Goal: Task Accomplishment & Management: Use online tool/utility

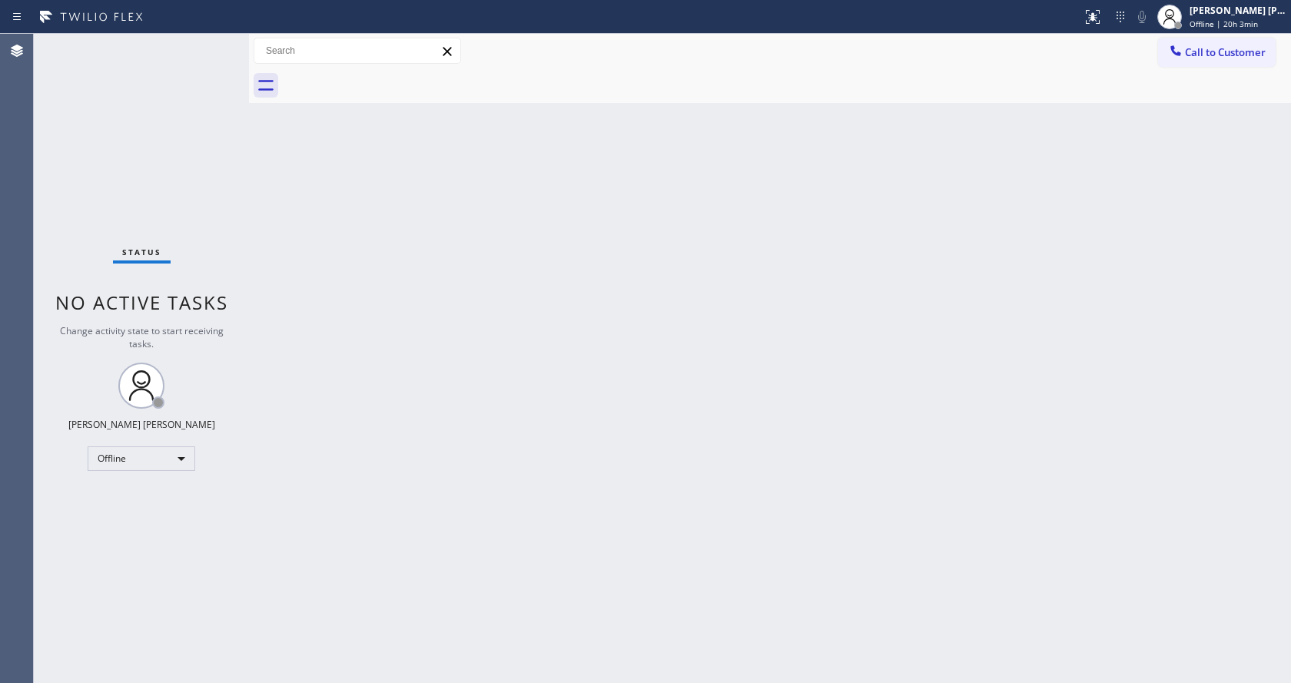
click at [381, 234] on div "Back to Dashboard Change Sender ID Customers Technicians Select a contact Outbo…" at bounding box center [770, 359] width 1042 height 650
click at [1208, 17] on div "[PERSON_NAME] [PERSON_NAME] Offline | 20h 3min" at bounding box center [1239, 16] width 105 height 27
click at [1189, 75] on button "Available" at bounding box center [1215, 82] width 154 height 20
click at [423, 555] on div "Back to Dashboard Change Sender ID Customers Technicians Select a contact Outbo…" at bounding box center [770, 359] width 1042 height 650
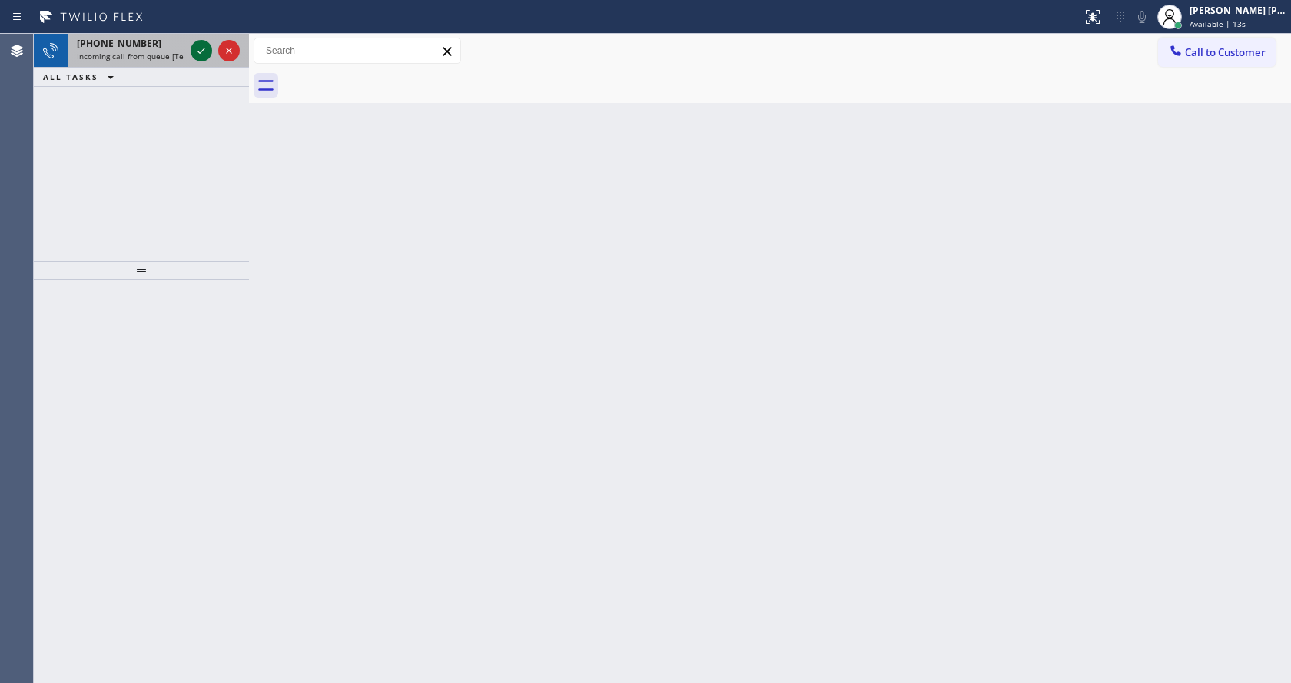
click at [197, 51] on icon at bounding box center [201, 51] width 18 height 18
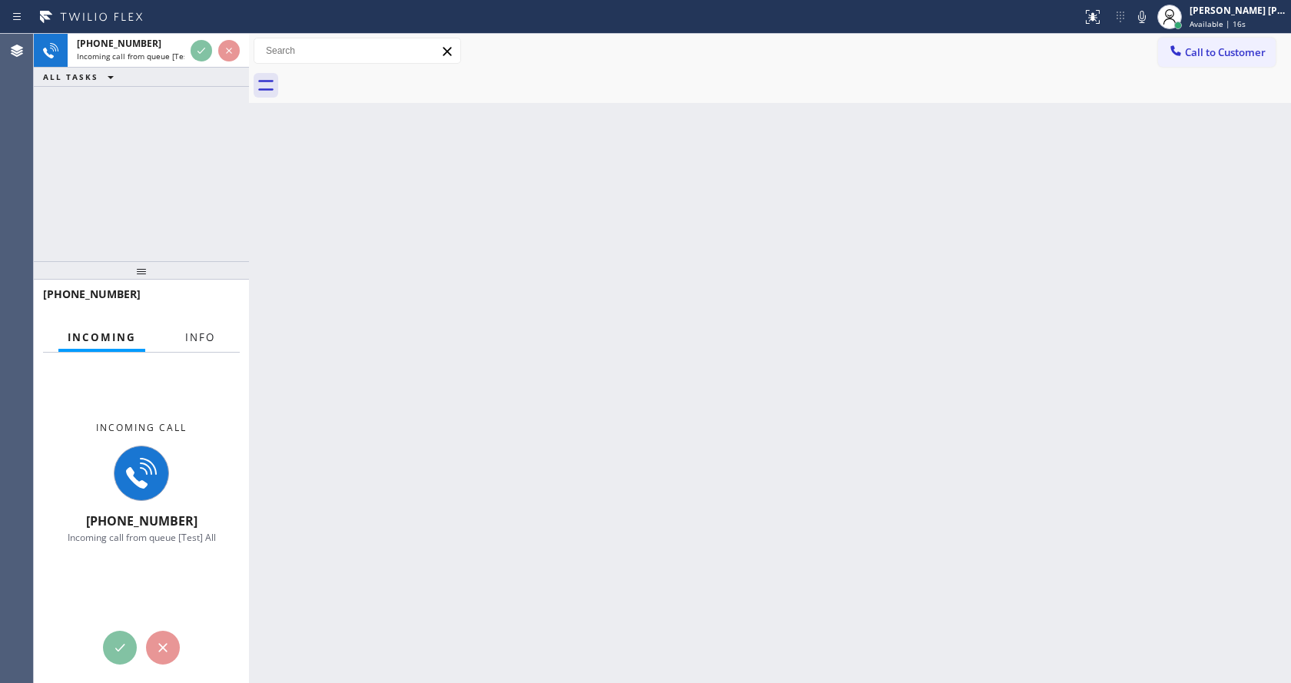
click at [199, 326] on button "Info" at bounding box center [200, 338] width 48 height 30
click at [193, 55] on div "[PHONE_NUMBER] Incoming call from queue [Test] All ALL TASKS ALL TASKS ACTIVE T…" at bounding box center [141, 359] width 215 height 650
click at [208, 353] on div "Incoming call [PHONE_NUMBER] Incoming call from queue [Test] All Context Queue:…" at bounding box center [141, 518] width 215 height 331
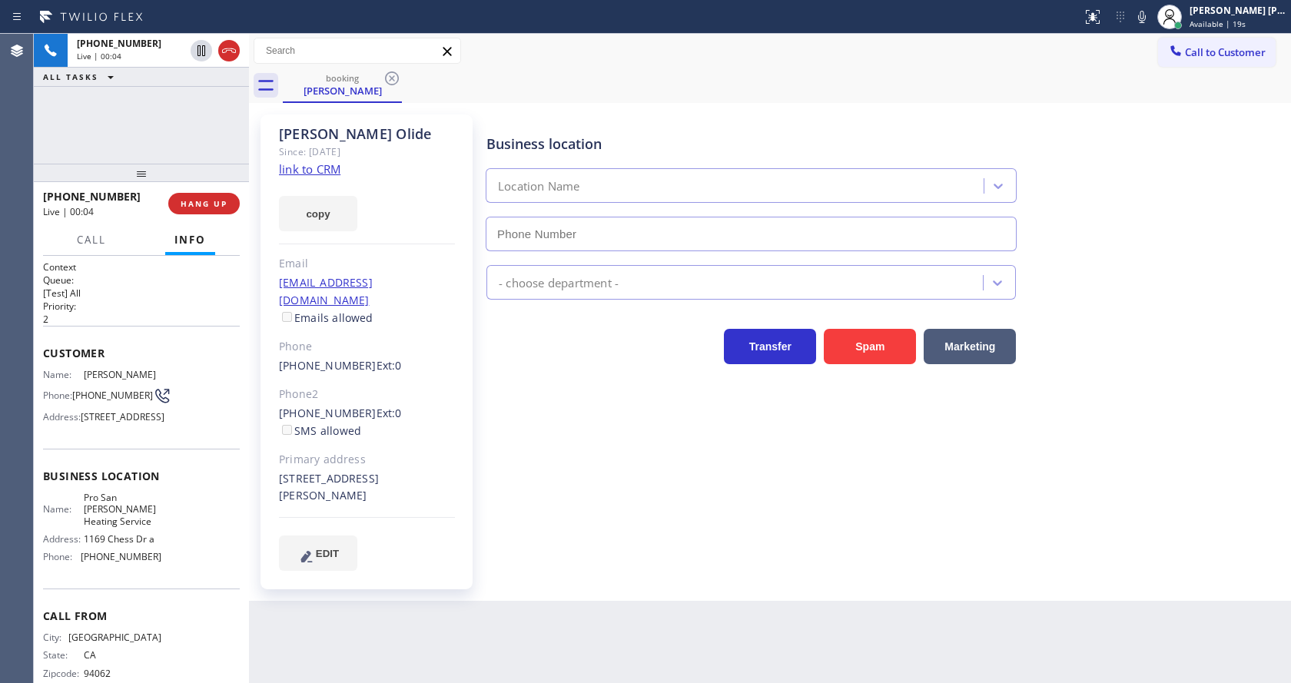
type input "[PHONE_NUMBER]"
click at [583, 484] on div "Business location Pro [GEOGRAPHIC_DATA][PERSON_NAME] Heating Service [PHONE_NUM…" at bounding box center [885, 342] width 804 height 448
click at [722, 508] on div "Business location Pro [GEOGRAPHIC_DATA][PERSON_NAME] Heating Service [PHONE_NUM…" at bounding box center [885, 342] width 804 height 448
click at [383, 247] on div "[PERSON_NAME] Since: [DATE] link to CRM copy Email [EMAIL_ADDRESS][DOMAIN_NAME]…" at bounding box center [367, 352] width 212 height 475
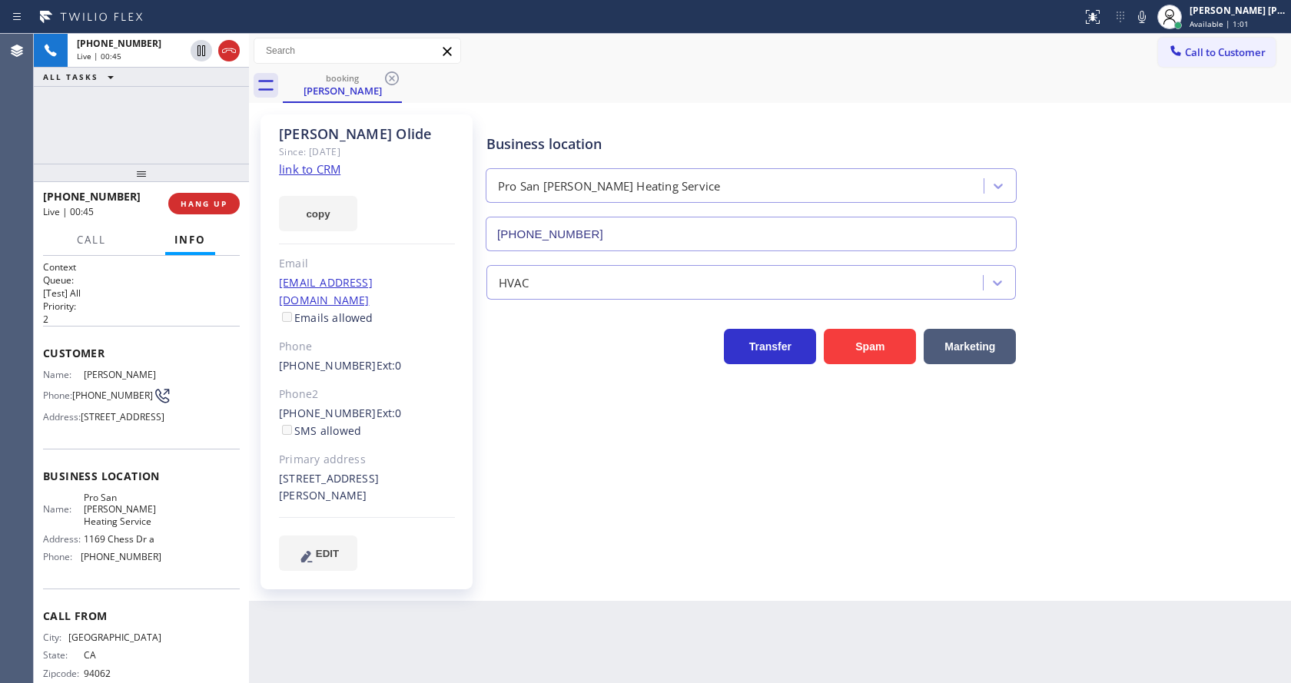
click at [333, 168] on link "link to CRM" at bounding box center [309, 168] width 61 height 15
click at [188, 191] on div "[PHONE_NUMBER] Wrap up | 00:06 COMPLETE" at bounding box center [141, 204] width 197 height 40
click at [189, 198] on span "COMPLETE" at bounding box center [200, 203] width 53 height 11
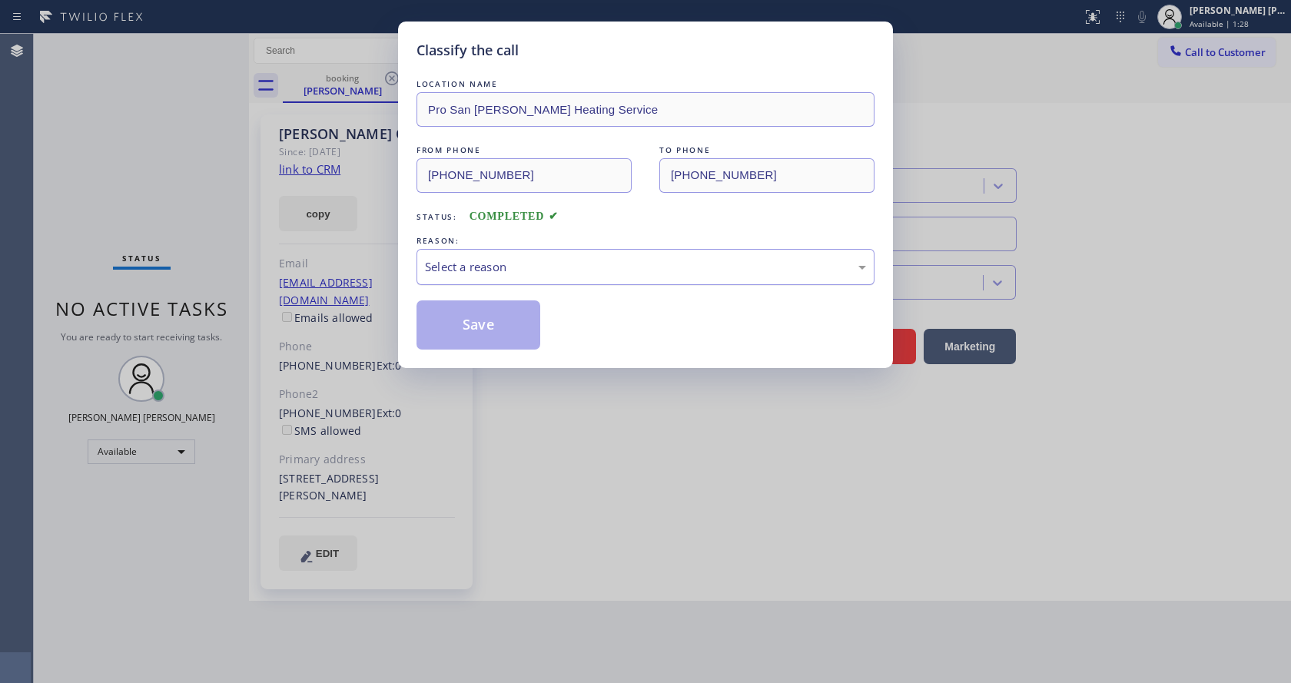
click at [480, 280] on div "Select a reason" at bounding box center [646, 267] width 458 height 36
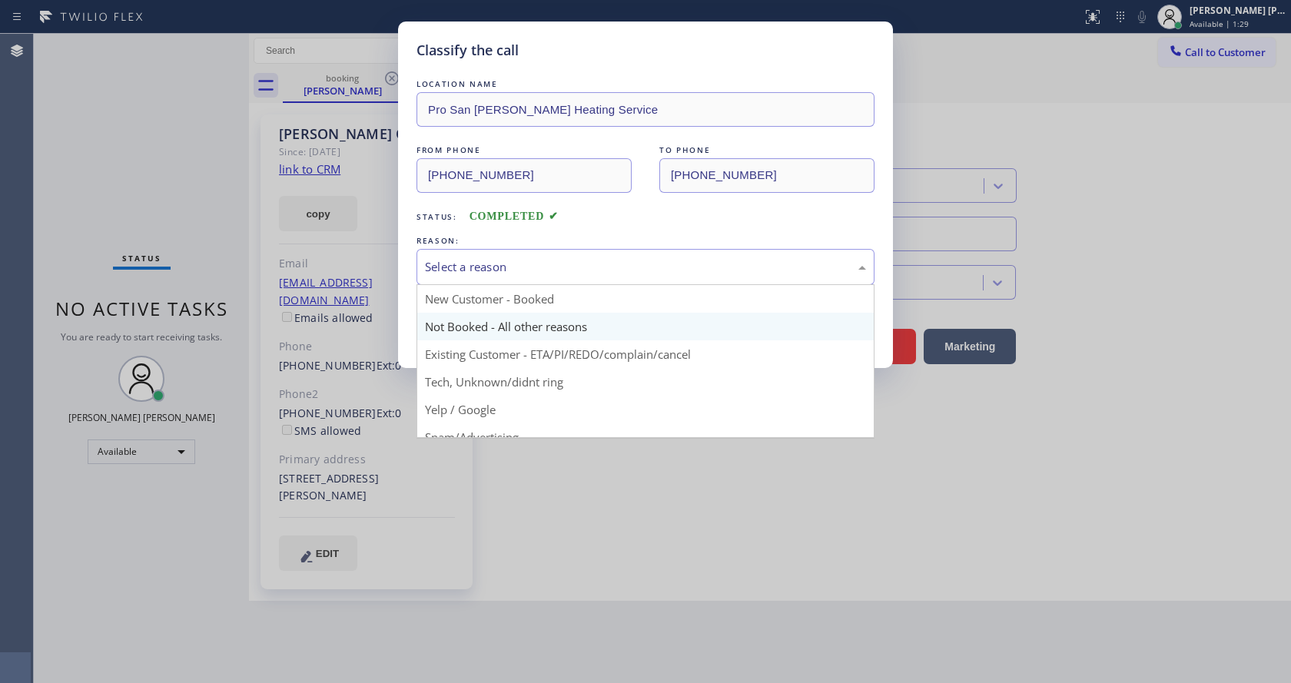
click at [470, 321] on button "Save" at bounding box center [479, 325] width 124 height 49
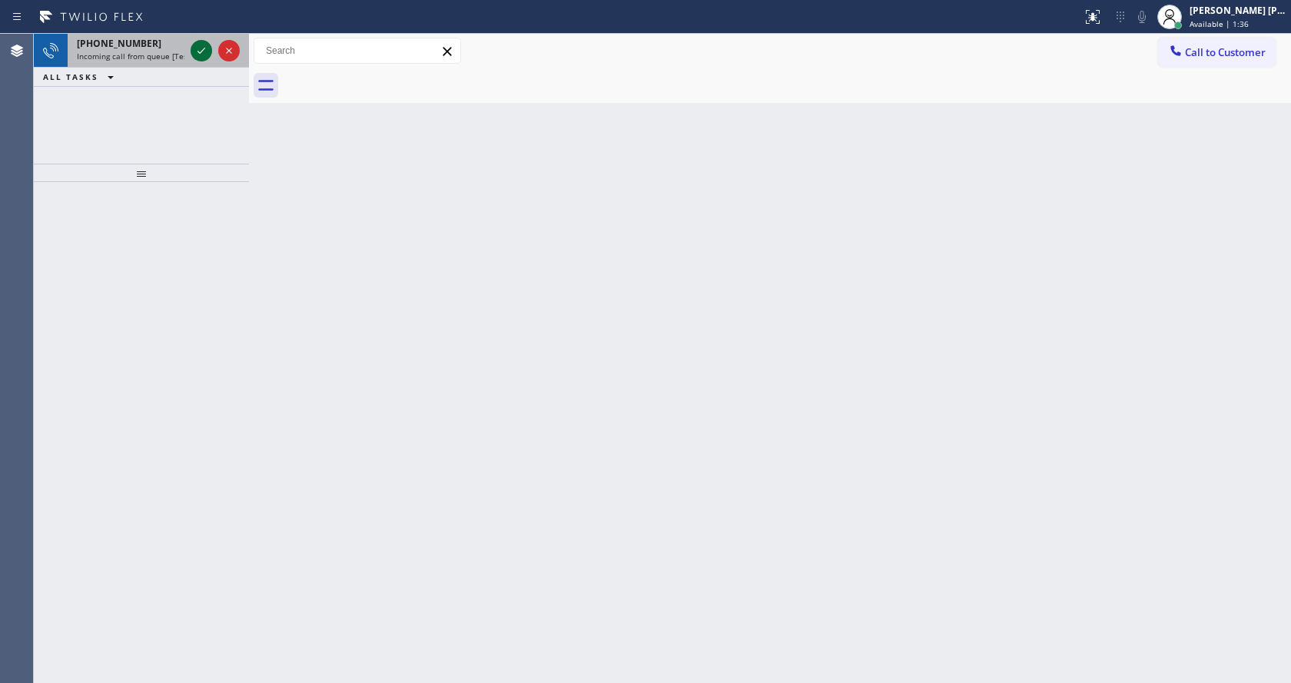
click at [202, 42] on icon at bounding box center [201, 51] width 18 height 18
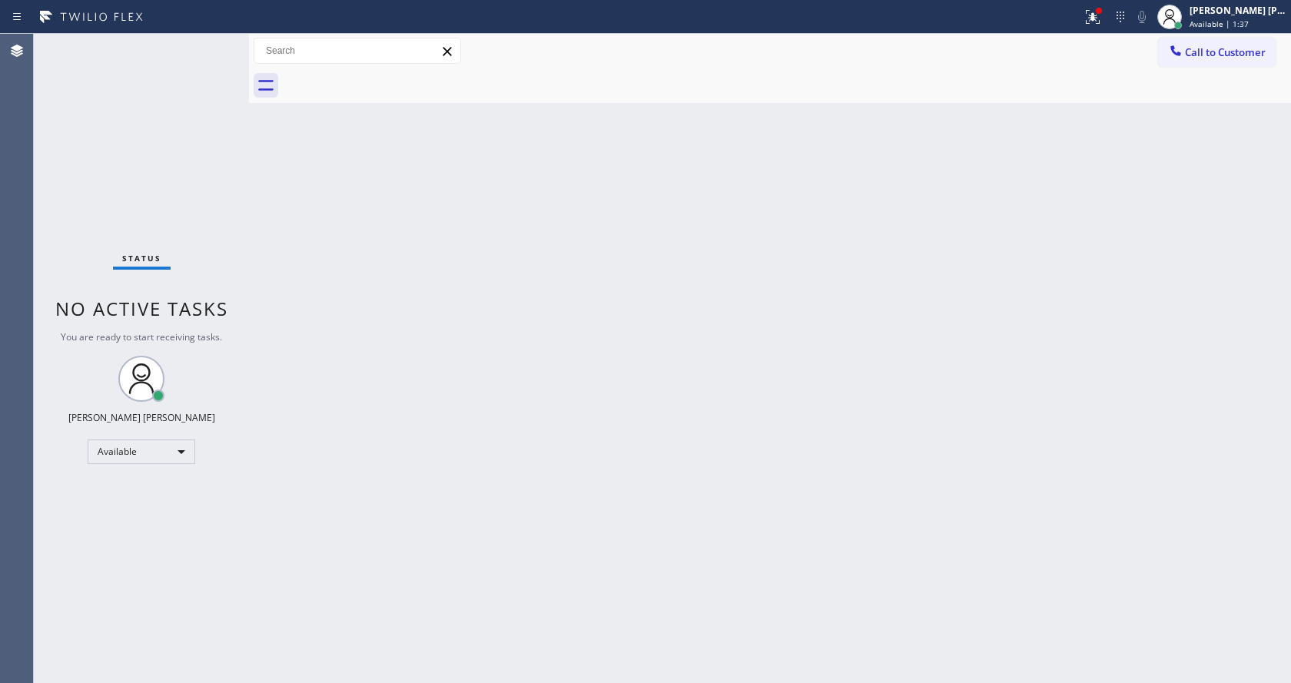
click at [606, 541] on div "Back to Dashboard Change Sender ID Customers Technicians Select a contact Outbo…" at bounding box center [770, 359] width 1042 height 650
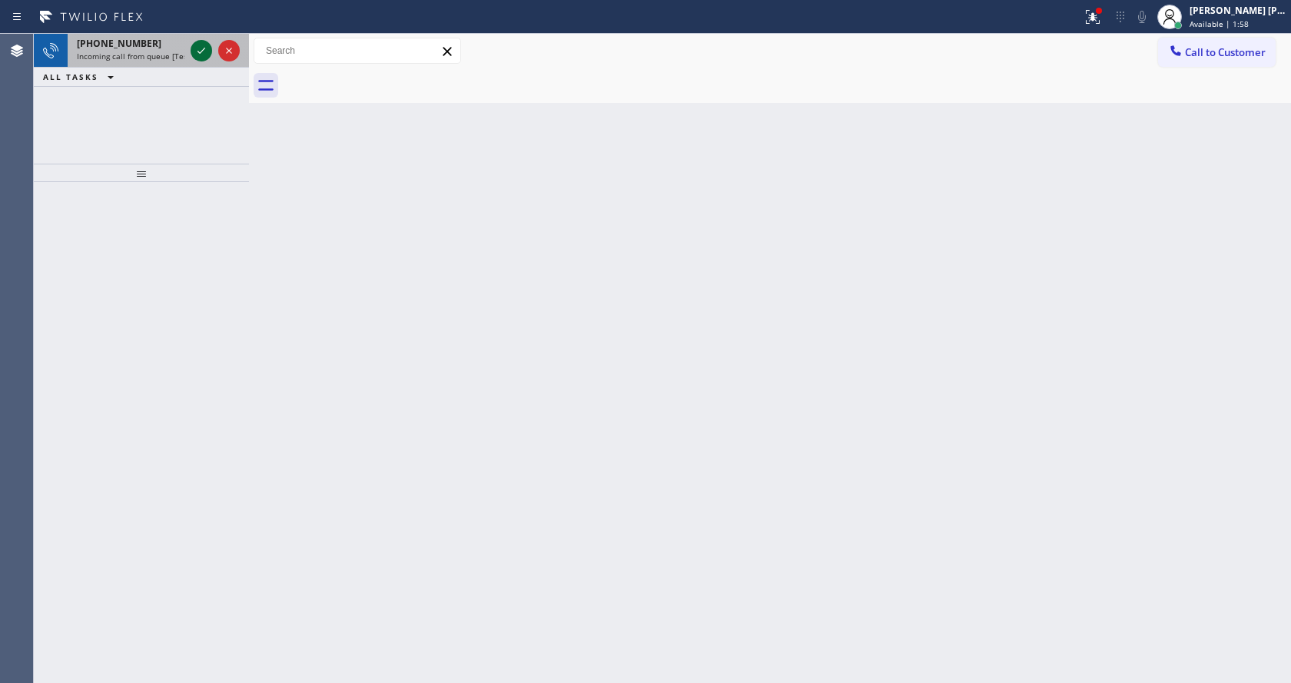
click at [202, 42] on icon at bounding box center [201, 51] width 18 height 18
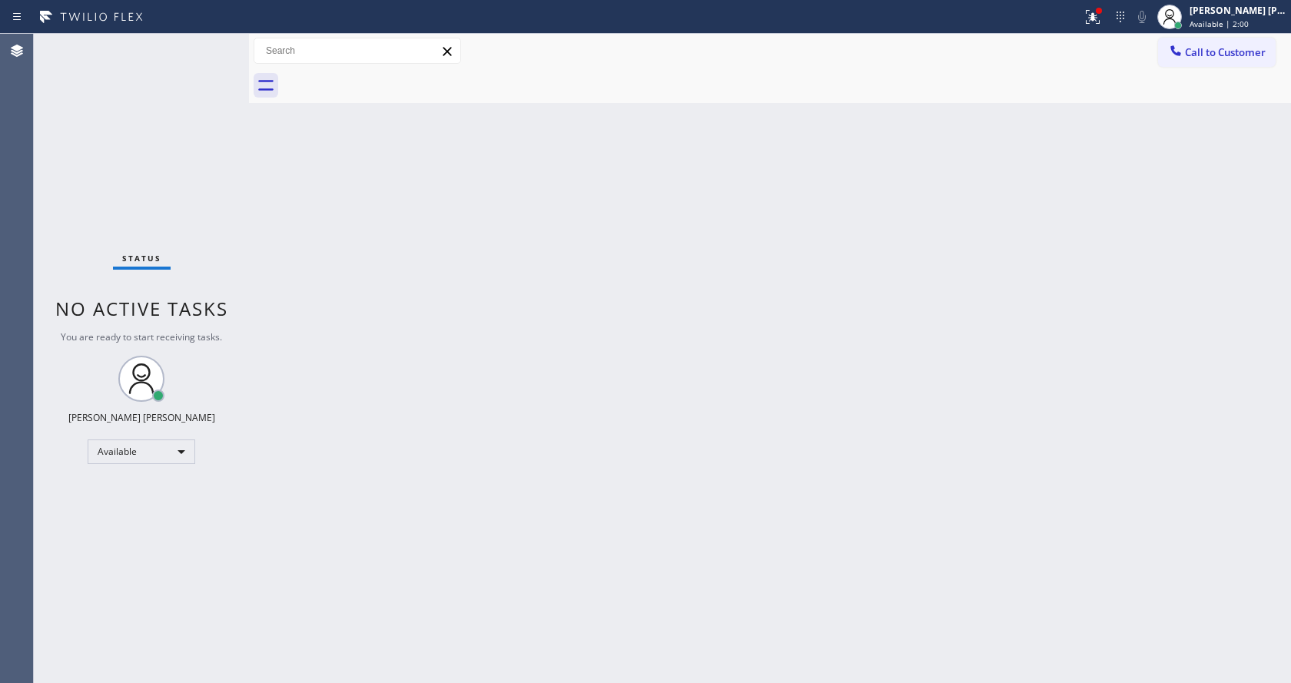
click at [410, 429] on div "Back to Dashboard Change Sender ID Customers Technicians Select a contact Outbo…" at bounding box center [770, 359] width 1042 height 650
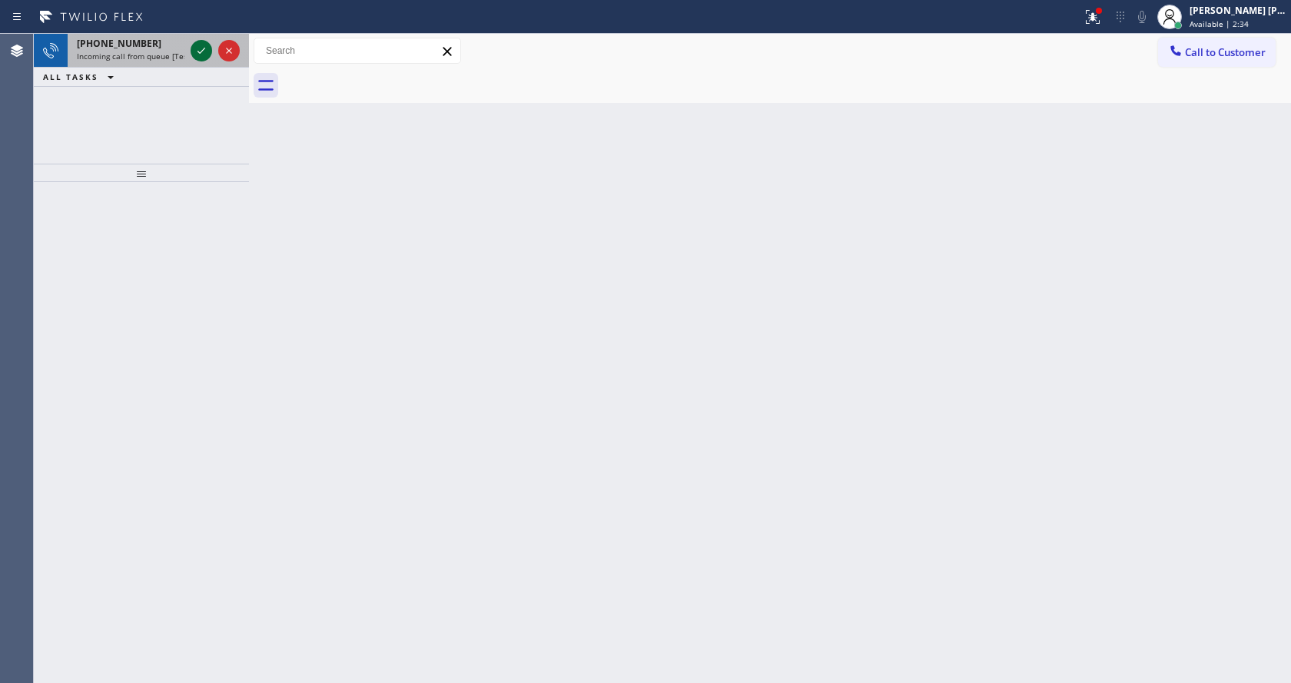
click at [204, 50] on icon at bounding box center [201, 51] width 18 height 18
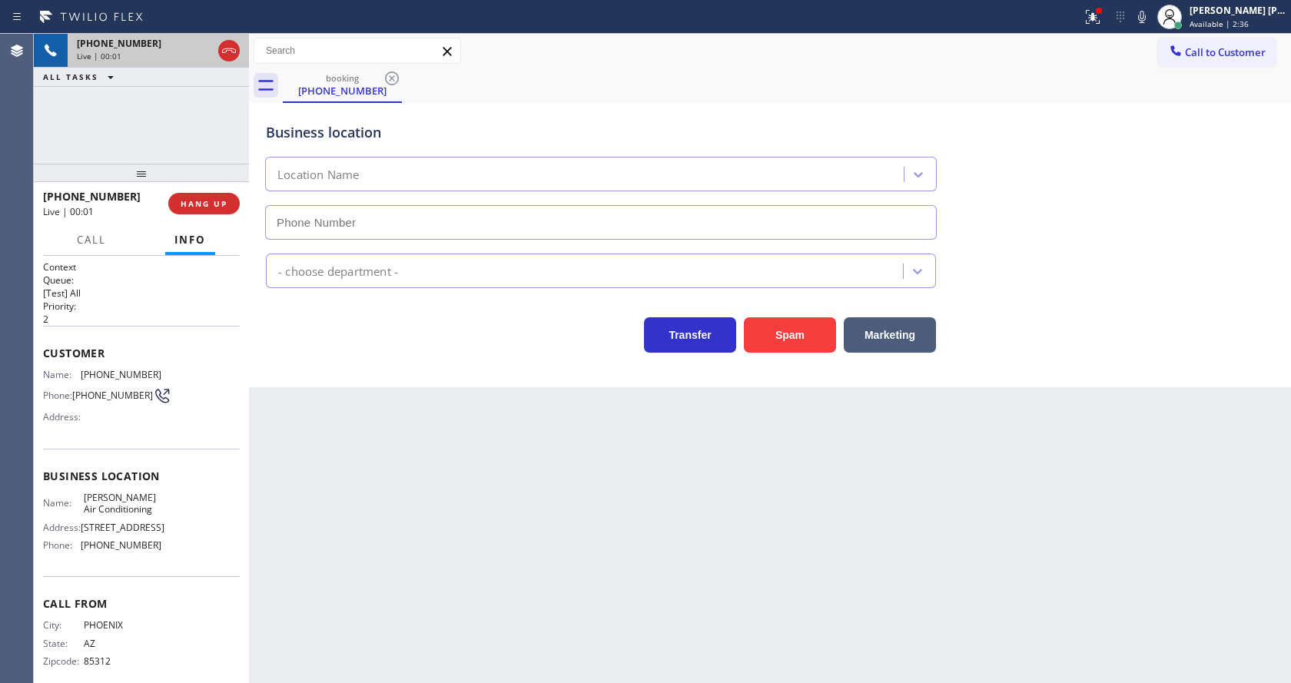
type input "[PHONE_NUMBER]"
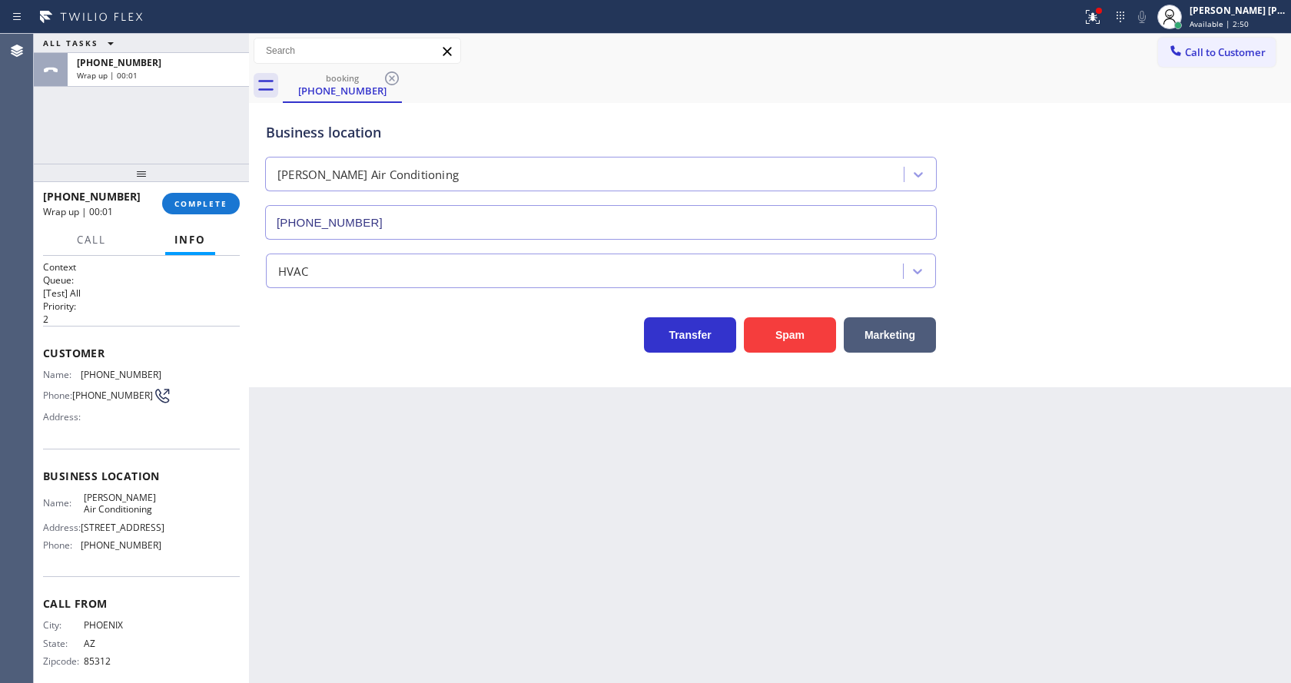
click at [331, 384] on div "Business location [PERSON_NAME] Air Conditioning [PHONE_NUMBER] HVAC Transfer S…" at bounding box center [770, 245] width 1042 height 284
click at [201, 200] on span "COMPLETE" at bounding box center [200, 203] width 53 height 11
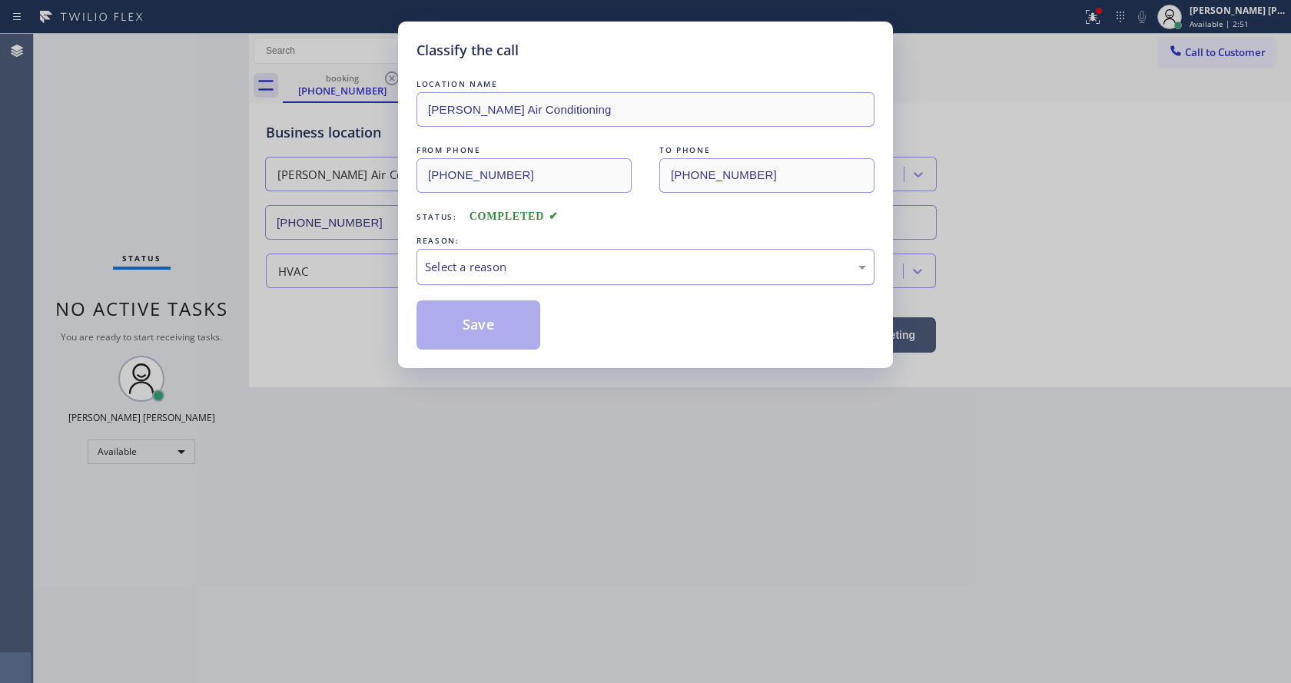
click at [468, 262] on div "Select a reason" at bounding box center [645, 267] width 441 height 18
click at [454, 316] on button "Save" at bounding box center [479, 325] width 124 height 49
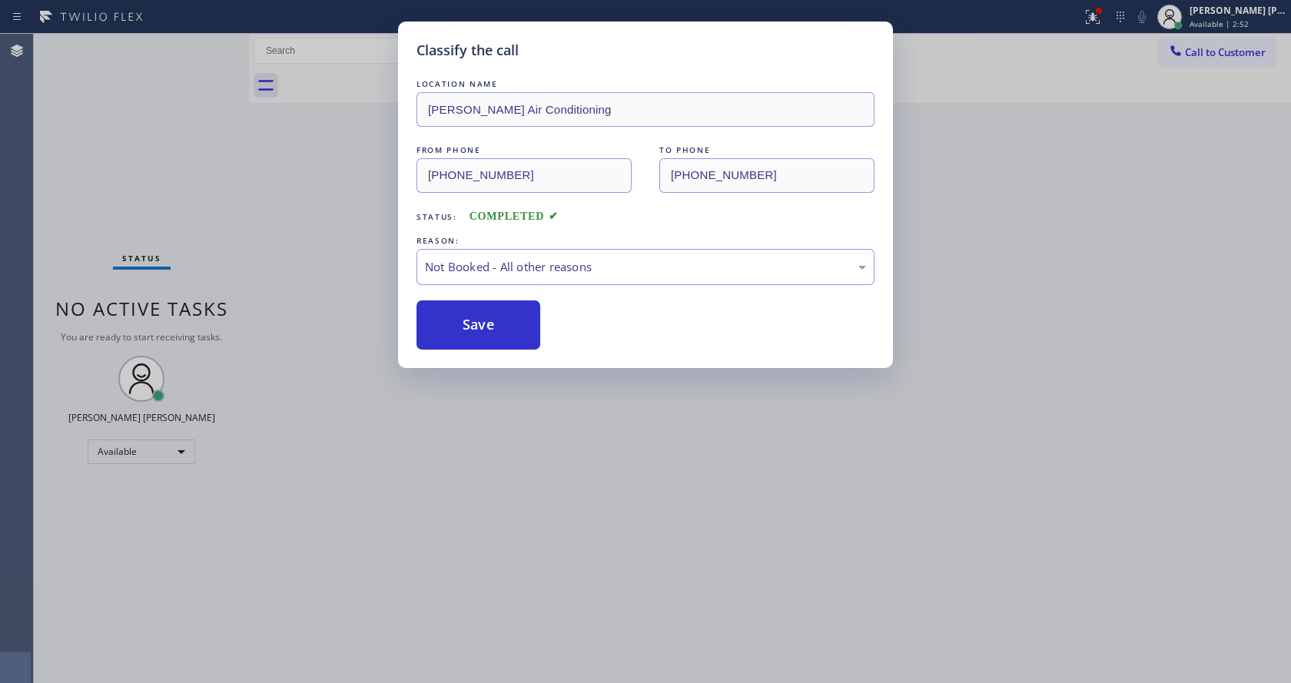
click at [454, 316] on button "Save" at bounding box center [479, 325] width 124 height 49
drag, startPoint x: 556, startPoint y: 434, endPoint x: 535, endPoint y: 631, distance: 198.6
click at [555, 449] on div "Classify the call LOCATION NAME [PERSON_NAME] Air Conditioning FROM PHONE [PHON…" at bounding box center [645, 341] width 1291 height 683
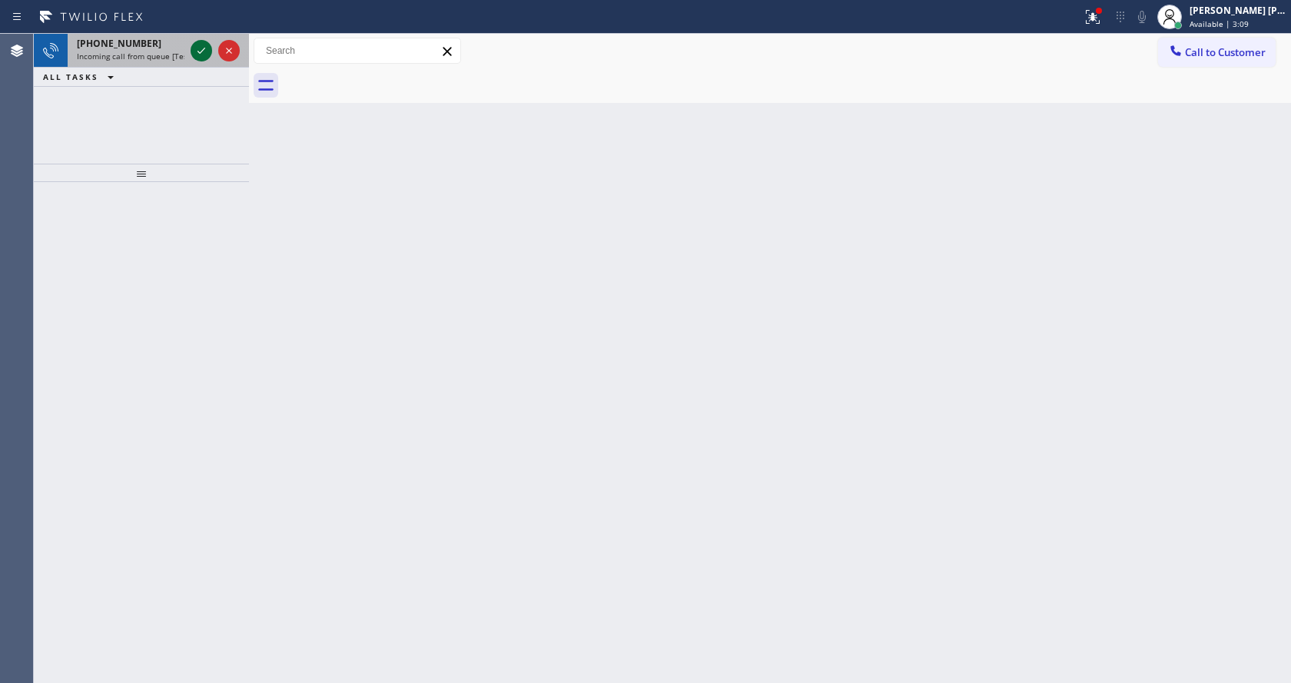
click at [191, 50] on div at bounding box center [215, 51] width 55 height 34
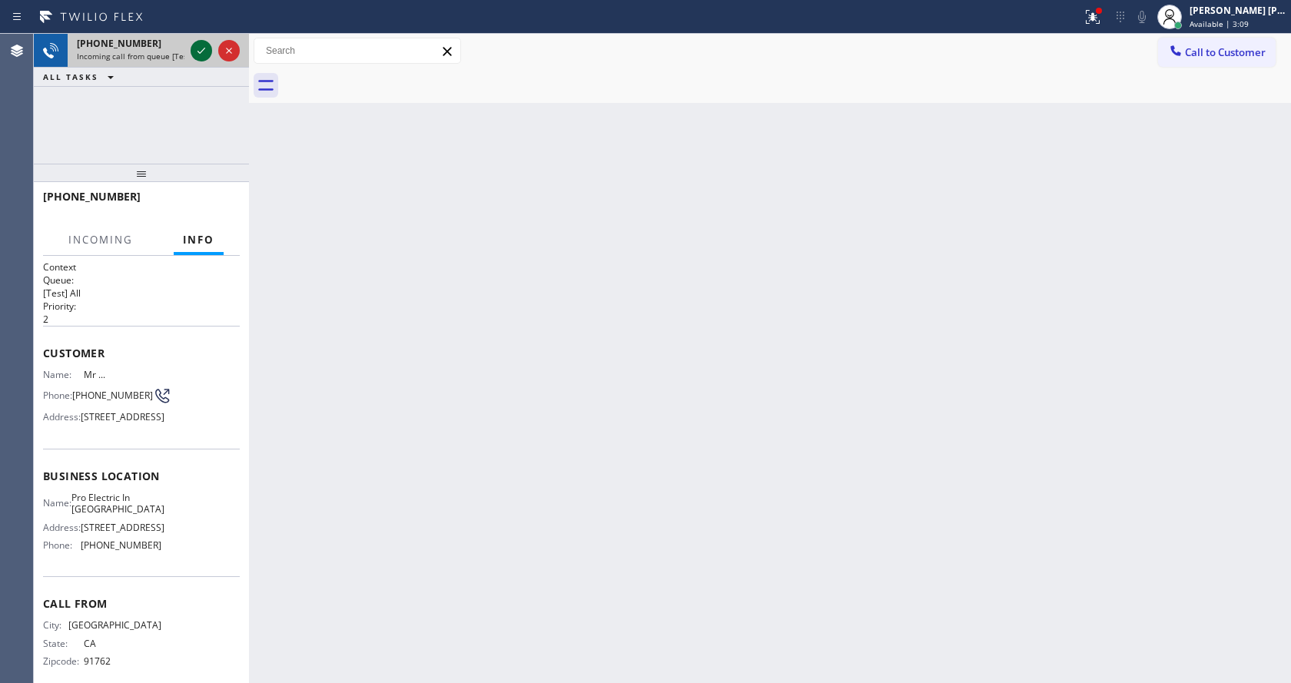
click at [191, 50] on div at bounding box center [202, 51] width 22 height 18
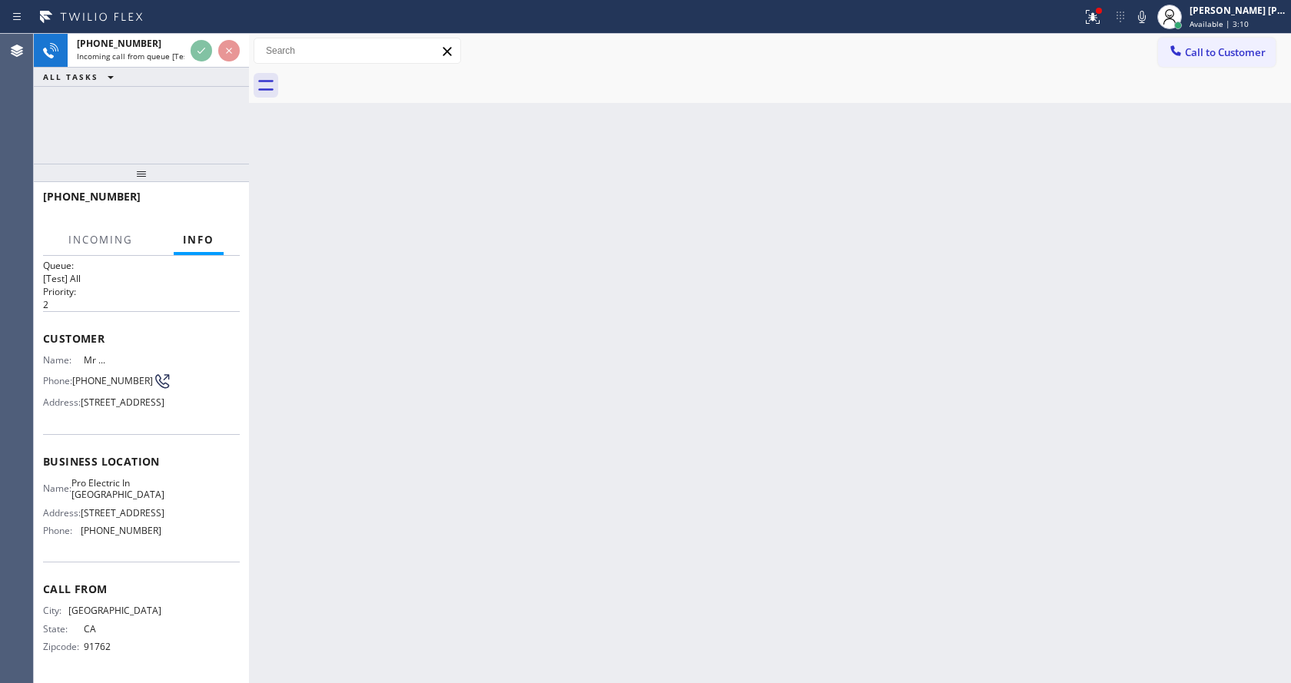
scroll to position [68, 0]
click at [610, 435] on div "Back to Dashboard Change Sender ID Customers Technicians Select a contact Outbo…" at bounding box center [770, 359] width 1042 height 650
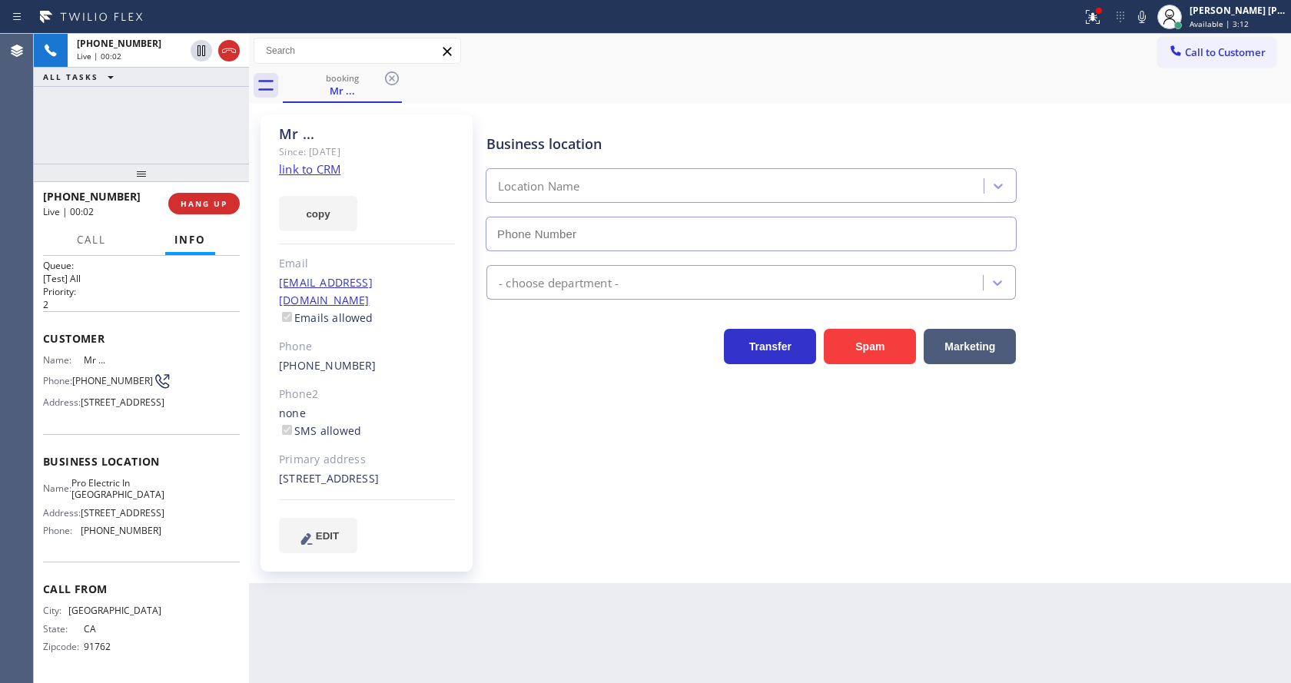
type input "[PHONE_NUMBER]"
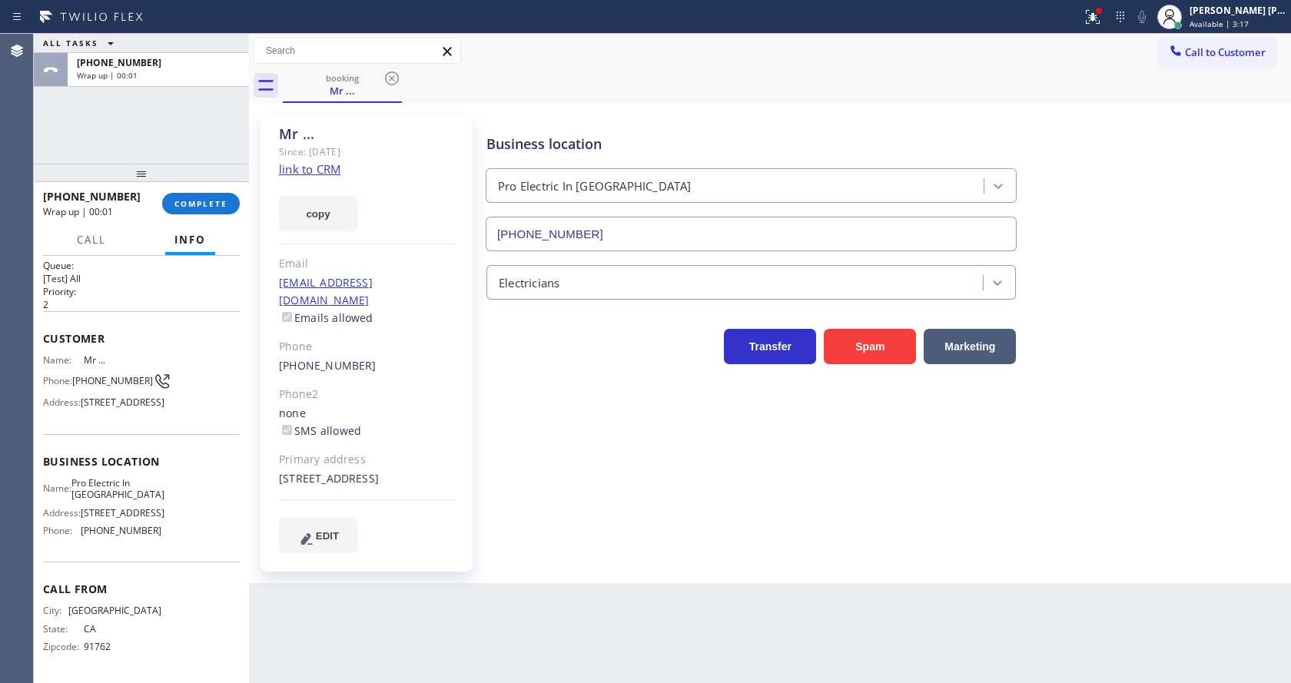
click at [176, 186] on div "[PHONE_NUMBER] Wrap up | 00:01 COMPLETE" at bounding box center [141, 204] width 197 height 40
click at [181, 198] on span "COMPLETE" at bounding box center [200, 203] width 53 height 11
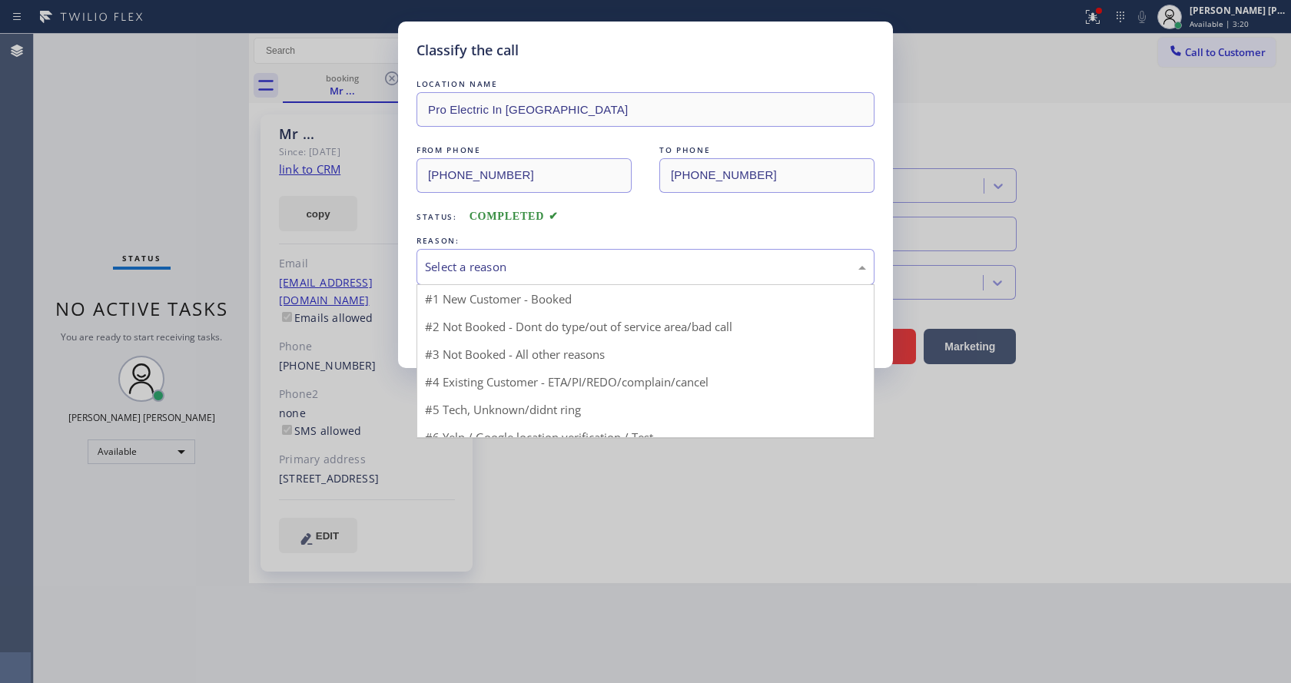
click at [479, 263] on div "Select a reason" at bounding box center [645, 267] width 441 height 18
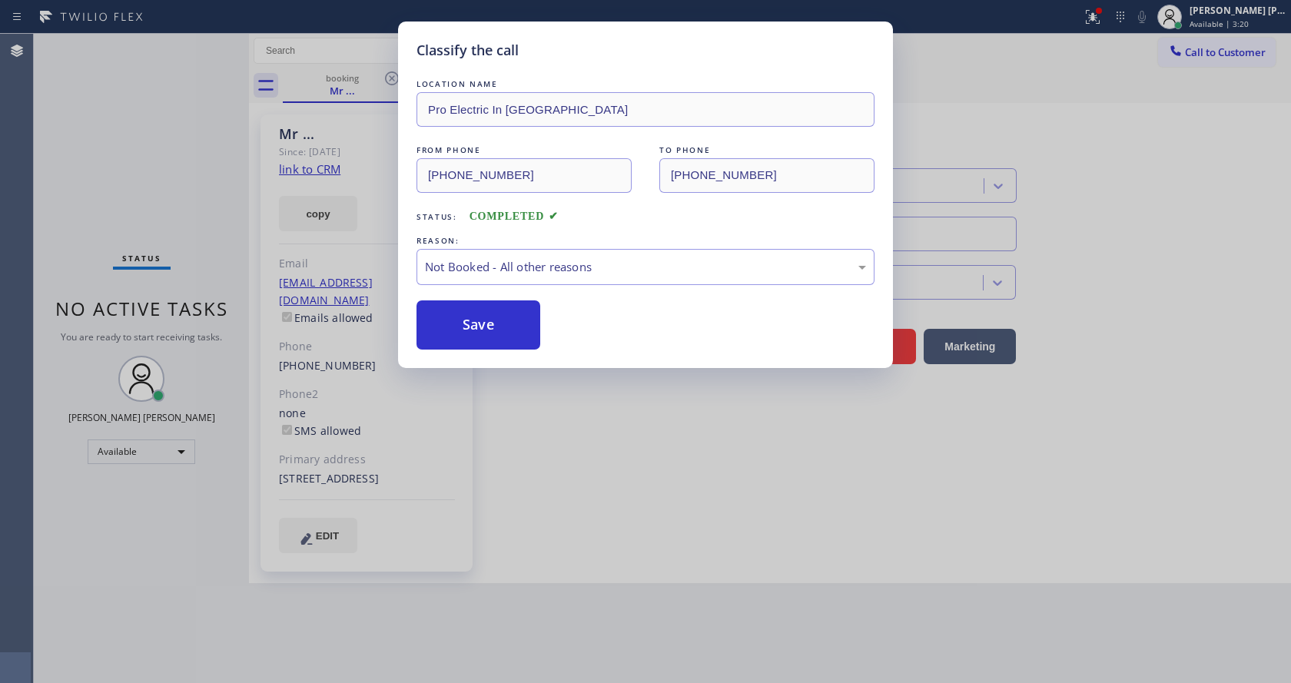
click at [474, 330] on button "Save" at bounding box center [479, 325] width 124 height 49
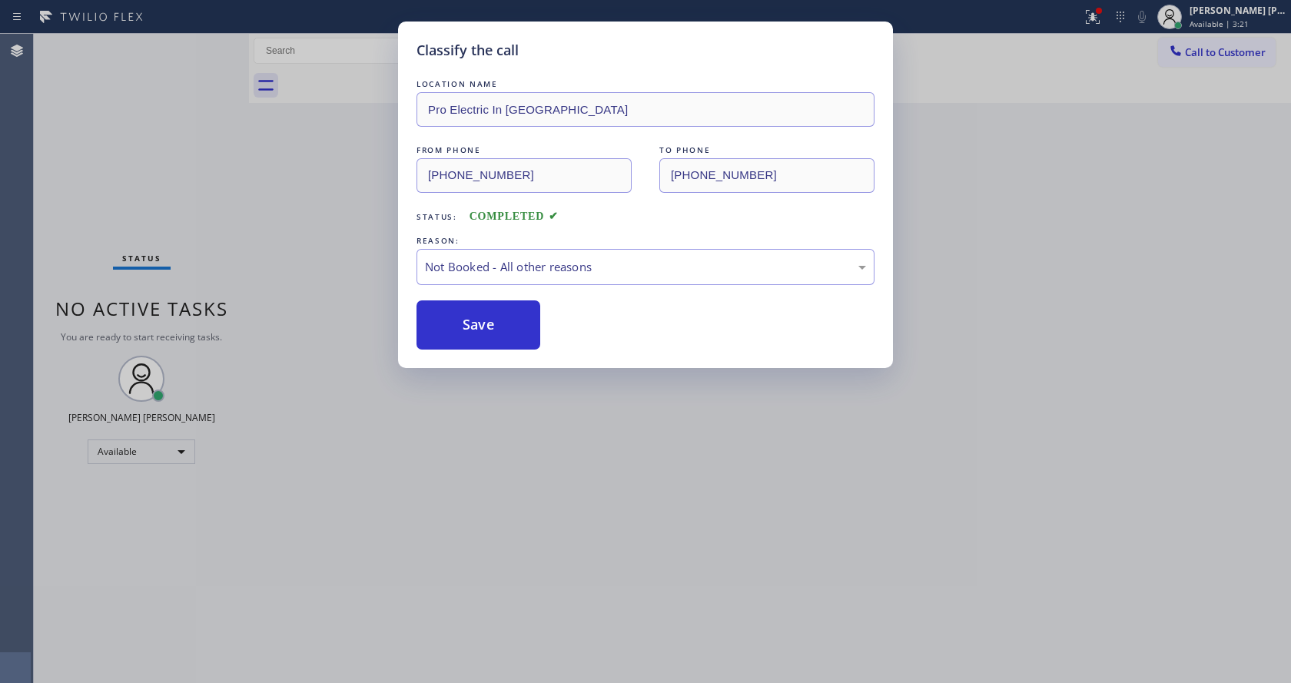
click at [540, 463] on div "Classify the call LOCATION NAME Pro Electric In [GEOGRAPHIC_DATA] FROM PHONE [P…" at bounding box center [645, 341] width 1291 height 683
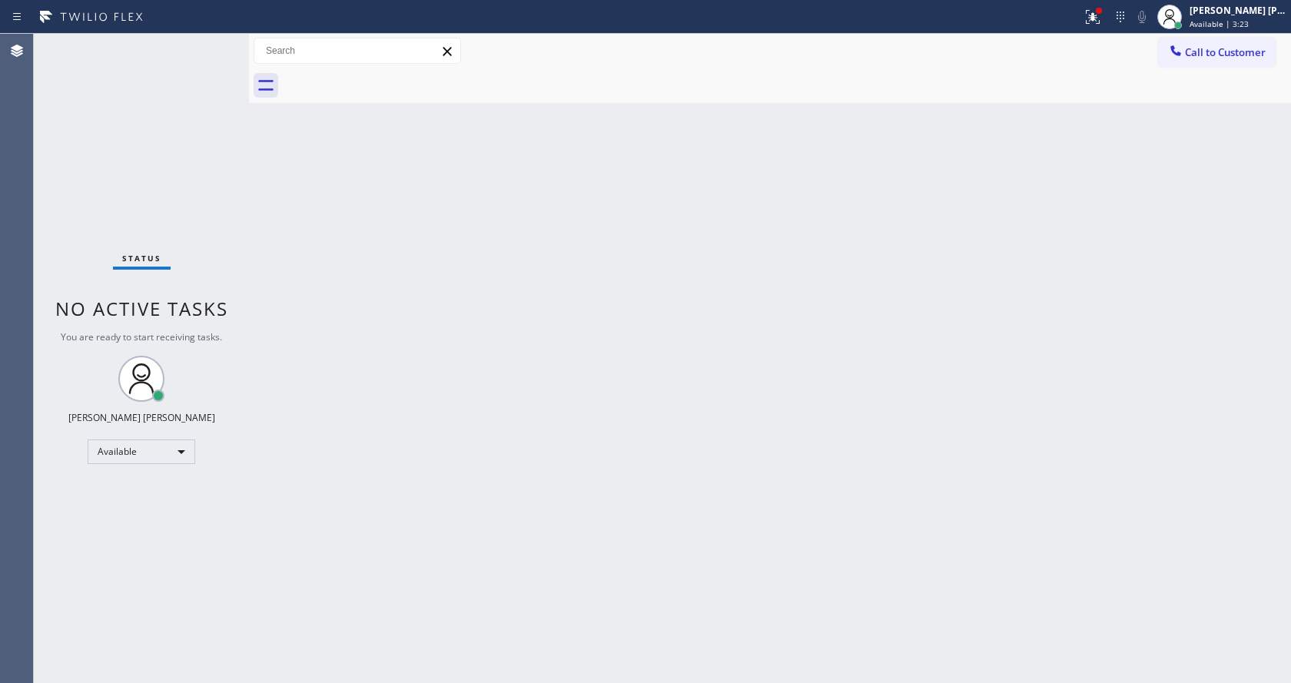
click at [440, 314] on div "Back to Dashboard Change Sender ID Customers Technicians Select a contact Outbo…" at bounding box center [770, 359] width 1042 height 650
click at [676, 314] on div "Back to Dashboard Change Sender ID Customers Technicians Select a contact Outbo…" at bounding box center [770, 359] width 1042 height 650
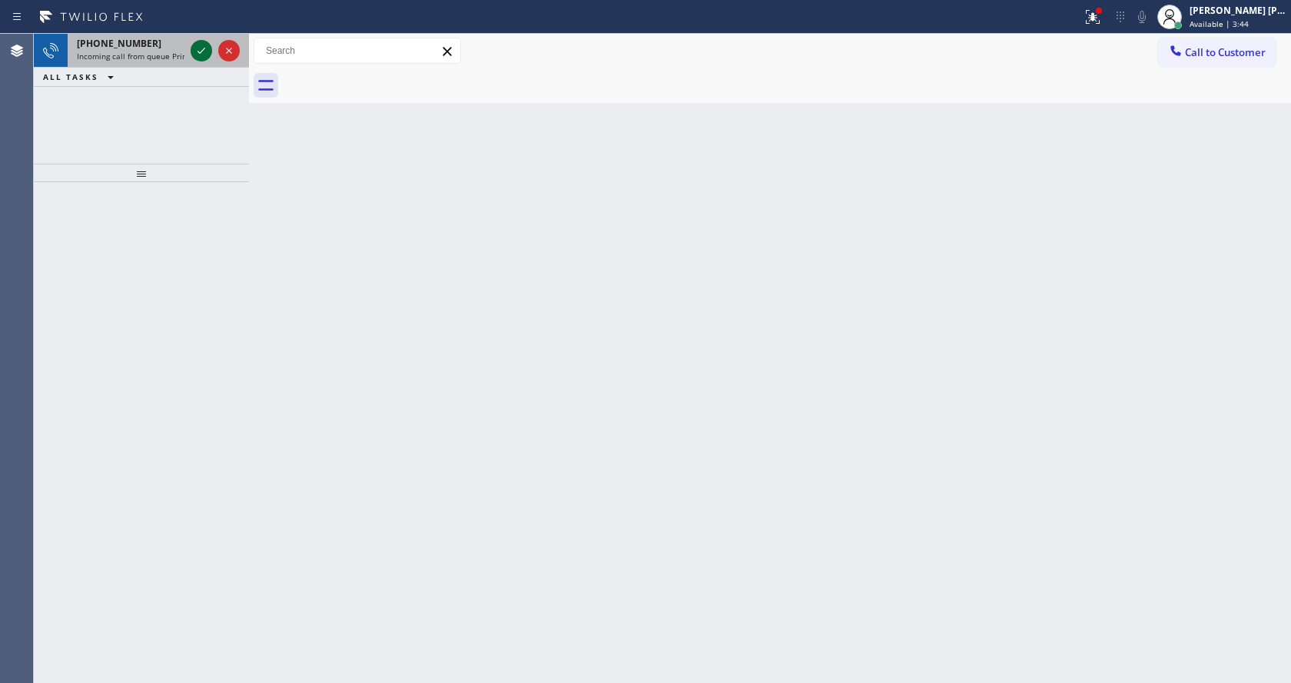
click at [201, 51] on icon at bounding box center [202, 51] width 8 height 6
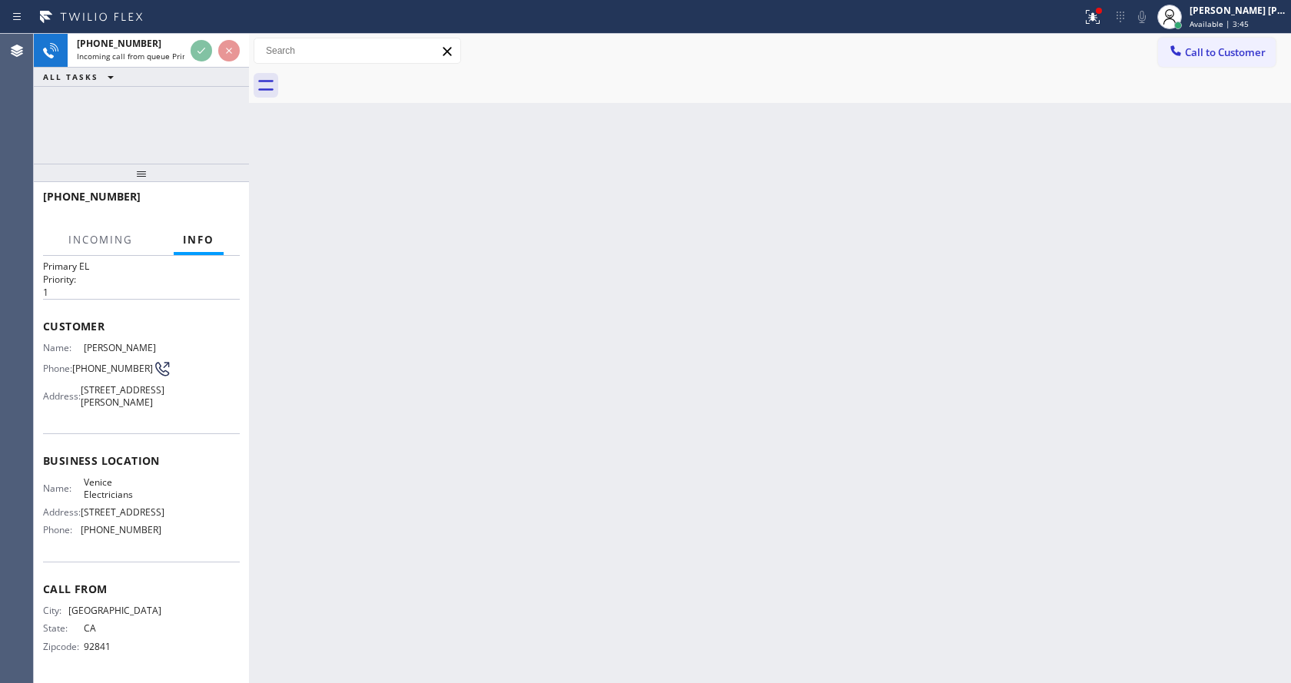
scroll to position [44, 0]
click at [401, 449] on div "Back to Dashboard Change Sender ID Customers Technicians Select a contact Outbo…" at bounding box center [770, 359] width 1042 height 650
click at [609, 532] on div "Back to Dashboard Change Sender ID Customers Technicians Select a contact Outbo…" at bounding box center [770, 359] width 1042 height 650
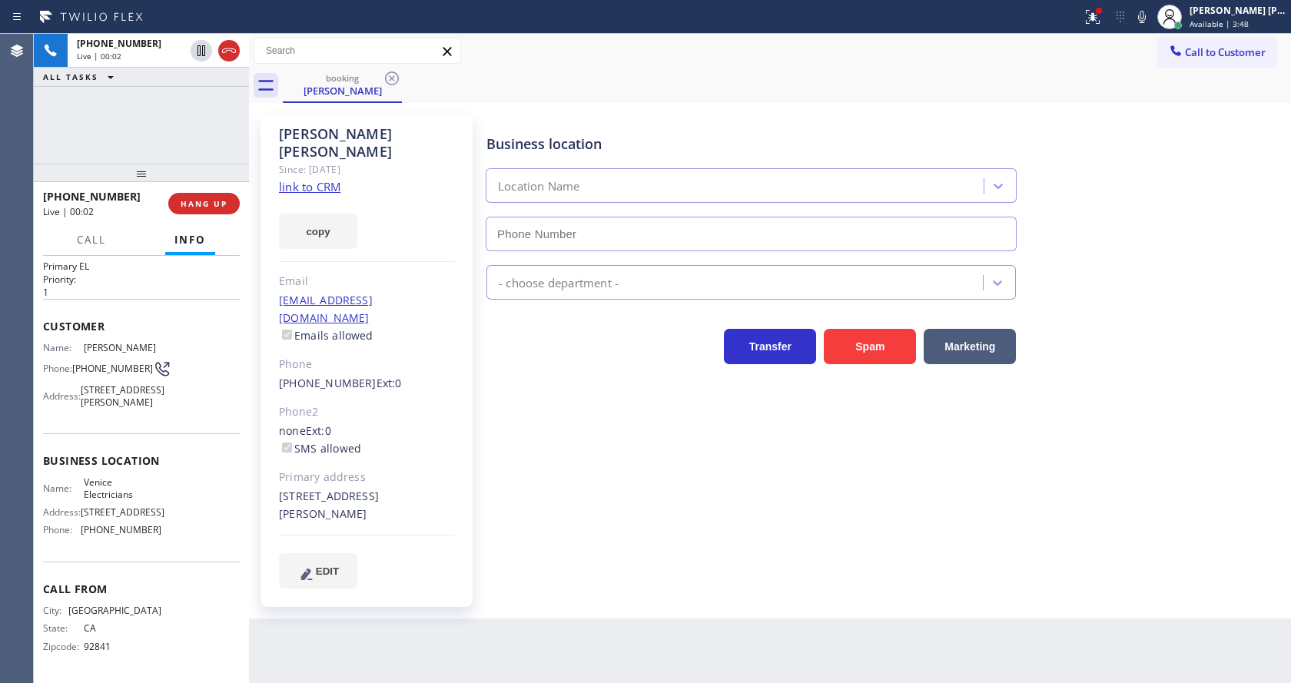
type input "[PHONE_NUMBER]"
click at [1095, 22] on icon at bounding box center [1093, 17] width 18 height 18
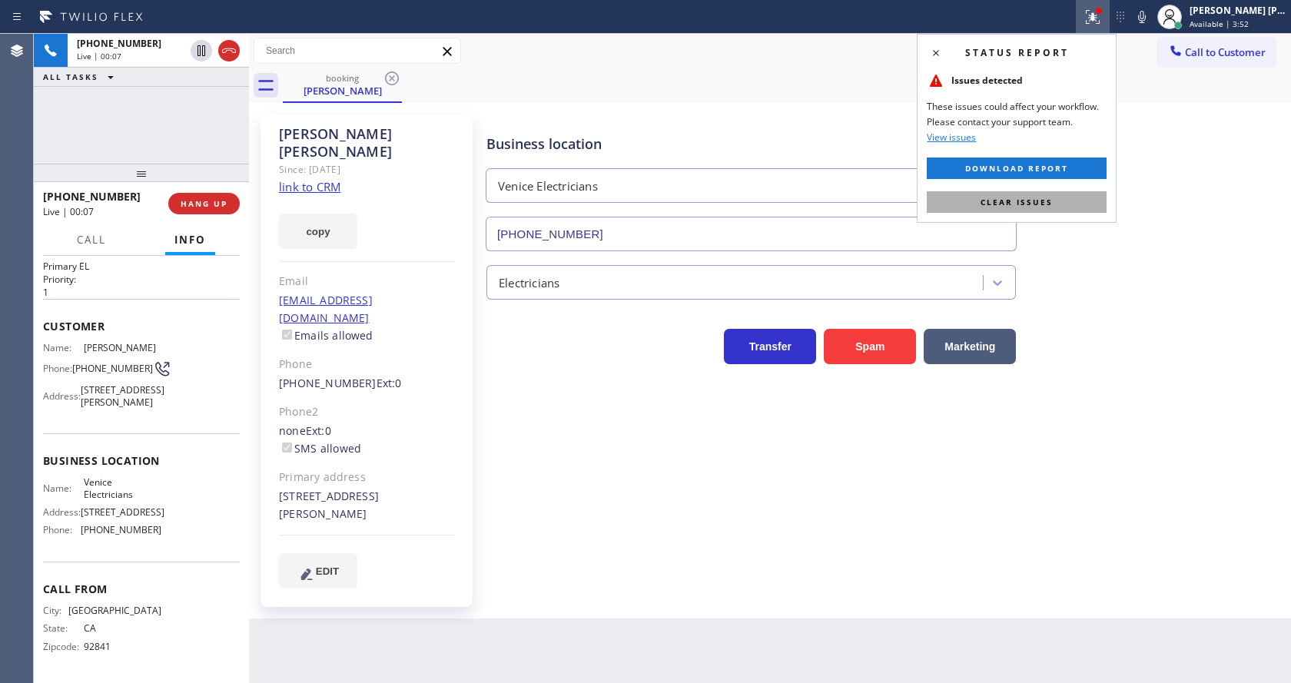
click at [1055, 193] on button "Clear issues" at bounding box center [1017, 202] width 180 height 22
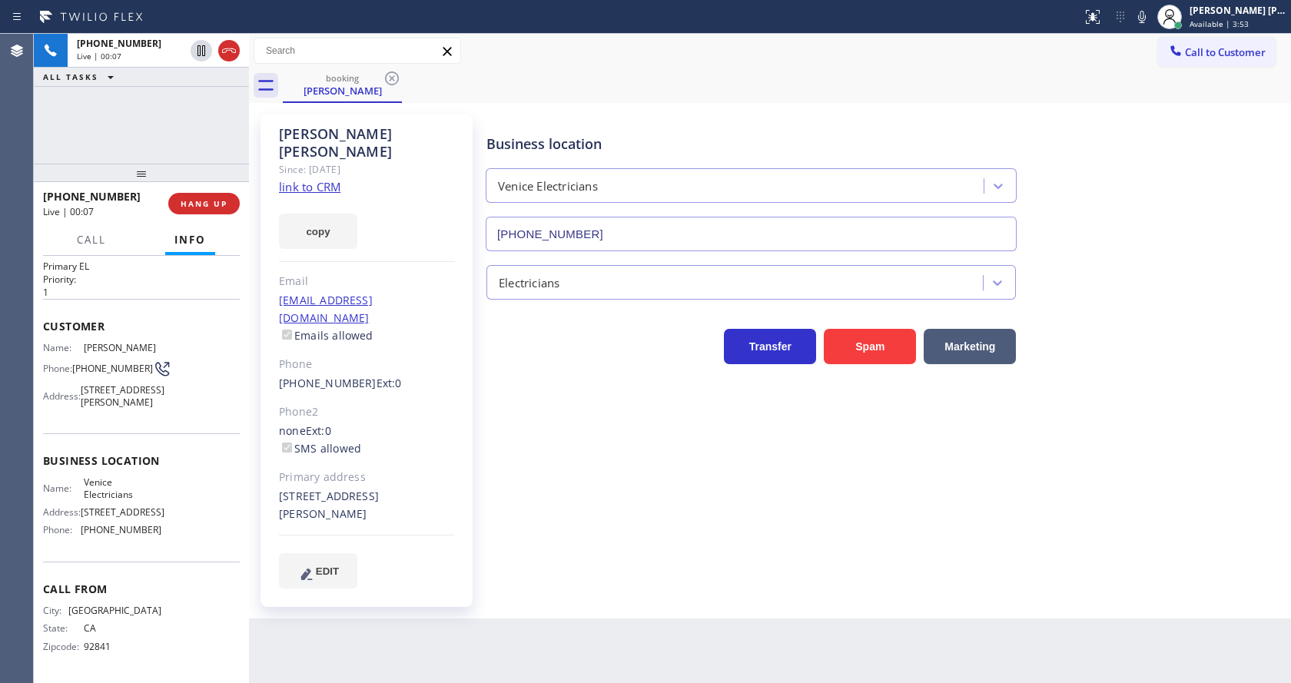
click at [1194, 205] on div "Business location Venice Electricians [PHONE_NUMBER]" at bounding box center [885, 181] width 804 height 139
click at [339, 179] on link "link to CRM" at bounding box center [309, 186] width 61 height 15
click at [1148, 19] on icon at bounding box center [1142, 17] width 18 height 18
click at [199, 51] on icon at bounding box center [201, 51] width 18 height 18
click at [572, 575] on div "Business location Venice Electricians [PHONE_NUMBER] Electricians Transfer Spam…" at bounding box center [885, 366] width 804 height 497
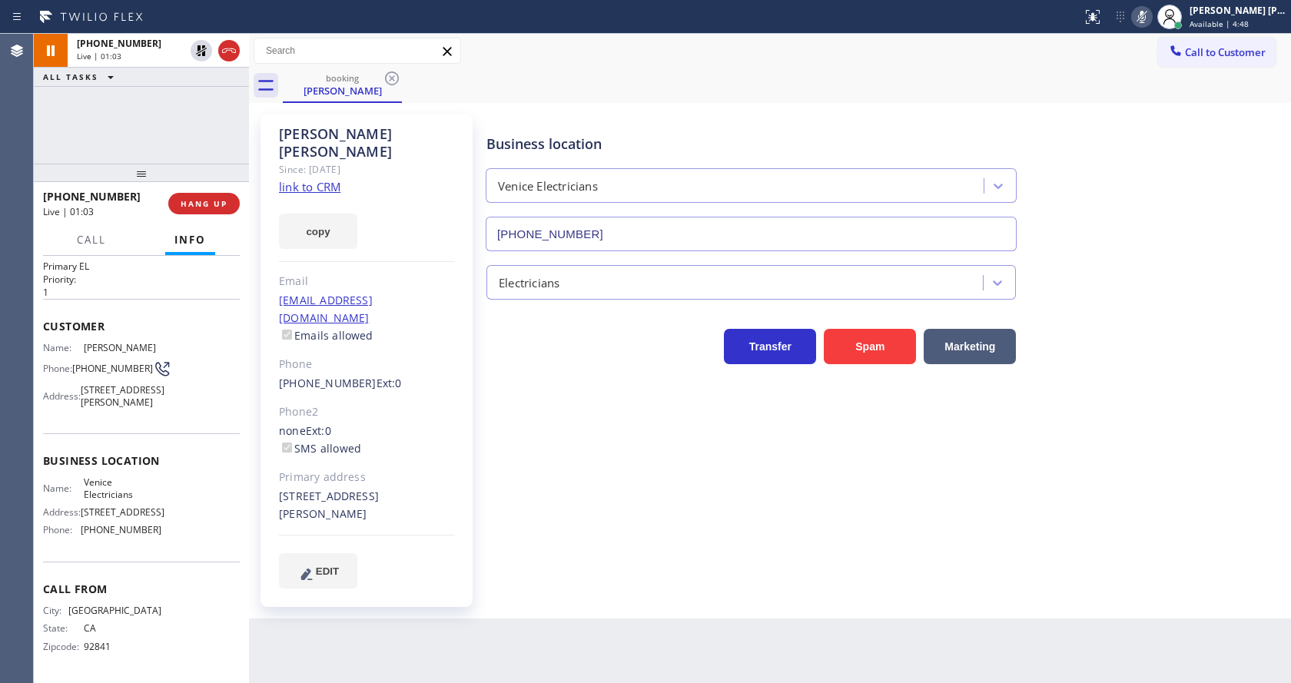
click at [427, 404] on div "Phone2" at bounding box center [367, 413] width 176 height 18
click at [557, 667] on div "Back to Dashboard Change Sender ID Customers Technicians Select a contact Outbo…" at bounding box center [770, 359] width 1042 height 650
click at [546, 465] on div "Business location Venice Electricians [PHONE_NUMBER] Electricians Transfer Spam…" at bounding box center [885, 351] width 804 height 466
click at [589, 531] on div "Business location Venice Electricians [PHONE_NUMBER] Electricians Transfer Spam…" at bounding box center [885, 351] width 804 height 466
click at [554, 563] on div "Business location Venice Electricians [PHONE_NUMBER] Electricians Transfer Spam…" at bounding box center [885, 366] width 804 height 497
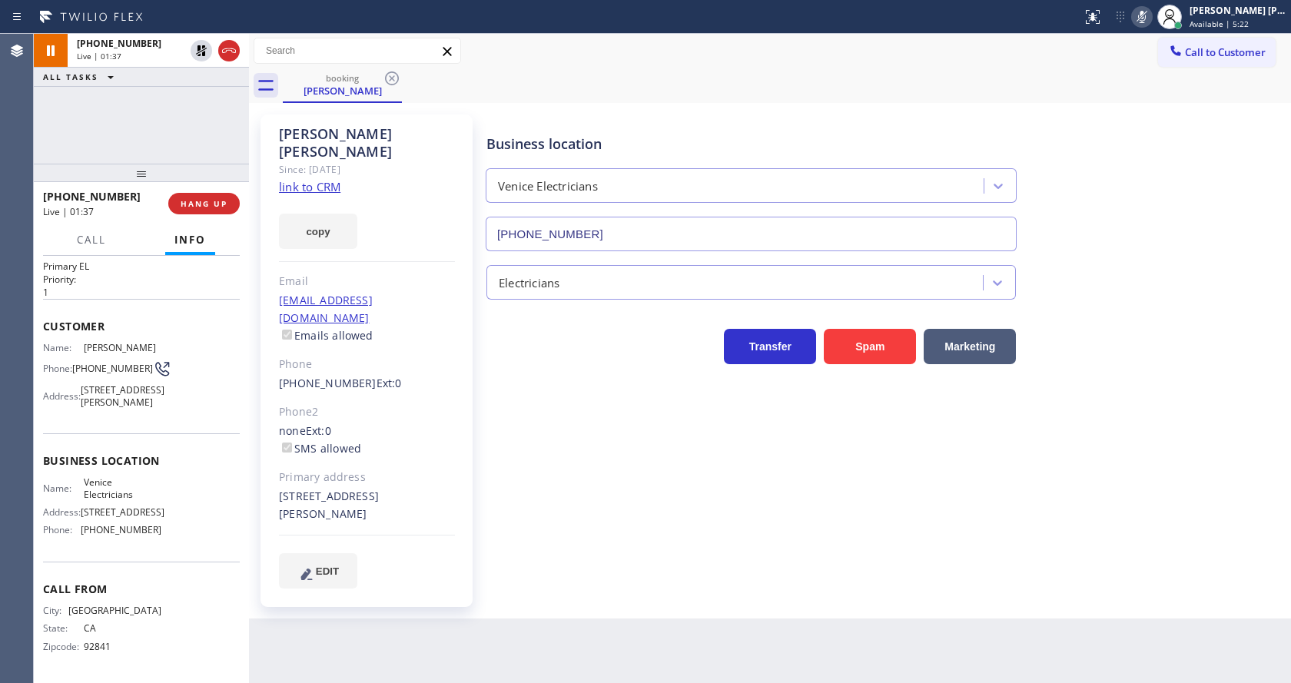
drag, startPoint x: 344, startPoint y: 671, endPoint x: 305, endPoint y: 636, distance: 52.8
click at [305, 636] on div "Back to Dashboard Change Sender ID Customers Technicians Select a contact Outbo…" at bounding box center [770, 359] width 1042 height 650
click at [678, 613] on div "Back to Dashboard Change Sender ID Customers Technicians Select a contact Outbo…" at bounding box center [770, 359] width 1042 height 650
click at [595, 613] on div "Back to Dashboard Change Sender ID Customers Technicians Select a contact Outbo…" at bounding box center [770, 359] width 1042 height 650
click at [429, 469] on div "Primary address" at bounding box center [367, 478] width 176 height 18
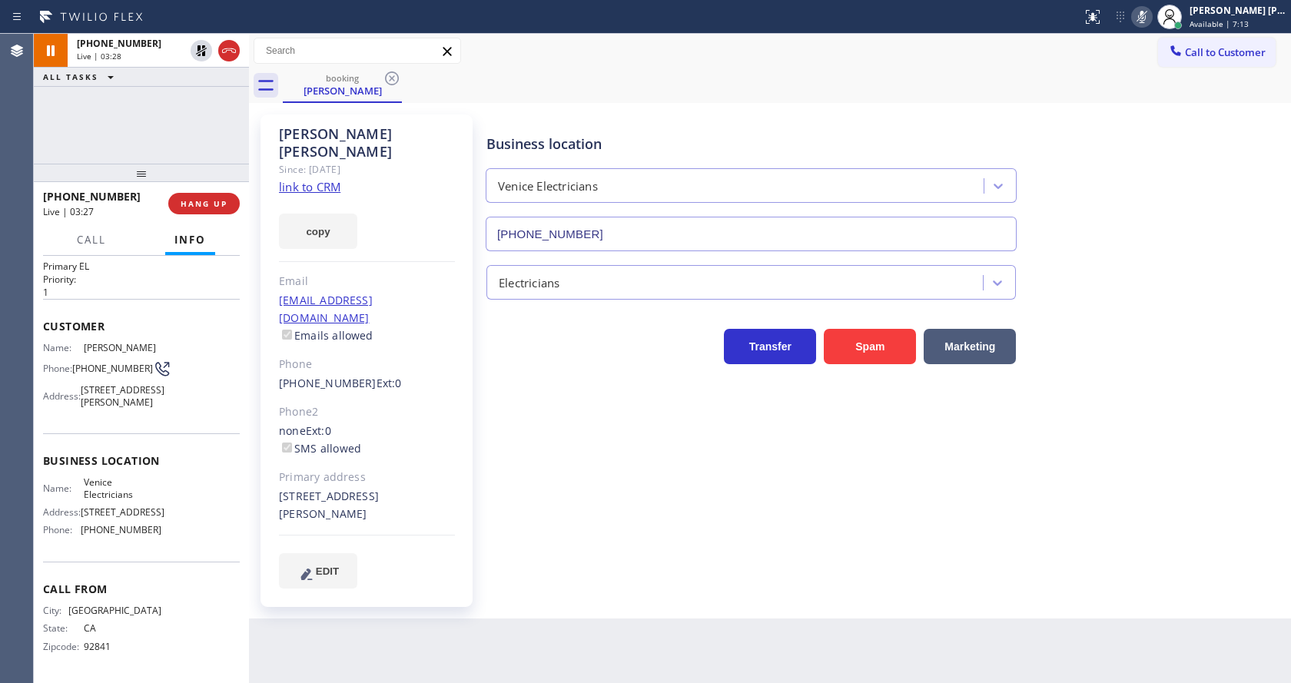
click at [534, 586] on div "Back to Dashboard Change Sender ID Customers Technicians Select a contact Outbo…" at bounding box center [770, 359] width 1042 height 650
click at [666, 566] on div "Business location Venice Electricians [PHONE_NUMBER] Electricians Transfer Spam…" at bounding box center [885, 366] width 804 height 497
click at [623, 450] on div "Business location Venice Electricians [PHONE_NUMBER] Electricians Transfer Spam…" at bounding box center [885, 351] width 804 height 466
click at [596, 563] on div "Business location Venice Electricians [PHONE_NUMBER] Electricians Transfer Spam…" at bounding box center [885, 366] width 804 height 497
click at [442, 364] on div "[PERSON_NAME] Since: [DATE] link to CRM copy Email [EMAIL_ADDRESS][DOMAIN_NAME]…" at bounding box center [367, 361] width 212 height 493
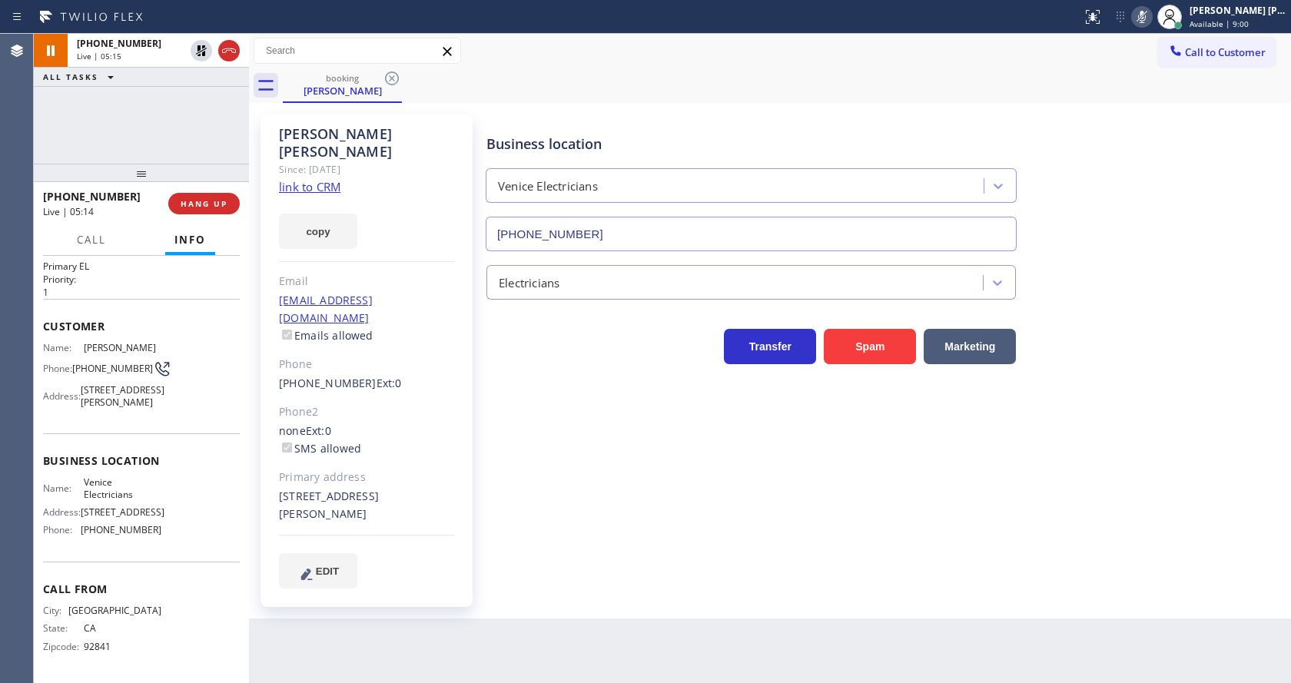
click at [458, 394] on div "[PERSON_NAME] Since: [DATE] link to CRM copy Email [EMAIL_ADDRESS][DOMAIN_NAME]…" at bounding box center [367, 361] width 212 height 493
click at [623, 621] on div "Back to Dashboard Change Sender ID Customers Technicians Select a contact Outbo…" at bounding box center [770, 359] width 1042 height 650
click at [556, 586] on div "Back to Dashboard Change Sender ID Customers Technicians Select a contact Outbo…" at bounding box center [770, 359] width 1042 height 650
click at [421, 404] on div "Phone2" at bounding box center [367, 413] width 176 height 18
click at [615, 557] on div "Business location Venice Electricians [PHONE_NUMBER] Electricians Transfer Spam…" at bounding box center [885, 366] width 804 height 497
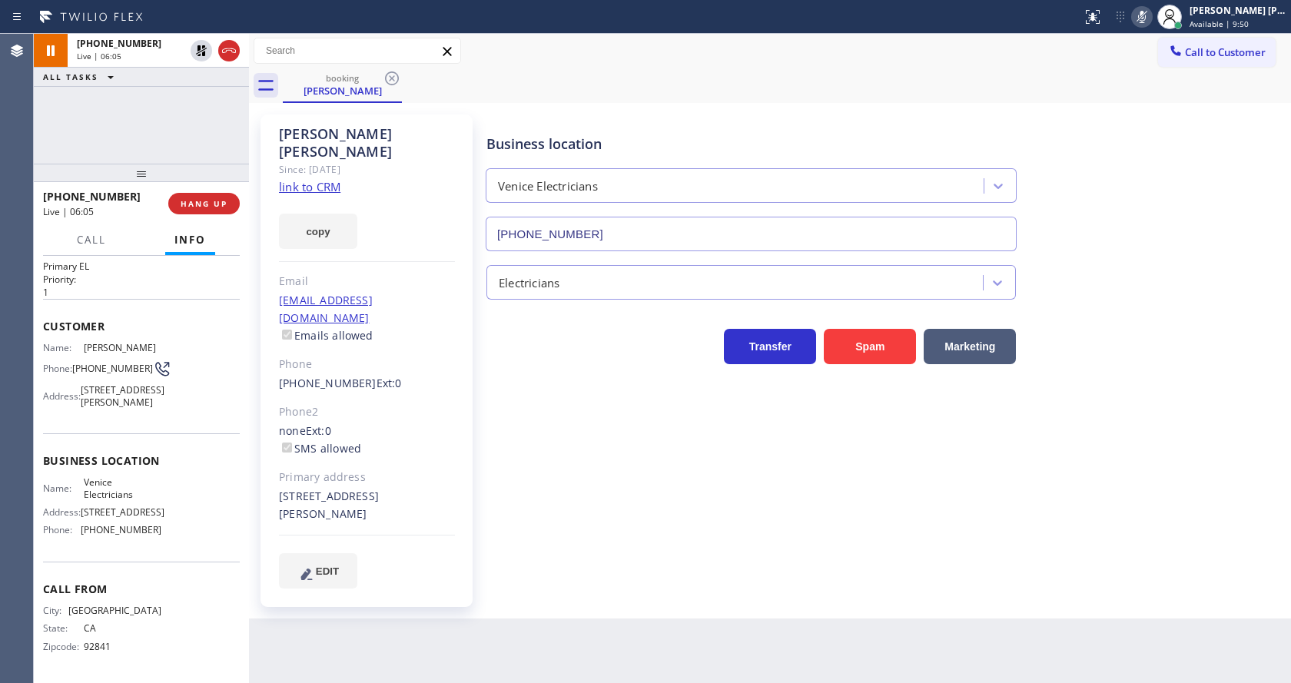
click at [397, 358] on div "[PERSON_NAME] Since: [DATE] link to CRM copy Email [EMAIL_ADDRESS][DOMAIN_NAME]…" at bounding box center [367, 361] width 212 height 493
click at [632, 447] on div "Business location Venice Electricians [PHONE_NUMBER] Electricians Transfer Spam…" at bounding box center [885, 351] width 804 height 466
drag, startPoint x: 639, startPoint y: 635, endPoint x: 584, endPoint y: 632, distance: 54.7
click at [639, 635] on div "Back to Dashboard Change Sender ID Customers Technicians Select a contact Outbo…" at bounding box center [770, 359] width 1042 height 650
click at [408, 356] on div "Phone" at bounding box center [367, 365] width 176 height 18
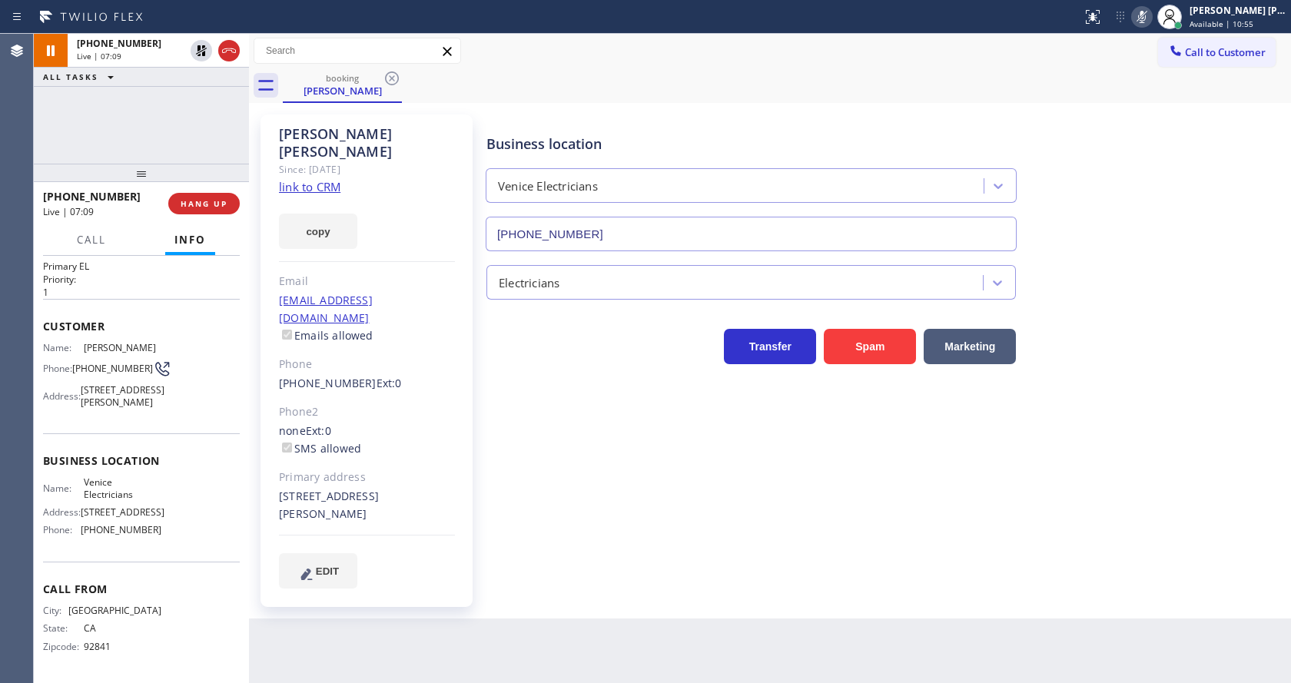
click at [619, 370] on div "Business location Venice Electricians [PHONE_NUMBER] Electricians Transfer Spam…" at bounding box center [885, 351] width 804 height 466
click at [570, 477] on div "Business location Venice Electricians [PHONE_NUMBER] Electricians Transfer Spam…" at bounding box center [885, 351] width 804 height 466
click at [542, 618] on div "Back to Dashboard Change Sender ID Customers Technicians Select a contact Outbo…" at bounding box center [770, 359] width 1042 height 650
click at [345, 376] on link "[PHONE_NUMBER]" at bounding box center [328, 383] width 98 height 15
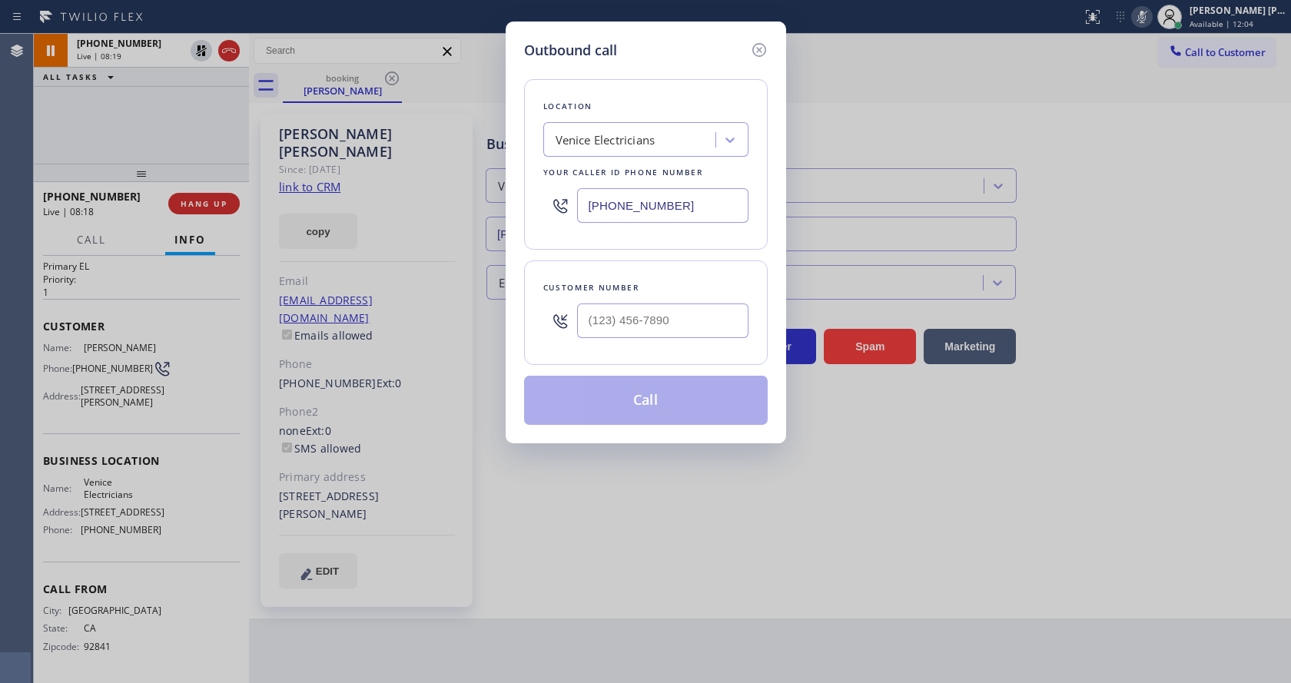
type input "[PHONE_NUMBER]"
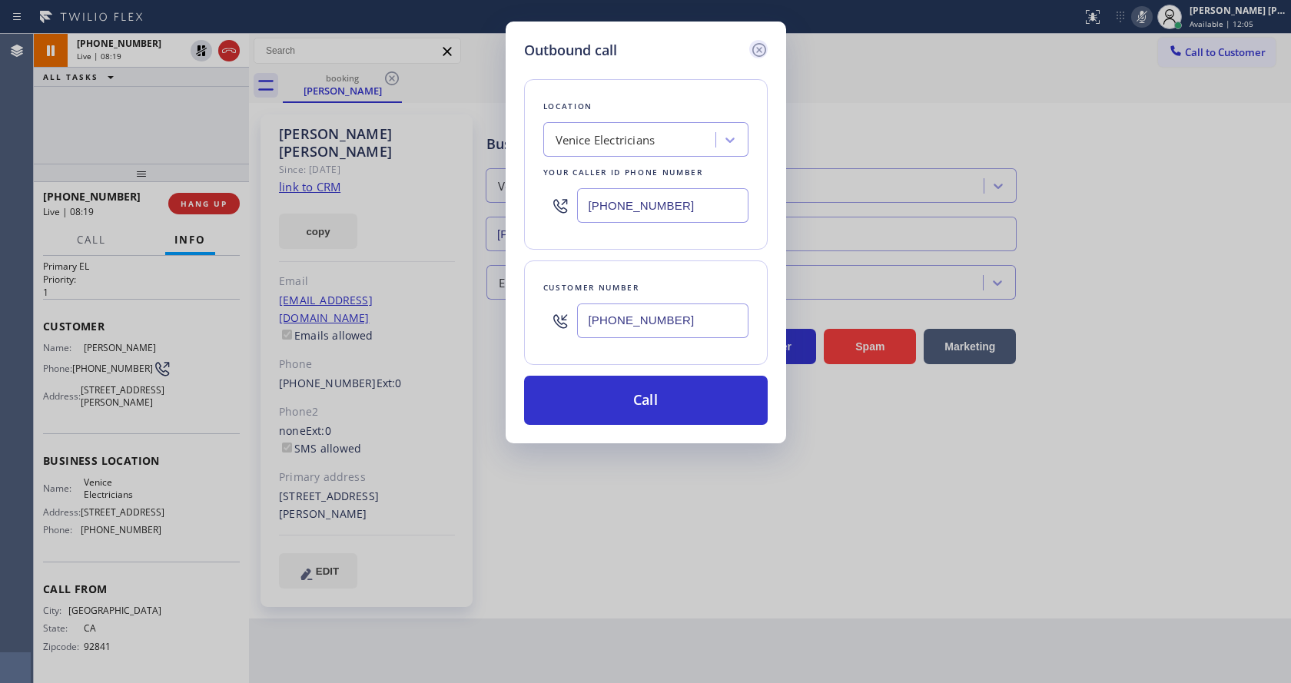
click at [753, 48] on icon at bounding box center [759, 50] width 14 height 14
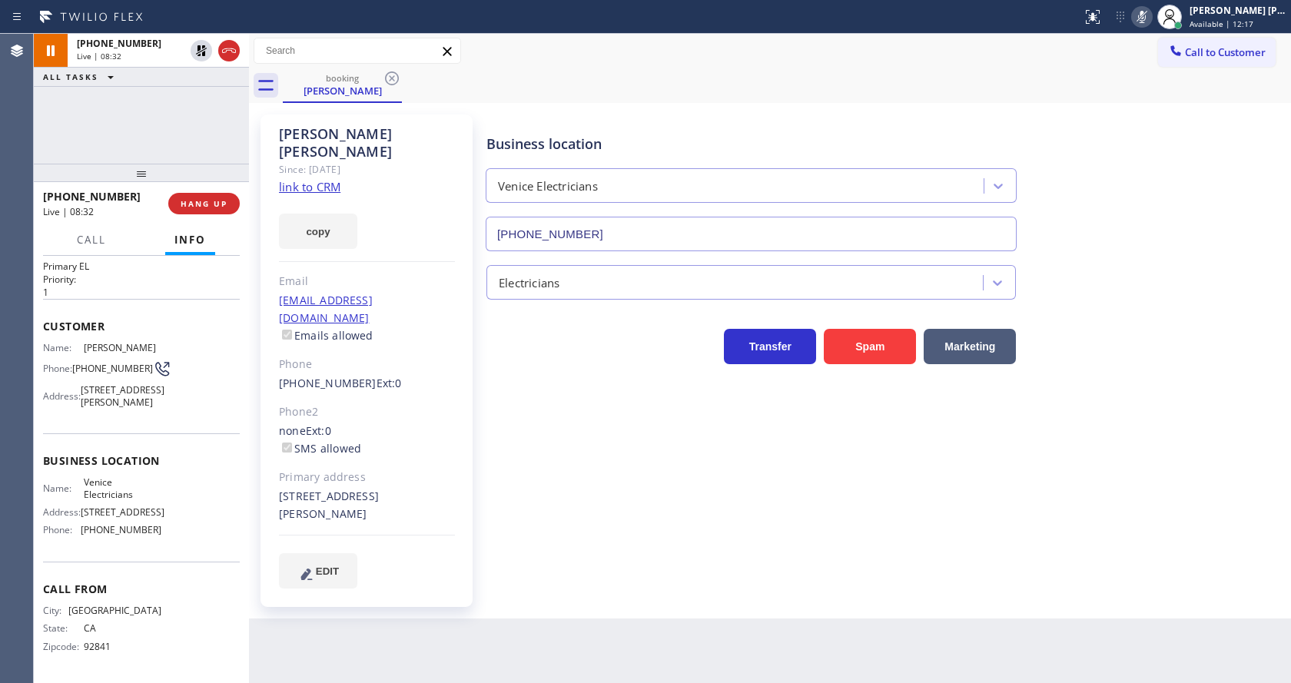
click at [454, 469] on div "Primary address" at bounding box center [367, 478] width 176 height 18
click at [446, 404] on div "Phone2" at bounding box center [367, 413] width 176 height 18
click at [198, 51] on icon at bounding box center [201, 50] width 11 height 11
click at [1142, 20] on icon at bounding box center [1142, 17] width 18 height 18
click at [1148, 56] on div "Call to Customer Outbound call Location Search location Your caller id phone nu…" at bounding box center [770, 51] width 1042 height 27
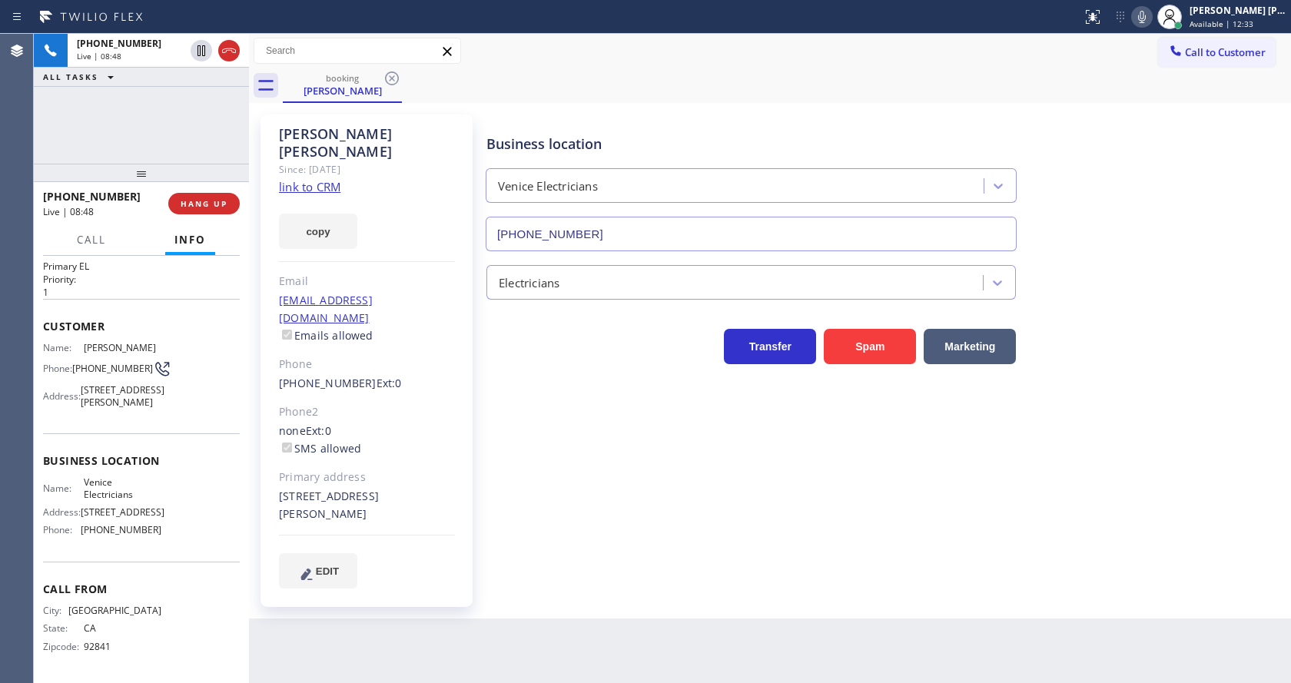
click at [602, 409] on div "Business location Venice Electricians [PHONE_NUMBER] Electricians Transfer Spam…" at bounding box center [885, 351] width 804 height 466
drag, startPoint x: 720, startPoint y: 553, endPoint x: 746, endPoint y: 525, distance: 38.1
click at [720, 553] on div "Business location Venice Electricians [PHONE_NUMBER] Electricians Transfer Spam…" at bounding box center [885, 366] width 804 height 497
click at [1141, 19] on icon at bounding box center [1142, 17] width 18 height 18
click at [1135, 219] on div "Business location Venice Electricians [PHONE_NUMBER]" at bounding box center [885, 181] width 804 height 139
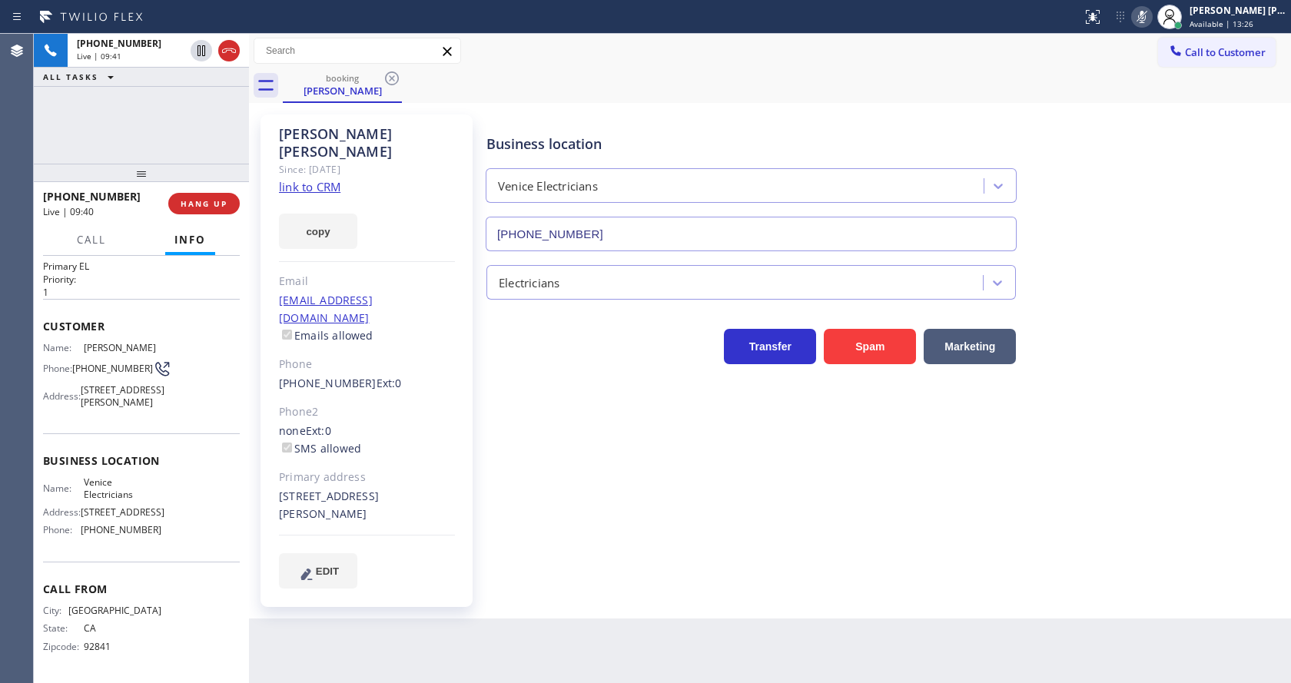
click at [503, 657] on div "Back to Dashboard Change Sender ID Customers Technicians Select a contact Outbo…" at bounding box center [770, 359] width 1042 height 650
click at [1233, 155] on div "Business location Venice Electricians [PHONE_NUMBER]" at bounding box center [885, 181] width 804 height 139
click at [1145, 19] on icon at bounding box center [1142, 17] width 18 height 18
click at [1125, 128] on div "Business location Venice Electricians [PHONE_NUMBER]" at bounding box center [885, 181] width 804 height 139
click at [497, 618] on div "Back to Dashboard Change Sender ID Customers Technicians Select a contact Outbo…" at bounding box center [770, 359] width 1042 height 650
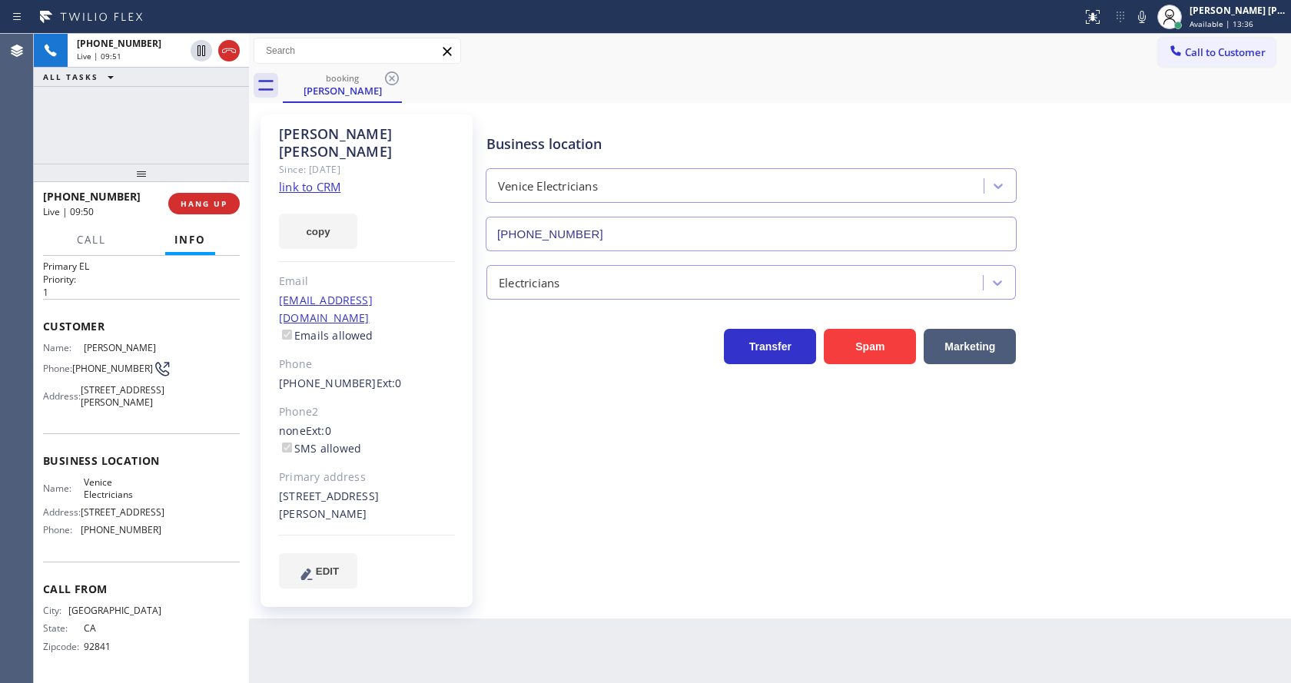
drag, startPoint x: 771, startPoint y: 613, endPoint x: 692, endPoint y: 631, distance: 81.1
click at [771, 613] on div "Back to Dashboard Change Sender ID Customers Technicians Select a contact Outbo…" at bounding box center [770, 359] width 1042 height 650
click at [829, 530] on div "Business location Venice Electricians [PHONE_NUMBER] Electricians Transfer Spam…" at bounding box center [885, 351] width 804 height 466
click at [1154, 2] on div "Status report No issues detected If you experience an issue, please download th…" at bounding box center [1183, 17] width 215 height 34
click at [1146, 20] on icon at bounding box center [1142, 17] width 8 height 12
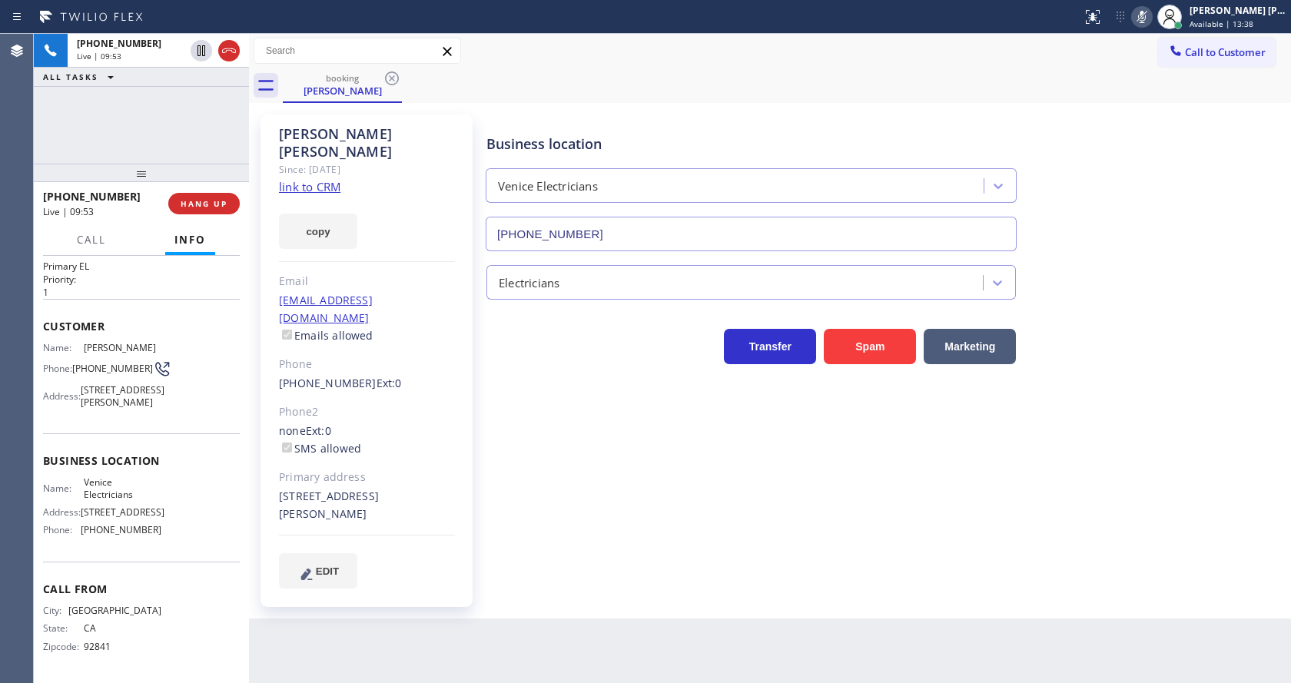
click at [1156, 221] on div "Business location Venice Electricians [PHONE_NUMBER]" at bounding box center [885, 181] width 804 height 139
click at [722, 620] on div "Back to Dashboard Change Sender ID Customers Technicians Select a contact Outbo…" at bounding box center [770, 359] width 1042 height 650
click at [1151, 10] on icon at bounding box center [1142, 17] width 18 height 18
click at [1161, 115] on div "Business location Venice Electricians [PHONE_NUMBER]" at bounding box center [885, 181] width 804 height 139
click at [572, 556] on div "Business location Venice Electricians [PHONE_NUMBER] Electricians Transfer Spam…" at bounding box center [885, 366] width 804 height 497
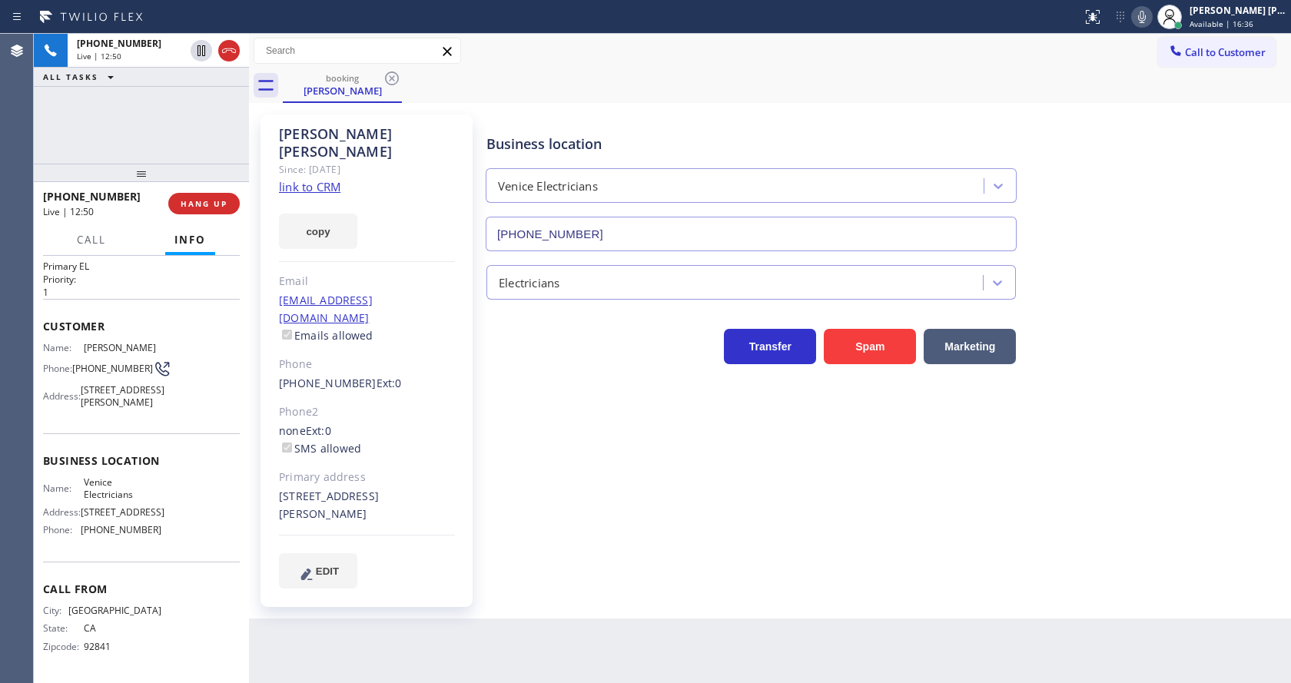
click at [1151, 14] on icon at bounding box center [1142, 17] width 18 height 18
click at [1162, 127] on div "Business location Venice Electricians [PHONE_NUMBER]" at bounding box center [885, 181] width 804 height 139
click at [294, 179] on link "link to CRM" at bounding box center [309, 186] width 61 height 15
click at [1151, 12] on icon at bounding box center [1142, 17] width 18 height 18
click at [499, 617] on div "Back to Dashboard Change Sender ID Customers Technicians Select a contact Outbo…" at bounding box center [770, 359] width 1042 height 650
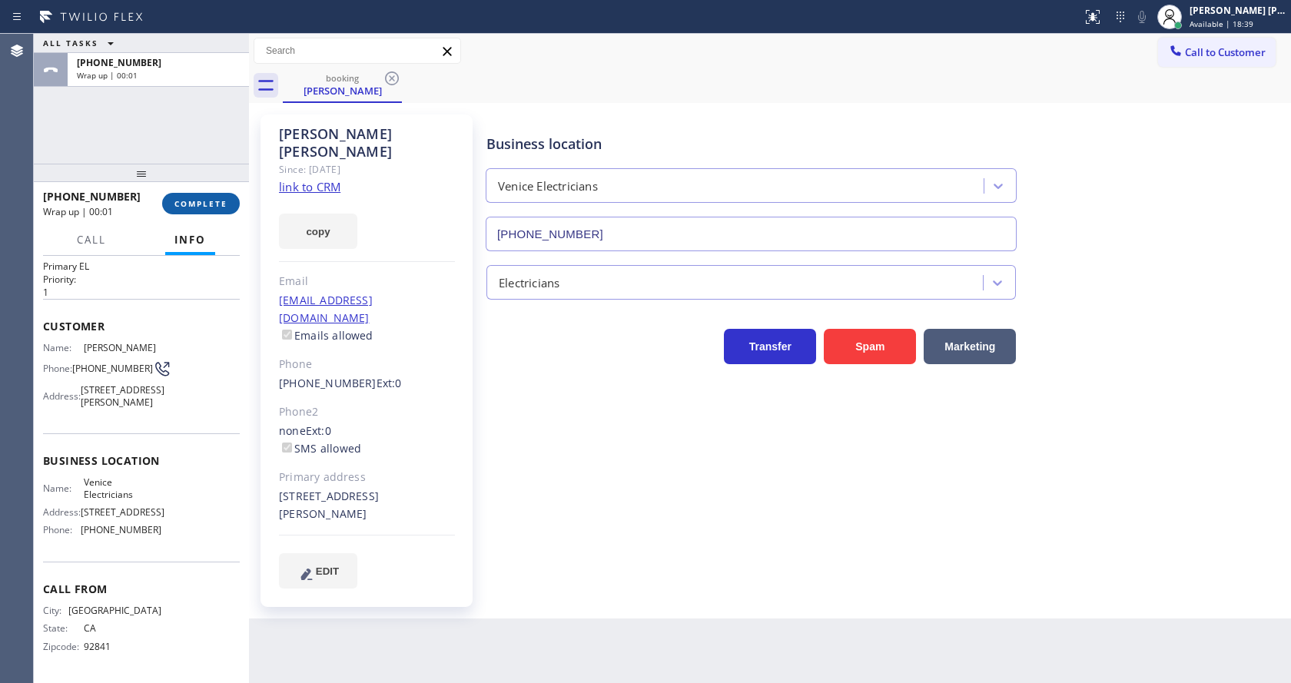
click at [189, 196] on button "COMPLETE" at bounding box center [201, 204] width 78 height 22
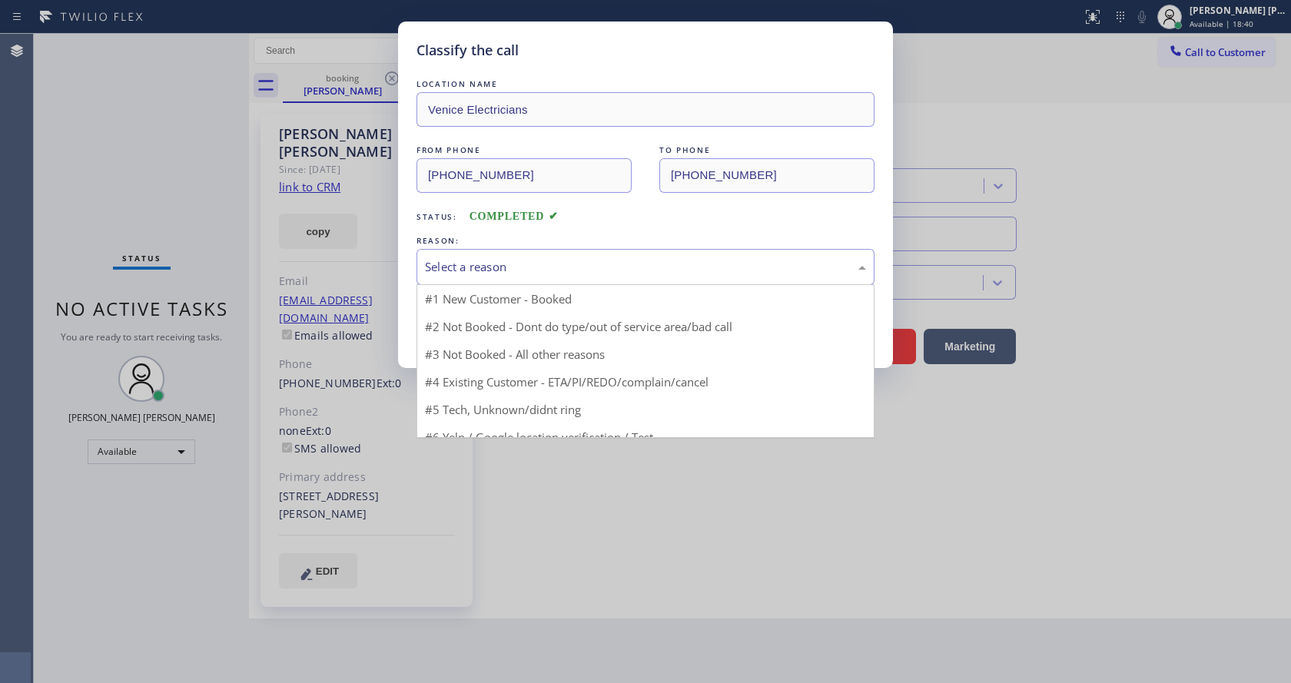
click at [612, 268] on div "Select a reason" at bounding box center [645, 267] width 441 height 18
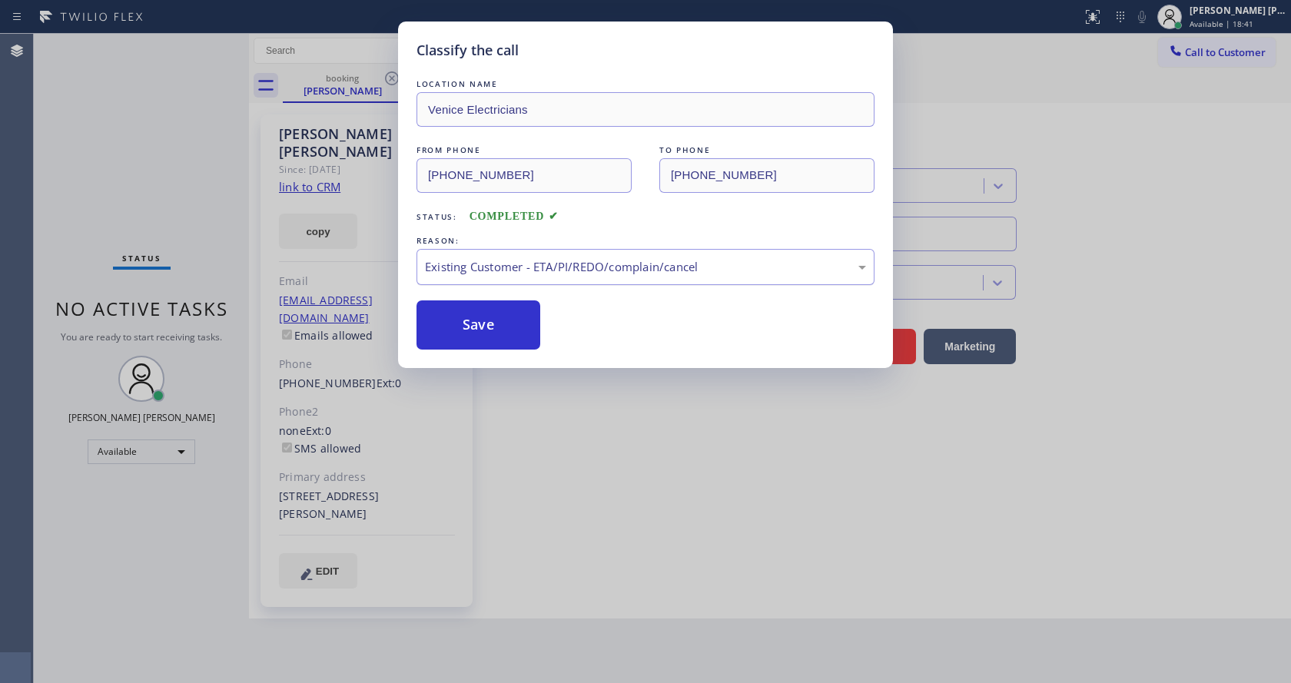
click at [472, 256] on div "Existing Customer - ETA/PI/REDO/complain/cancel" at bounding box center [646, 267] width 458 height 36
click at [446, 324] on button "Save" at bounding box center [479, 325] width 124 height 49
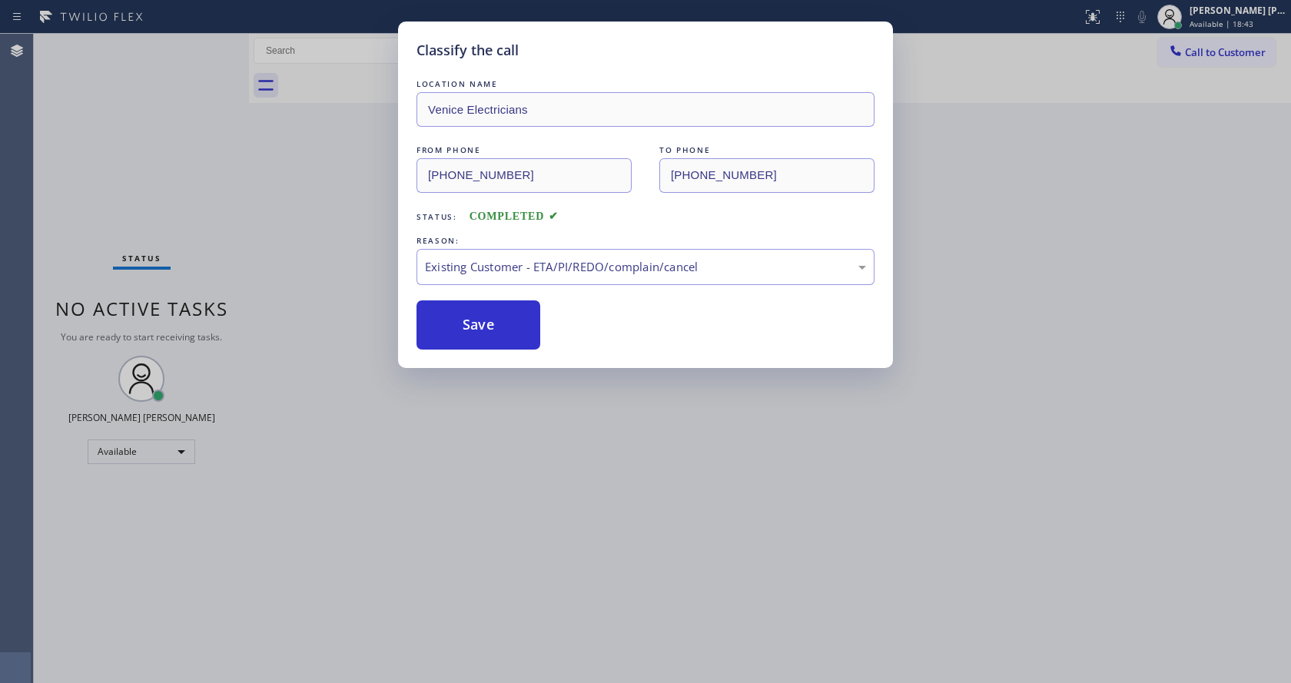
click at [596, 476] on div "Classify the call LOCATION NAME Venice Electricians FROM PHONE [PHONE_NUMBER] T…" at bounding box center [645, 341] width 1291 height 683
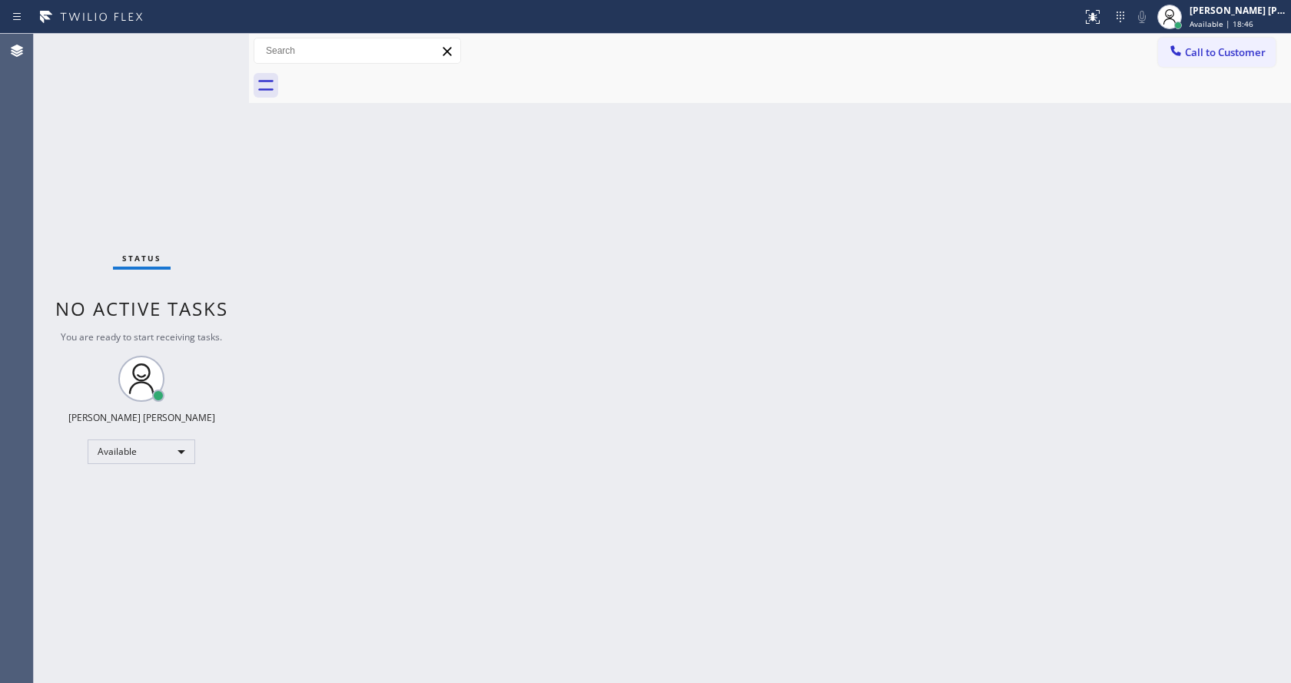
click at [218, 271] on div "Status No active tasks You are ready to start receiving tasks. [PERSON_NAME] [P…" at bounding box center [141, 359] width 215 height 650
click at [659, 470] on div "Back to Dashboard Change Sender ID Customers Technicians Select a contact Outbo…" at bounding box center [770, 359] width 1042 height 650
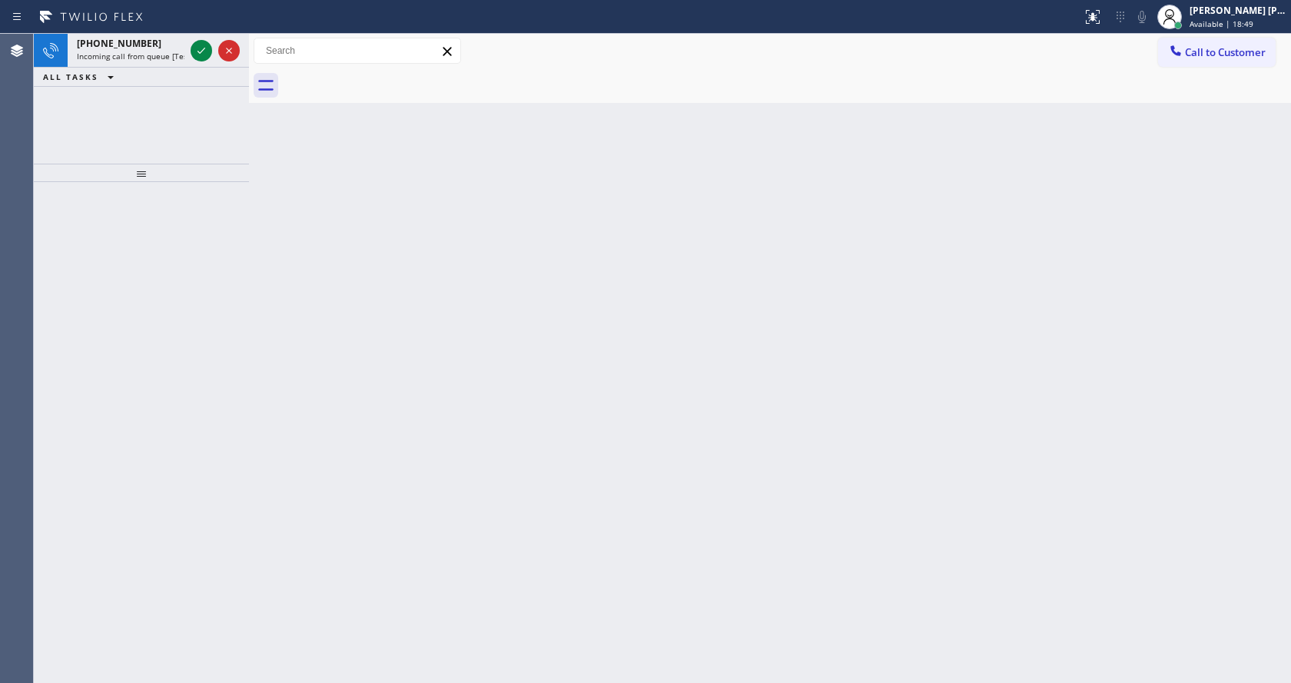
drag, startPoint x: 287, startPoint y: 319, endPoint x: 299, endPoint y: 228, distance: 92.2
click at [287, 319] on div "Back to Dashboard Change Sender ID Customers Technicians Select a contact Outbo…" at bounding box center [770, 359] width 1042 height 650
click at [140, 36] on div "[PHONE_NUMBER] Incoming call from queue [Test] All" at bounding box center [128, 51] width 120 height 34
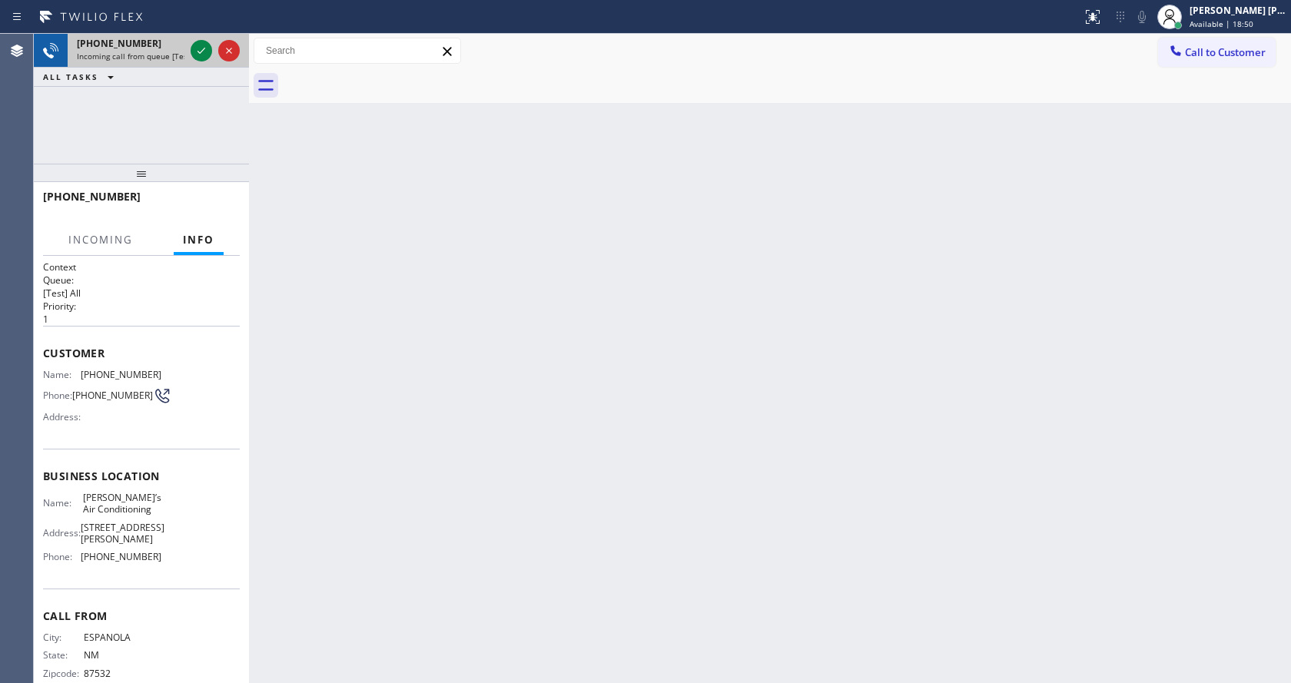
click at [186, 49] on div "[PHONE_NUMBER] Incoming call from queue [Test] All" at bounding box center [128, 51] width 120 height 34
click at [191, 49] on div at bounding box center [202, 51] width 22 height 18
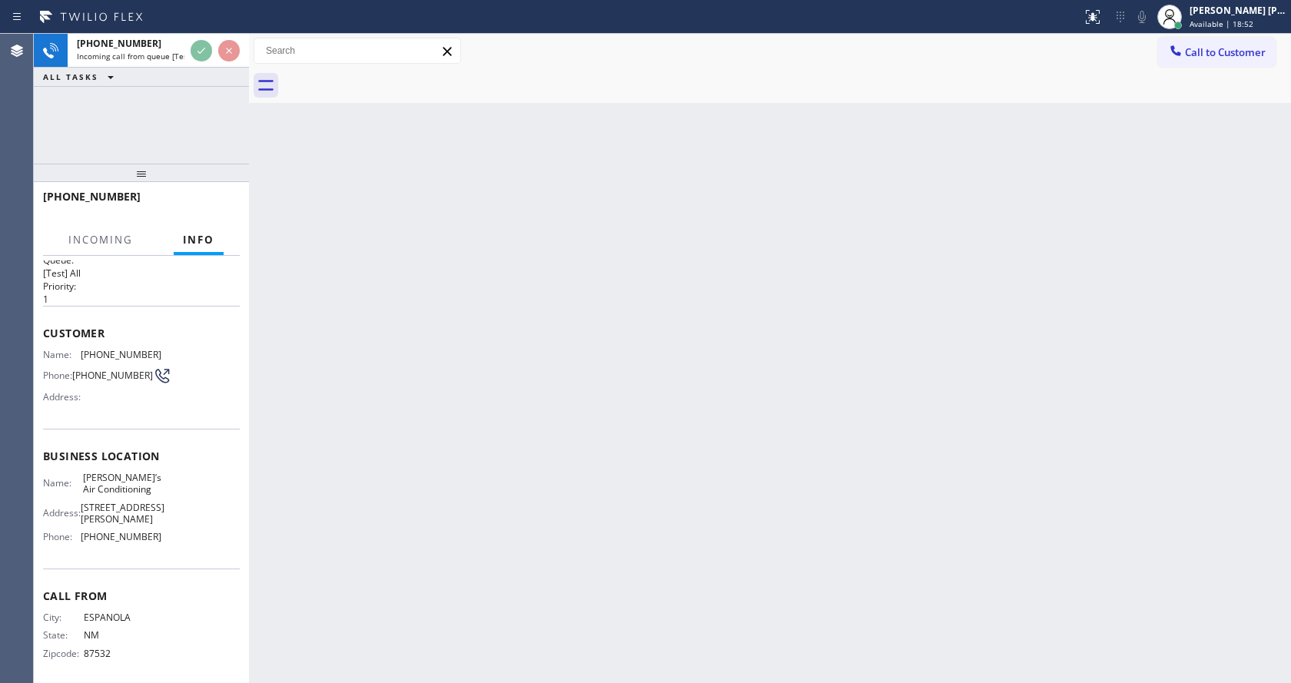
click at [535, 487] on div "Back to Dashboard Change Sender ID Customers Technicians Select a contact Outbo…" at bounding box center [770, 359] width 1042 height 650
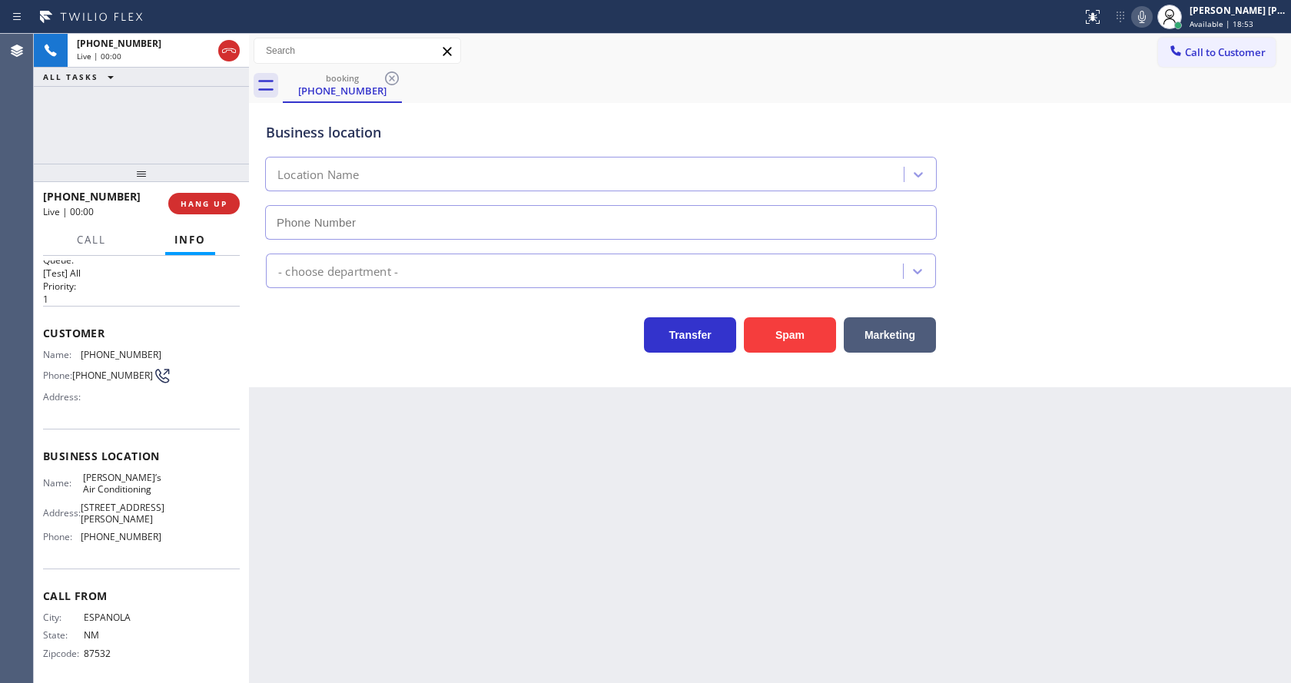
type input "[PHONE_NUMBER]"
click at [460, 497] on div "Back to Dashboard Change Sender ID Customers Technicians Select a contact Outbo…" at bounding box center [770, 359] width 1042 height 650
click at [380, 471] on div "Back to Dashboard Change Sender ID Customers Technicians Select a contact Outbo…" at bounding box center [770, 359] width 1042 height 650
click at [721, 561] on div "Back to Dashboard Change Sender ID Customers Technicians Select a contact Outbo…" at bounding box center [770, 359] width 1042 height 650
drag, startPoint x: 341, startPoint y: 483, endPoint x: 309, endPoint y: 404, distance: 85.5
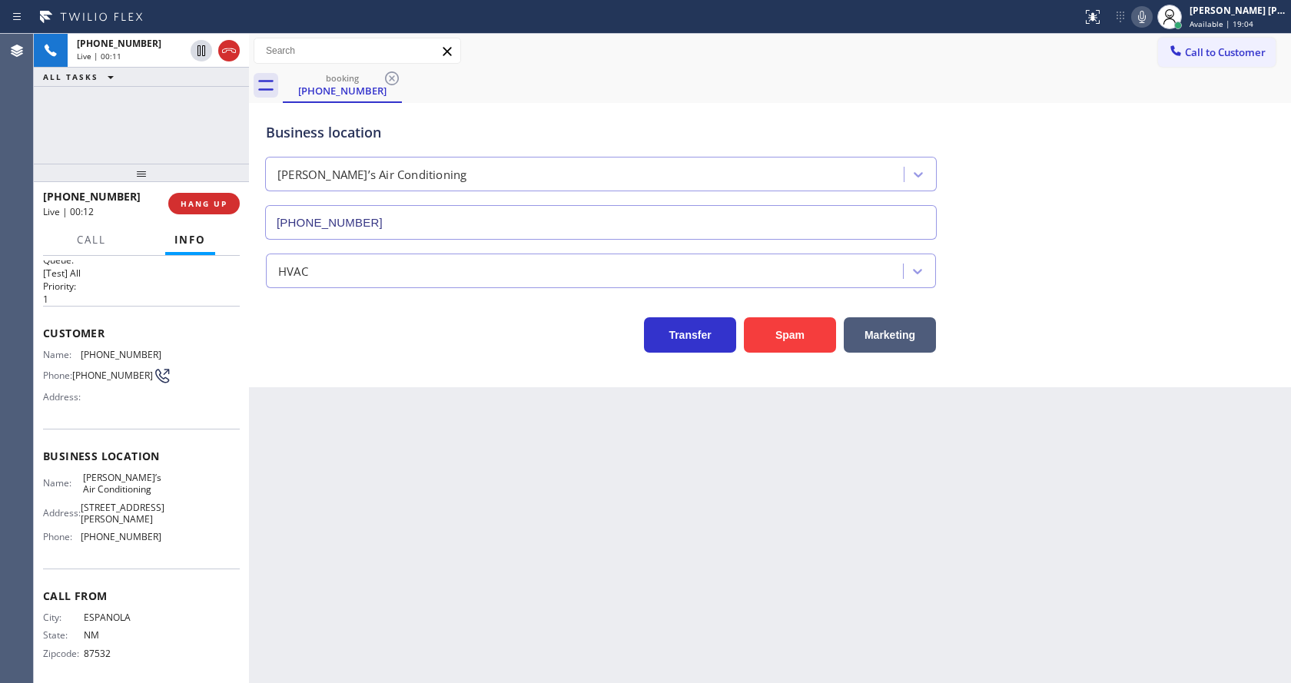
click at [341, 483] on div "Back to Dashboard Change Sender ID Customers Technicians Select a contact Outbo…" at bounding box center [770, 359] width 1042 height 650
click at [501, 356] on div "Business location [PERSON_NAME]’s Air Conditioning [PHONE_NUMBER] HVAC Transfer…" at bounding box center [770, 245] width 1042 height 284
click at [444, 574] on div "Back to Dashboard Change Sender ID Customers Technicians Select a contact Outbo…" at bounding box center [770, 359] width 1042 height 650
click at [715, 618] on div "Back to Dashboard Change Sender ID Customers Technicians Select a contact Outbo…" at bounding box center [770, 359] width 1042 height 650
click at [272, 318] on div "Transfer Spam Marketing" at bounding box center [601, 331] width 676 height 43
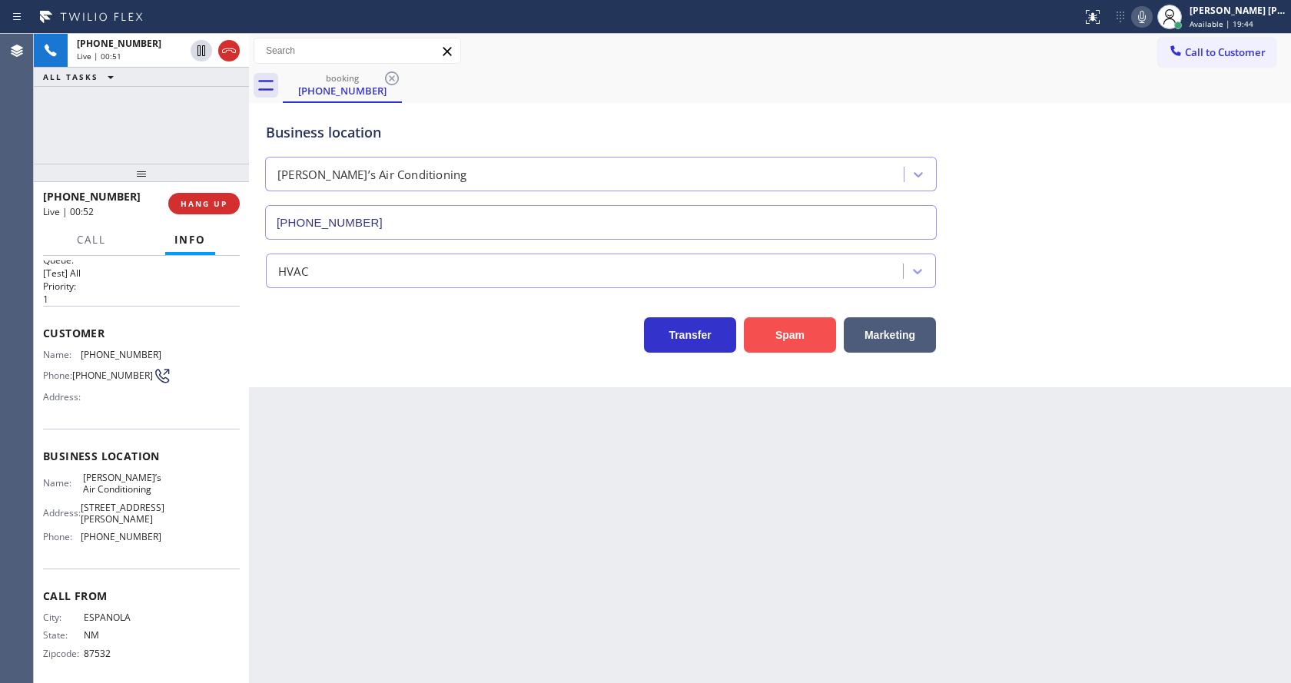
click at [789, 337] on button "Spam" at bounding box center [790, 334] width 92 height 35
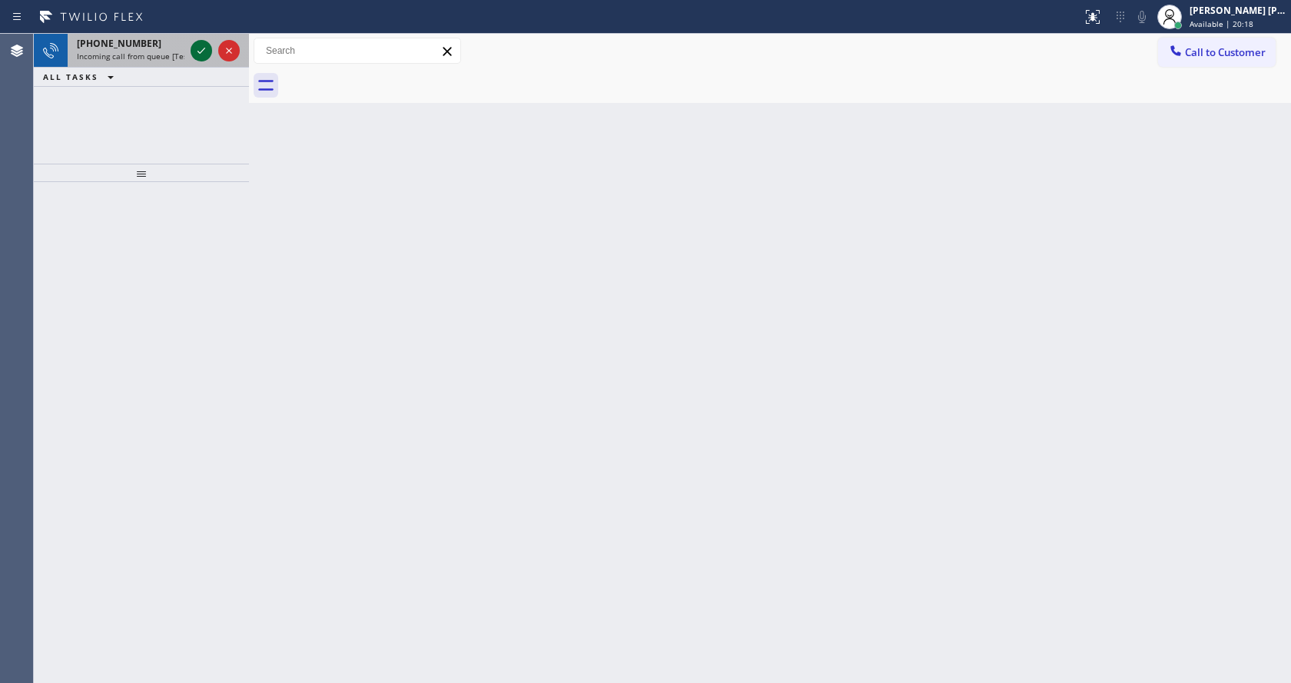
click at [199, 46] on icon at bounding box center [201, 51] width 18 height 18
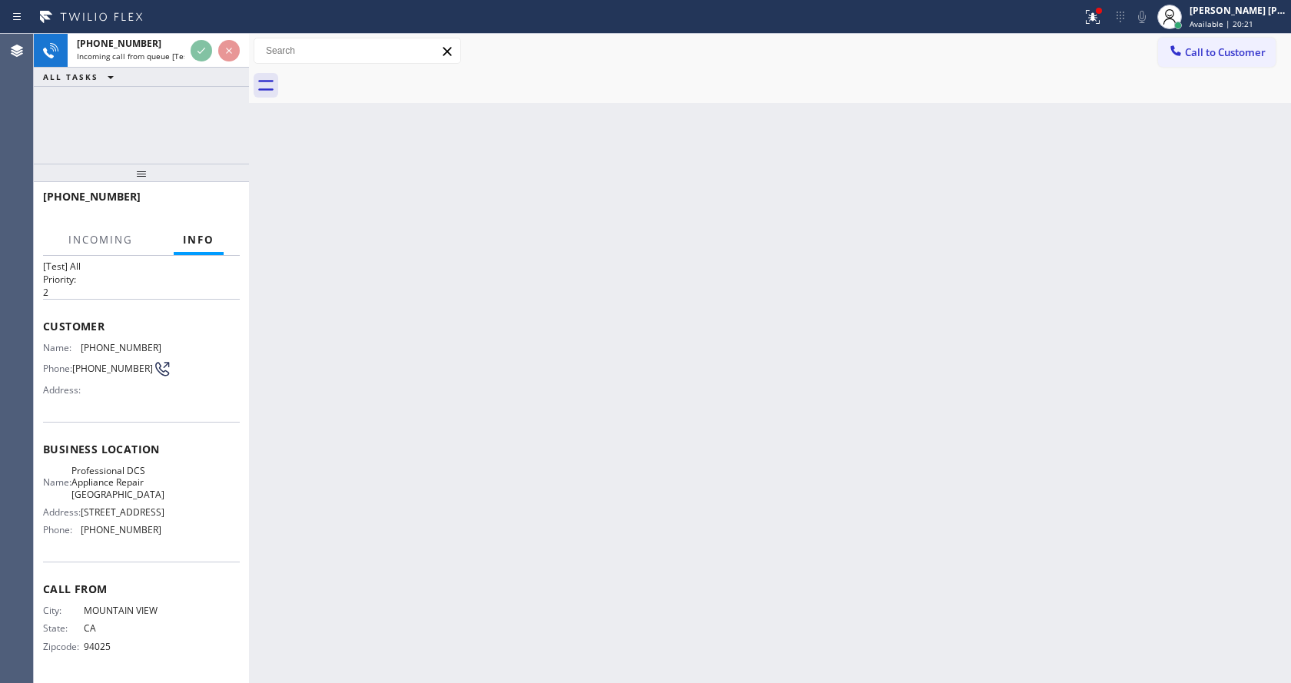
scroll to position [68, 0]
click at [554, 470] on div "Back to Dashboard Change Sender ID Customers Technicians Select a contact Outbo…" at bounding box center [770, 359] width 1042 height 650
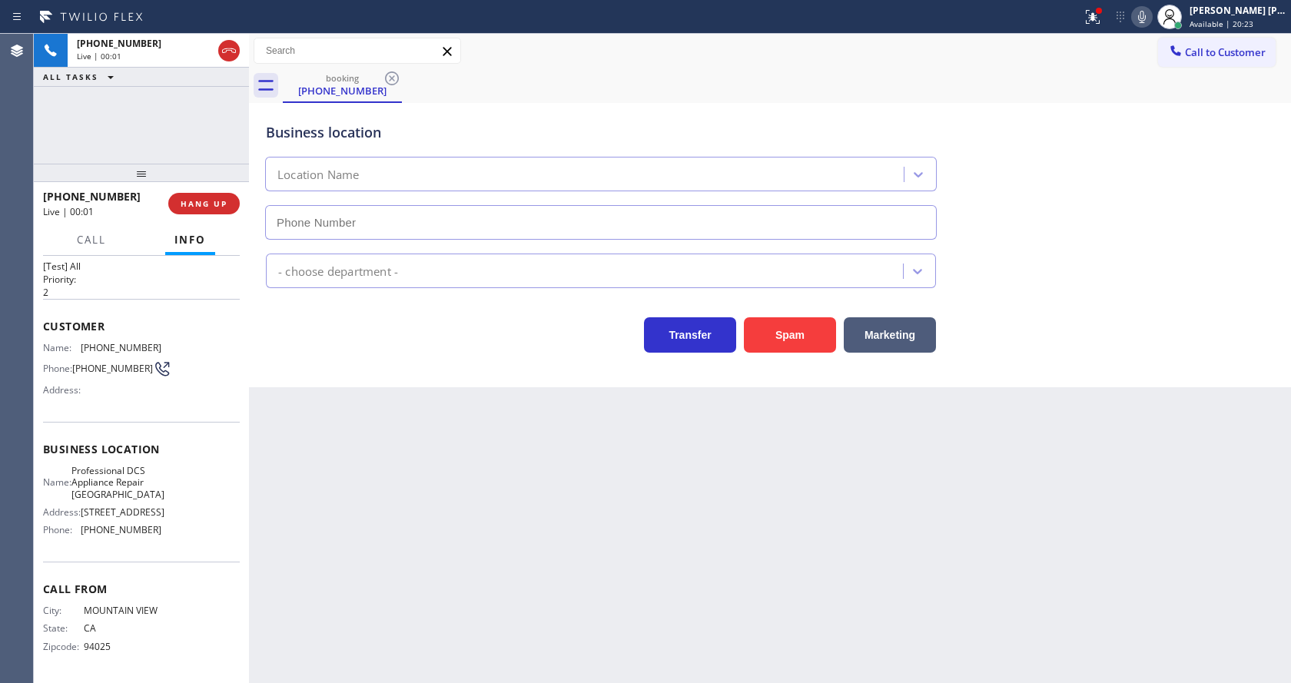
type input "[PHONE_NUMBER]"
click at [371, 547] on div "Back to Dashboard Change Sender ID Customers Technicians Select a contact Outbo…" at bounding box center [770, 359] width 1042 height 650
click at [431, 430] on div "Back to Dashboard Change Sender ID Customers Technicians Select a contact Outbo…" at bounding box center [770, 359] width 1042 height 650
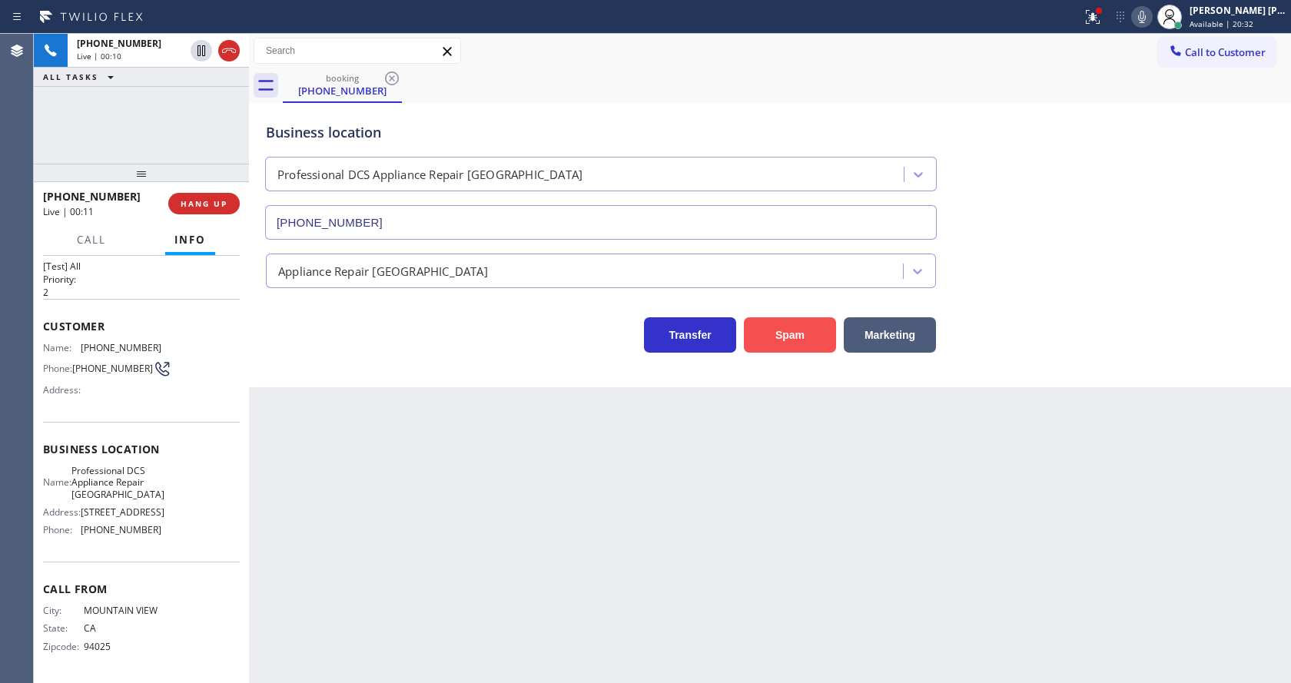
click at [785, 337] on button "Spam" at bounding box center [790, 334] width 92 height 35
click at [448, 555] on div "Back to Dashboard Change Sender ID Customers Technicians Select a contact Outbo…" at bounding box center [770, 359] width 1042 height 650
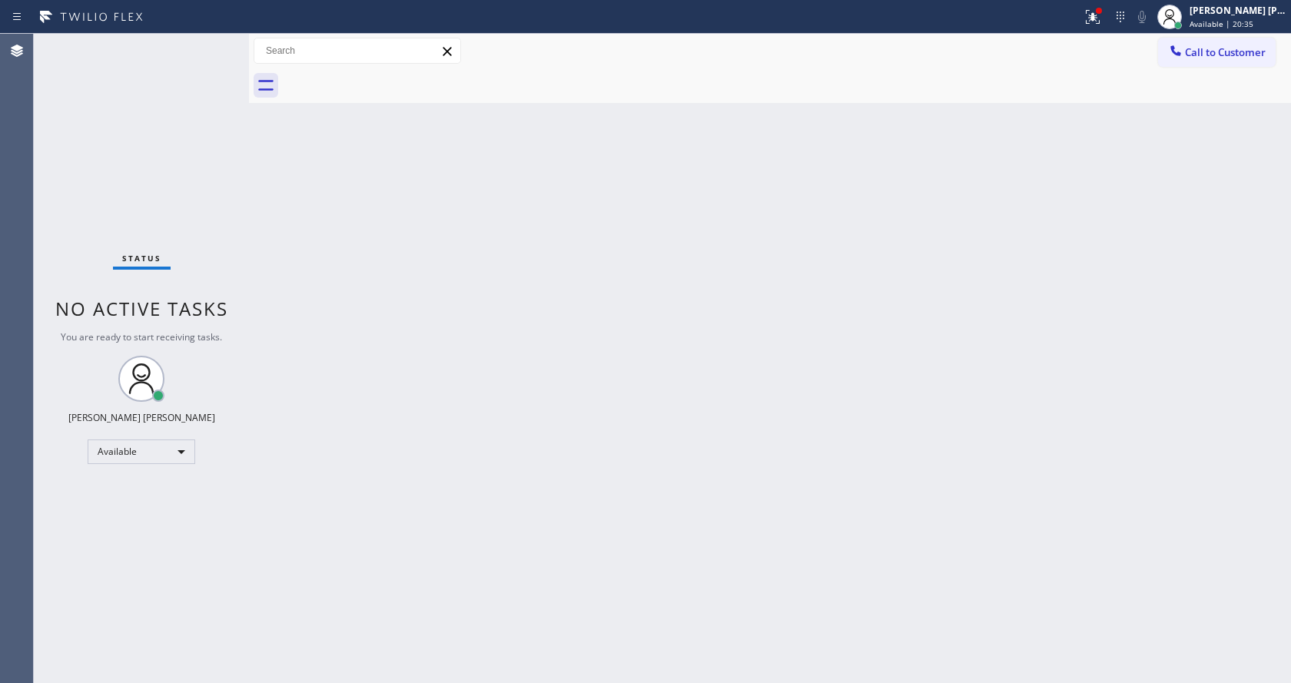
click at [347, 214] on div "Back to Dashboard Change Sender ID Customers Technicians Select a contact Outbo…" at bounding box center [770, 359] width 1042 height 650
click at [1096, 22] on icon at bounding box center [1093, 17] width 18 height 18
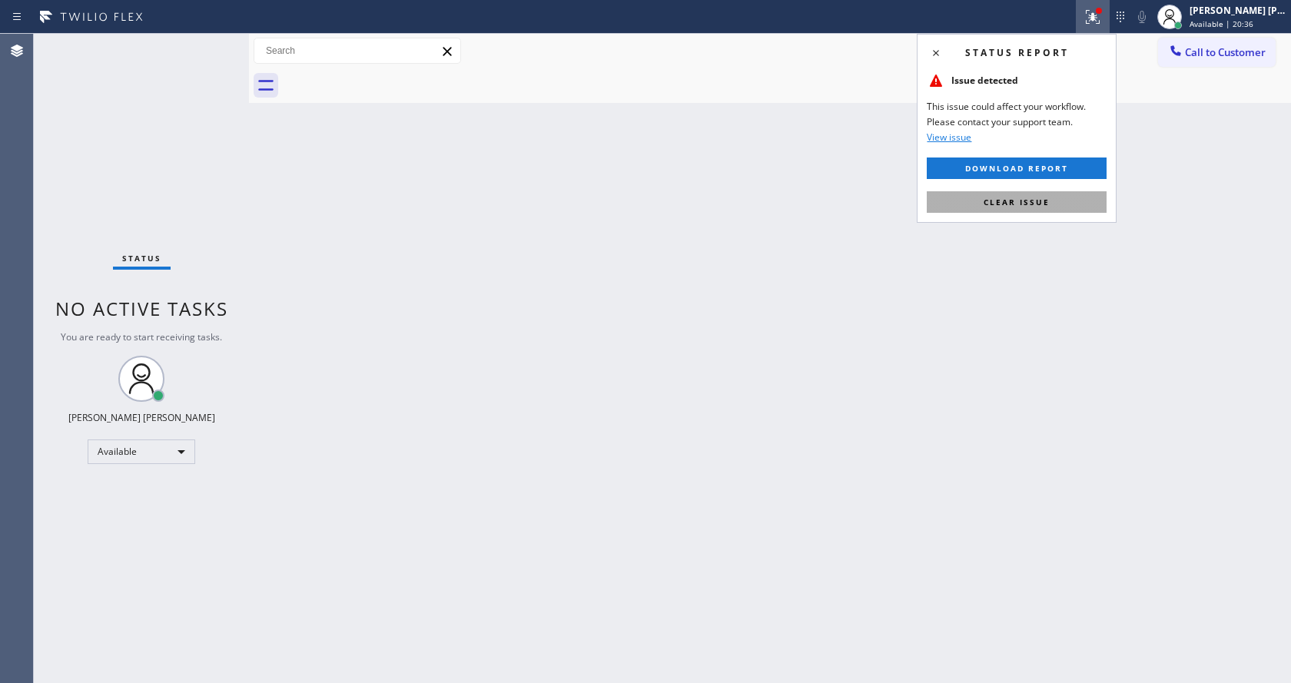
click at [1042, 202] on span "Clear issue" at bounding box center [1017, 202] width 66 height 11
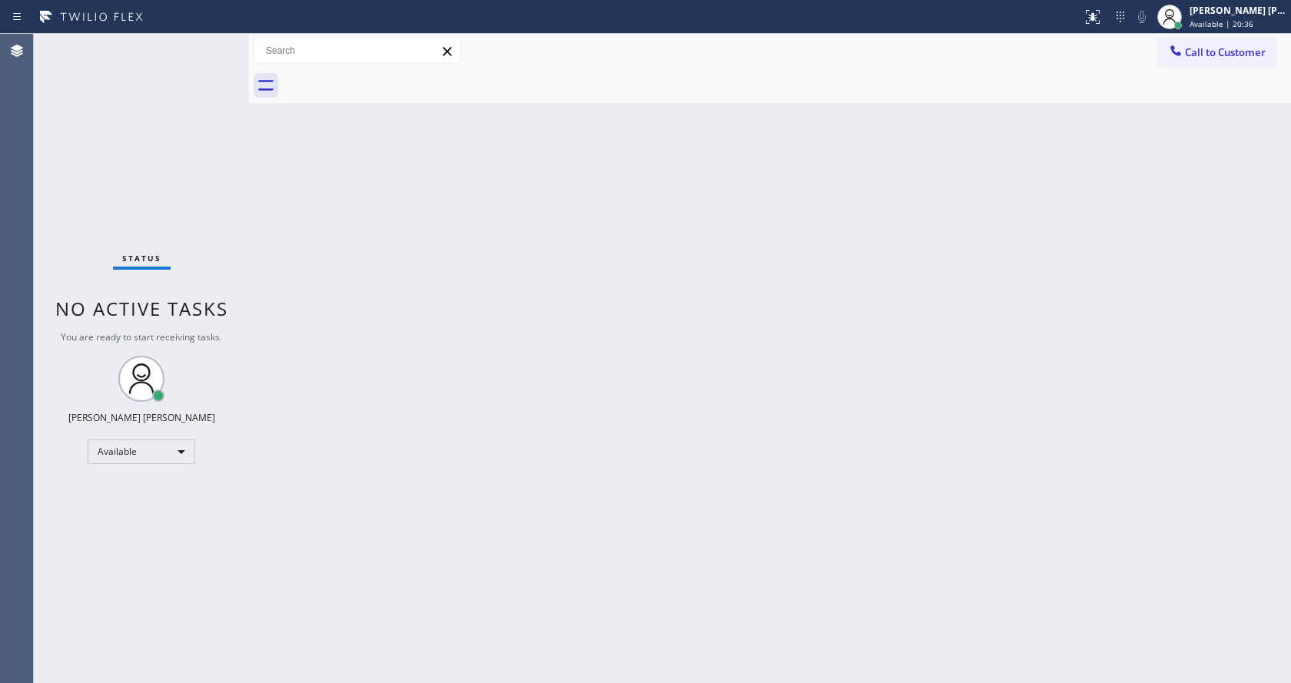
click at [1042, 202] on div "Back to Dashboard Change Sender ID Customers Technicians Select a contact Outbo…" at bounding box center [770, 359] width 1042 height 650
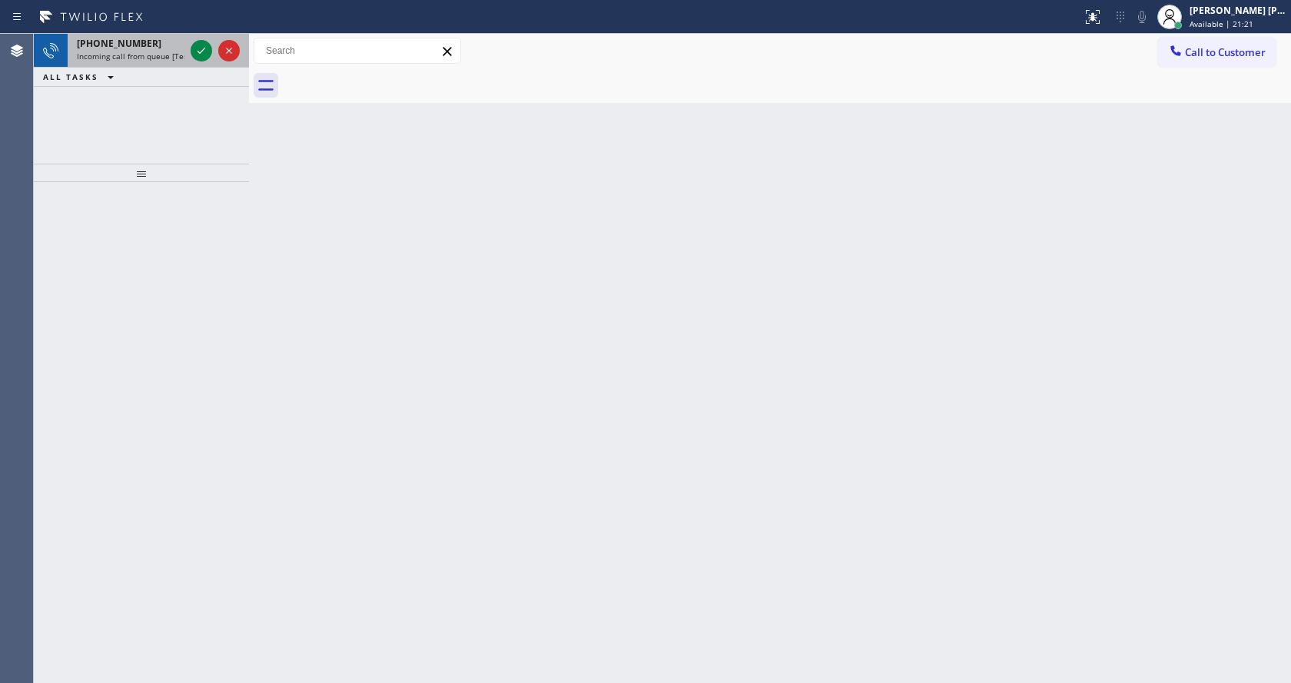
click at [193, 41] on div at bounding box center [215, 51] width 55 height 34
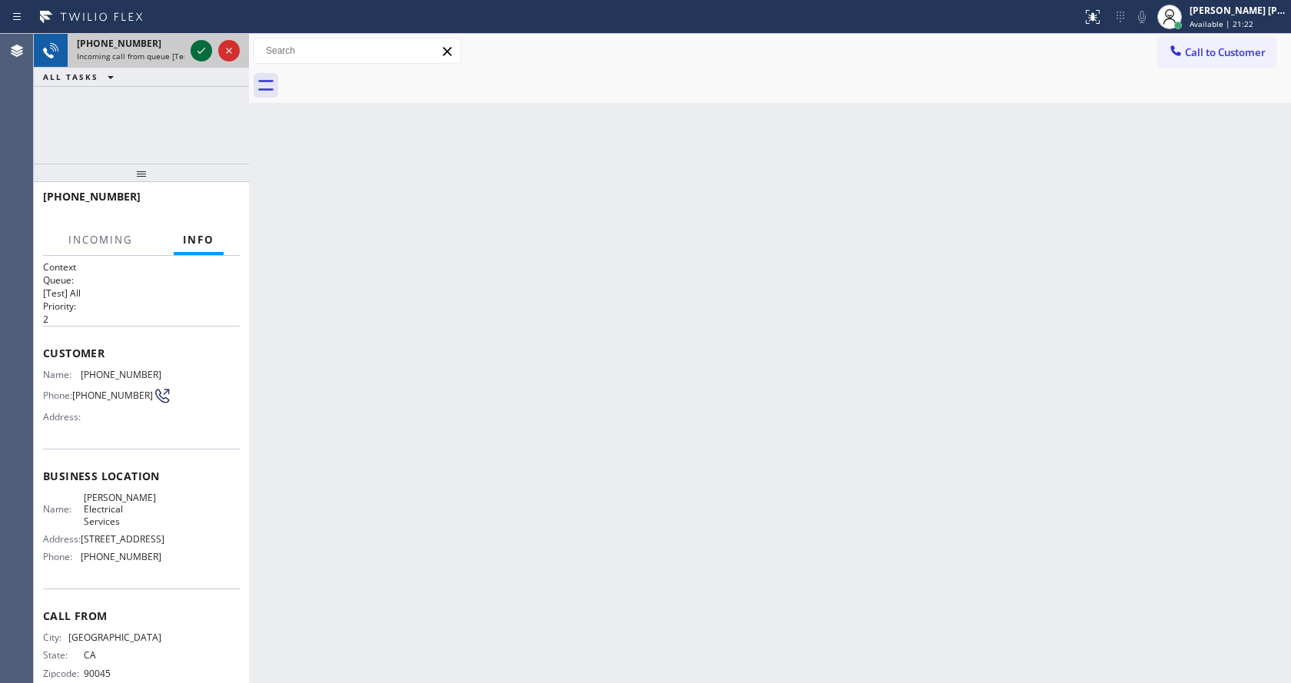
click at [198, 48] on icon at bounding box center [201, 51] width 18 height 18
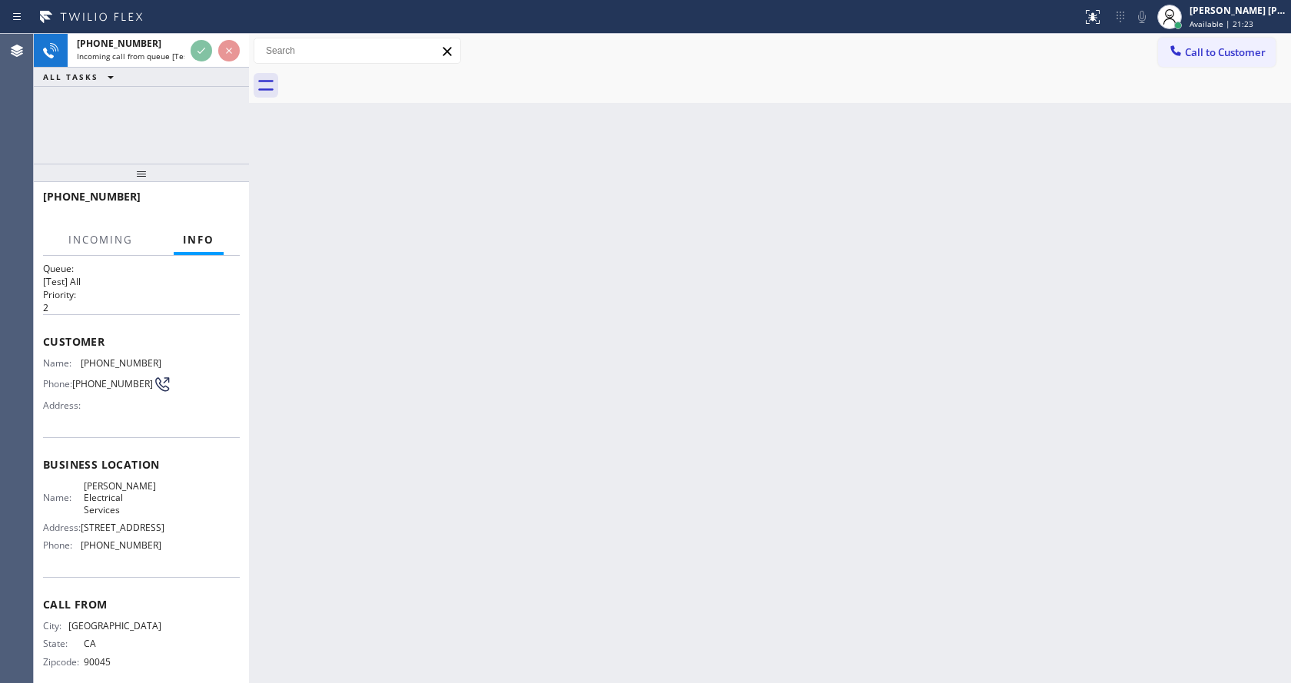
scroll to position [20, 0]
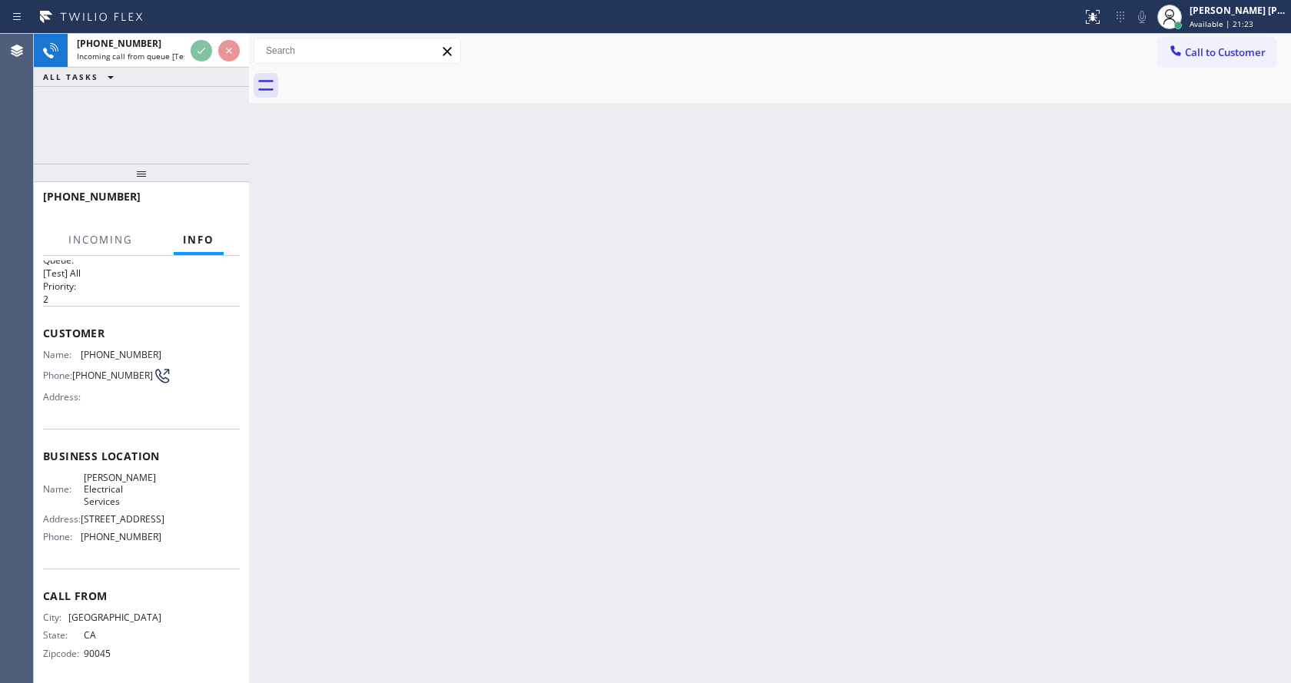
click at [549, 404] on div "Back to Dashboard Change Sender ID Customers Technicians Select a contact Outbo…" at bounding box center [770, 359] width 1042 height 650
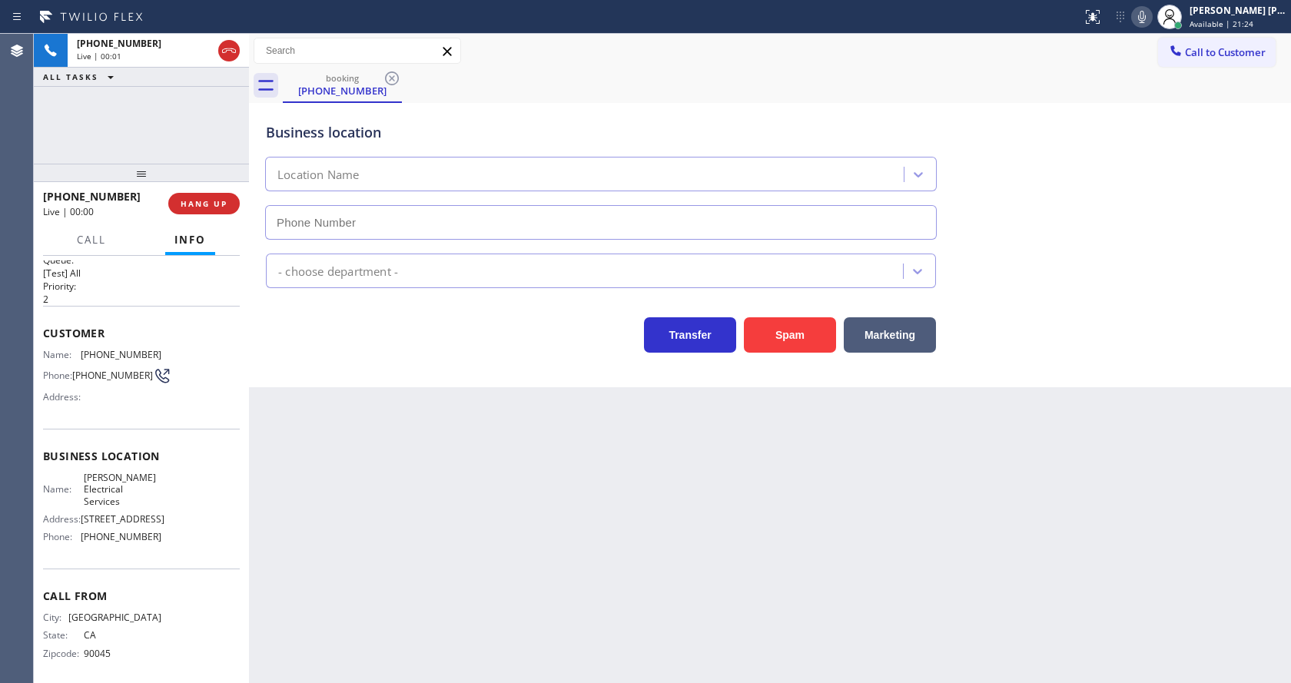
type input "[PHONE_NUMBER]"
click at [777, 334] on button "Spam" at bounding box center [790, 334] width 92 height 35
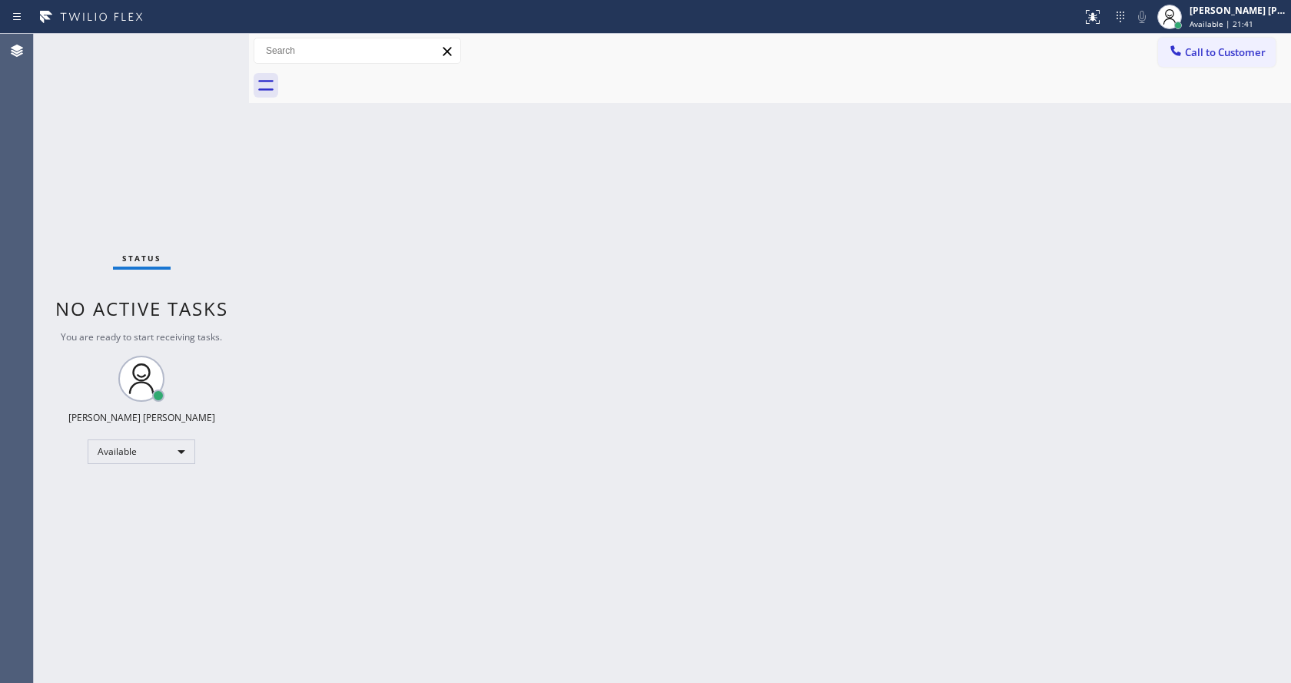
click at [463, 537] on div "Back to Dashboard Change Sender ID Customers Technicians Select a contact Outbo…" at bounding box center [770, 359] width 1042 height 650
click at [249, 166] on div at bounding box center [249, 359] width 0 height 650
click at [712, 431] on div "Back to Dashboard Change Sender ID Customers Technicians Select a contact Outbo…" at bounding box center [770, 359] width 1042 height 650
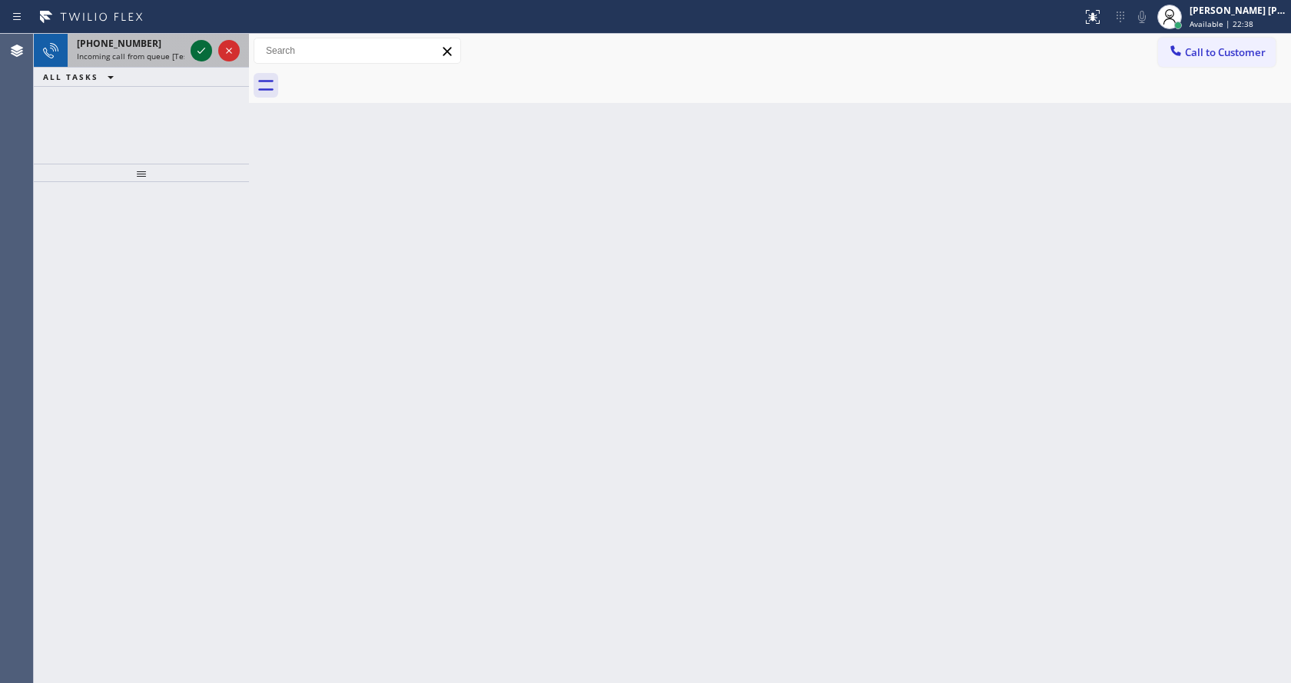
click at [197, 45] on icon at bounding box center [201, 51] width 18 height 18
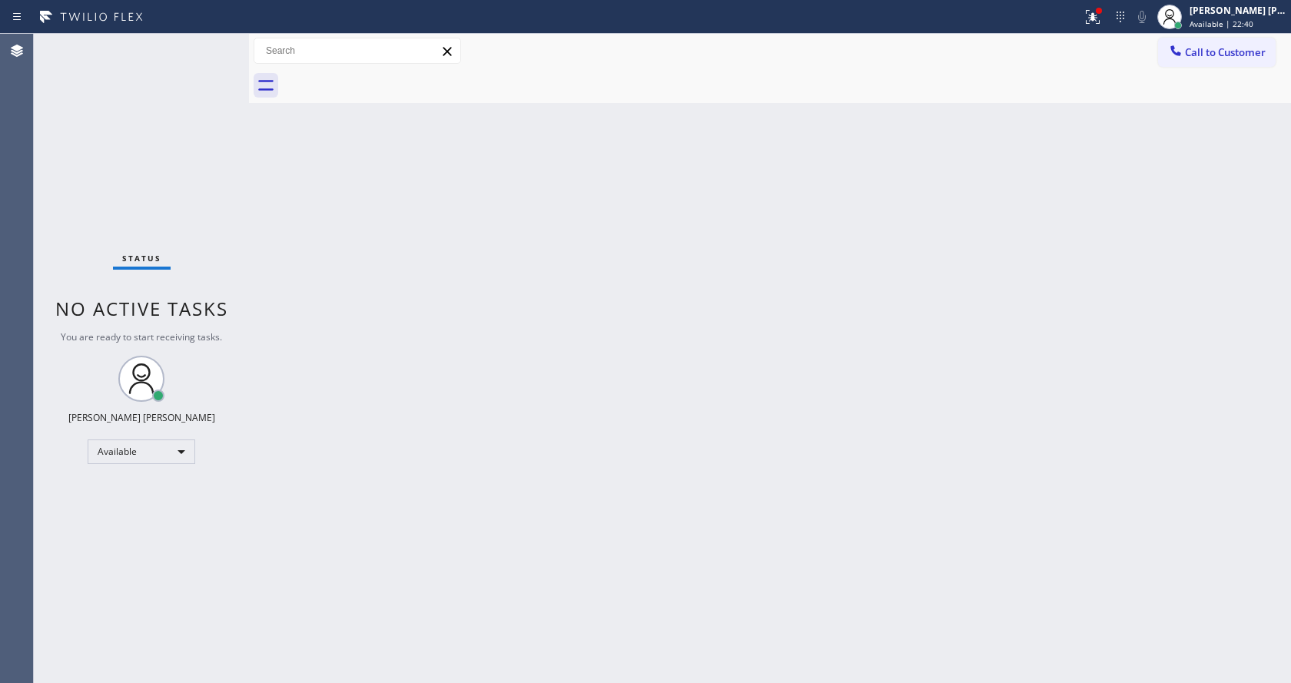
click at [602, 426] on div "Back to Dashboard Change Sender ID Customers Technicians Select a contact Outbo…" at bounding box center [770, 359] width 1042 height 650
click at [399, 337] on div "Back to Dashboard Change Sender ID Customers Technicians Select a contact Outbo…" at bounding box center [770, 359] width 1042 height 650
click at [683, 469] on div "Back to Dashboard Change Sender ID Customers Technicians Select a contact Outbo…" at bounding box center [770, 359] width 1042 height 650
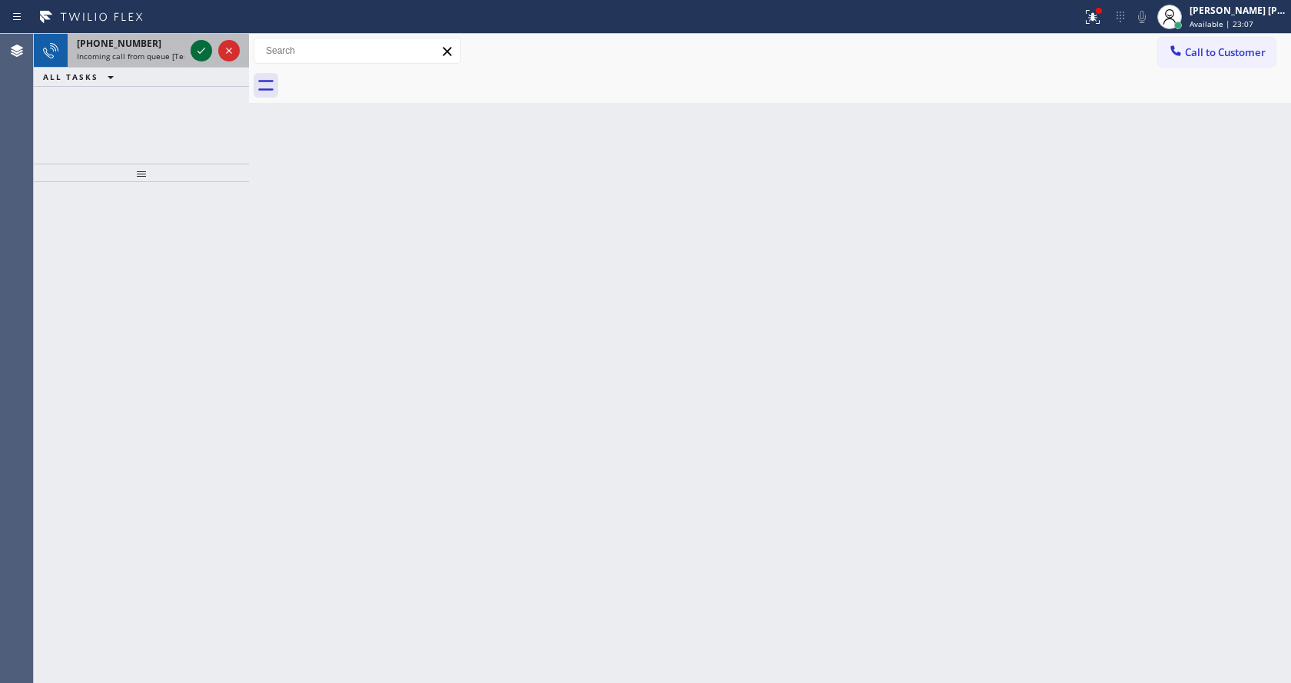
click at [203, 52] on icon at bounding box center [201, 51] width 18 height 18
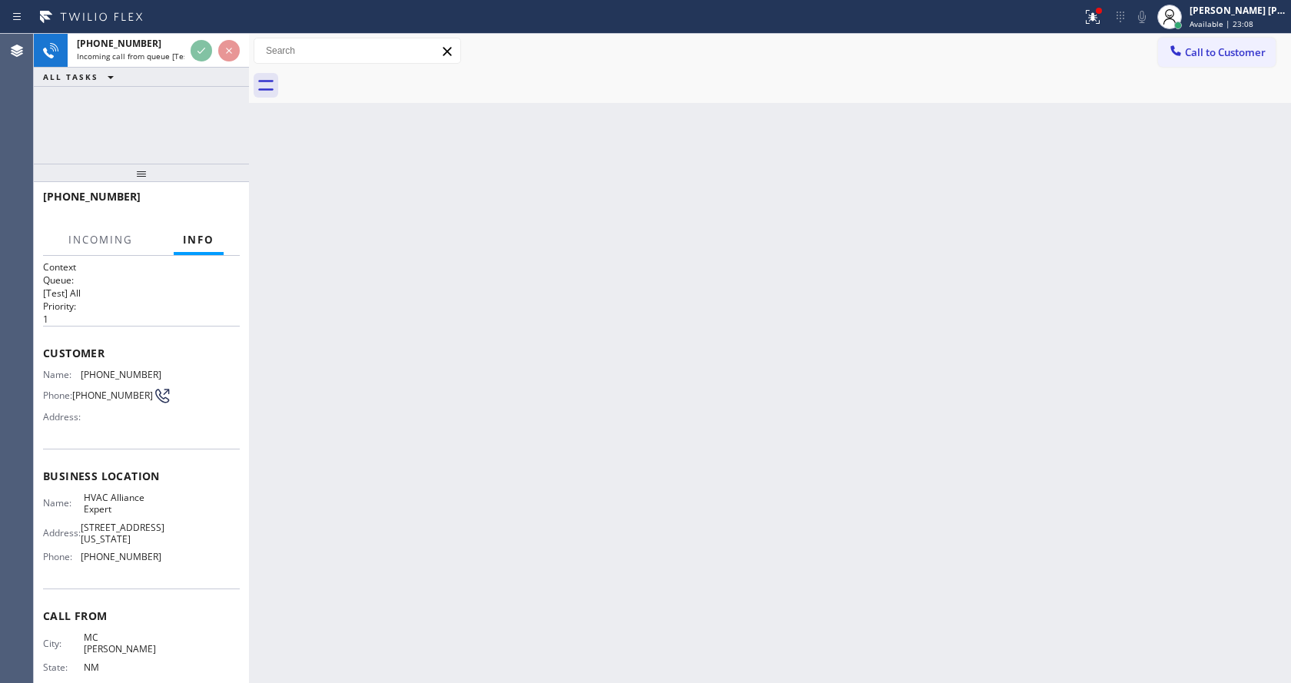
scroll to position [32, 0]
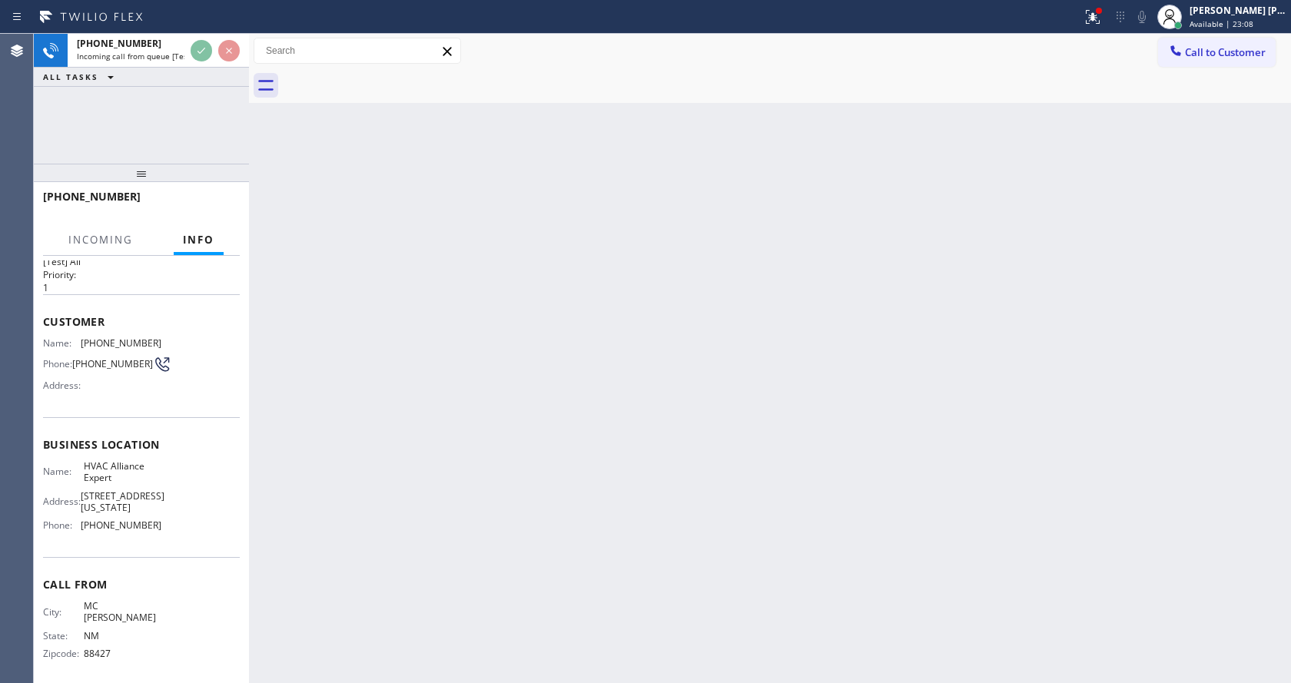
click at [376, 408] on div "Back to Dashboard Change Sender ID Customers Technicians Select a contact Outbo…" at bounding box center [770, 359] width 1042 height 650
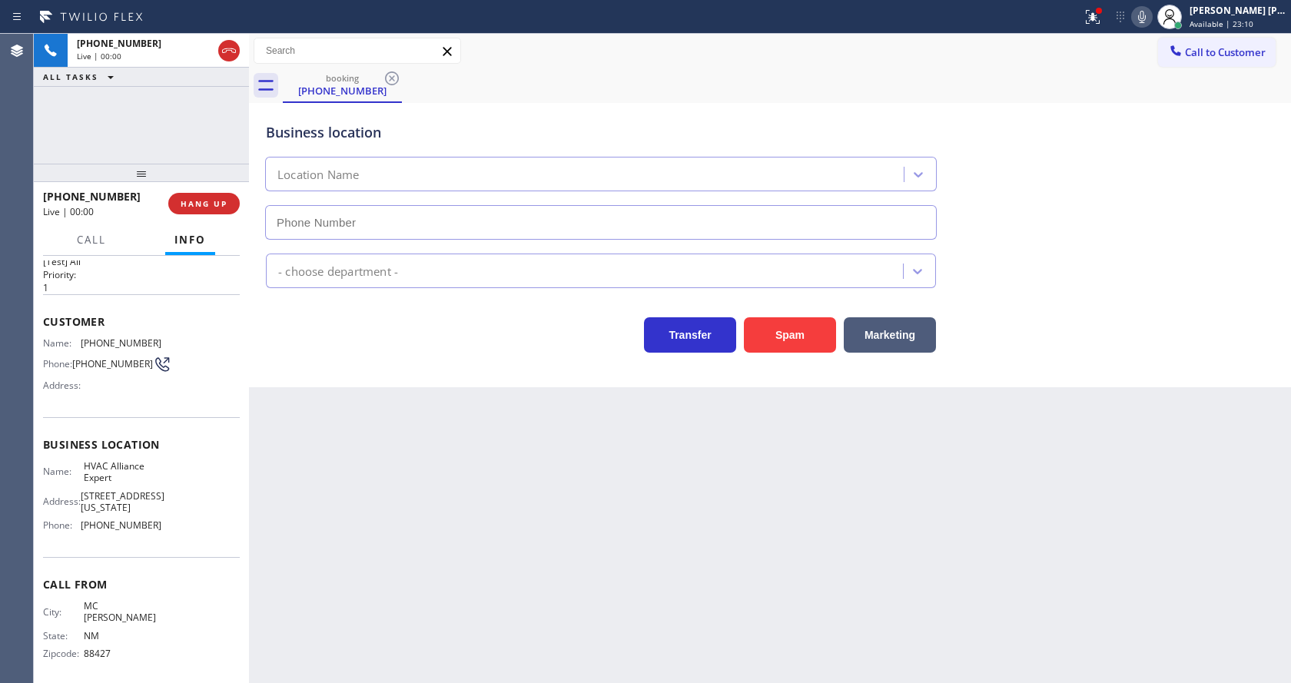
type input "[PHONE_NUMBER]"
click at [411, 380] on div "Business location HVAC Alliance Expert [PHONE_NUMBER] HVAC Transfer Spam Market…" at bounding box center [770, 245] width 1042 height 284
click at [627, 513] on div "Back to Dashboard Change Sender ID Customers Technicians Select a contact Outbo…" at bounding box center [770, 359] width 1042 height 650
click at [528, 579] on div "Back to Dashboard Change Sender ID Customers Technicians Select a contact Outbo…" at bounding box center [770, 359] width 1042 height 650
click at [786, 332] on button "Spam" at bounding box center [790, 334] width 92 height 35
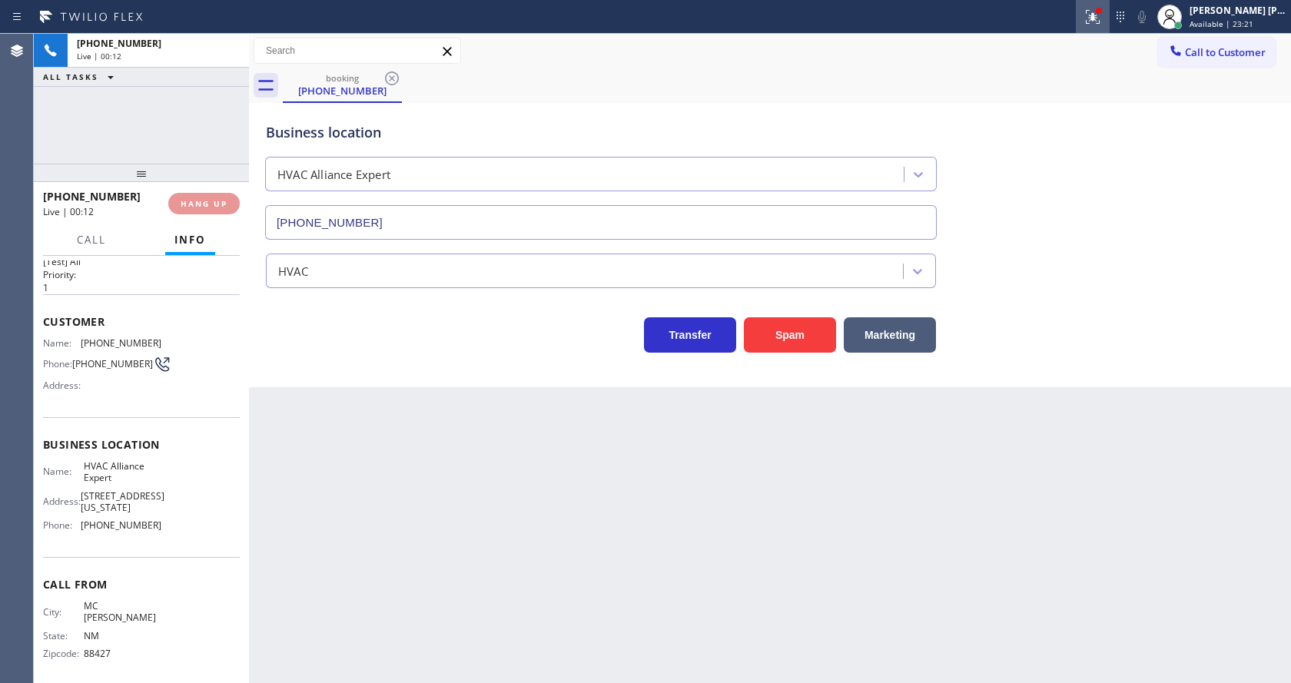
click at [1102, 22] on icon at bounding box center [1093, 17] width 18 height 18
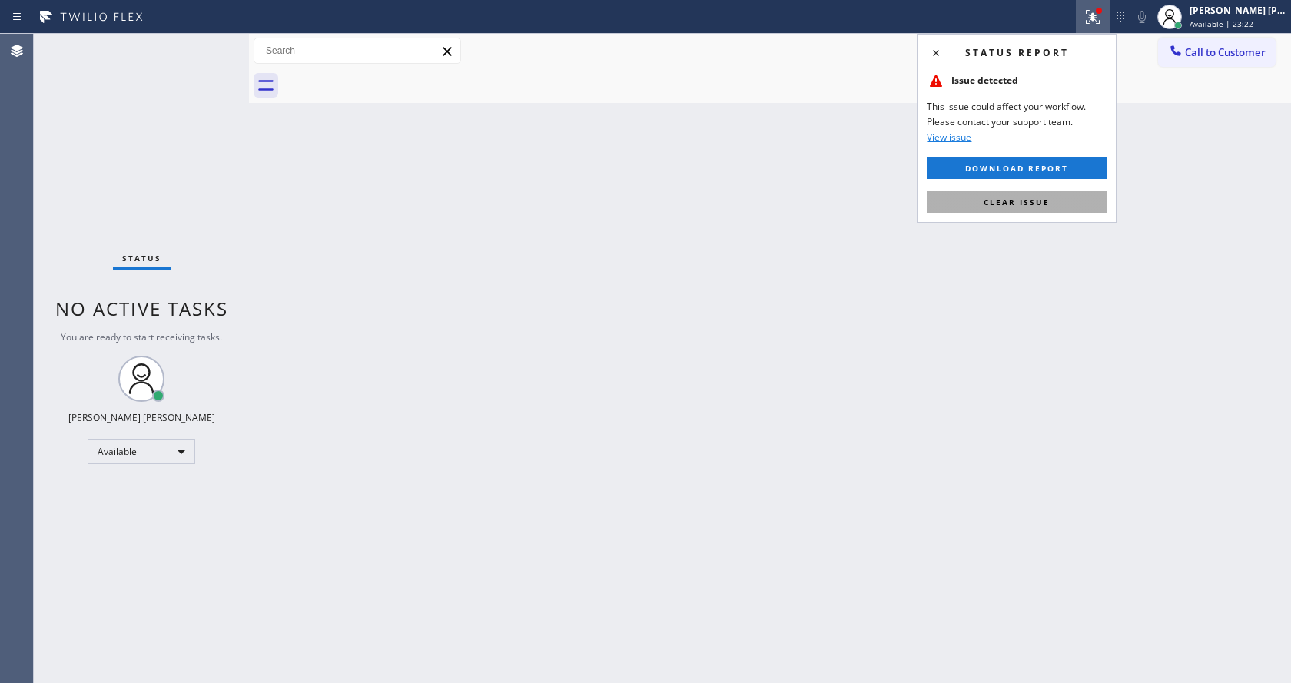
click at [1043, 199] on span "Clear issue" at bounding box center [1017, 202] width 66 height 11
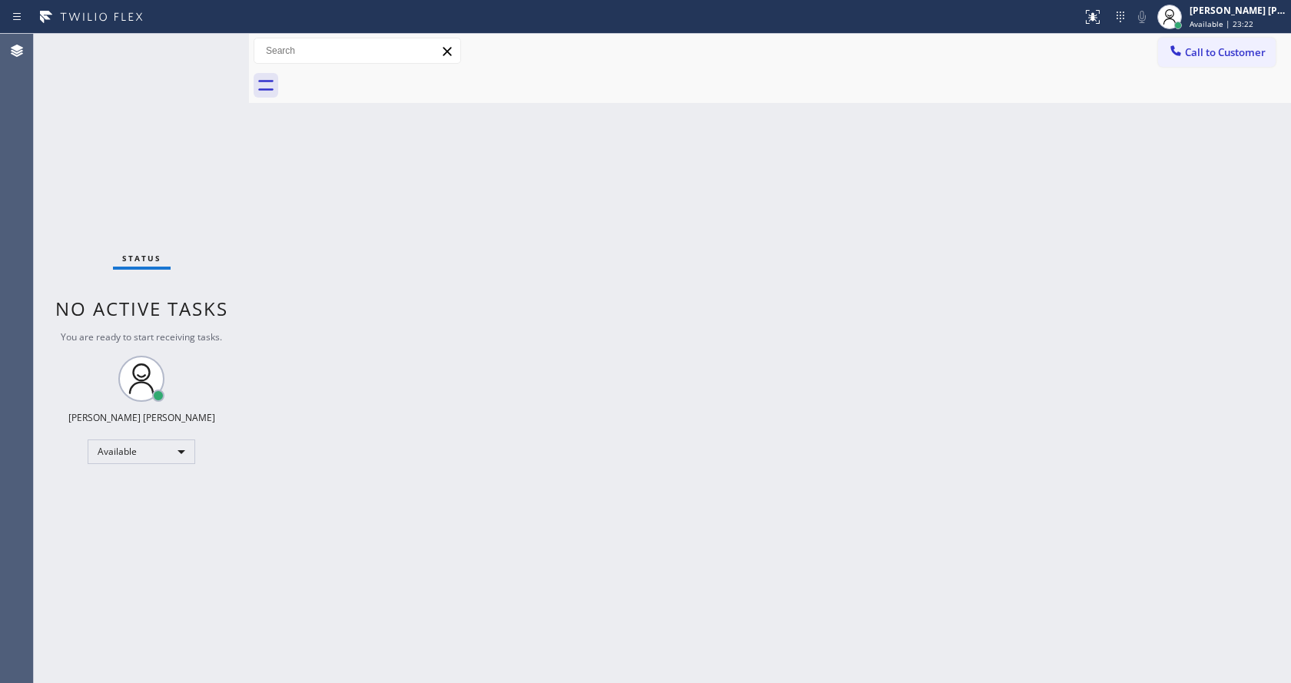
click at [1044, 199] on div "Back to Dashboard Change Sender ID Customers Technicians Select a contact Outbo…" at bounding box center [770, 359] width 1042 height 650
click at [543, 556] on div "Back to Dashboard Change Sender ID Customers Technicians Select a contact Outbo…" at bounding box center [770, 359] width 1042 height 650
click at [705, 491] on div "Back to Dashboard Change Sender ID Customers Technicians Select a contact Outbo…" at bounding box center [770, 359] width 1042 height 650
click at [266, 305] on div "Back to Dashboard Change Sender ID Customers Technicians Select a contact Outbo…" at bounding box center [770, 359] width 1042 height 650
click at [209, 40] on div "Status No active tasks You are ready to start receiving tasks. [PERSON_NAME] [P…" at bounding box center [141, 359] width 215 height 650
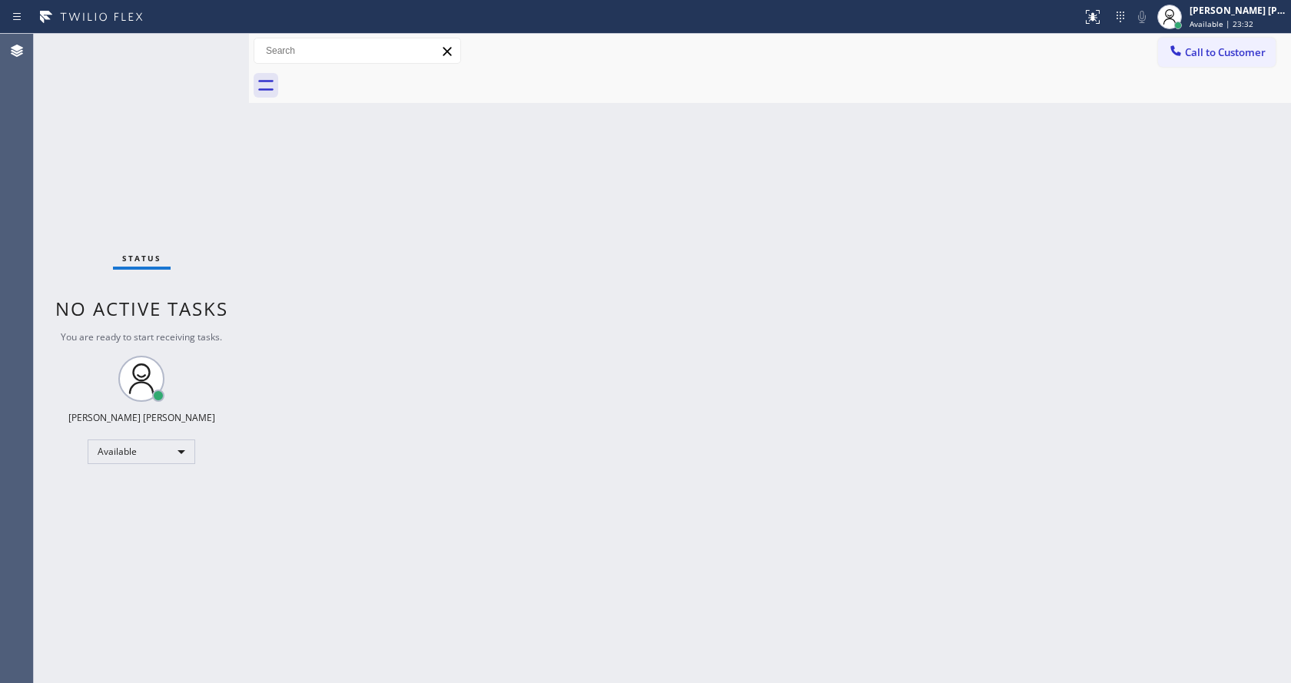
click at [217, 44] on div "Status No active tasks You are ready to start receiving tasks. [PERSON_NAME] [P…" at bounding box center [141, 359] width 215 height 650
click at [741, 429] on div "Back to Dashboard Change Sender ID Customers Technicians Select a contact Outbo…" at bounding box center [770, 359] width 1042 height 650
click at [393, 539] on div "Back to Dashboard Change Sender ID Customers Technicians Select a contact Outbo…" at bounding box center [770, 359] width 1042 height 650
click at [726, 411] on div "Back to Dashboard Change Sender ID Customers Technicians Select a contact Outbo…" at bounding box center [770, 359] width 1042 height 650
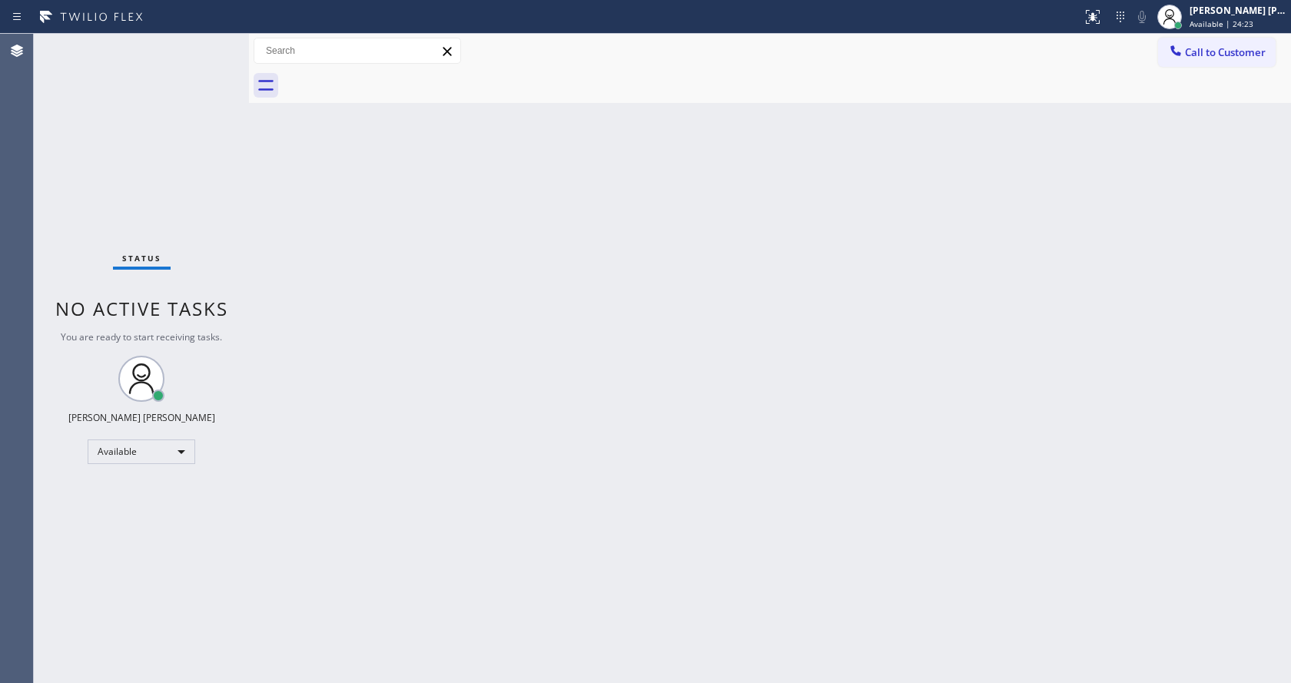
drag, startPoint x: 284, startPoint y: 271, endPoint x: 322, endPoint y: 371, distance: 106.8
click at [284, 271] on div "Back to Dashboard Change Sender ID Customers Technicians Select a contact Outbo…" at bounding box center [770, 359] width 1042 height 650
click at [369, 603] on div "Back to Dashboard Change Sender ID Customers Technicians Select a contact Outbo…" at bounding box center [770, 359] width 1042 height 650
click at [705, 447] on div "Back to Dashboard Change Sender ID Customers Technicians Select a contact Outbo…" at bounding box center [770, 359] width 1042 height 650
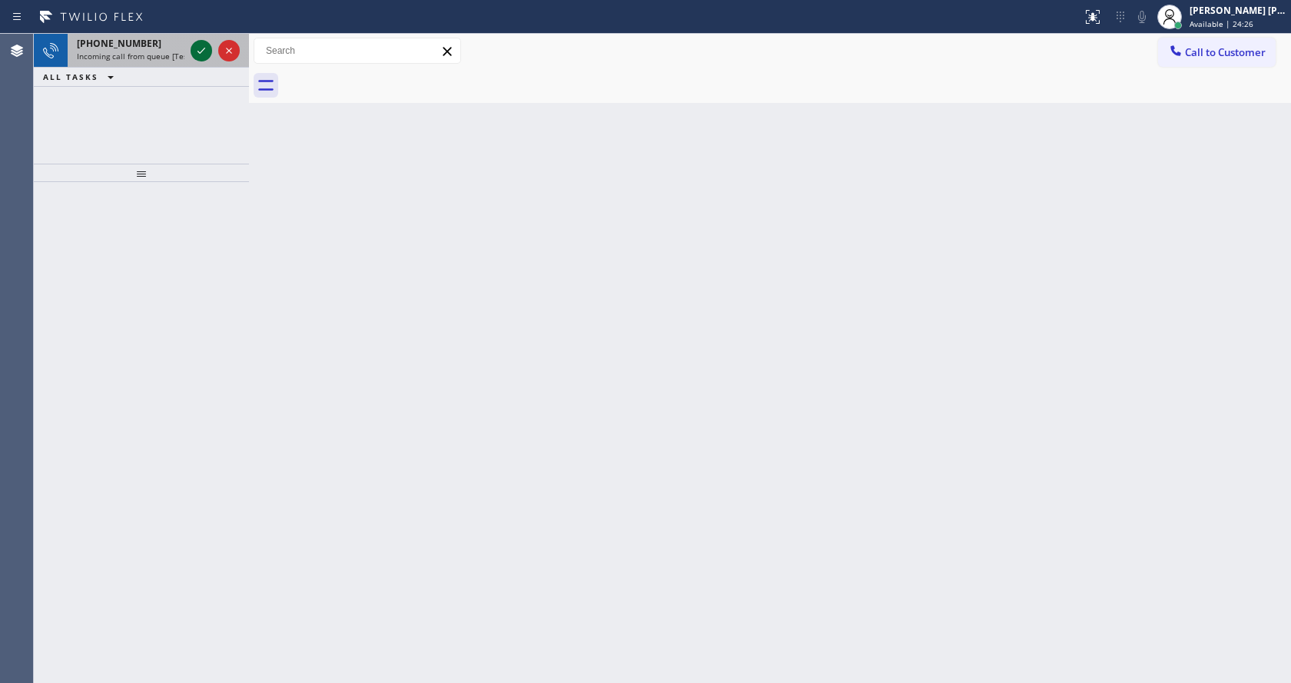
click at [201, 42] on icon at bounding box center [201, 51] width 18 height 18
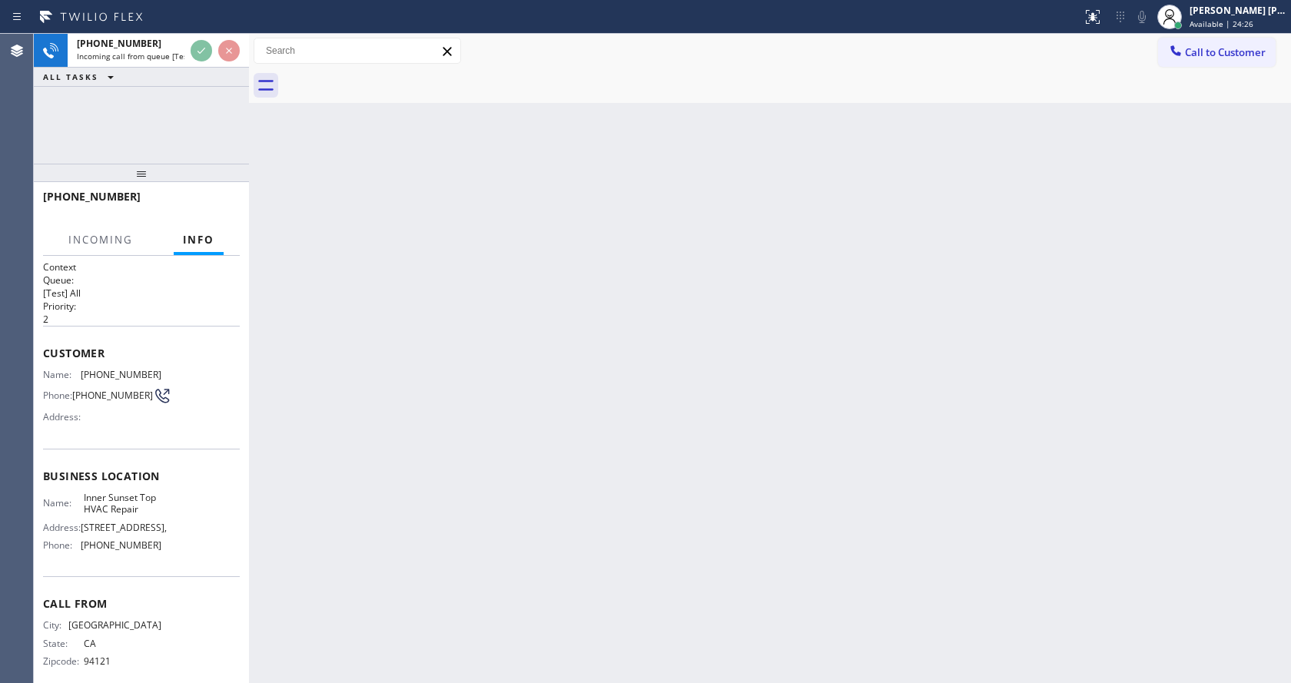
scroll to position [32, 0]
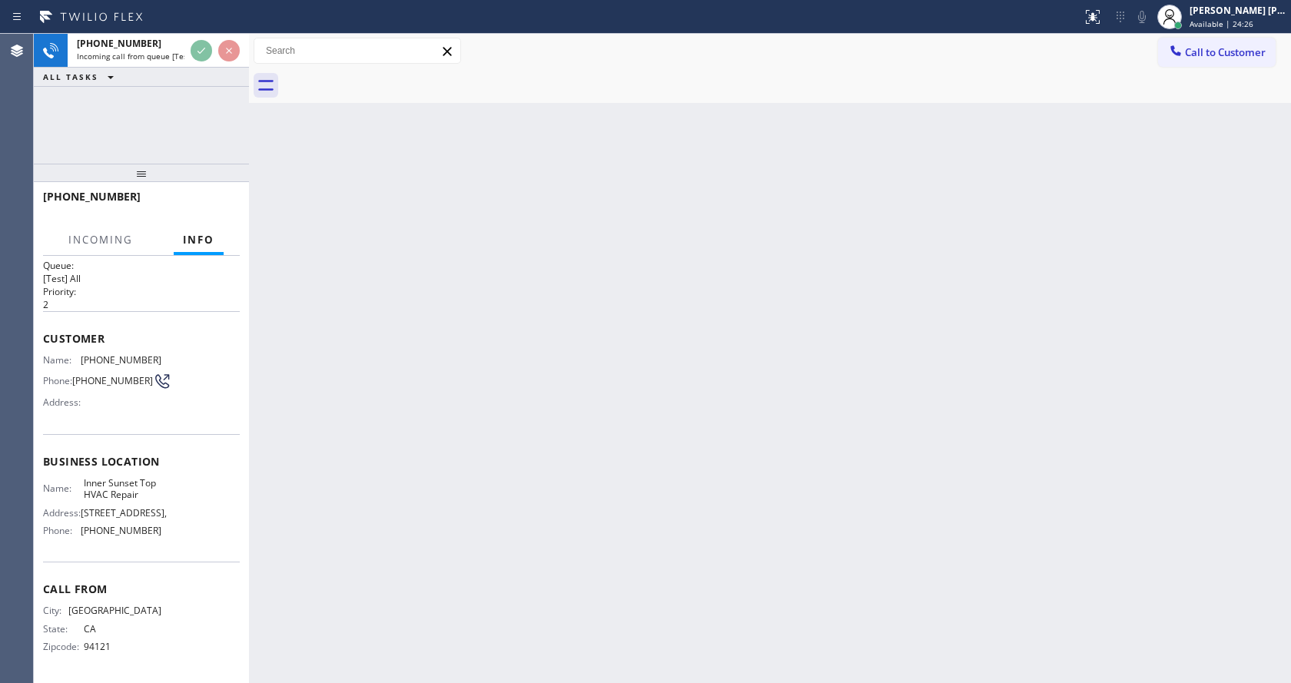
click at [514, 446] on div "Back to Dashboard Change Sender ID Customers Technicians Select a contact Outbo…" at bounding box center [770, 359] width 1042 height 650
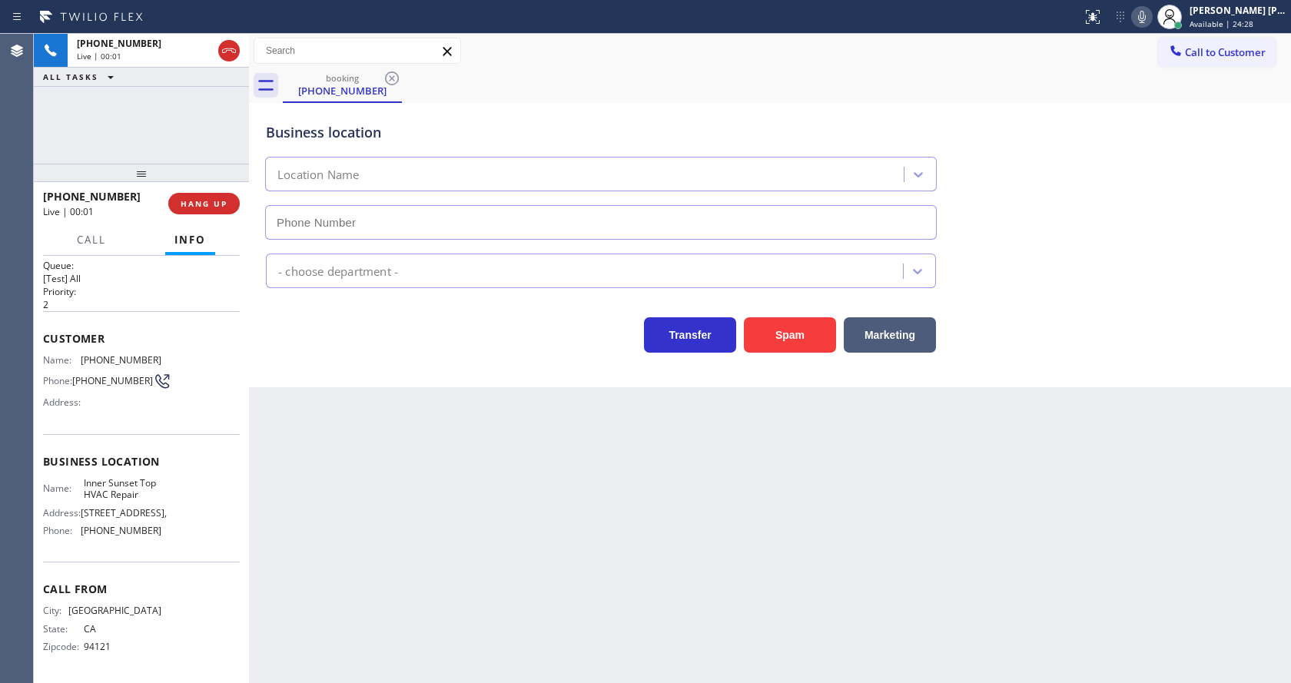
type input "[PHONE_NUMBER]"
click at [380, 454] on div "Back to Dashboard Change Sender ID Customers Technicians Select a contact Outbo…" at bounding box center [770, 359] width 1042 height 650
click at [520, 454] on div "Back to Dashboard Change Sender ID Customers Technicians Select a contact Outbo…" at bounding box center [770, 359] width 1042 height 650
drag, startPoint x: 409, startPoint y: 457, endPoint x: 865, endPoint y: 289, distance: 485.9
click at [409, 457] on div "Back to Dashboard Change Sender ID Customers Technicians Select a contact Outbo…" at bounding box center [770, 359] width 1042 height 650
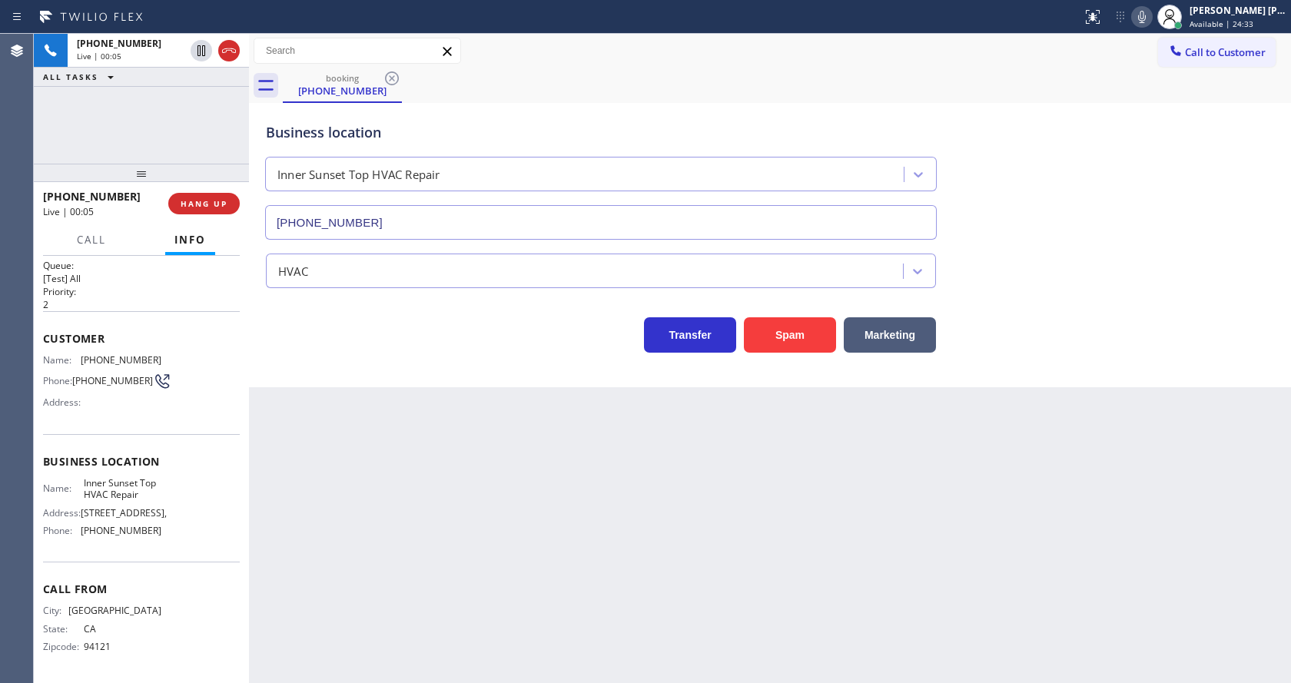
click at [1238, 145] on div "Business location [GEOGRAPHIC_DATA] Top HVAC Repair [PHONE_NUMBER]" at bounding box center [770, 170] width 1015 height 139
click at [483, 522] on div "Back to Dashboard Change Sender ID Customers Technicians Select a contact Outbo…" at bounding box center [770, 359] width 1042 height 650
click at [148, 397] on div "Address:" at bounding box center [102, 403] width 118 height 12
drag, startPoint x: 78, startPoint y: 341, endPoint x: 155, endPoint y: 353, distance: 77.8
click at [155, 354] on div "Name: [PHONE_NUMBER] Phone: [PHONE_NUMBER] Address:" at bounding box center [141, 384] width 197 height 61
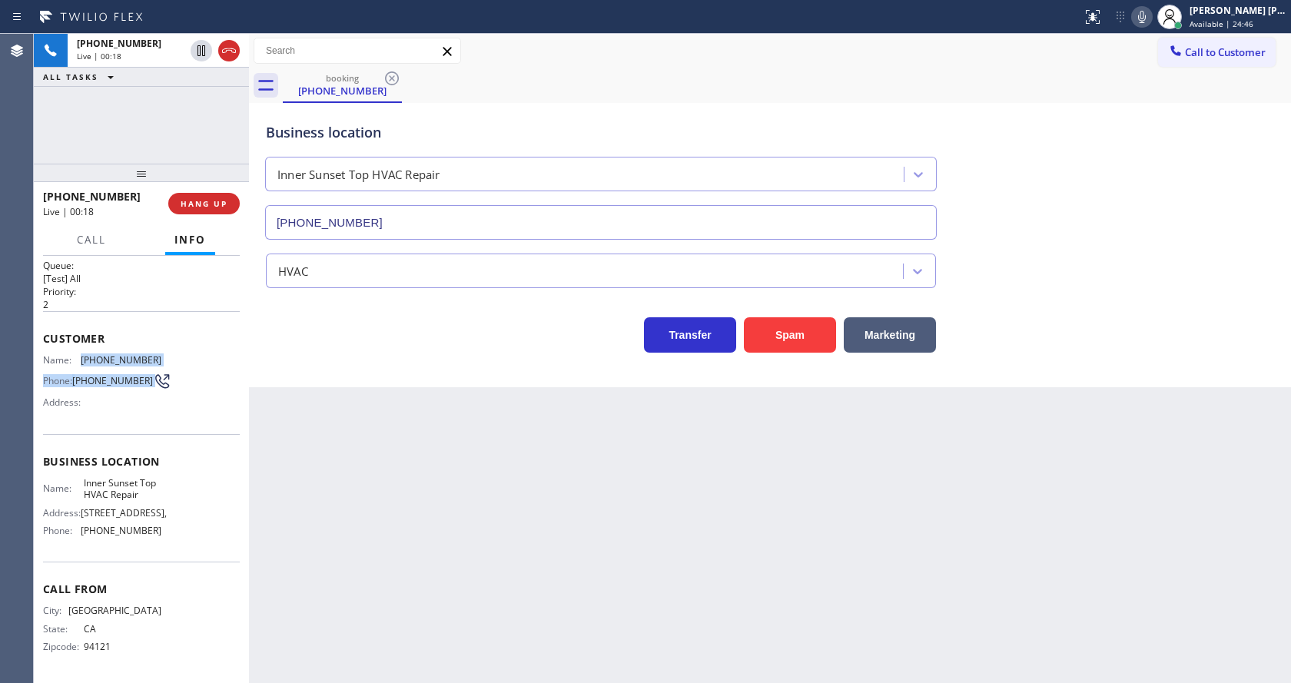
click at [155, 354] on div "Name: [PHONE_NUMBER] Phone: [PHONE_NUMBER] Address:" at bounding box center [141, 384] width 197 height 61
click at [158, 354] on div "Name: [PHONE_NUMBER] Phone: [PHONE_NUMBER] Address:" at bounding box center [141, 384] width 197 height 61
drag, startPoint x: 77, startPoint y: 345, endPoint x: 196, endPoint y: 343, distance: 119.2
click at [196, 354] on div "Name: [PHONE_NUMBER] Phone: [PHONE_NUMBER] Address:" at bounding box center [141, 384] width 197 height 61
copy div "[PHONE_NUMBER]"
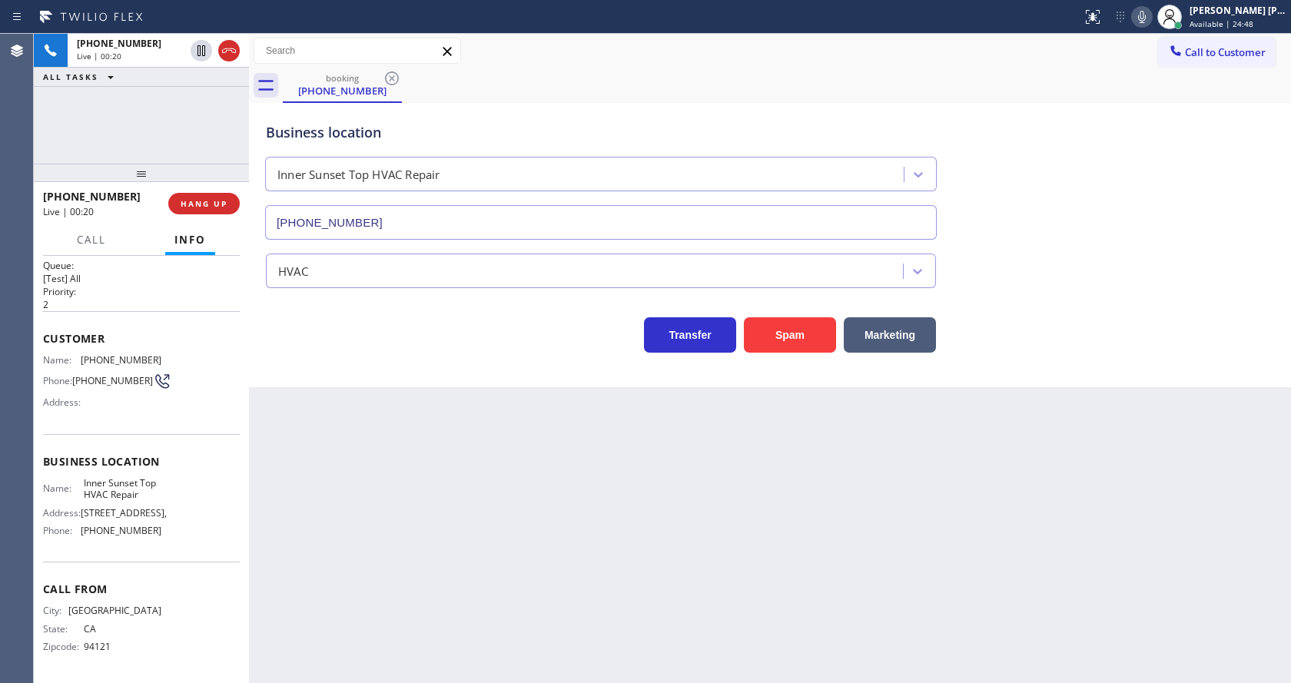
click at [383, 457] on div "Back to Dashboard Change Sender ID Customers Technicians Select a contact Outbo…" at bounding box center [770, 359] width 1042 height 650
click at [194, 454] on span "Business location" at bounding box center [141, 461] width 197 height 15
drag, startPoint x: 81, startPoint y: 470, endPoint x: 118, endPoint y: 494, distance: 43.9
click at [118, 494] on div "Name: Inner Sunset Top HVAC Repair" at bounding box center [102, 489] width 118 height 24
copy span "Inner Sunset Top HVAC Repair"
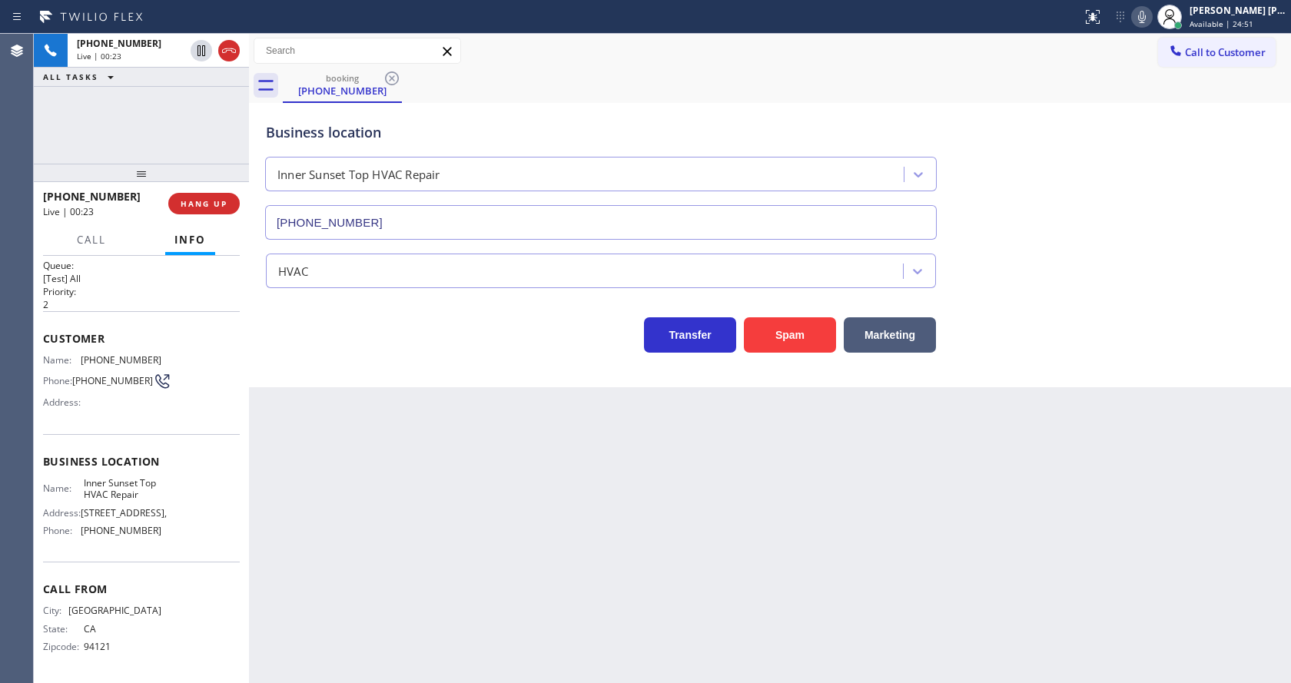
drag, startPoint x: 480, startPoint y: 501, endPoint x: 451, endPoint y: 566, distance: 71.6
click at [467, 537] on div "Back to Dashboard Change Sender ID Customers Technicians Select a contact Outbo…" at bounding box center [770, 359] width 1042 height 650
click at [145, 513] on span "[STREET_ADDRESS]," at bounding box center [124, 513] width 86 height 12
drag, startPoint x: 79, startPoint y: 528, endPoint x: 164, endPoint y: 534, distance: 85.5
click at [164, 534] on div "Name: Inner Sunset Top HVAC Repair Address: [STREET_ADDRESS][GEOGRAPHIC_DATA] P…" at bounding box center [141, 510] width 197 height 66
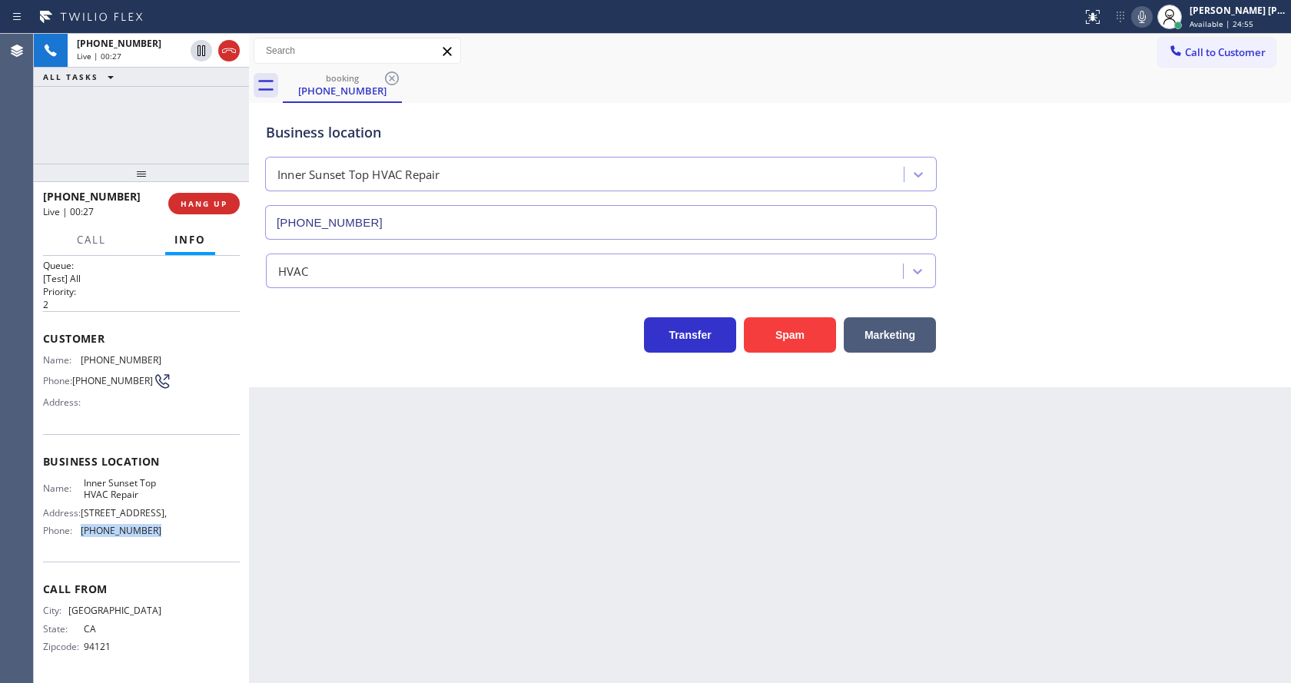
copy div "[PHONE_NUMBER]"
click at [467, 558] on div "Back to Dashboard Change Sender ID Customers Technicians Select a contact Outbo…" at bounding box center [770, 359] width 1042 height 650
click at [858, 541] on div "Back to Dashboard Change Sender ID Customers Technicians Select a contact Outbo…" at bounding box center [770, 359] width 1042 height 650
click at [462, 400] on div "Back to Dashboard Change Sender ID Customers Technicians Select a contact Outbo…" at bounding box center [770, 359] width 1042 height 650
click at [652, 517] on div "Back to Dashboard Change Sender ID Customers Technicians Select a contact Outbo…" at bounding box center [770, 359] width 1042 height 650
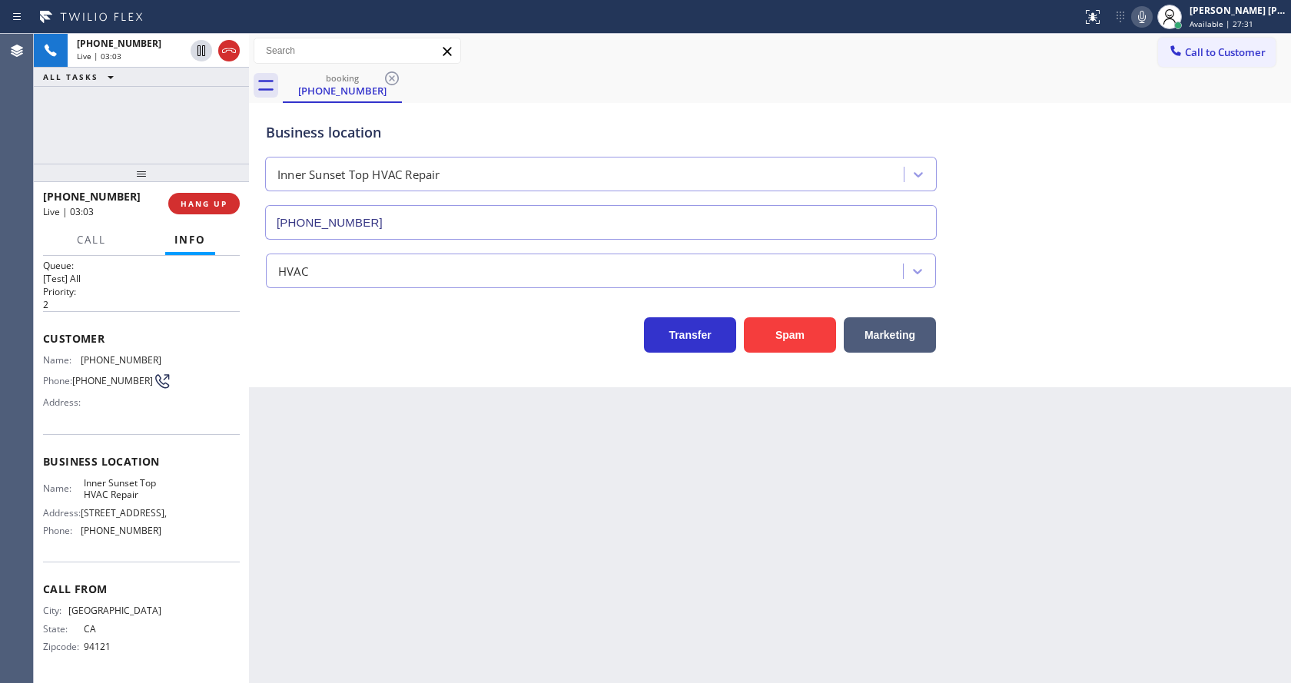
click at [1142, 21] on icon at bounding box center [1142, 17] width 18 height 18
click at [198, 44] on icon at bounding box center [201, 51] width 18 height 18
click at [408, 596] on div "Back to Dashboard Change Sender ID Customers Technicians Select a contact Outbo…" at bounding box center [770, 359] width 1042 height 650
click at [337, 430] on div "Back to Dashboard Change Sender ID Customers Technicians Select a contact Outbo…" at bounding box center [770, 359] width 1042 height 650
click at [399, 486] on div "Back to Dashboard Change Sender ID Customers Technicians Select a contact Outbo…" at bounding box center [770, 359] width 1042 height 650
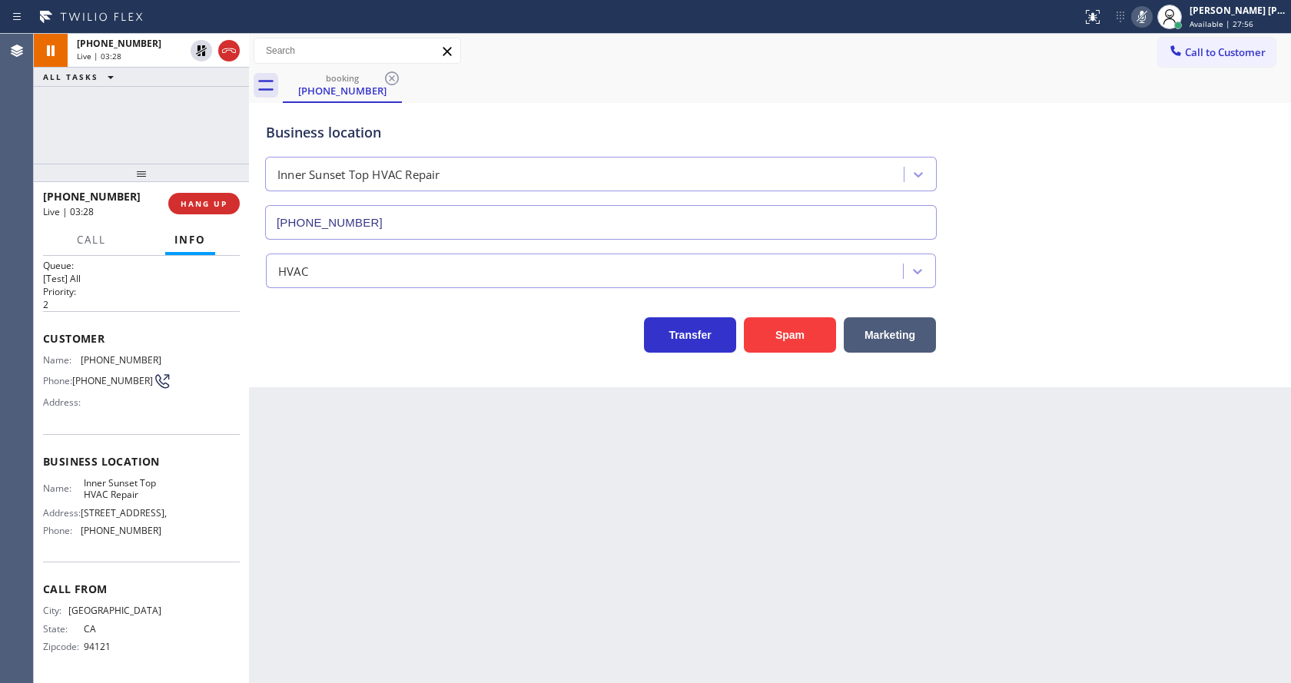
click at [363, 367] on div "Business location [GEOGRAPHIC_DATA] Top HVAC Repair [PHONE_NUMBER] HVAC Transfe…" at bounding box center [770, 245] width 1042 height 284
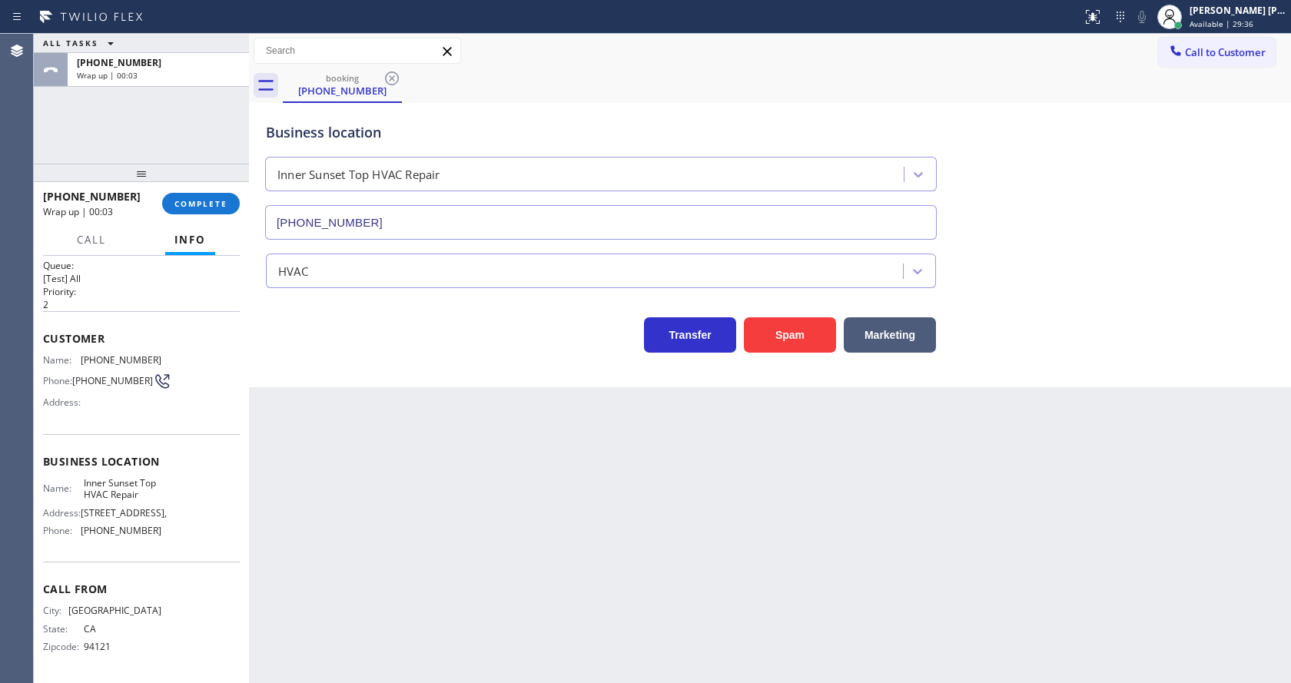
click at [407, 419] on div "Back to Dashboard Change Sender ID Customers Technicians Select a contact Outbo…" at bounding box center [770, 359] width 1042 height 650
click at [653, 481] on div "Back to Dashboard Change Sender ID Customers Technicians Select a contact Outbo…" at bounding box center [770, 359] width 1042 height 650
click at [397, 547] on div "Back to Dashboard Change Sender ID Customers Technicians Select a contact Outbo…" at bounding box center [770, 359] width 1042 height 650
click at [731, 427] on div "Back to Dashboard Change Sender ID Customers Technicians Select a contact Outbo…" at bounding box center [770, 359] width 1042 height 650
click at [176, 191] on div "[PHONE_NUMBER] Wrap up | 00:13 COMPLETE" at bounding box center [141, 204] width 197 height 40
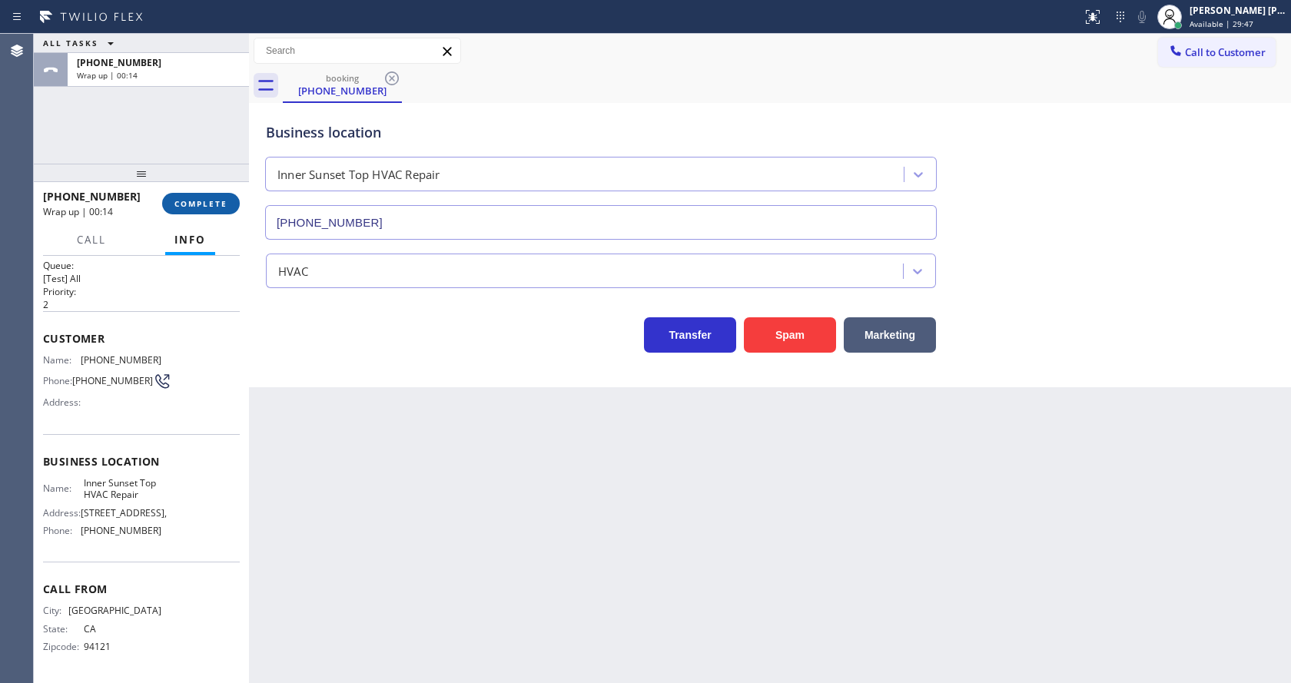
click at [186, 200] on span "COMPLETE" at bounding box center [200, 203] width 53 height 11
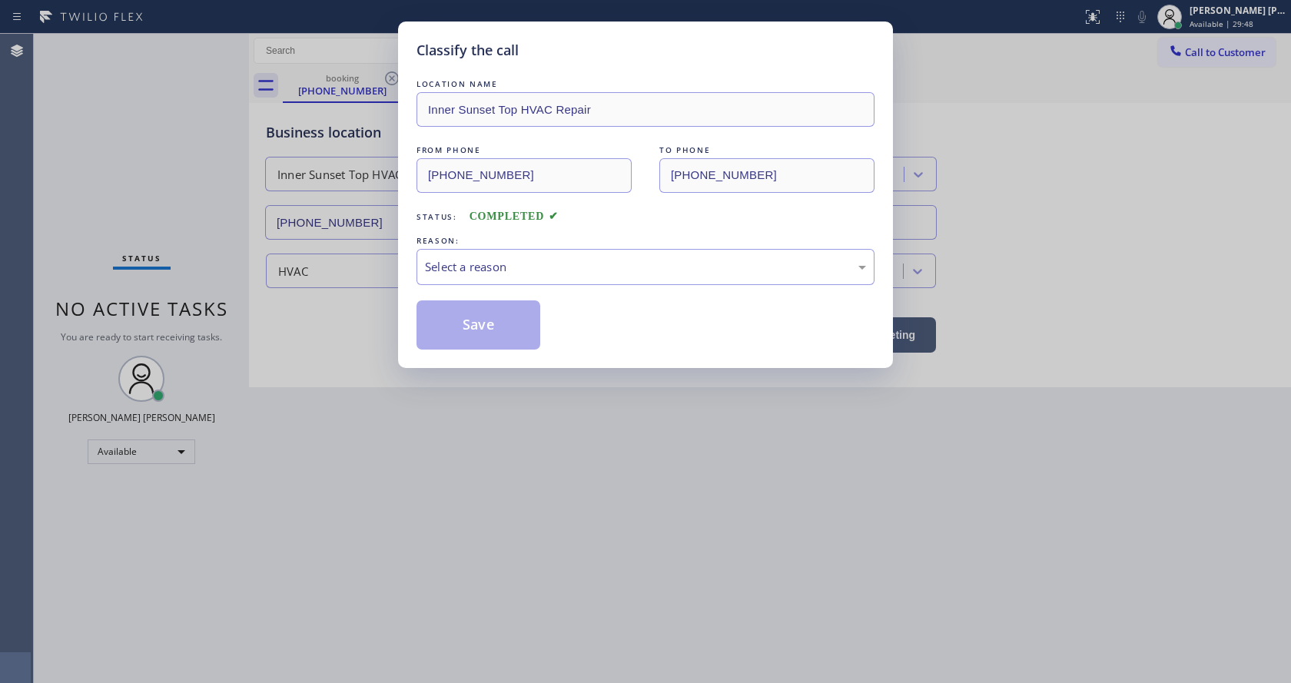
click at [613, 456] on div "Classify the call LOCATION NAME Inner Sunset Top HVAC Repair FROM PHONE [PHONE_…" at bounding box center [645, 341] width 1291 height 683
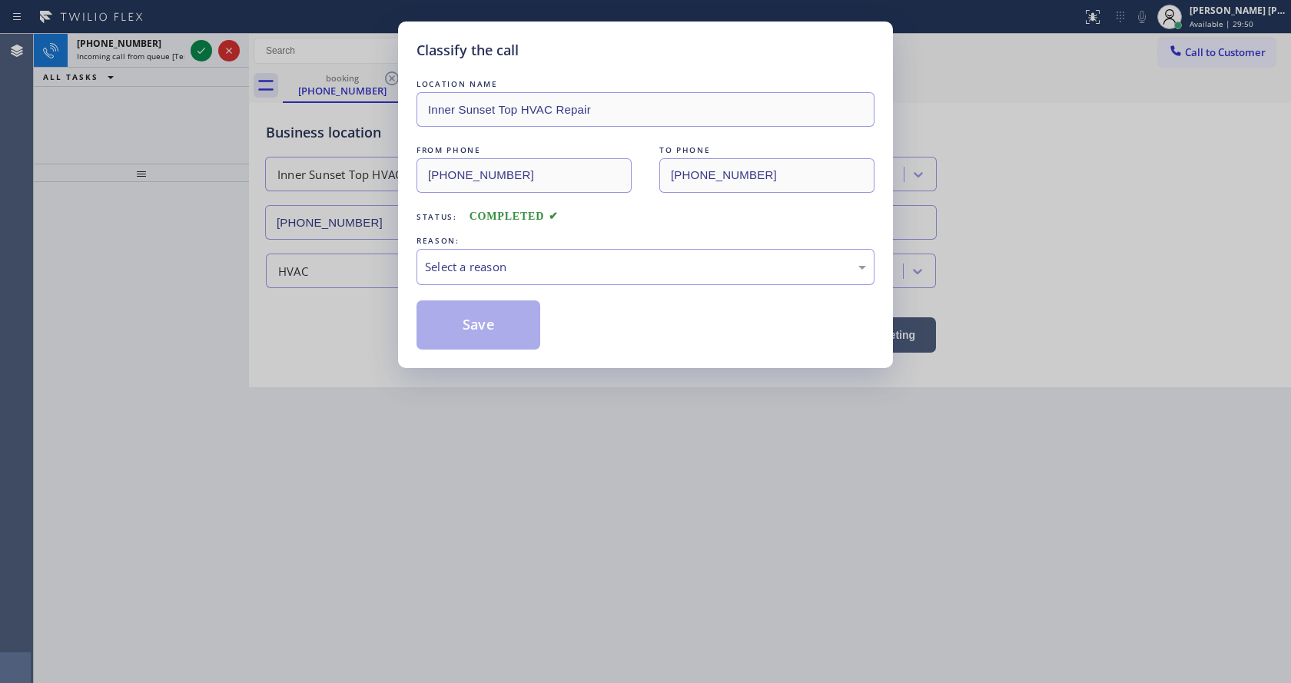
click at [523, 286] on div "LOCATION NAME Inner Sunset Top HVAC Repair FROM PHONE [PHONE_NUMBER] TO PHONE […" at bounding box center [646, 213] width 458 height 274
click at [506, 271] on div "Select a reason" at bounding box center [645, 267] width 441 height 18
click at [457, 321] on button "Save" at bounding box center [479, 325] width 124 height 49
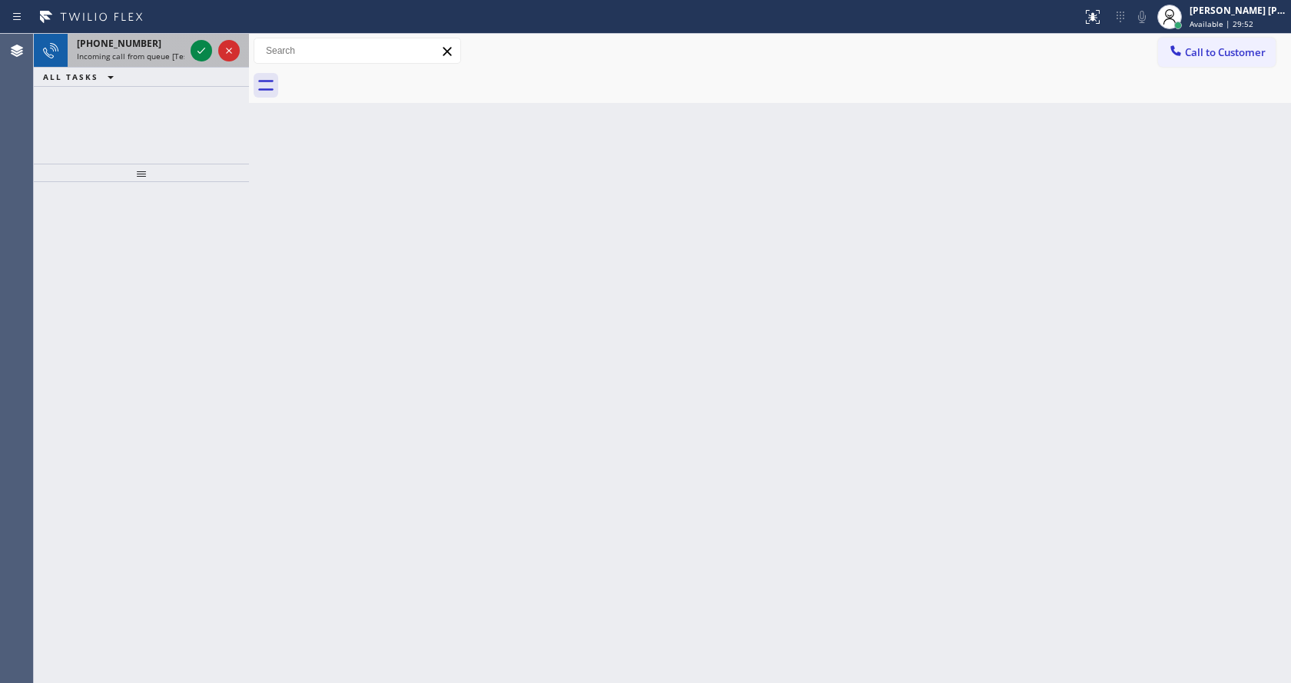
click at [174, 51] on span "Incoming call from queue [Test] All" at bounding box center [141, 56] width 128 height 11
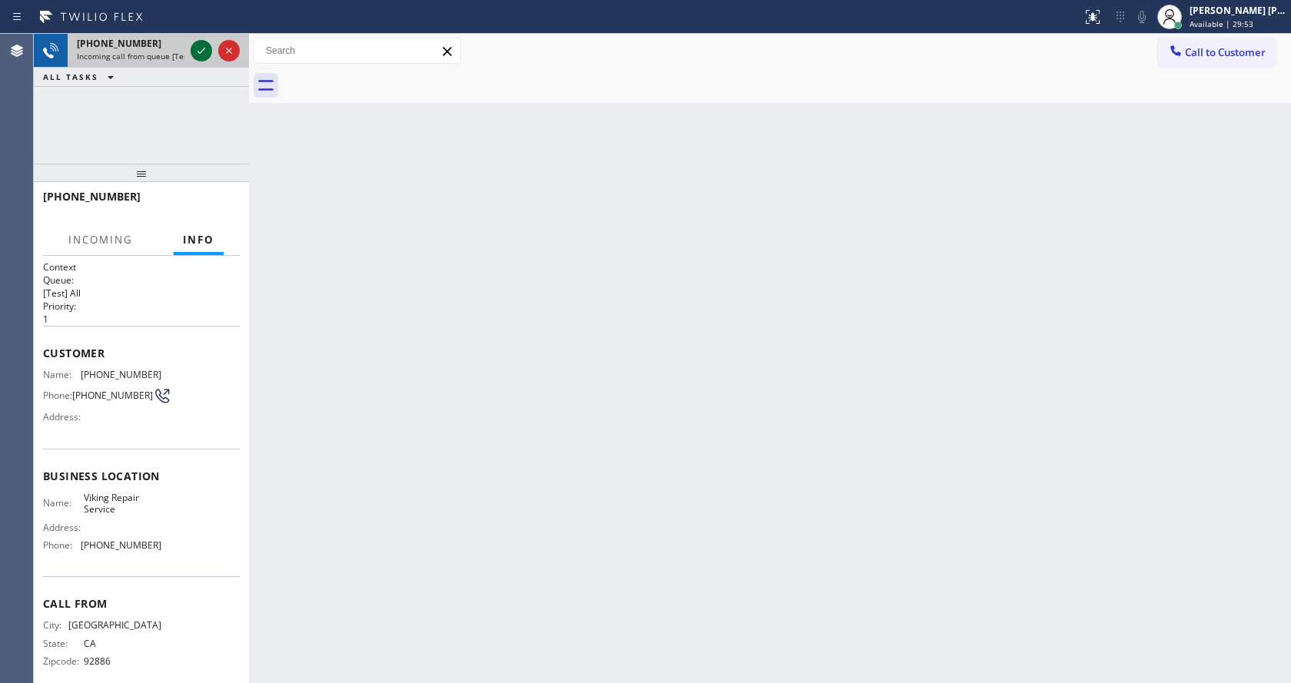
click at [201, 51] on icon at bounding box center [201, 51] width 18 height 18
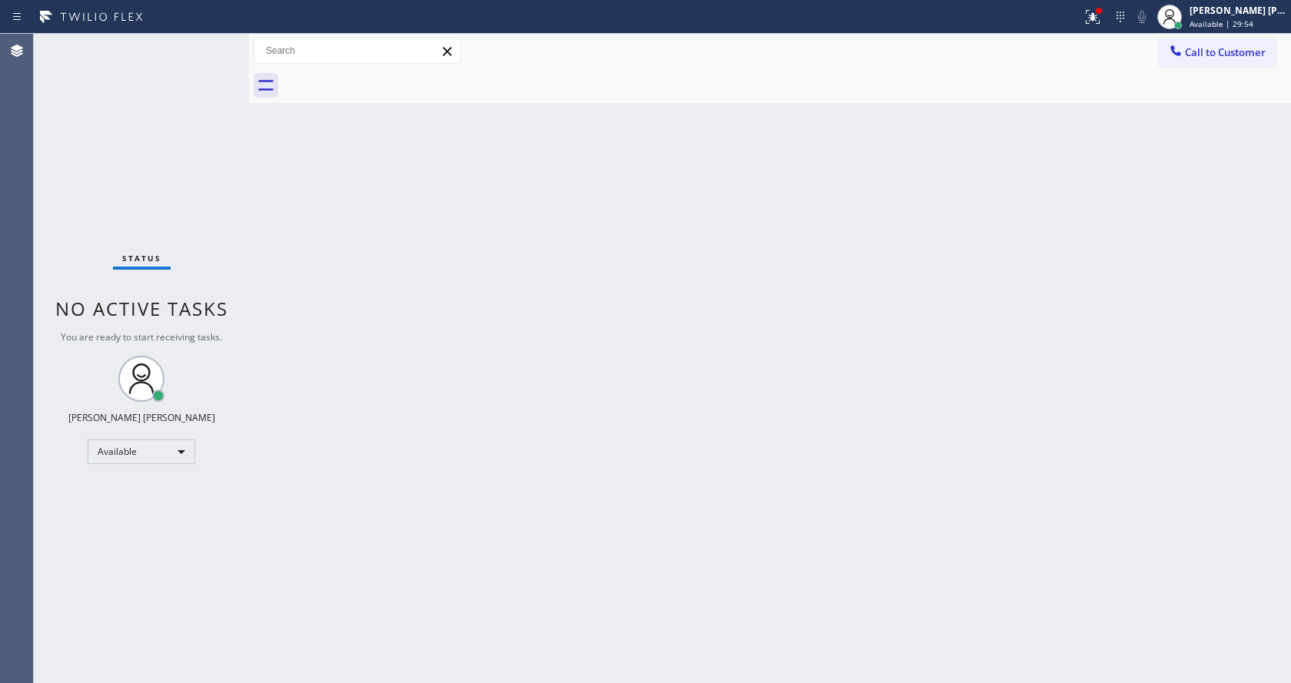
click at [323, 395] on div "Back to Dashboard Change Sender ID Customers Technicians Select a contact Outbo…" at bounding box center [770, 359] width 1042 height 650
click at [1089, 27] on button at bounding box center [1093, 17] width 34 height 34
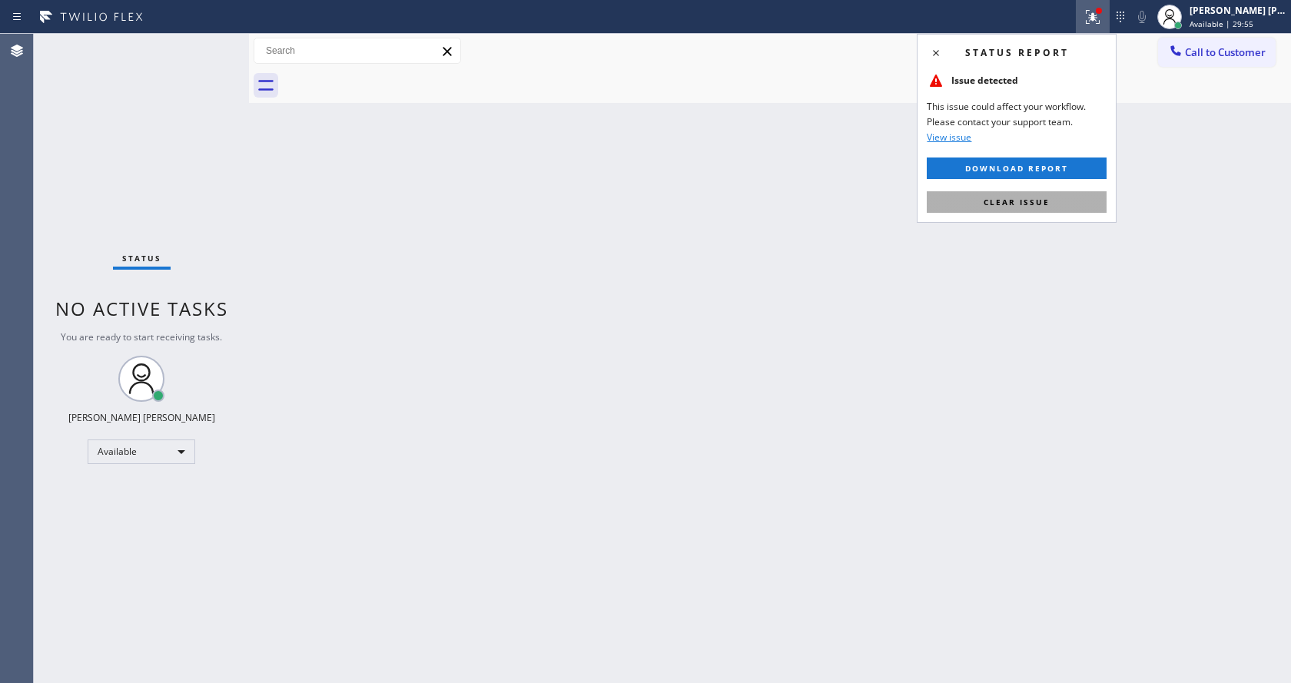
click at [1062, 196] on button "Clear issue" at bounding box center [1017, 202] width 180 height 22
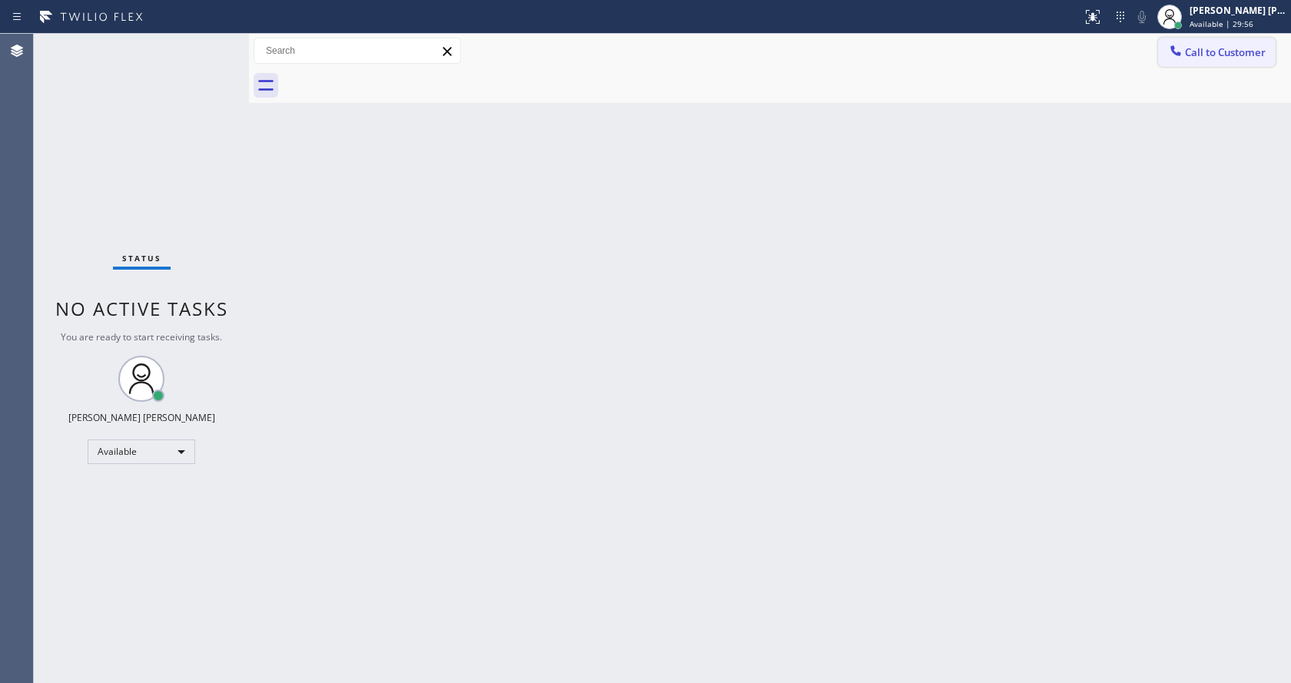
click at [1193, 65] on button "Call to Customer" at bounding box center [1217, 52] width 118 height 29
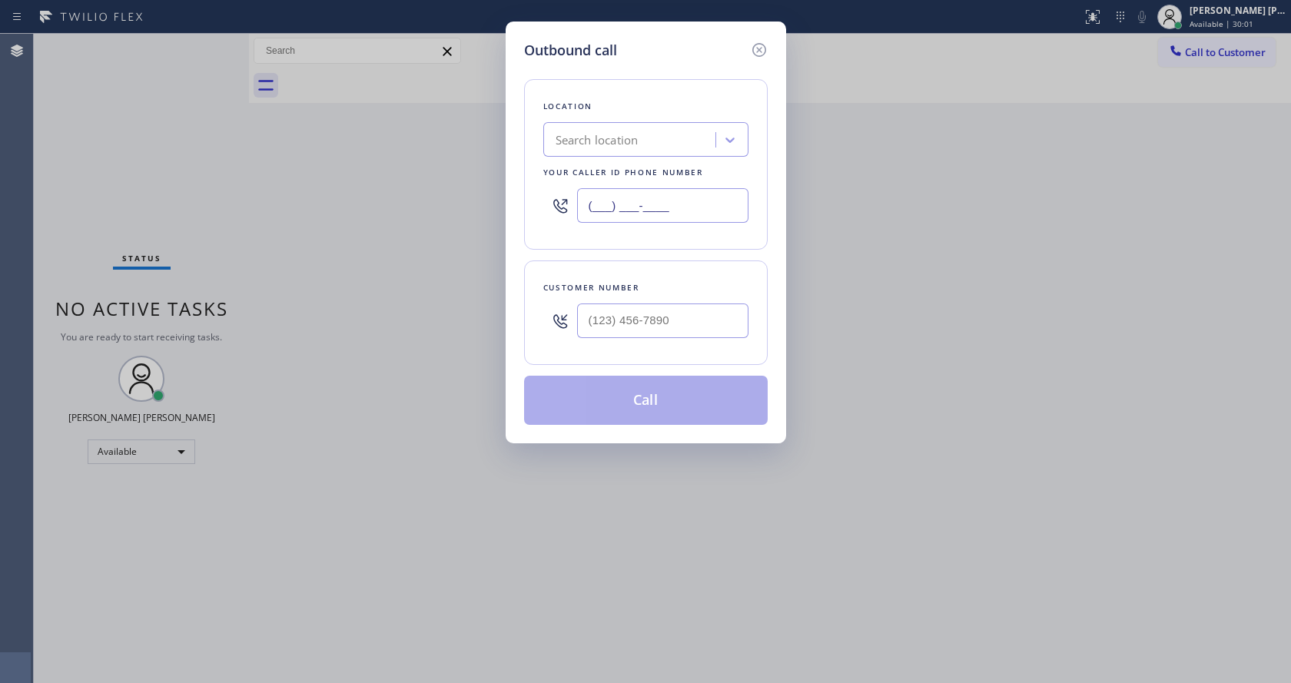
click at [675, 209] on input "(___) ___-____" at bounding box center [662, 205] width 171 height 35
paste input "415) 592-6313"
type input "[PHONE_NUMBER]"
click at [689, 322] on input "(___) ___-____" at bounding box center [662, 321] width 171 height 35
paste input "415) 317-4195"
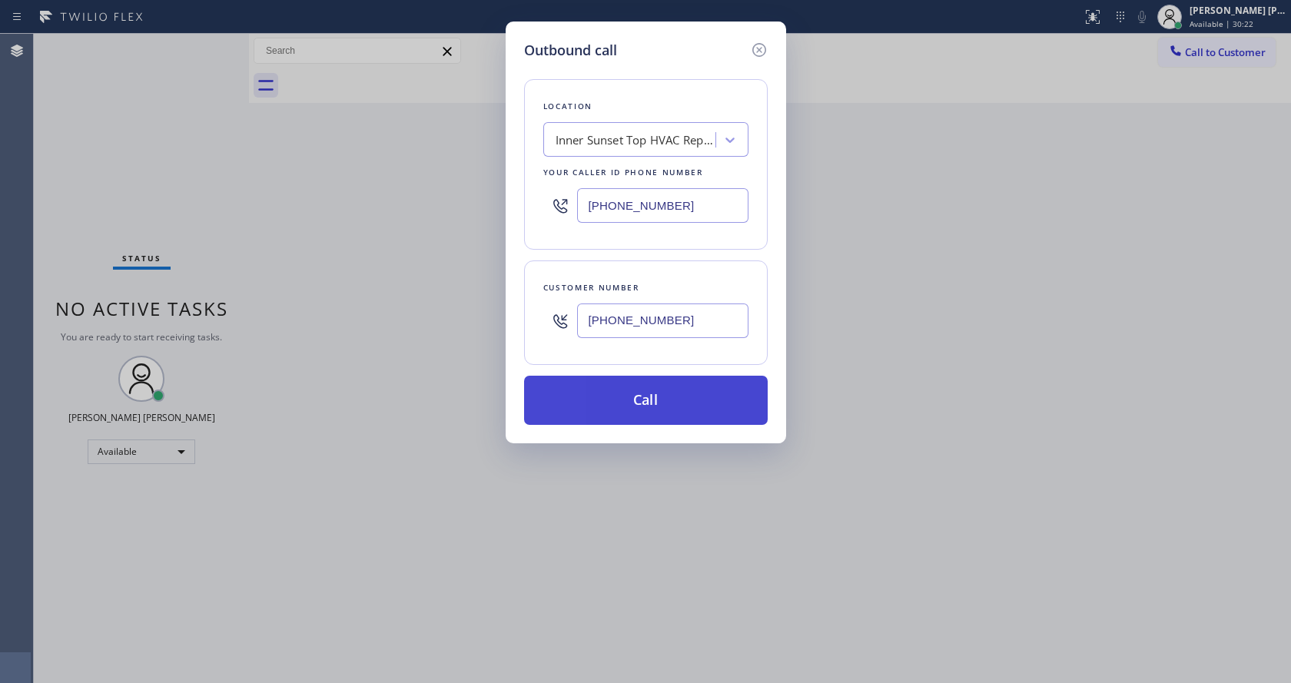
type input "[PHONE_NUMBER]"
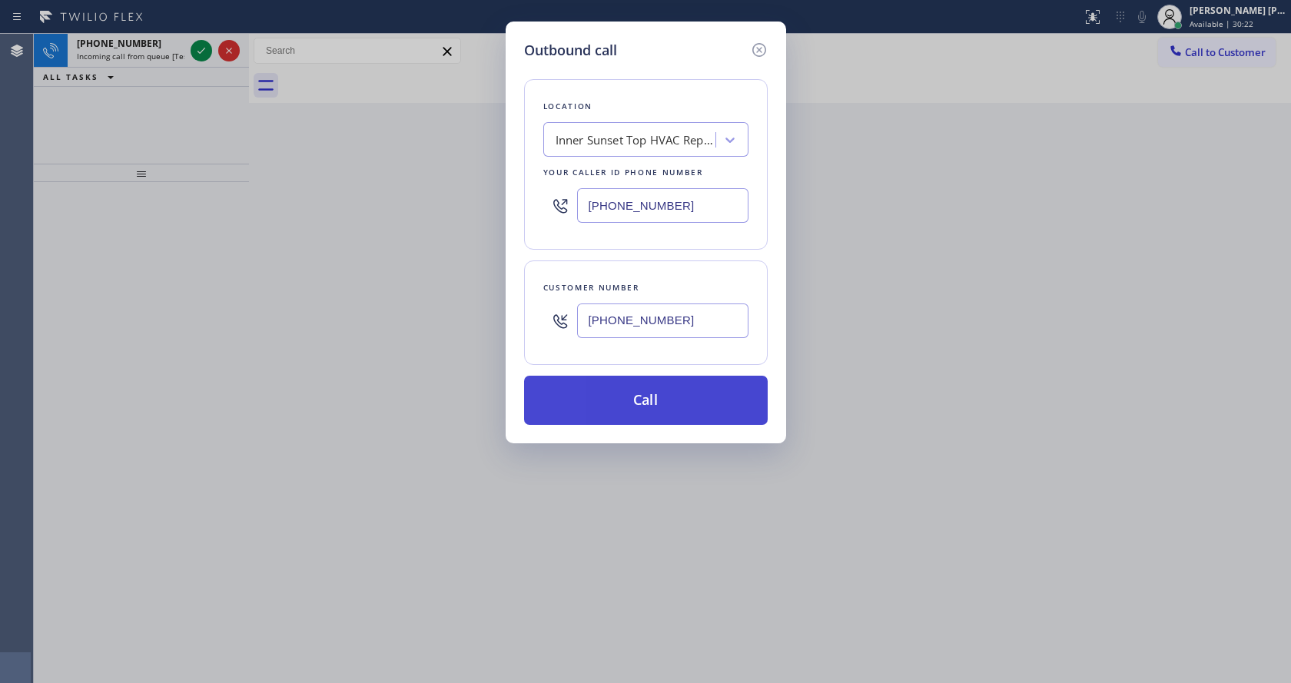
click at [645, 407] on button "Call" at bounding box center [646, 400] width 244 height 49
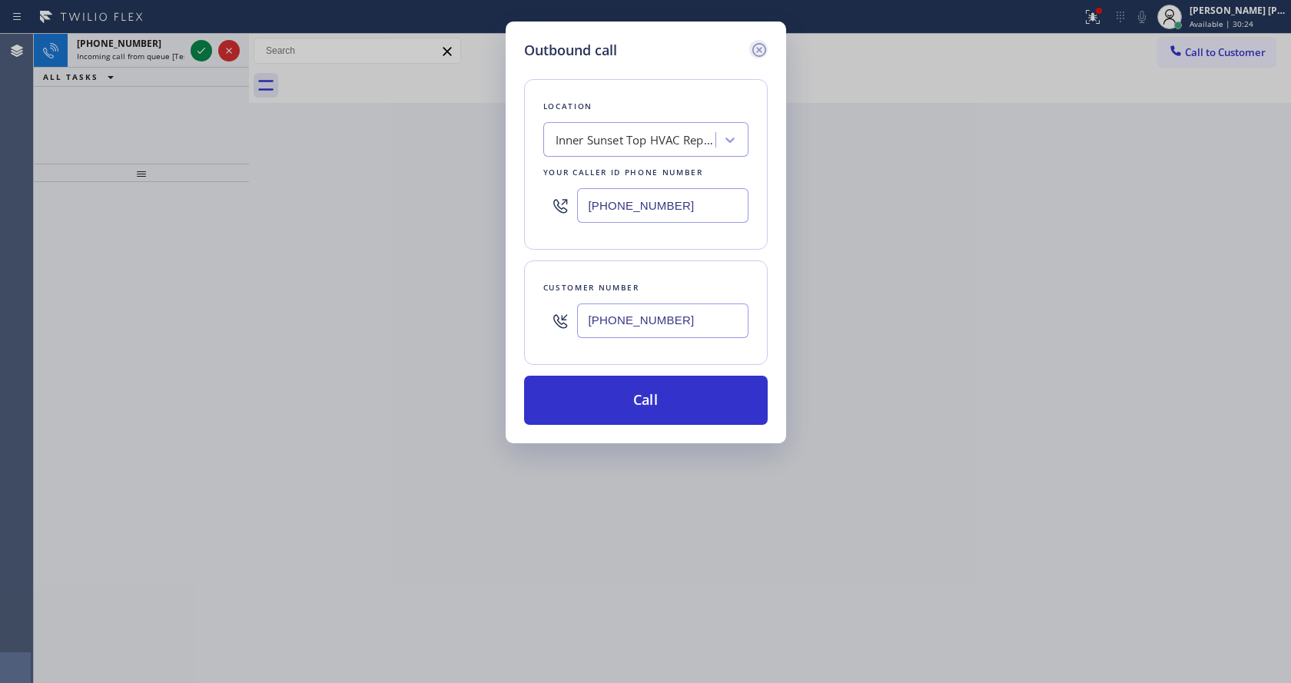
click at [756, 51] on icon at bounding box center [759, 50] width 18 height 18
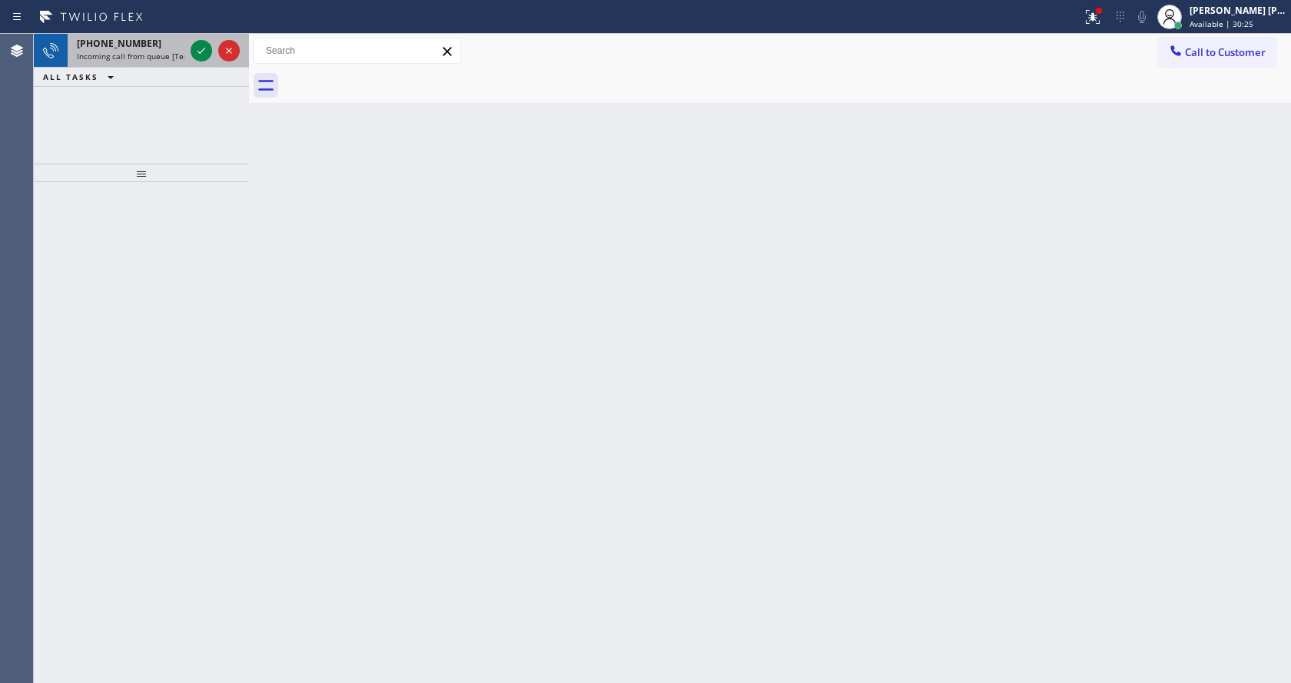
click at [145, 47] on div "[PHONE_NUMBER]" at bounding box center [131, 43] width 108 height 13
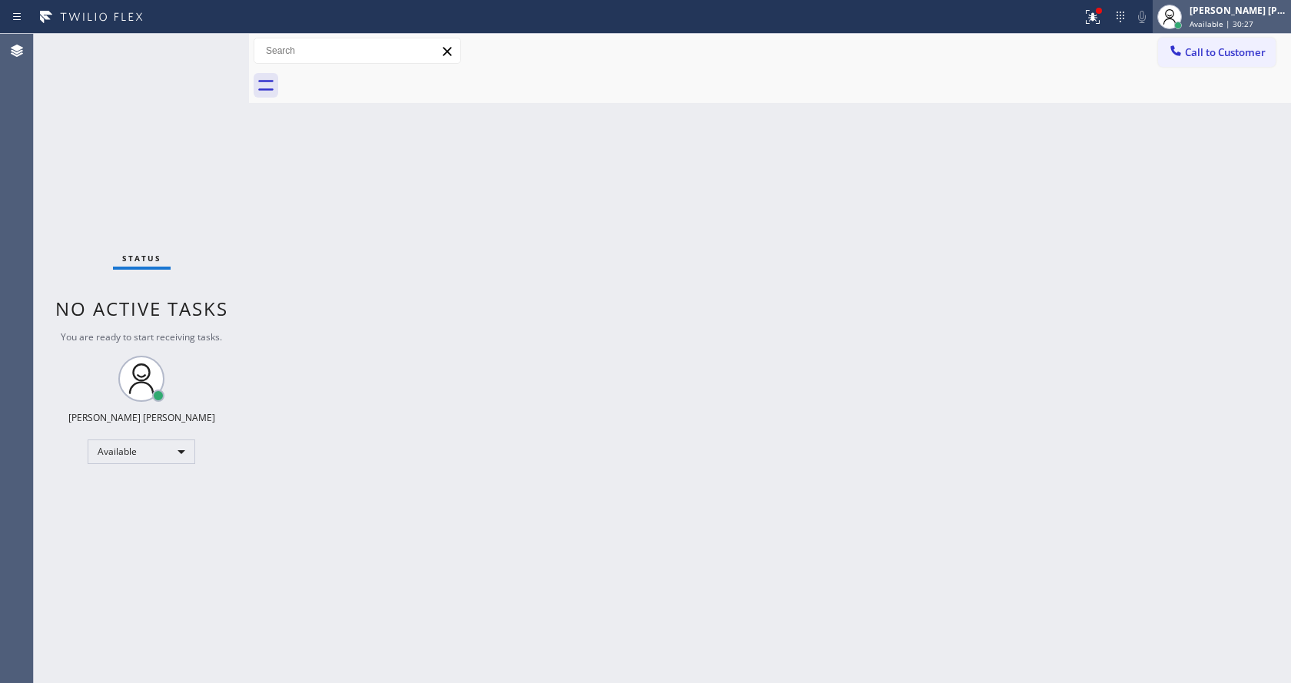
click at [1211, 27] on span "Available | 30:27" at bounding box center [1222, 23] width 64 height 11
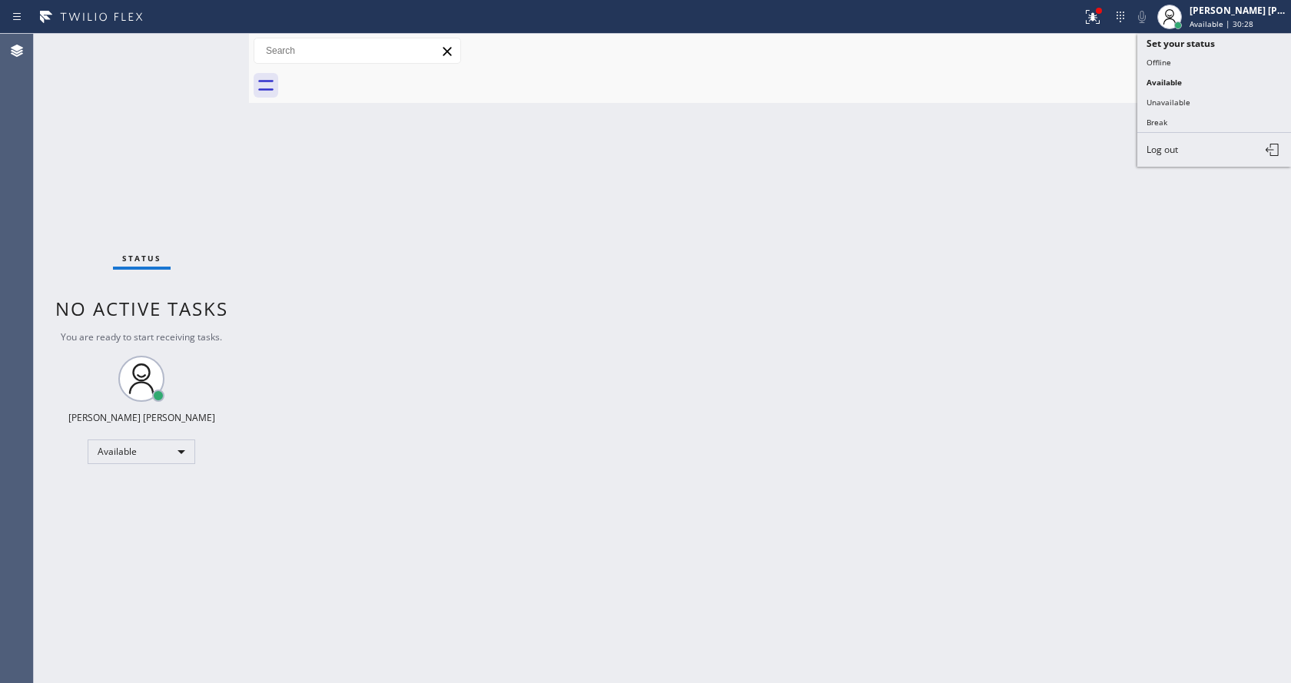
drag, startPoint x: 974, startPoint y: 138, endPoint x: 1083, endPoint y: 118, distance: 111.0
click at [983, 137] on div "Back to Dashboard Change Sender ID Customers Technicians Select a contact Outbo…" at bounding box center [770, 359] width 1042 height 650
click at [1281, 52] on div "Call to Customer Outbound call Location [GEOGRAPHIC_DATA] Top HVAC Repair Your …" at bounding box center [1224, 51] width 133 height 27
click at [1180, 56] on icon at bounding box center [1175, 50] width 15 height 15
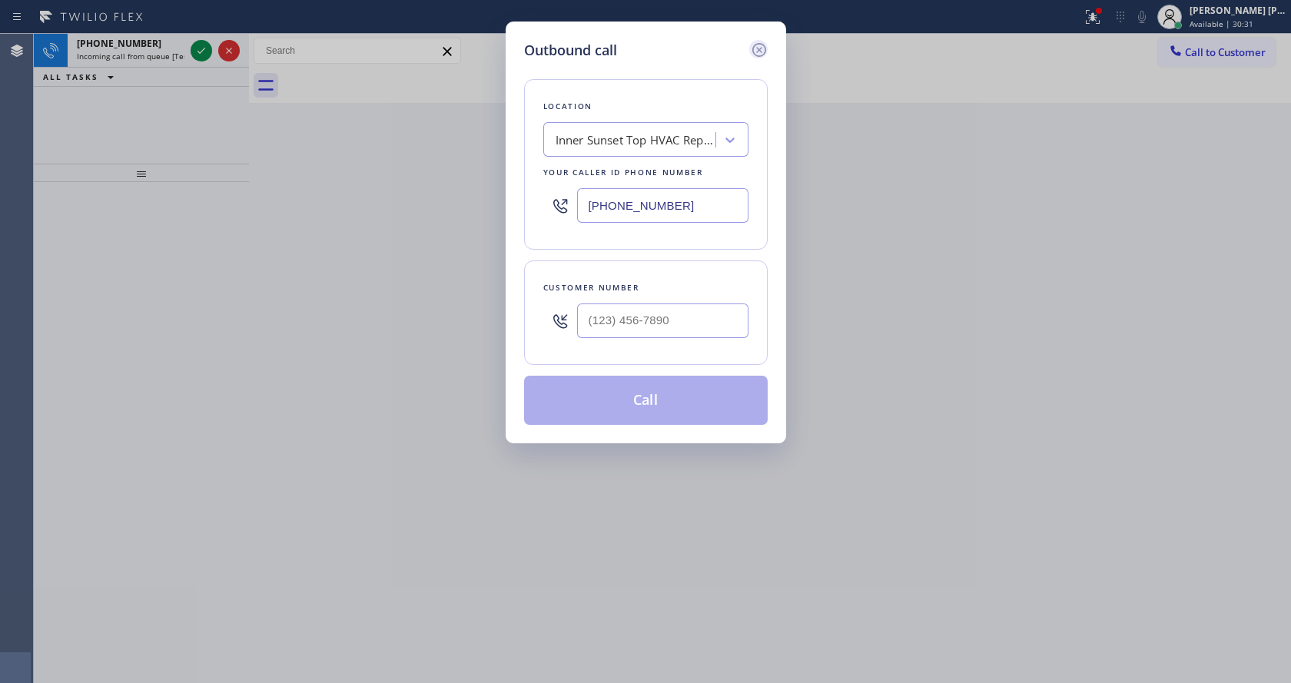
click at [750, 53] on icon at bounding box center [759, 50] width 18 height 18
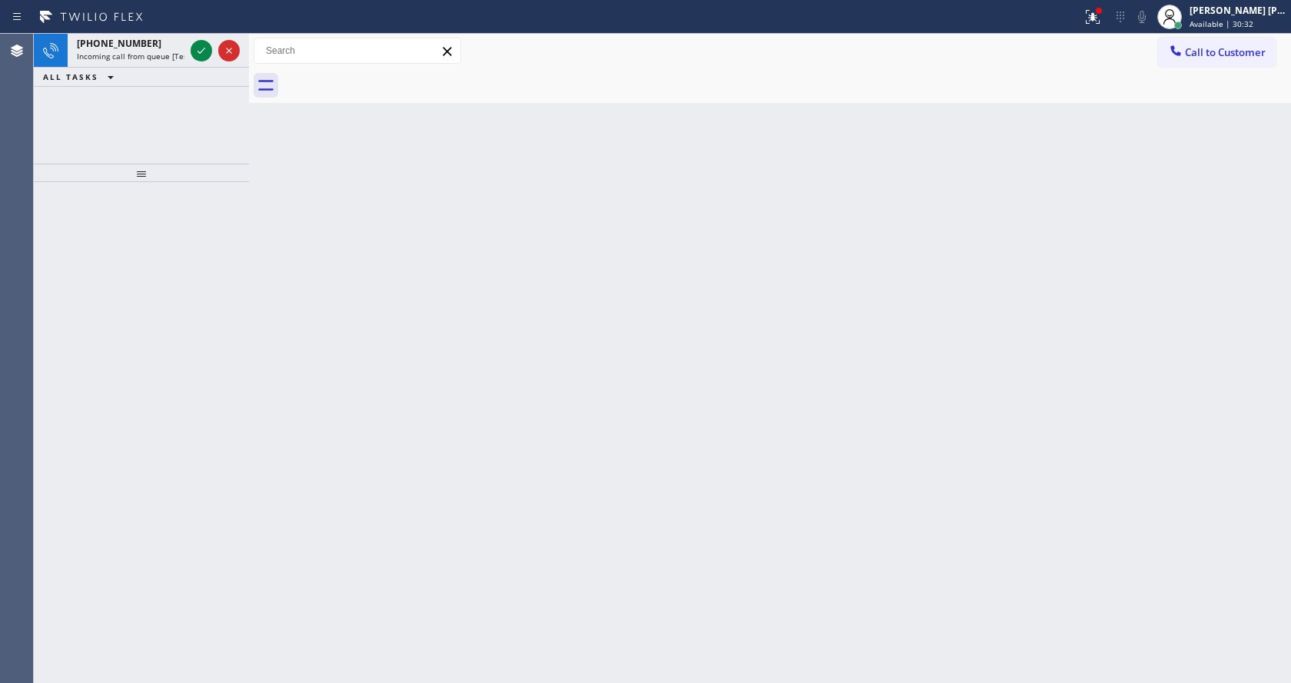
type input "[PHONE_NUMBER]"
click at [1221, 26] on span "Available | 30:32" at bounding box center [1222, 23] width 64 height 11
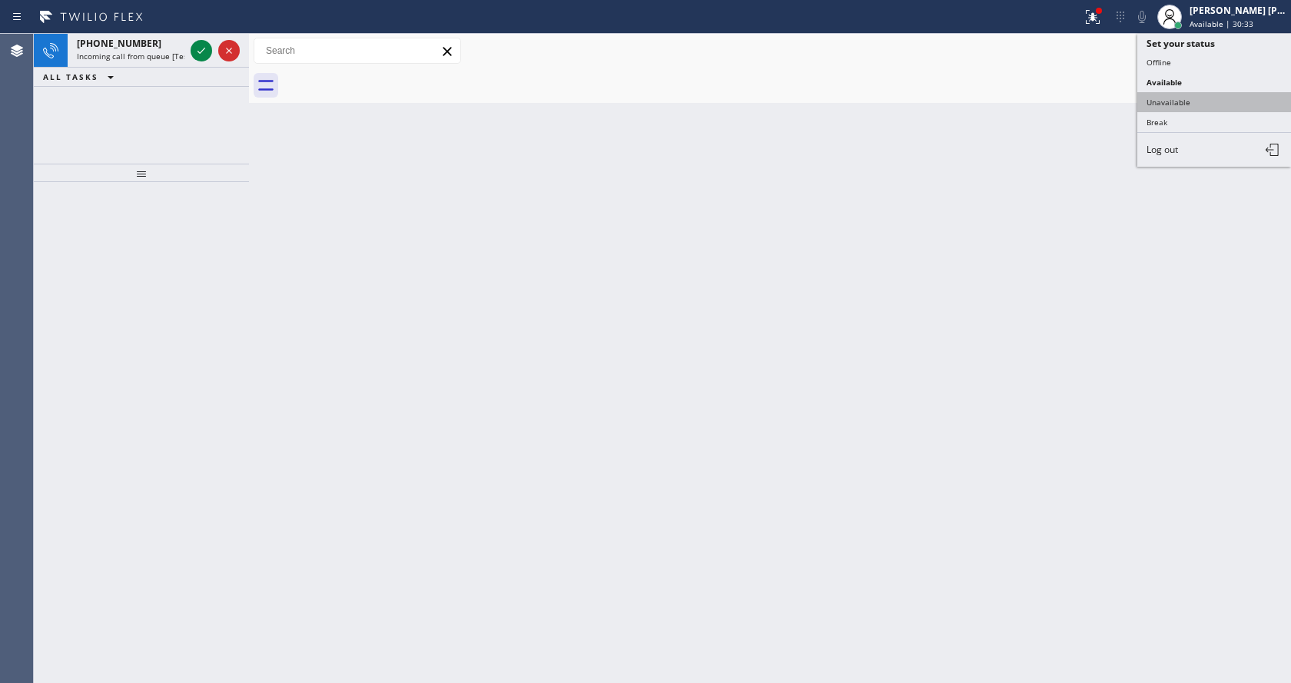
click at [1179, 105] on button "Unavailable" at bounding box center [1215, 102] width 154 height 20
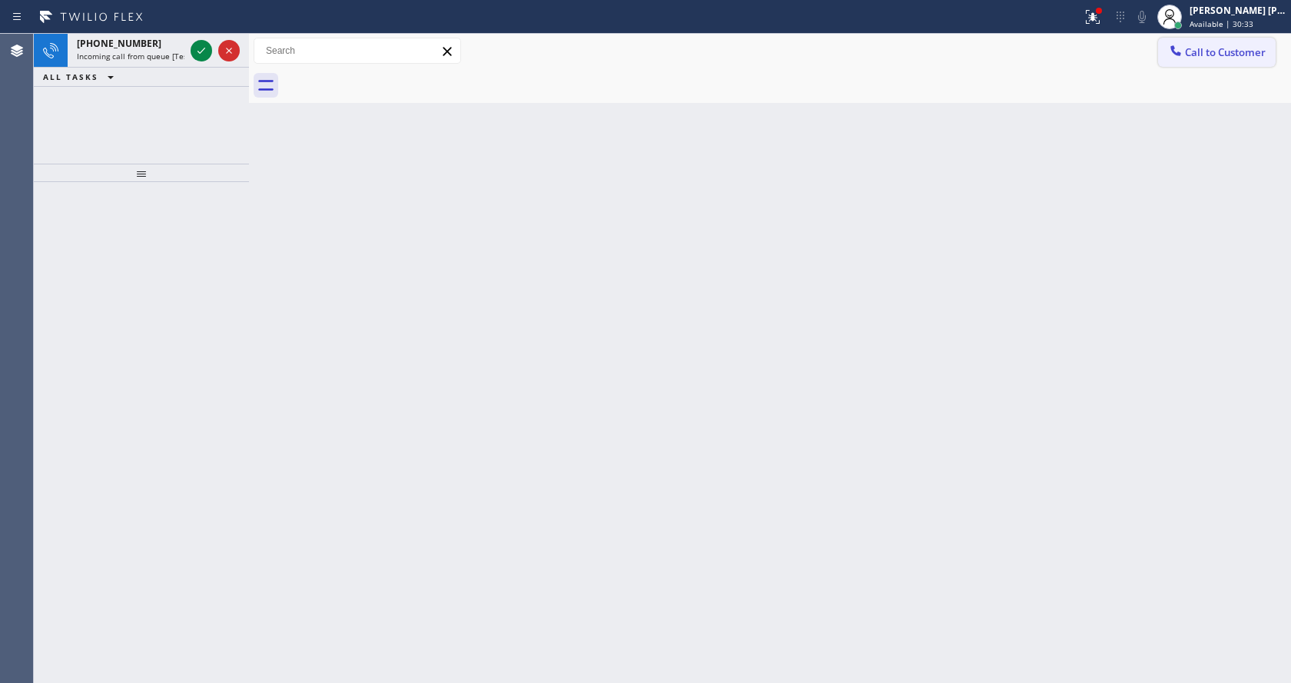
click at [1213, 58] on span "Call to Customer" at bounding box center [1225, 52] width 81 height 14
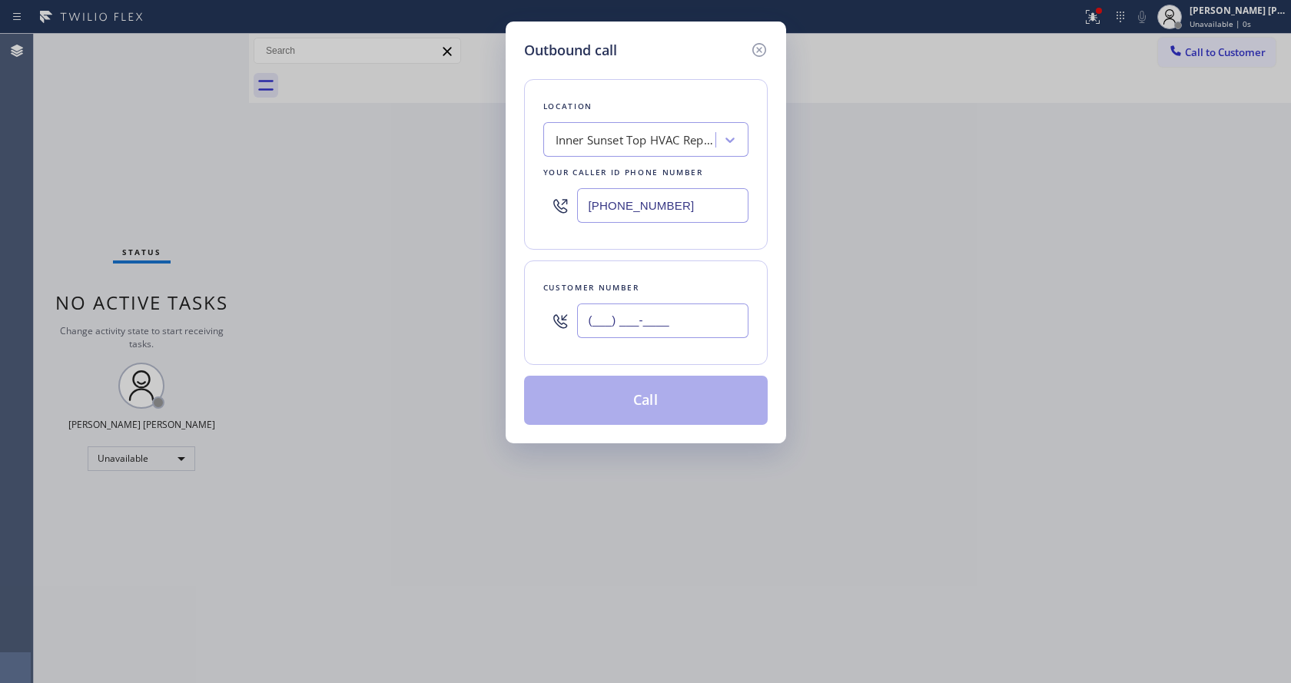
click at [614, 326] on input "(___) ___-____" at bounding box center [662, 321] width 171 height 35
paste input "415) 317-4195"
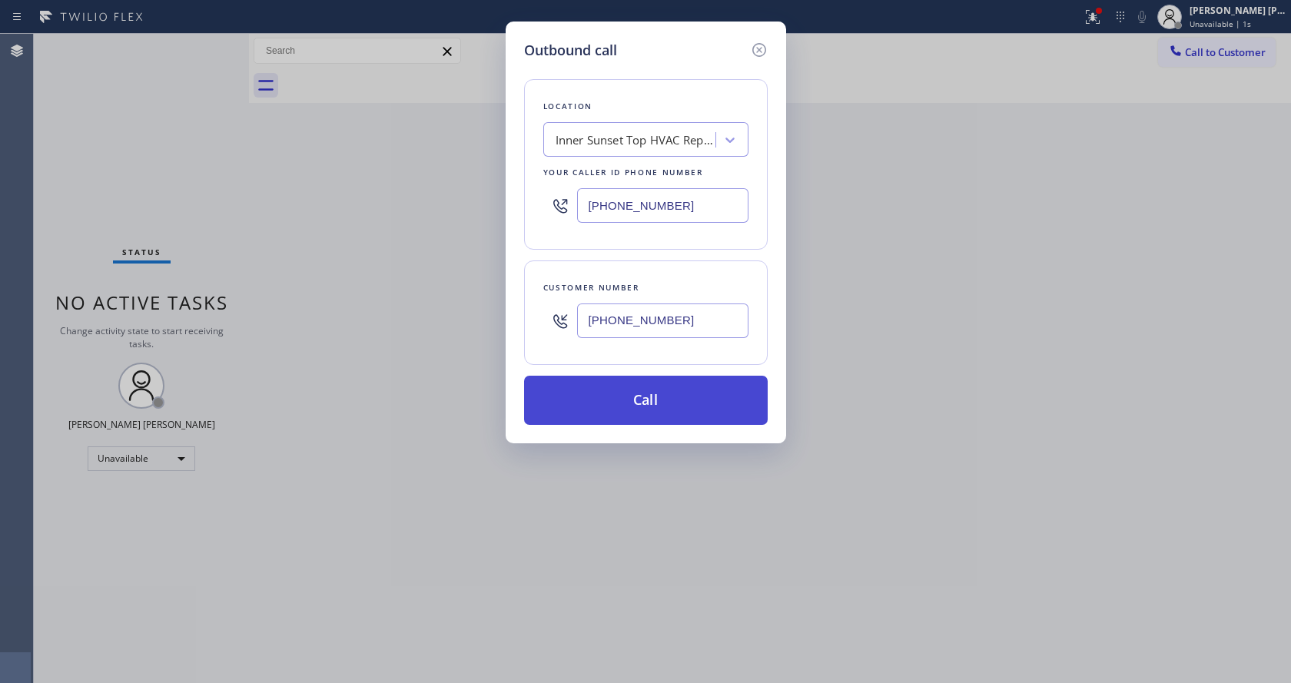
type input "[PHONE_NUMBER]"
click at [650, 406] on button "Call" at bounding box center [646, 400] width 244 height 49
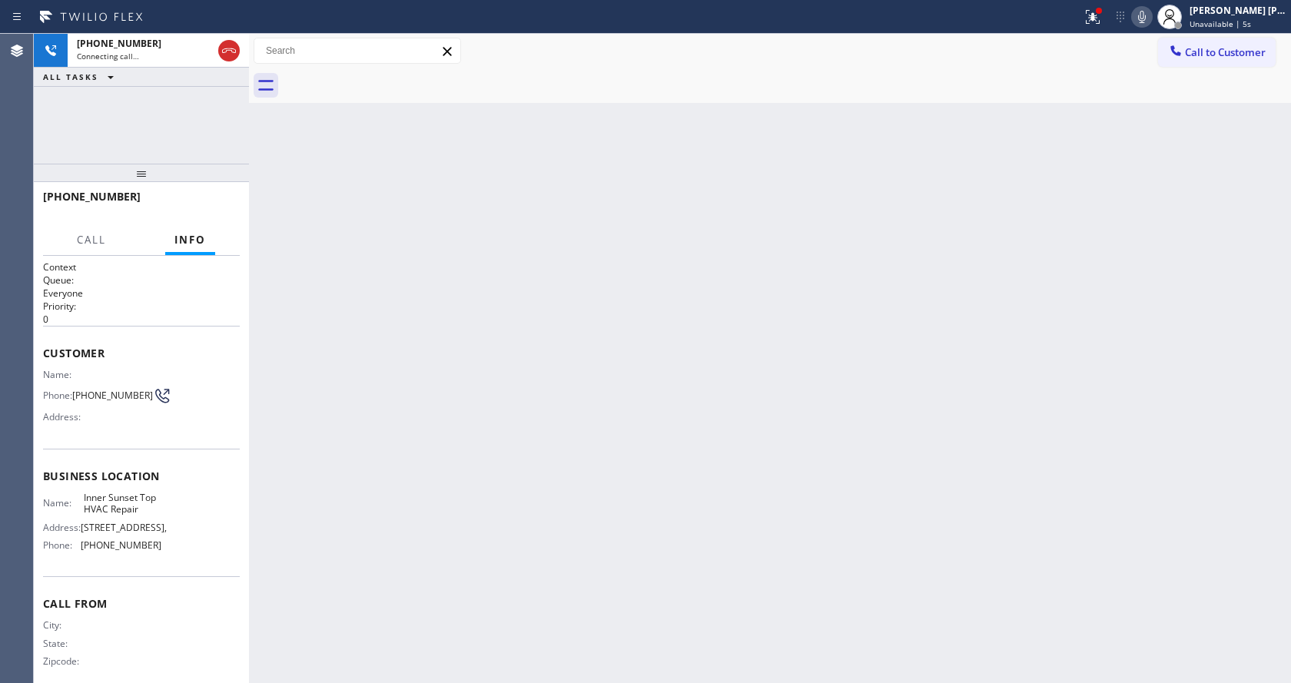
click at [257, 267] on div "Back to Dashboard Change Sender ID Customers Technicians Select a contact Outbo…" at bounding box center [770, 359] width 1042 height 650
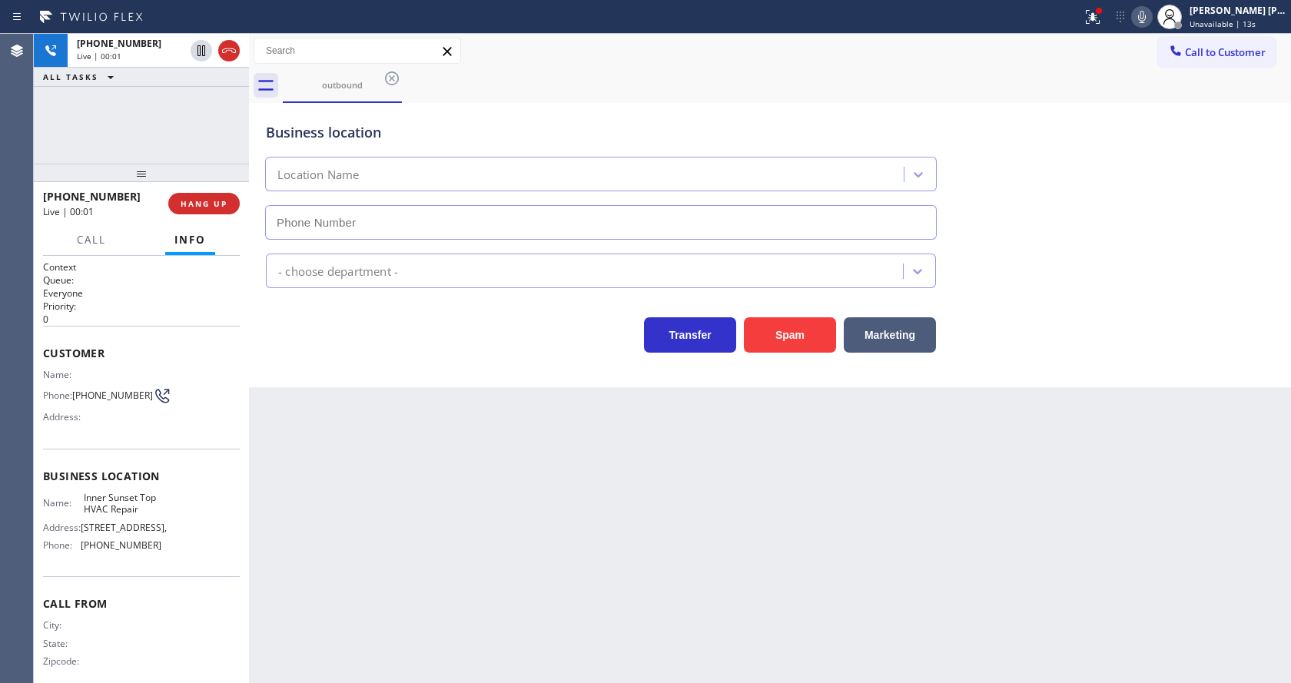
type input "[PHONE_NUMBER]"
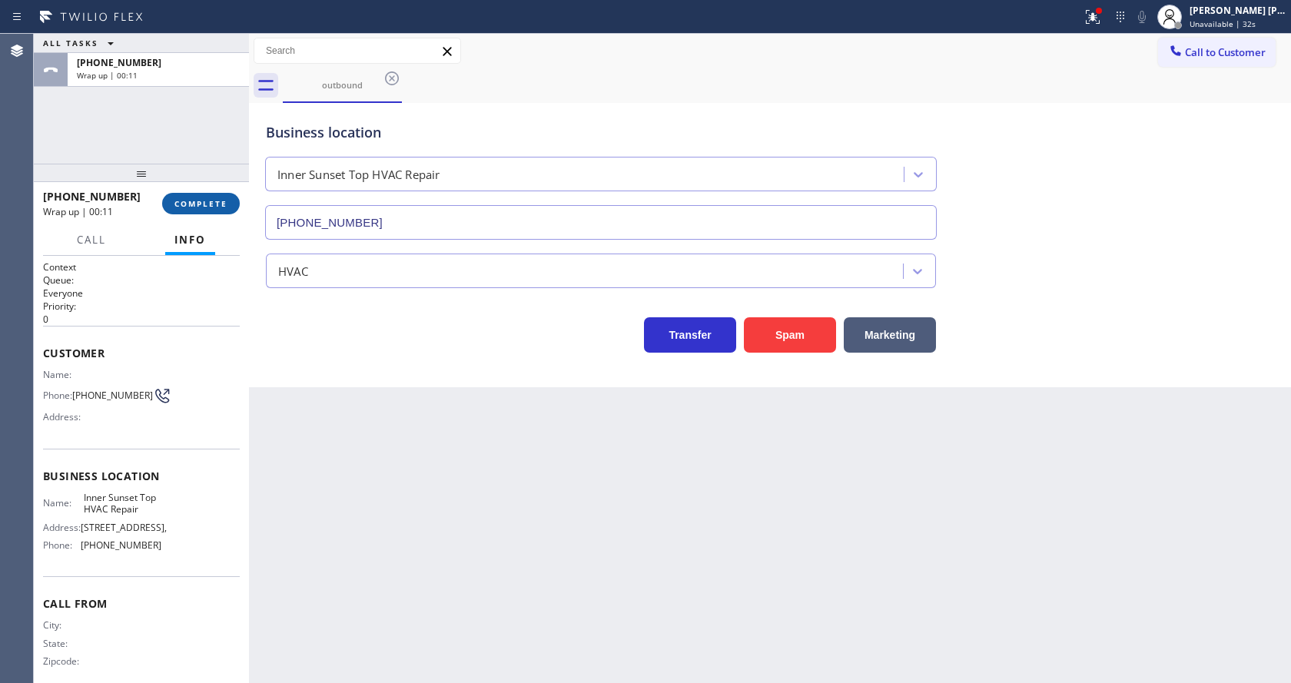
click at [190, 194] on button "COMPLETE" at bounding box center [201, 204] width 78 height 22
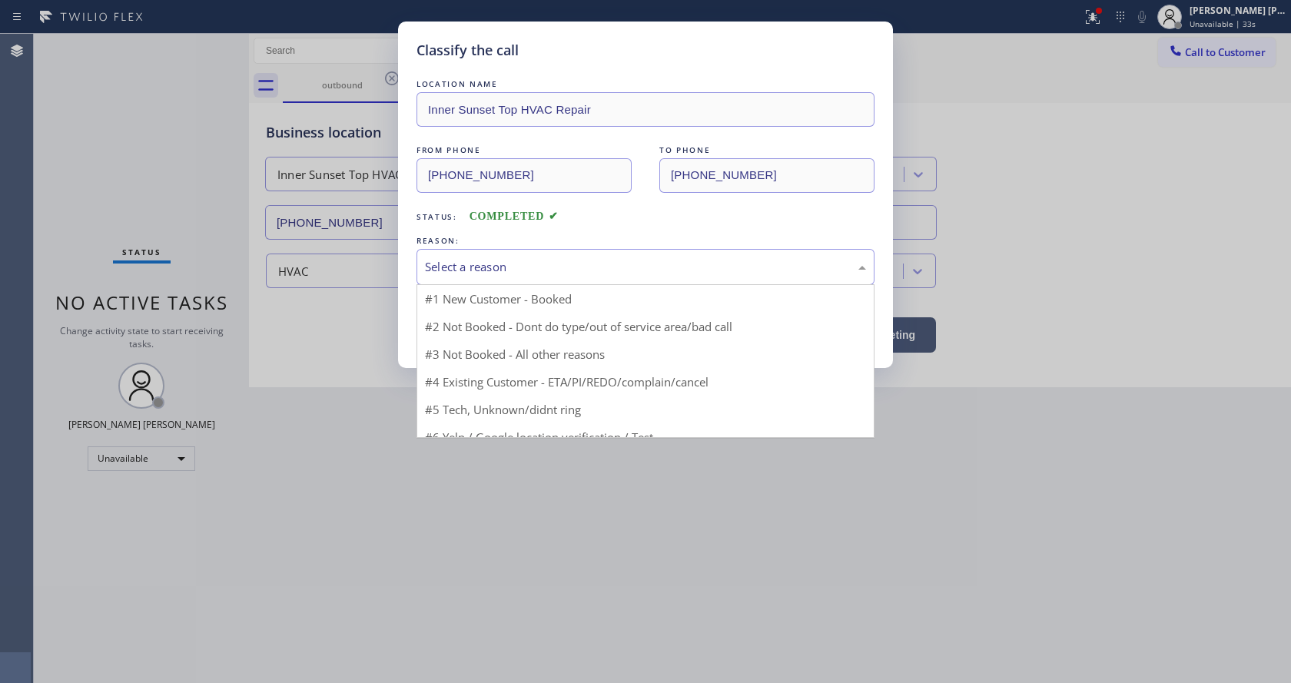
click at [486, 268] on div "Select a reason" at bounding box center [645, 267] width 441 height 18
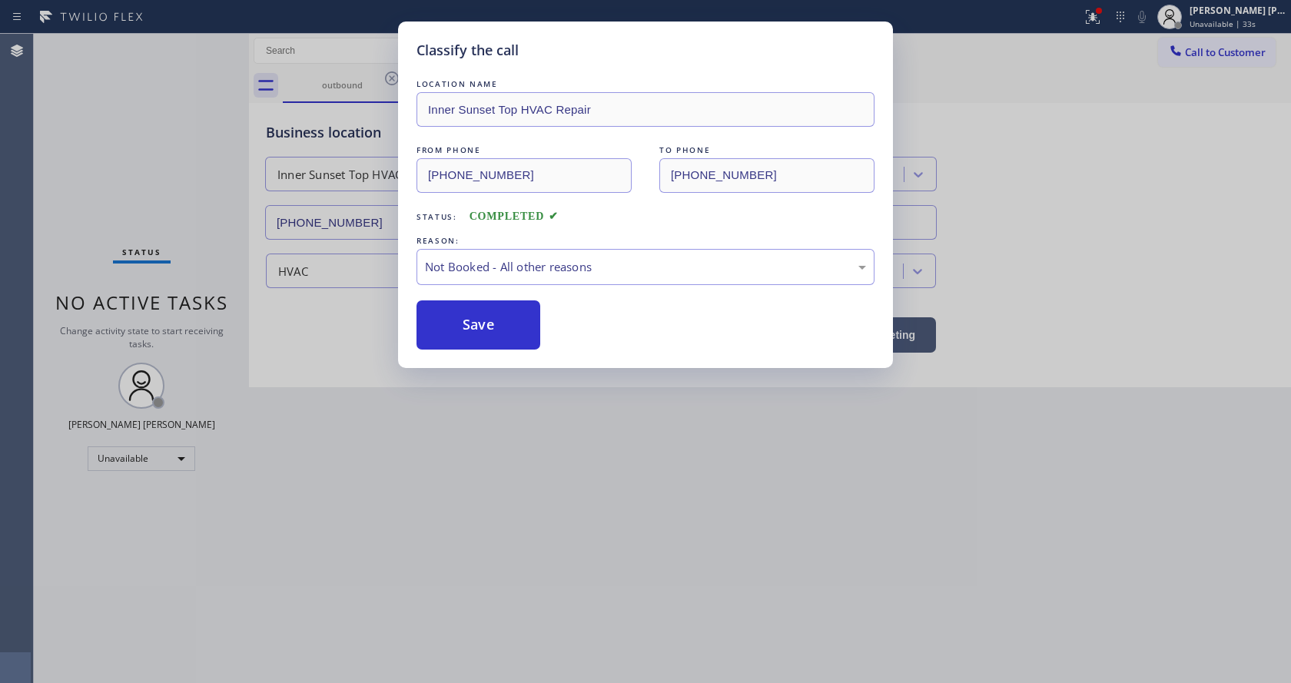
click at [464, 317] on button "Save" at bounding box center [479, 325] width 124 height 49
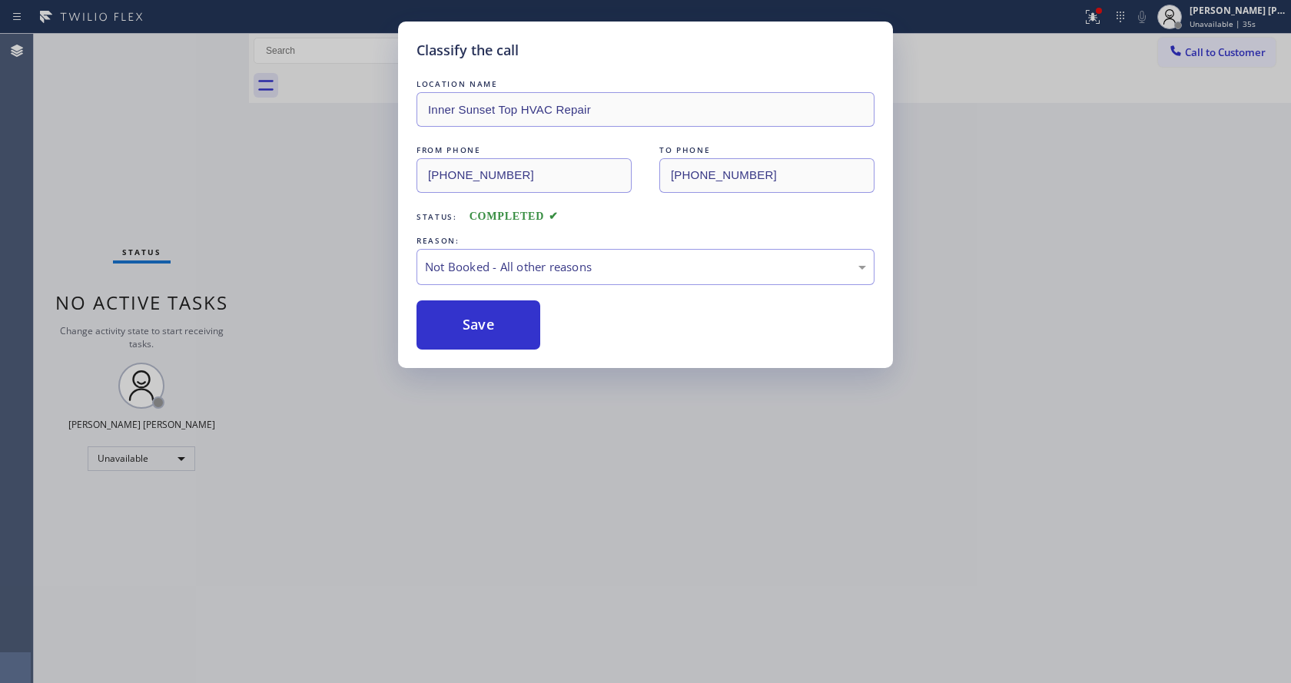
click at [1198, 51] on div "Classify the call LOCATION NAME Pro [GEOGRAPHIC_DATA][PERSON_NAME] Heating Serv…" at bounding box center [663, 359] width 1258 height 650
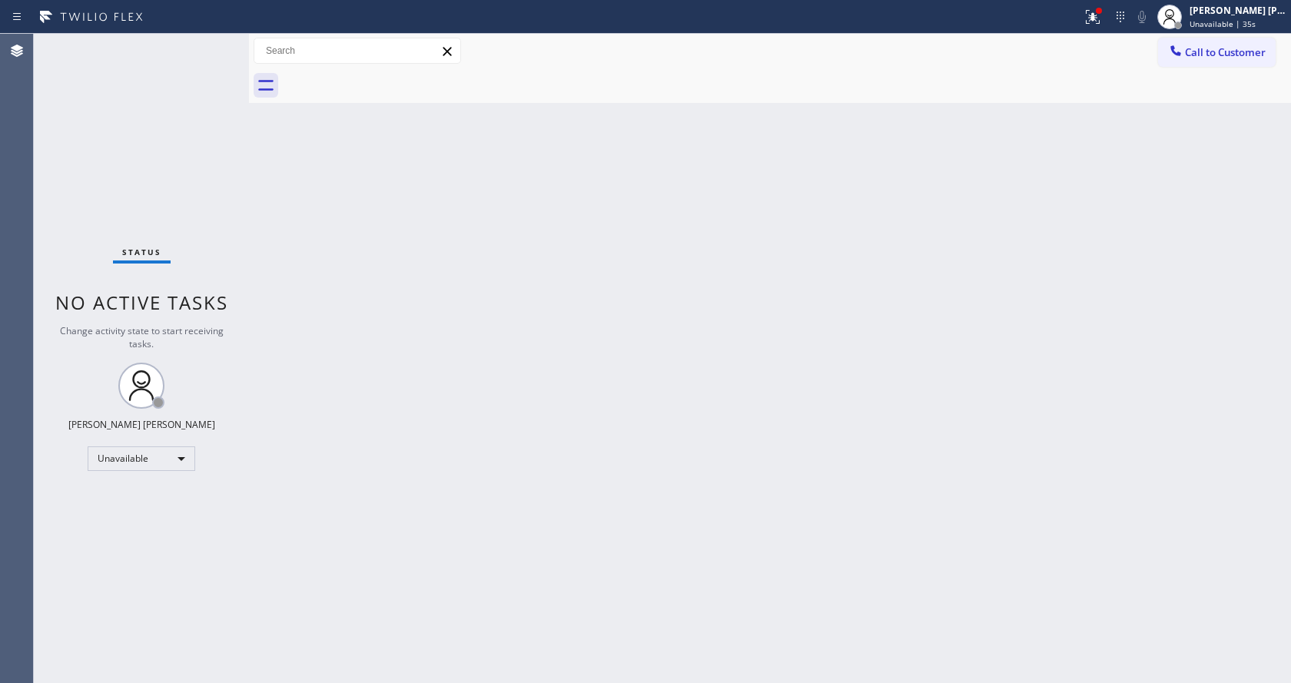
click at [1198, 51] on span "Call to Customer" at bounding box center [1225, 52] width 81 height 14
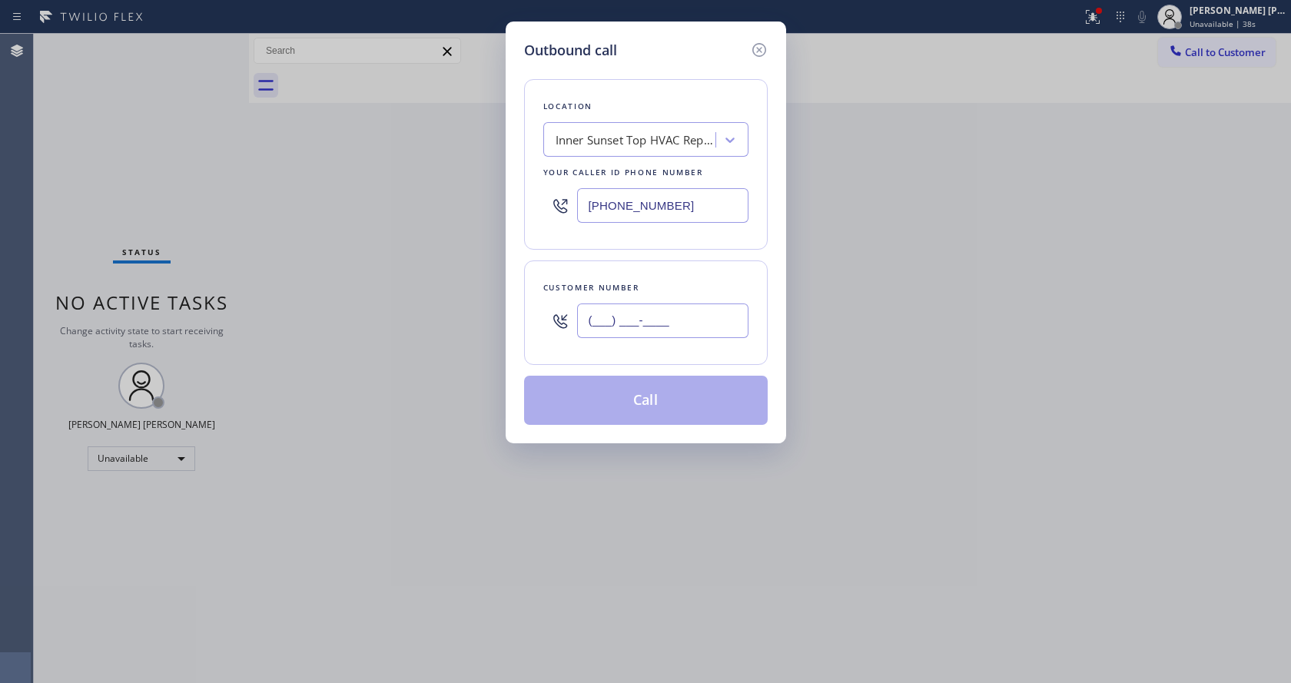
click at [673, 311] on input "(___) ___-____" at bounding box center [662, 321] width 171 height 35
paste input "415) 317-4195"
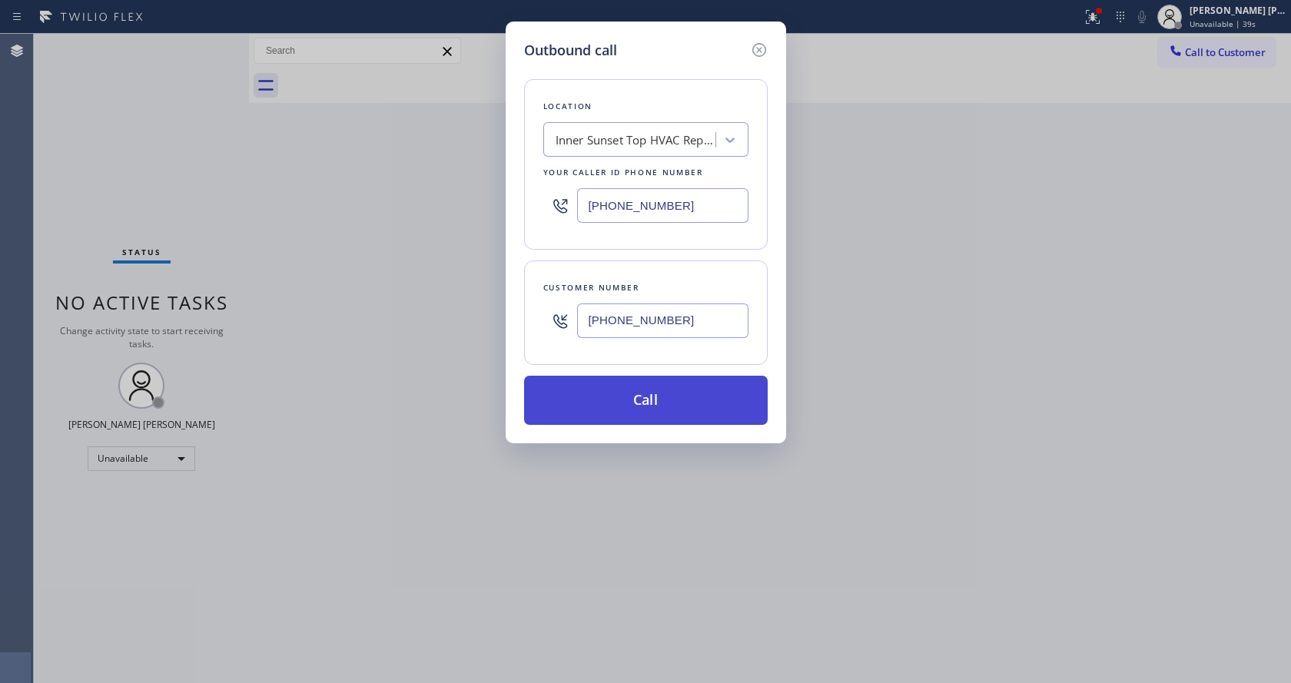
type input "[PHONE_NUMBER]"
click at [637, 411] on button "Call" at bounding box center [646, 400] width 244 height 49
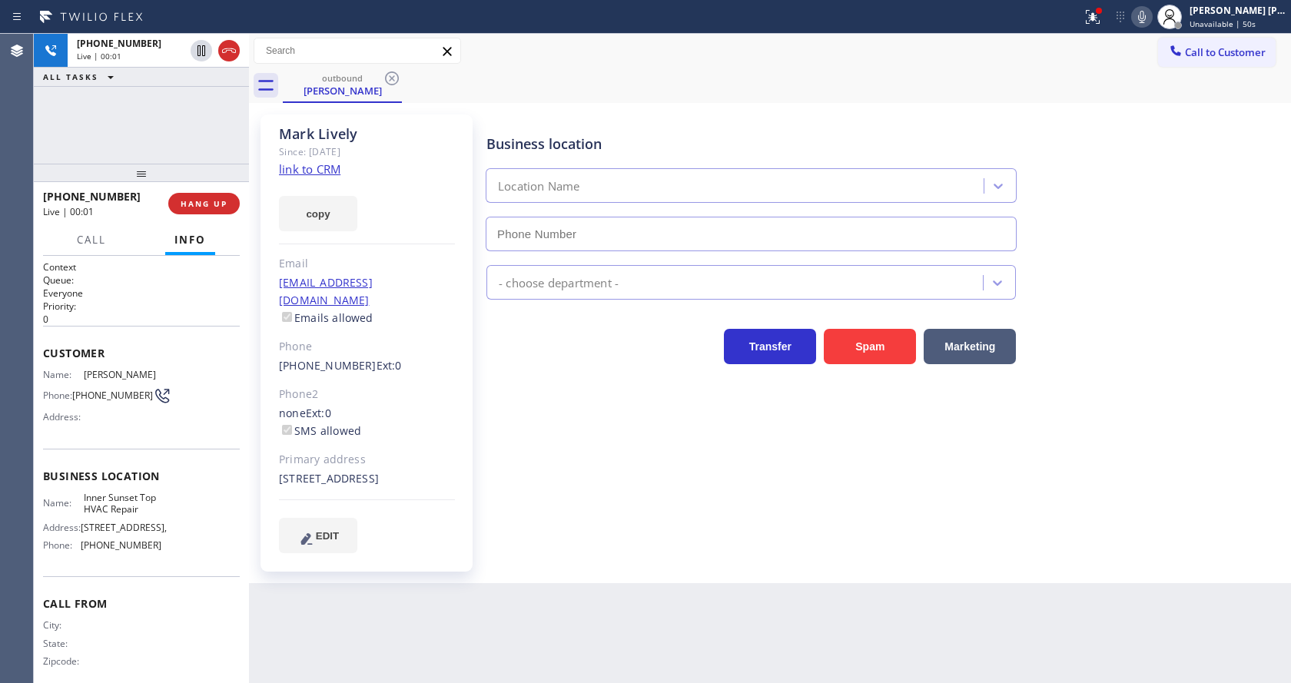
type input "[PHONE_NUMBER]"
click at [574, 492] on div "Business location [GEOGRAPHIC_DATA] Top HVAC Repair [PHONE_NUMBER] HVAC Transfe…" at bounding box center [885, 333] width 804 height 430
click at [640, 491] on div "Business location [GEOGRAPHIC_DATA] Top HVAC Repair [PHONE_NUMBER] HVAC Transfe…" at bounding box center [885, 333] width 804 height 430
click at [591, 581] on div "[PERSON_NAME] Since: [DATE] link to CRM copy Email [EMAIL_ADDRESS][DOMAIN_NAME]…" at bounding box center [770, 343] width 1042 height 480
click at [487, 636] on div "Back to Dashboard Change Sender ID Customers Technicians Select a contact Outbo…" at bounding box center [770, 359] width 1042 height 650
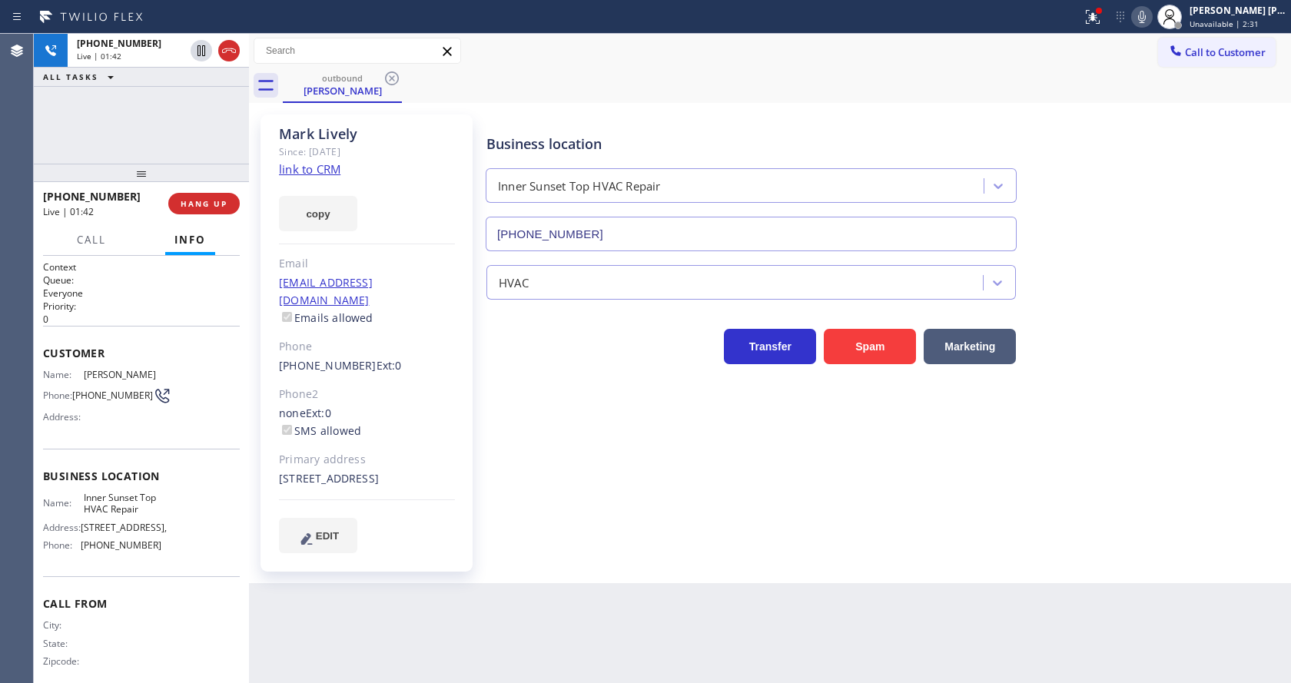
drag, startPoint x: 585, startPoint y: 500, endPoint x: 562, endPoint y: 508, distance: 24.6
click at [585, 500] on div "Business location [GEOGRAPHIC_DATA] Top HVAC Repair [PHONE_NUMBER] HVAC Transfe…" at bounding box center [885, 333] width 804 height 430
click at [494, 642] on div "Back to Dashboard Change Sender ID Customers Technicians Select a contact Outbo…" at bounding box center [770, 359] width 1042 height 650
click at [961, 589] on div "Back to Dashboard Change Sender ID Customers Technicians Select a contact Outbo…" at bounding box center [770, 359] width 1042 height 650
click at [728, 563] on div "Business location [GEOGRAPHIC_DATA] Top HVAC Repair [PHONE_NUMBER] HVAC Transfe…" at bounding box center [885, 348] width 804 height 461
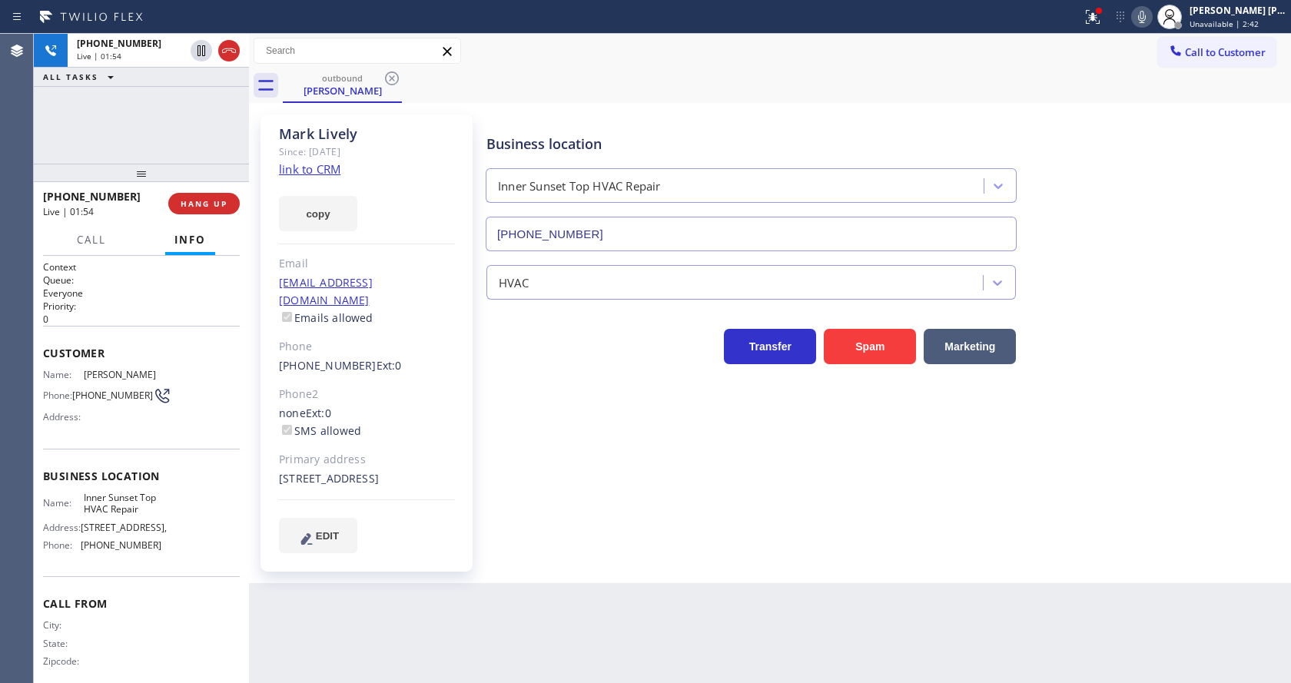
click at [559, 593] on div "Back to Dashboard Change Sender ID Customers Technicians Select a contact Outbo…" at bounding box center [770, 359] width 1042 height 650
click at [638, 472] on div "Business location [GEOGRAPHIC_DATA] Top HVAC Repair [PHONE_NUMBER] HVAC Transfe…" at bounding box center [885, 333] width 804 height 430
click at [551, 601] on div "Back to Dashboard Change Sender ID Customers Technicians Select a contact Outbo…" at bounding box center [770, 359] width 1042 height 650
click at [666, 446] on div "Business location [GEOGRAPHIC_DATA] Top HVAC Repair [PHONE_NUMBER] HVAC Transfe…" at bounding box center [885, 333] width 804 height 430
click at [596, 556] on div "Business location [GEOGRAPHIC_DATA] Top HVAC Repair [PHONE_NUMBER] HVAC Transfe…" at bounding box center [885, 348] width 804 height 461
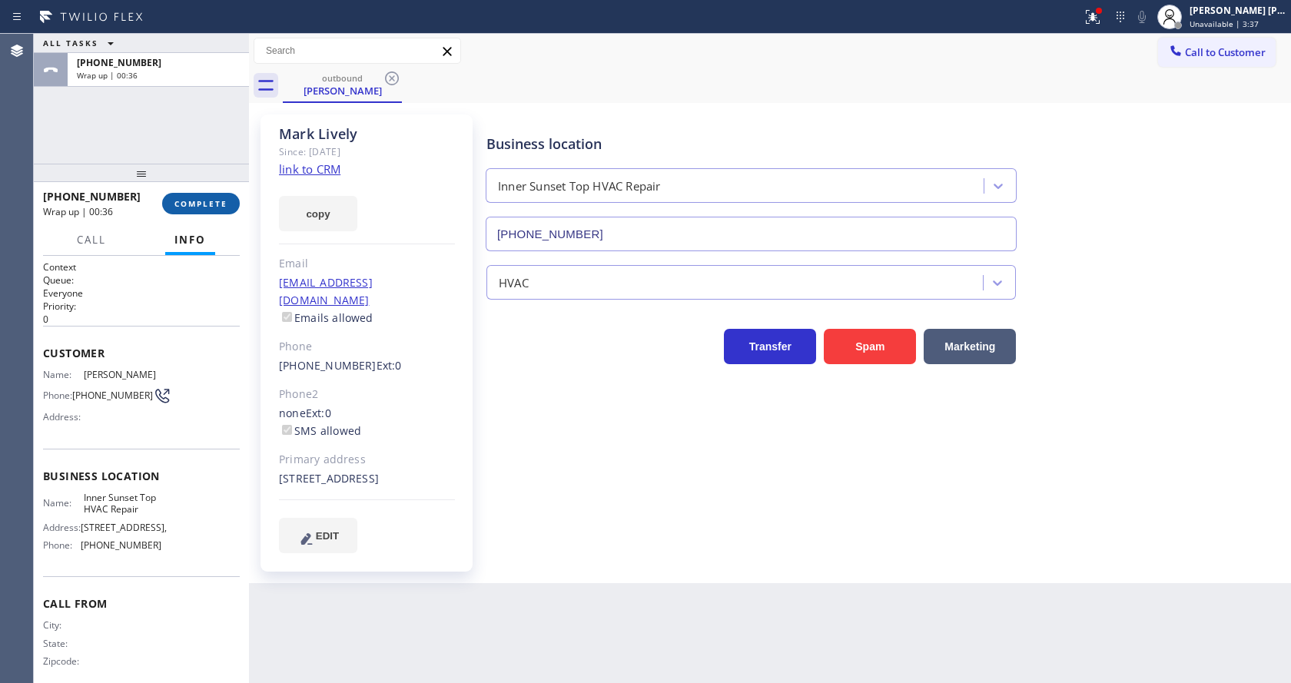
click at [207, 201] on span "COMPLETE" at bounding box center [200, 203] width 53 height 11
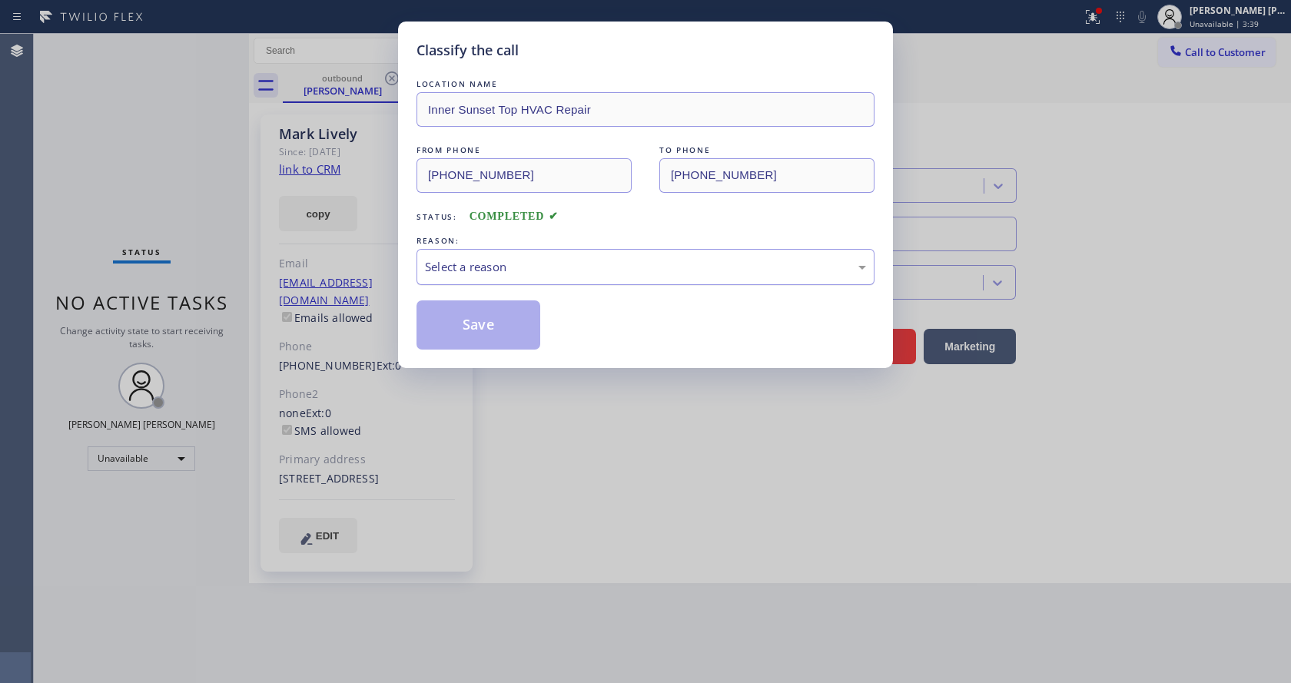
click at [486, 261] on div "Select a reason" at bounding box center [645, 267] width 441 height 18
click at [474, 327] on button "Save" at bounding box center [479, 325] width 124 height 49
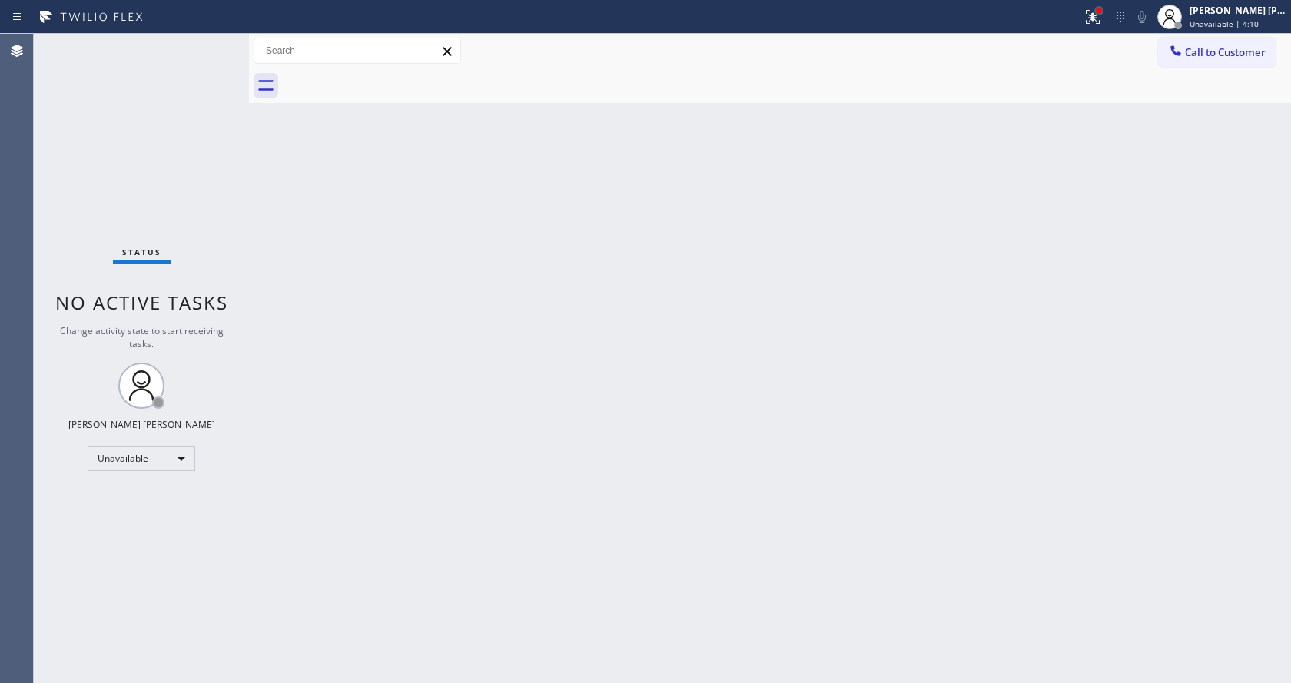
click at [1102, 13] on div at bounding box center [1099, 10] width 9 height 9
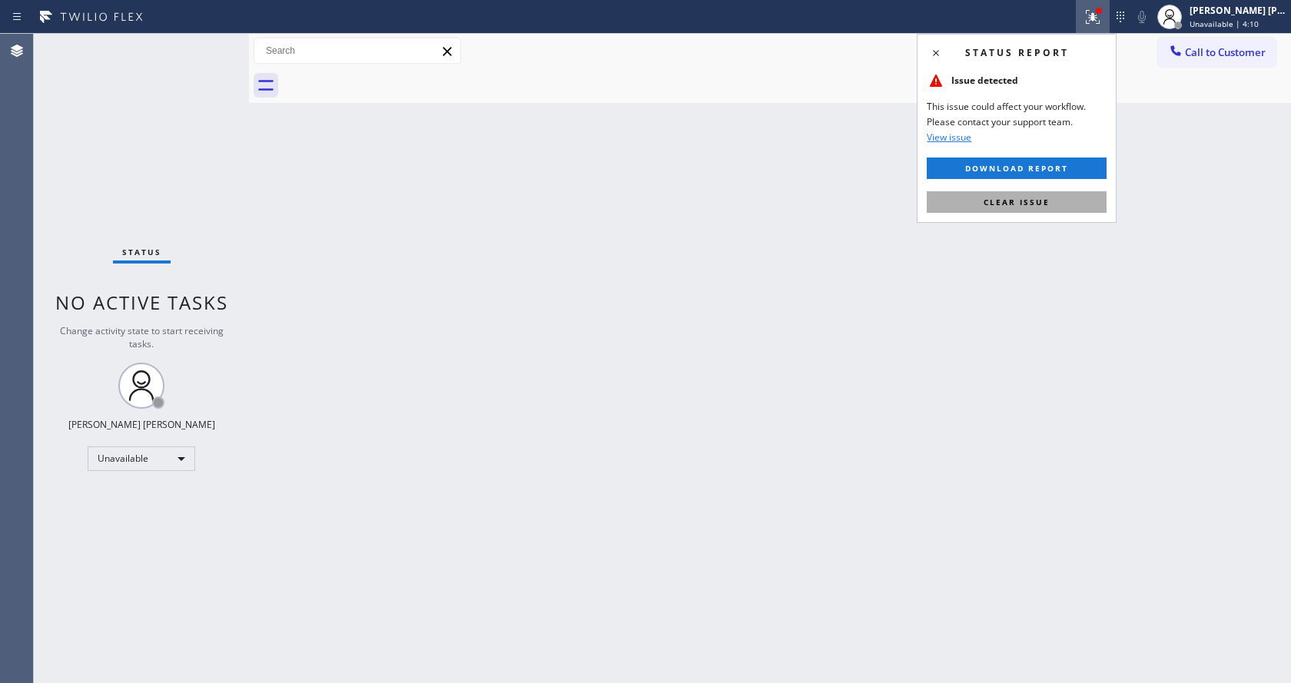
click at [1038, 208] on button "Clear issue" at bounding box center [1017, 202] width 180 height 22
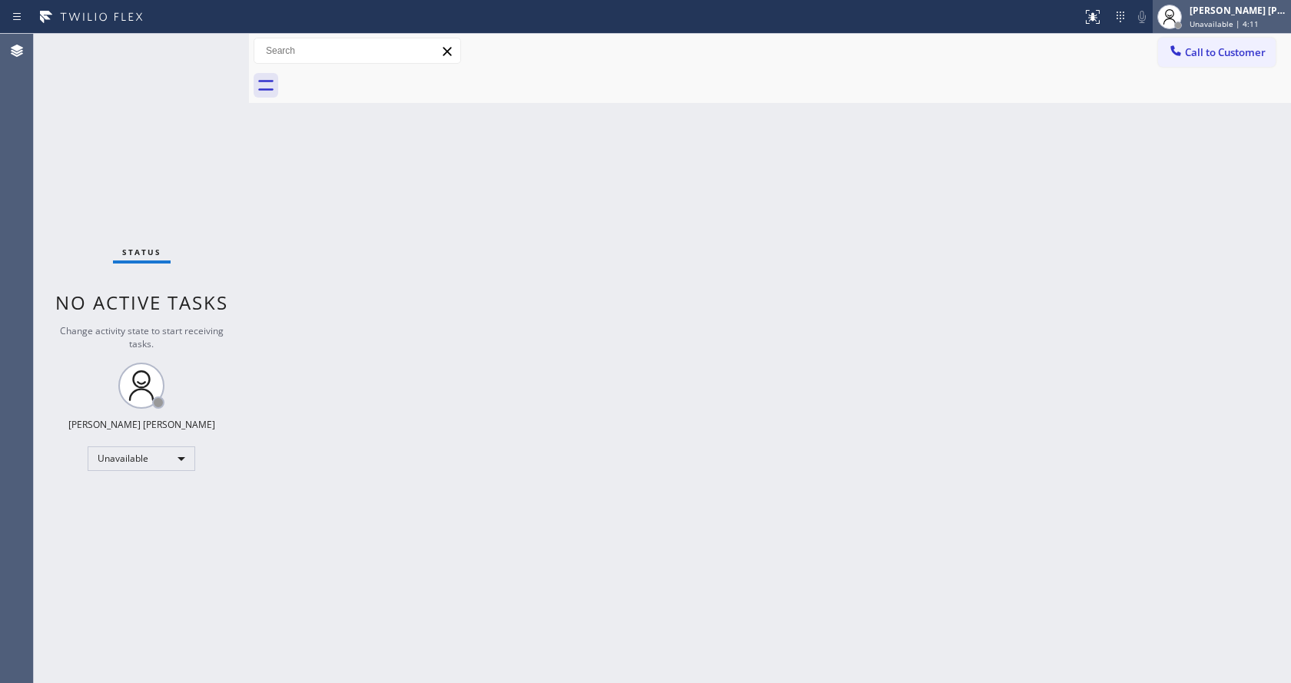
click at [1229, 19] on span "Unavailable | 4:11" at bounding box center [1224, 23] width 69 height 11
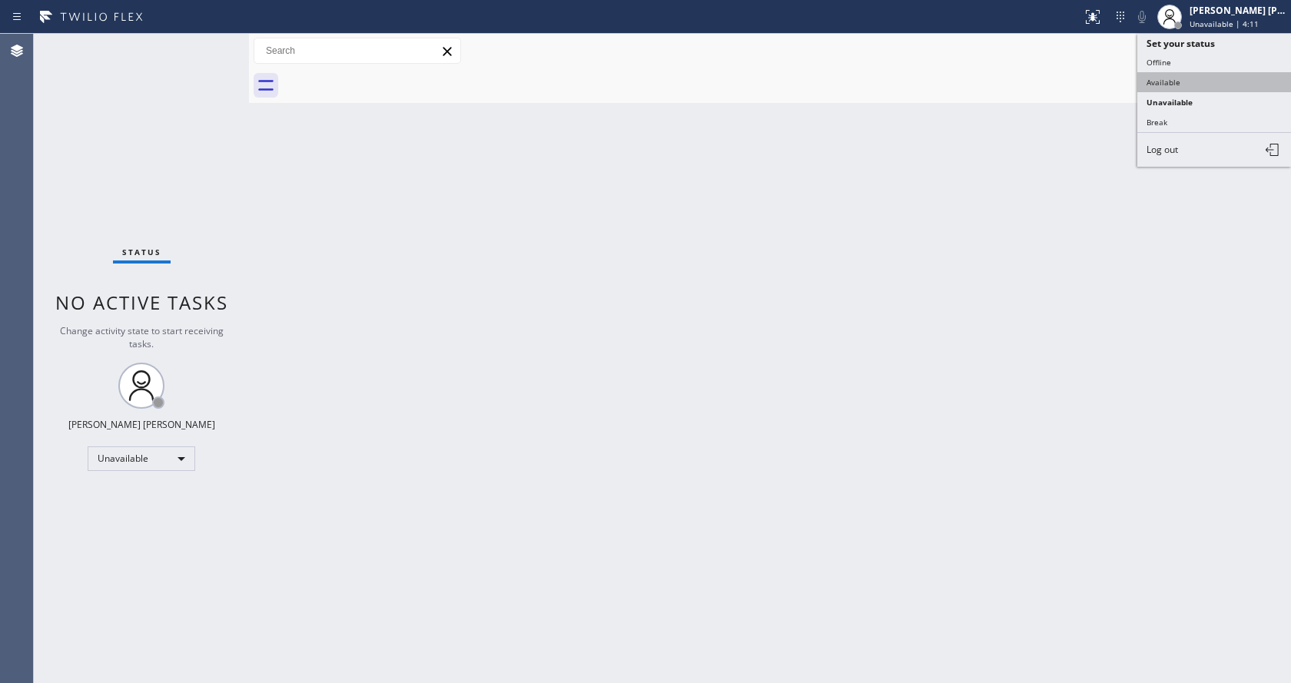
click at [1173, 76] on button "Available" at bounding box center [1215, 82] width 154 height 20
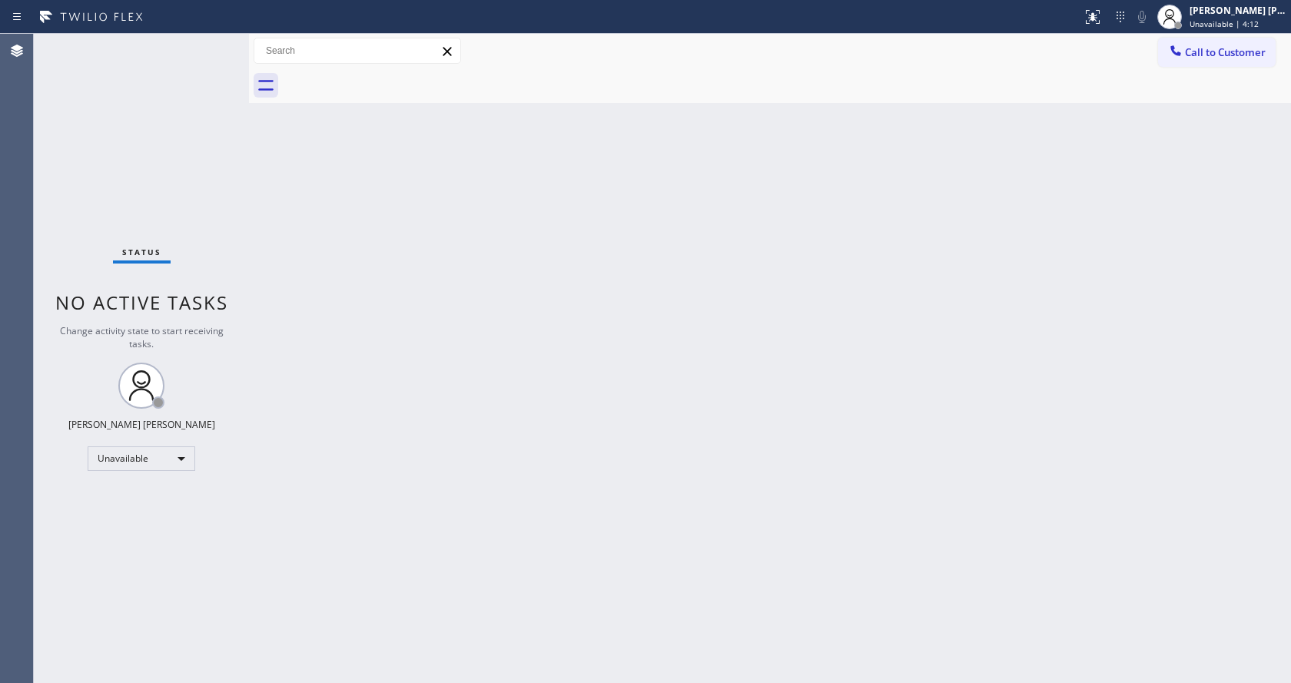
click at [484, 487] on div "Back to Dashboard Change Sender ID Customers Technicians Select a contact Outbo…" at bounding box center [770, 359] width 1042 height 650
click at [280, 265] on div "Back to Dashboard Change Sender ID Customers Technicians Select a contact Outbo…" at bounding box center [770, 359] width 1042 height 650
click at [215, 43] on div "Status No active tasks You are ready to start receiving tasks. [PERSON_NAME] [P…" at bounding box center [141, 359] width 215 height 650
click at [211, 40] on div "Status No active tasks You are ready to start receiving tasks. [PERSON_NAME] [P…" at bounding box center [141, 359] width 215 height 650
click at [214, 43] on div "Status No active tasks You are ready to start receiving tasks. [PERSON_NAME] [P…" at bounding box center [141, 359] width 215 height 650
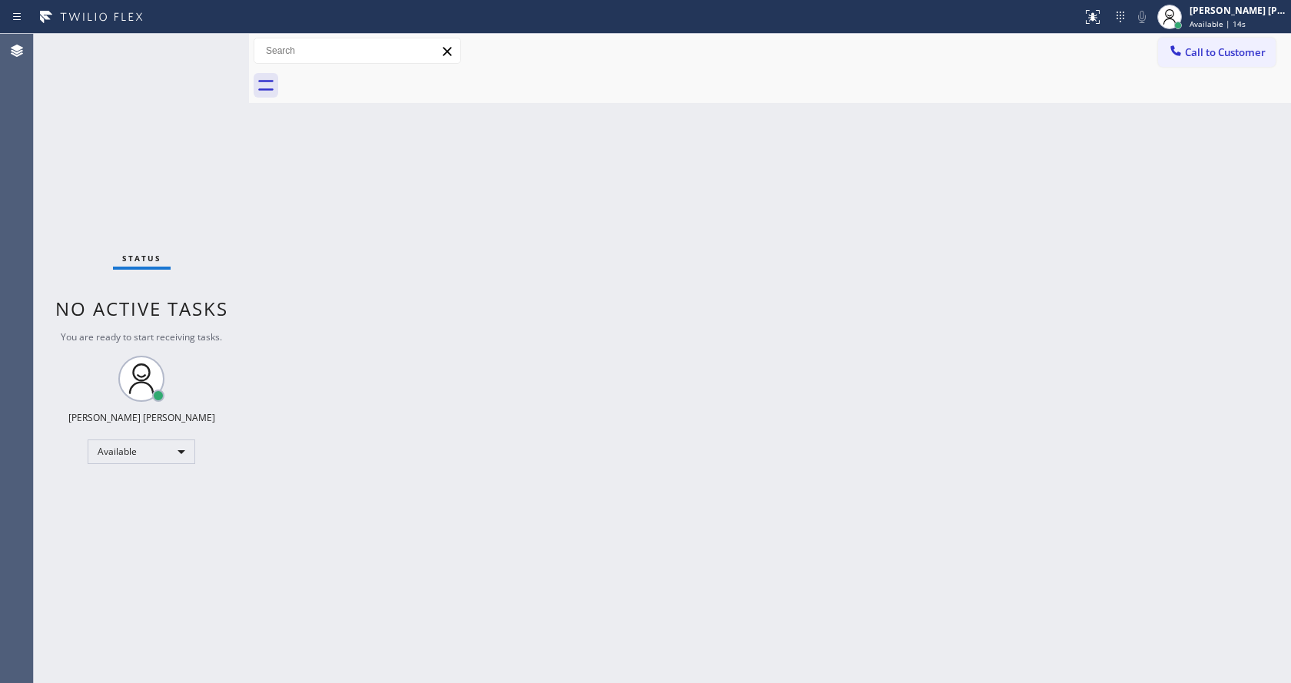
click at [211, 42] on div "Status No active tasks You are ready to start receiving tasks. [PERSON_NAME] [P…" at bounding box center [141, 359] width 215 height 650
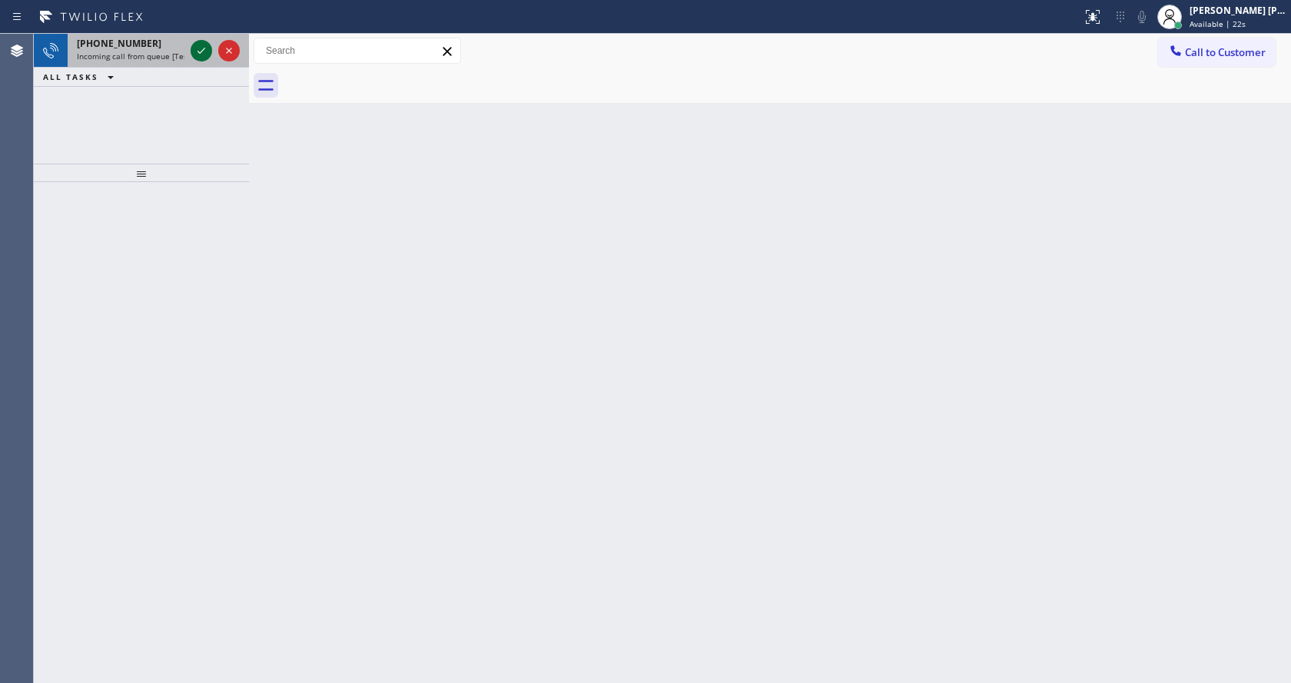
click at [211, 42] on div at bounding box center [202, 51] width 22 height 18
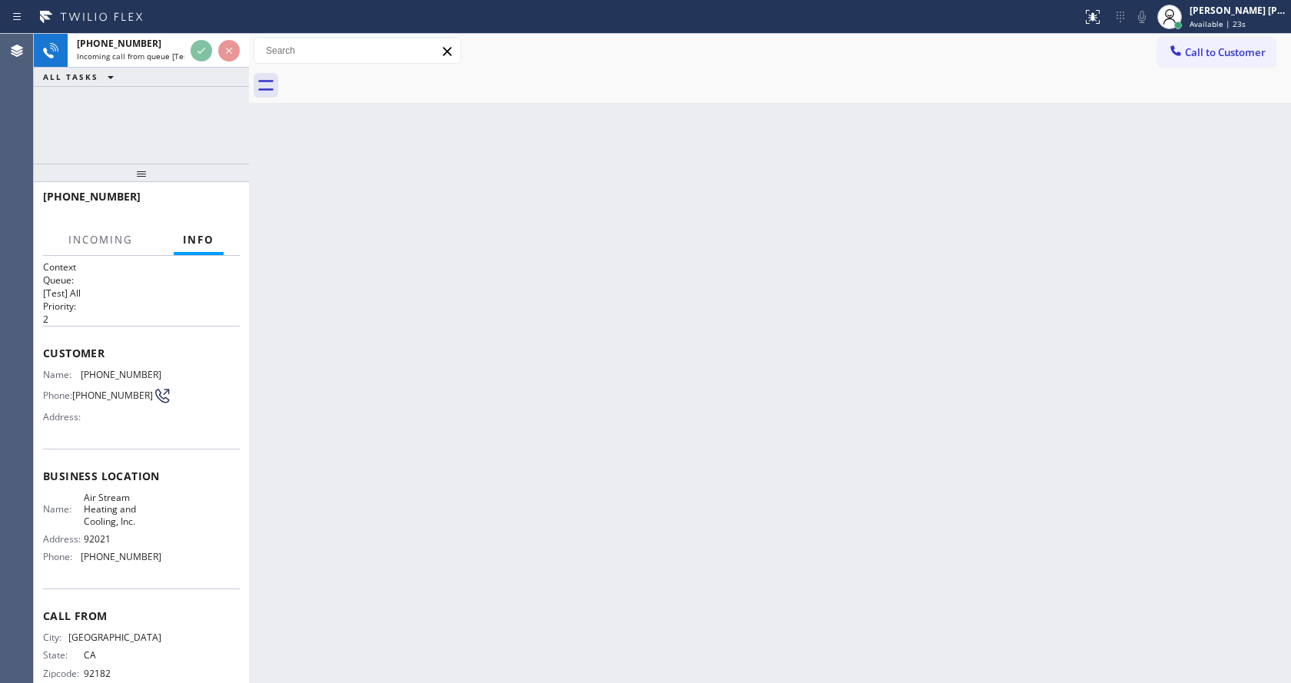
scroll to position [32, 0]
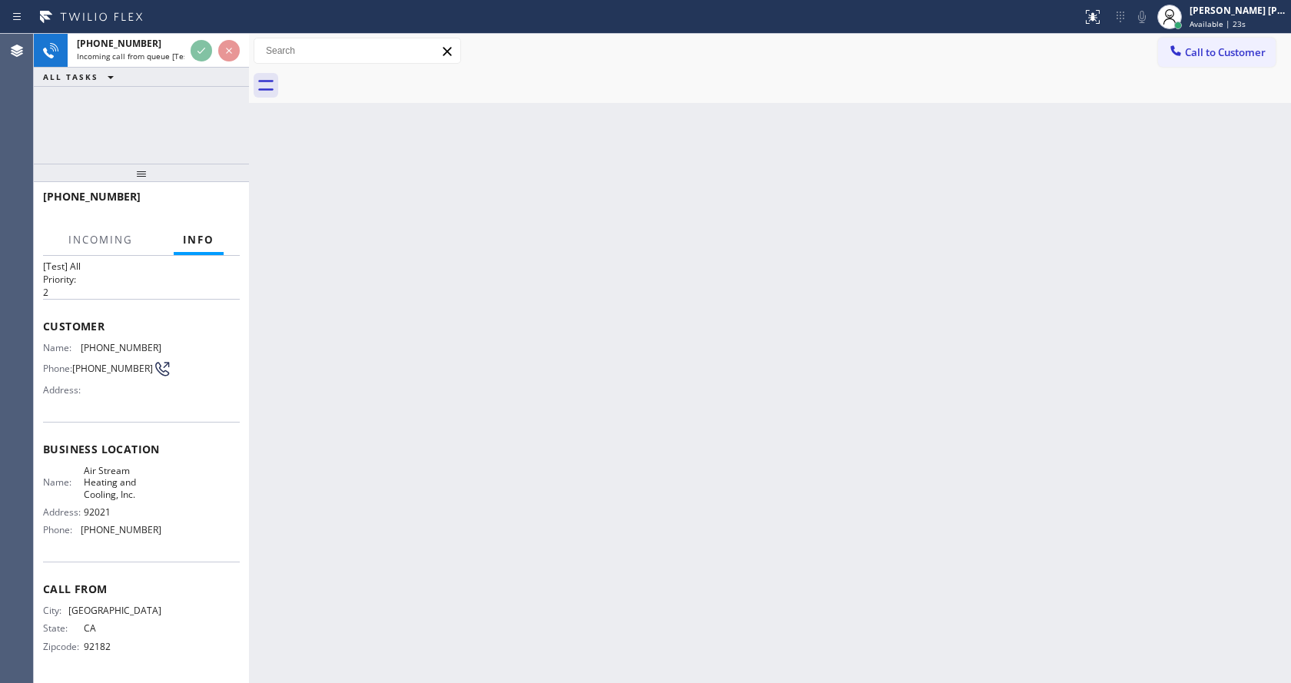
click at [639, 397] on div "Back to Dashboard Change Sender ID Customers Technicians Select a contact Outbo…" at bounding box center [770, 359] width 1042 height 650
click at [434, 533] on div "Back to Dashboard Change Sender ID Customers Technicians Select a contact Outbo…" at bounding box center [770, 359] width 1042 height 650
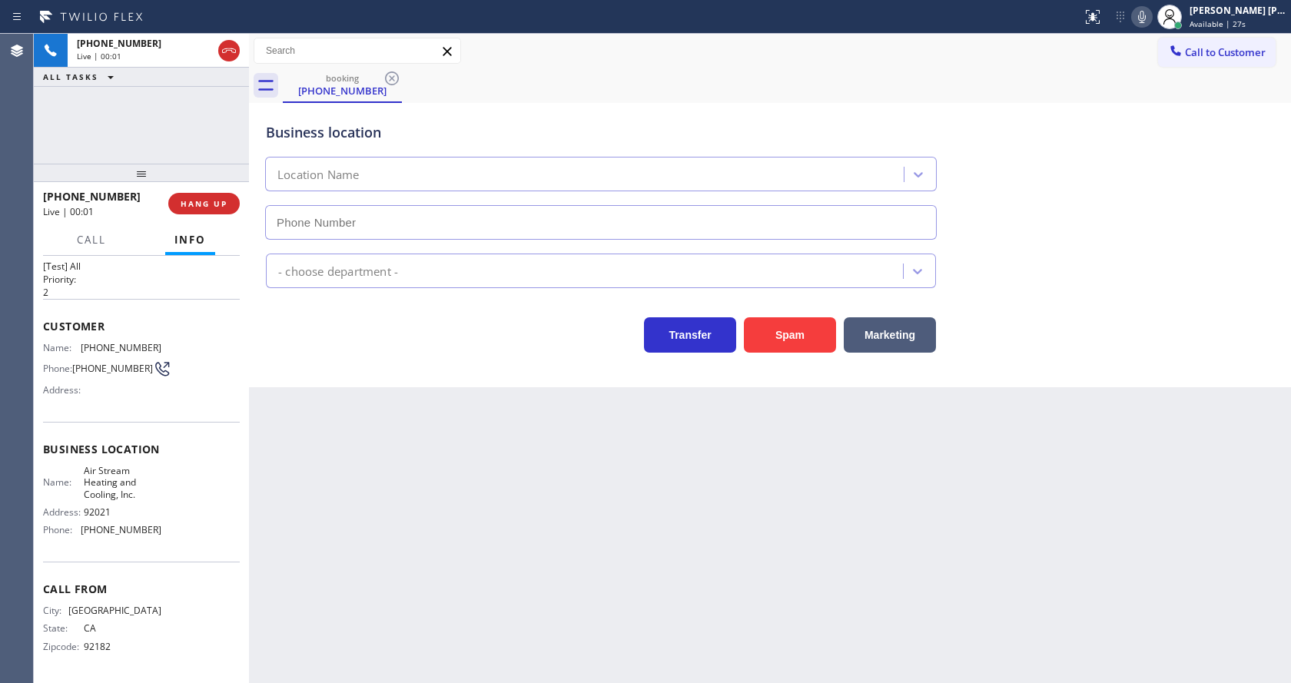
type input "[PHONE_NUMBER]"
click at [653, 457] on div "Back to Dashboard Change Sender ID Customers Technicians Select a contact Outbo…" at bounding box center [770, 359] width 1042 height 650
click at [792, 329] on button "Spam" at bounding box center [790, 334] width 92 height 35
drag, startPoint x: 479, startPoint y: 603, endPoint x: 458, endPoint y: 662, distance: 62.0
click at [479, 605] on div "Back to Dashboard Change Sender ID Customers Technicians Select a contact Outbo…" at bounding box center [770, 359] width 1042 height 650
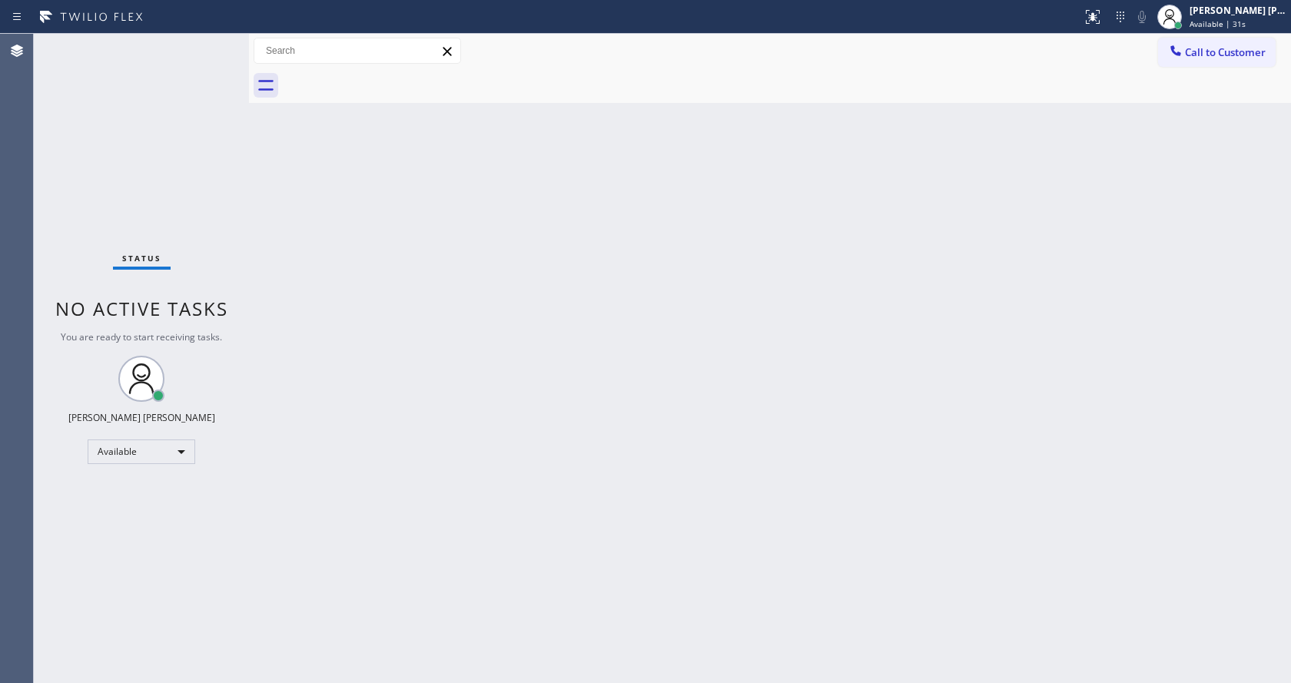
click at [413, 380] on div "Back to Dashboard Change Sender ID Customers Technicians Select a contact Outbo…" at bounding box center [770, 359] width 1042 height 650
drag, startPoint x: 248, startPoint y: 55, endPoint x: 215, endPoint y: 50, distance: 32.7
click at [215, 50] on div "Status No active tasks You are ready to start receiving tasks. [PERSON_NAME] [P…" at bounding box center [663, 359] width 1258 height 650
click at [209, 44] on div "Status No active tasks You are ready to start receiving tasks. [PERSON_NAME] [P…" at bounding box center [140, 359] width 212 height 650
click at [521, 285] on div "Back to Dashboard Change Sender ID Customers Technicians Select a contact Outbo…" at bounding box center [768, 359] width 1045 height 650
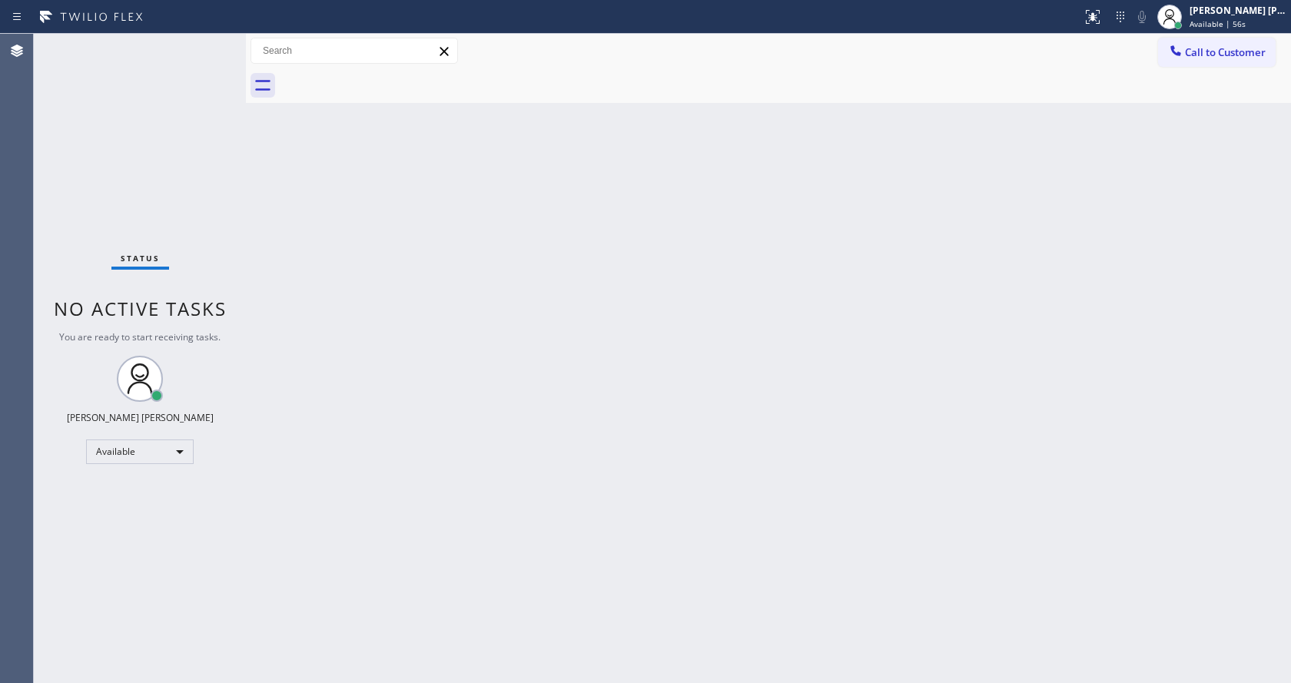
click at [271, 217] on div "Back to Dashboard Change Sender ID Customers Technicians Select a contact Outbo…" at bounding box center [768, 359] width 1045 height 650
click at [210, 40] on div "Status No active tasks You are ready to start receiving tasks. [PERSON_NAME] [P…" at bounding box center [140, 359] width 212 height 650
click at [457, 333] on div "Back to Dashboard Change Sender ID Customers Technicians Select a contact Outbo…" at bounding box center [768, 359] width 1045 height 650
drag, startPoint x: 286, startPoint y: 175, endPoint x: 274, endPoint y: 162, distance: 17.9
click at [286, 175] on div "Back to Dashboard Change Sender ID Customers Technicians Select a contact Outbo…" at bounding box center [768, 359] width 1045 height 650
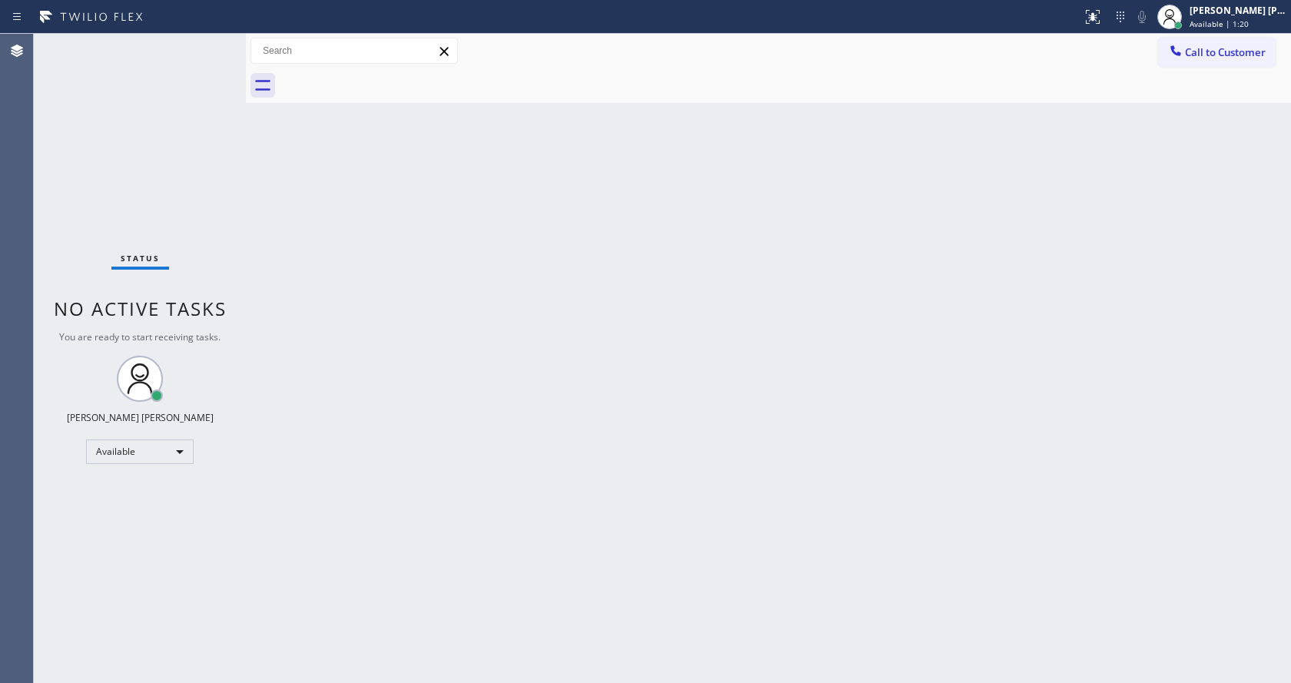
click at [210, 41] on div "Status No active tasks You are ready to start receiving tasks. [PERSON_NAME] [P…" at bounding box center [140, 359] width 212 height 650
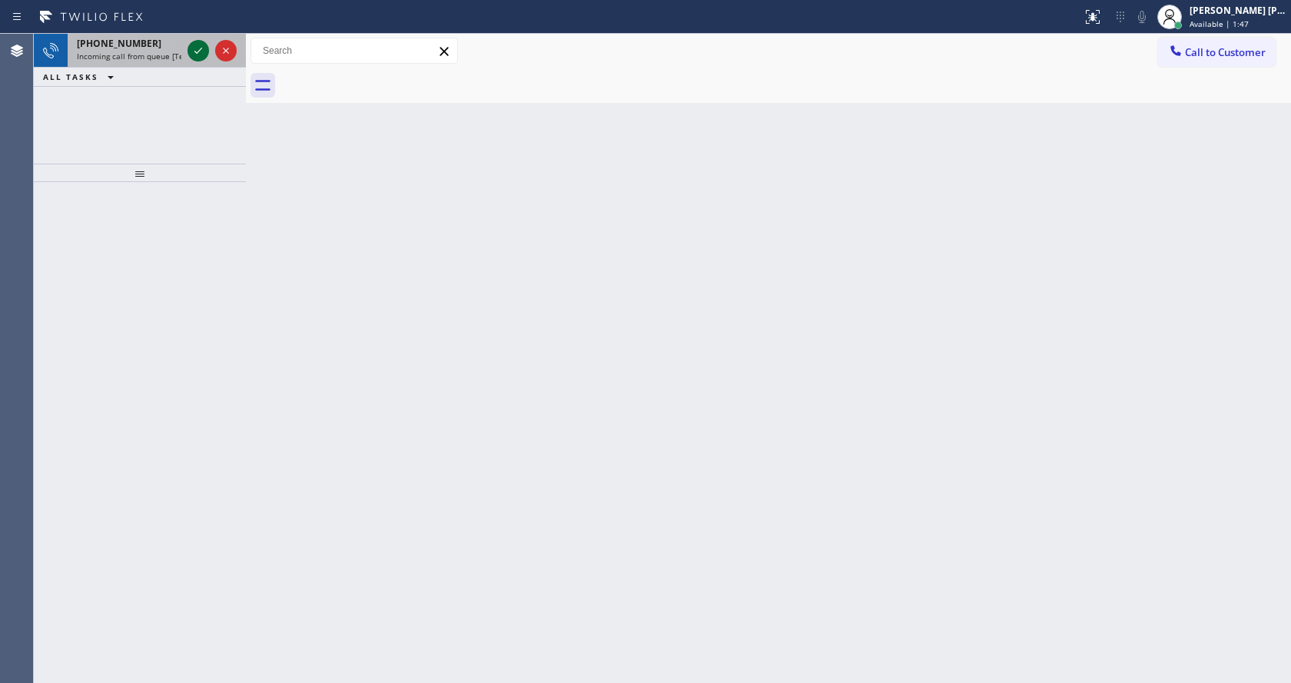
click at [191, 51] on icon at bounding box center [198, 51] width 18 height 18
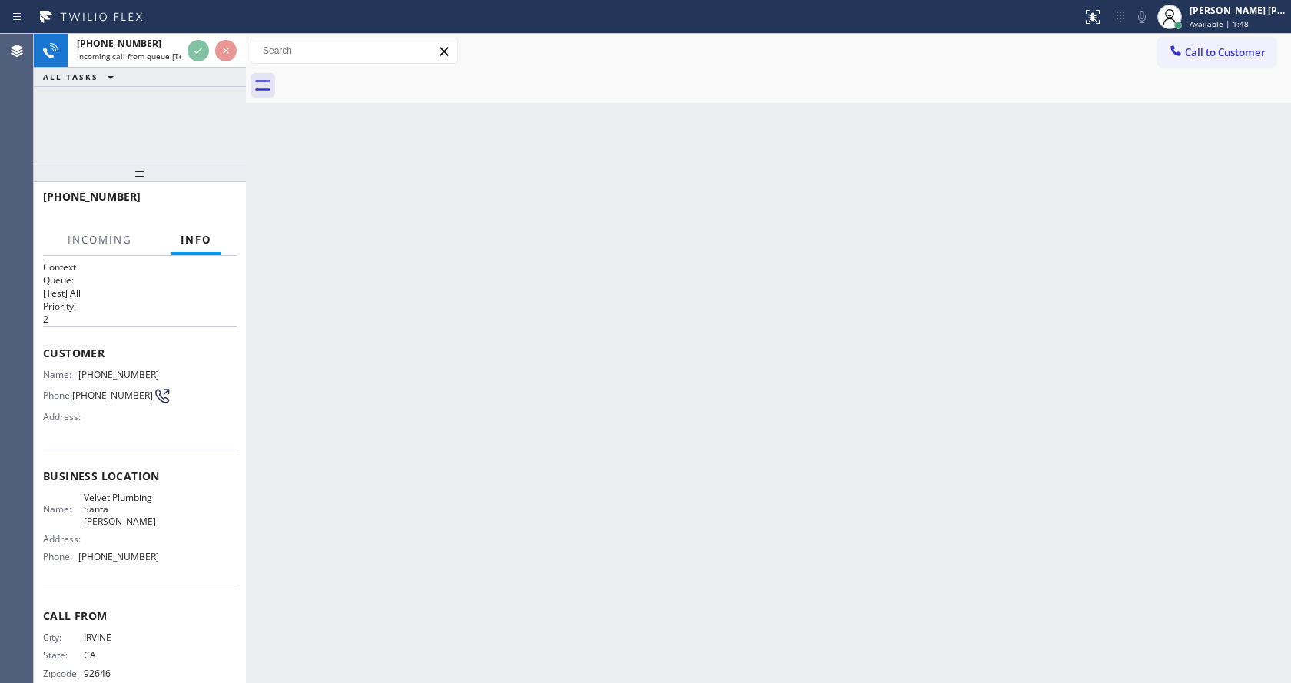
scroll to position [20, 0]
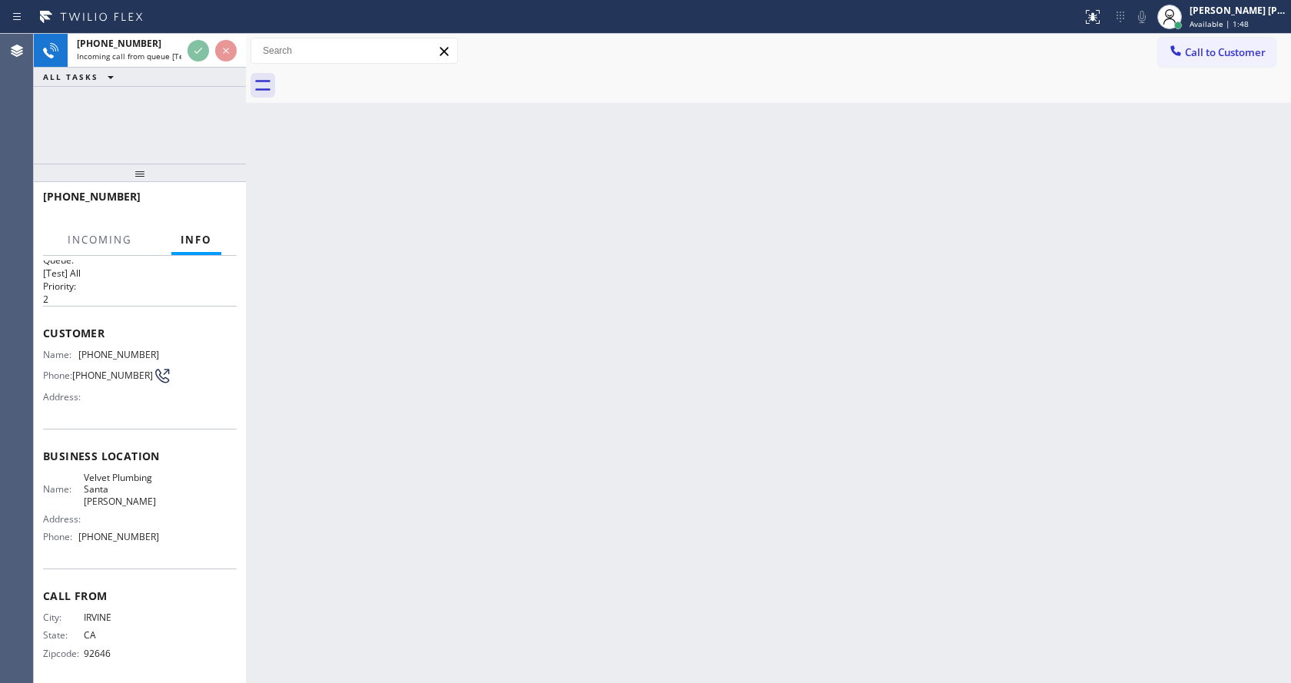
click at [460, 452] on div "Back to Dashboard Change Sender ID Customers Technicians Select a contact Outbo…" at bounding box center [768, 359] width 1045 height 650
click at [387, 517] on div "Back to Dashboard Change Sender ID Customers Technicians Select a contact Outbo…" at bounding box center [768, 359] width 1045 height 650
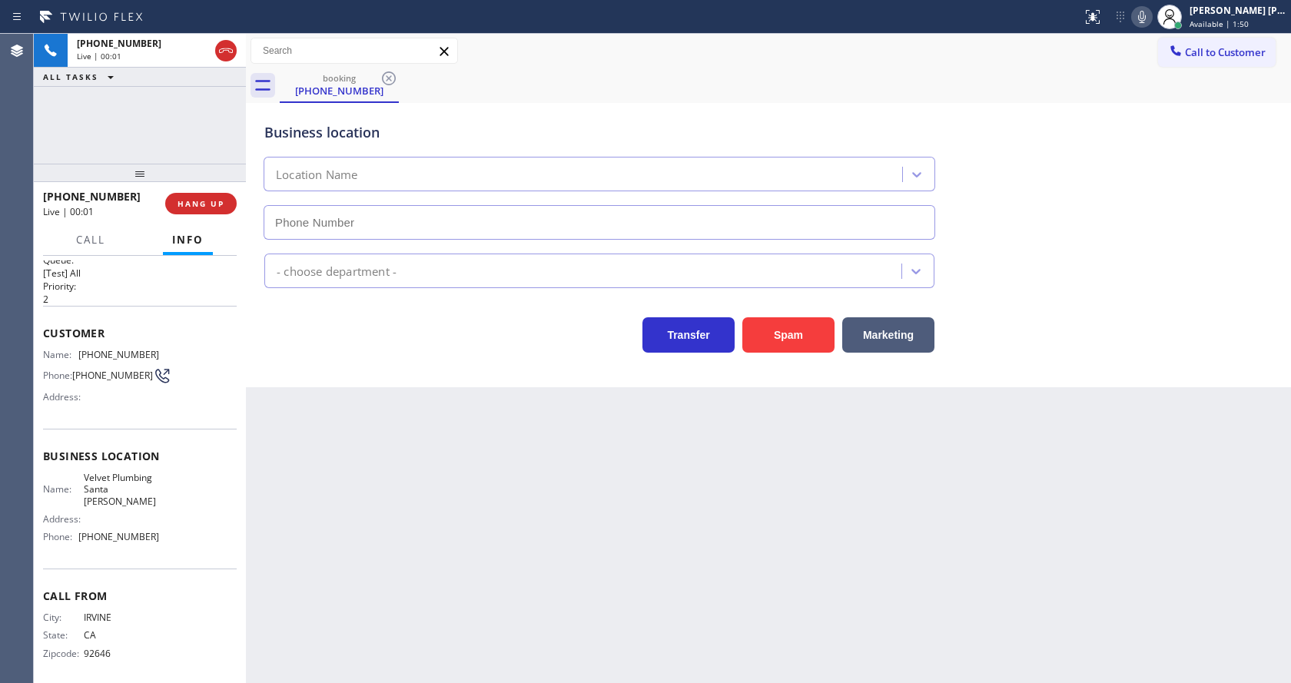
type input "[PHONE_NUMBER]"
click at [447, 517] on div "Back to Dashboard Change Sender ID Customers Technicians Select a contact Outbo…" at bounding box center [768, 359] width 1045 height 650
drag, startPoint x: 452, startPoint y: 529, endPoint x: 460, endPoint y: 682, distance: 153.2
click at [453, 530] on div "Back to Dashboard Change Sender ID Customers Technicians Select a contact Outbo…" at bounding box center [768, 359] width 1045 height 650
click at [268, 345] on div "Transfer Spam Marketing" at bounding box center [599, 331] width 676 height 43
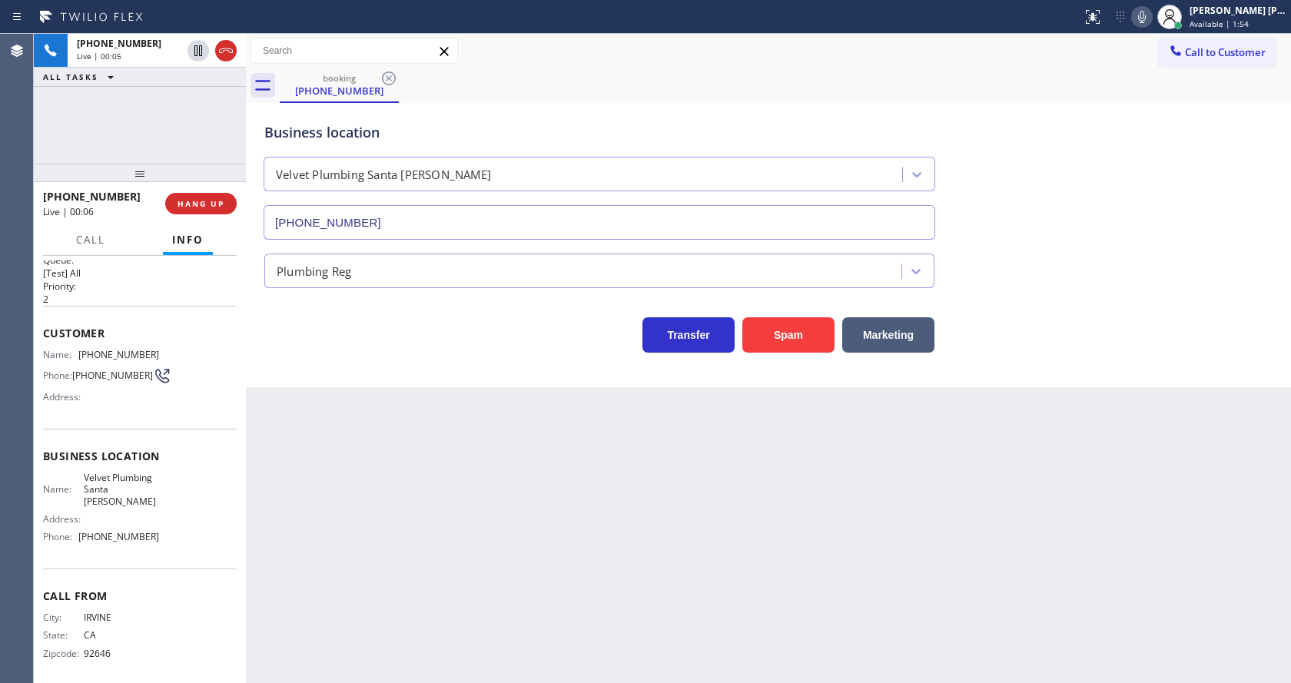
click at [1148, 22] on icon at bounding box center [1142, 17] width 18 height 18
click at [1146, 15] on icon at bounding box center [1142, 17] width 18 height 18
click at [1129, 240] on div "Plumbing Reg" at bounding box center [768, 264] width 1015 height 48
click at [345, 643] on div "Back to Dashboard Change Sender ID Customers Technicians Select a contact Outbo…" at bounding box center [768, 359] width 1045 height 650
click at [183, 327] on span "Customer" at bounding box center [140, 333] width 194 height 15
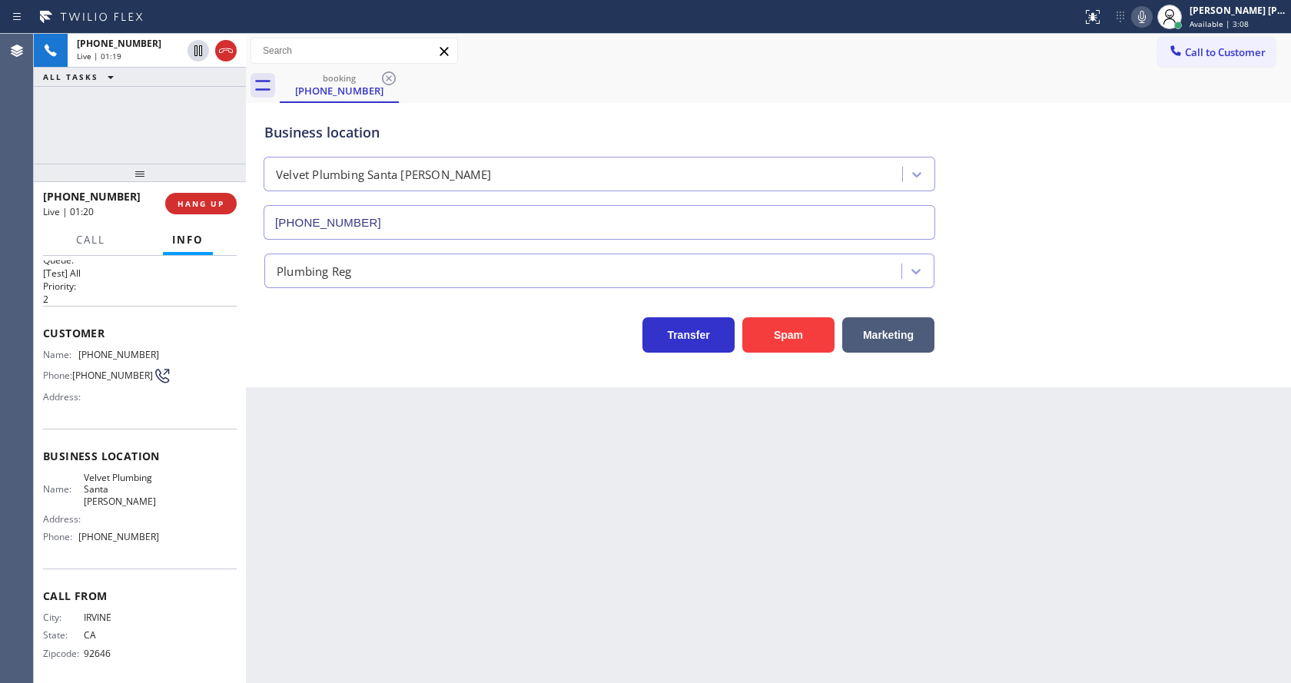
click at [483, 414] on div "Back to Dashboard Change Sender ID Customers Technicians Select a contact Outbo…" at bounding box center [768, 359] width 1045 height 650
click at [715, 630] on div "Back to Dashboard Change Sender ID Customers Technicians Select a contact Outbo…" at bounding box center [768, 359] width 1045 height 650
click at [786, 341] on button "Spam" at bounding box center [789, 334] width 92 height 35
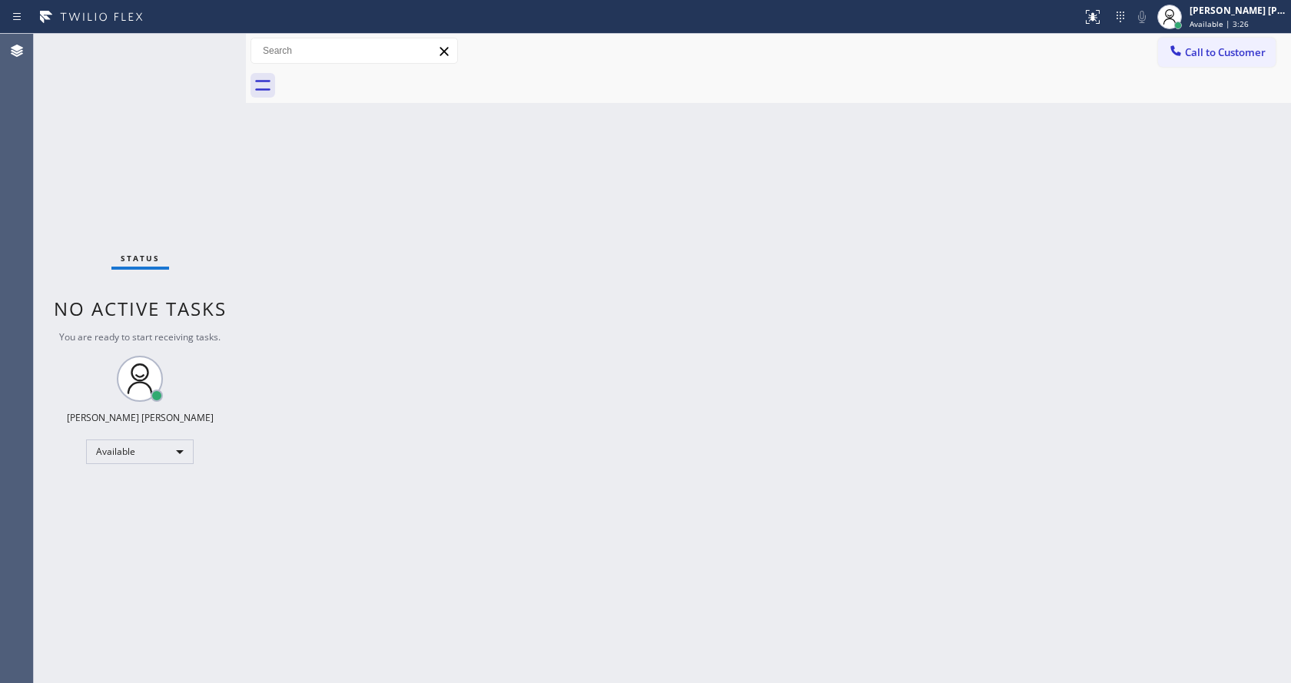
click at [387, 426] on div "Back to Dashboard Change Sender ID Customers Technicians Select a contact Outbo…" at bounding box center [768, 359] width 1045 height 650
click at [380, 477] on div "Back to Dashboard Change Sender ID Customers Technicians Select a contact Outbo…" at bounding box center [768, 359] width 1045 height 650
drag, startPoint x: 822, startPoint y: 410, endPoint x: 480, endPoint y: 299, distance: 359.8
click at [822, 410] on div "Back to Dashboard Change Sender ID Customers Technicians Select a contact Outbo…" at bounding box center [768, 359] width 1045 height 650
click at [210, 38] on div "Status No active tasks You are ready to start receiving tasks. [PERSON_NAME] [P…" at bounding box center [140, 359] width 212 height 650
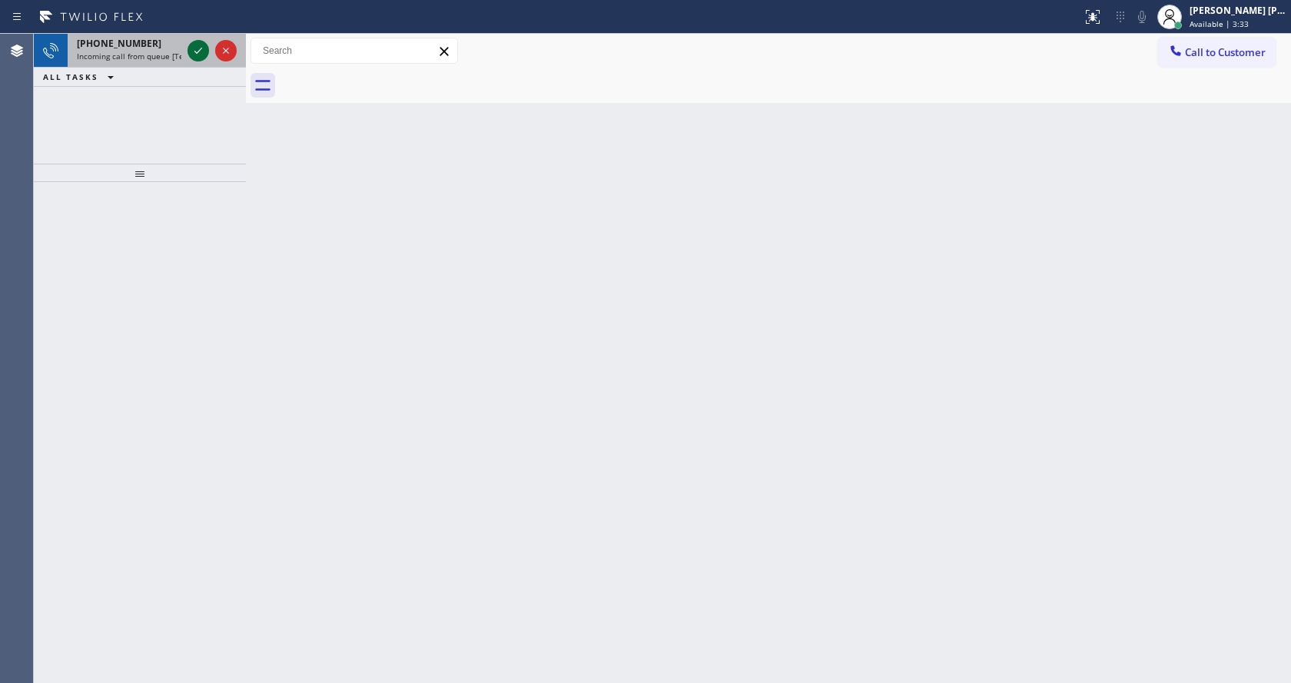
click at [198, 44] on icon at bounding box center [198, 51] width 18 height 18
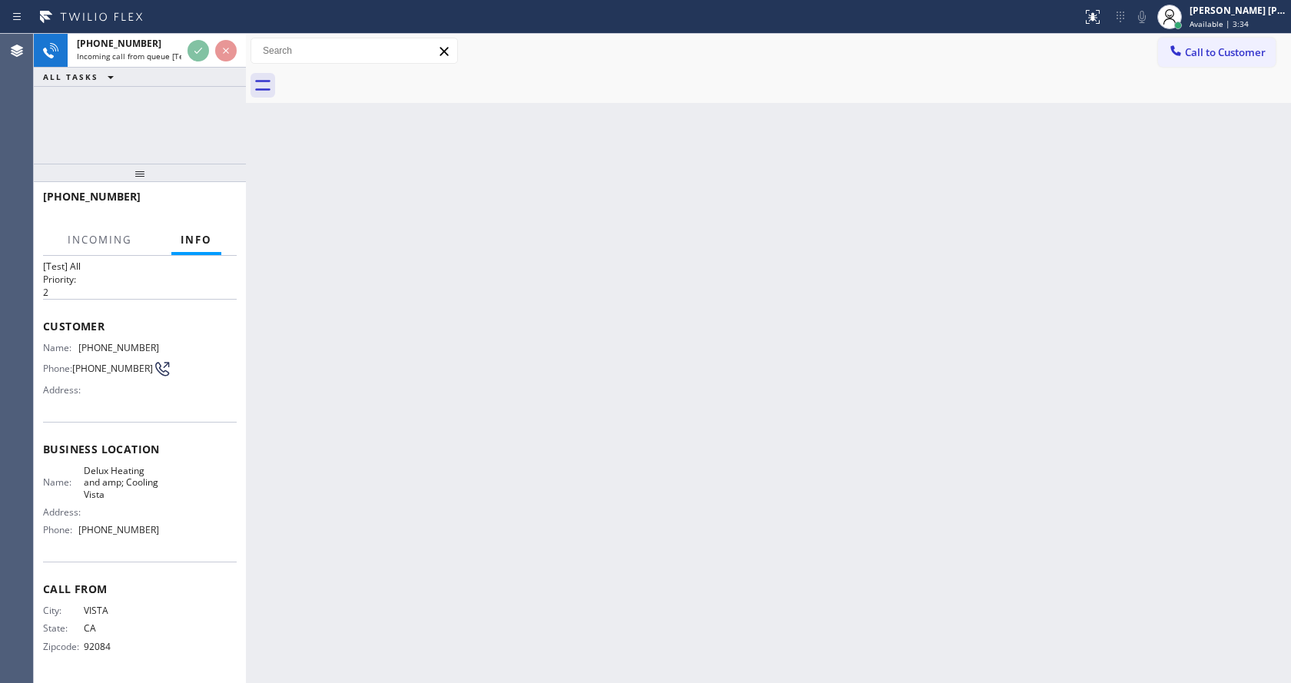
scroll to position [32, 0]
click at [564, 460] on div "Back to Dashboard Change Sender ID Customers Technicians Select a contact Outbo…" at bounding box center [768, 359] width 1045 height 650
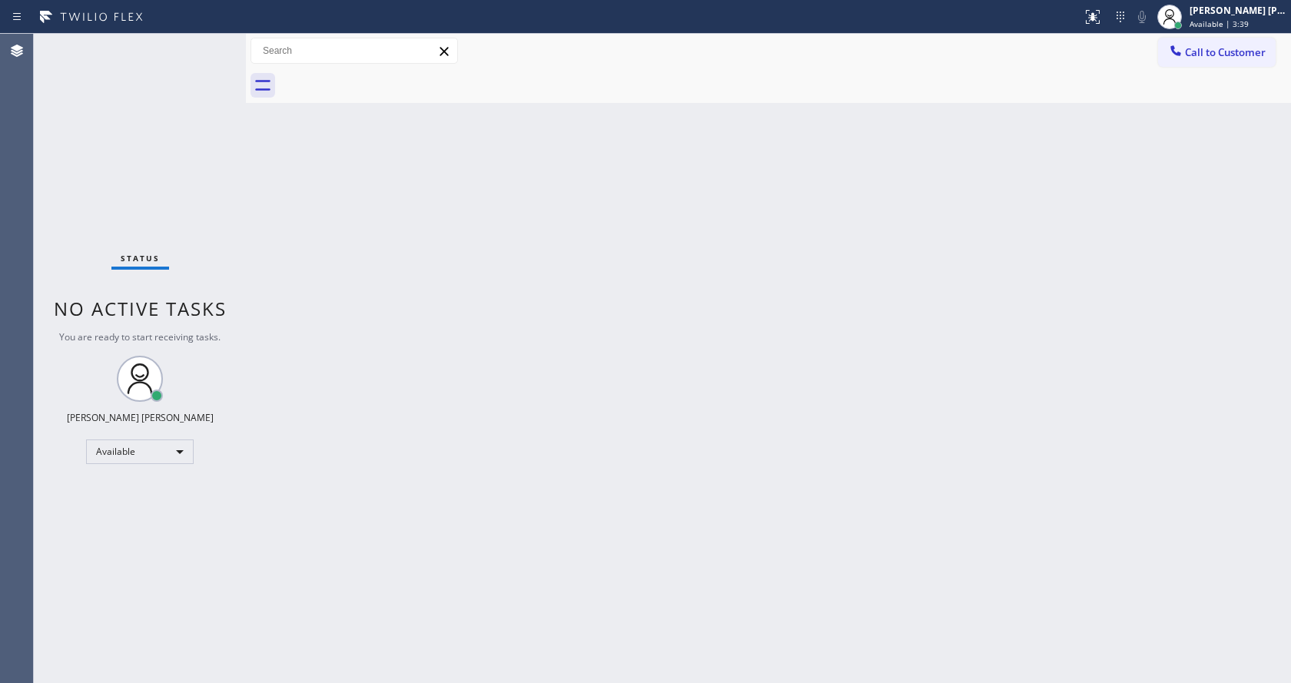
click at [437, 360] on div "Back to Dashboard Change Sender ID Customers Technicians Select a contact Outbo…" at bounding box center [768, 359] width 1045 height 650
click at [366, 352] on div "Back to Dashboard Change Sender ID Customers Technicians Select a contact Outbo…" at bounding box center [768, 359] width 1045 height 650
click at [763, 472] on div "Back to Dashboard Change Sender ID Customers Technicians Select a contact Outbo…" at bounding box center [768, 359] width 1045 height 650
click at [271, 168] on div "Back to Dashboard Change Sender ID Customers Technicians Select a contact Outbo…" at bounding box center [768, 359] width 1045 height 650
click at [461, 313] on div "Back to Dashboard Change Sender ID Customers Technicians Select a contact Outbo…" at bounding box center [768, 359] width 1045 height 650
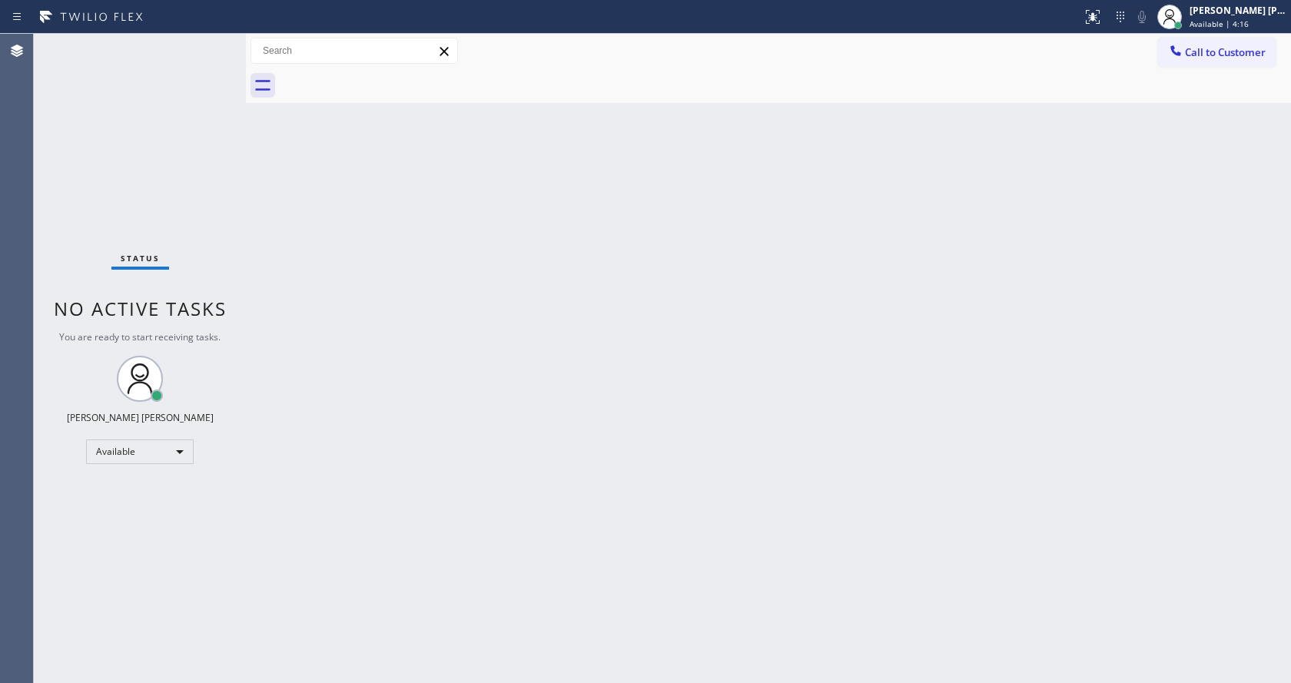
click at [615, 481] on div "Back to Dashboard Change Sender ID Customers Technicians Select a contact Outbo…" at bounding box center [768, 359] width 1045 height 650
click at [117, 58] on div "Status No active tasks You are ready to start receiving tasks. [PERSON_NAME] [P…" at bounding box center [140, 359] width 212 height 650
click at [360, 254] on div "Back to Dashboard Change Sender ID Customers Technicians Select a contact Outbo…" at bounding box center [768, 359] width 1045 height 650
click at [487, 683] on html "Status report No issues detected If you experience an issue, please download th…" at bounding box center [645, 341] width 1291 height 683
drag, startPoint x: 391, startPoint y: 324, endPoint x: 417, endPoint y: 313, distance: 27.6
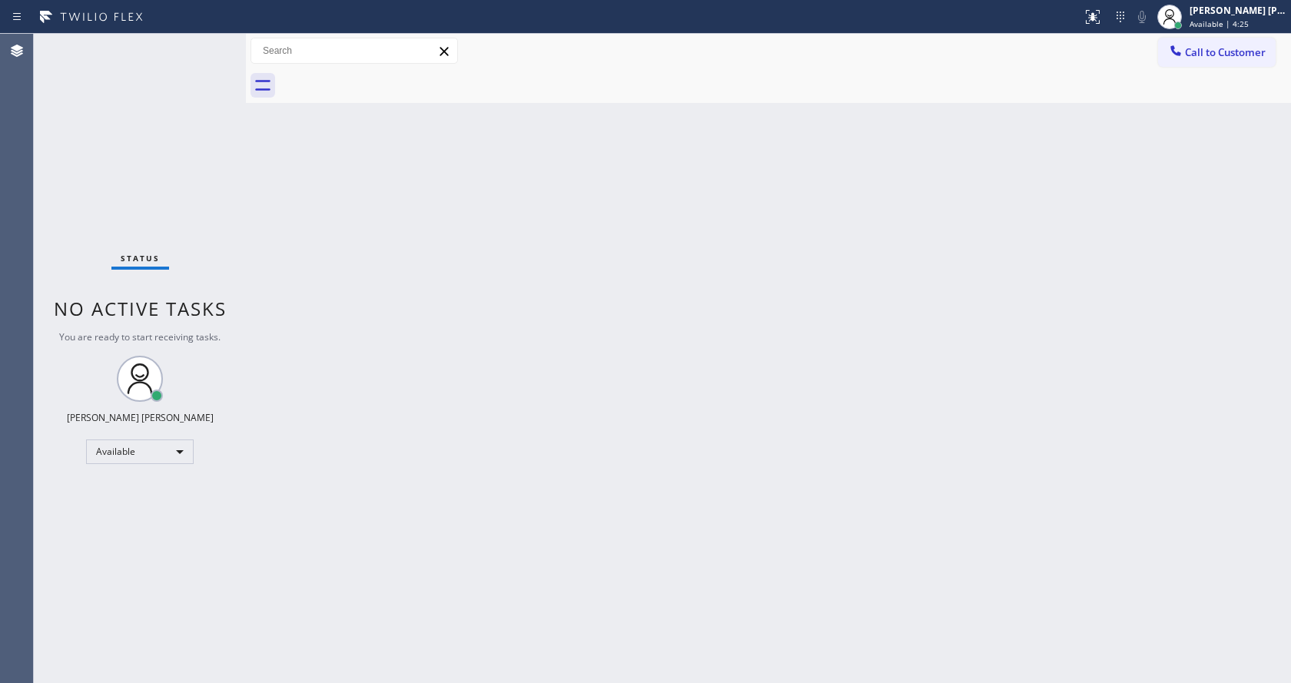
click at [391, 324] on div "Back to Dashboard Change Sender ID Customers Technicians Select a contact Outbo…" at bounding box center [768, 359] width 1045 height 650
click at [370, 320] on div "Back to Dashboard Change Sender ID Customers Technicians Select a contact Outbo…" at bounding box center [768, 359] width 1045 height 650
click at [565, 386] on div "Back to Dashboard Change Sender ID Customers Technicians Select a contact Outbo…" at bounding box center [768, 359] width 1045 height 650
click at [345, 305] on div "Back to Dashboard Change Sender ID Customers Technicians Select a contact Outbo…" at bounding box center [768, 359] width 1045 height 650
click at [847, 352] on div "Back to Dashboard Change Sender ID Customers Technicians Select a contact Outbo…" at bounding box center [768, 359] width 1045 height 650
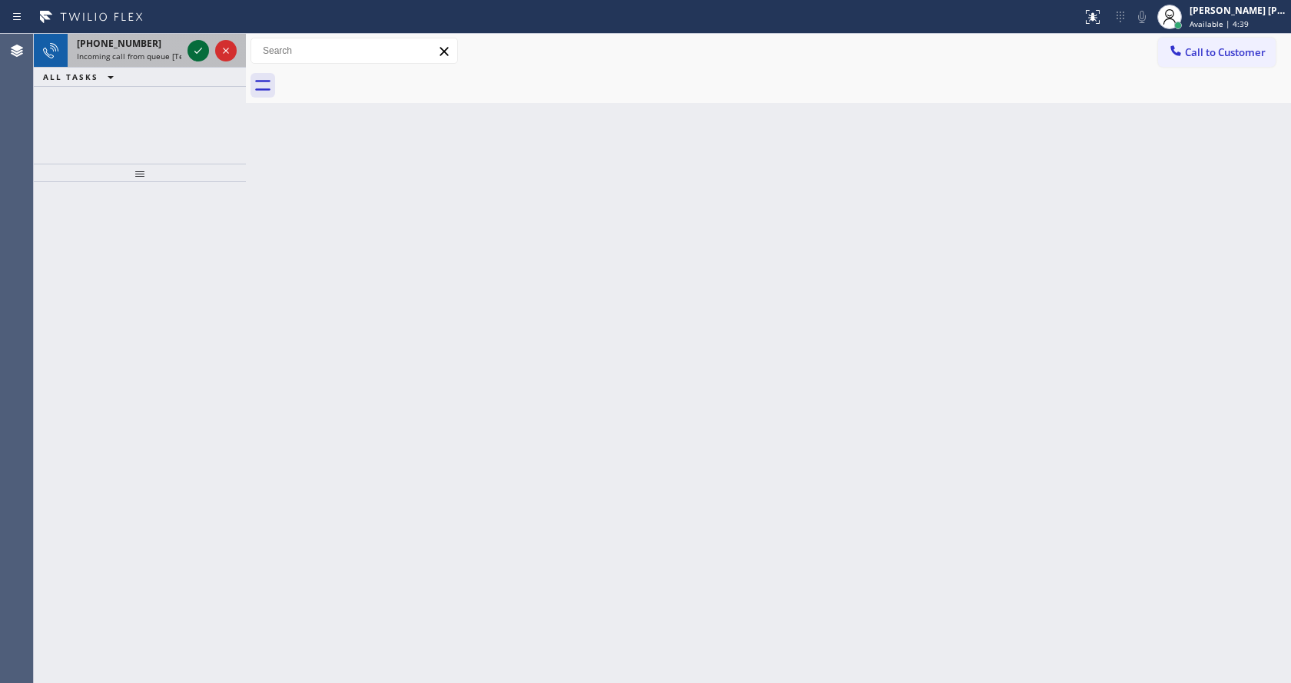
click at [197, 53] on icon at bounding box center [198, 51] width 8 height 6
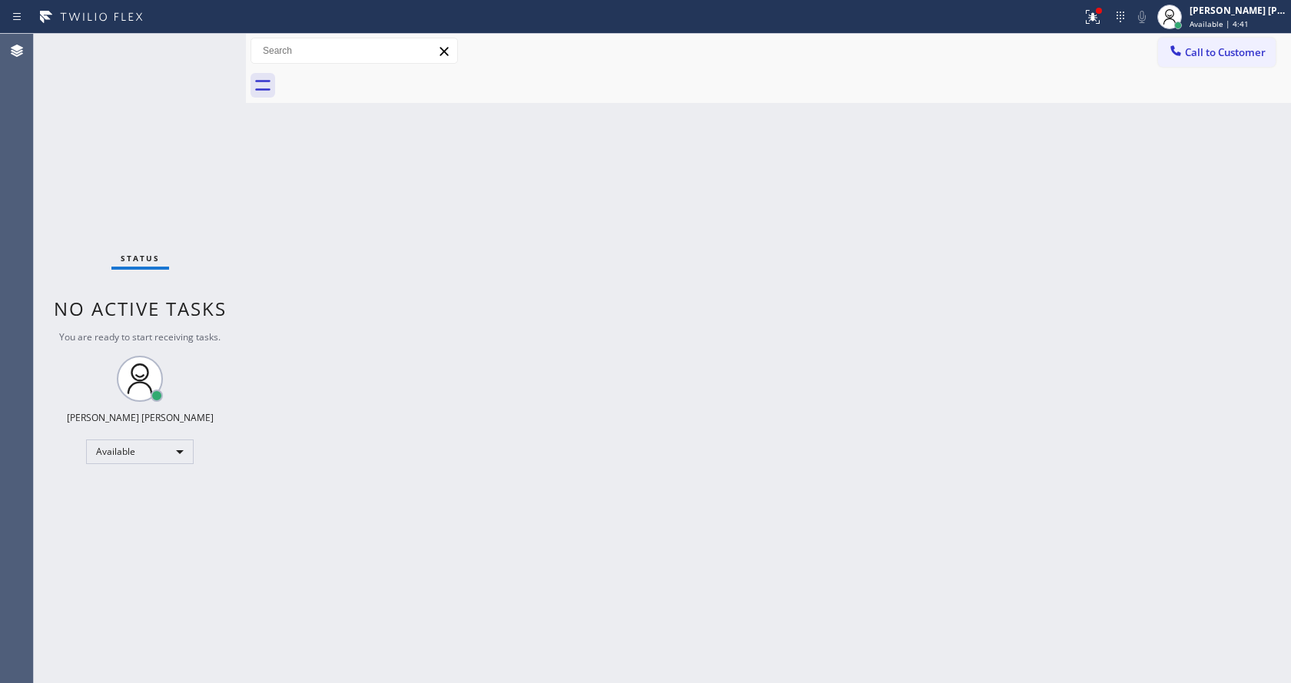
click at [205, 42] on div "Status No active tasks You are ready to start receiving tasks. [PERSON_NAME] [P…" at bounding box center [140, 359] width 212 height 650
click at [1095, 20] on icon at bounding box center [1090, 15] width 9 height 11
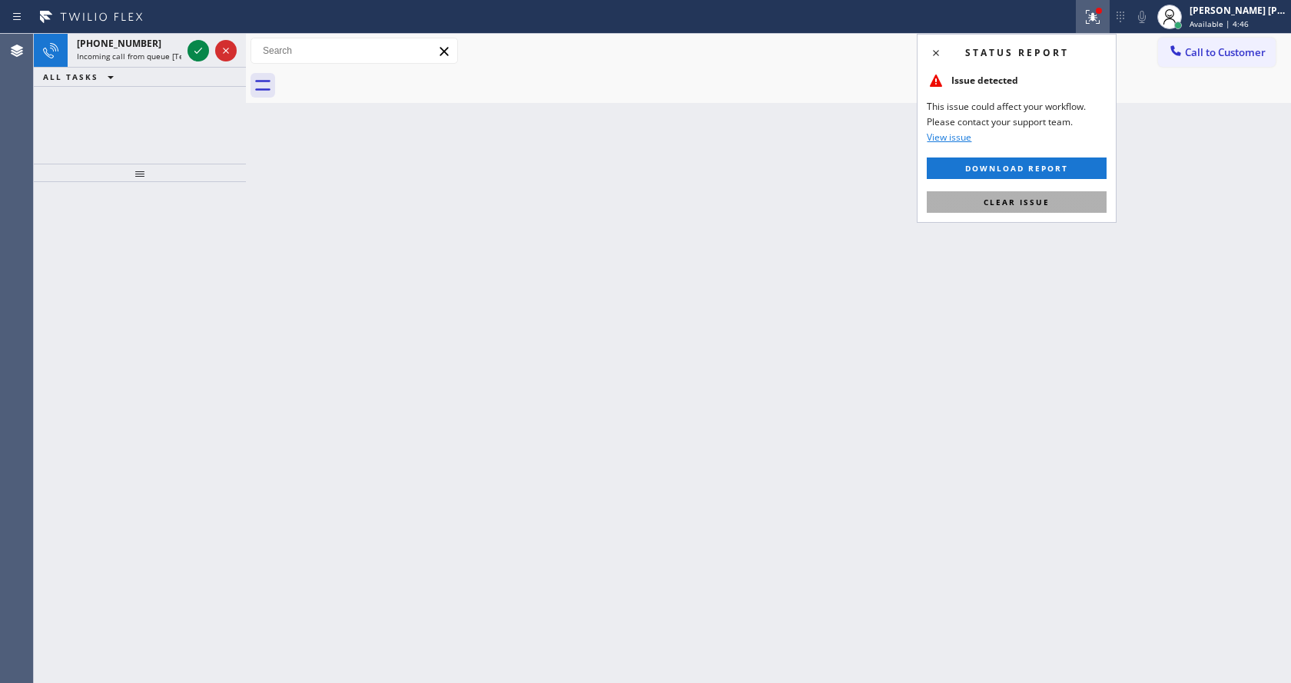
click at [1012, 211] on button "Clear issue" at bounding box center [1017, 202] width 180 height 22
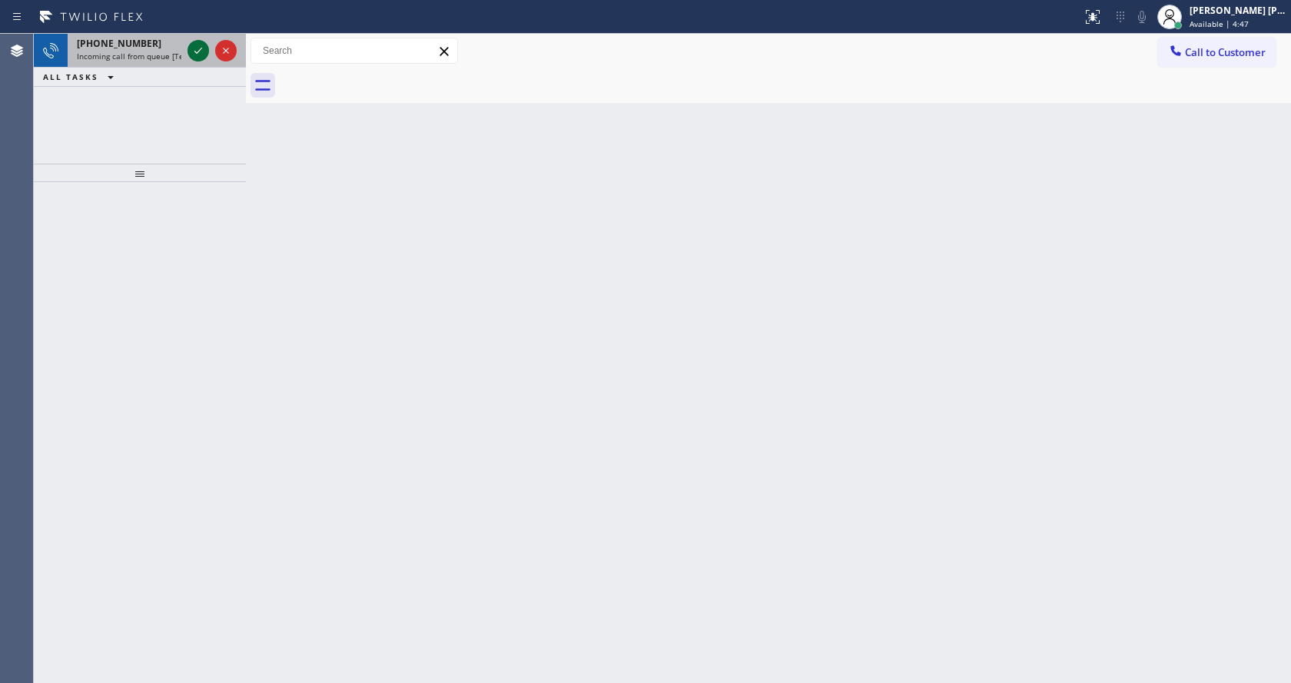
click at [201, 45] on icon at bounding box center [198, 51] width 18 height 18
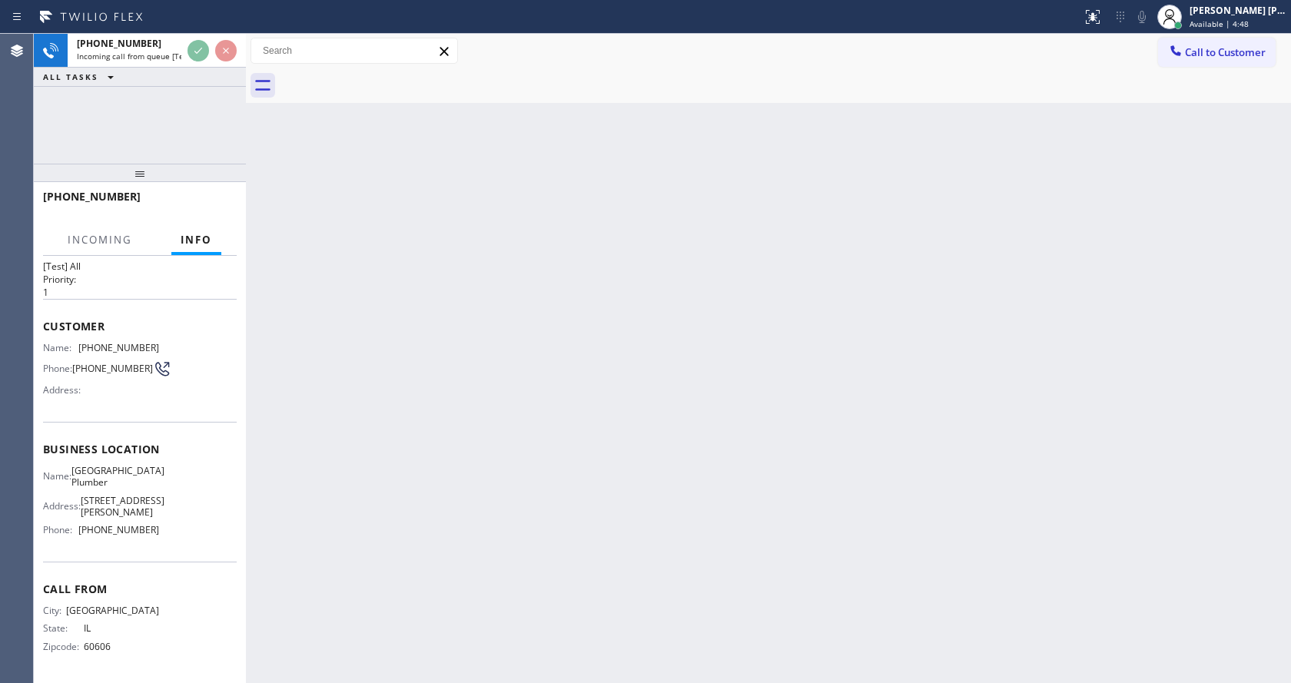
scroll to position [32, 0]
click at [532, 414] on div "Back to Dashboard Change Sender ID Customers Technicians Select a contact Outbo…" at bounding box center [768, 359] width 1045 height 650
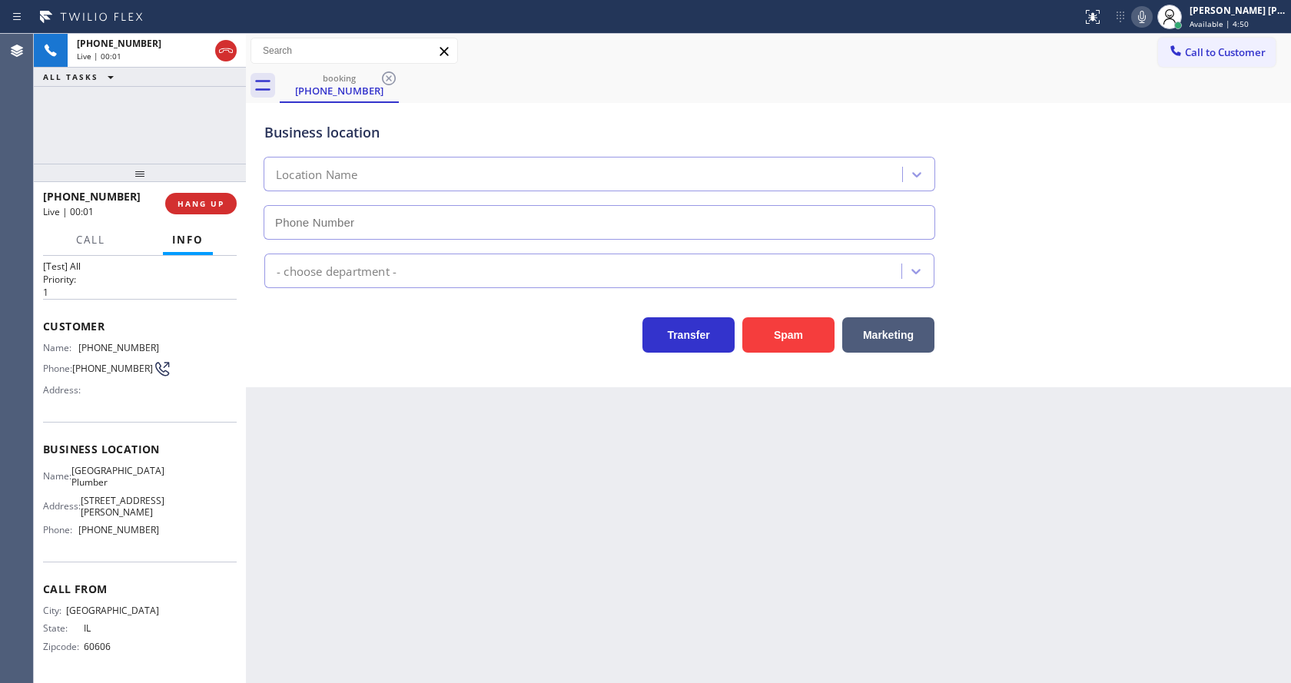
type input "[PHONE_NUMBER]"
click at [417, 497] on div "Back to Dashboard Change Sender ID Customers Technicians Select a contact Outbo…" at bounding box center [768, 359] width 1045 height 650
click at [731, 484] on div "Back to Dashboard Change Sender ID Customers Technicians Select a contact Outbo…" at bounding box center [768, 359] width 1045 height 650
drag, startPoint x: 24, startPoint y: 346, endPoint x: 76, endPoint y: 339, distance: 52.7
click at [24, 346] on div "Agent Desktop" at bounding box center [16, 359] width 33 height 650
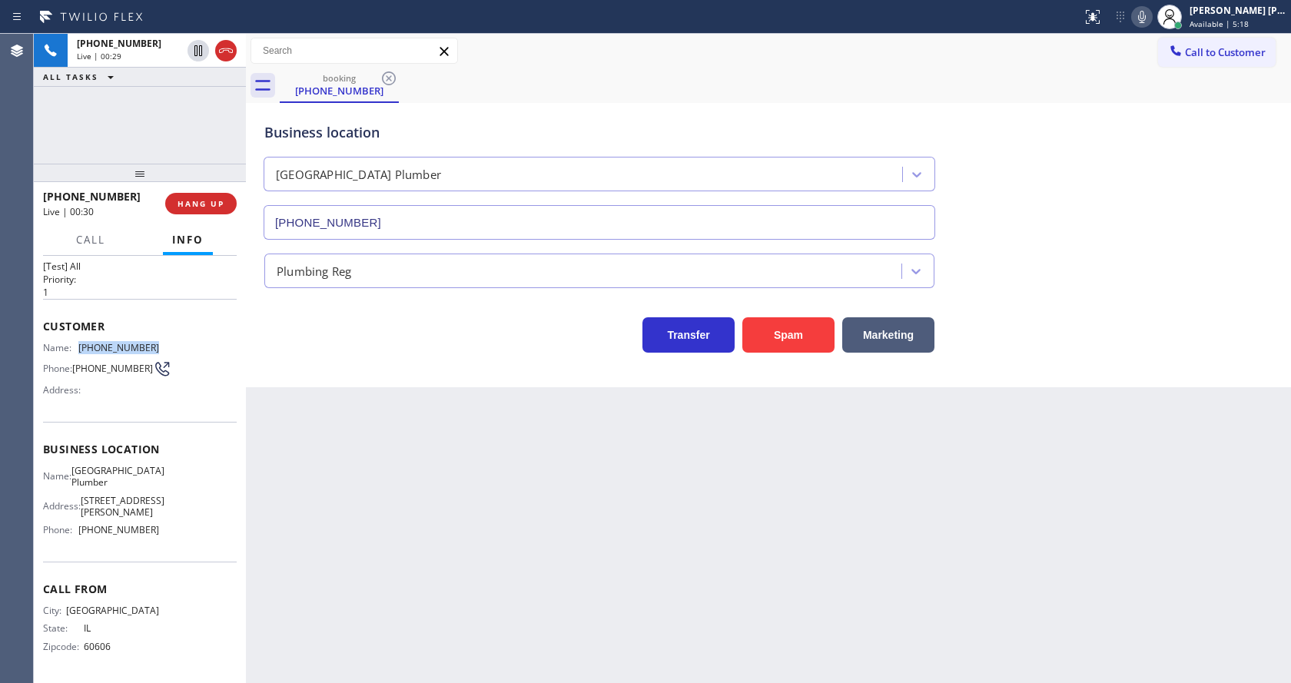
drag, startPoint x: 81, startPoint y: 342, endPoint x: 159, endPoint y: 347, distance: 78.5
click at [159, 347] on div "Name: [PHONE_NUMBER] Phone: [PHONE_NUMBER] Address:" at bounding box center [140, 372] width 194 height 61
copy span "[PHONE_NUMBER]"
click at [280, 412] on div "Back to Dashboard Change Sender ID Customers Technicians Select a contact Outbo…" at bounding box center [768, 359] width 1045 height 650
click at [135, 434] on div "Business location Name: [GEOGRAPHIC_DATA] Plumber Address: [STREET_ADDRESS][PER…" at bounding box center [140, 492] width 194 height 140
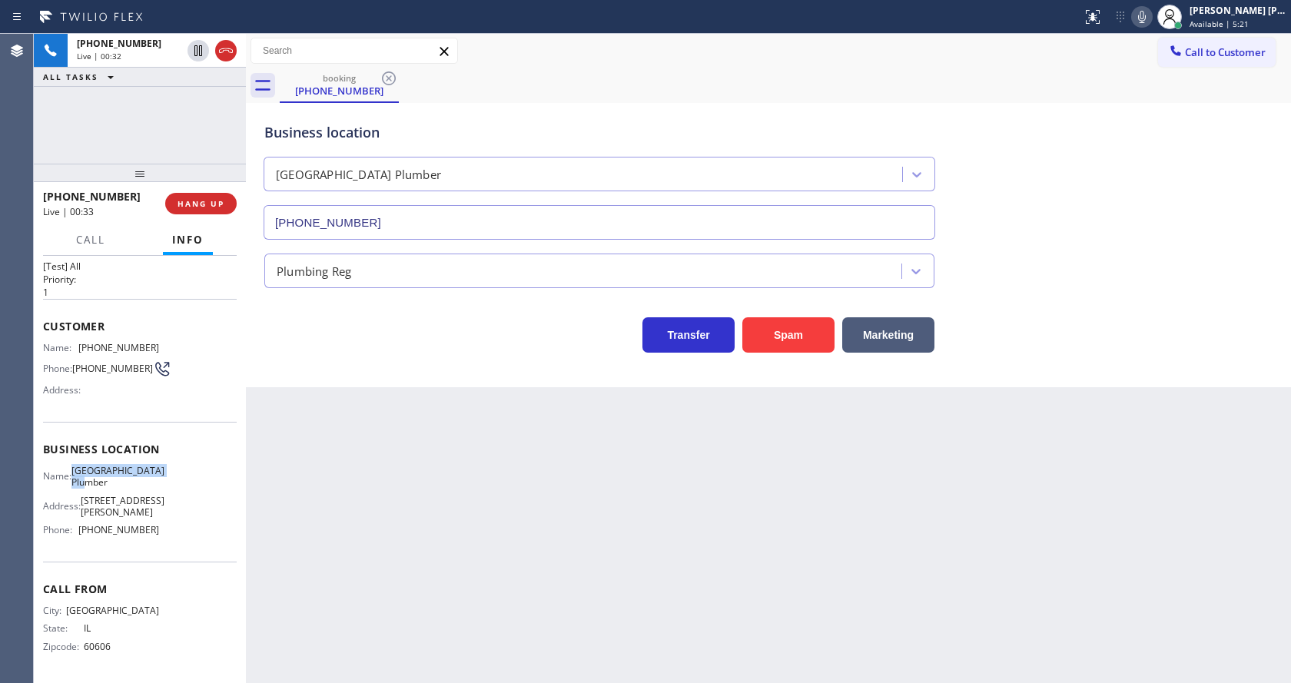
drag, startPoint x: 78, startPoint y: 468, endPoint x: 135, endPoint y: 480, distance: 58.0
click at [135, 480] on div "Name: [GEOGRAPHIC_DATA] Plumber" at bounding box center [101, 477] width 116 height 24
copy span "[GEOGRAPHIC_DATA] Plumber"
drag, startPoint x: 360, startPoint y: 462, endPoint x: 353, endPoint y: 682, distance: 220.0
click at [360, 463] on div "Back to Dashboard Change Sender ID Customers Technicians Select a contact Outbo…" at bounding box center [768, 359] width 1045 height 650
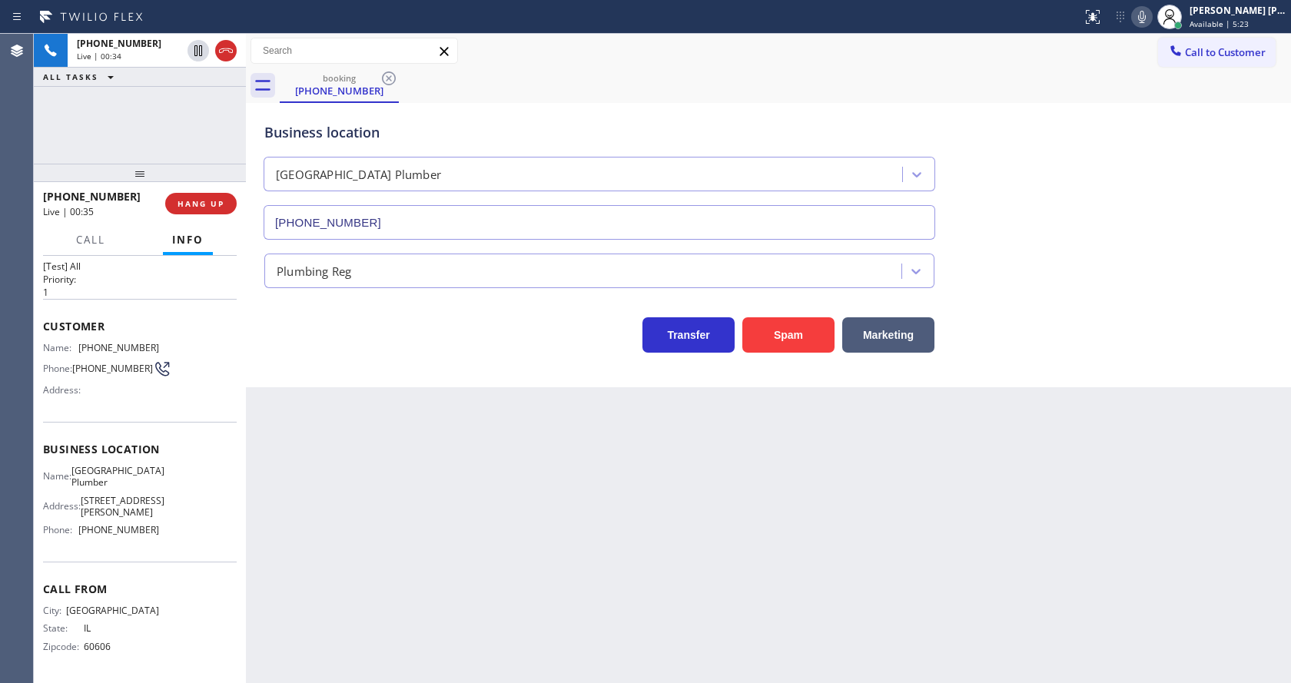
click at [191, 518] on div "Name: [GEOGRAPHIC_DATA] Plumber Address: [STREET_ADDRESS][PERSON_NAME] Phone: […" at bounding box center [140, 504] width 194 height 78
drag, startPoint x: 75, startPoint y: 529, endPoint x: 161, endPoint y: 530, distance: 86.9
click at [161, 530] on div "Name: [GEOGRAPHIC_DATA] Plumber Address: [STREET_ADDRESS][PERSON_NAME] Phone: […" at bounding box center [140, 504] width 194 height 78
copy div "[PHONE_NUMBER]"
drag, startPoint x: 300, startPoint y: 538, endPoint x: 332, endPoint y: 662, distance: 127.9
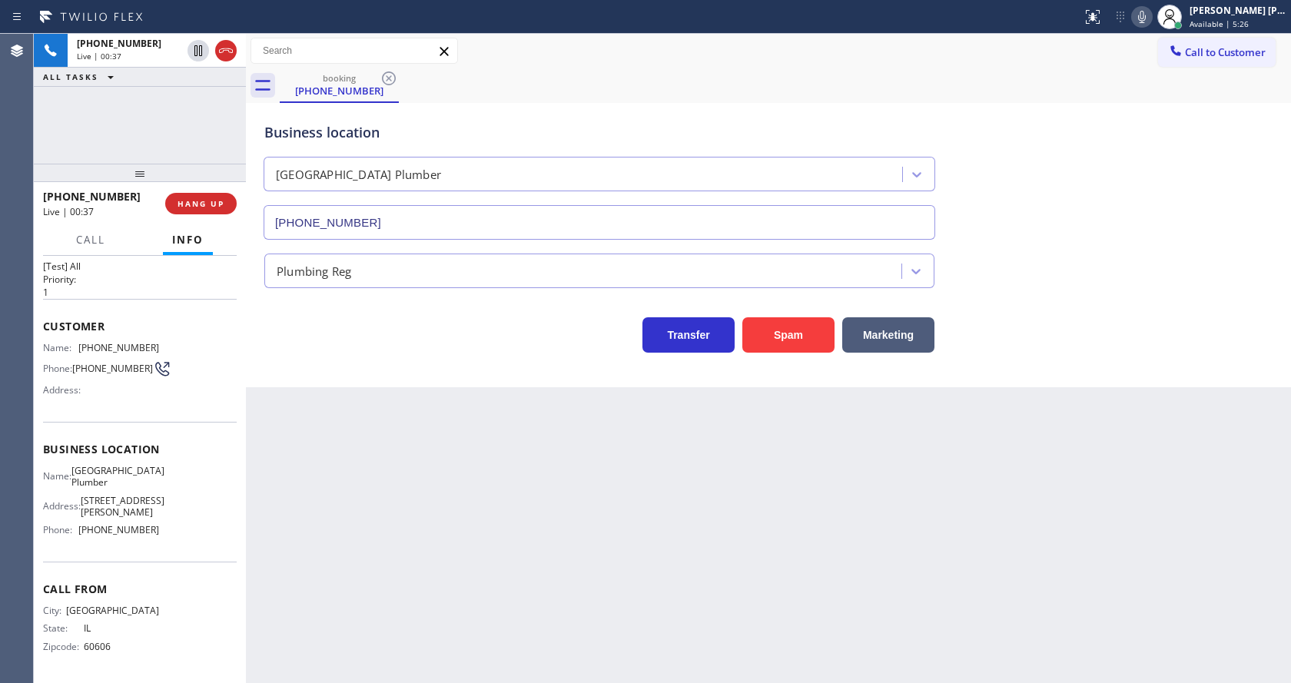
click at [300, 538] on div "Back to Dashboard Change Sender ID Customers Technicians Select a contact Outbo…" at bounding box center [768, 359] width 1045 height 650
click at [738, 510] on div "Back to Dashboard Change Sender ID Customers Technicians Select a contact Outbo…" at bounding box center [768, 359] width 1045 height 650
click at [576, 547] on div "Back to Dashboard Change Sender ID Customers Technicians Select a contact Outbo…" at bounding box center [768, 359] width 1045 height 650
drag, startPoint x: 581, startPoint y: 485, endPoint x: 573, endPoint y: 497, distance: 14.9
click at [581, 485] on div "Back to Dashboard Change Sender ID Customers Technicians Select a contact Outbo…" at bounding box center [768, 359] width 1045 height 650
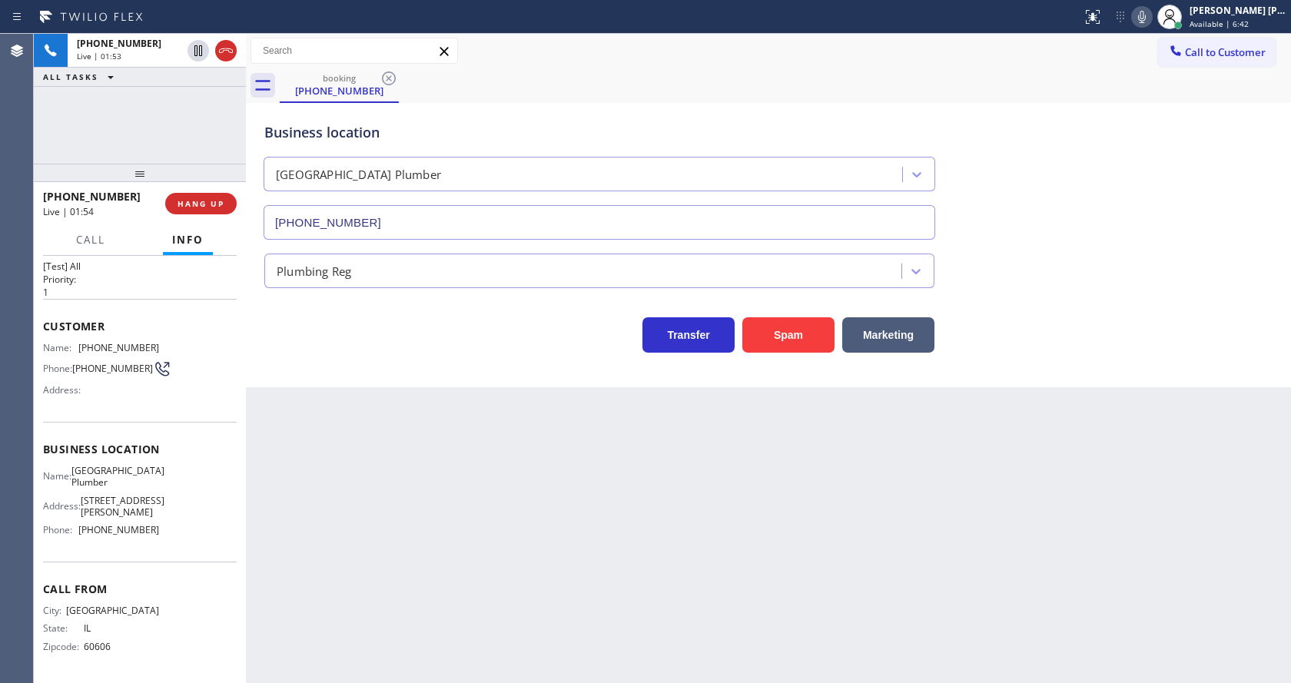
click at [301, 581] on div "Back to Dashboard Change Sender ID Customers Technicians Select a contact Outbo…" at bounding box center [768, 359] width 1045 height 650
drag, startPoint x: 685, startPoint y: 404, endPoint x: 720, endPoint y: 394, distance: 36.7
click at [685, 404] on div "Back to Dashboard Change Sender ID Customers Technicians Select a contact Outbo…" at bounding box center [768, 359] width 1045 height 650
click at [1148, 27] on button at bounding box center [1142, 17] width 22 height 22
click at [195, 54] on icon at bounding box center [198, 50] width 8 height 11
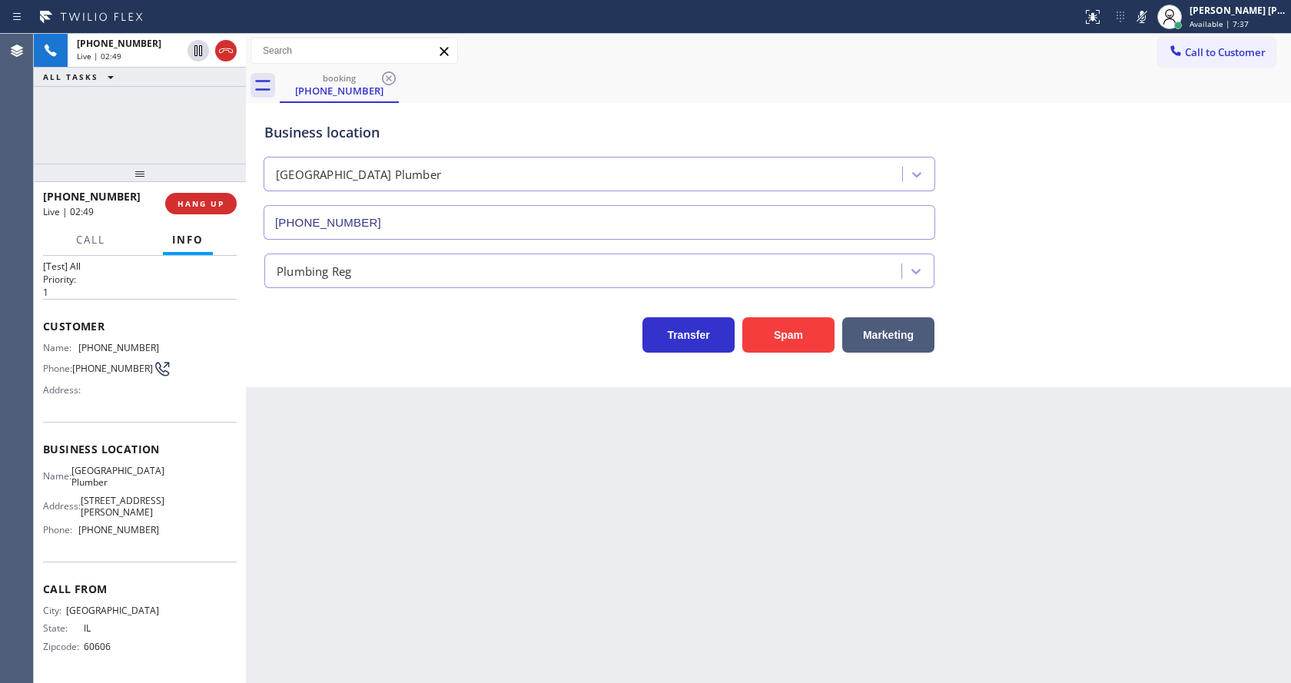
click at [424, 576] on div "Back to Dashboard Change Sender ID Customers Technicians Select a contact Outbo…" at bounding box center [768, 359] width 1045 height 650
click at [819, 525] on div "Back to Dashboard Change Sender ID Customers Technicians Select a contact Outbo…" at bounding box center [768, 359] width 1045 height 650
click at [625, 414] on div "Back to Dashboard Change Sender ID Customers Technicians Select a contact Outbo…" at bounding box center [768, 359] width 1045 height 650
click at [527, 568] on div "Back to Dashboard Change Sender ID Customers Technicians Select a contact Outbo…" at bounding box center [768, 359] width 1045 height 650
click at [406, 424] on div "Back to Dashboard Change Sender ID Customers Technicians Select a contact Outbo…" at bounding box center [768, 359] width 1045 height 650
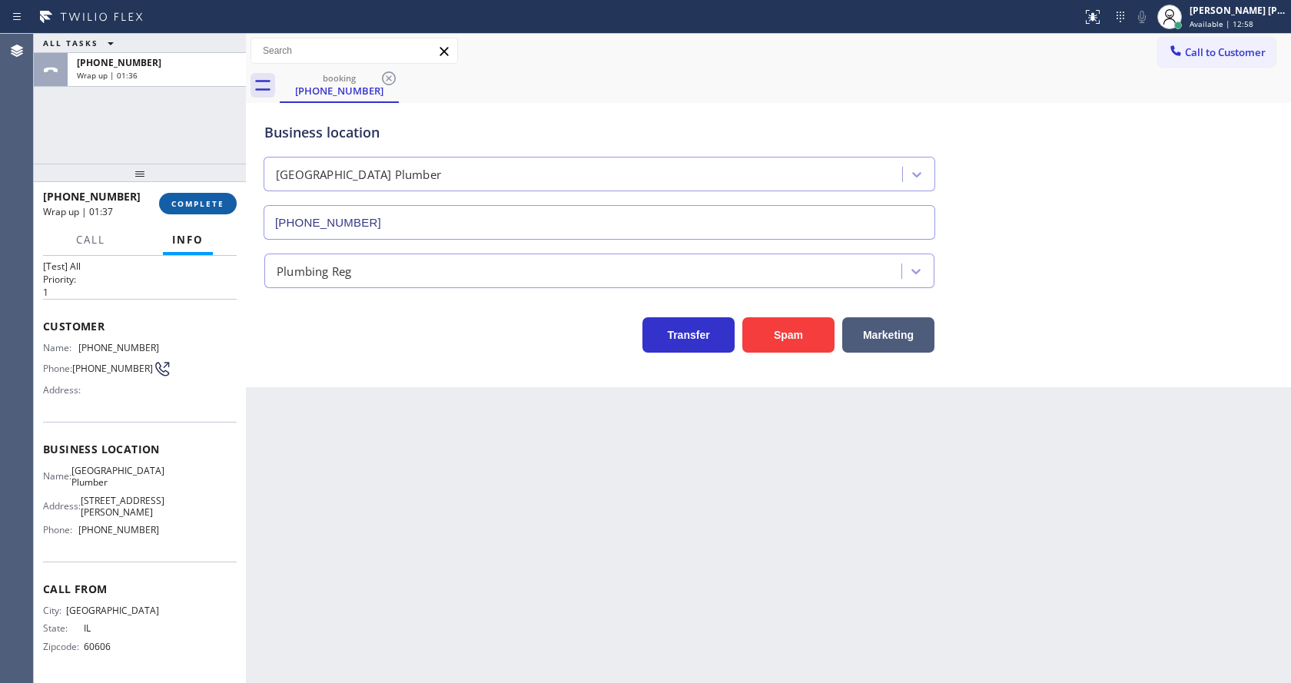
click at [211, 205] on span "COMPLETE" at bounding box center [197, 203] width 53 height 11
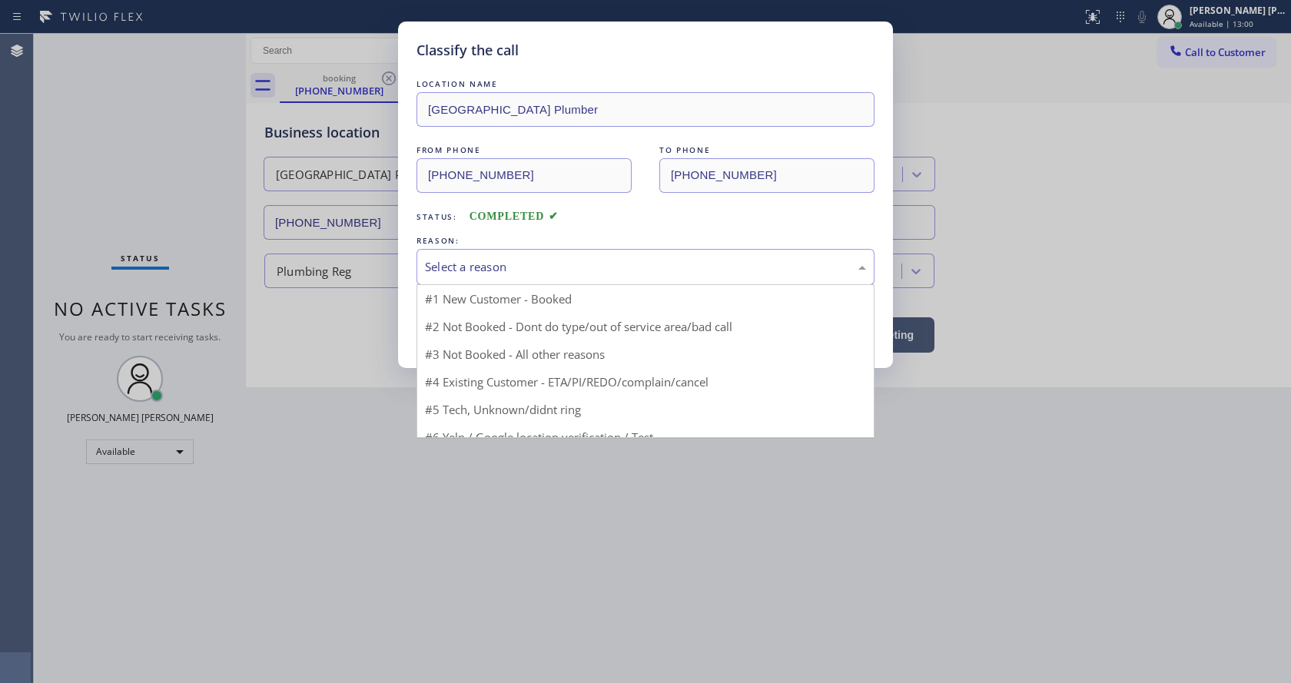
click at [446, 262] on div "Select a reason" at bounding box center [645, 267] width 441 height 18
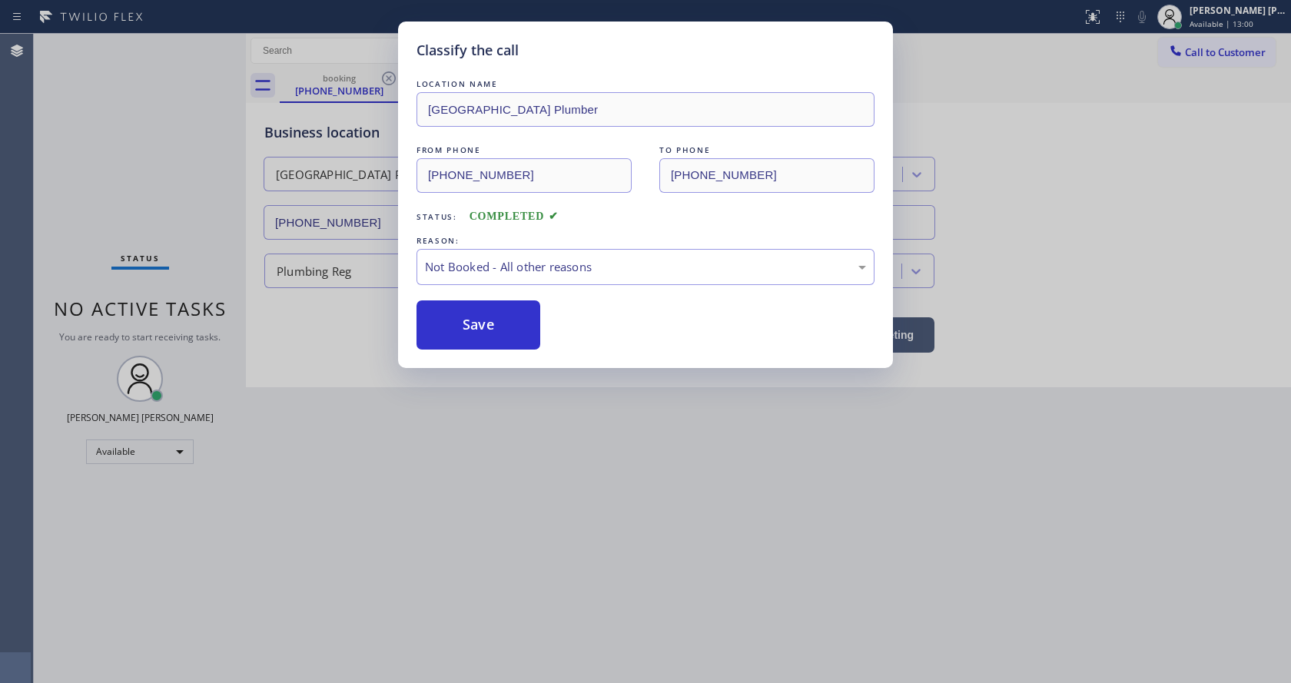
click at [467, 324] on button "Save" at bounding box center [479, 325] width 124 height 49
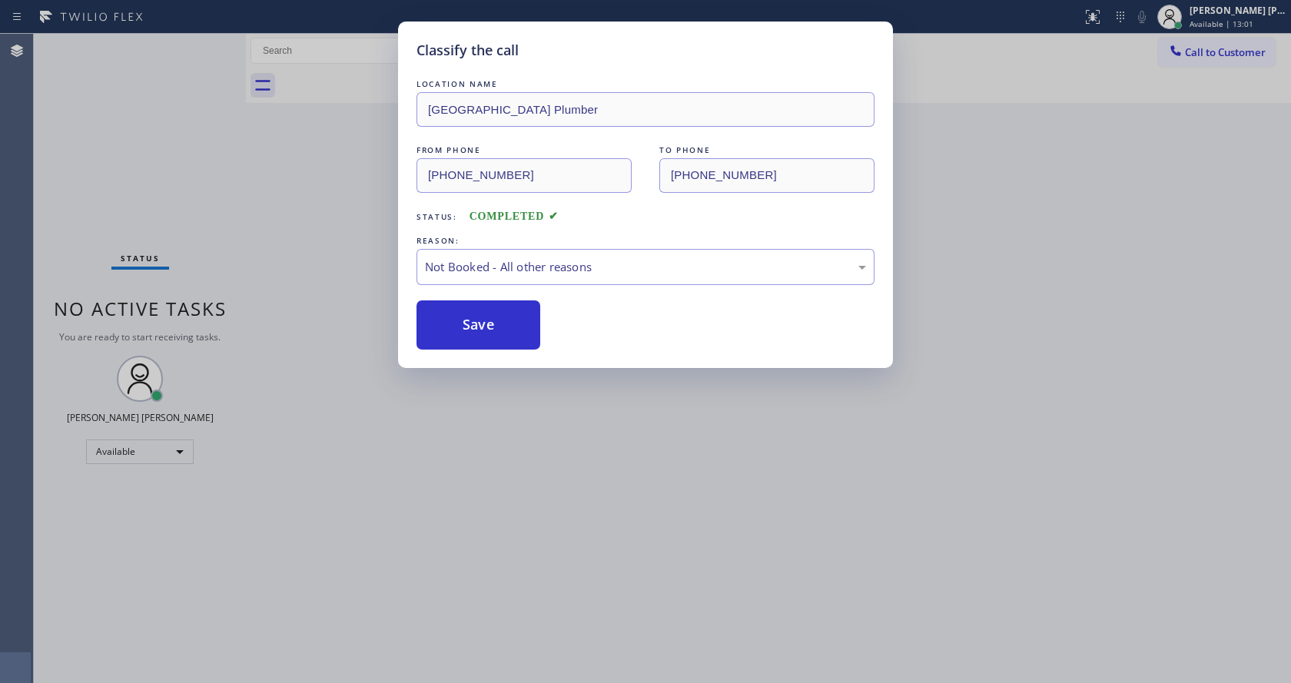
click at [502, 524] on div "Classify the call LOCATION NAME [GEOGRAPHIC_DATA] Plumber FROM PHONE [PHONE_NUM…" at bounding box center [645, 341] width 1291 height 683
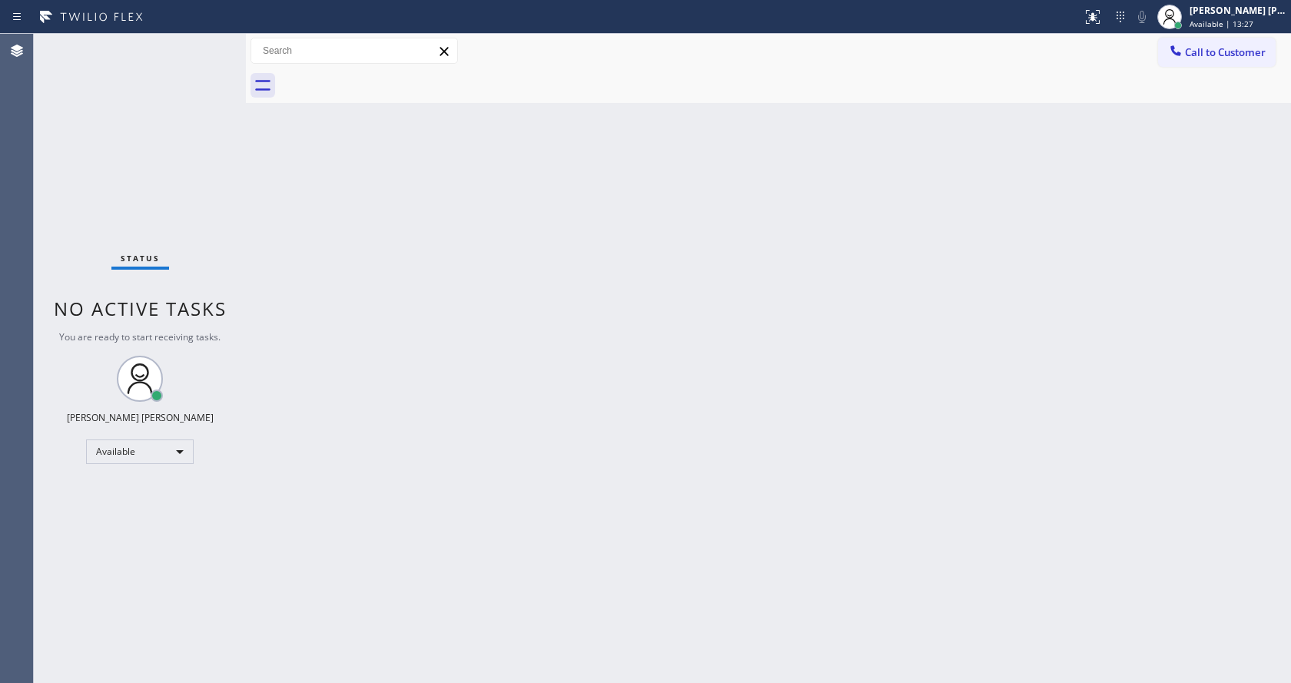
drag, startPoint x: 1197, startPoint y: 93, endPoint x: 1200, endPoint y: 81, distance: 12.7
click at [1197, 93] on div at bounding box center [786, 85] width 1012 height 35
click at [1204, 57] on span "Call to Customer" at bounding box center [1225, 52] width 81 height 14
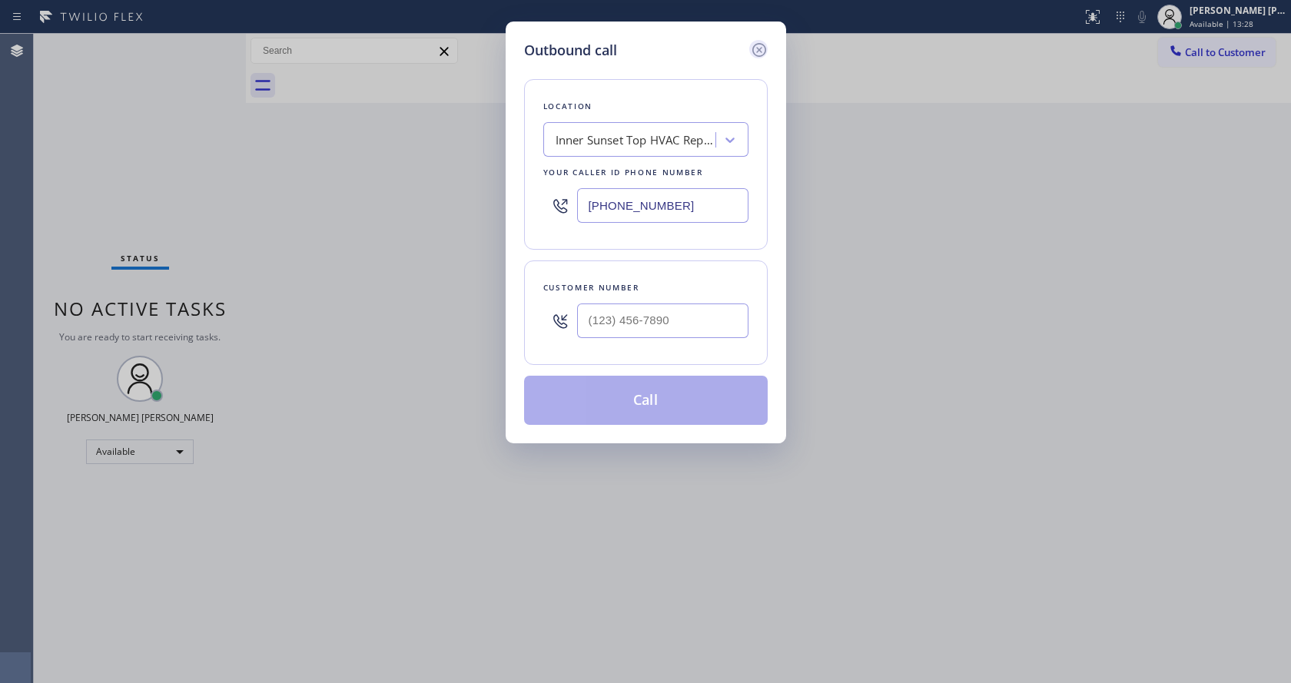
click at [760, 58] on icon at bounding box center [759, 50] width 18 height 18
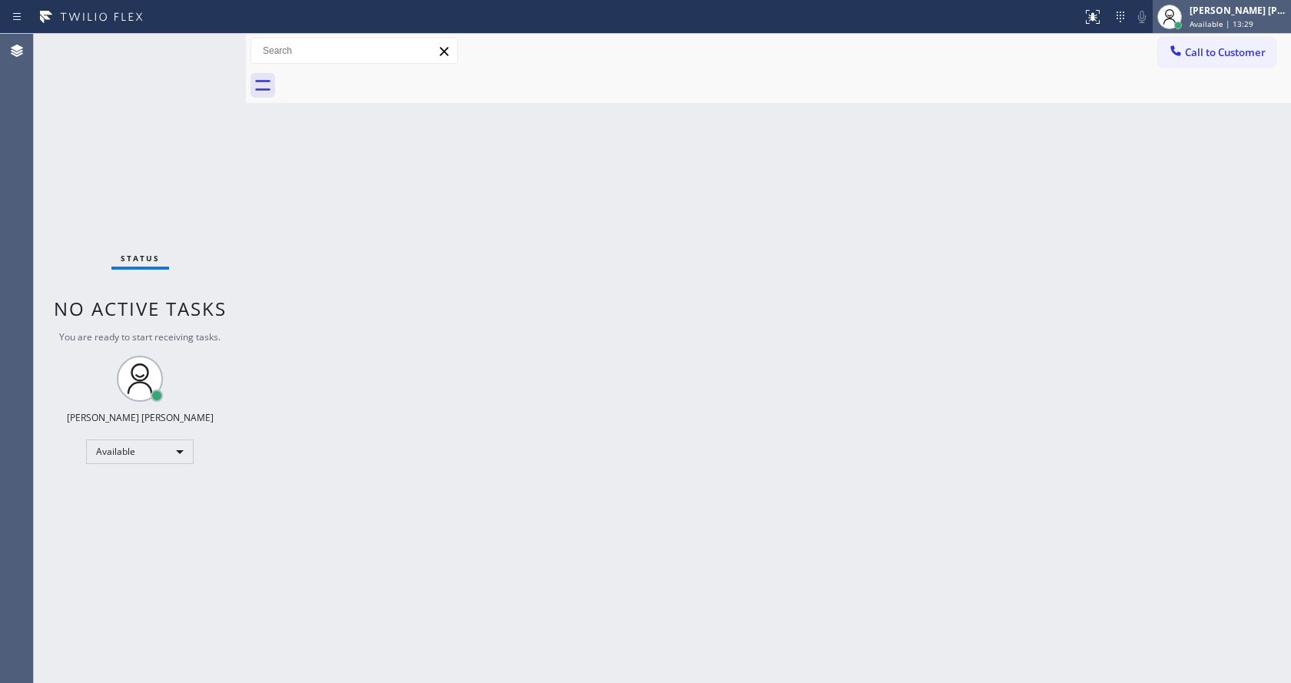
click at [1249, 21] on span "Available | 13:29" at bounding box center [1222, 23] width 64 height 11
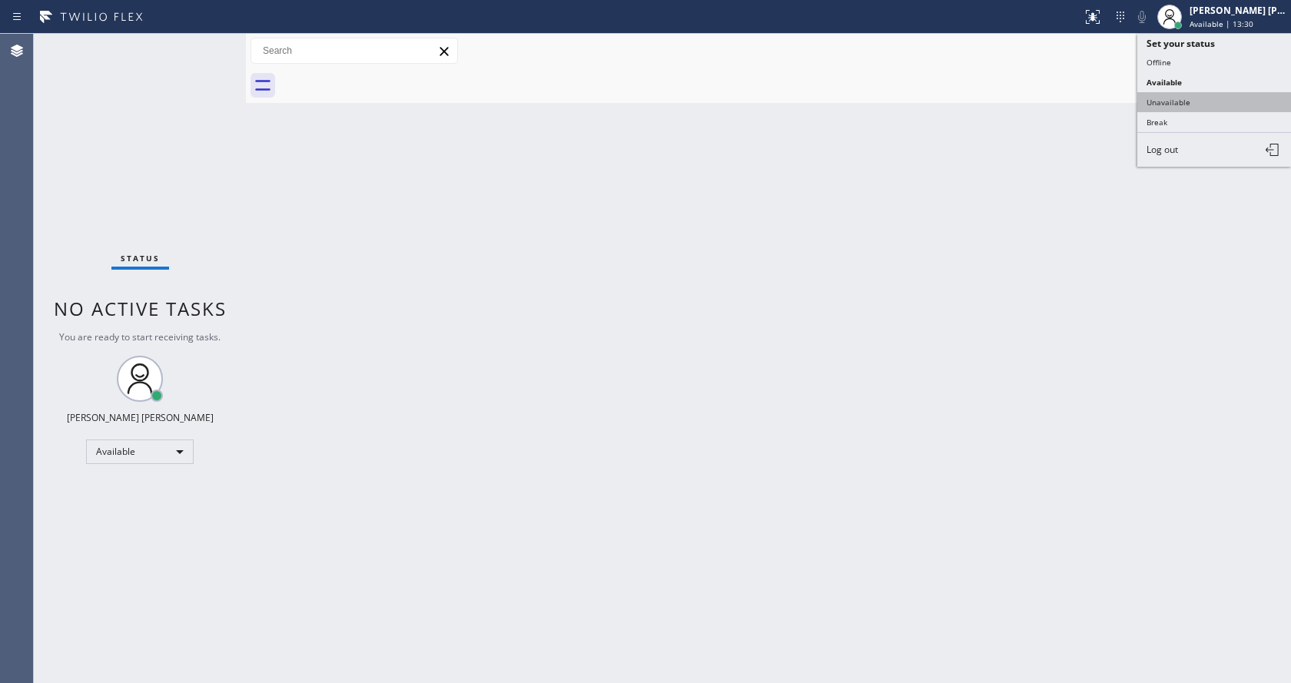
click at [1202, 101] on button "Unavailable" at bounding box center [1215, 102] width 154 height 20
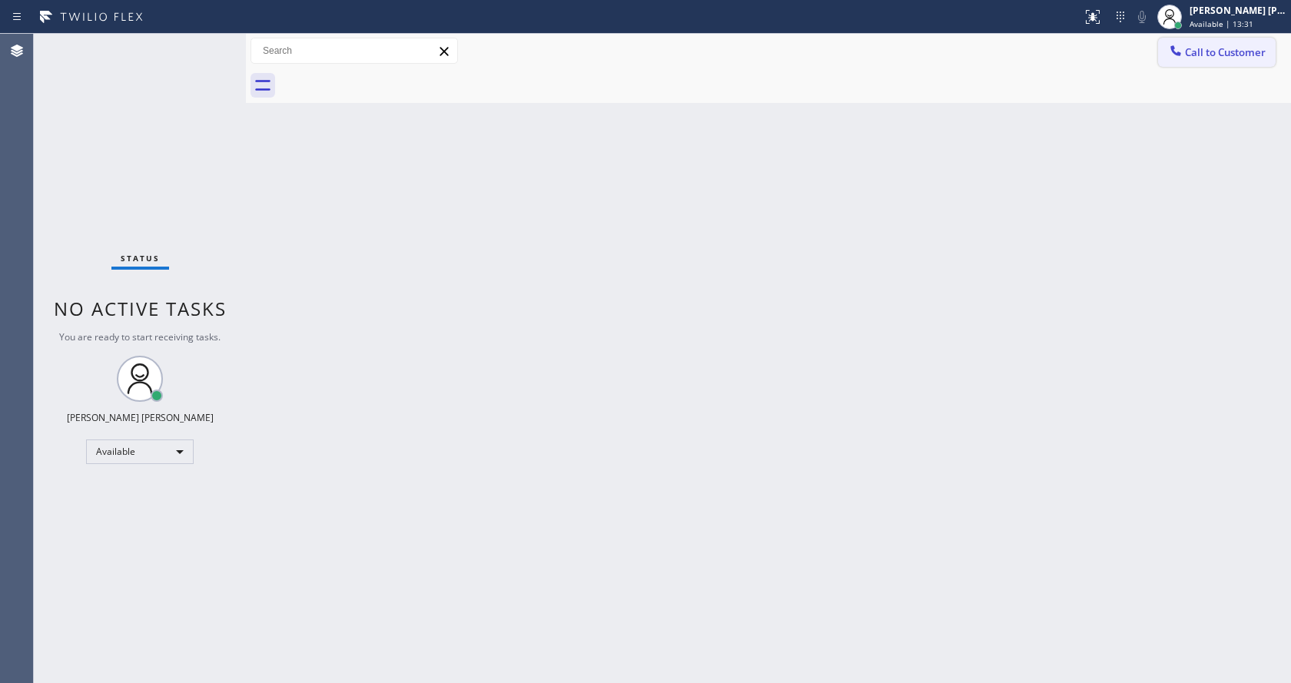
click at [1208, 50] on span "Call to Customer" at bounding box center [1225, 52] width 81 height 14
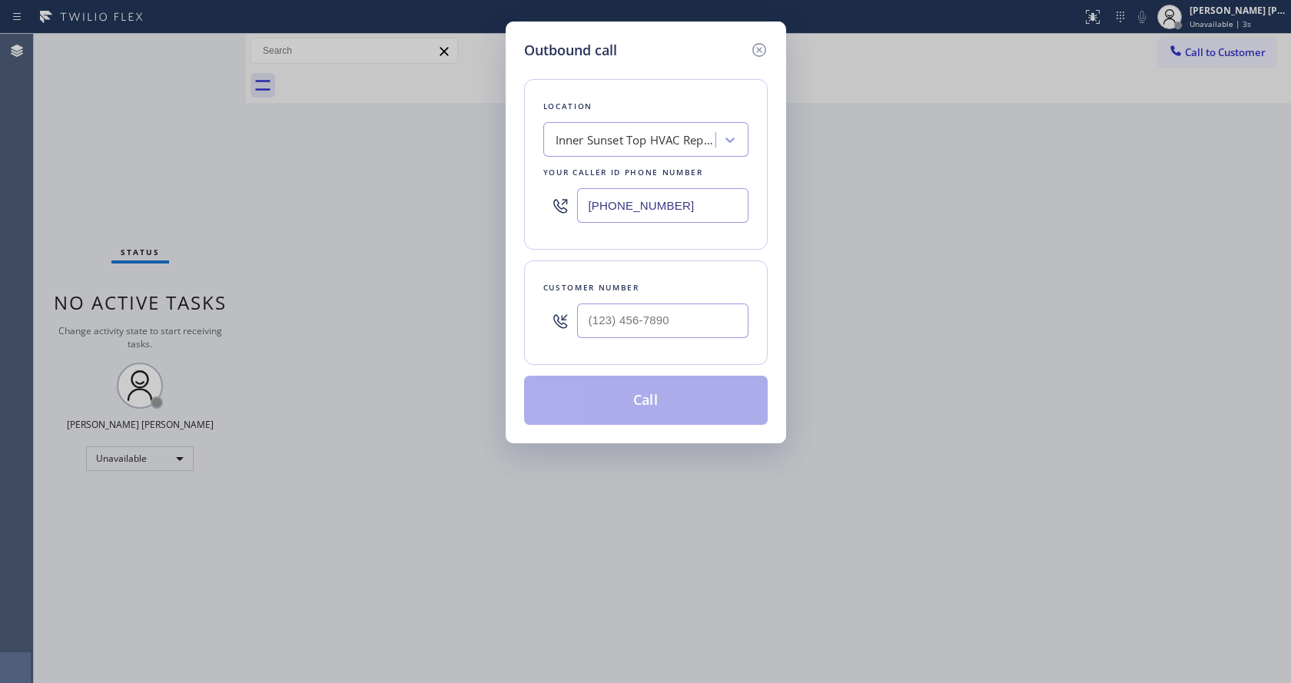
click at [633, 205] on input "[PHONE_NUMBER]" at bounding box center [662, 205] width 171 height 35
paste input "3-2321"
click at [624, 204] on input "[PHONE_NUMBER]" at bounding box center [662, 205] width 171 height 35
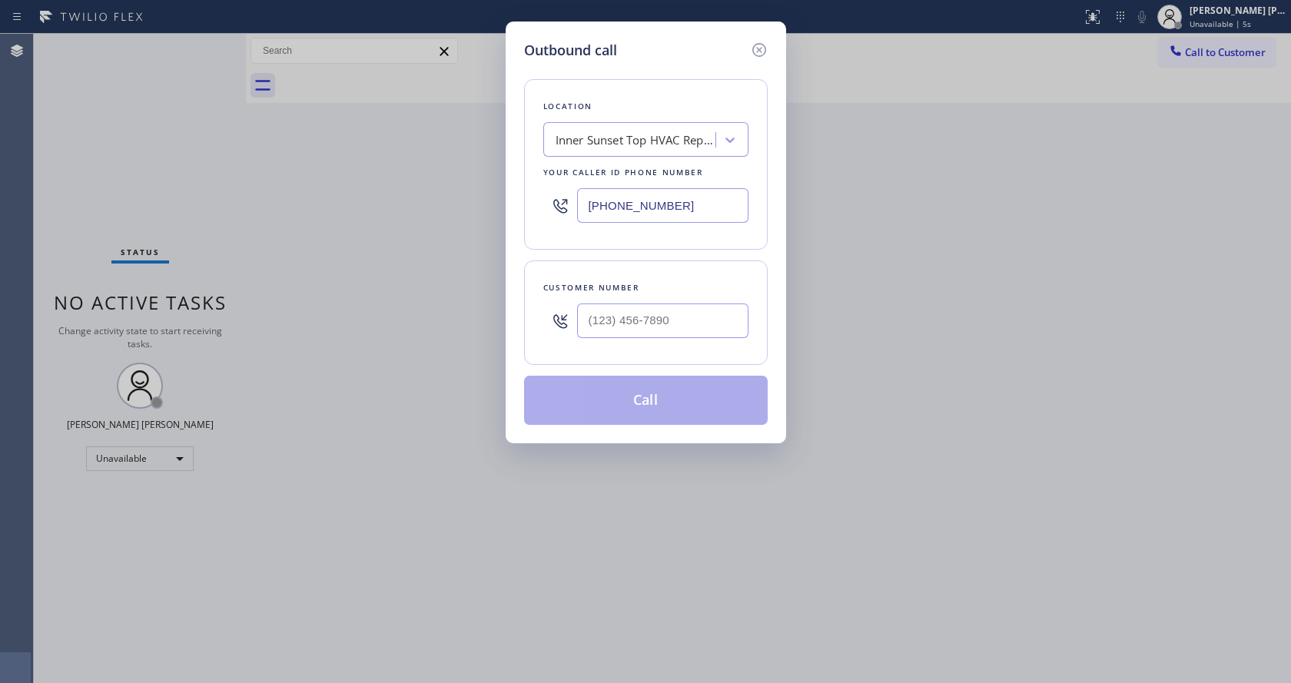
paste input "323) 218-7992"
type input "[PHONE_NUMBER]"
click at [636, 311] on input "(___) ___-____" at bounding box center [662, 321] width 171 height 35
paste input "312) 609-9942"
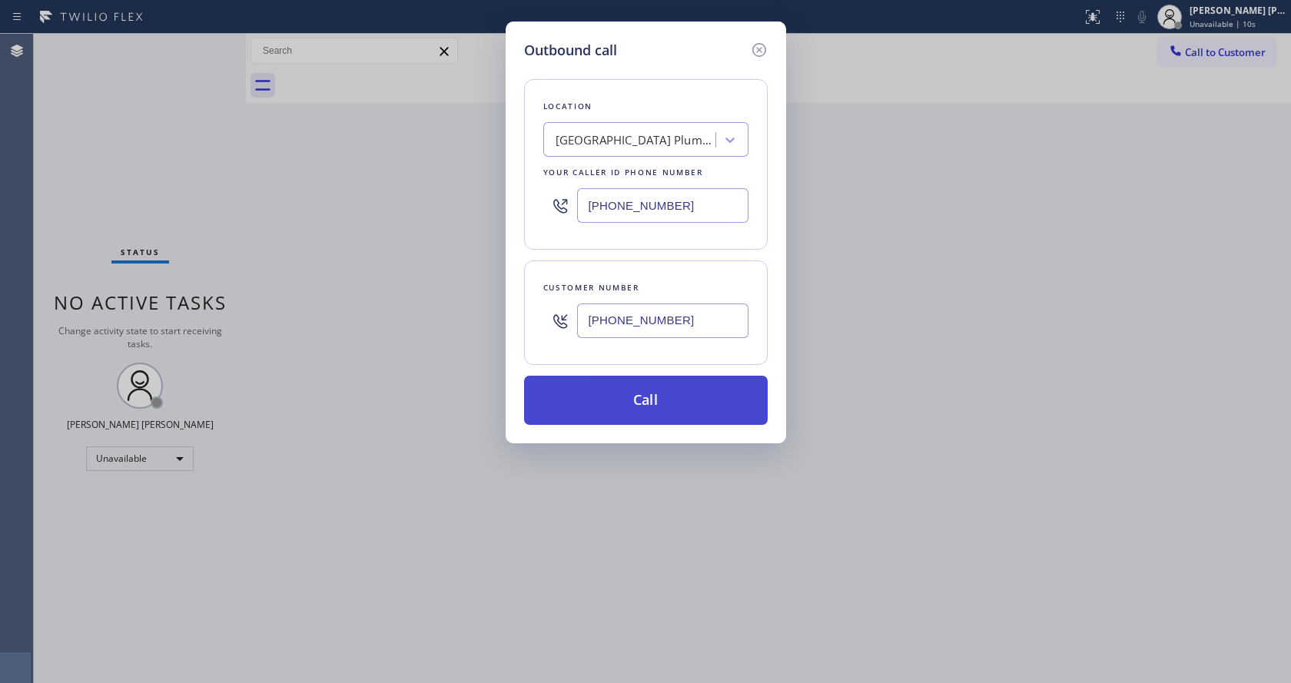
type input "[PHONE_NUMBER]"
click at [627, 397] on button "Call" at bounding box center [646, 400] width 244 height 49
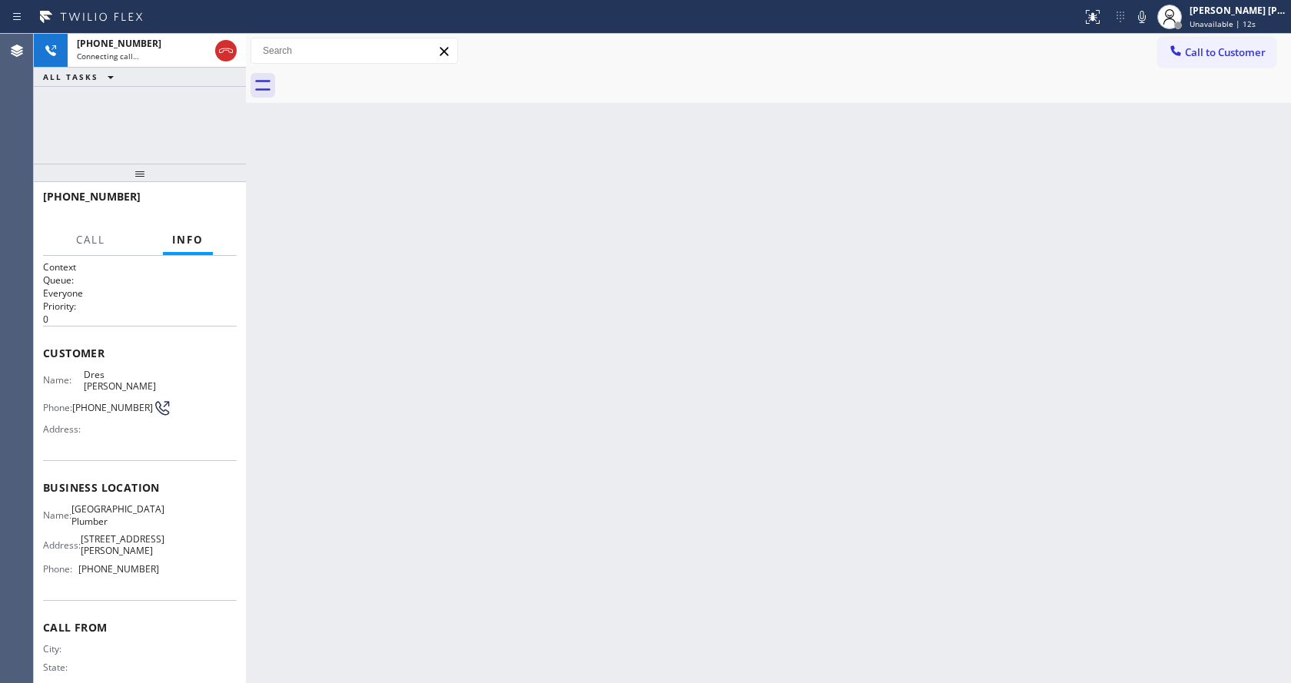
click at [450, 385] on div "Back to Dashboard Change Sender ID Customers Technicians Select a contact Outbo…" at bounding box center [768, 359] width 1045 height 650
click at [571, 414] on div "Back to Dashboard Change Sender ID Customers Technicians Select a contact Outbo…" at bounding box center [768, 359] width 1045 height 650
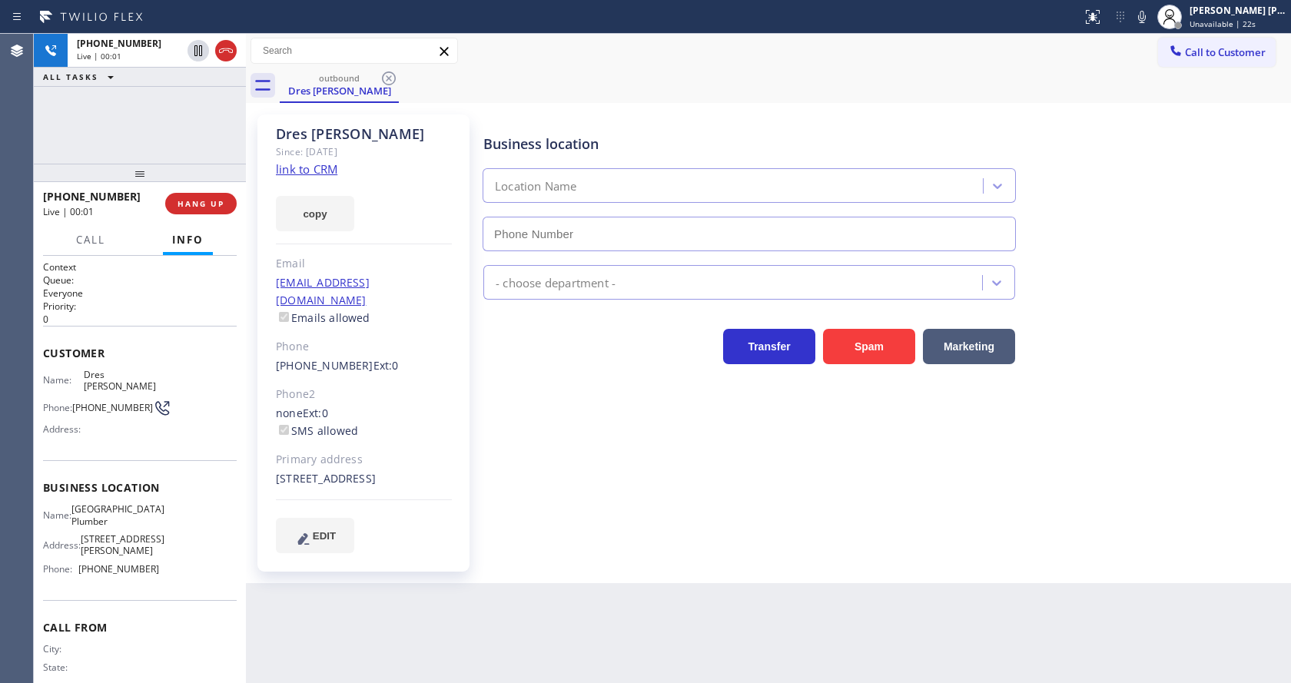
type input "[PHONE_NUMBER]"
click at [528, 509] on div "Business location [GEOGRAPHIC_DATA] [PHONE_NUMBER] Plumbing Reg Transfer Spam M…" at bounding box center [883, 333] width 807 height 430
click at [515, 475] on div "Business location [GEOGRAPHIC_DATA] [PHONE_NUMBER] Plumbing Reg Transfer Spam M…" at bounding box center [883, 333] width 807 height 430
click at [407, 655] on div "Back to Dashboard Change Sender ID Customers Technicians Select a contact Outbo…" at bounding box center [768, 359] width 1045 height 650
click at [590, 490] on div "Business location [GEOGRAPHIC_DATA] [PHONE_NUMBER] Plumbing Reg Transfer Spam M…" at bounding box center [883, 333] width 807 height 430
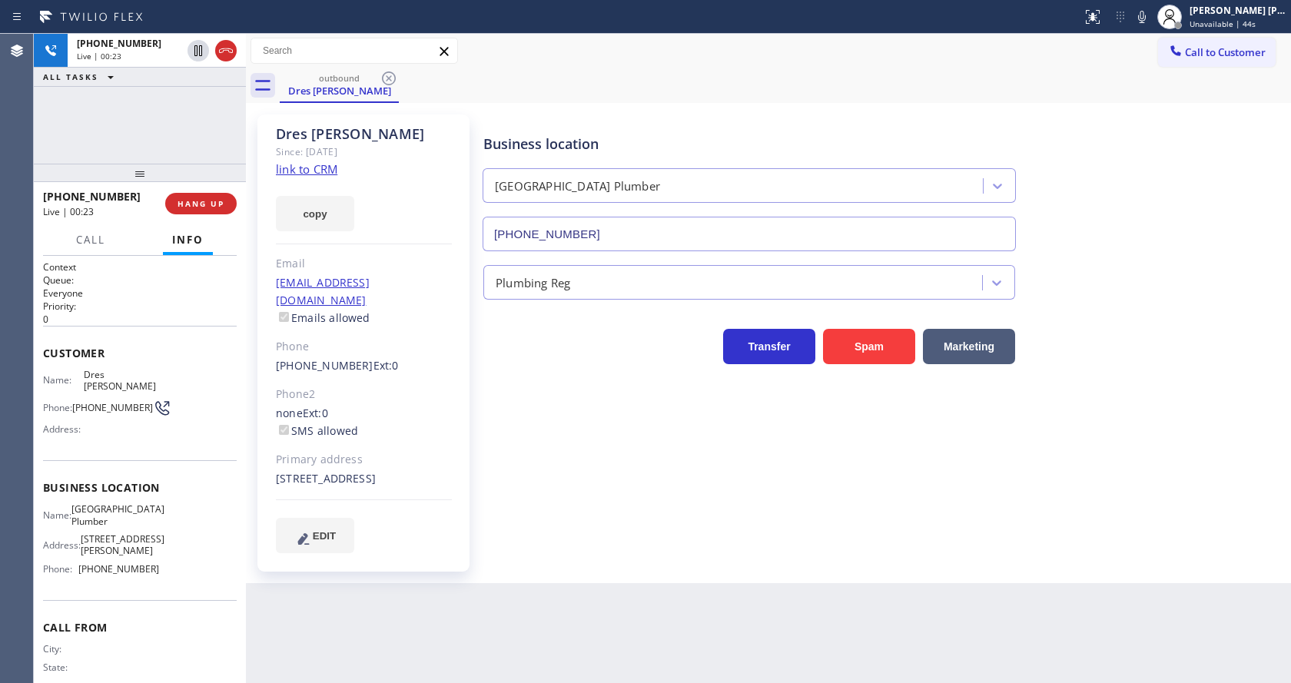
click at [521, 593] on div "Back to Dashboard Change Sender ID Customers Technicians Select a contact Outbo…" at bounding box center [768, 359] width 1045 height 650
click at [673, 471] on div "Business location [GEOGRAPHIC_DATA] [PHONE_NUMBER] Plumbing Reg Transfer Spam M…" at bounding box center [883, 333] width 807 height 430
click at [1141, 15] on icon at bounding box center [1142, 17] width 18 height 18
click at [1146, 95] on div "outbound Dres [PERSON_NAME]" at bounding box center [786, 85] width 1012 height 35
click at [1219, 27] on span "Unavailable | 2:24" at bounding box center [1224, 23] width 69 height 11
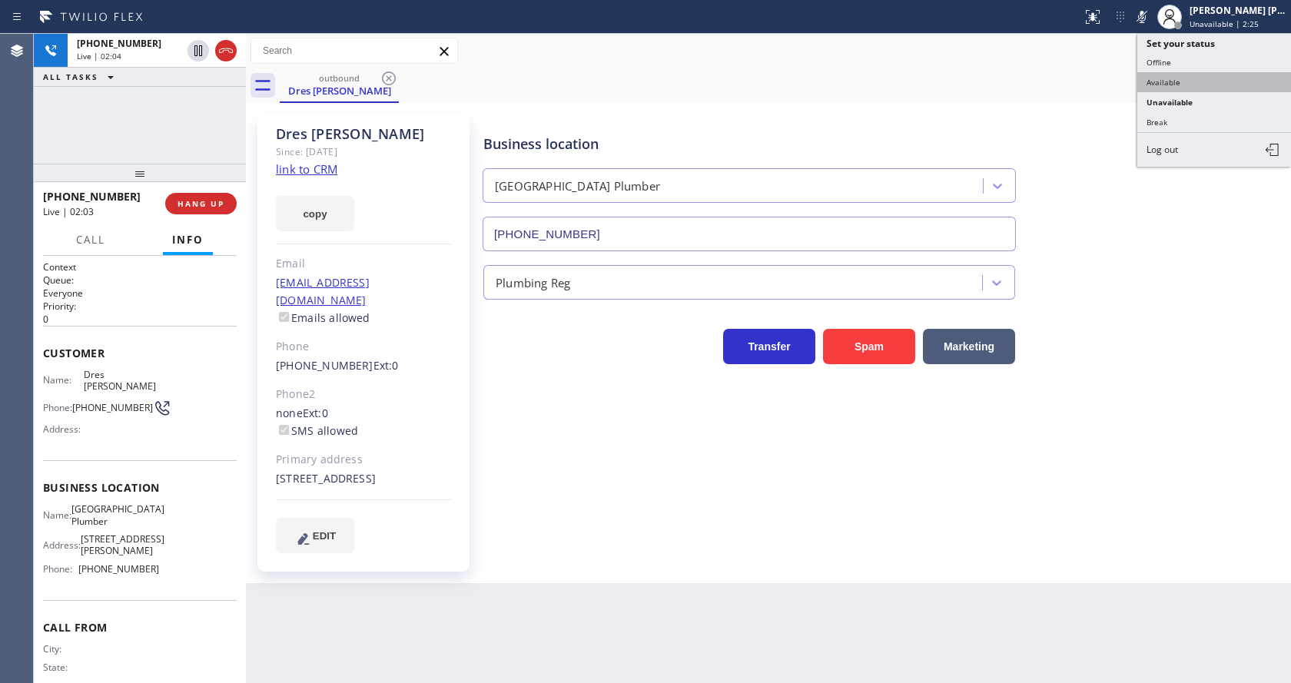
click at [1196, 81] on button "Available" at bounding box center [1215, 82] width 154 height 20
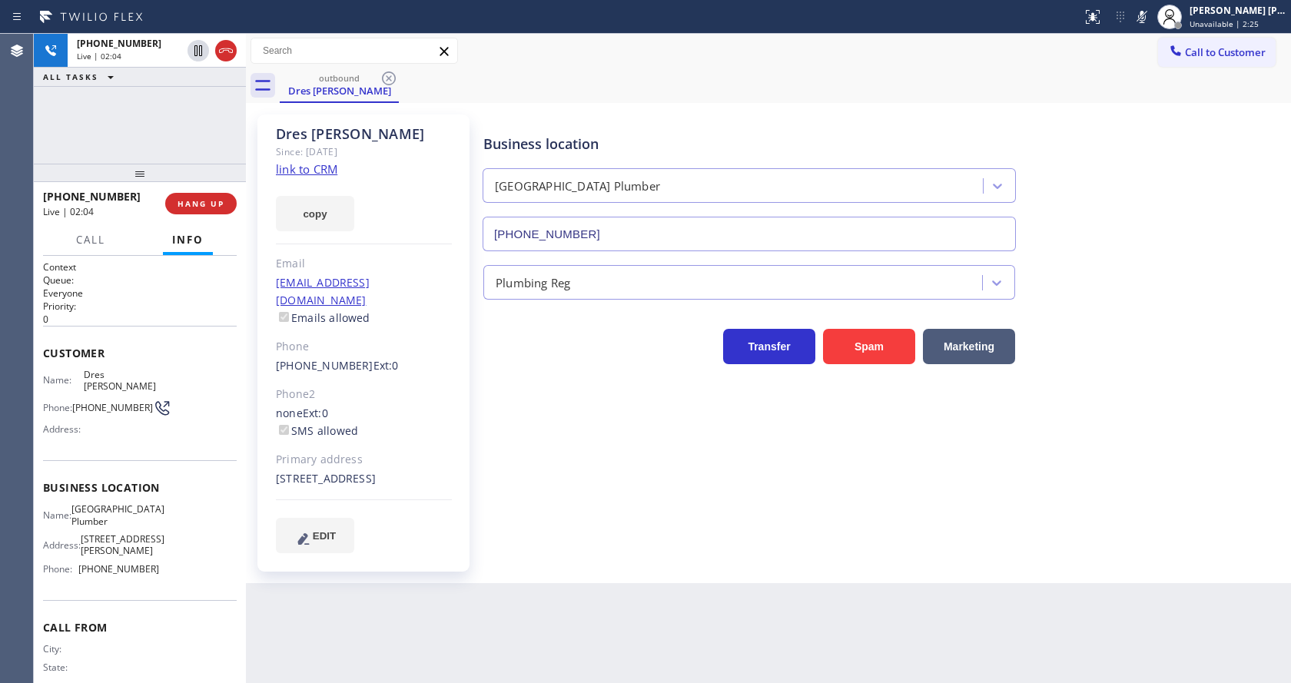
click at [1179, 276] on div "Plumbing Reg" at bounding box center [883, 279] width 807 height 41
click at [554, 523] on div "Business location [GEOGRAPHIC_DATA] [PHONE_NUMBER] Plumbing Reg Transfer Spam M…" at bounding box center [883, 333] width 807 height 430
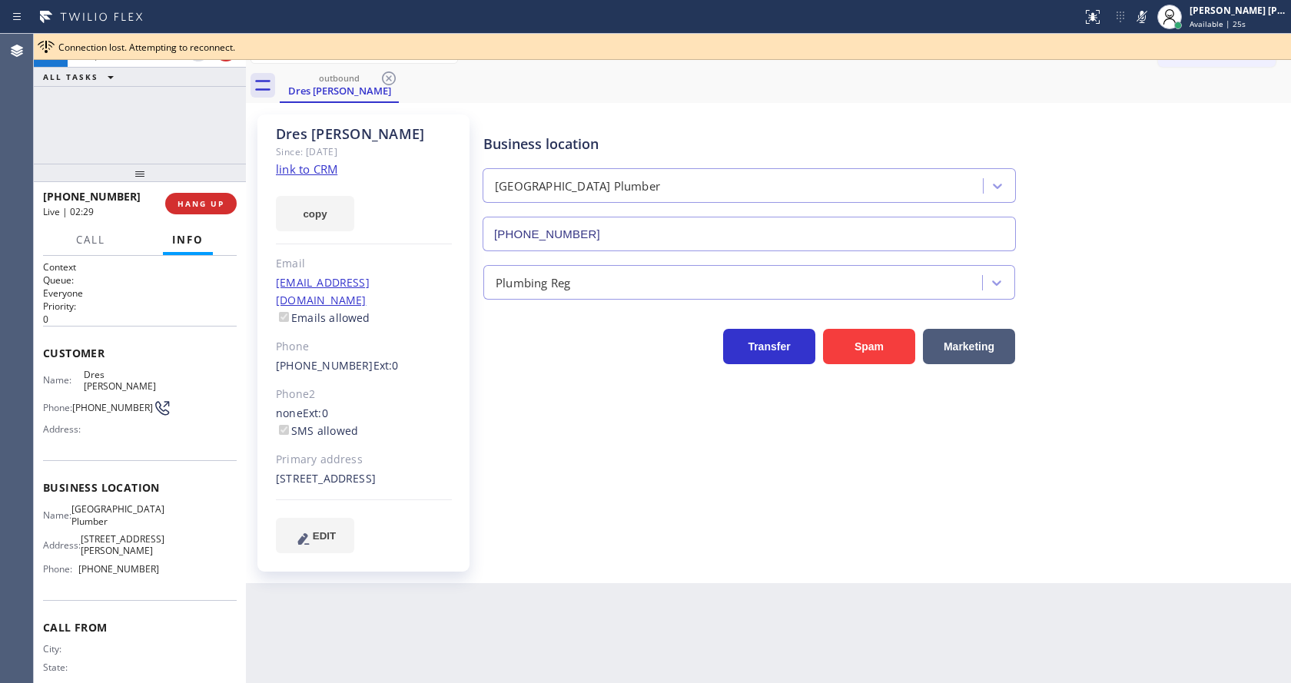
click at [490, 362] on div "Transfer Spam Marketing" at bounding box center [749, 342] width 538 height 43
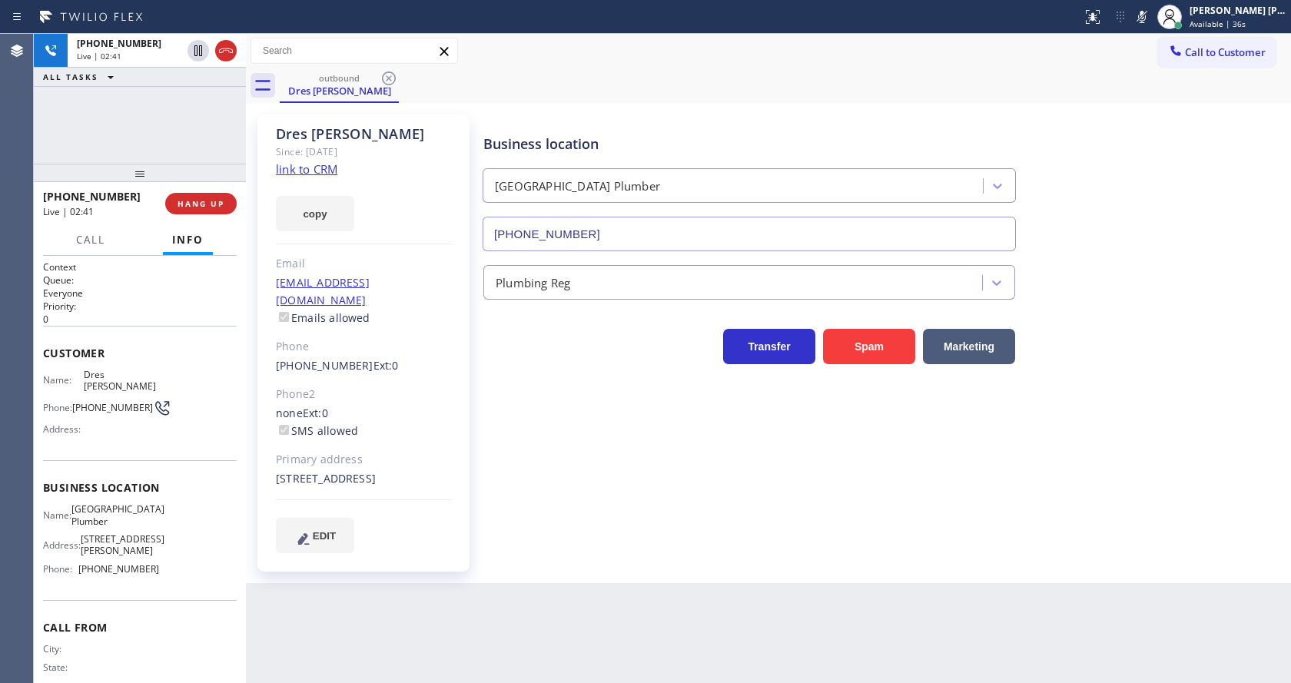
click at [513, 487] on div "Business location [GEOGRAPHIC_DATA] [PHONE_NUMBER] Plumbing Reg Transfer Spam M…" at bounding box center [883, 333] width 807 height 430
click at [430, 357] on div "[PHONE_NUMBER] Ext: 0" at bounding box center [364, 366] width 176 height 18
click at [1145, 21] on rect at bounding box center [1142, 15] width 11 height 11
click at [1145, 151] on div "Business location [GEOGRAPHIC_DATA] [PHONE_NUMBER]" at bounding box center [883, 181] width 807 height 139
click at [631, 535] on div "Business location [GEOGRAPHIC_DATA] [PHONE_NUMBER] Plumbing Reg Transfer Spam M…" at bounding box center [883, 333] width 807 height 430
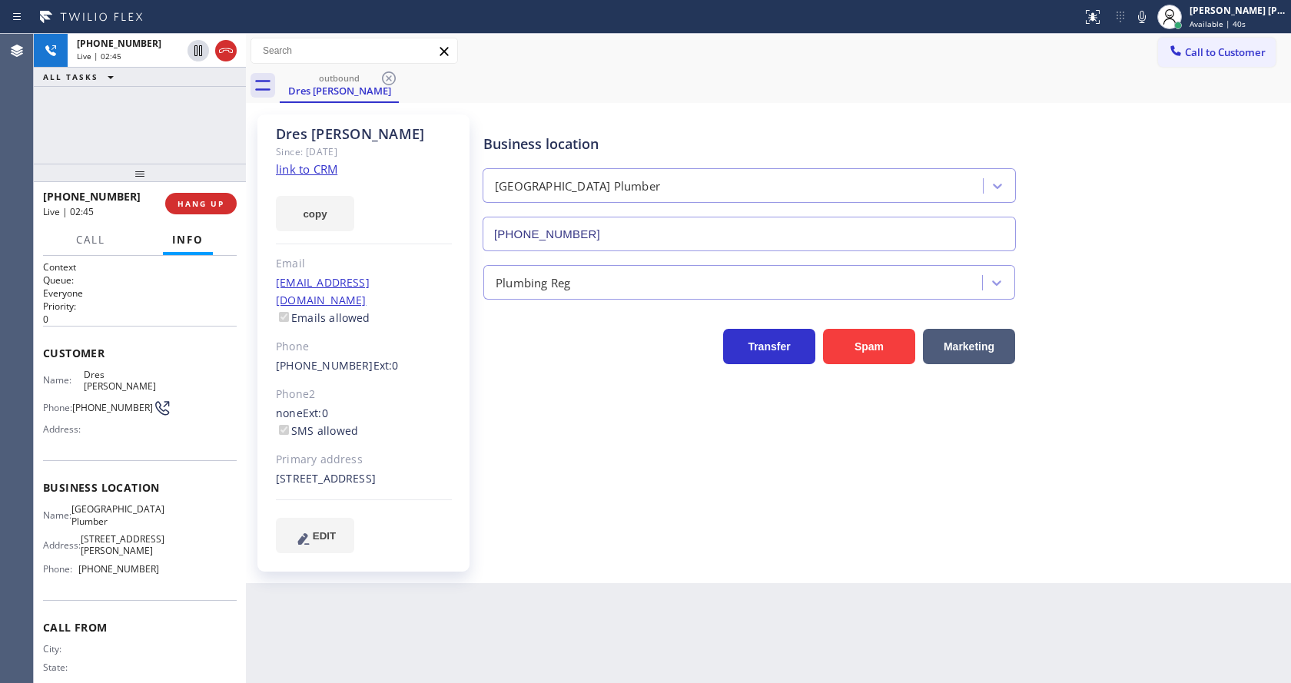
click at [487, 681] on div "Back to Dashboard Change Sender ID Customers Technicians Select a contact Outbo…" at bounding box center [768, 359] width 1045 height 650
click at [391, 451] on div "Primary address" at bounding box center [364, 460] width 176 height 18
click at [141, 343] on div "Customer Name: [PERSON_NAME] Phone: [PHONE_NUMBER] Address:" at bounding box center [140, 393] width 194 height 135
click at [505, 510] on div "Business location [GEOGRAPHIC_DATA] [PHONE_NUMBER] Plumbing Reg Transfer Spam M…" at bounding box center [883, 333] width 807 height 430
drag, startPoint x: 268, startPoint y: 346, endPoint x: 350, endPoint y: 351, distance: 81.7
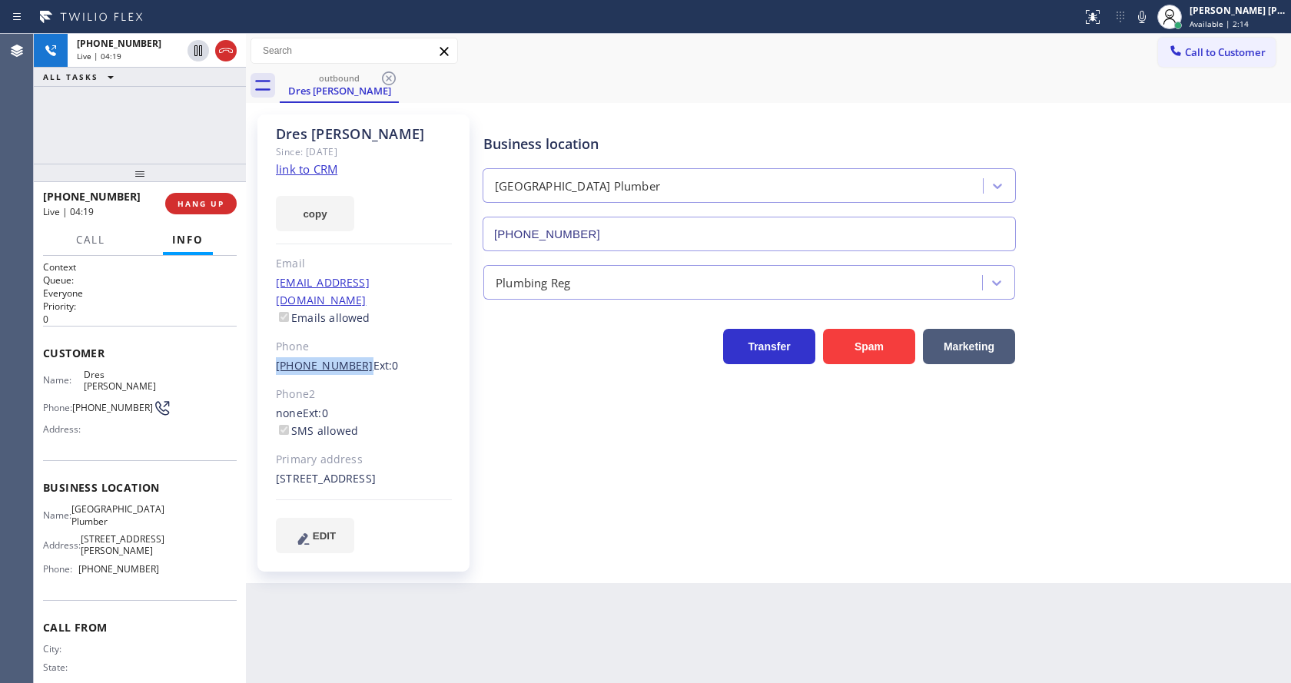
click at [350, 351] on div "Dres [PERSON_NAME] Since: [DATE] link to CRM copy Email [EMAIL_ADDRESS][DOMAIN_…" at bounding box center [363, 343] width 212 height 457
copy link "[PHONE_NUMBER]"
click at [536, 490] on div "Business location [GEOGRAPHIC_DATA] [PHONE_NUMBER] Plumbing Reg Transfer Spam M…" at bounding box center [883, 333] width 807 height 430
drag, startPoint x: 577, startPoint y: 505, endPoint x: 434, endPoint y: 418, distance: 167.9
click at [577, 505] on div "Business location [GEOGRAPHIC_DATA] [PHONE_NUMBER] Plumbing Reg Transfer Spam M…" at bounding box center [883, 333] width 807 height 430
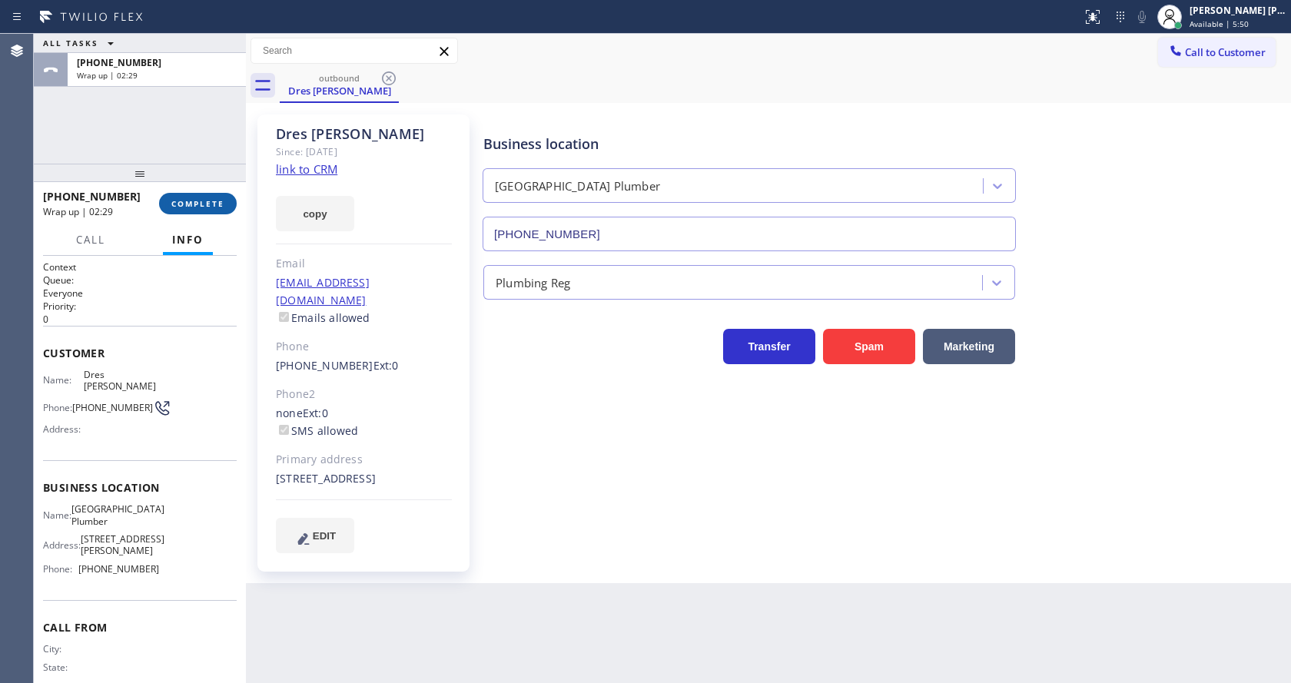
click at [193, 204] on span "COMPLETE" at bounding box center [197, 203] width 53 height 11
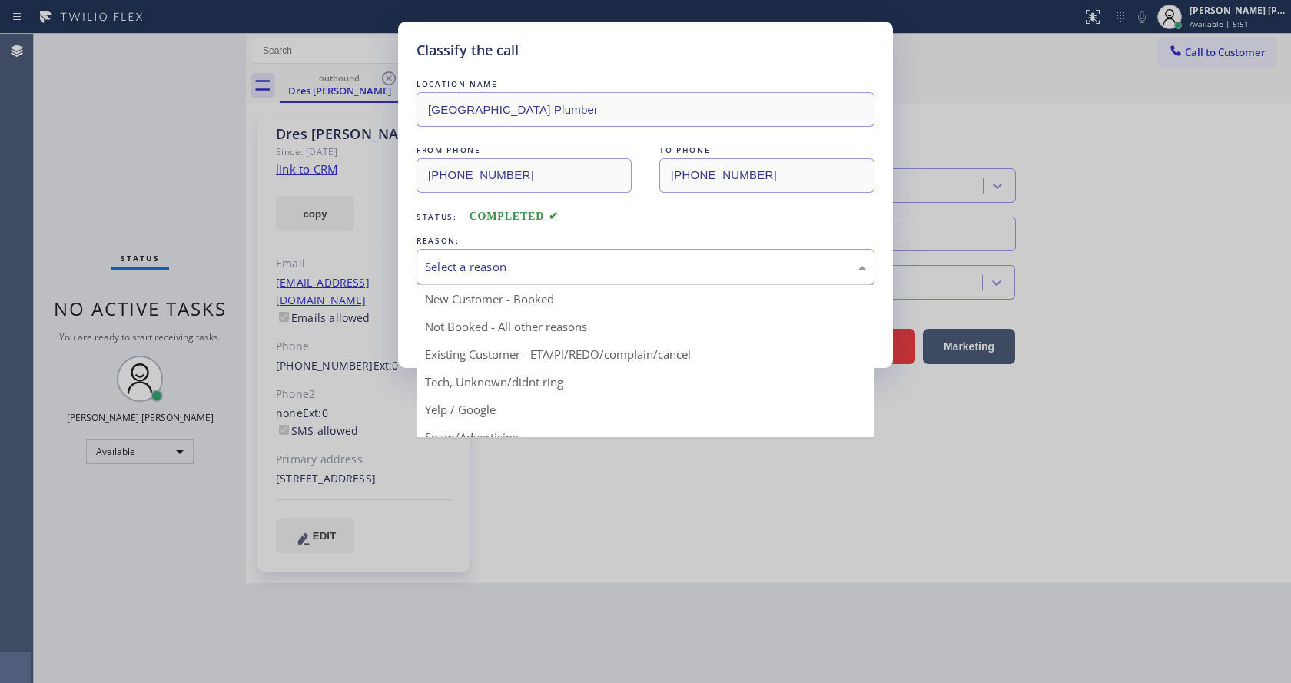
click at [431, 273] on div "Select a reason" at bounding box center [645, 267] width 441 height 18
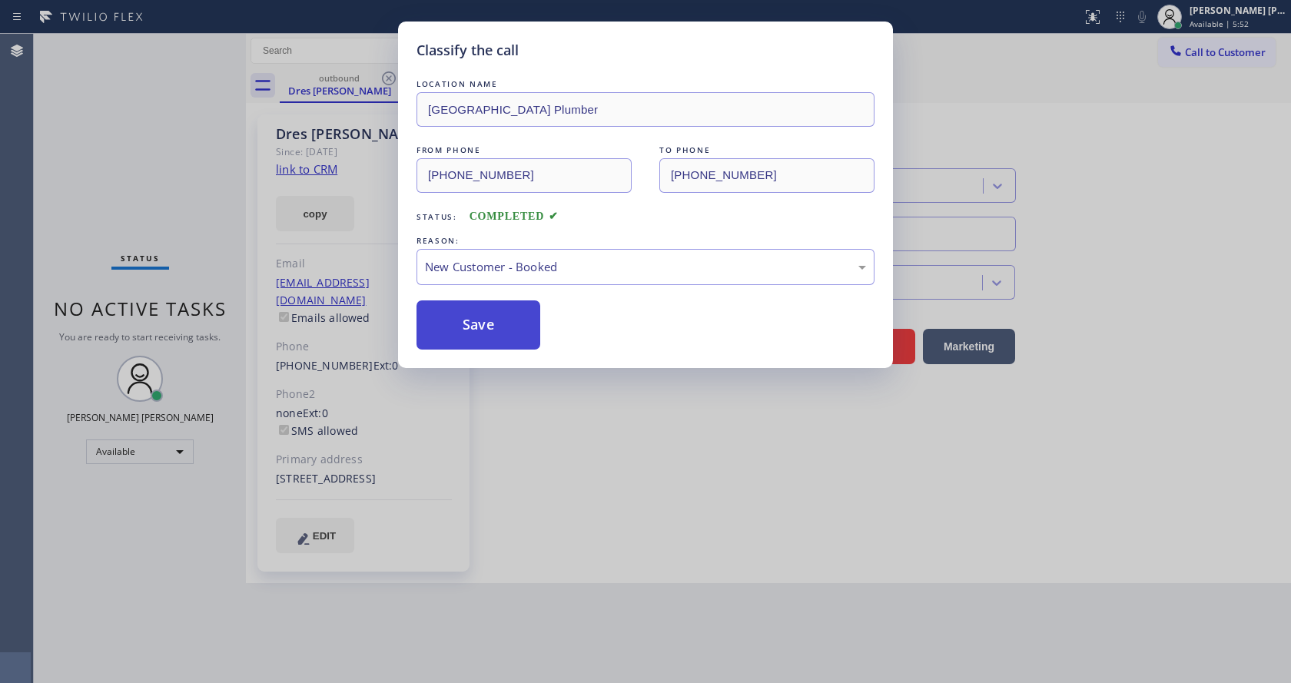
click at [457, 313] on button "Save" at bounding box center [479, 325] width 124 height 49
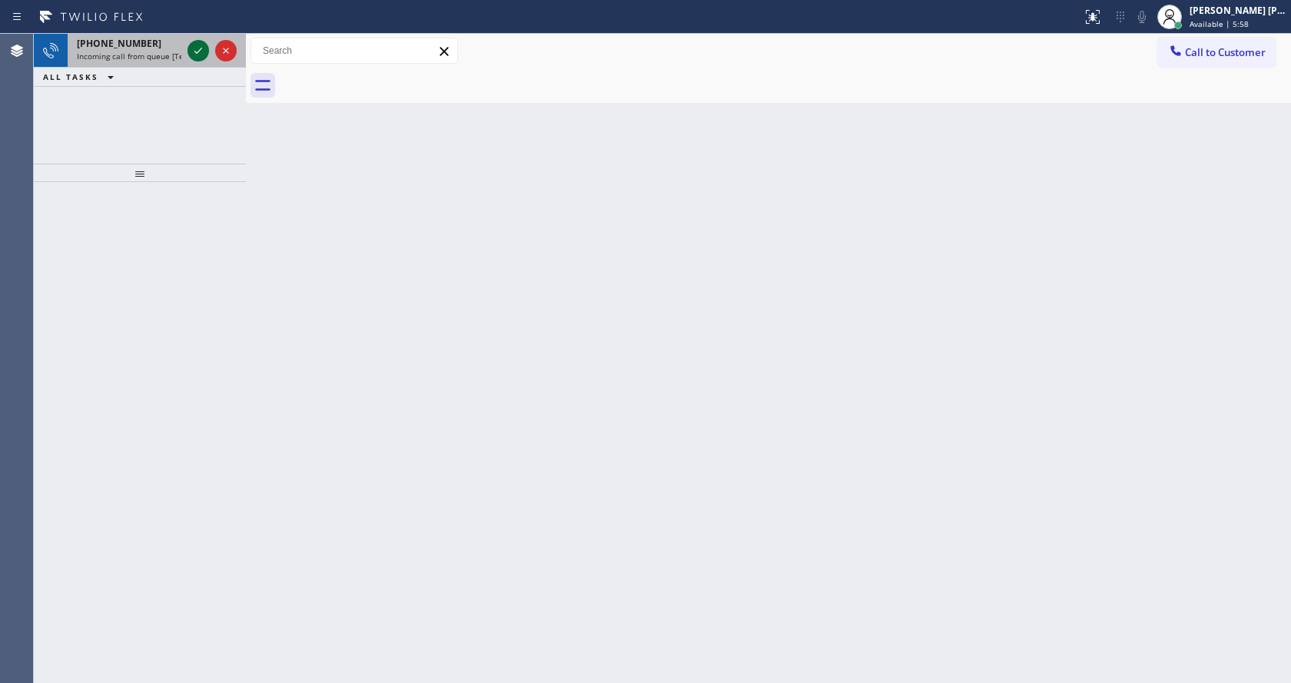
click at [201, 50] on icon at bounding box center [198, 51] width 8 height 6
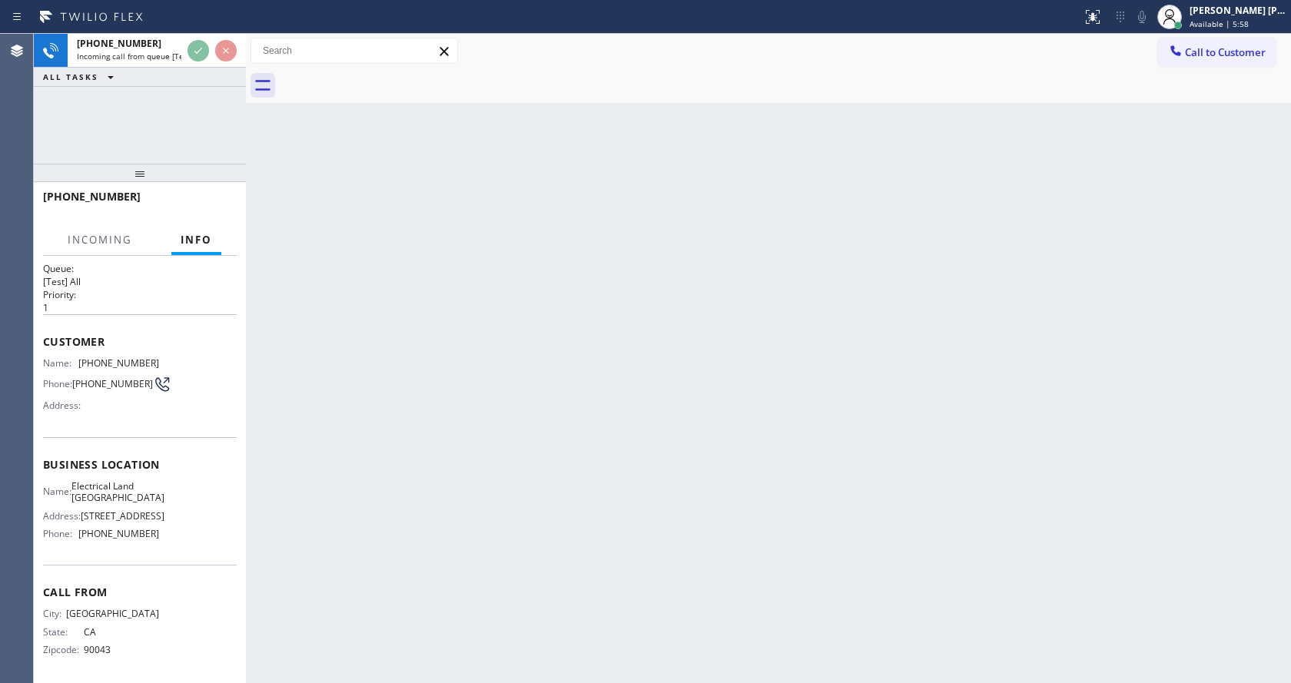
scroll to position [32, 0]
click at [593, 409] on div "Back to Dashboard Change Sender ID Customers Technicians Select a contact Outbo…" at bounding box center [768, 359] width 1045 height 650
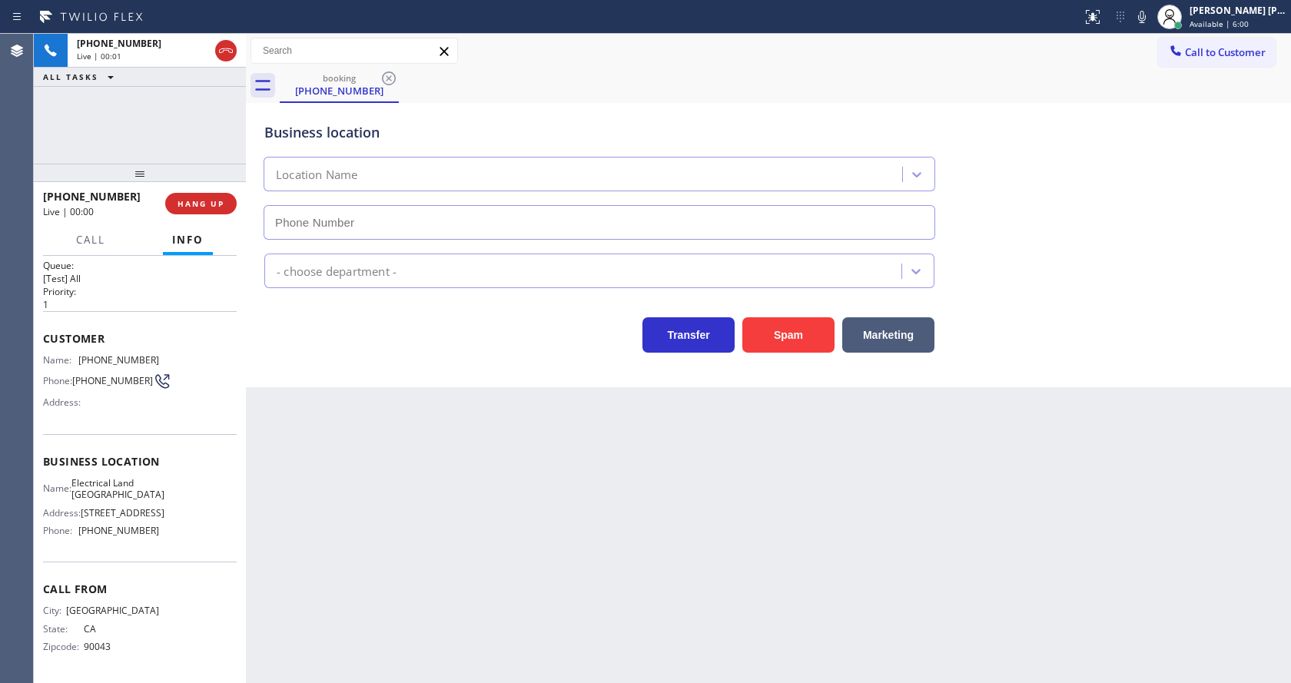
type input "[PHONE_NUMBER]"
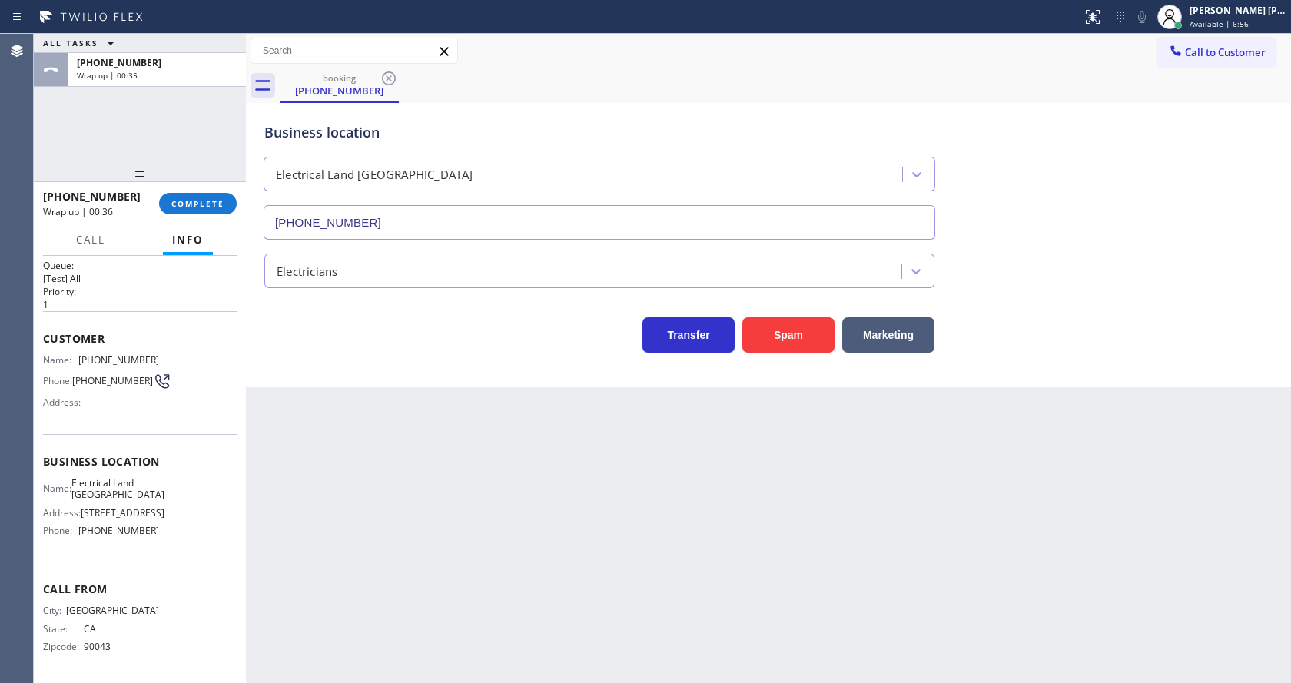
click at [370, 298] on div "Transfer Spam Marketing" at bounding box center [768, 320] width 1015 height 65
click at [205, 197] on button "COMPLETE" at bounding box center [198, 204] width 78 height 22
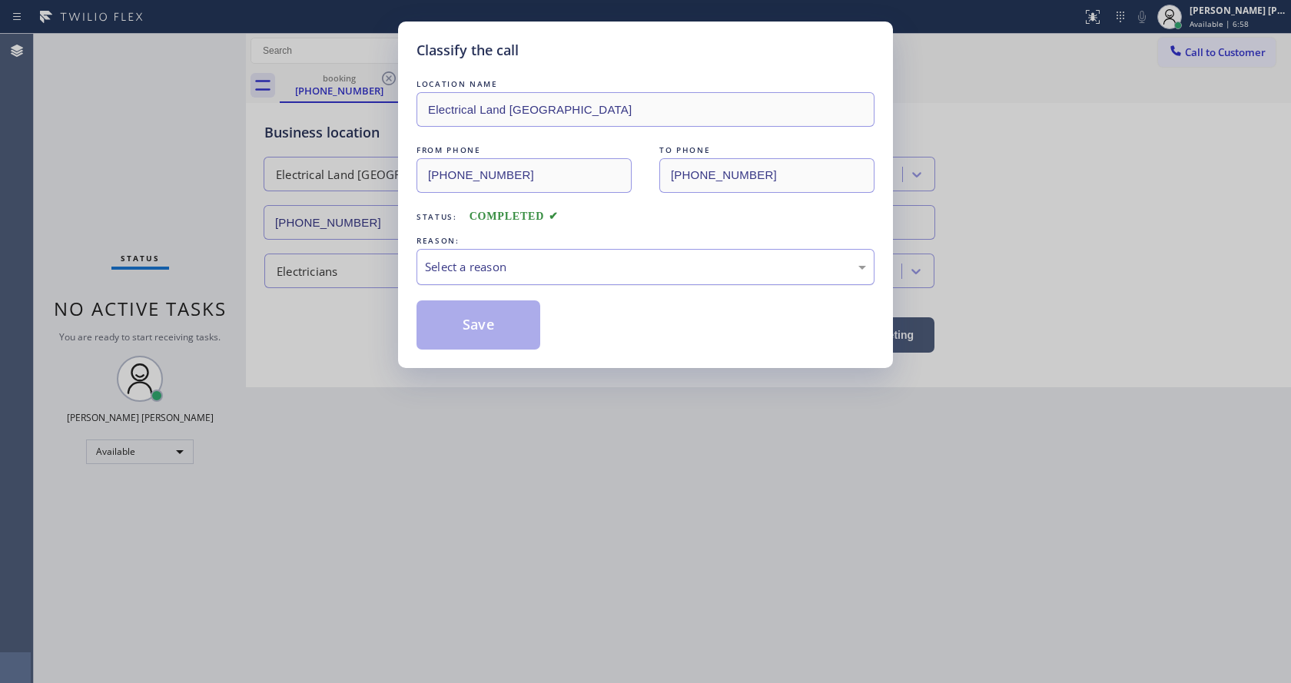
click at [473, 260] on div "Select a reason" at bounding box center [646, 267] width 458 height 36
click at [475, 314] on button "Save" at bounding box center [479, 325] width 124 height 49
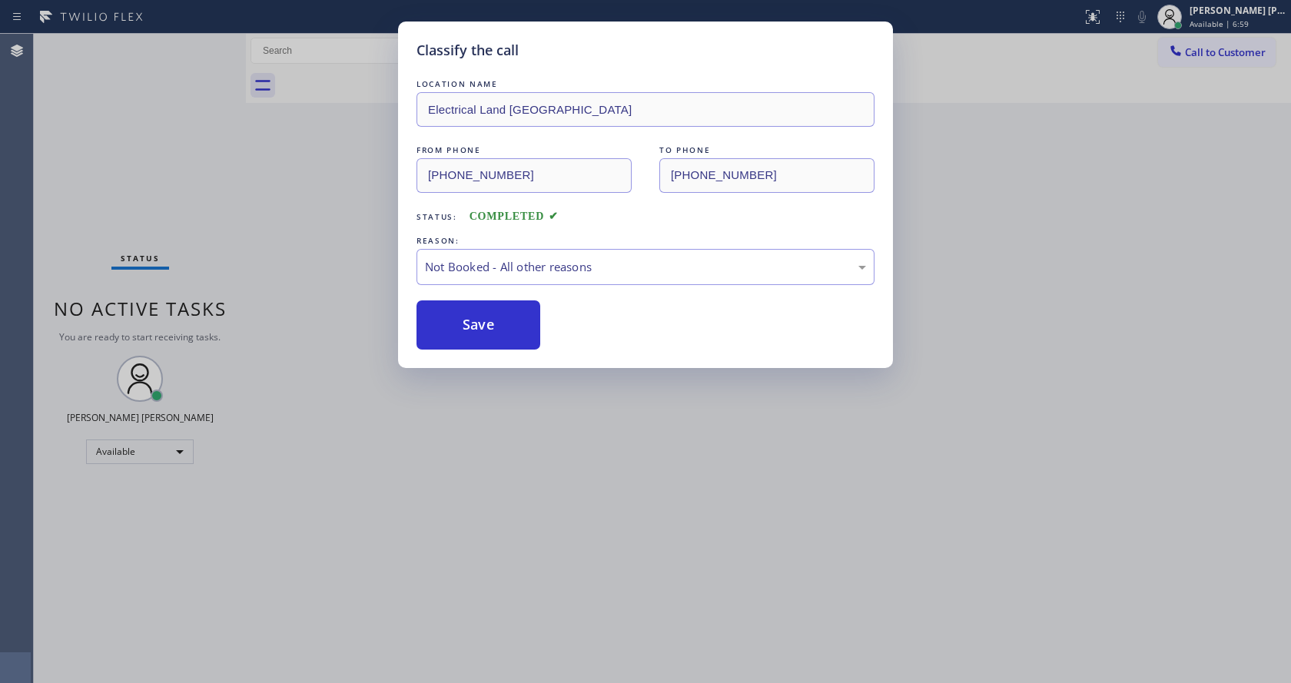
drag, startPoint x: 512, startPoint y: 460, endPoint x: 498, endPoint y: 489, distance: 32.3
click at [498, 489] on div "Classify the call LOCATION NAME Electrical Land Santa Clarita FROM PHONE [PHONE…" at bounding box center [645, 341] width 1291 height 683
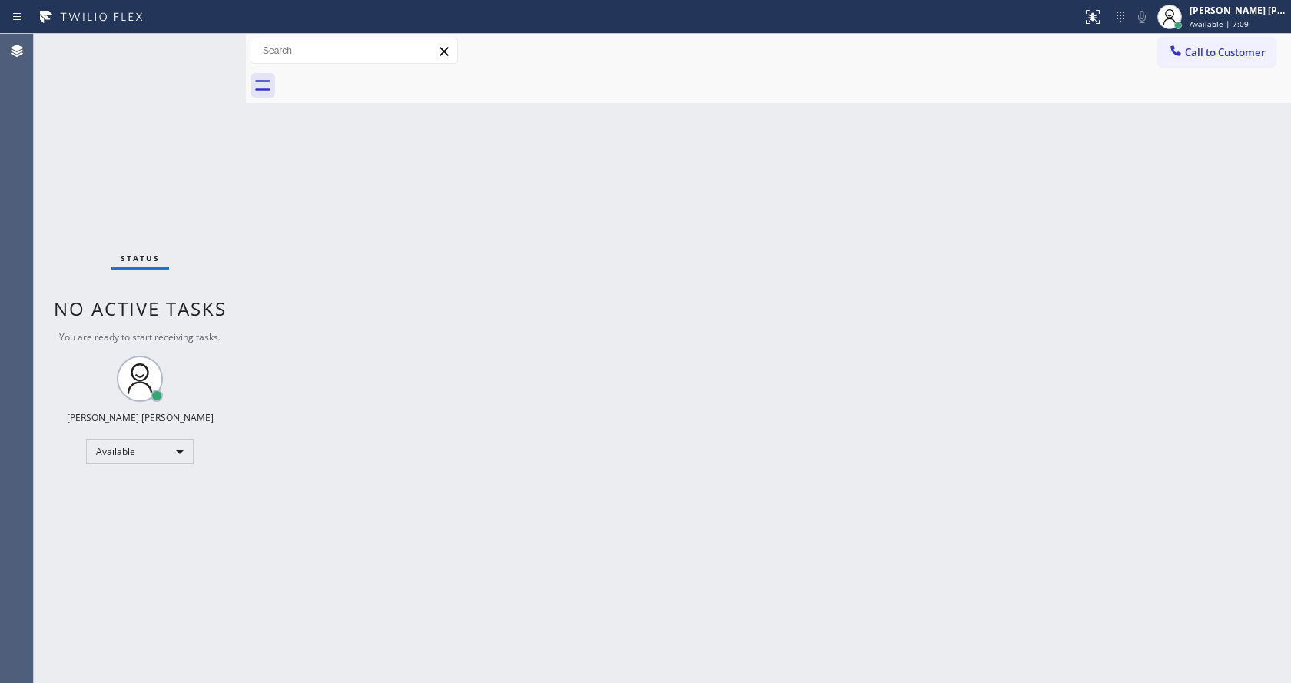
click at [702, 428] on div "Back to Dashboard Change Sender ID Customers Technicians Select a contact Outbo…" at bounding box center [768, 359] width 1045 height 650
click at [306, 248] on div "Back to Dashboard Change Sender ID Customers Technicians Select a contact Outbo…" at bounding box center [768, 359] width 1045 height 650
drag, startPoint x: 244, startPoint y: 50, endPoint x: 207, endPoint y: 53, distance: 37.0
click at [207, 53] on div "Status No active tasks You are ready to start receiving tasks. [PERSON_NAME] [P…" at bounding box center [663, 359] width 1258 height 650
click at [206, 42] on div "Status No active tasks You are ready to start receiving tasks. [PERSON_NAME] [P…" at bounding box center [140, 359] width 212 height 650
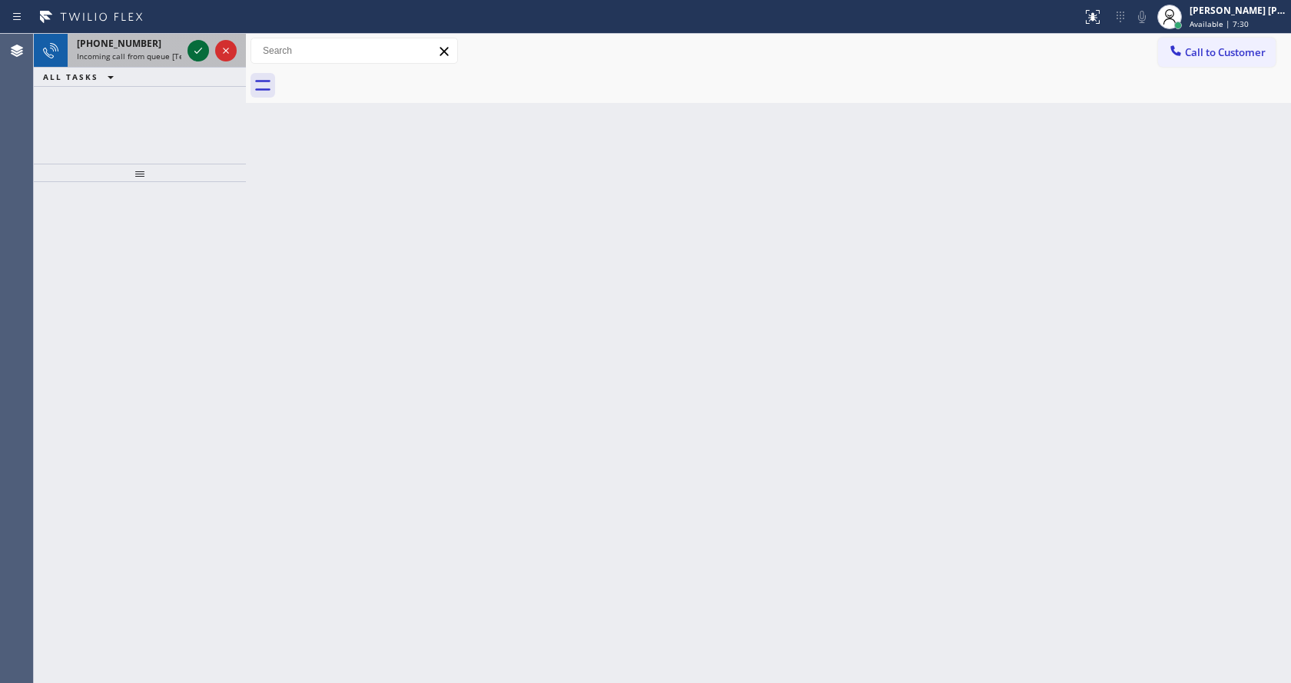
click at [206, 42] on icon at bounding box center [198, 51] width 18 height 18
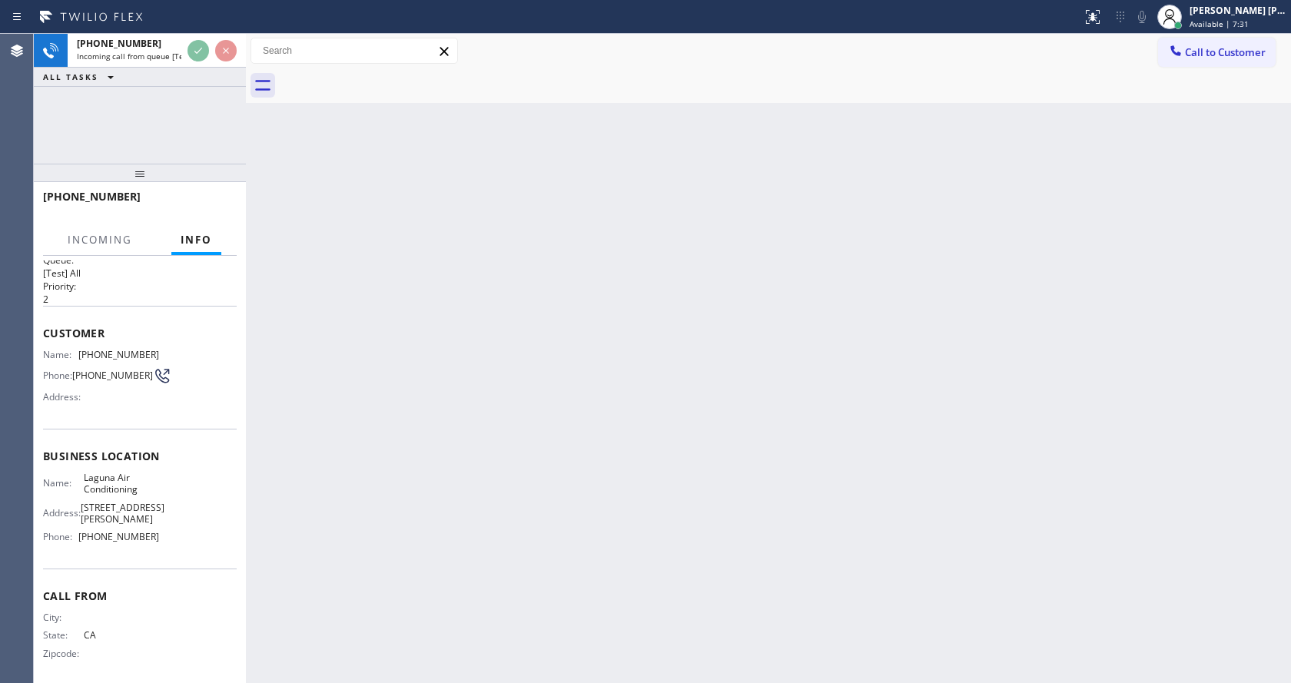
scroll to position [32, 0]
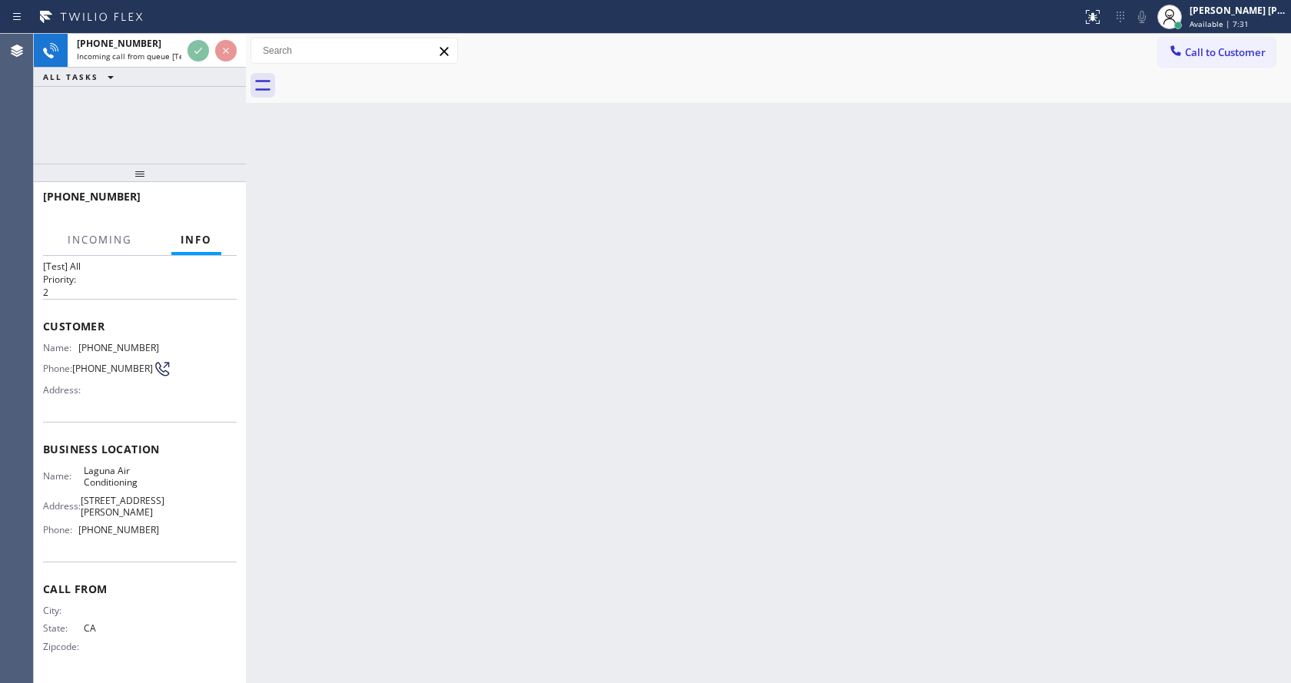
click at [559, 446] on div "Back to Dashboard Change Sender ID Customers Technicians Select a contact Outbo…" at bounding box center [768, 359] width 1045 height 650
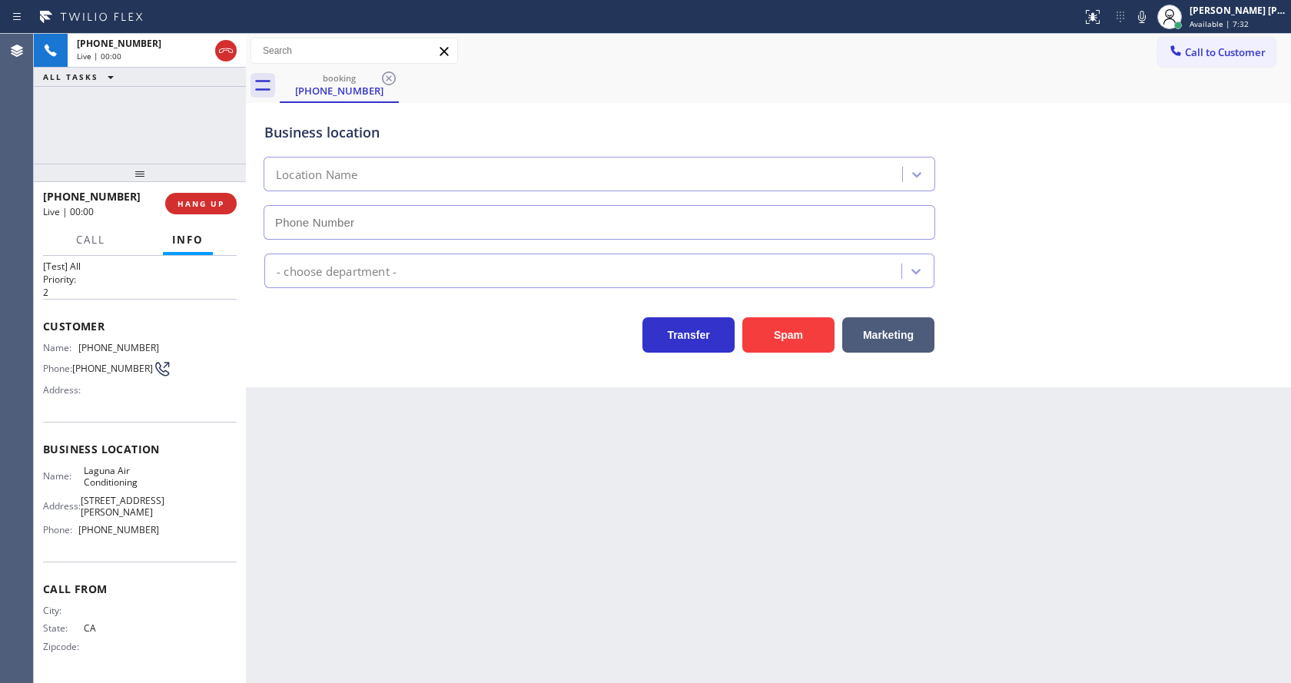
type input "[PHONE_NUMBER]"
click at [405, 523] on div "Back to Dashboard Change Sender ID Customers Technicians Select a contact Outbo…" at bounding box center [768, 359] width 1045 height 650
click at [344, 440] on div "Back to Dashboard Change Sender ID Customers Technicians Select a contact Outbo…" at bounding box center [768, 359] width 1045 height 650
click at [872, 496] on div "Back to Dashboard Change Sender ID Customers Technicians Select a contact Outbo…" at bounding box center [768, 359] width 1045 height 650
click at [1143, 11] on icon at bounding box center [1142, 17] width 18 height 18
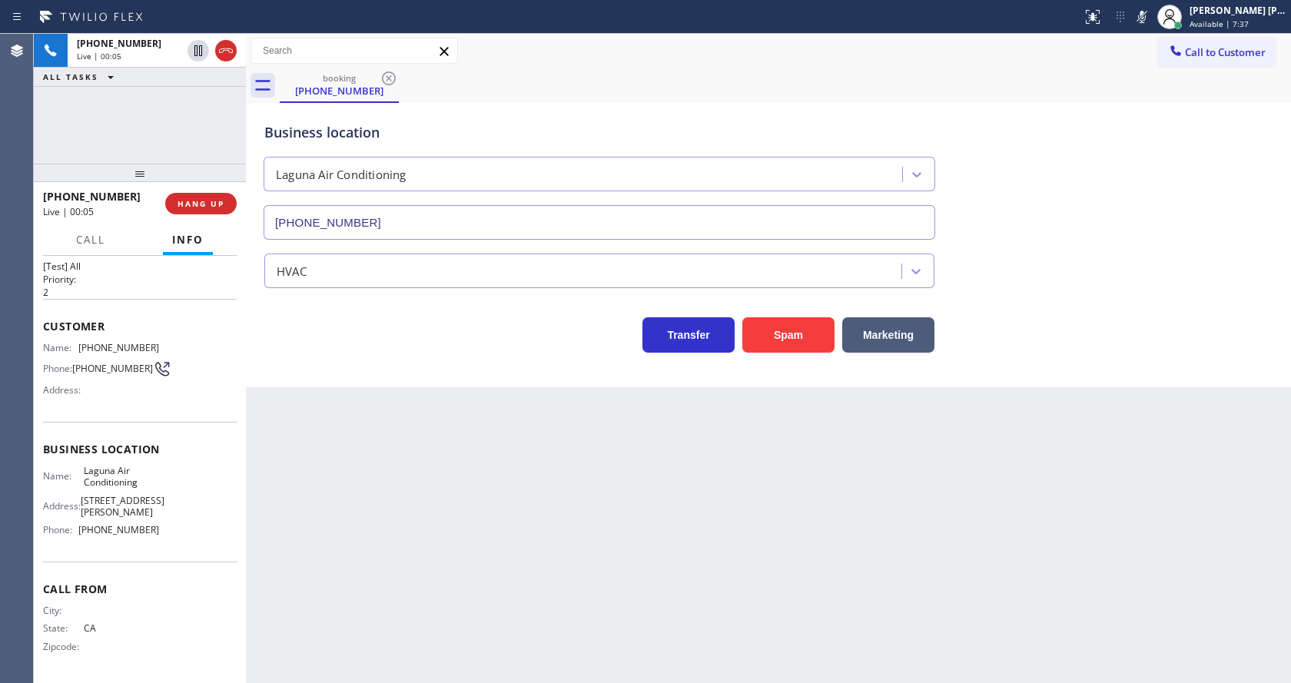
click at [1135, 214] on div "Business location Laguna Air Conditioning [PHONE_NUMBER]" at bounding box center [768, 170] width 1015 height 139
click at [802, 344] on button "Spam" at bounding box center [789, 334] width 92 height 35
click at [743, 317] on button "Spam" at bounding box center [789, 334] width 92 height 35
click at [404, 511] on div "Back to Dashboard Change Sender ID Customers Technicians Select a contact Outbo…" at bounding box center [768, 359] width 1045 height 650
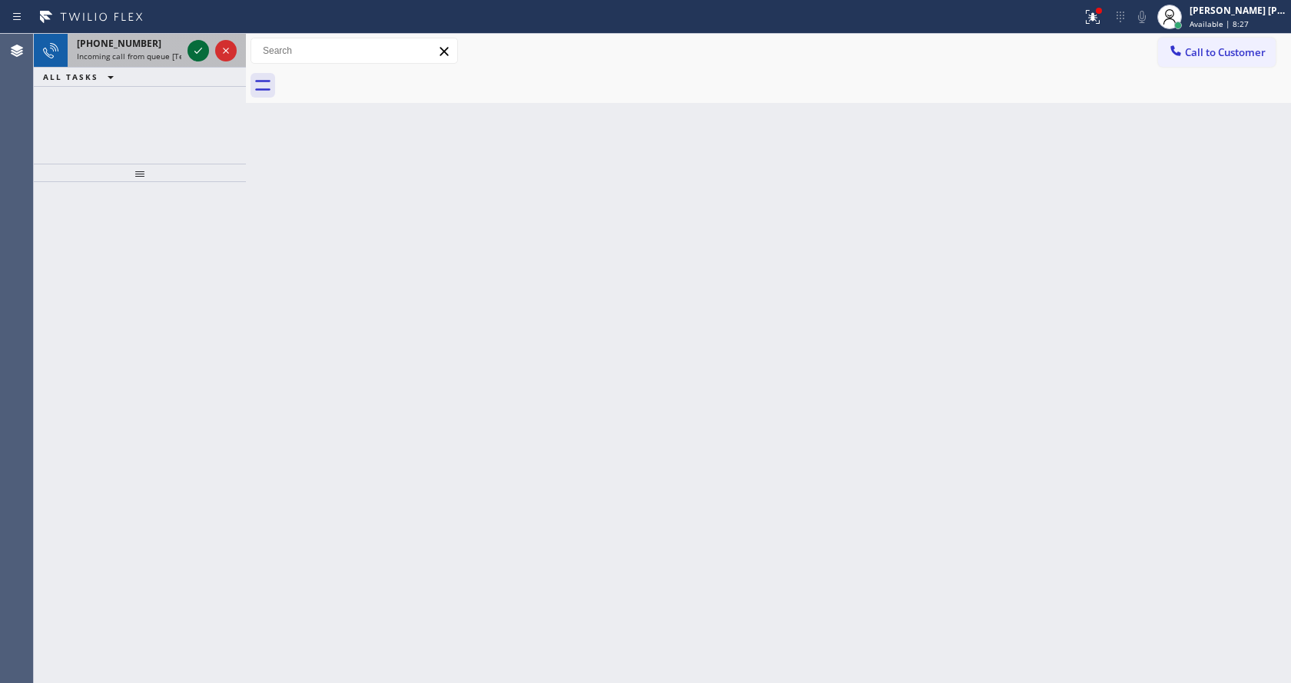
click at [199, 54] on icon at bounding box center [198, 51] width 18 height 18
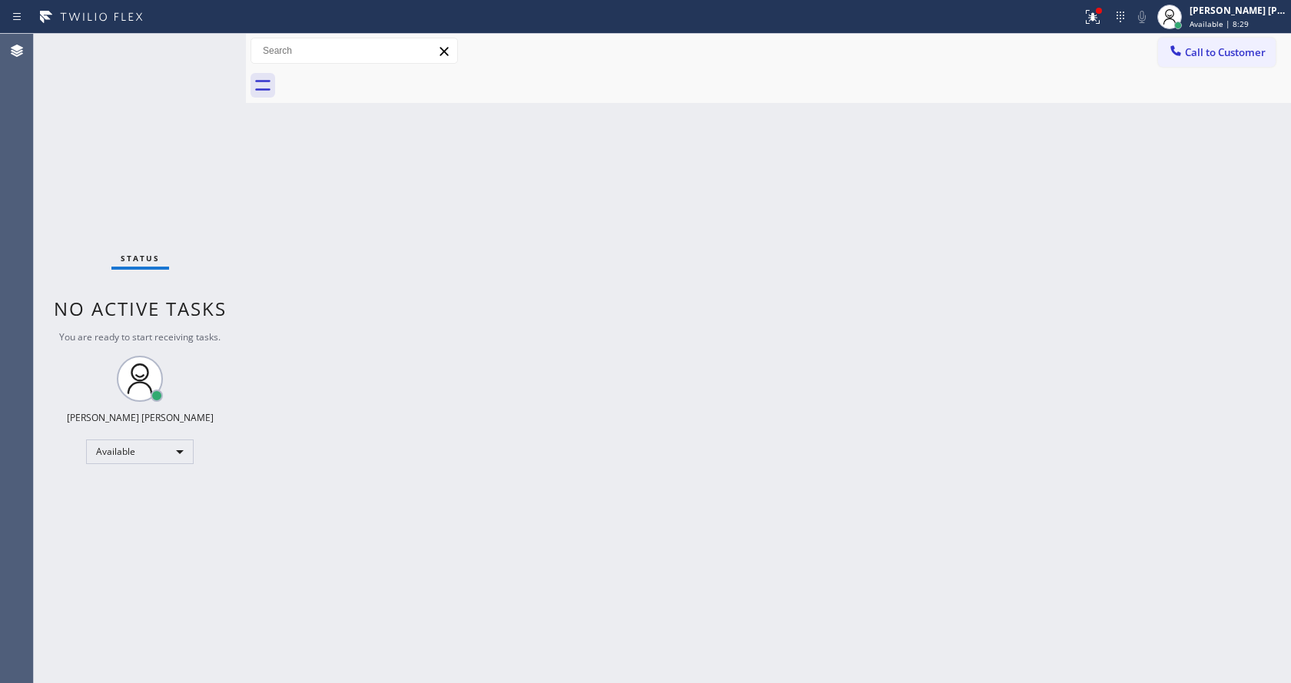
click at [454, 452] on div "Back to Dashboard Change Sender ID Customers Technicians Select a contact Outbo…" at bounding box center [768, 359] width 1045 height 650
click at [1093, 15] on icon at bounding box center [1093, 17] width 18 height 18
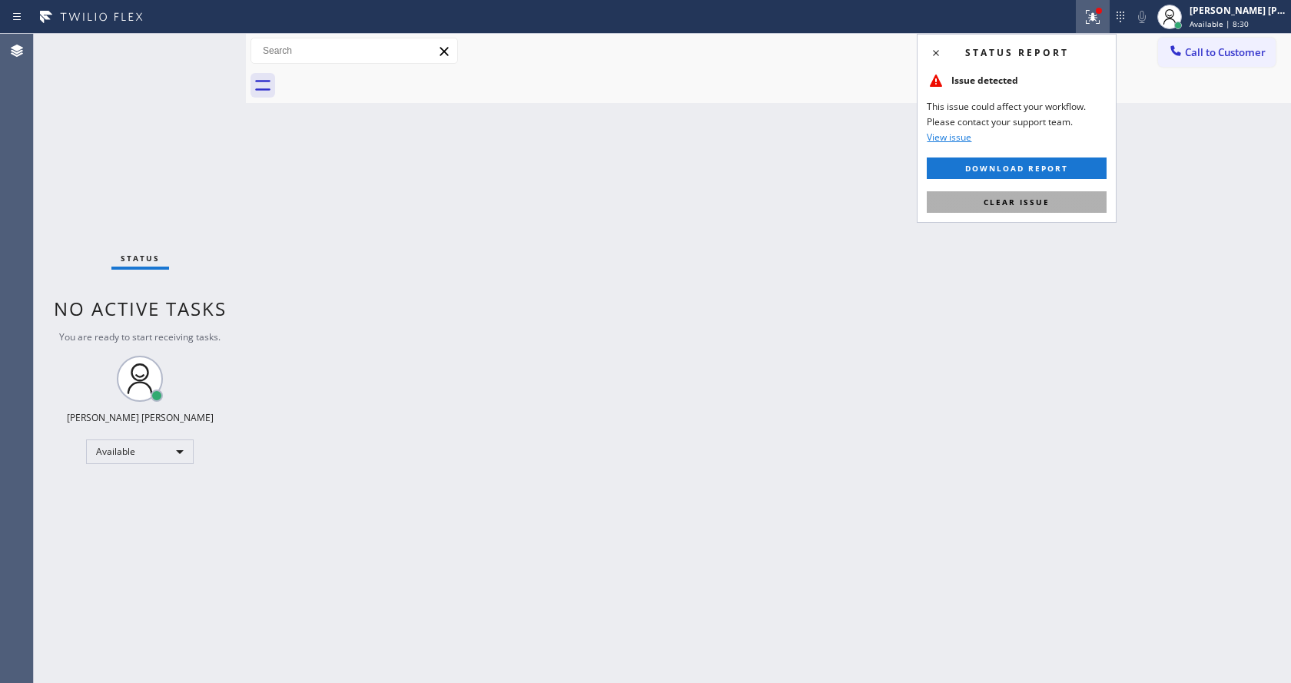
click at [1030, 206] on span "Clear issue" at bounding box center [1017, 202] width 66 height 11
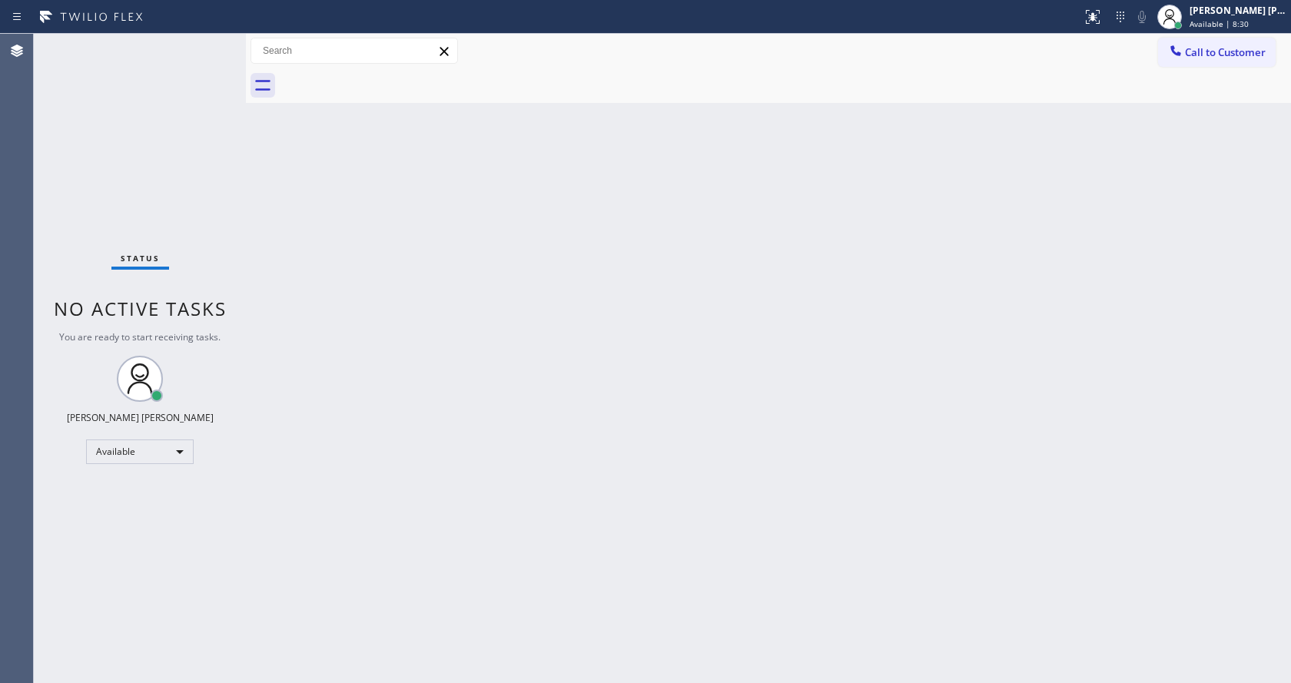
click at [1030, 206] on div "Back to Dashboard Change Sender ID Customers Technicians Select a contact Outbo…" at bounding box center [768, 359] width 1045 height 650
click at [808, 384] on div "Back to Dashboard Change Sender ID Customers Technicians Select a contact Outbo…" at bounding box center [768, 359] width 1045 height 650
click at [212, 49] on div "Status No active tasks You are ready to start receiving tasks. [PERSON_NAME] [P…" at bounding box center [140, 359] width 212 height 650
click at [473, 442] on div "Back to Dashboard Change Sender ID Customers Technicians Select a contact Outbo…" at bounding box center [768, 359] width 1045 height 650
click at [772, 359] on div "Back to Dashboard Change Sender ID Customers Technicians Select a contact Outbo…" at bounding box center [768, 359] width 1045 height 650
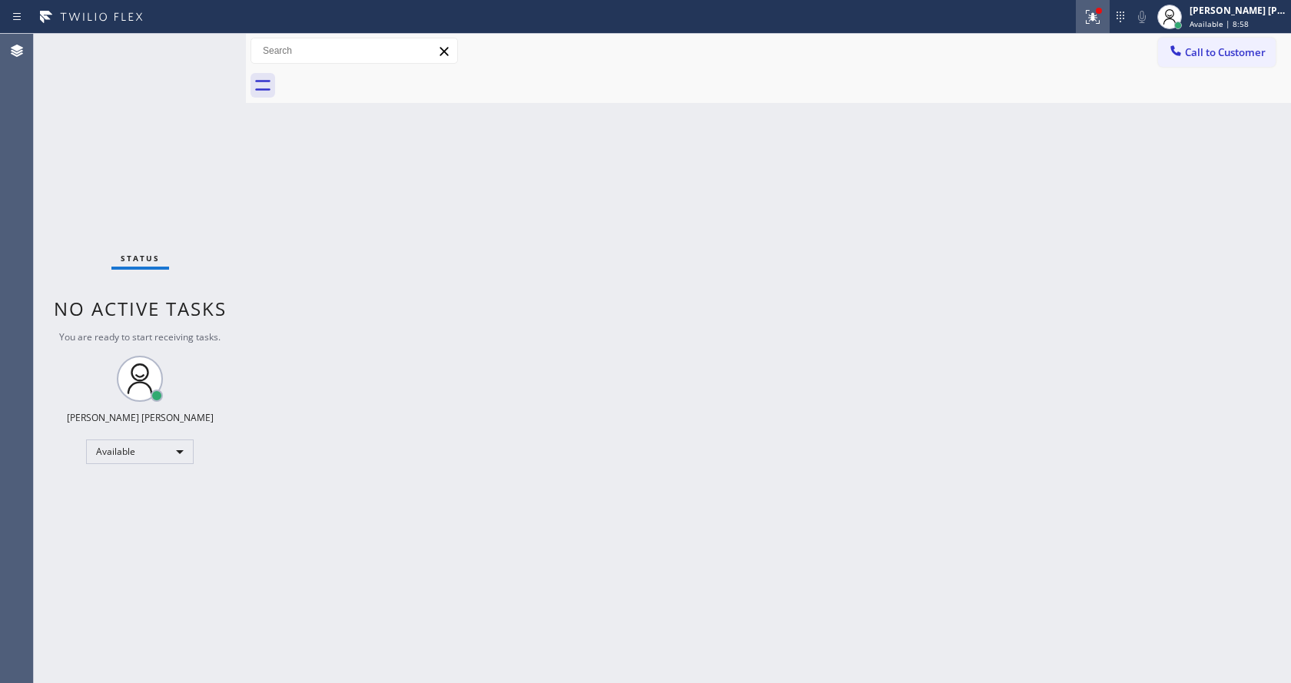
click at [1095, 19] on icon at bounding box center [1093, 17] width 18 height 18
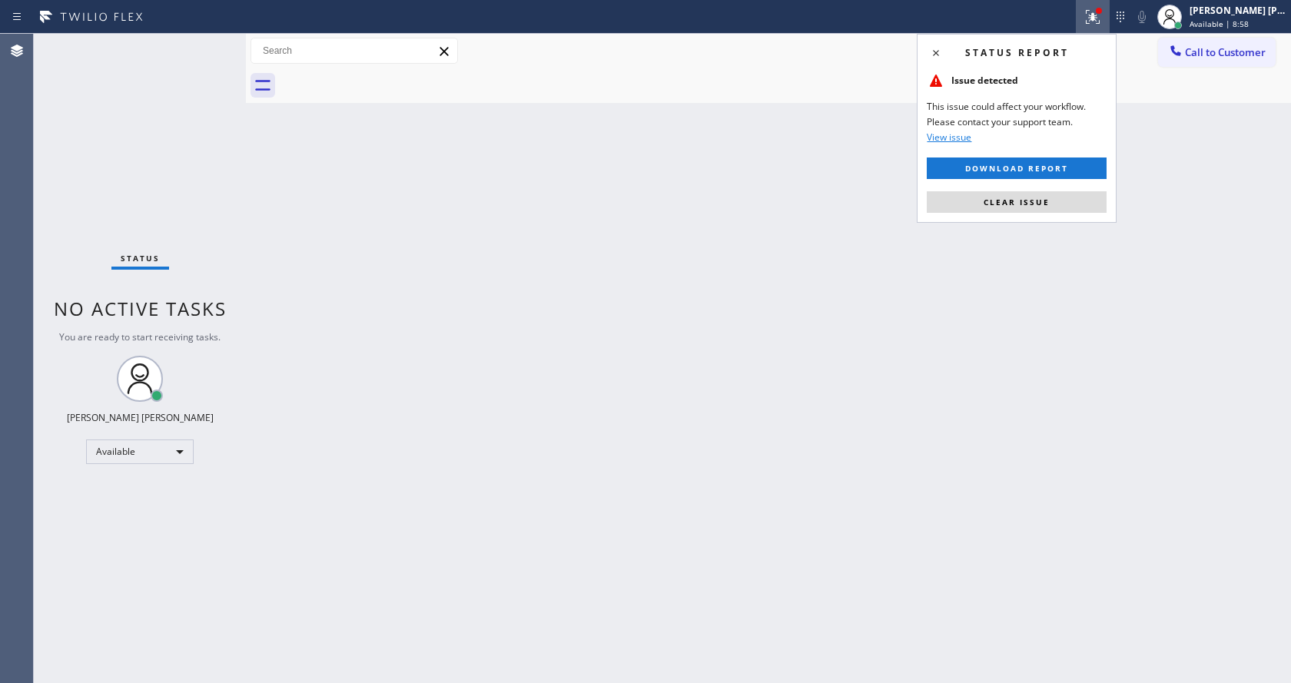
click at [1034, 188] on div "Status report Issue detected This issue could affect your workflow. Please cont…" at bounding box center [1017, 128] width 200 height 189
click at [1032, 194] on button "Clear issue" at bounding box center [1017, 202] width 180 height 22
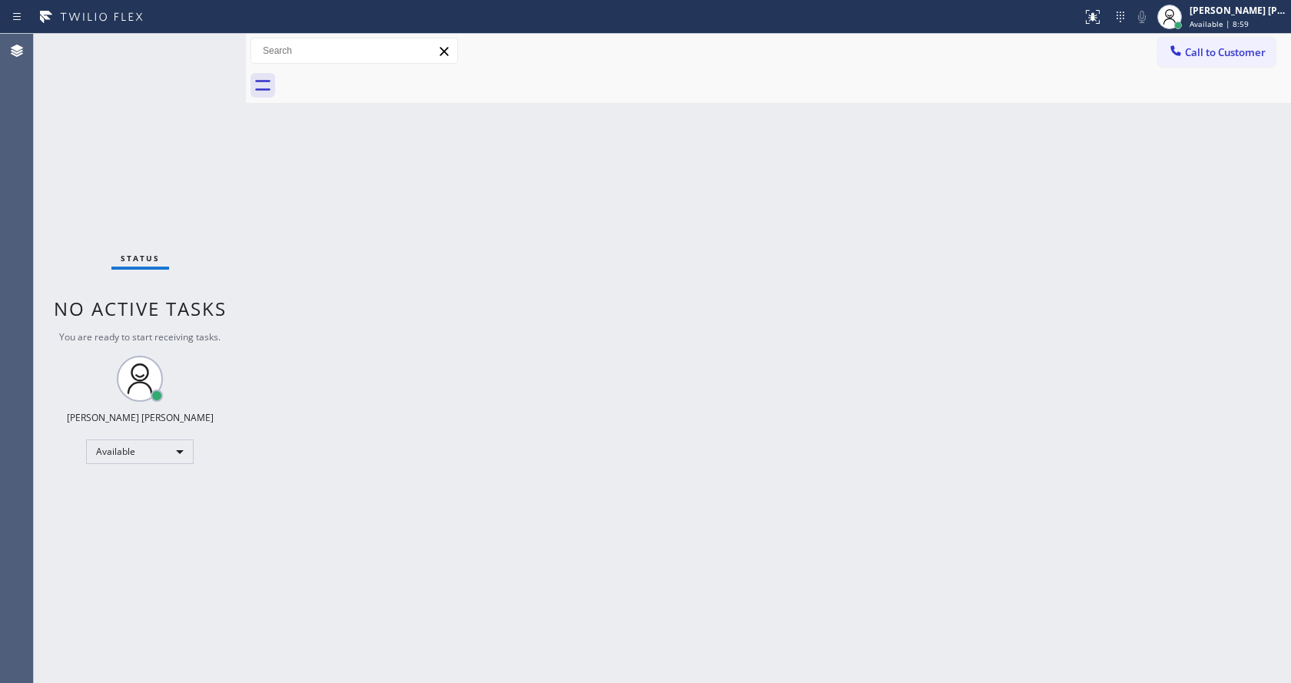
drag, startPoint x: 1032, startPoint y: 210, endPoint x: 1067, endPoint y: 2, distance: 210.4
click at [1032, 205] on div "Back to Dashboard Change Sender ID Customers Technicians Select a contact Outbo…" at bounding box center [768, 359] width 1045 height 650
click at [1038, 252] on div "Back to Dashboard Change Sender ID Customers Technicians Select a contact Outbo…" at bounding box center [768, 359] width 1045 height 650
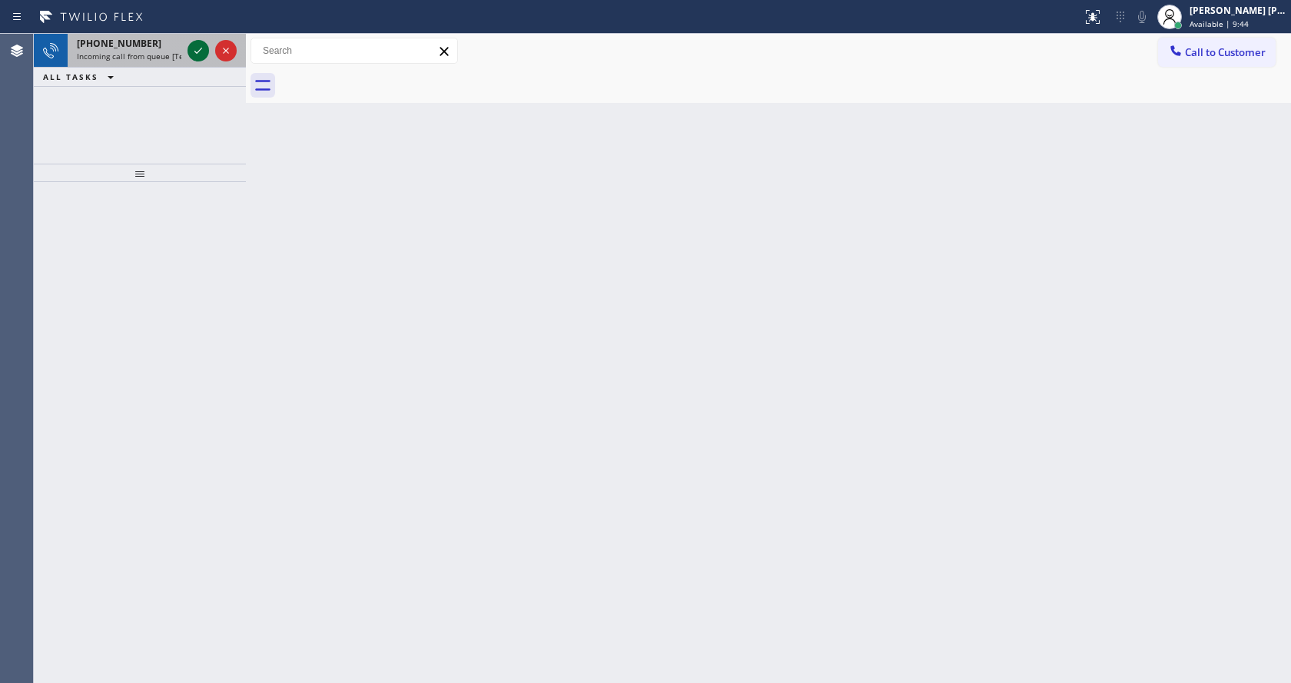
click at [188, 49] on div at bounding box center [199, 51] width 22 height 18
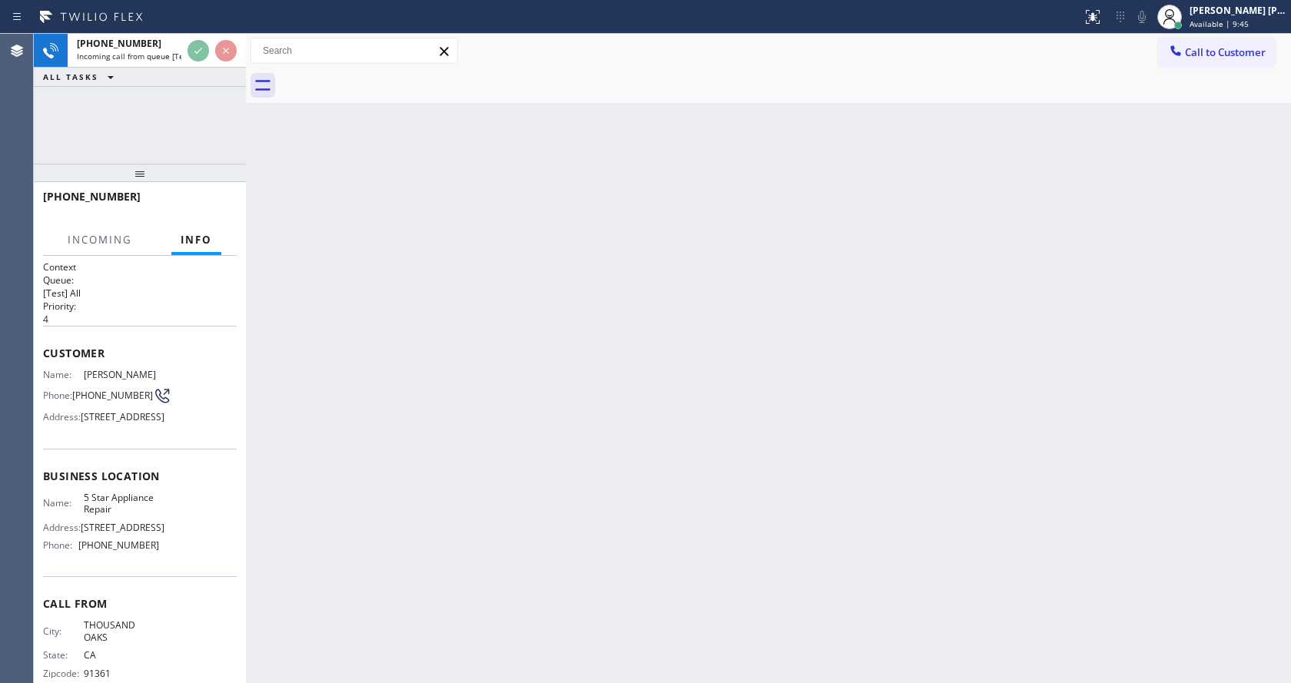
scroll to position [68, 0]
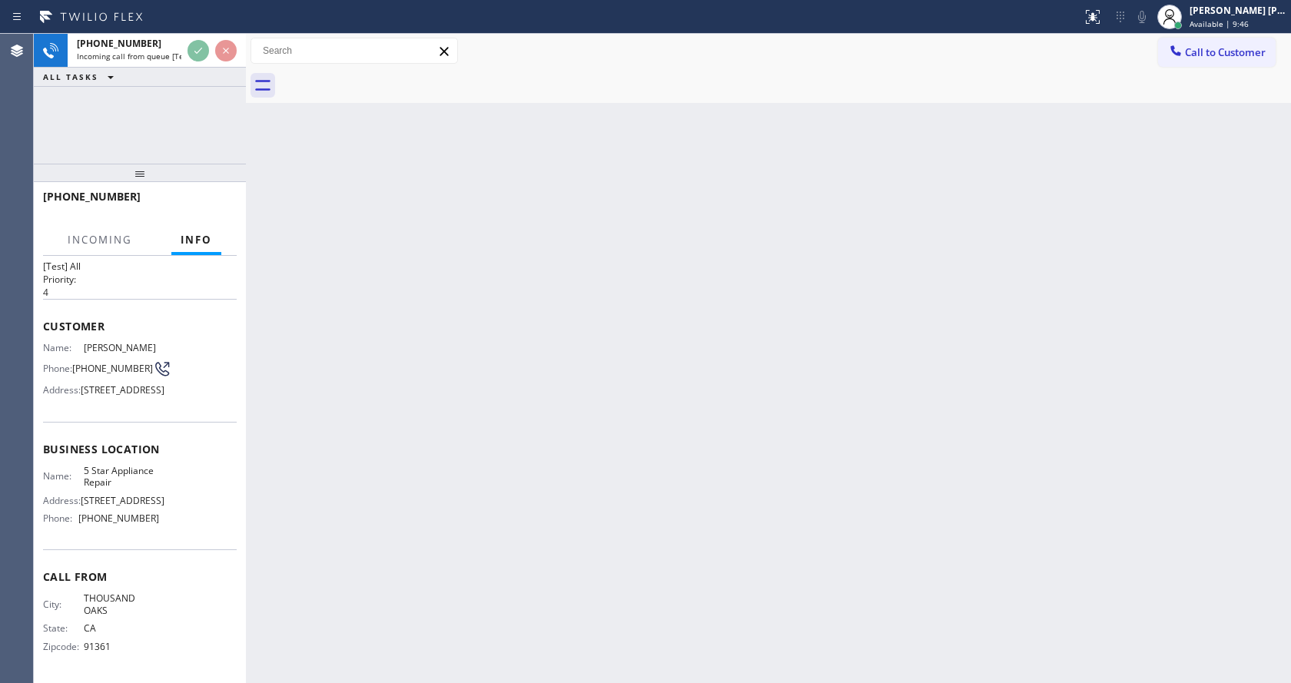
click at [534, 467] on div "Back to Dashboard Change Sender ID Customers Technicians Select a contact Outbo…" at bounding box center [768, 359] width 1045 height 650
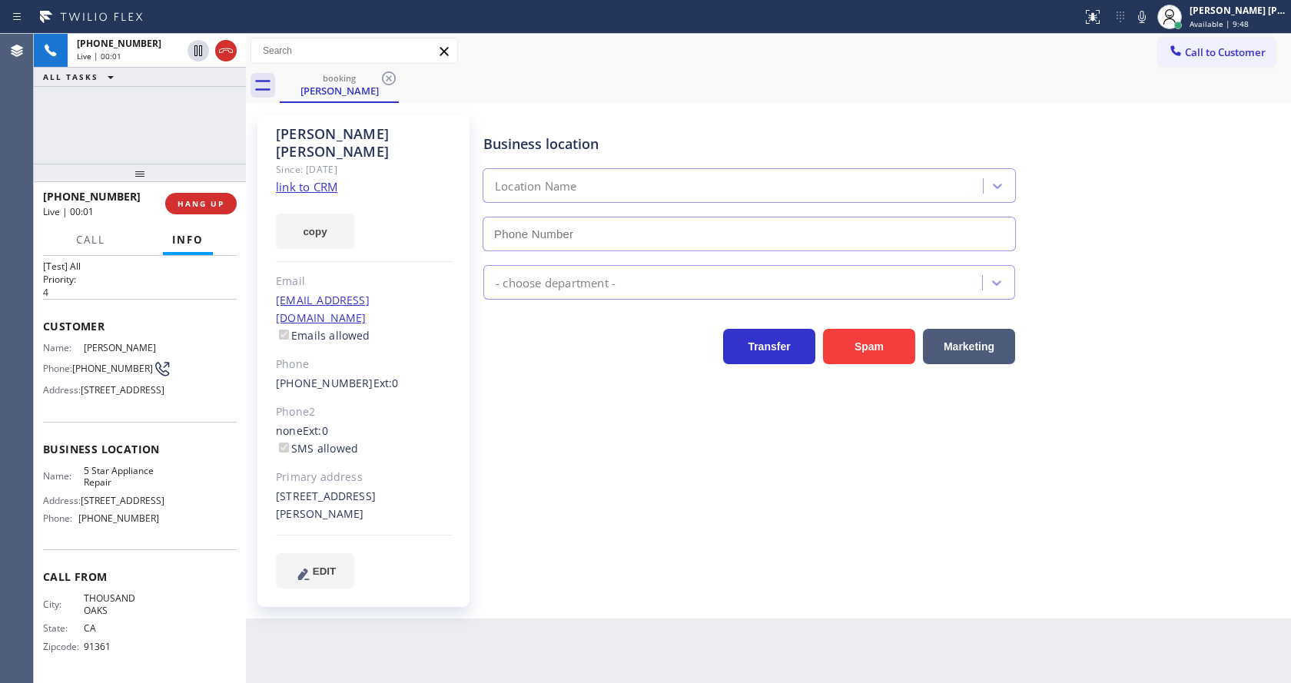
type input "[PHONE_NUMBER]"
click at [543, 483] on div "Business location 5 Star Appliance Repair [PHONE_NUMBER] 5 Star Appliance Trans…" at bounding box center [883, 351] width 807 height 466
drag, startPoint x: 576, startPoint y: 426, endPoint x: 610, endPoint y: 402, distance: 40.7
click at [576, 426] on div "Business location 5 Star Appliance Repair [PHONE_NUMBER] 5 Star Appliance Trans…" at bounding box center [883, 351] width 807 height 466
click at [1151, 15] on icon at bounding box center [1142, 17] width 18 height 18
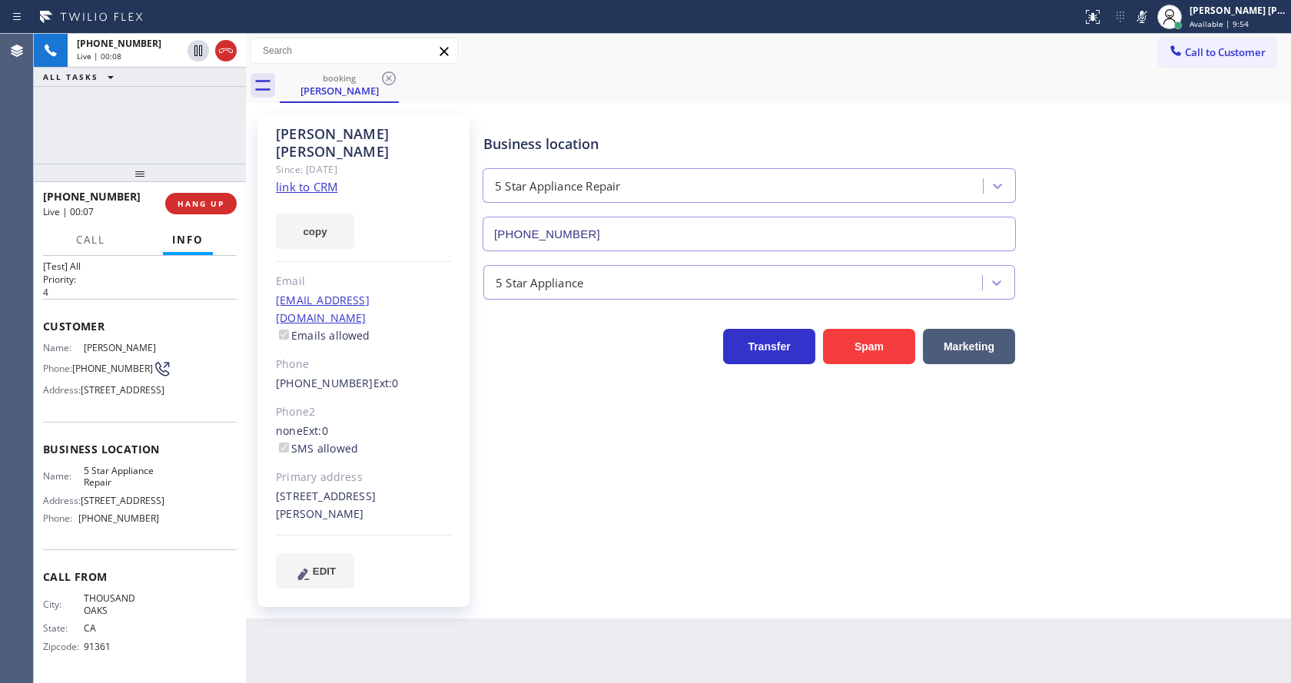
click at [1151, 15] on icon at bounding box center [1142, 17] width 18 height 18
click at [324, 179] on link "link to CRM" at bounding box center [306, 186] width 61 height 15
click at [1151, 14] on icon at bounding box center [1142, 17] width 18 height 18
click at [473, 602] on div "Back to Dashboard Change Sender ID Customers Technicians Select a contact Outbo…" at bounding box center [768, 359] width 1045 height 650
click at [663, 576] on div "Business location 5 Star Appliance Repair [PHONE_NUMBER] 5 Star Appliance Trans…" at bounding box center [883, 366] width 807 height 497
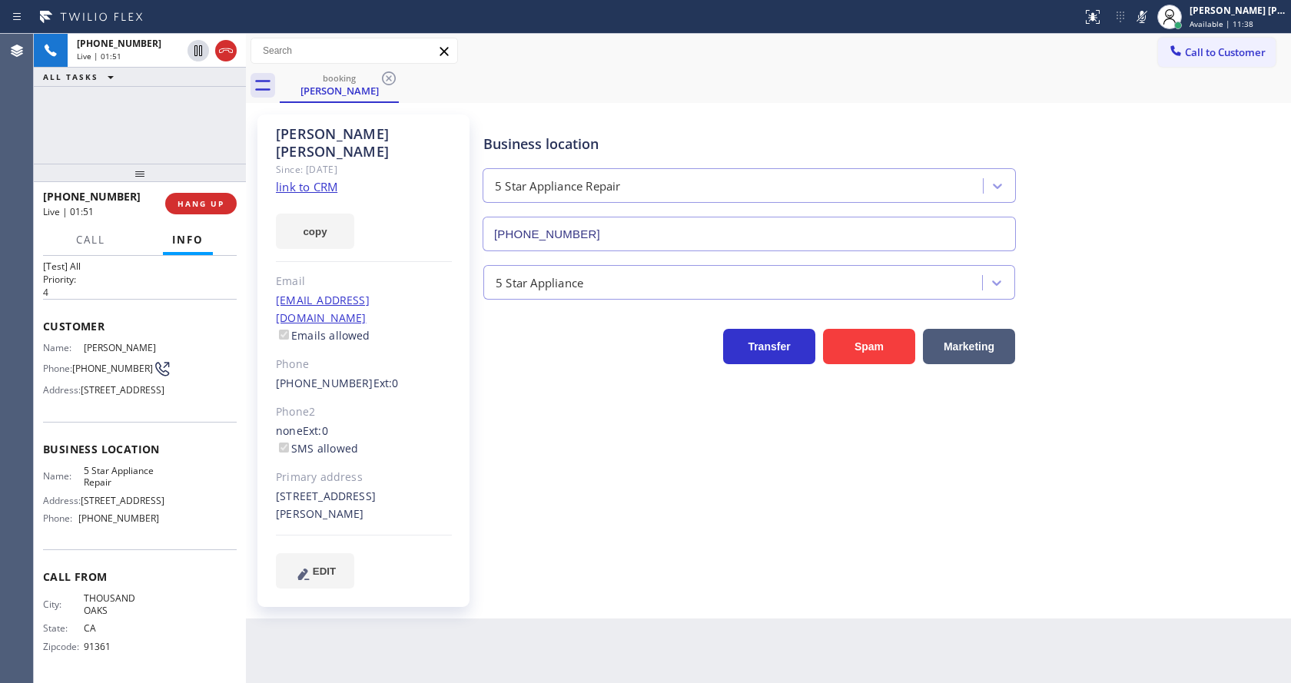
click at [1147, 18] on icon at bounding box center [1142, 17] width 18 height 18
click at [1151, 118] on div "Business location 5 Star Appliance Repair [PHONE_NUMBER]" at bounding box center [883, 181] width 807 height 139
click at [1151, 21] on icon at bounding box center [1142, 17] width 18 height 18
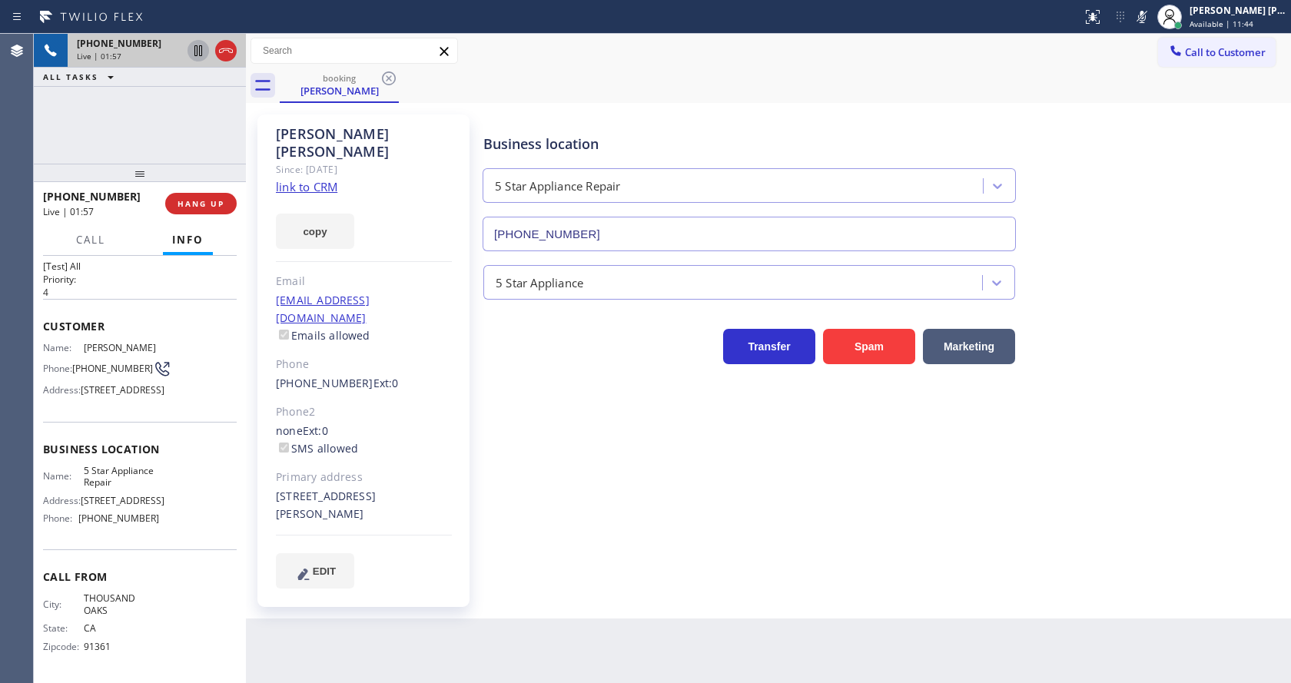
click at [198, 45] on icon at bounding box center [198, 51] width 18 height 18
drag, startPoint x: 598, startPoint y: 512, endPoint x: 586, endPoint y: 520, distance: 14.3
click at [595, 513] on div "Business location 5 Star Appliance Repair [PHONE_NUMBER] 5 Star Appliance Trans…" at bounding box center [883, 351] width 807 height 466
click at [507, 636] on div "Back to Dashboard Change Sender ID Customers Technicians Select a contact Outbo…" at bounding box center [768, 359] width 1045 height 650
click at [450, 362] on div "[PERSON_NAME] Since: [DATE] link to CRM copy Email [EMAIL_ADDRESS][DOMAIN_NAME]…" at bounding box center [363, 361] width 212 height 493
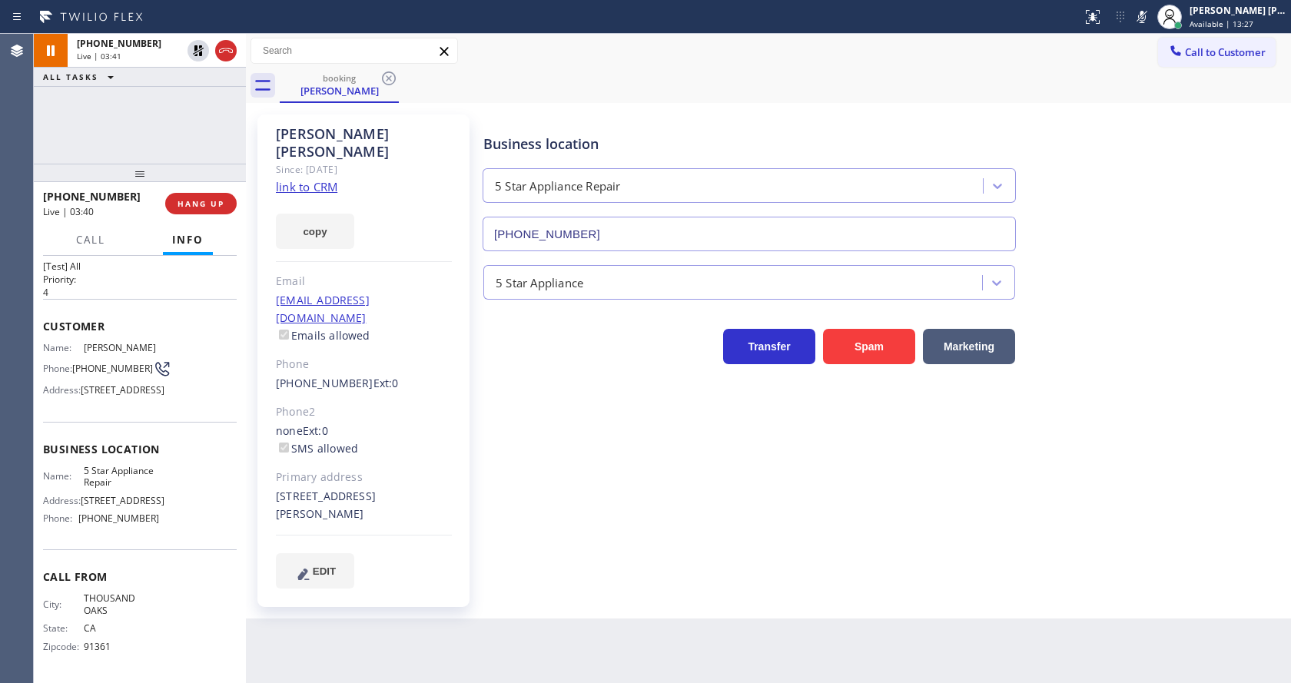
click at [540, 482] on div "Business location 5 Star Appliance Repair [PHONE_NUMBER] 5 Star Appliance Trans…" at bounding box center [883, 351] width 807 height 466
click at [550, 628] on div "Back to Dashboard Change Sender ID Customers Technicians Select a contact Outbo…" at bounding box center [768, 359] width 1045 height 650
click at [1257, 363] on div "Transfer Spam Marketing" at bounding box center [883, 339] width 807 height 49
click at [547, 573] on div "Business location 5 Star Appliance Repair [PHONE_NUMBER] 5 Star Appliance Trans…" at bounding box center [883, 366] width 807 height 497
click at [675, 527] on div "Business location 5 Star Appliance Repair [PHONE_NUMBER] 5 Star Appliance Trans…" at bounding box center [883, 351] width 807 height 466
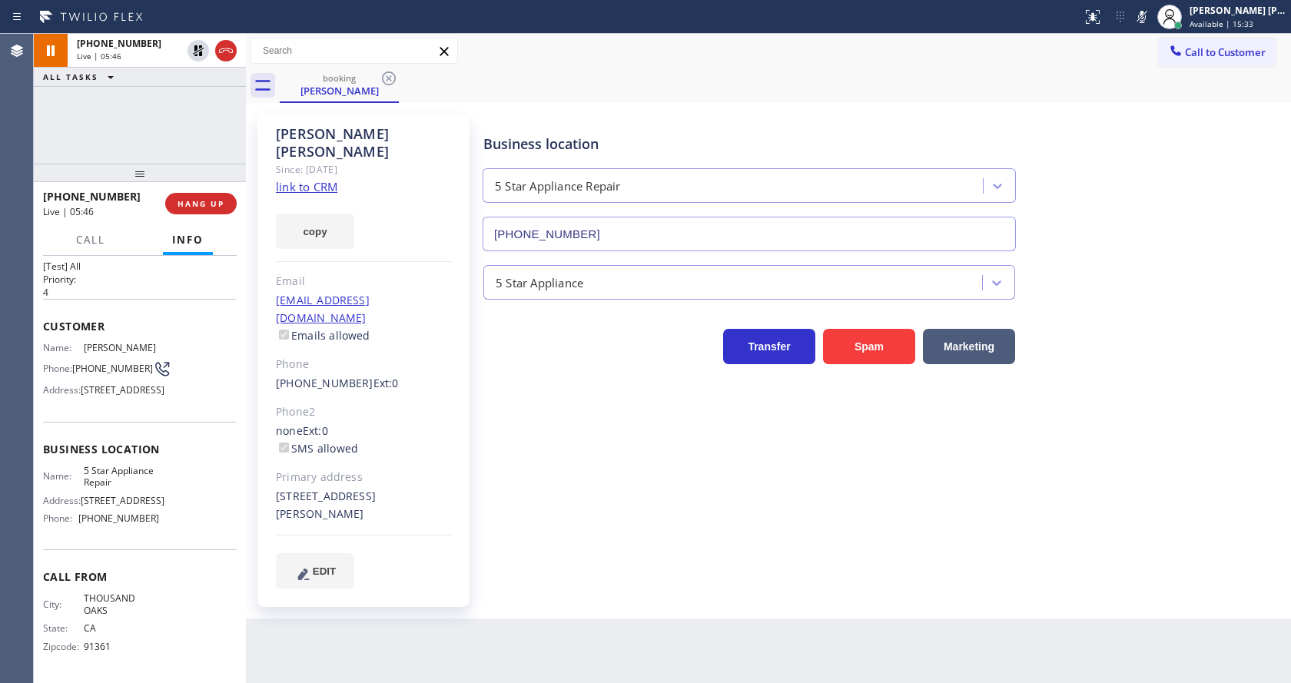
click at [559, 412] on div "Business location 5 Star Appliance Repair [PHONE_NUMBER] 5 Star Appliance Trans…" at bounding box center [883, 351] width 807 height 466
click at [441, 423] on div "none Ext: 0 SMS allowed" at bounding box center [364, 440] width 176 height 35
click at [304, 179] on link "link to CRM" at bounding box center [306, 186] width 61 height 15
drag, startPoint x: 536, startPoint y: 591, endPoint x: 471, endPoint y: 679, distance: 109.5
click at [533, 597] on div "Back to Dashboard Change Sender ID Customers Technicians Select a contact Outbo…" at bounding box center [768, 359] width 1045 height 650
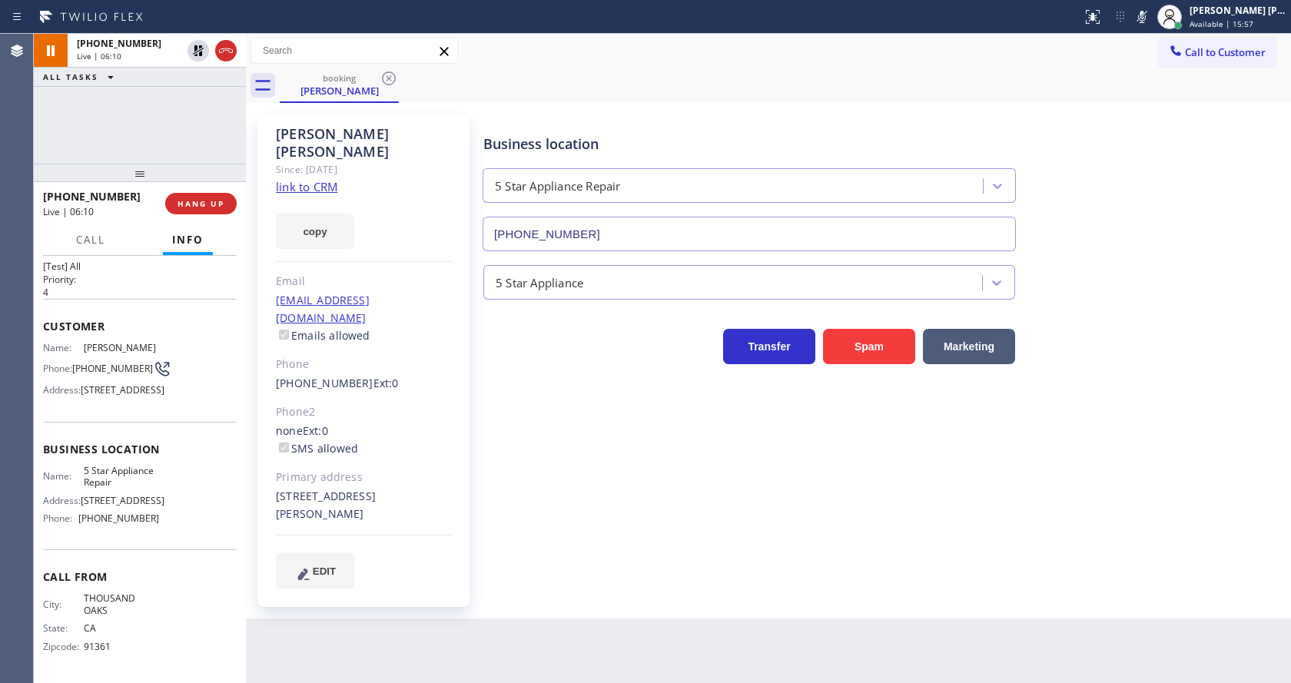
click at [451, 356] on div "Phone" at bounding box center [364, 365] width 176 height 18
click at [298, 179] on link "link to CRM" at bounding box center [306, 186] width 61 height 15
click at [198, 45] on icon at bounding box center [198, 51] width 18 height 18
click at [1151, 16] on icon at bounding box center [1142, 17] width 18 height 18
click at [1166, 81] on div "booking [PERSON_NAME]" at bounding box center [786, 85] width 1012 height 35
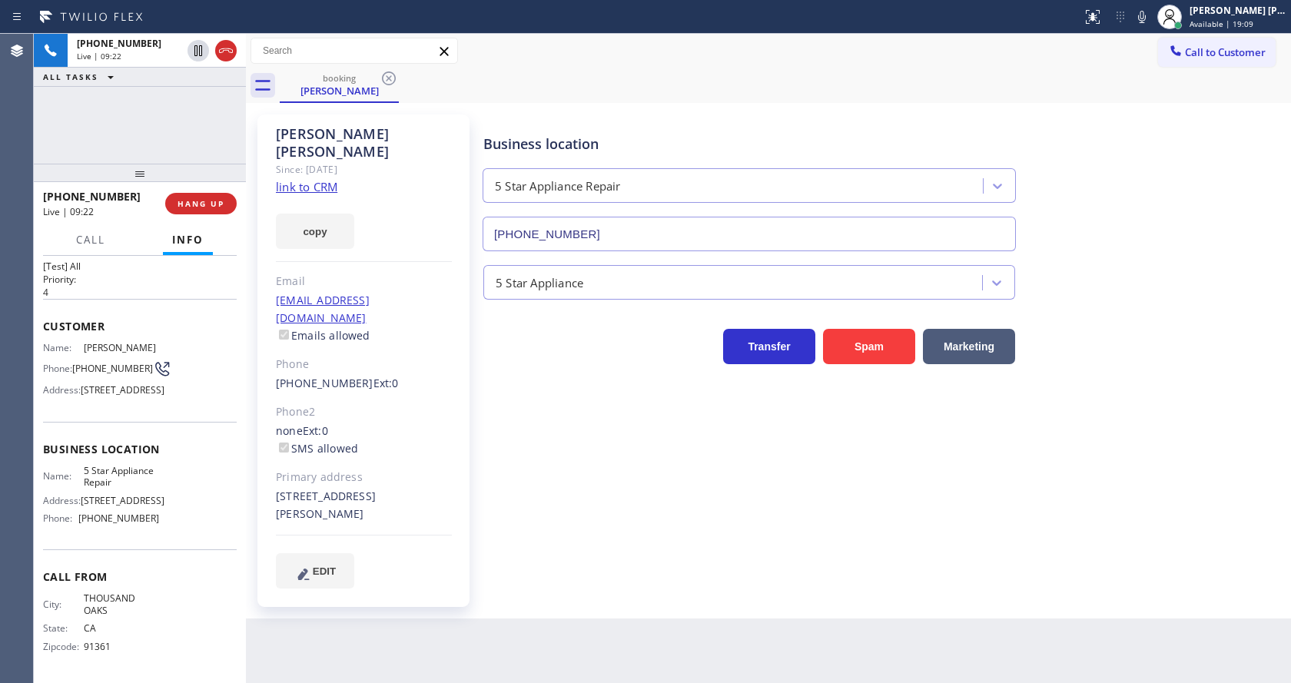
click at [469, 495] on div "[PERSON_NAME] Since: [DATE] link to CRM copy Email [EMAIL_ADDRESS][DOMAIN_NAME]…" at bounding box center [363, 361] width 212 height 493
drag, startPoint x: 663, startPoint y: 621, endPoint x: 613, endPoint y: 593, distance: 57.5
click at [663, 621] on div "Back to Dashboard Change Sender ID Customers Technicians Select a contact Outbo…" at bounding box center [768, 359] width 1045 height 650
click at [703, 630] on div "Back to Dashboard Change Sender ID Customers Technicians Select a contact Outbo…" at bounding box center [768, 359] width 1045 height 650
click at [198, 204] on span "HANG UP" at bounding box center [201, 203] width 47 height 11
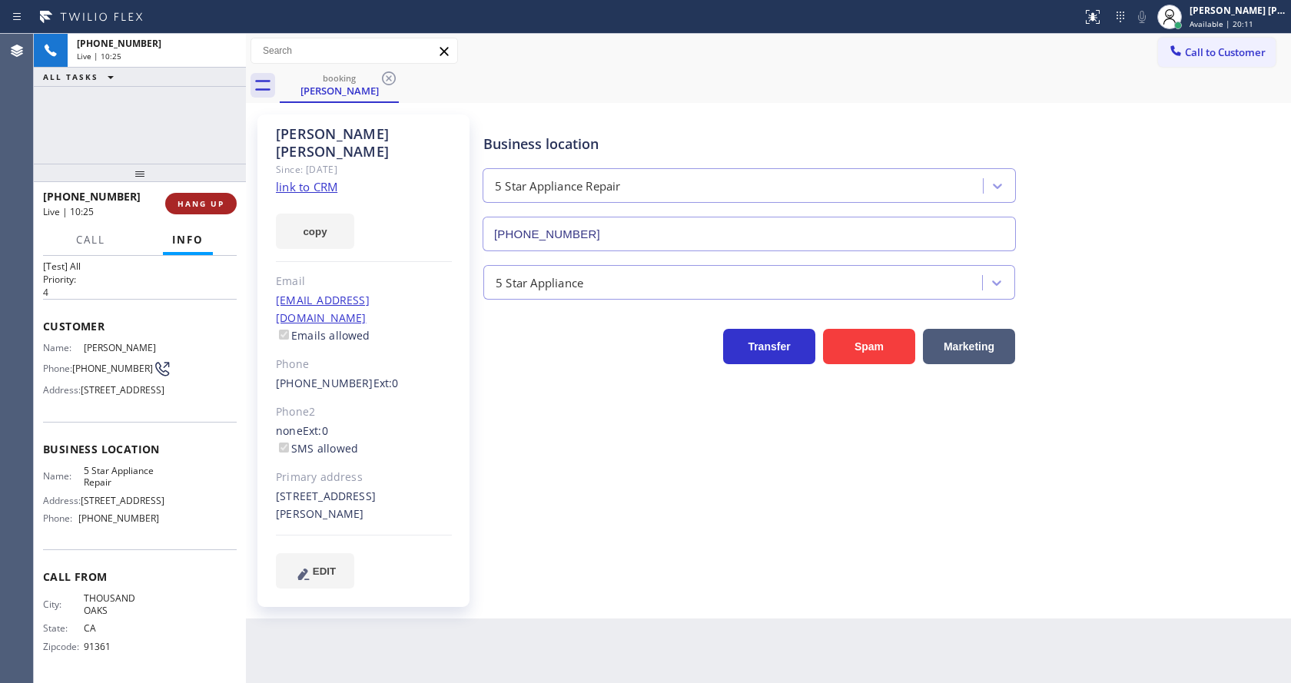
click at [198, 204] on span "HANG UP" at bounding box center [201, 203] width 47 height 11
click at [198, 204] on span "COMPLETE" at bounding box center [197, 203] width 53 height 11
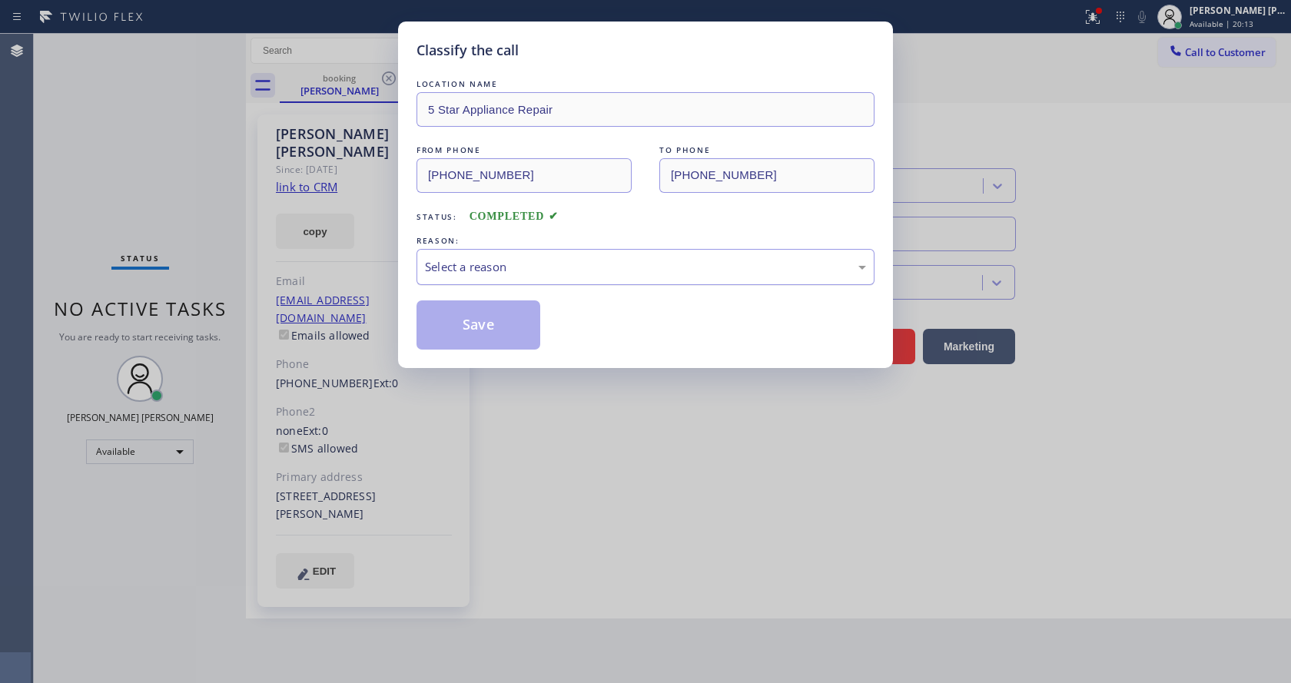
click at [474, 264] on div "Select a reason" at bounding box center [645, 267] width 441 height 18
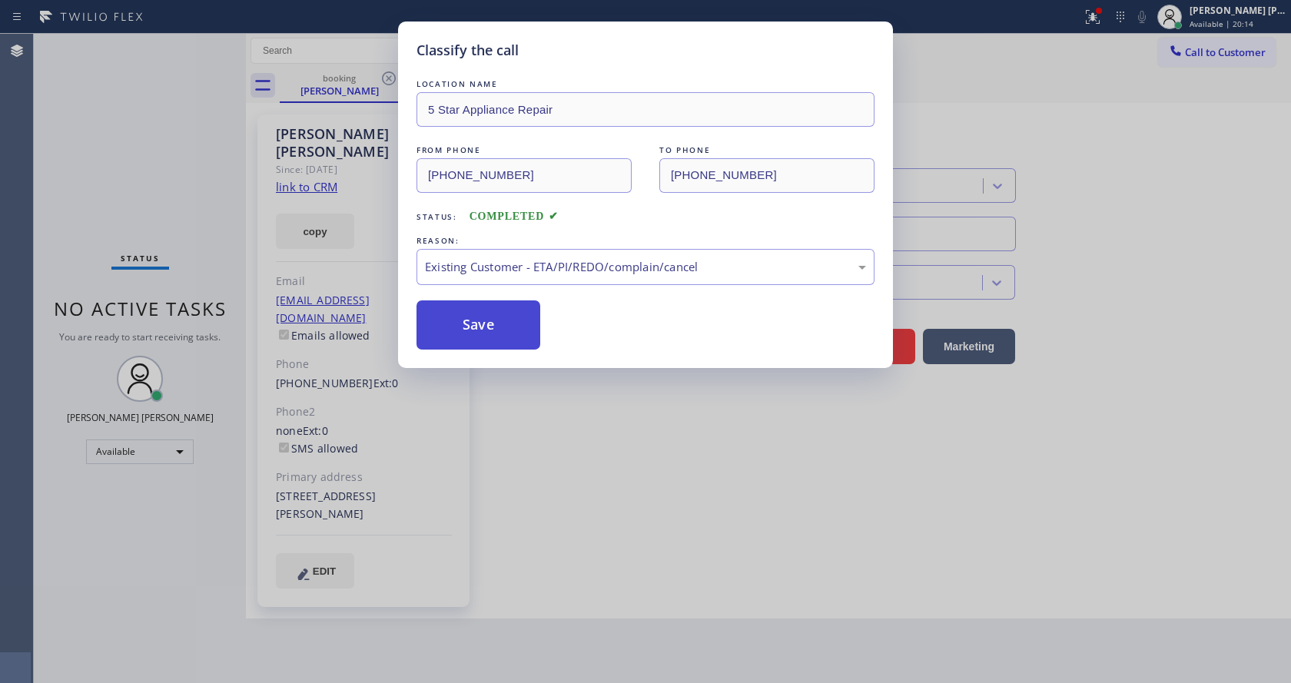
click at [486, 331] on button "Save" at bounding box center [479, 325] width 124 height 49
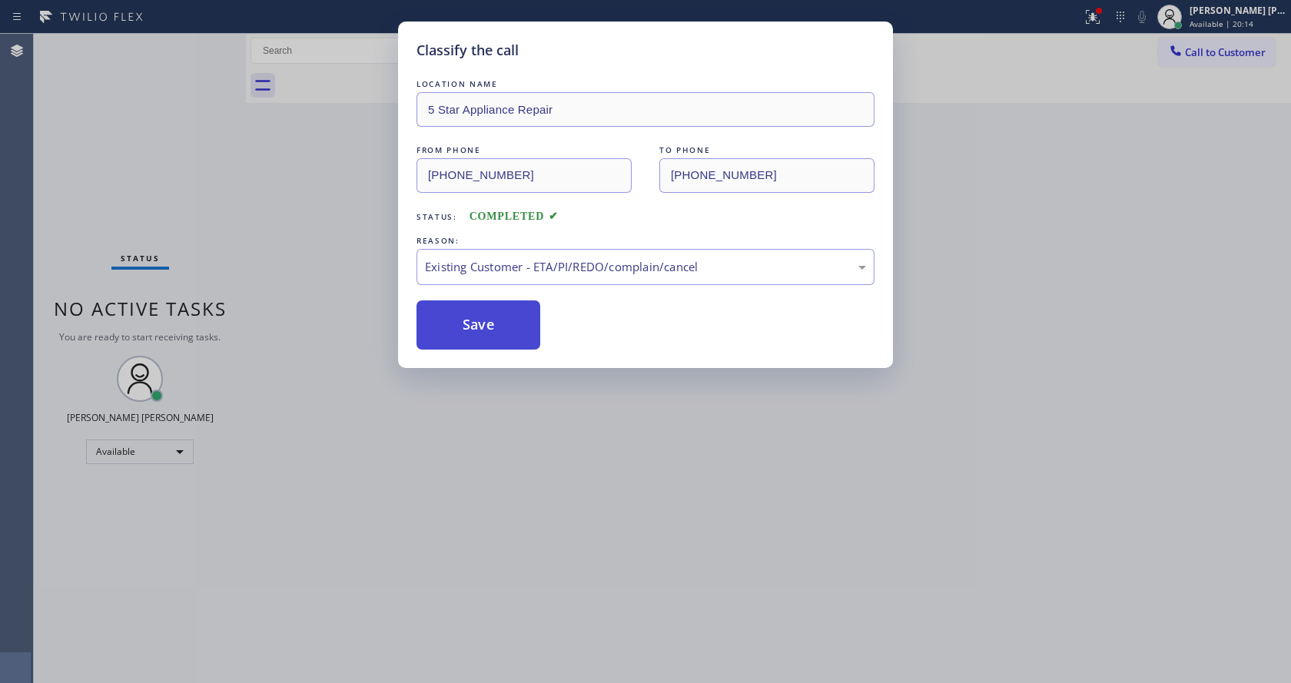
click at [524, 349] on button "Save" at bounding box center [479, 325] width 124 height 49
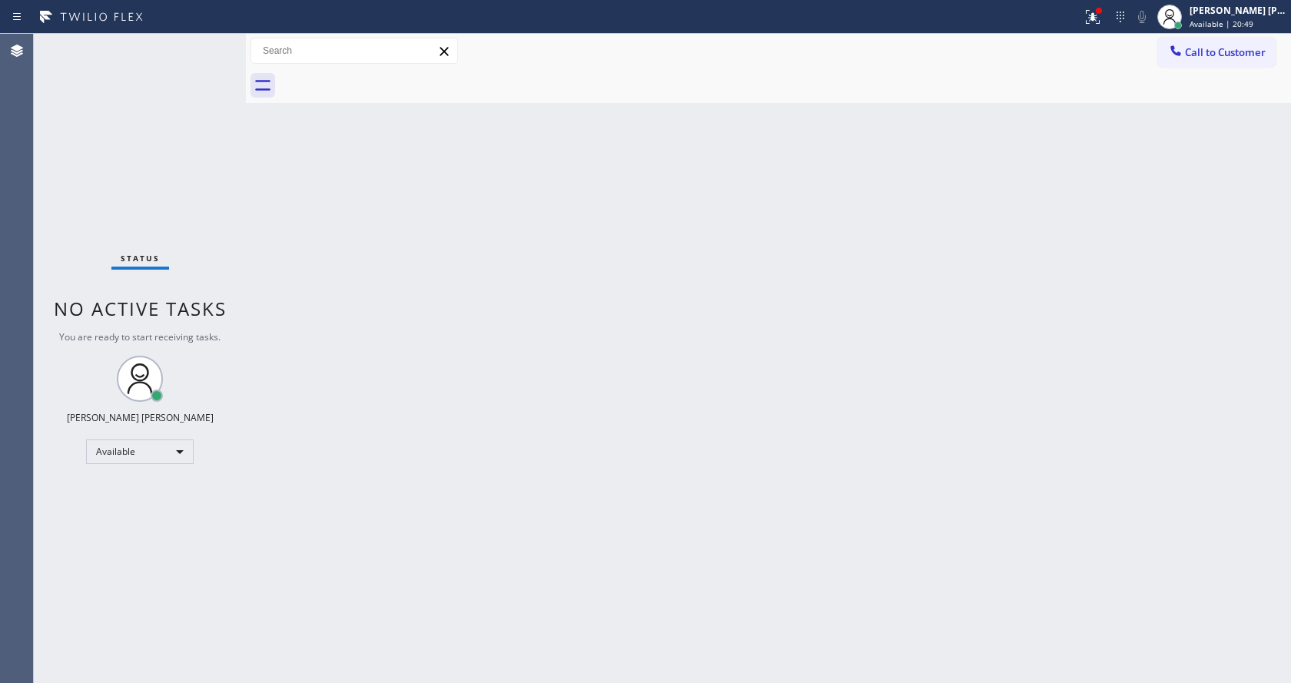
click at [388, 365] on div "Back to Dashboard Change Sender ID Customers Technicians Select a contact Outbo…" at bounding box center [768, 359] width 1045 height 650
click at [1094, 20] on icon at bounding box center [1093, 17] width 14 height 14
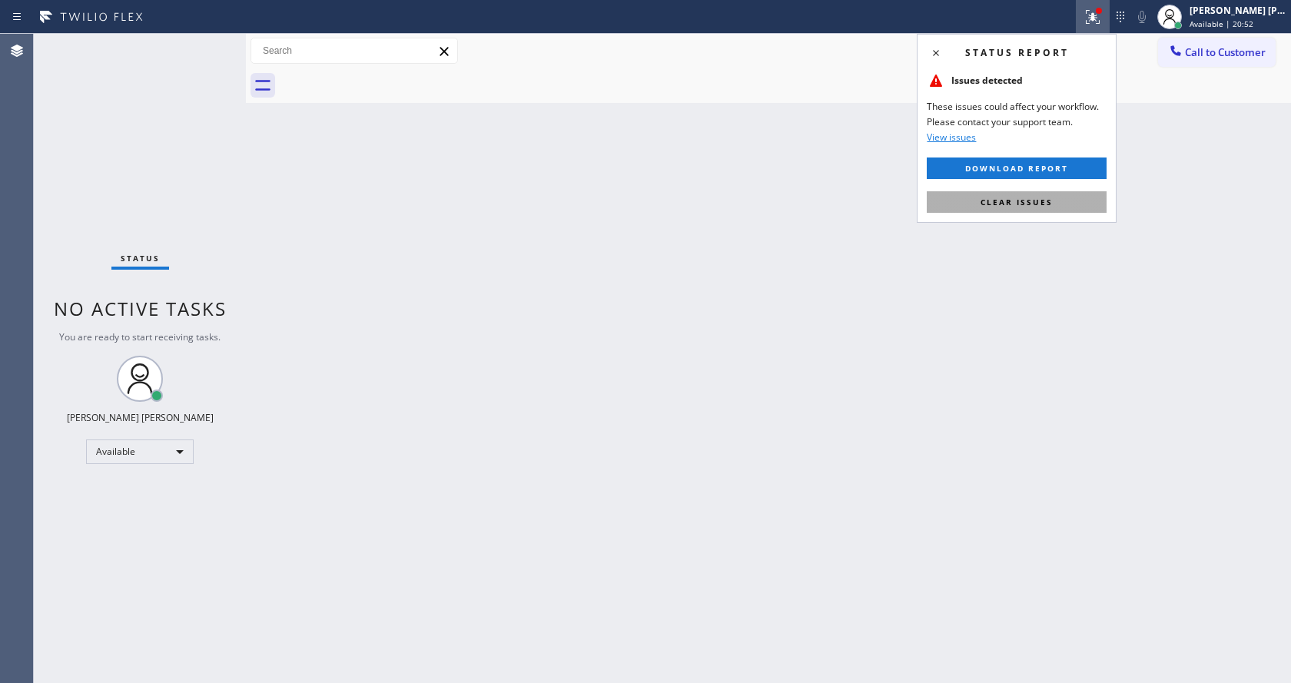
click at [1035, 198] on span "Clear issues" at bounding box center [1017, 202] width 72 height 11
click at [1035, 198] on div "Back to Dashboard Change Sender ID Customers Technicians Select a contact Outbo…" at bounding box center [768, 359] width 1045 height 650
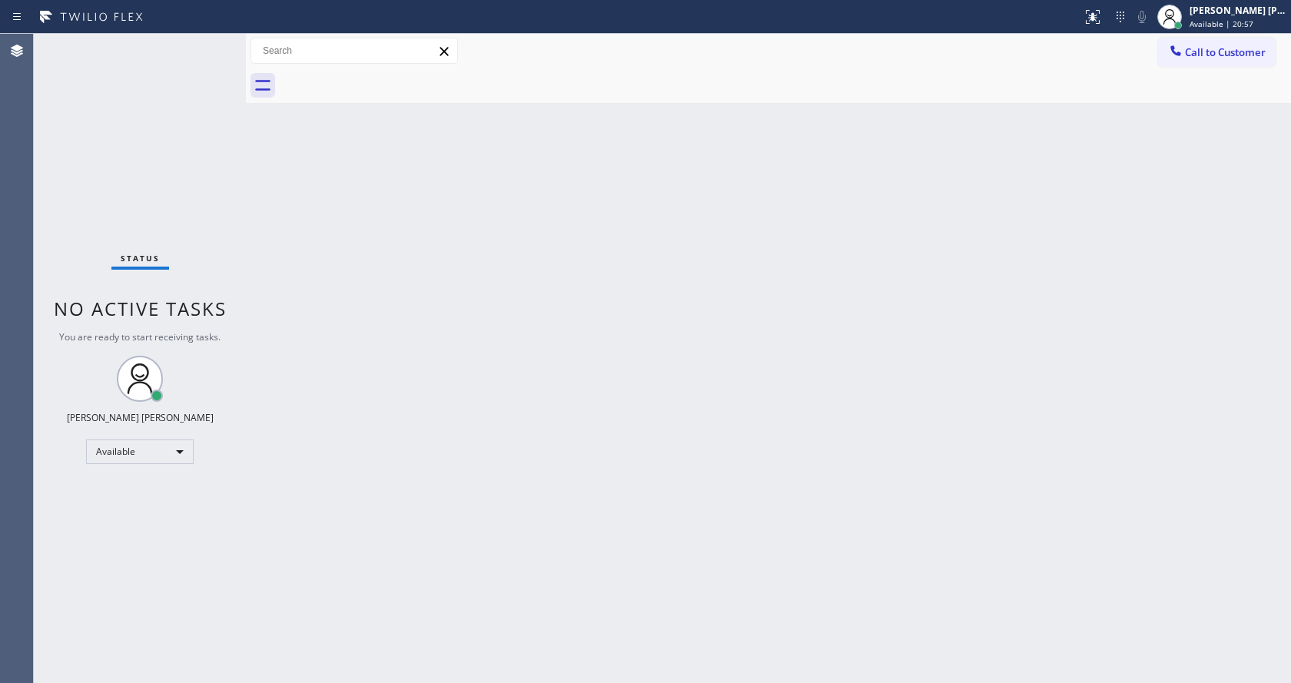
click at [550, 491] on div "Back to Dashboard Change Sender ID Customers Technicians Select a contact Outbo…" at bounding box center [768, 359] width 1045 height 650
click at [415, 261] on div "Back to Dashboard Change Sender ID Customers Technicians Select a contact Outbo…" at bounding box center [768, 359] width 1045 height 650
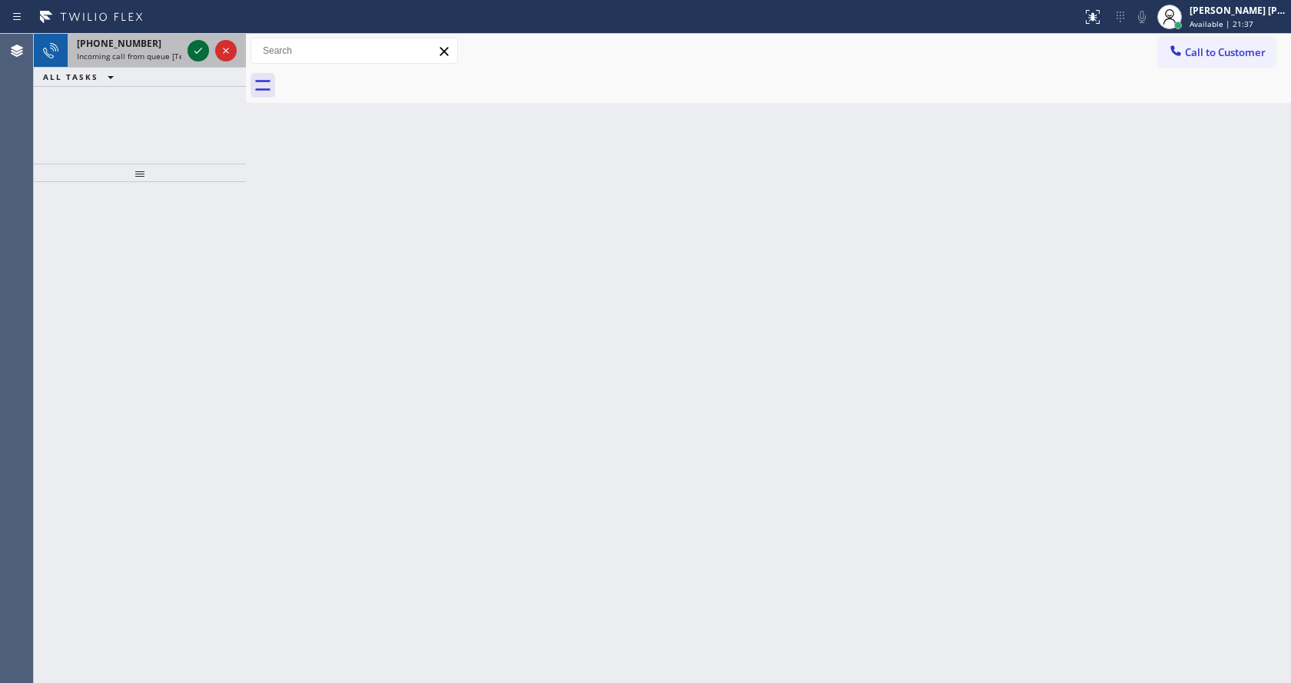
click at [194, 49] on icon at bounding box center [198, 51] width 18 height 18
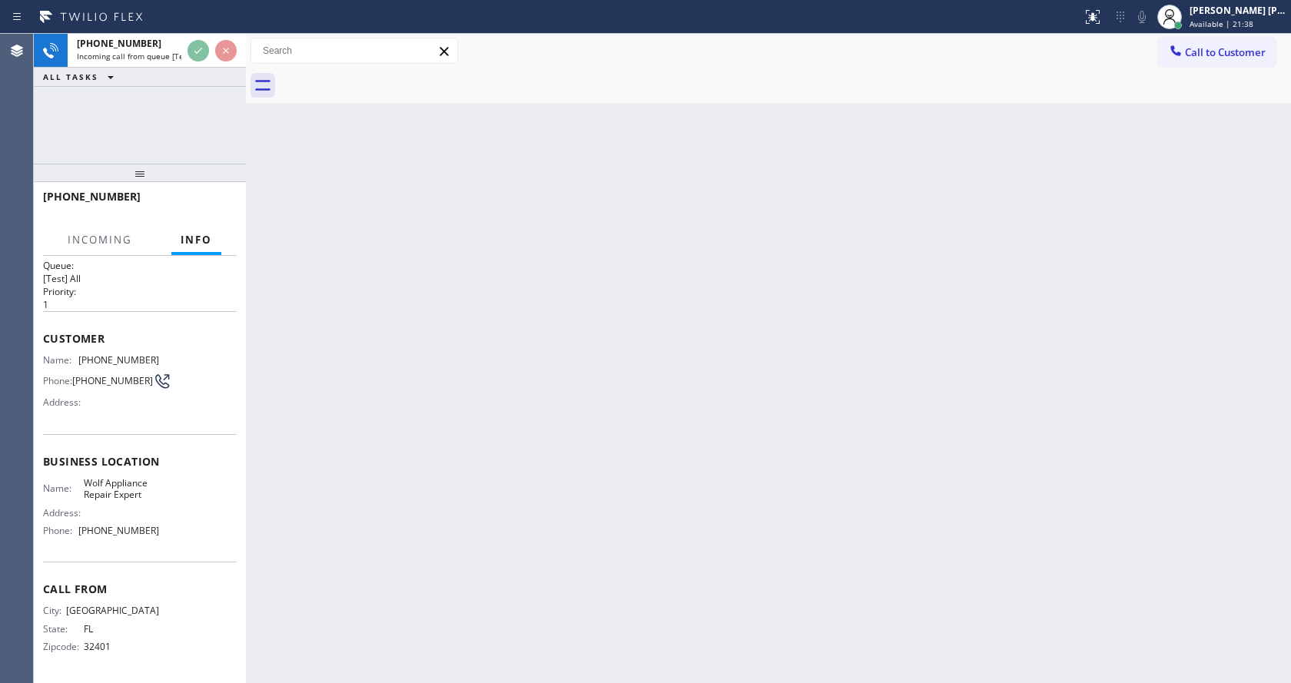
scroll to position [20, 0]
click at [489, 487] on div "Back to Dashboard Change Sender ID Customers Technicians Select a contact Outbo…" at bounding box center [768, 359] width 1045 height 650
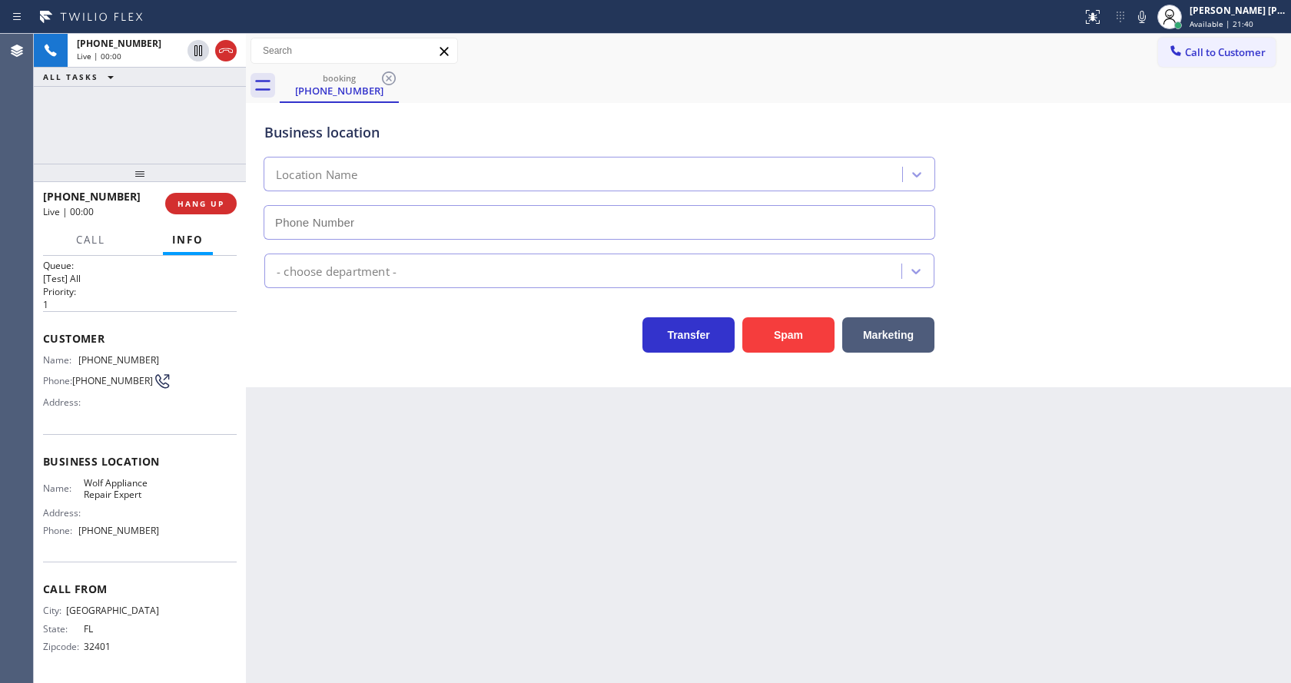
type input "[PHONE_NUMBER]"
click at [781, 326] on button "Spam" at bounding box center [789, 334] width 92 height 35
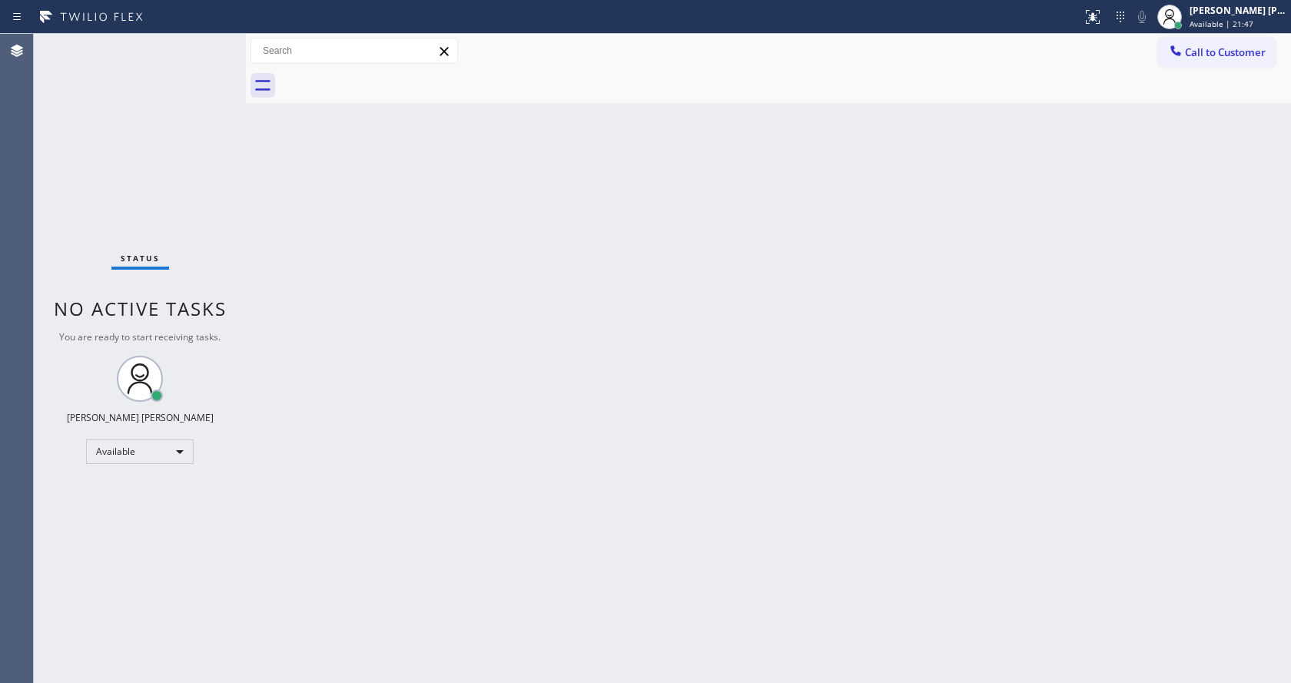
drag, startPoint x: 202, startPoint y: 172, endPoint x: 218, endPoint y: 154, distance: 24.0
click at [202, 172] on div "Status No active tasks You are ready to start receiving tasks. [PERSON_NAME] [P…" at bounding box center [140, 359] width 212 height 650
drag, startPoint x: 247, startPoint y: 57, endPoint x: 204, endPoint y: 51, distance: 43.4
click at [204, 51] on div "Status No active tasks You are ready to start receiving tasks. [PERSON_NAME] [P…" at bounding box center [663, 359] width 1258 height 650
click at [204, 40] on div "Status No active tasks You are ready to start receiving tasks. [PERSON_NAME] [P…" at bounding box center [140, 359] width 212 height 650
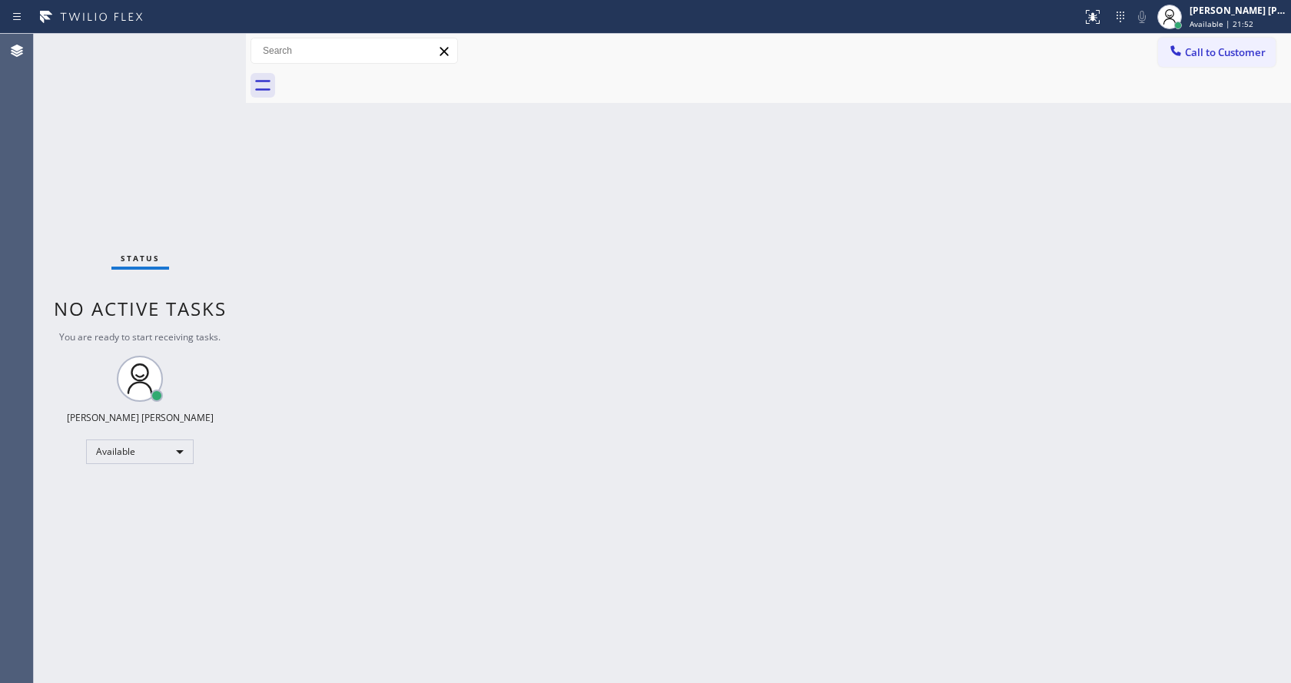
click at [204, 46] on div "Status No active tasks You are ready to start receiving tasks. [PERSON_NAME] [P…" at bounding box center [140, 359] width 212 height 650
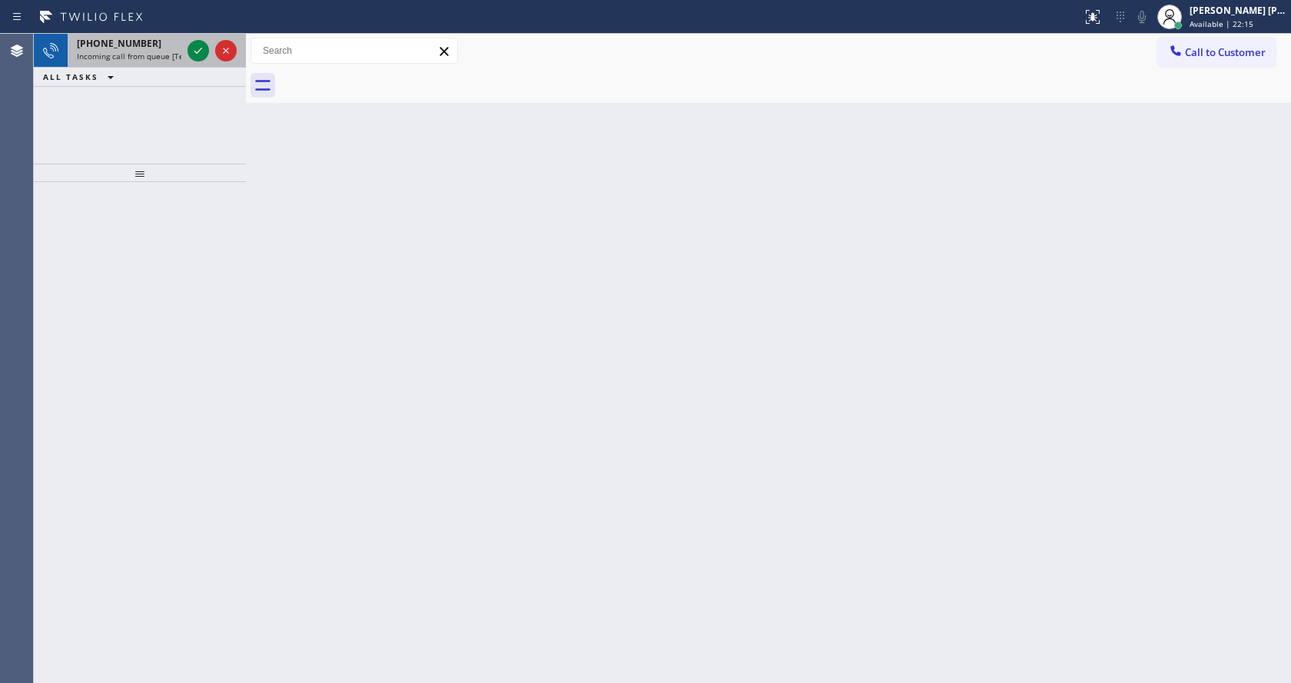
click at [177, 52] on span "Incoming call from queue [Test] All" at bounding box center [141, 56] width 128 height 11
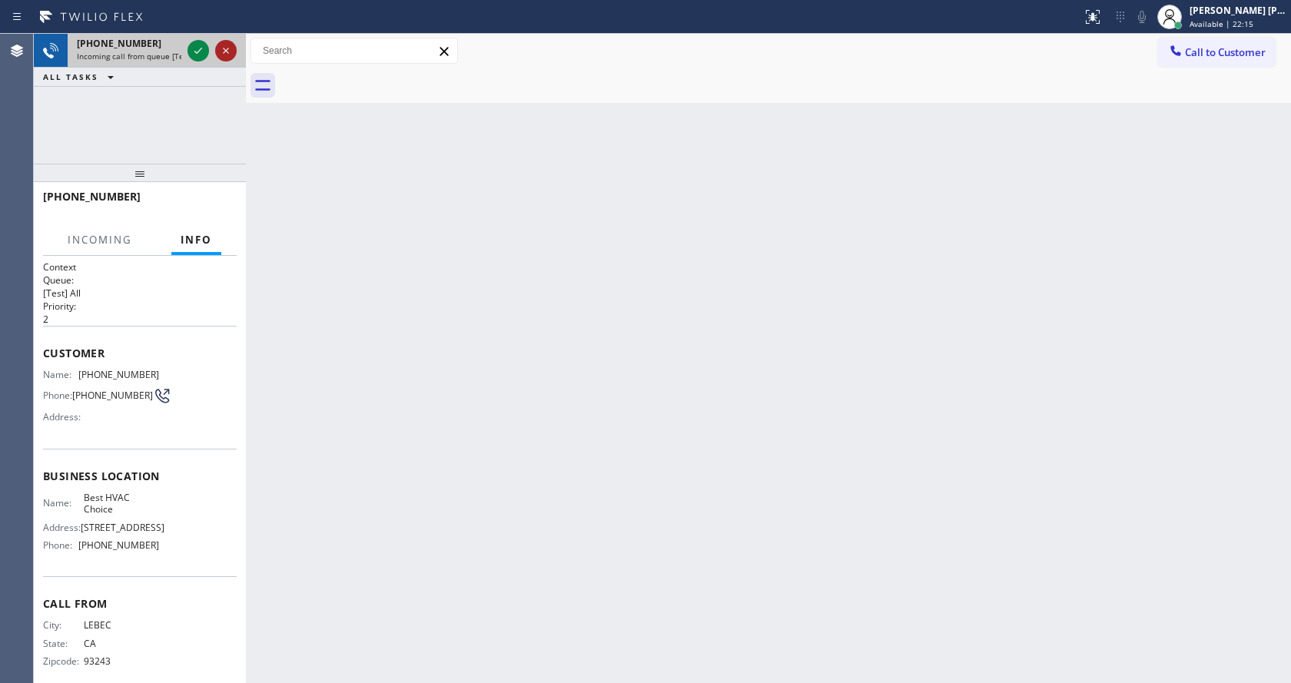
click at [221, 48] on icon at bounding box center [226, 51] width 18 height 18
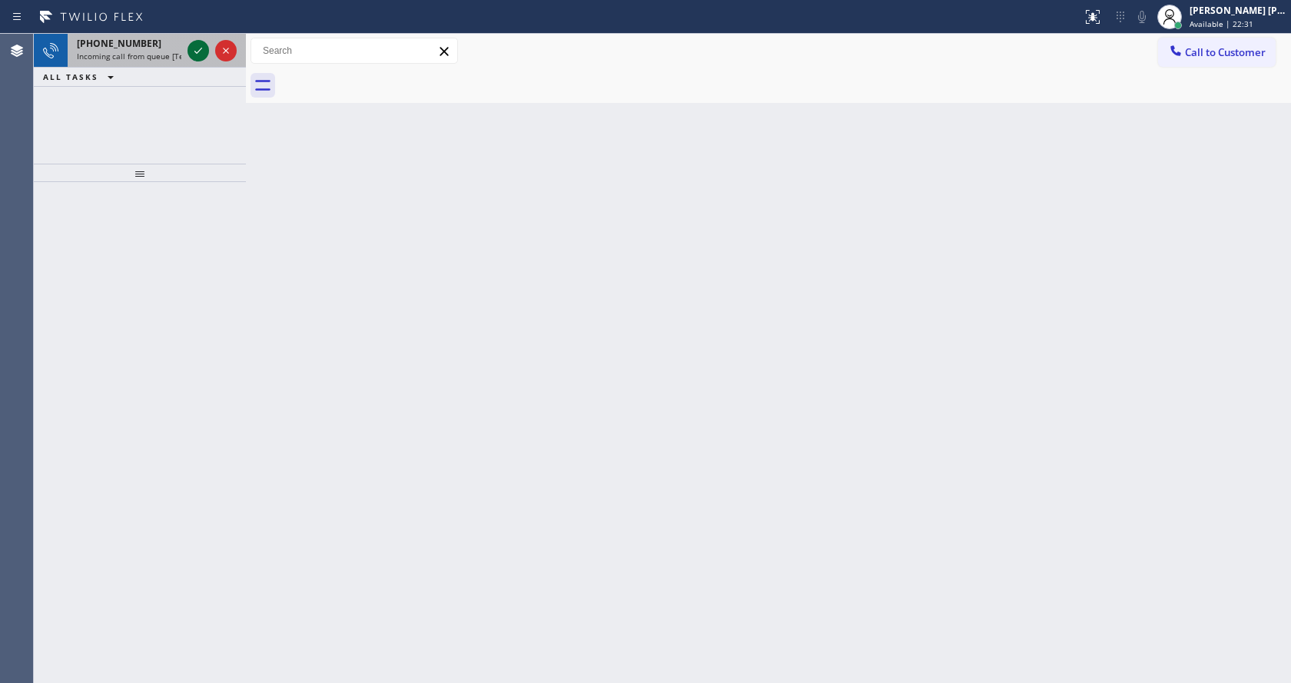
click at [200, 45] on icon at bounding box center [198, 51] width 18 height 18
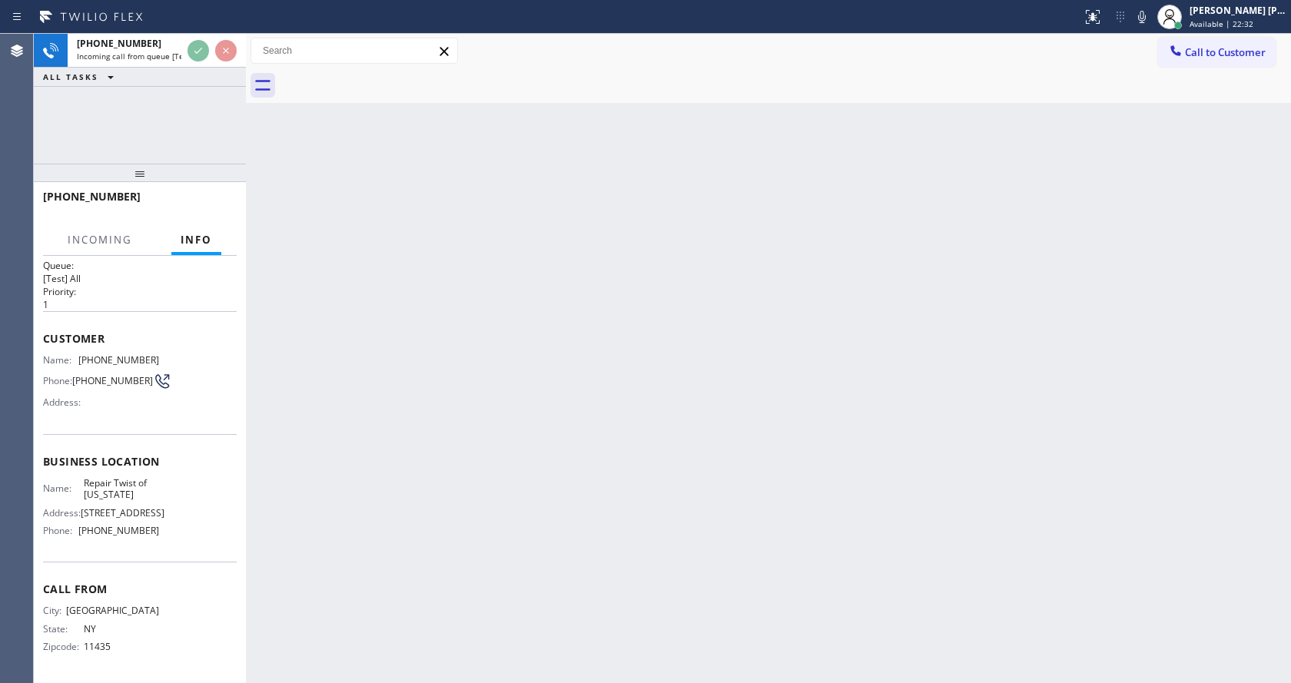
scroll to position [68, 0]
click at [528, 463] on div "Back to Dashboard Change Sender ID Customers Technicians Select a contact Outbo…" at bounding box center [768, 359] width 1045 height 650
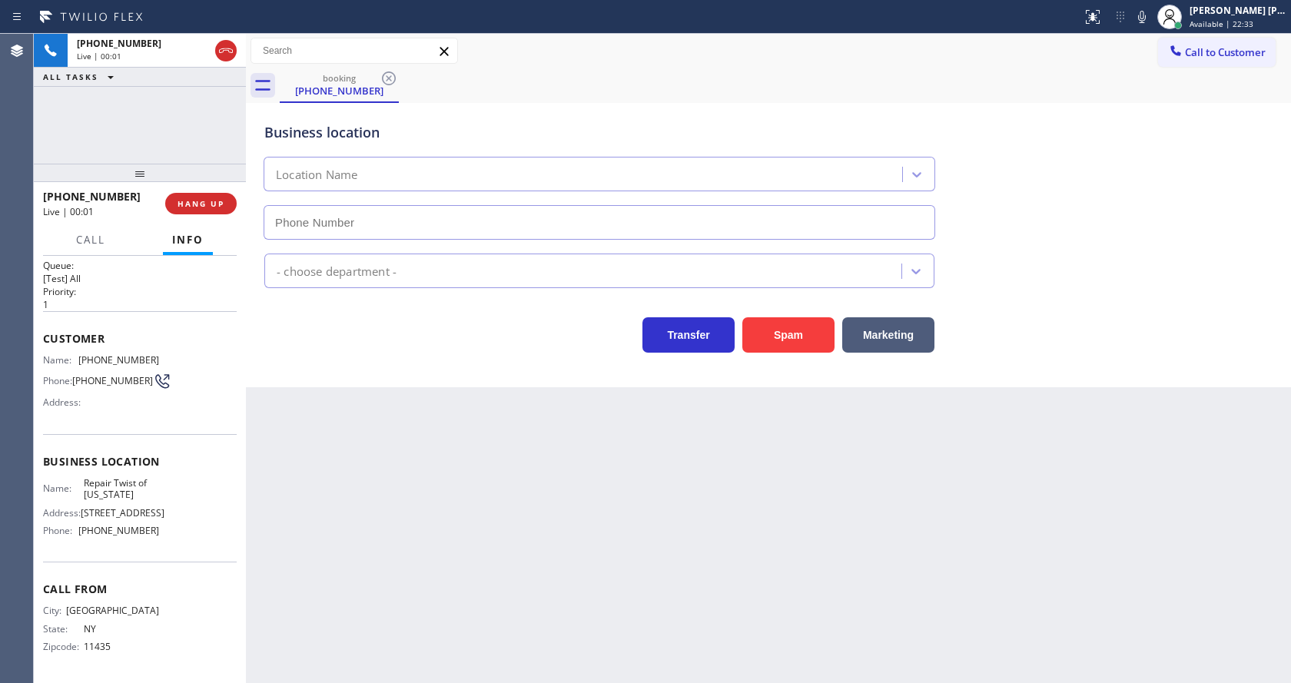
type input "[PHONE_NUMBER]"
click at [559, 548] on div "Back to Dashboard Change Sender ID Customers Technicians Select a contact Outbo…" at bounding box center [768, 359] width 1045 height 650
click at [487, 514] on div "Back to Dashboard Change Sender ID Customers Technicians Select a contact Outbo…" at bounding box center [768, 359] width 1045 height 650
drag, startPoint x: 411, startPoint y: 587, endPoint x: 405, endPoint y: 610, distance: 23.1
click at [411, 587] on div "Back to Dashboard Change Sender ID Customers Technicians Select a contact Outbo…" at bounding box center [768, 359] width 1045 height 650
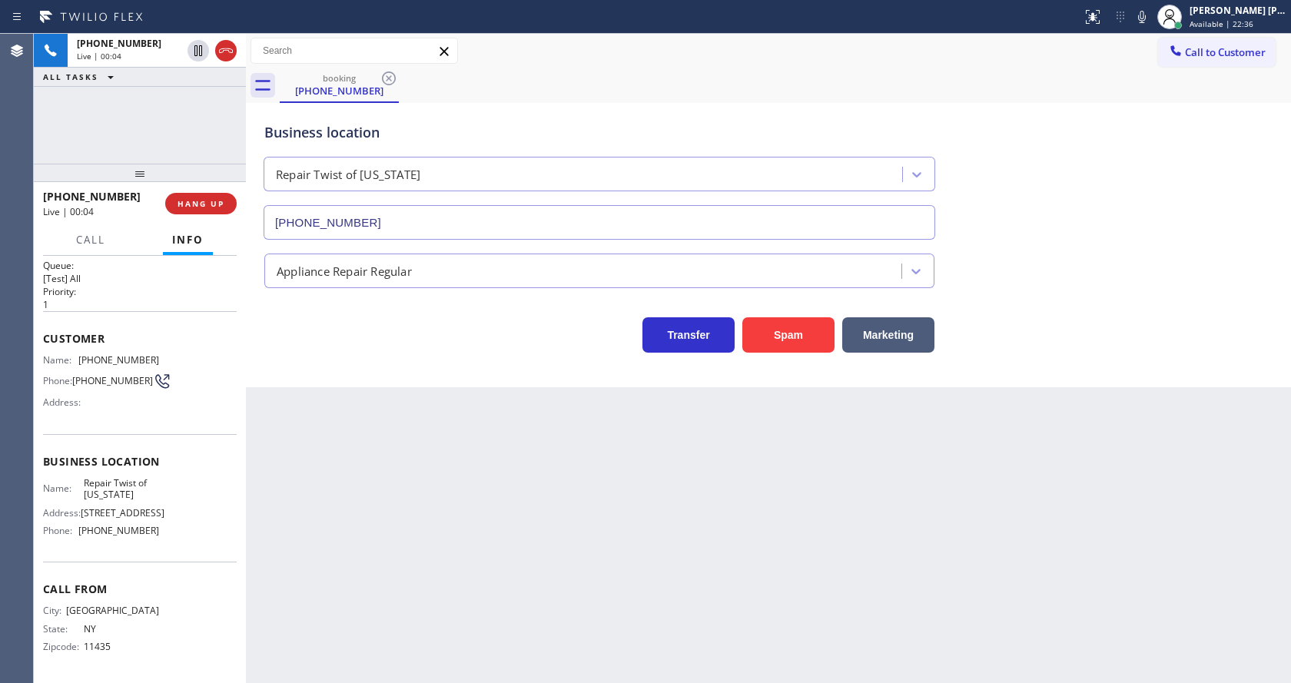
click at [744, 543] on div "Back to Dashboard Change Sender ID Customers Technicians Select a contact Outbo…" at bounding box center [768, 359] width 1045 height 650
click at [194, 354] on div "Name: [PHONE_NUMBER] Phone: [PHONE_NUMBER] Address:" at bounding box center [140, 384] width 194 height 61
click at [534, 546] on div "Back to Dashboard Change Sender ID Customers Technicians Select a contact Outbo…" at bounding box center [768, 359] width 1045 height 650
click at [357, 473] on div "Back to Dashboard Change Sender ID Customers Technicians Select a contact Outbo…" at bounding box center [768, 359] width 1045 height 650
click at [1146, 12] on icon at bounding box center [1142, 17] width 8 height 12
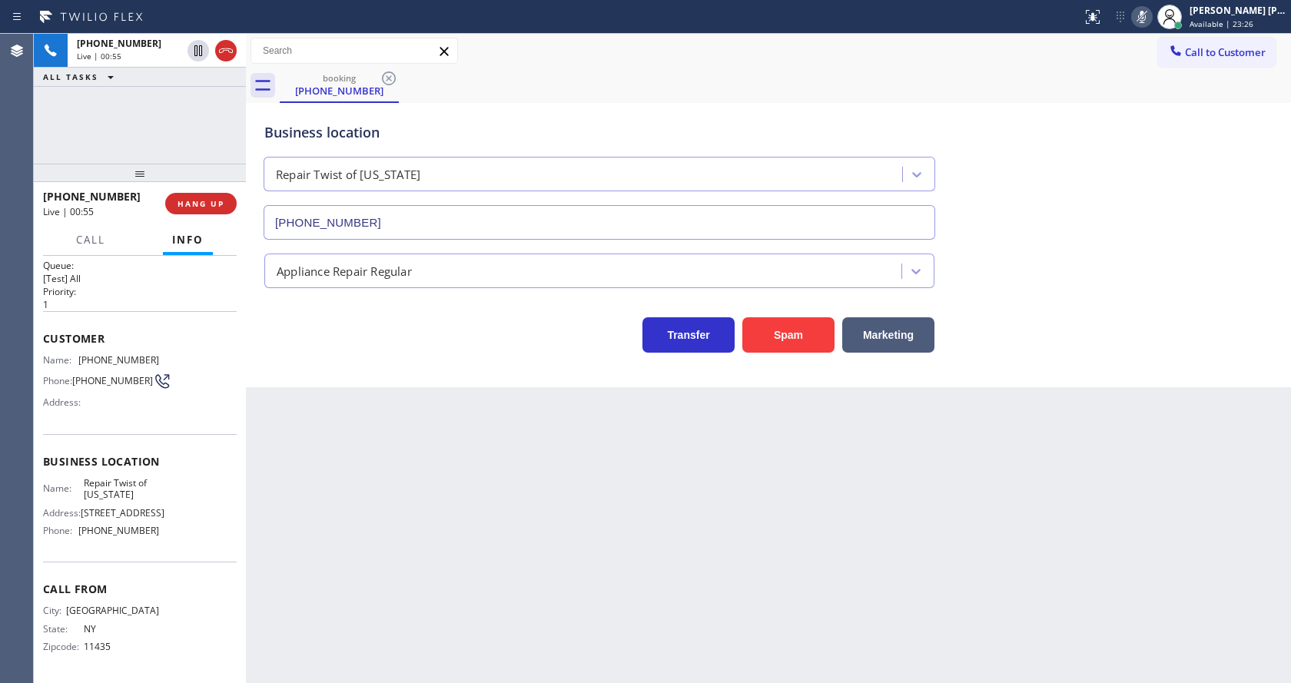
click at [1115, 142] on div "Business location Repair Twist of [US_STATE] [PHONE_NUMBER]" at bounding box center [768, 170] width 1015 height 139
drag, startPoint x: 620, startPoint y: 623, endPoint x: 626, endPoint y: 596, distance: 26.8
click at [620, 620] on div "Back to Dashboard Change Sender ID Customers Technicians Select a contact Outbo…" at bounding box center [768, 359] width 1045 height 650
click at [1146, 12] on icon at bounding box center [1142, 17] width 8 height 12
click at [1170, 147] on div "Business location Repair Twist of [US_STATE] [PHONE_NUMBER]" at bounding box center [768, 170] width 1015 height 139
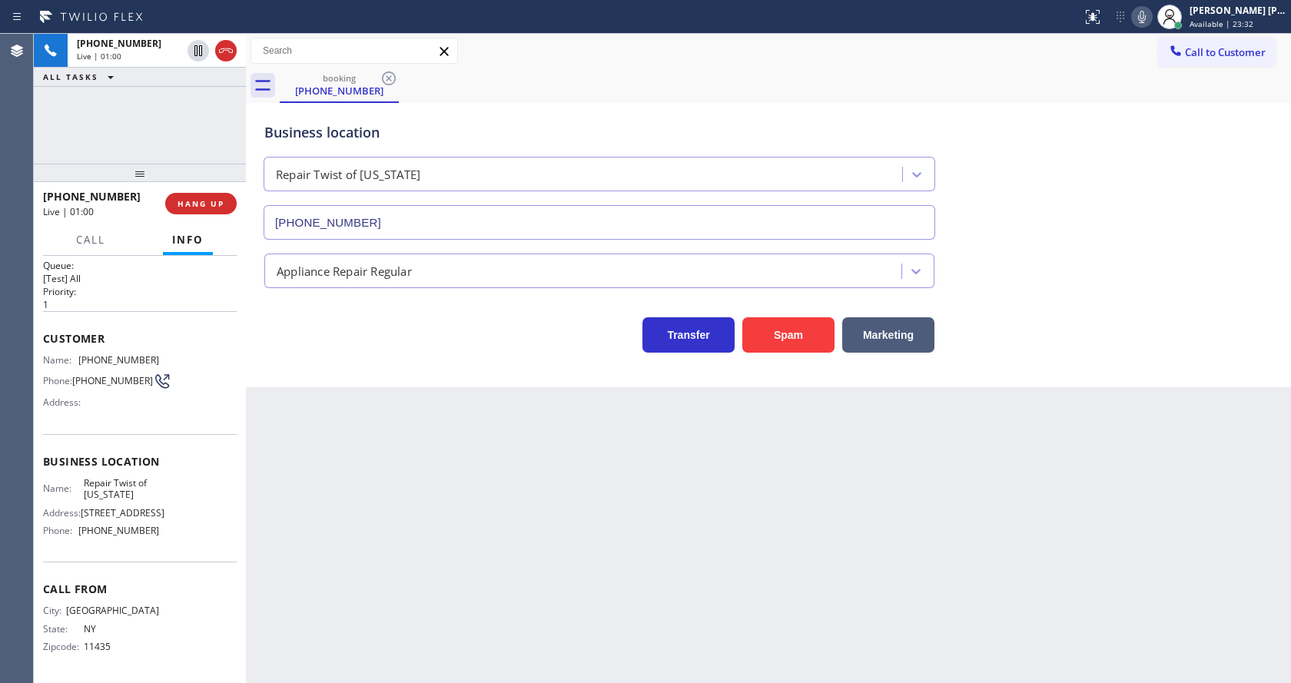
click at [255, 557] on div "Back to Dashboard Change Sender ID Customers Technicians Select a contact Outbo…" at bounding box center [768, 359] width 1045 height 650
click at [1141, 22] on icon at bounding box center [1142, 17] width 18 height 18
click at [1112, 132] on div "Business location Repair Twist of [US_STATE] [PHONE_NUMBER]" at bounding box center [768, 170] width 1015 height 139
click at [297, 331] on div "Transfer Spam Marketing" at bounding box center [599, 331] width 676 height 43
click at [1146, 22] on icon at bounding box center [1142, 17] width 8 height 12
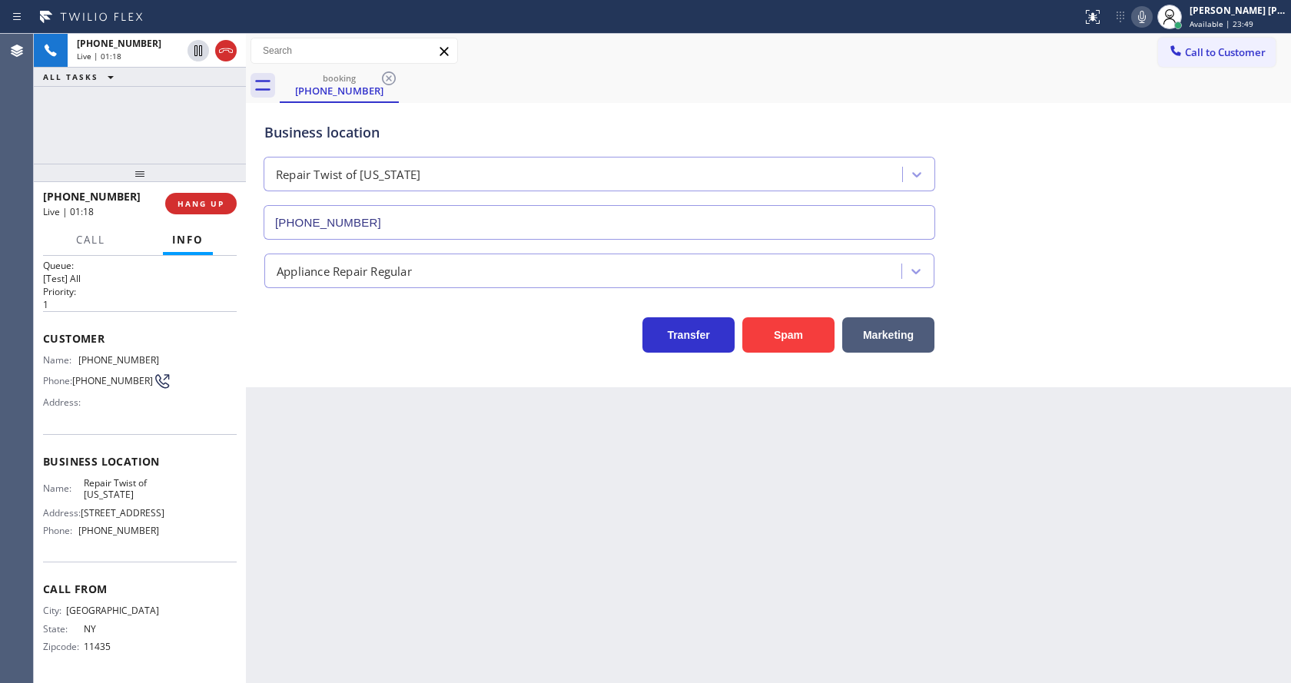
click at [1167, 144] on div "Business location Repair Twist of [US_STATE] [PHONE_NUMBER]" at bounding box center [768, 170] width 1015 height 139
drag, startPoint x: 383, startPoint y: 607, endPoint x: 382, endPoint y: 669, distance: 62.3
click at [383, 615] on div "Back to Dashboard Change Sender ID Customers Technicians Select a contact Outbo…" at bounding box center [768, 359] width 1045 height 650
click at [1141, 16] on icon at bounding box center [1142, 17] width 18 height 18
click at [1108, 95] on div "booking [PHONE_NUMBER]" at bounding box center [786, 85] width 1012 height 35
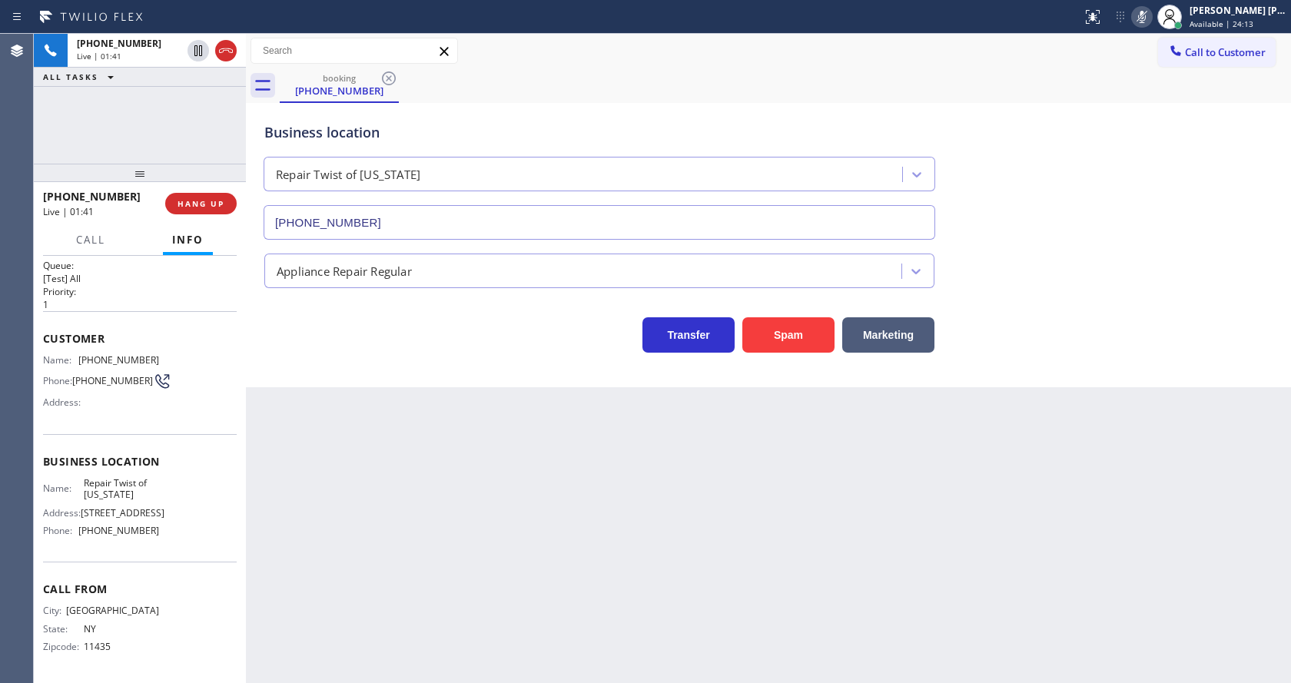
click at [1146, 15] on icon at bounding box center [1142, 17] width 18 height 18
click at [1124, 123] on div "Business location Repair Twist of [US_STATE] [PHONE_NUMBER]" at bounding box center [768, 170] width 1015 height 139
click at [430, 652] on div "Back to Dashboard Change Sender ID Customers Technicians Select a contact Outbo…" at bounding box center [768, 359] width 1045 height 650
click at [431, 470] on div "Back to Dashboard Change Sender ID Customers Technicians Select a contact Outbo…" at bounding box center [768, 359] width 1045 height 650
drag, startPoint x: 762, startPoint y: 545, endPoint x: 733, endPoint y: 537, distance: 30.2
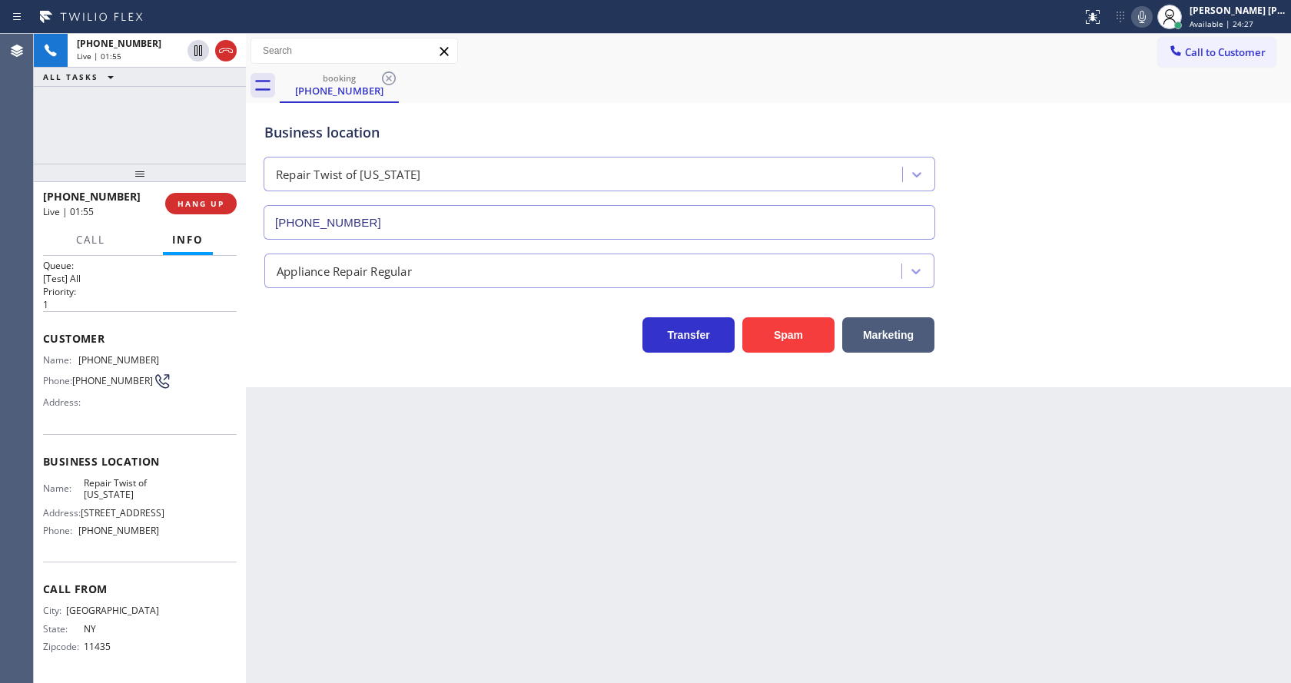
click at [762, 545] on div "Back to Dashboard Change Sender ID Customers Technicians Select a contact Outbo…" at bounding box center [768, 359] width 1045 height 650
click at [388, 457] on div "Back to Dashboard Change Sender ID Customers Technicians Select a contact Outbo…" at bounding box center [768, 359] width 1045 height 650
click at [1141, 23] on icon at bounding box center [1142, 17] width 18 height 18
click at [1130, 105] on div "Business location Repair Twist of [US_STATE] [PHONE_NUMBER]" at bounding box center [768, 170] width 1015 height 139
click at [1141, 14] on icon at bounding box center [1142, 17] width 18 height 18
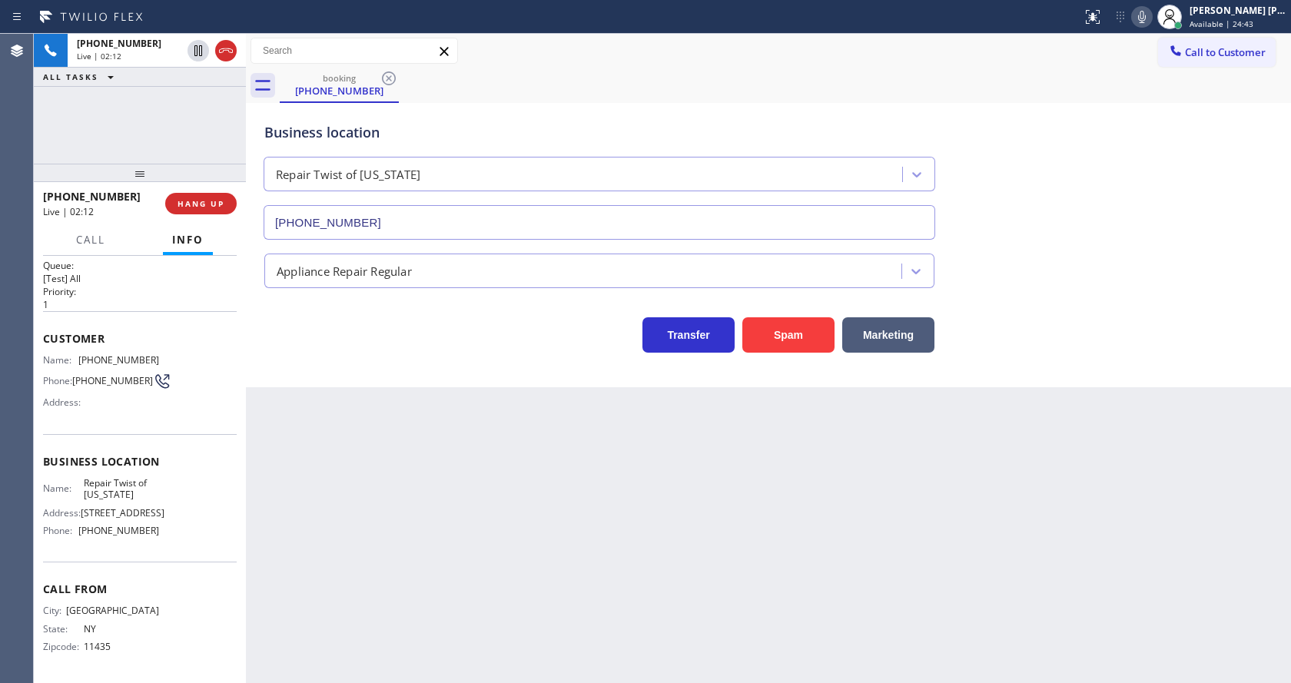
click at [1135, 141] on div "Business location Repair Twist of [US_STATE] [PHONE_NUMBER]" at bounding box center [768, 170] width 1015 height 139
click at [447, 579] on div "Back to Dashboard Change Sender ID Customers Technicians Select a contact Outbo…" at bounding box center [768, 359] width 1045 height 650
click at [122, 375] on span "[PHONE_NUMBER]" at bounding box center [112, 381] width 81 height 12
drag, startPoint x: 76, startPoint y: 307, endPoint x: 154, endPoint y: 313, distance: 78.6
click at [154, 354] on div "Name: [PHONE_NUMBER] Phone: [PHONE_NUMBER] Address:" at bounding box center [140, 384] width 194 height 61
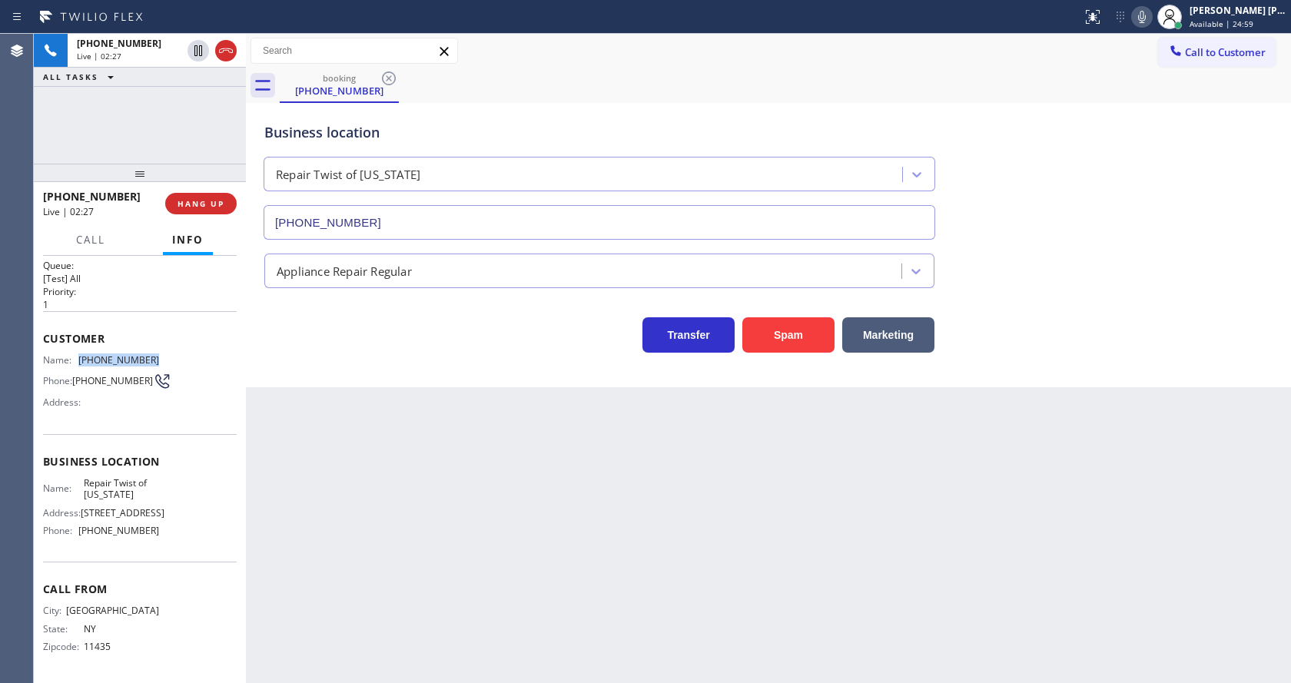
copy div "[PHONE_NUMBER]"
drag, startPoint x: 450, startPoint y: 496, endPoint x: 380, endPoint y: 673, distance: 190.6
click at [448, 505] on div "Back to Dashboard Change Sender ID Customers Technicians Select a contact Outbo…" at bounding box center [768, 359] width 1045 height 650
drag, startPoint x: 121, startPoint y: 500, endPoint x: 91, endPoint y: 494, distance: 29.7
click at [121, 500] on div "Name: Repair Twist of [US_STATE] Address: [STREET_ADDRESS] Phone: [PHONE_NUMBER]" at bounding box center [101, 510] width 116 height 66
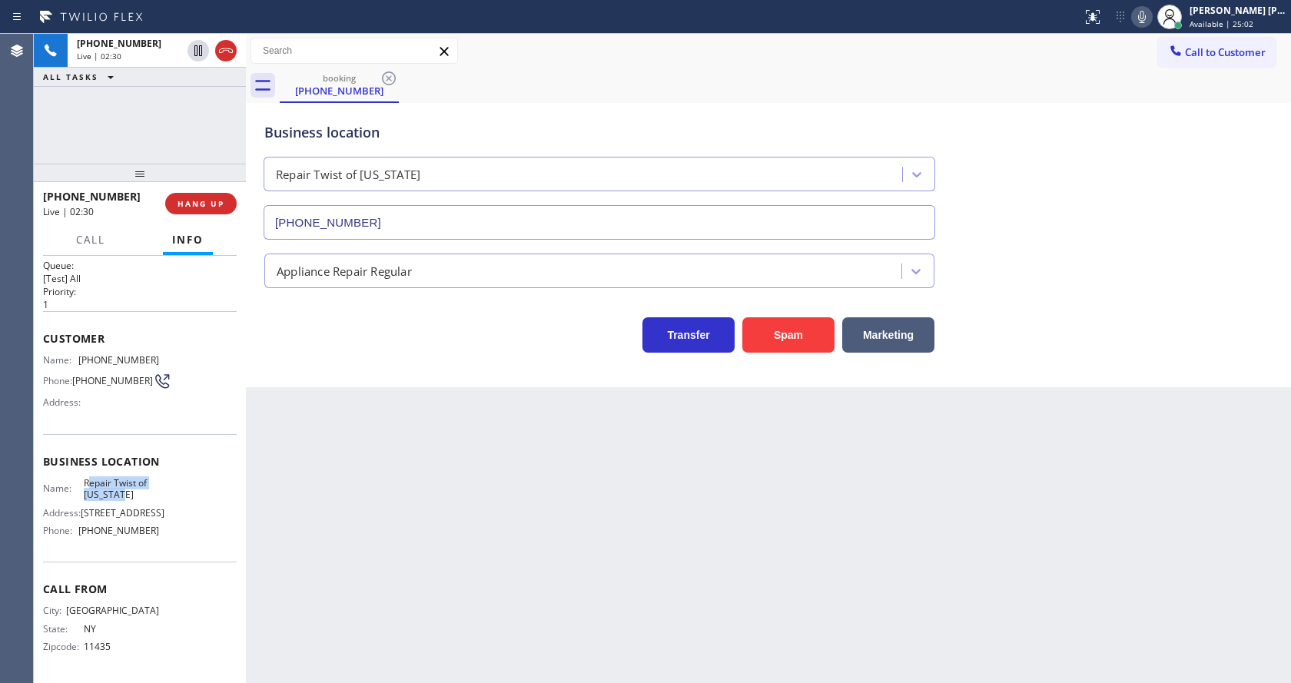
drag, startPoint x: 85, startPoint y: 434, endPoint x: 128, endPoint y: 444, distance: 44.9
click at [128, 477] on span "Repair Twist of [US_STATE]" at bounding box center [122, 489] width 76 height 24
click at [123, 477] on span "Repair Twist of [US_STATE]" at bounding box center [122, 489] width 76 height 24
drag, startPoint x: 80, startPoint y: 432, endPoint x: 123, endPoint y: 447, distance: 45.7
click at [123, 477] on div "Name: Repair Twist of [US_STATE]" at bounding box center [101, 489] width 116 height 24
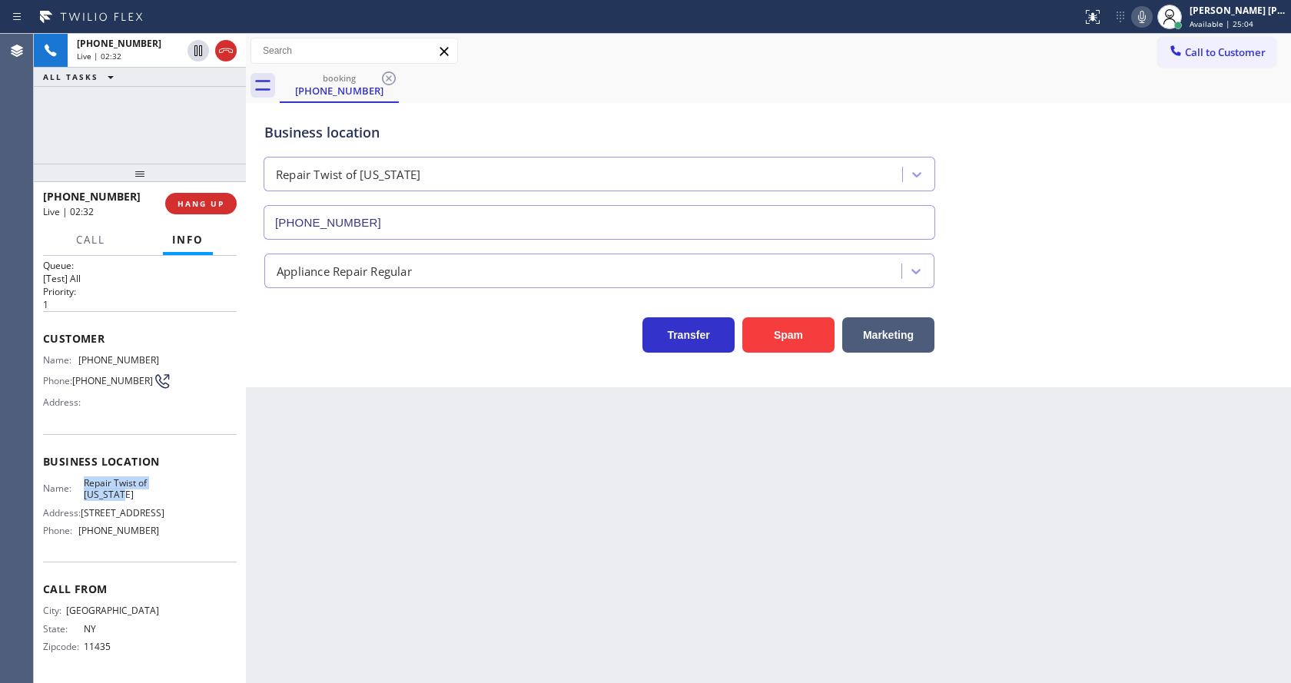
copy span "Repair Twist of [US_STATE]"
drag, startPoint x: 523, startPoint y: 551, endPoint x: 421, endPoint y: 661, distance: 149.6
click at [520, 553] on div "Back to Dashboard Change Sender ID Customers Technicians Select a contact Outbo…" at bounding box center [768, 359] width 1045 height 650
click at [148, 507] on span "[STREET_ADDRESS]" at bounding box center [123, 513] width 84 height 12
drag, startPoint x: 77, startPoint y: 506, endPoint x: 151, endPoint y: 506, distance: 73.8
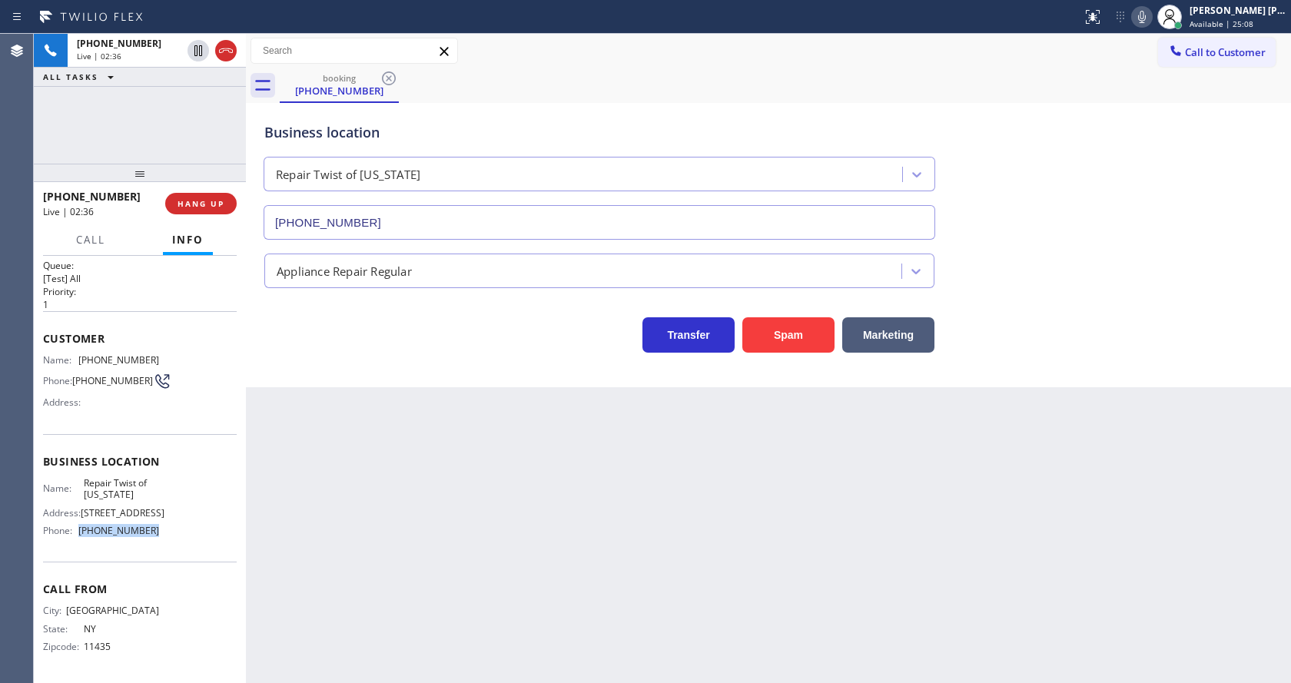
click at [151, 525] on div "Phone: [PHONE_NUMBER]" at bounding box center [101, 531] width 116 height 12
copy div "[PHONE_NUMBER]"
click at [367, 504] on div "Back to Dashboard Change Sender ID Customers Technicians Select a contact Outbo…" at bounding box center [768, 359] width 1045 height 650
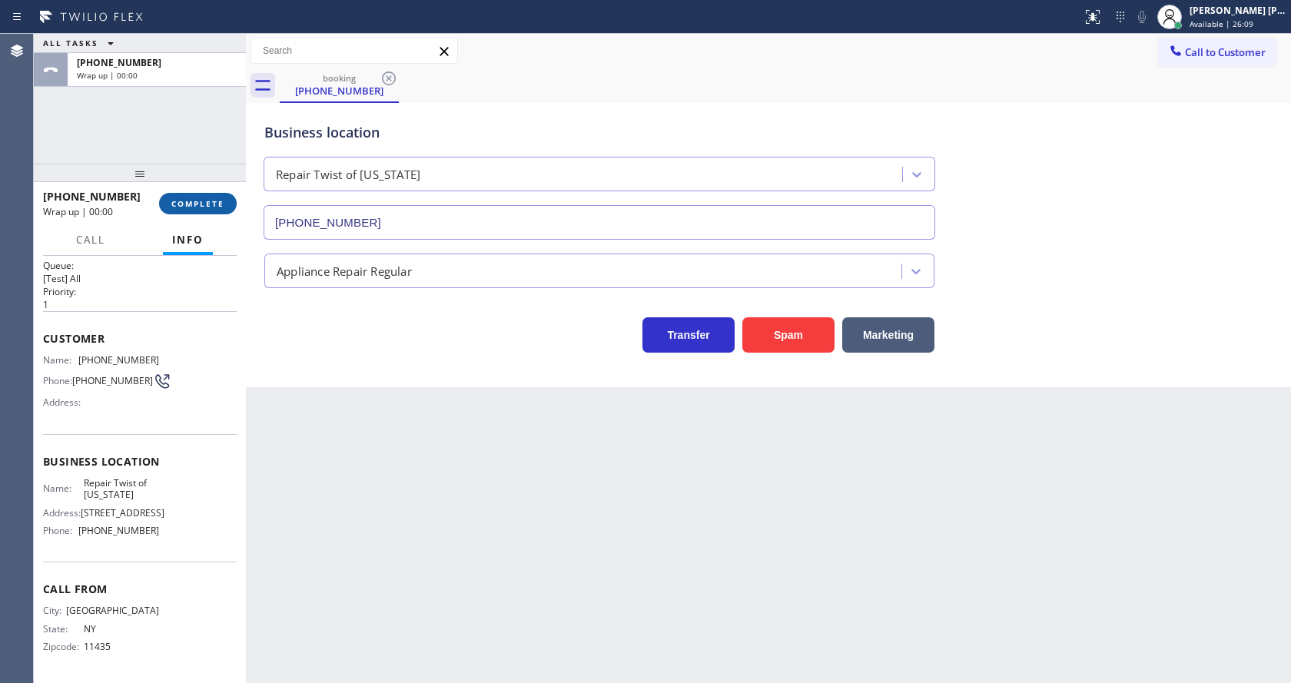
click at [183, 196] on button "COMPLETE" at bounding box center [198, 204] width 78 height 22
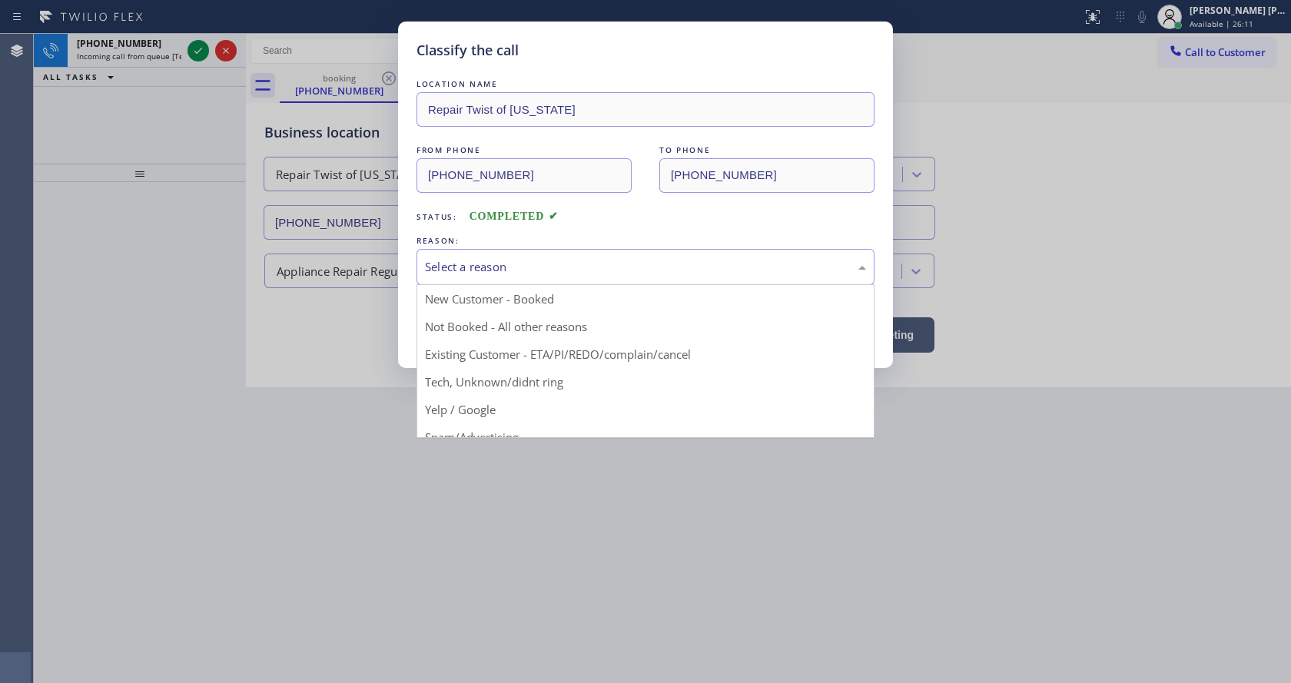
click at [477, 271] on div "Select a reason" at bounding box center [645, 267] width 441 height 18
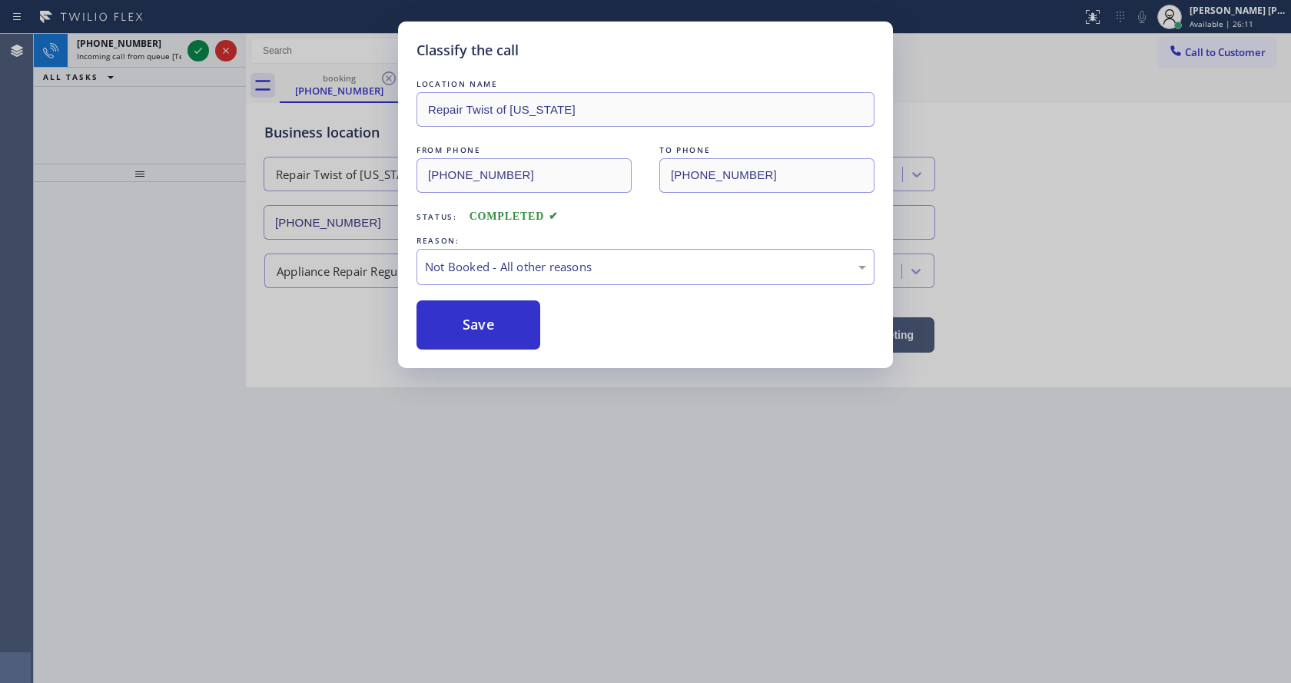
click at [462, 323] on button "Save" at bounding box center [479, 325] width 124 height 49
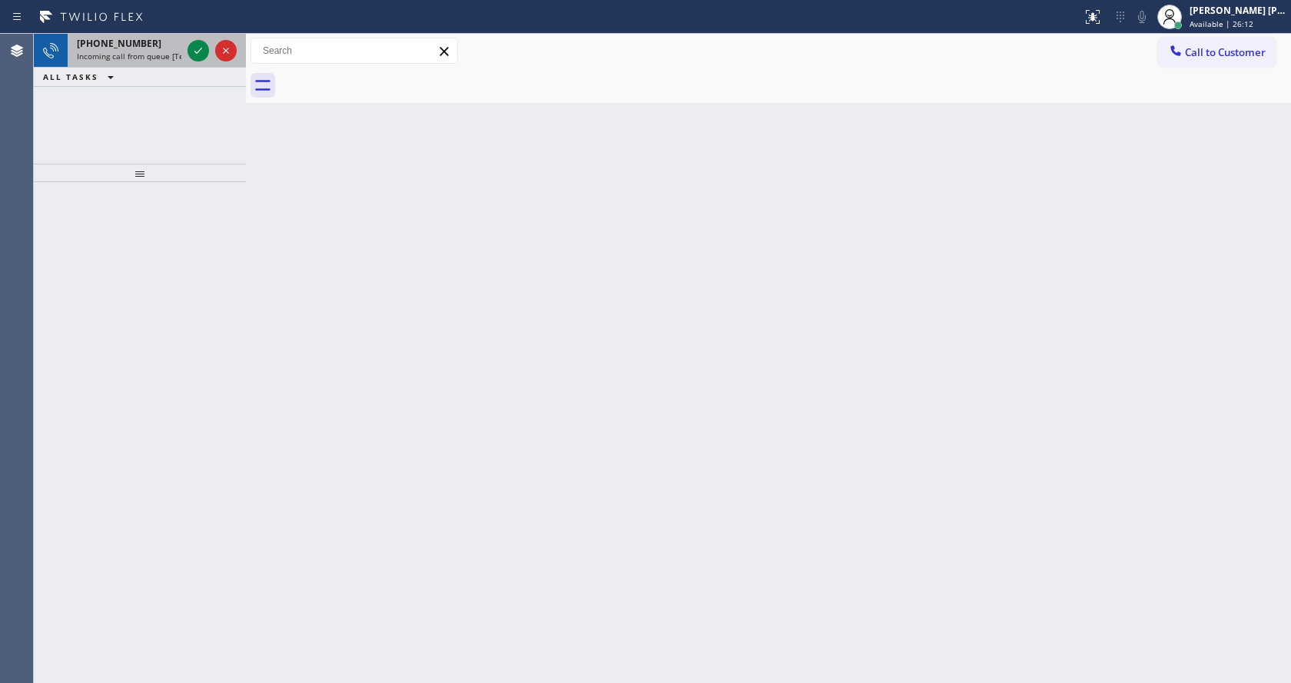
click at [161, 60] on span "Incoming call from queue [Test] All" at bounding box center [141, 56] width 128 height 11
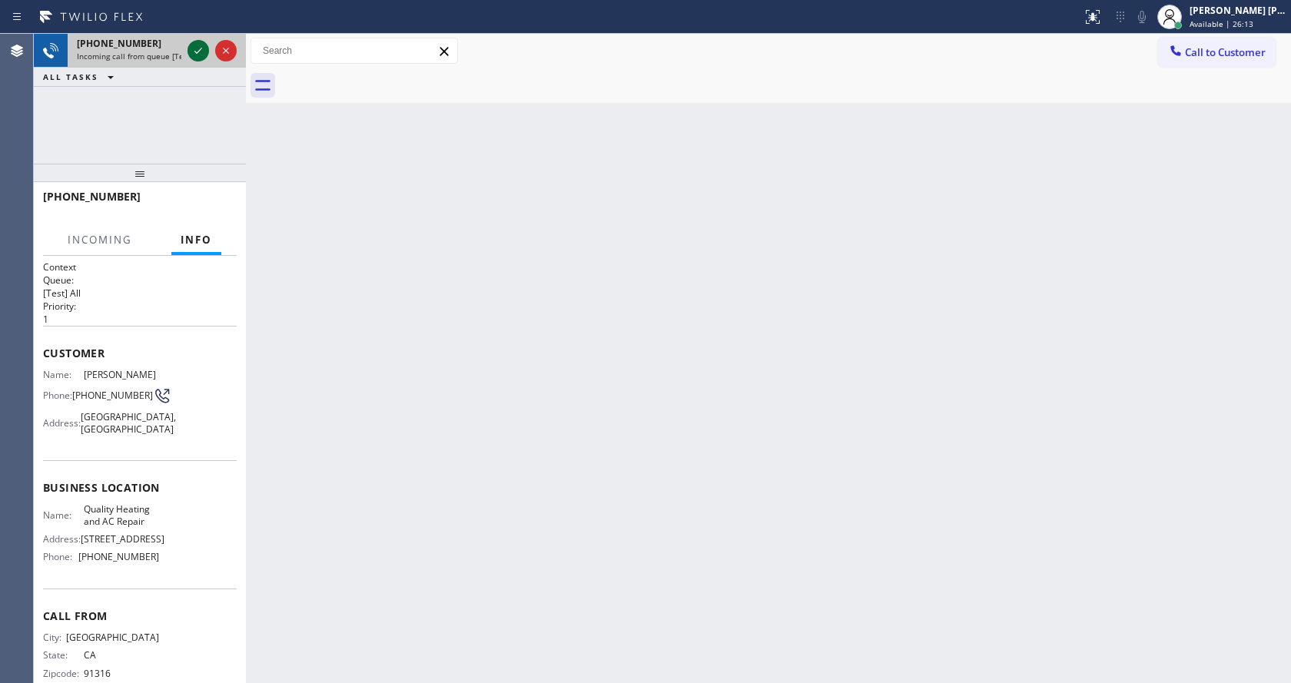
click at [198, 55] on icon at bounding box center [198, 51] width 18 height 18
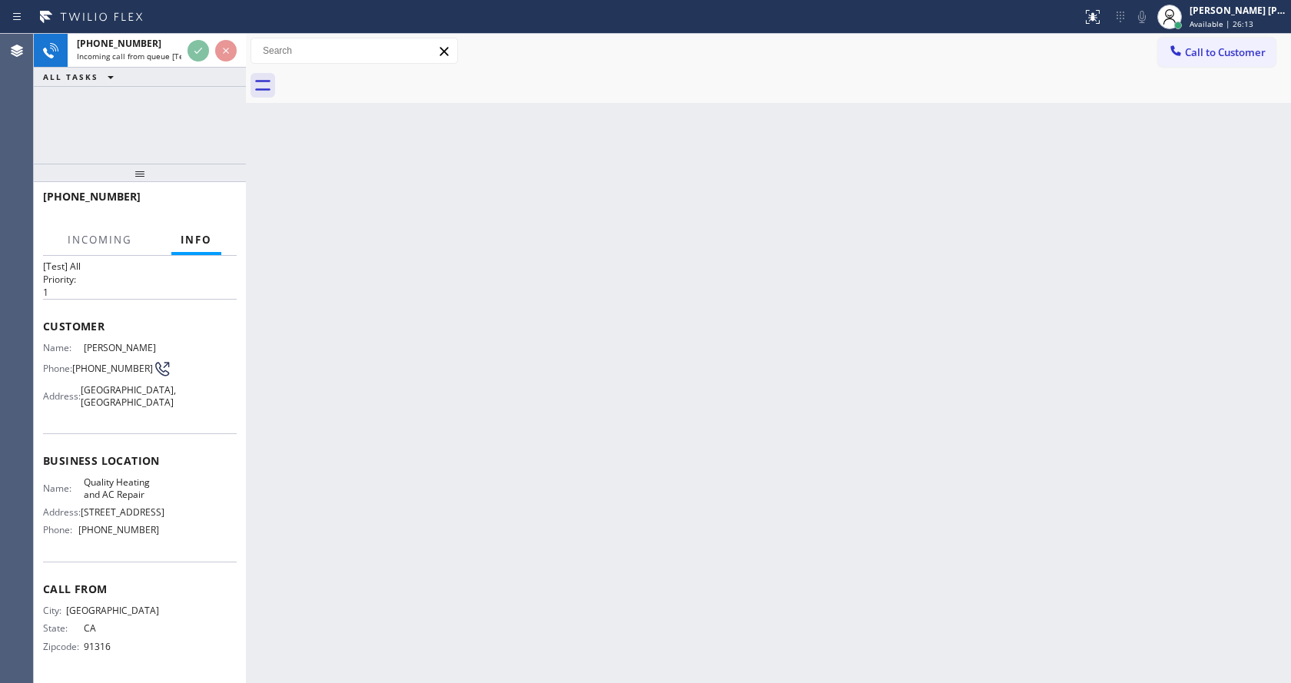
scroll to position [68, 0]
click at [709, 381] on div "Back to Dashboard Change Sender ID Customers Technicians Select a contact Outbo…" at bounding box center [768, 359] width 1045 height 650
click at [1232, 12] on div "[PERSON_NAME] [PERSON_NAME]" at bounding box center [1238, 10] width 97 height 13
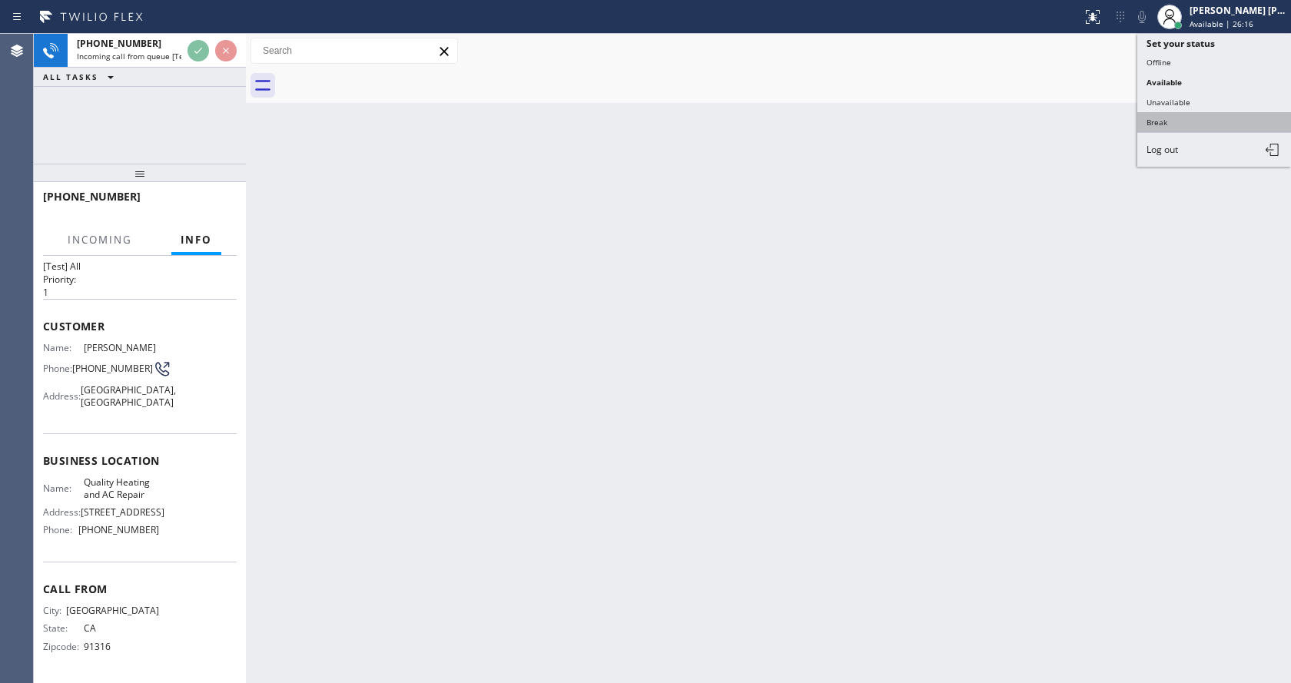
click at [1173, 125] on button "Break" at bounding box center [1215, 122] width 154 height 20
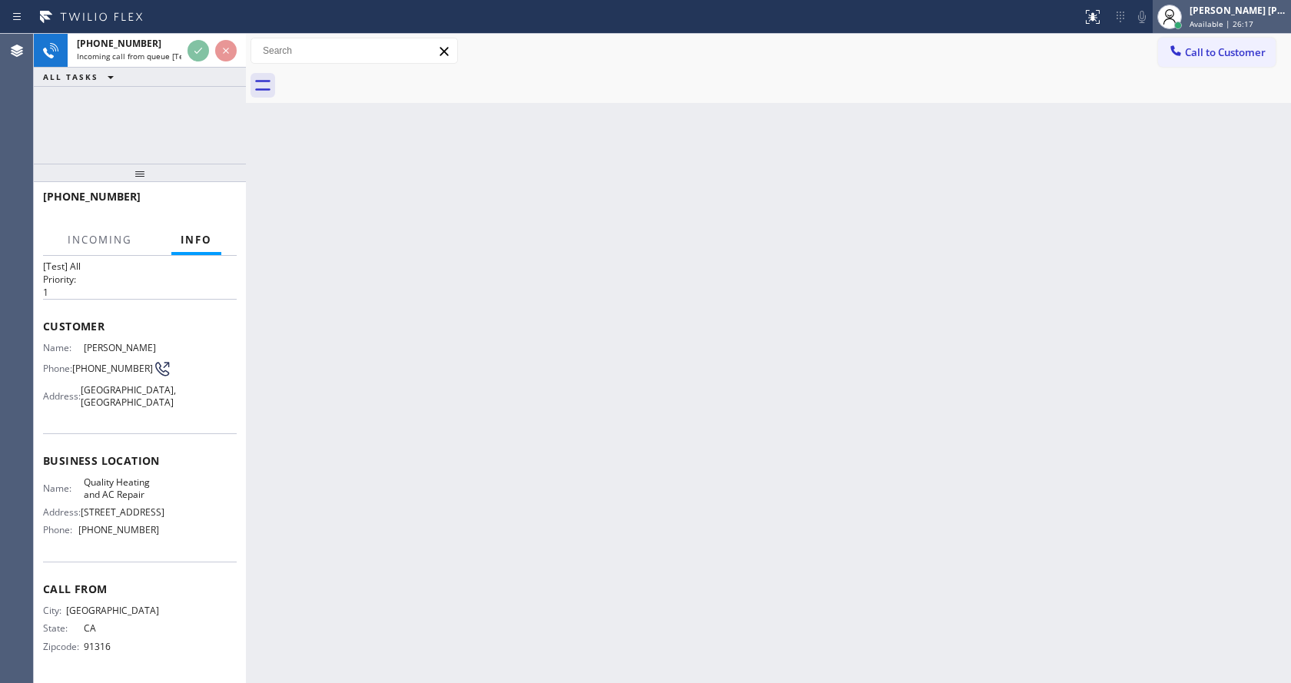
click at [1223, 24] on span "Available | 26:17" at bounding box center [1222, 23] width 64 height 11
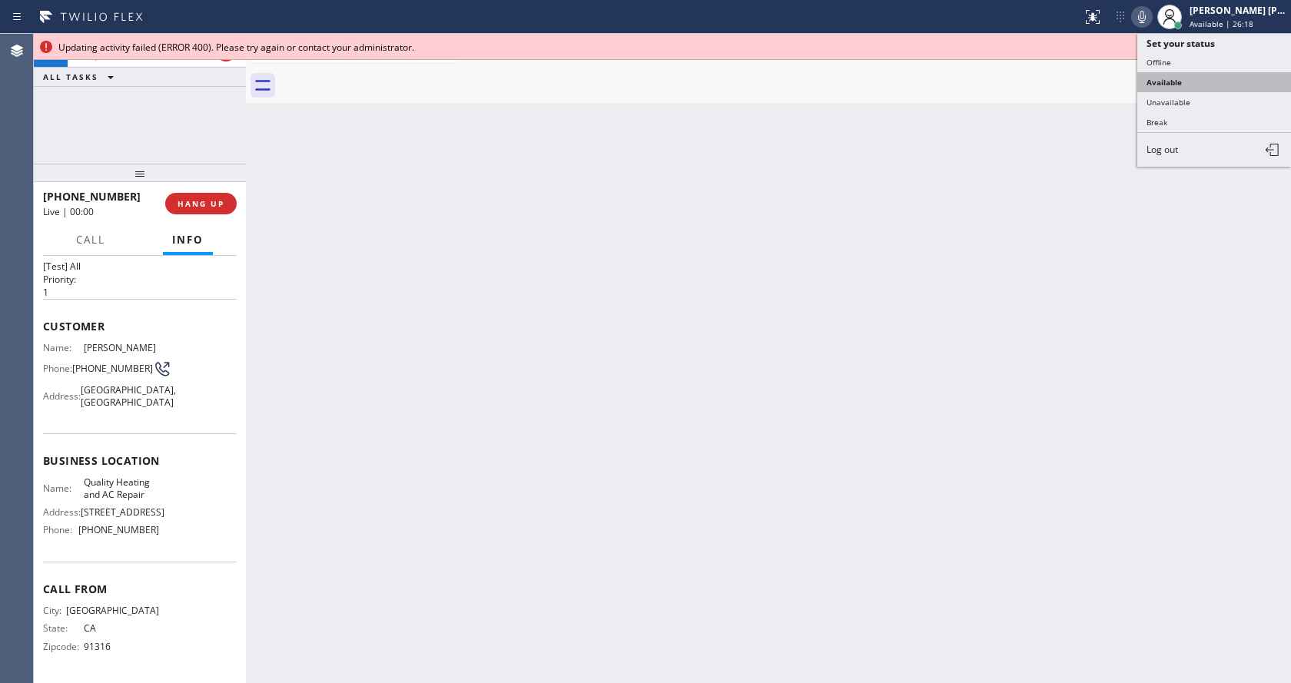
click at [1184, 85] on button "Available" at bounding box center [1215, 82] width 154 height 20
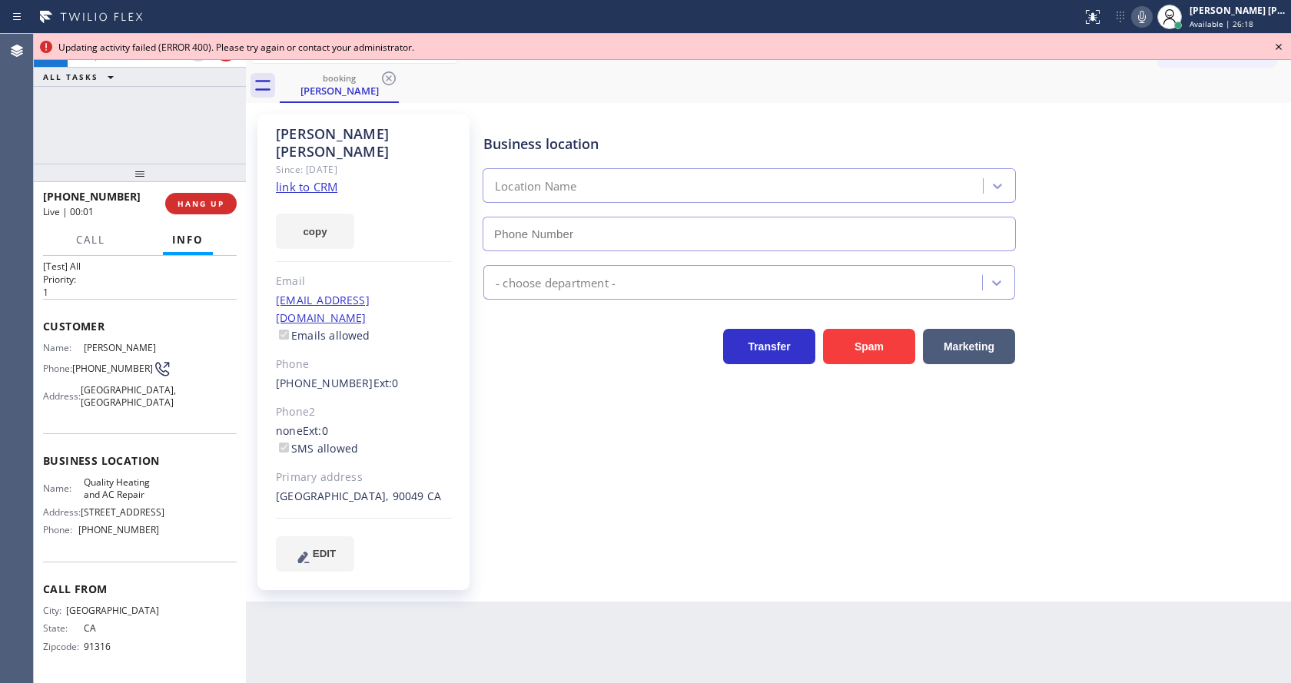
type input "[PHONE_NUMBER]"
click at [1279, 46] on icon at bounding box center [1279, 47] width 18 height 18
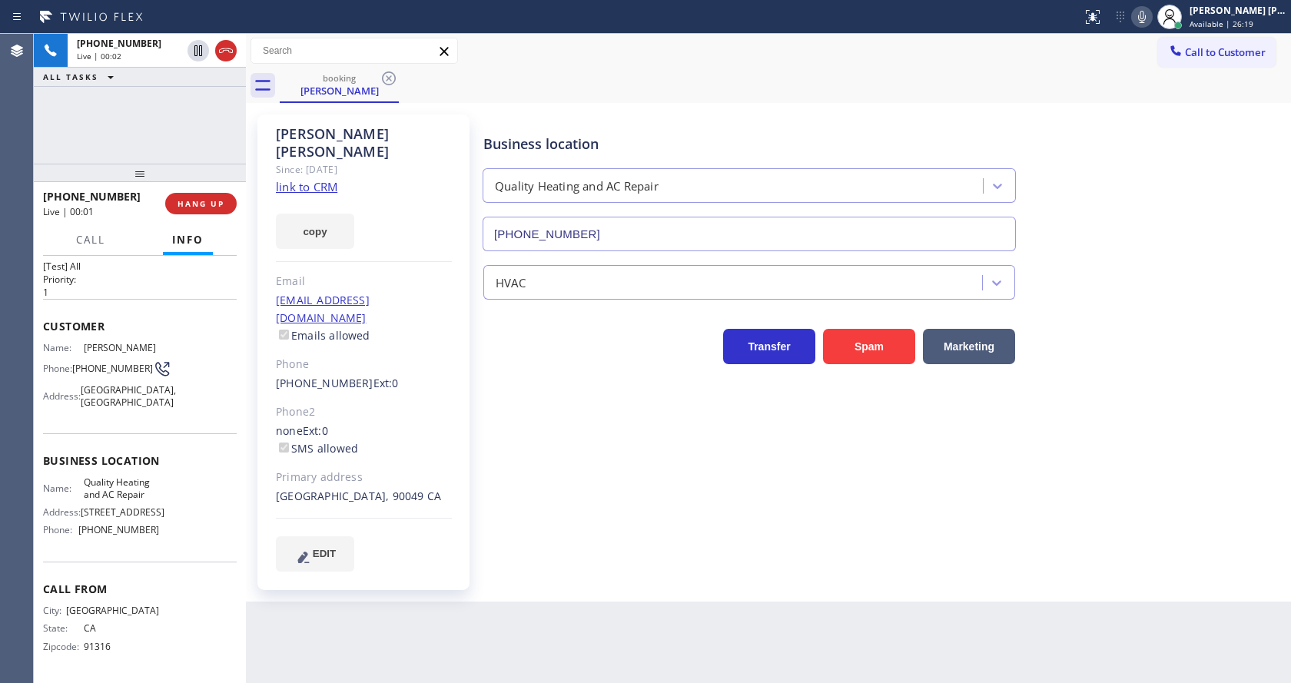
click at [621, 520] on div "Business location Quality Heating and AC Repair [PHONE_NUMBER] HVAC Transfer Sp…" at bounding box center [883, 342] width 807 height 449
click at [578, 497] on div "Business location Quality Heating and AC Repair [PHONE_NUMBER] HVAC Transfer Sp…" at bounding box center [883, 342] width 807 height 449
click at [304, 179] on link "link to CRM" at bounding box center [306, 186] width 61 height 15
click at [683, 413] on div "Business location Quality Heating and AC Repair [PHONE_NUMBER] HVAC Transfer Sp…" at bounding box center [883, 342] width 807 height 449
click at [563, 513] on div "Business location Quality Heating and AC Repair [PHONE_NUMBER] HVAC Transfer Sp…" at bounding box center [883, 342] width 807 height 449
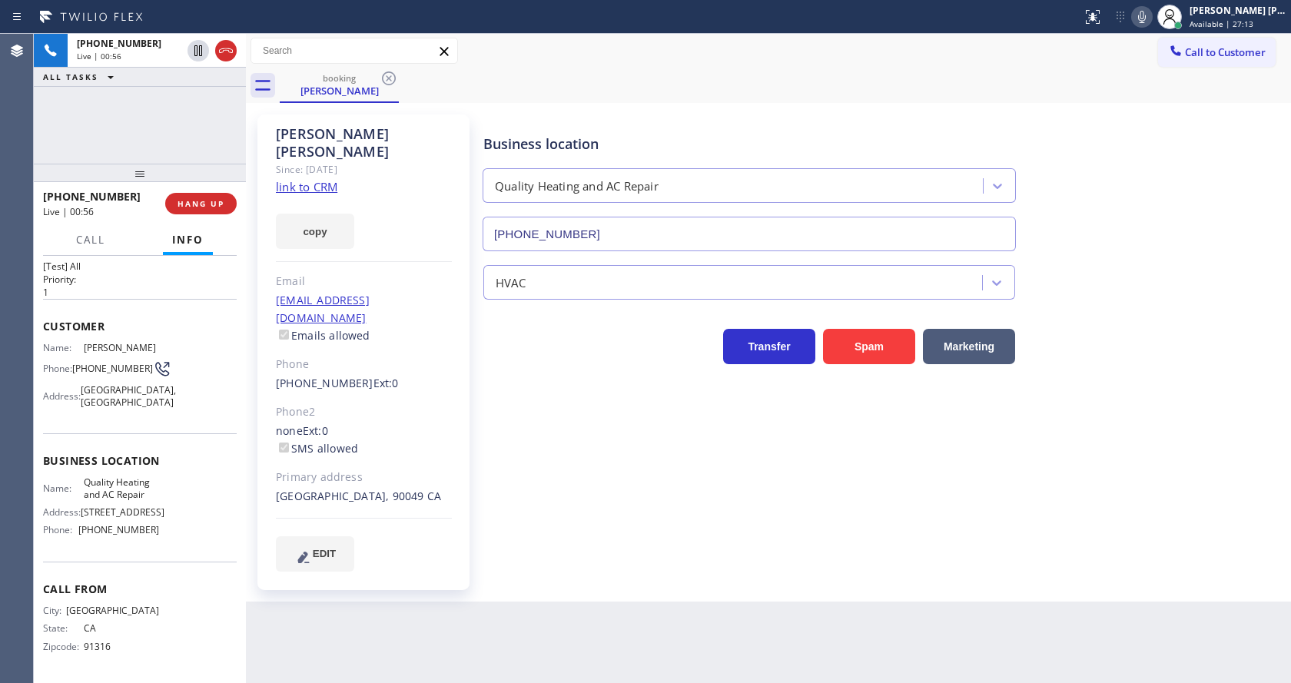
click at [661, 483] on div "Business location Quality Heating and AC Repair [PHONE_NUMBER] HVAC Transfer Sp…" at bounding box center [883, 342] width 807 height 449
click at [184, 200] on span "HANG UP" at bounding box center [201, 203] width 47 height 11
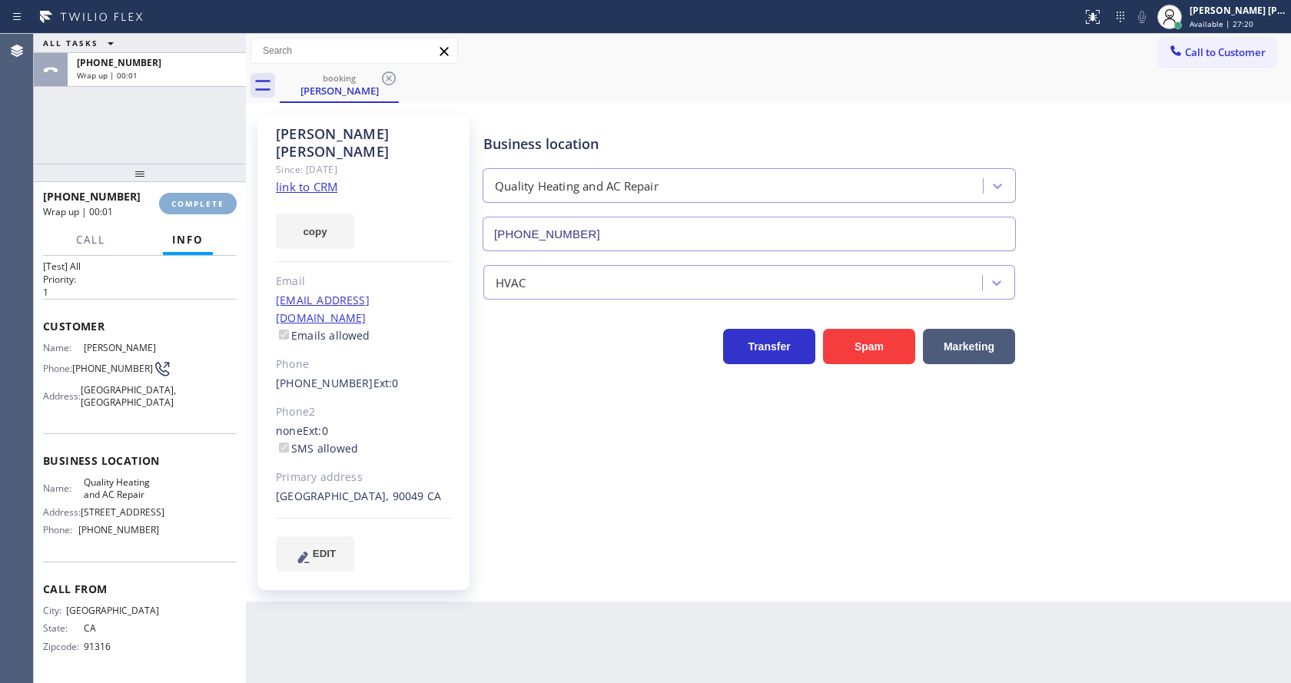
click at [184, 200] on span "COMPLETE" at bounding box center [197, 203] width 53 height 11
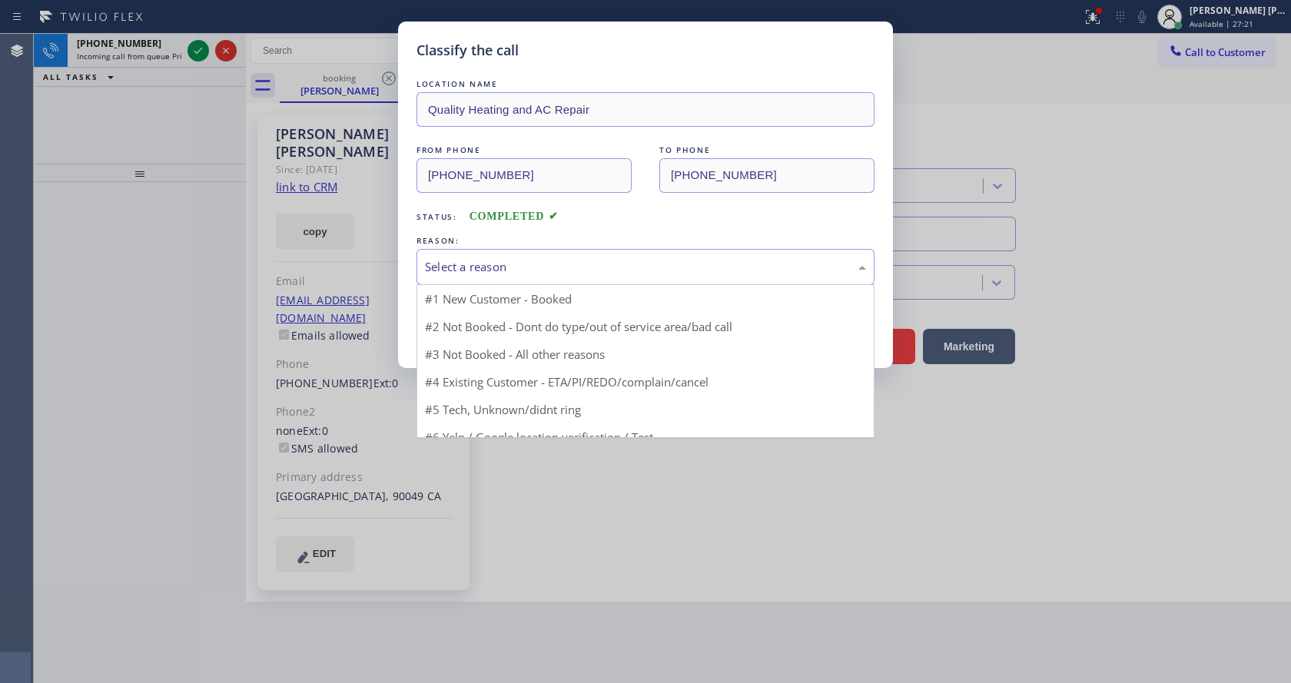
click at [537, 249] on div "Select a reason" at bounding box center [646, 267] width 458 height 36
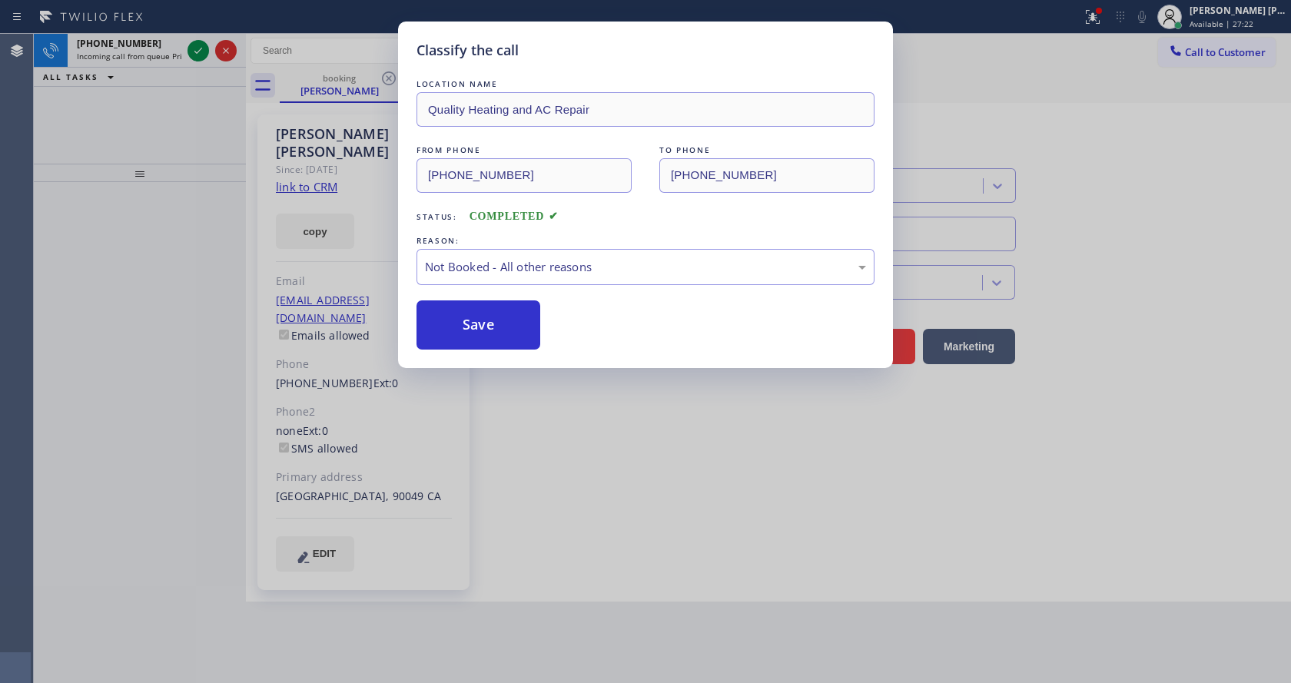
click at [465, 317] on button "Save" at bounding box center [479, 325] width 124 height 49
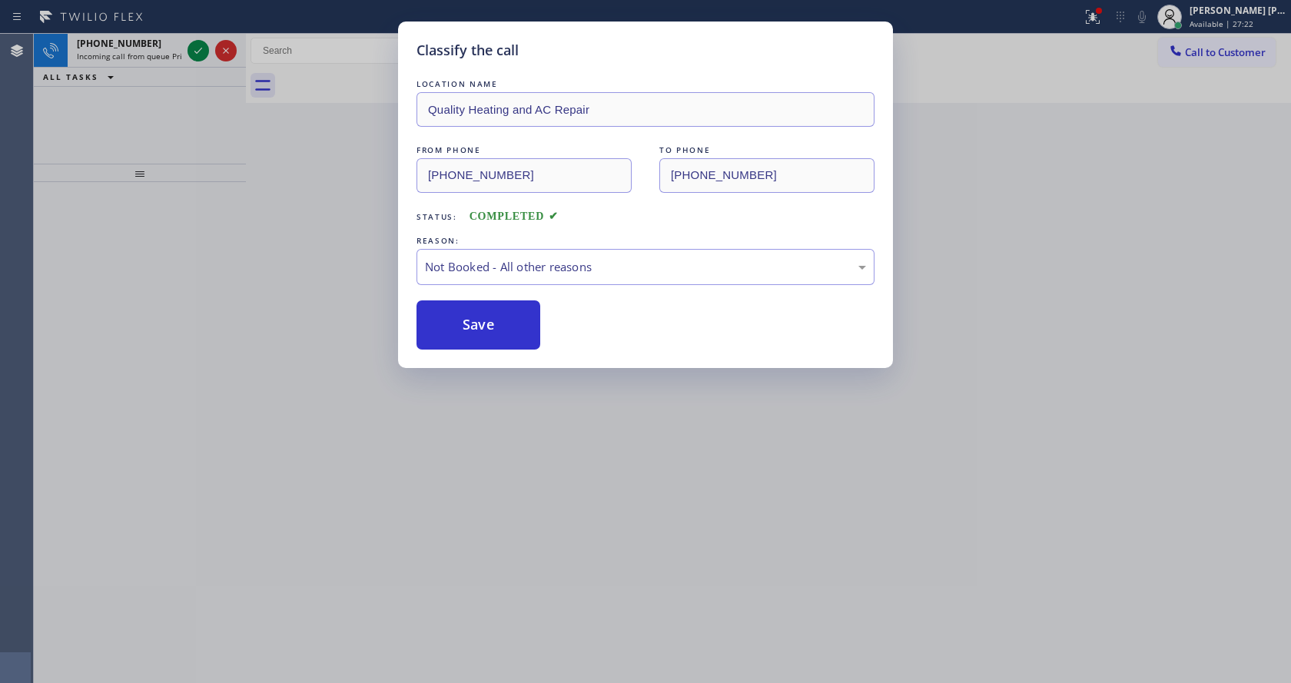
click at [465, 317] on button "Save" at bounding box center [479, 325] width 124 height 49
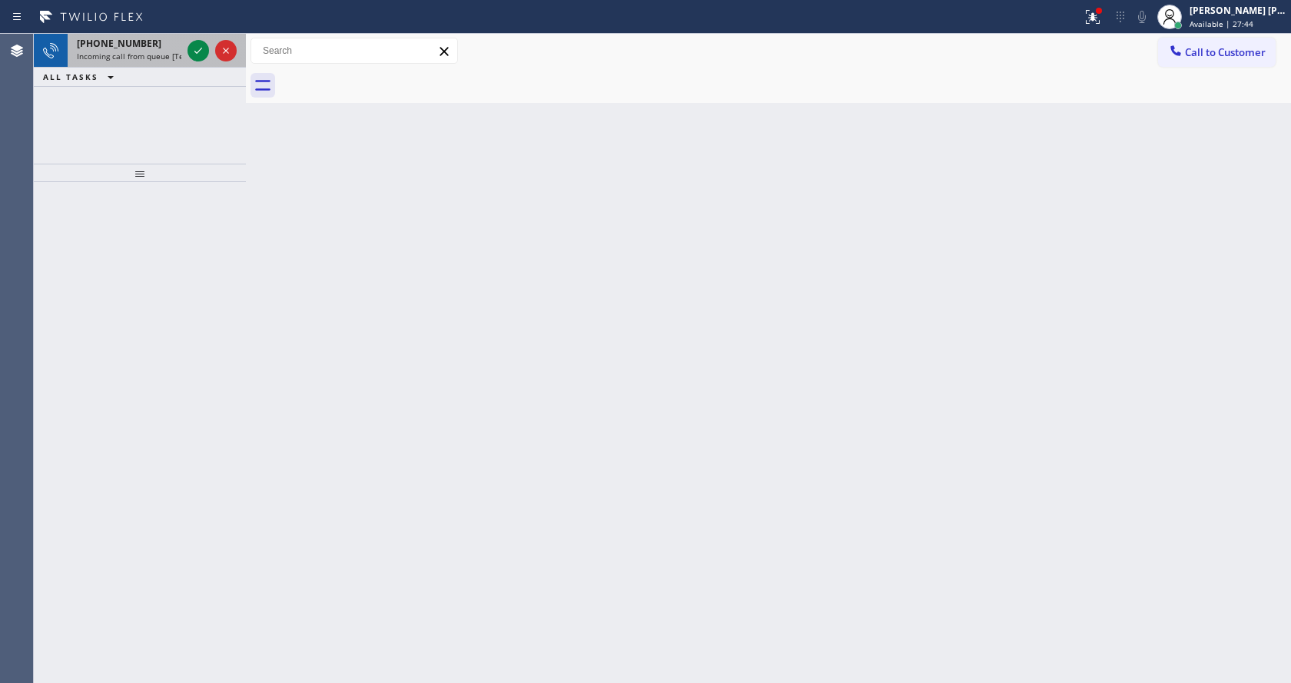
click at [168, 42] on div "[PHONE_NUMBER]" at bounding box center [129, 43] width 105 height 13
click at [145, 38] on div "[PHONE_NUMBER]" at bounding box center [129, 43] width 105 height 13
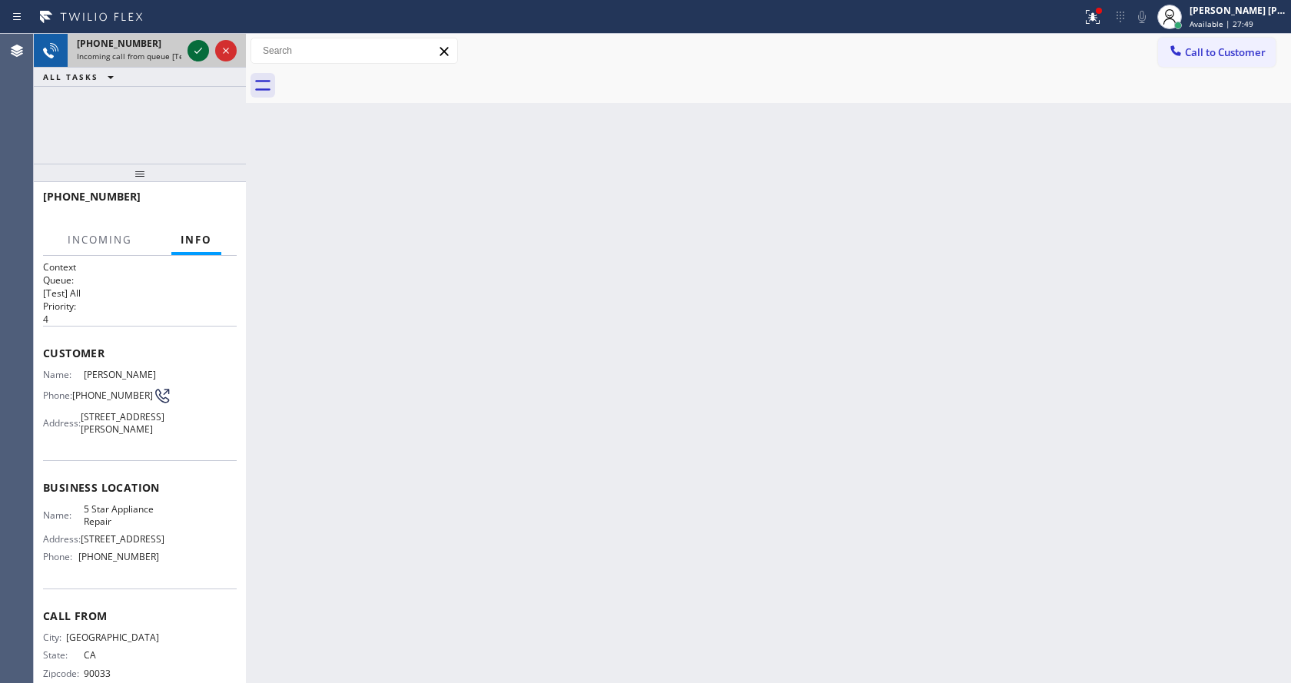
click at [195, 50] on icon at bounding box center [198, 51] width 18 height 18
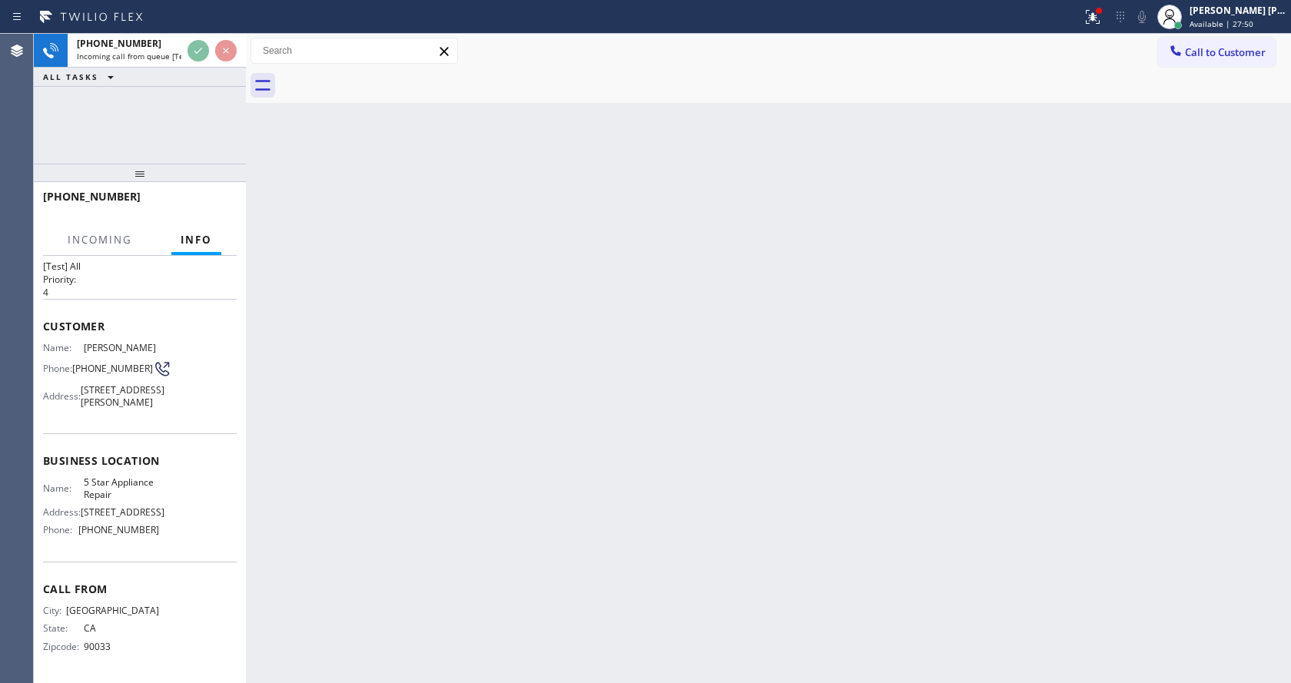
scroll to position [68, 0]
click at [338, 480] on div "Back to Dashboard Change Sender ID Customers Technicians Select a contact Outbo…" at bounding box center [768, 359] width 1045 height 650
click at [412, 613] on div "Back to Dashboard Change Sender ID Customers Technicians Select a contact Outbo…" at bounding box center [768, 359] width 1045 height 650
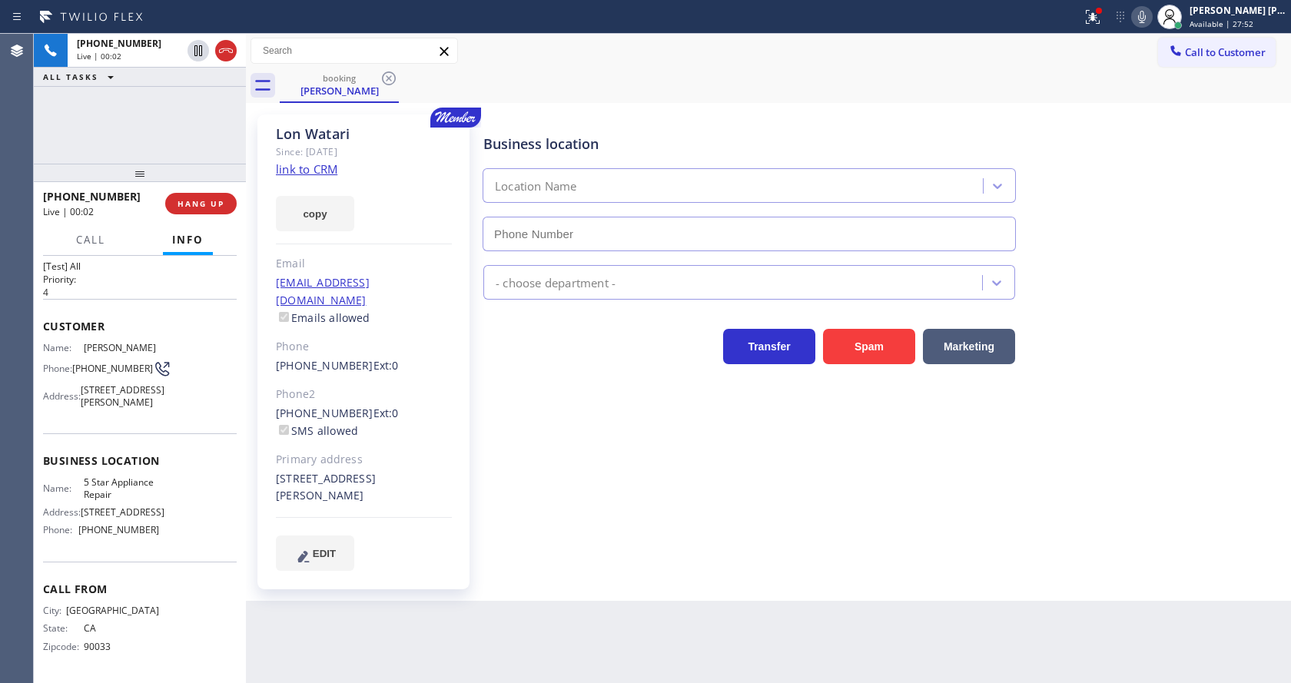
type input "[PHONE_NUMBER]"
click at [587, 424] on div "Business location 5 Star Appliance Repair [PHONE_NUMBER] 5 Star Appliance Trans…" at bounding box center [883, 342] width 807 height 448
click at [306, 178] on div "copy" at bounding box center [364, 204] width 176 height 53
click at [305, 175] on link "link to CRM" at bounding box center [306, 168] width 61 height 15
click at [1095, 20] on icon at bounding box center [1090, 15] width 9 height 11
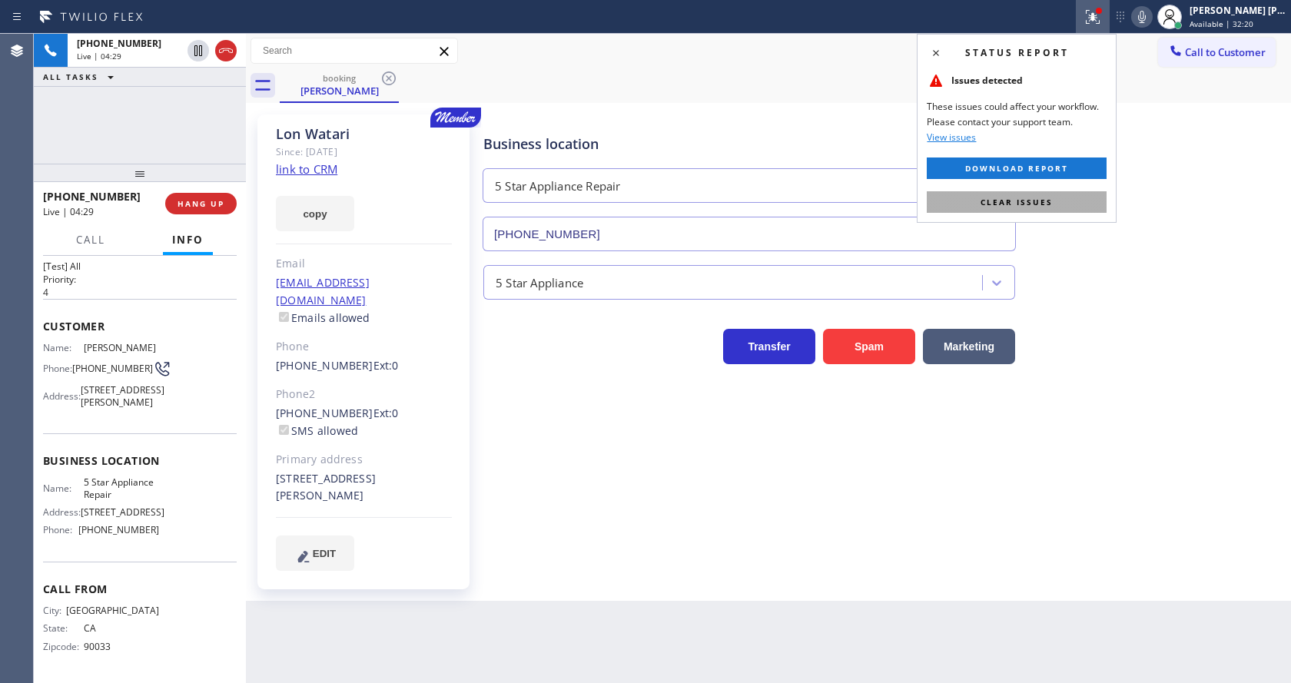
click at [1022, 204] on span "Clear issues" at bounding box center [1017, 202] width 72 height 11
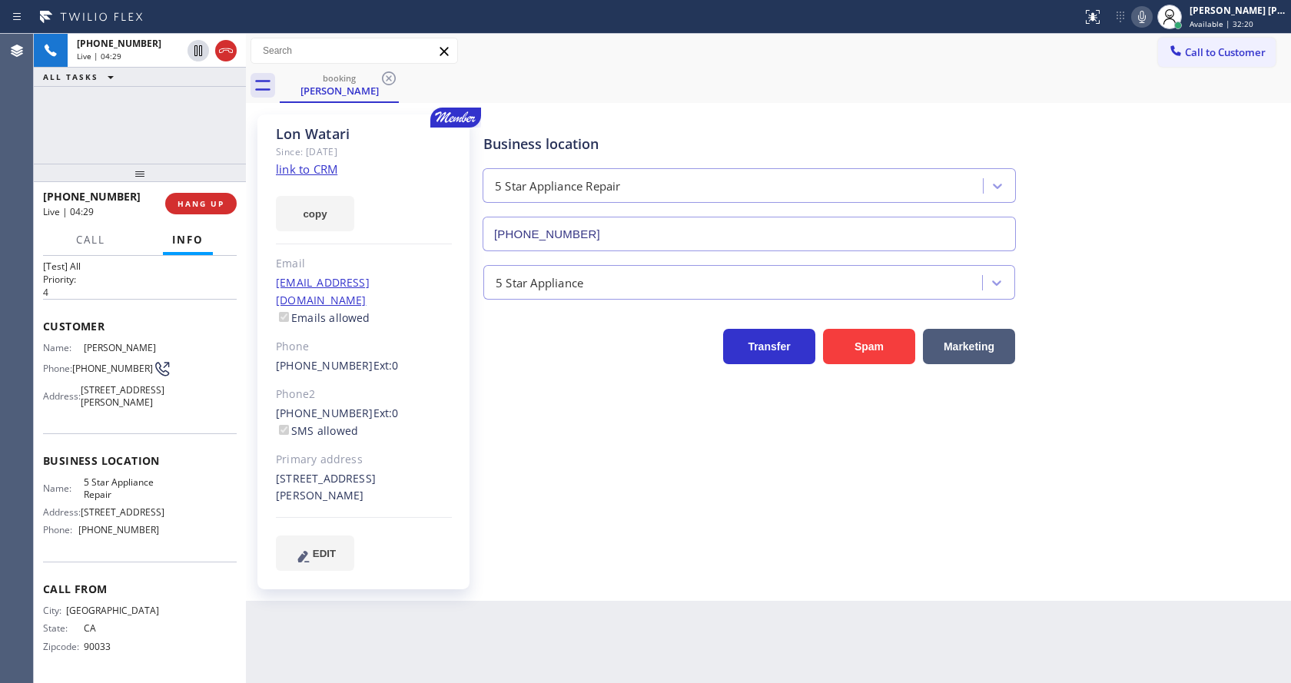
click at [1065, 182] on div "Business location 5 Star Appliance Repair [PHONE_NUMBER]" at bounding box center [883, 181] width 807 height 139
click at [505, 615] on div "Back to Dashboard Change Sender ID Customers Technicians Select a contact Outbo…" at bounding box center [768, 359] width 1045 height 650
click at [497, 615] on div "Back to Dashboard Change Sender ID Customers Technicians Select a contact Outbo…" at bounding box center [768, 359] width 1045 height 650
click at [633, 485] on div "Business location 5 Star Appliance Repair [PHONE_NUMBER] 5 Star Appliance Trans…" at bounding box center [883, 342] width 807 height 448
click at [1143, 19] on icon at bounding box center [1142, 17] width 18 height 18
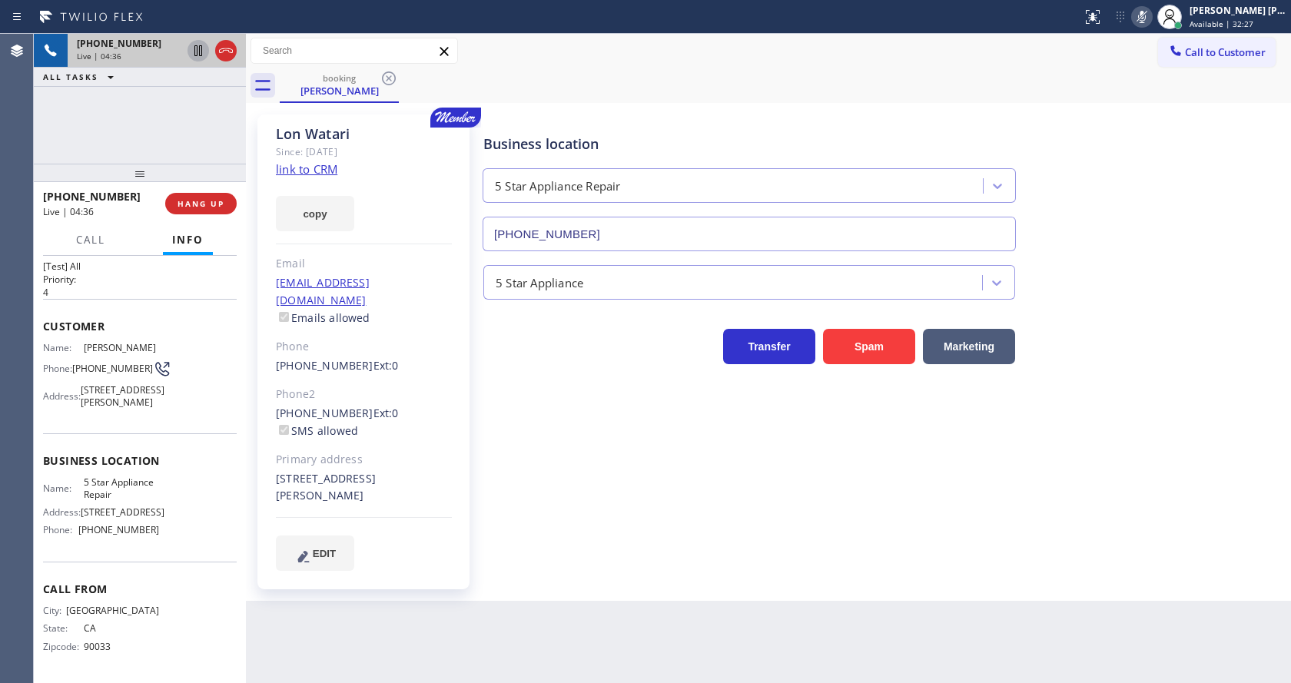
click at [194, 50] on icon at bounding box center [198, 51] width 18 height 18
click at [523, 388] on div "Business location 5 Star Appliance Repair [PHONE_NUMBER] 5 Star Appliance Trans…" at bounding box center [883, 342] width 807 height 448
click at [592, 576] on div "Business location 5 Star Appliance Repair [PHONE_NUMBER] 5 Star Appliance Trans…" at bounding box center [883, 357] width 807 height 479
click at [447, 640] on div "Back to Dashboard Change Sender ID Customers Technicians Select a contact Outbo…" at bounding box center [768, 359] width 1045 height 650
click at [620, 546] on div "Business location 5 Star Appliance Repair [PHONE_NUMBER] 5 Star Appliance Trans…" at bounding box center [883, 342] width 807 height 448
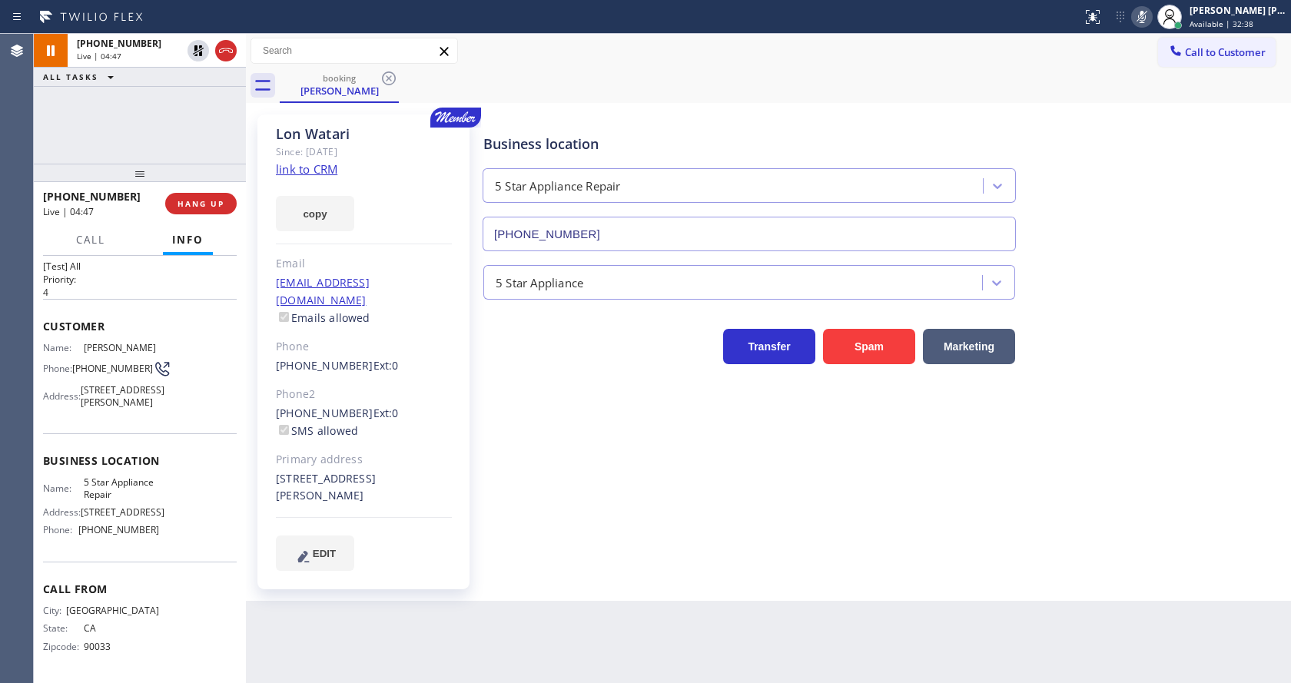
drag, startPoint x: 570, startPoint y: 634, endPoint x: 487, endPoint y: 650, distance: 85.3
click at [566, 637] on div "Back to Dashboard Change Sender ID Customers Technicians Select a contact Outbo…" at bounding box center [768, 359] width 1045 height 650
click at [736, 574] on div "Business location 5 Star Appliance Repair [PHONE_NUMBER] 5 Star Appliance Trans…" at bounding box center [883, 357] width 807 height 479
click at [575, 470] on div "Business location 5 Star Appliance Repair [PHONE_NUMBER] 5 Star Appliance Trans…" at bounding box center [883, 342] width 807 height 448
drag, startPoint x: 277, startPoint y: 128, endPoint x: 361, endPoint y: 128, distance: 83.8
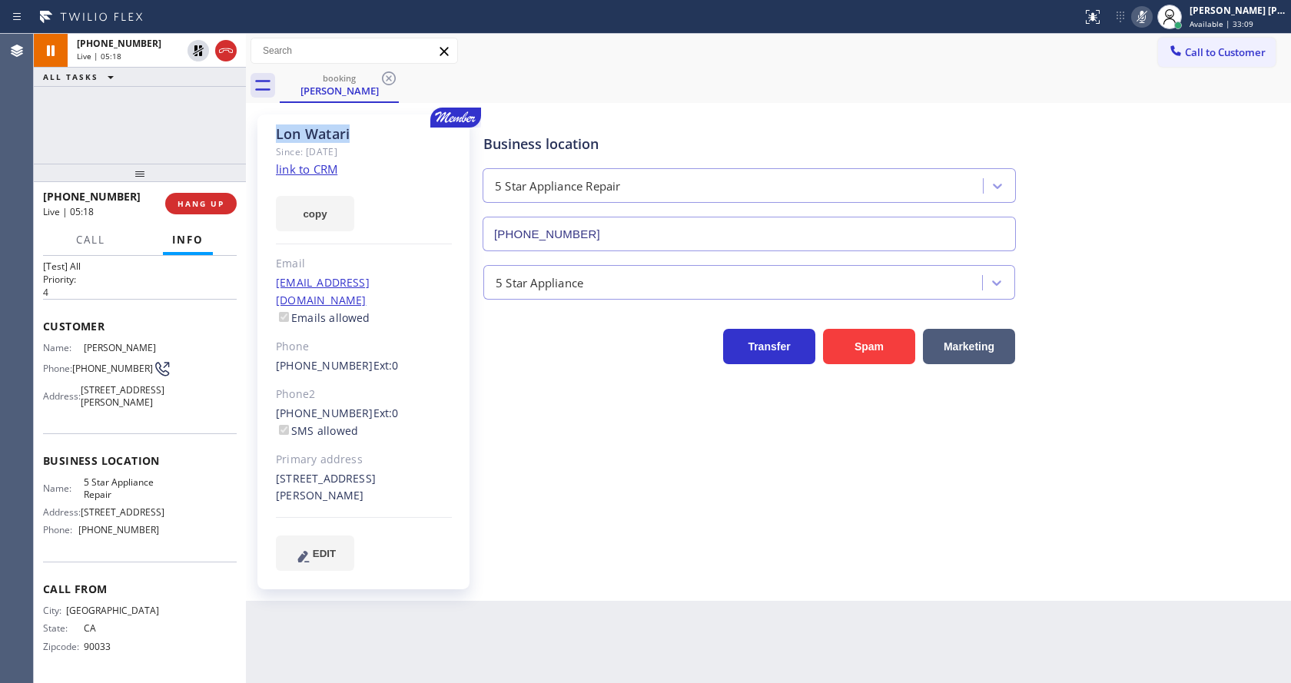
click at [361, 128] on div "[PERSON_NAME]" at bounding box center [364, 134] width 176 height 18
click at [599, 463] on div "Business location 5 Star Appliance Repair [PHONE_NUMBER] 5 Star Appliance Trans…" at bounding box center [883, 342] width 807 height 448
click at [522, 450] on div "Business location 5 Star Appliance Repair [PHONE_NUMBER] 5 Star Appliance Trans…" at bounding box center [883, 342] width 807 height 448
click at [72, 360] on div "Phone: [PHONE_NUMBER]" at bounding box center [101, 369] width 116 height 18
drag, startPoint x: 267, startPoint y: 276, endPoint x: 430, endPoint y: 279, distance: 163.0
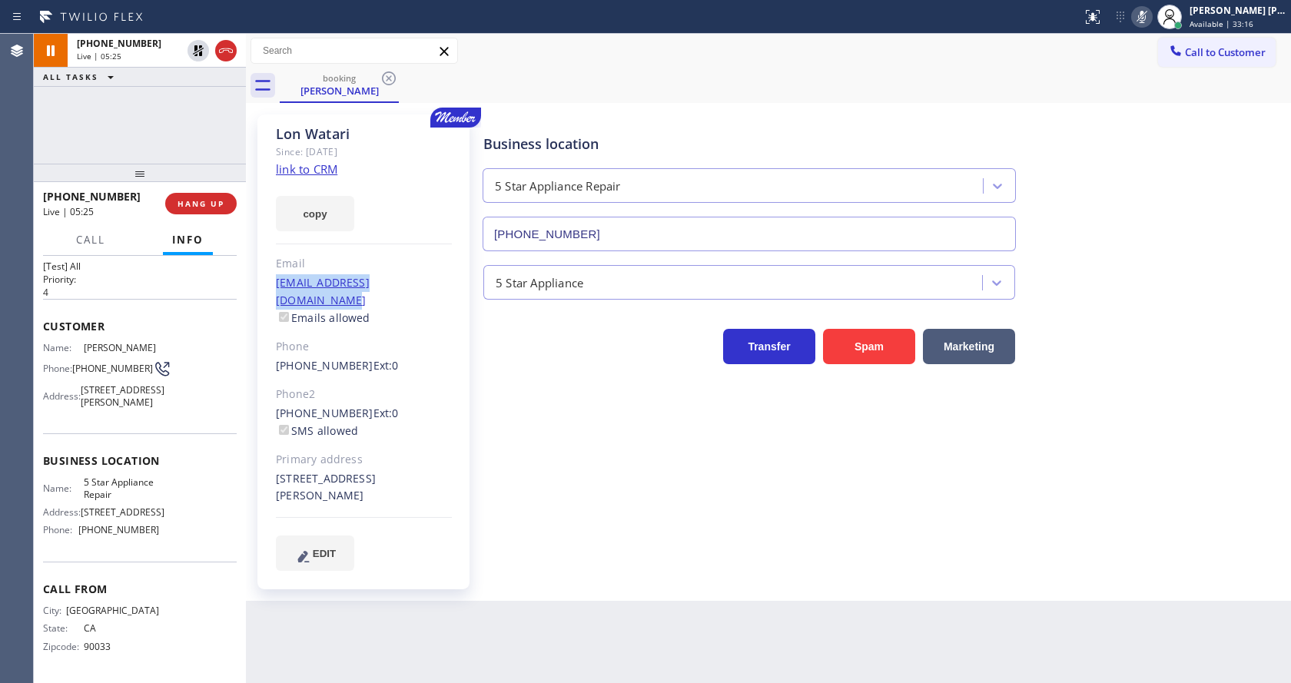
click at [430, 279] on div "[PERSON_NAME] Since: [DATE] link to CRM copy Email [EMAIL_ADDRESS][DOMAIN_NAME]…" at bounding box center [363, 352] width 212 height 475
drag, startPoint x: 576, startPoint y: 483, endPoint x: 273, endPoint y: 667, distance: 354.2
click at [566, 489] on div "Business location 5 Star Appliance Repair [PHONE_NUMBER] 5 Star Appliance Trans…" at bounding box center [883, 342] width 807 height 448
drag, startPoint x: 201, startPoint y: 483, endPoint x: 131, endPoint y: 457, distance: 74.7
click at [201, 483] on div "Name: 5 Star Appliance Repair Address: [STREET_ADDRESS] Phone: [PHONE_NUMBER]" at bounding box center [140, 510] width 194 height 66
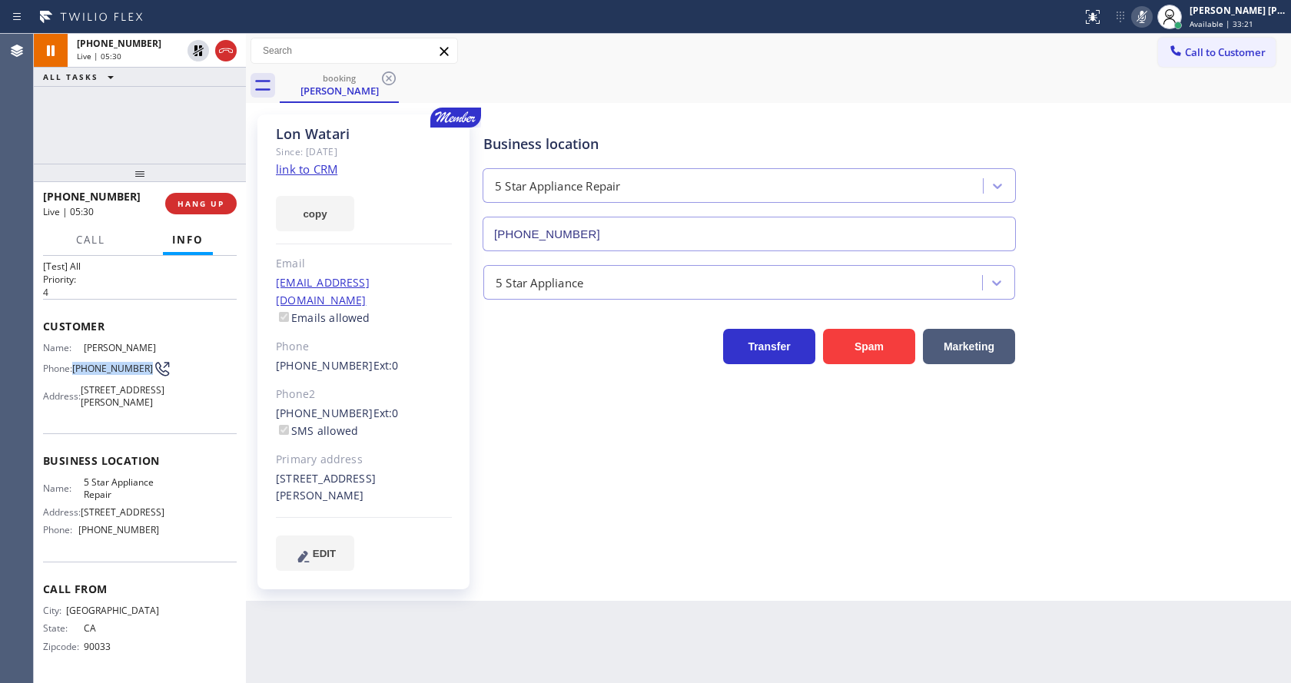
drag, startPoint x: 72, startPoint y: 322, endPoint x: 105, endPoint y: 337, distance: 36.1
click at [105, 360] on div "Phone: [PHONE_NUMBER]" at bounding box center [101, 369] width 116 height 18
click at [543, 537] on div "Business location 5 Star Appliance Repair [PHONE_NUMBER] 5 Star Appliance Trans…" at bounding box center [883, 342] width 807 height 448
click at [169, 504] on div "Name: 5 Star Appliance Repair Address: [STREET_ADDRESS] Phone: [PHONE_NUMBER]" at bounding box center [140, 510] width 194 height 66
drag, startPoint x: 80, startPoint y: 483, endPoint x: 117, endPoint y: 491, distance: 37.7
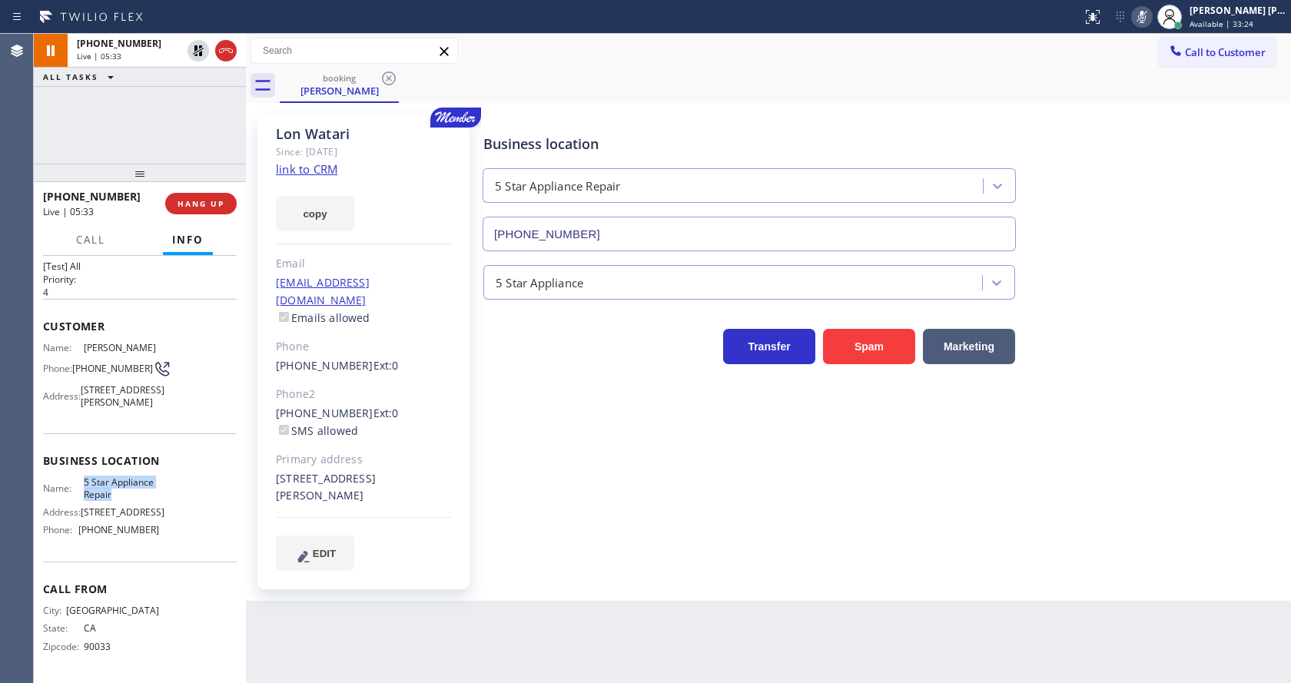
click at [117, 491] on div "Name: 5 Star Appliance Repair" at bounding box center [101, 489] width 116 height 24
click at [370, 599] on div "Back to Dashboard Change Sender ID Customers Technicians Select a contact Outbo…" at bounding box center [768, 359] width 1045 height 650
drag, startPoint x: 166, startPoint y: 512, endPoint x: 128, endPoint y: 533, distance: 44.0
click at [166, 512] on div "Name: 5 Star Appliance Repair Address: [STREET_ADDRESS] Phone: [PHONE_NUMBER]" at bounding box center [140, 510] width 194 height 66
drag, startPoint x: 79, startPoint y: 535, endPoint x: 162, endPoint y: 538, distance: 83.1
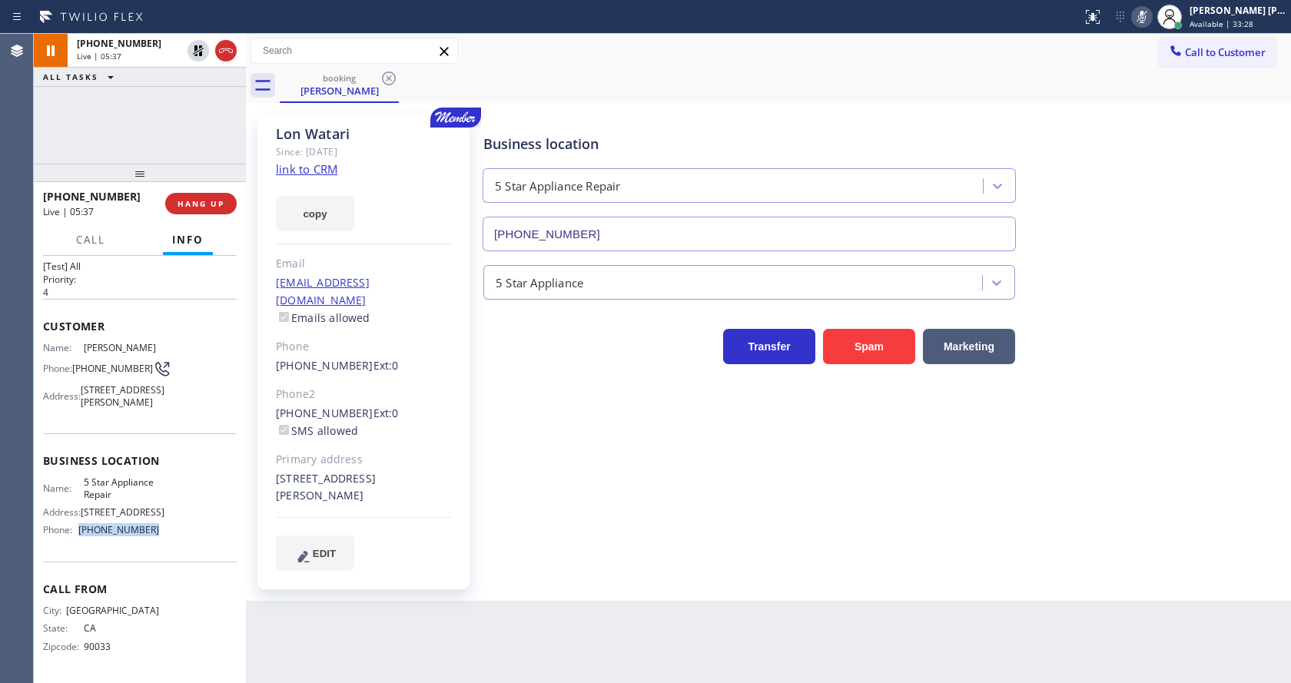
click at [162, 538] on div "Name: 5 Star Appliance Repair Address: [STREET_ADDRESS] Phone: [PHONE_NUMBER]" at bounding box center [140, 510] width 194 height 66
click at [407, 626] on div "Back to Dashboard Change Sender ID Customers Technicians Select a contact Outbo…" at bounding box center [768, 359] width 1045 height 650
click at [716, 495] on div "Business location 5 Star Appliance Repair [PHONE_NUMBER] 5 Star Appliance Trans…" at bounding box center [883, 342] width 807 height 448
drag, startPoint x: 551, startPoint y: 575, endPoint x: 522, endPoint y: 523, distance: 59.9
click at [551, 575] on div "Business location 5 Star Appliance Repair [PHONE_NUMBER] 5 Star Appliance Trans…" at bounding box center [883, 357] width 807 height 479
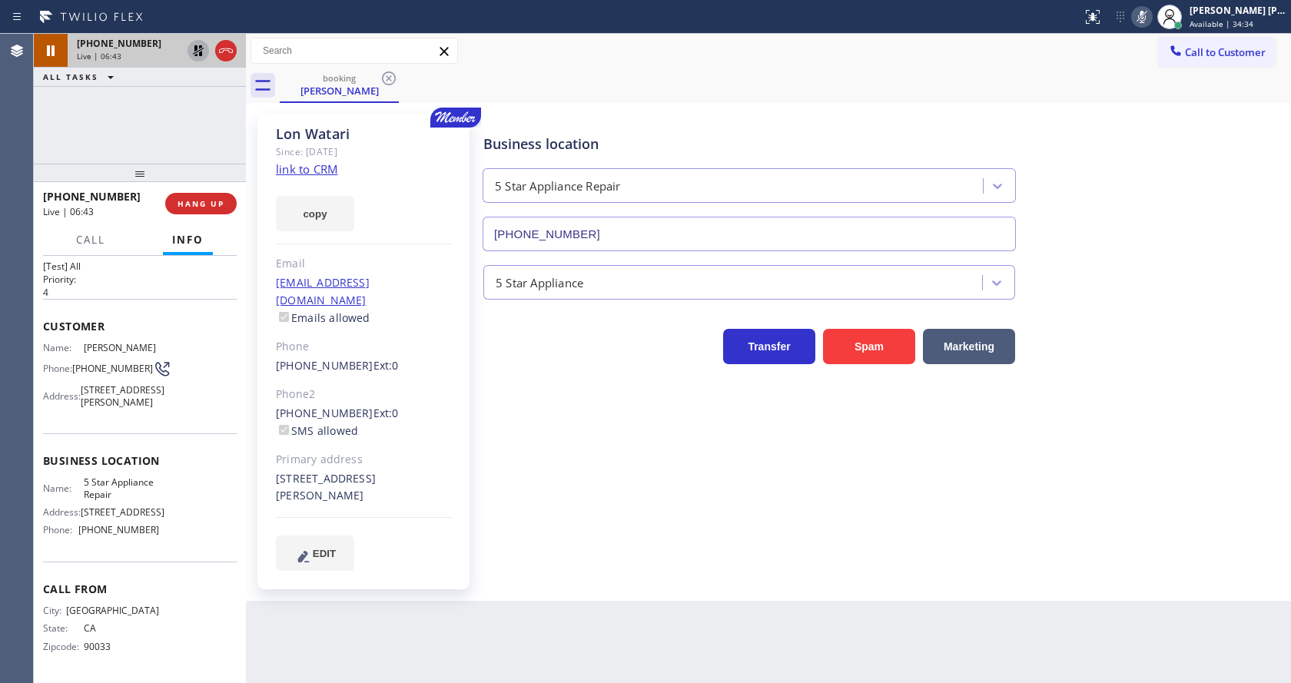
click at [194, 51] on icon at bounding box center [198, 50] width 11 height 11
click at [1148, 13] on rect at bounding box center [1142, 15] width 11 height 11
click at [1148, 75] on div "booking [PERSON_NAME]" at bounding box center [786, 85] width 1012 height 35
click at [591, 424] on div "Business location 5 Star Appliance Repair [PHONE_NUMBER] 5 Star Appliance Trans…" at bounding box center [883, 342] width 807 height 448
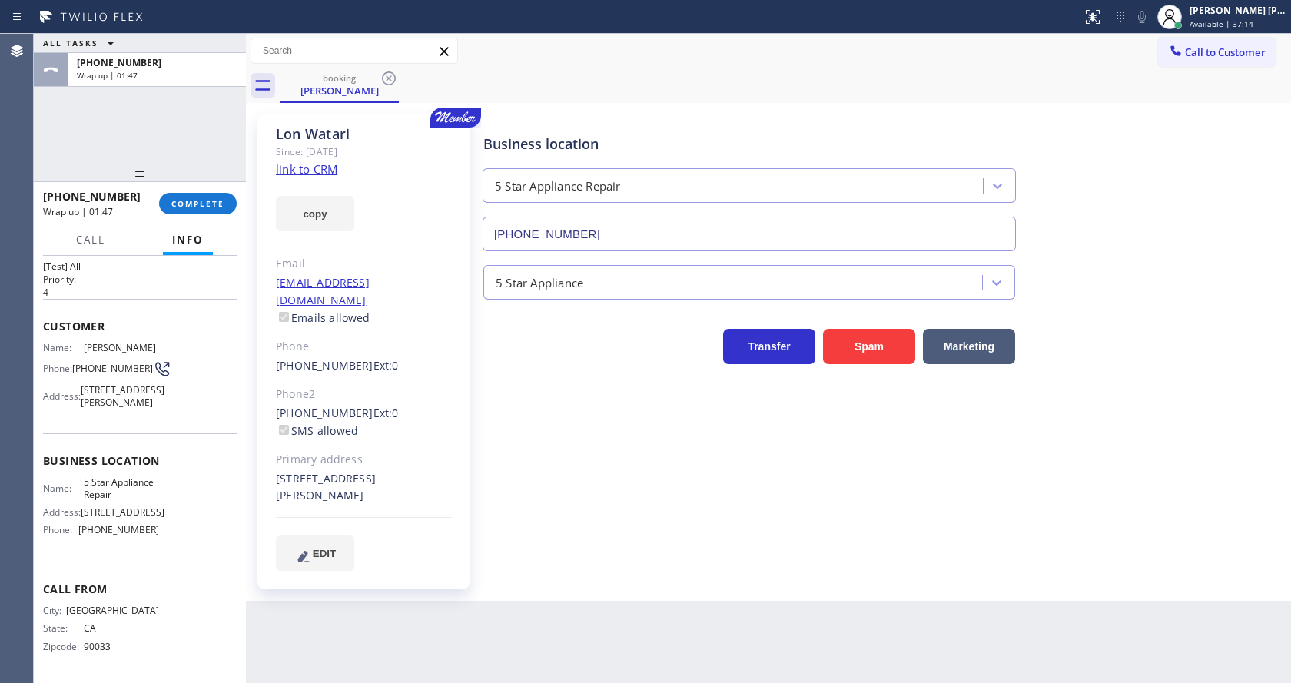
click at [480, 376] on div "Business location 5 Star Appliance Repair [PHONE_NUMBER] 5 Star Appliance Trans…" at bounding box center [883, 342] width 807 height 448
click at [169, 203] on button "COMPLETE" at bounding box center [198, 204] width 78 height 22
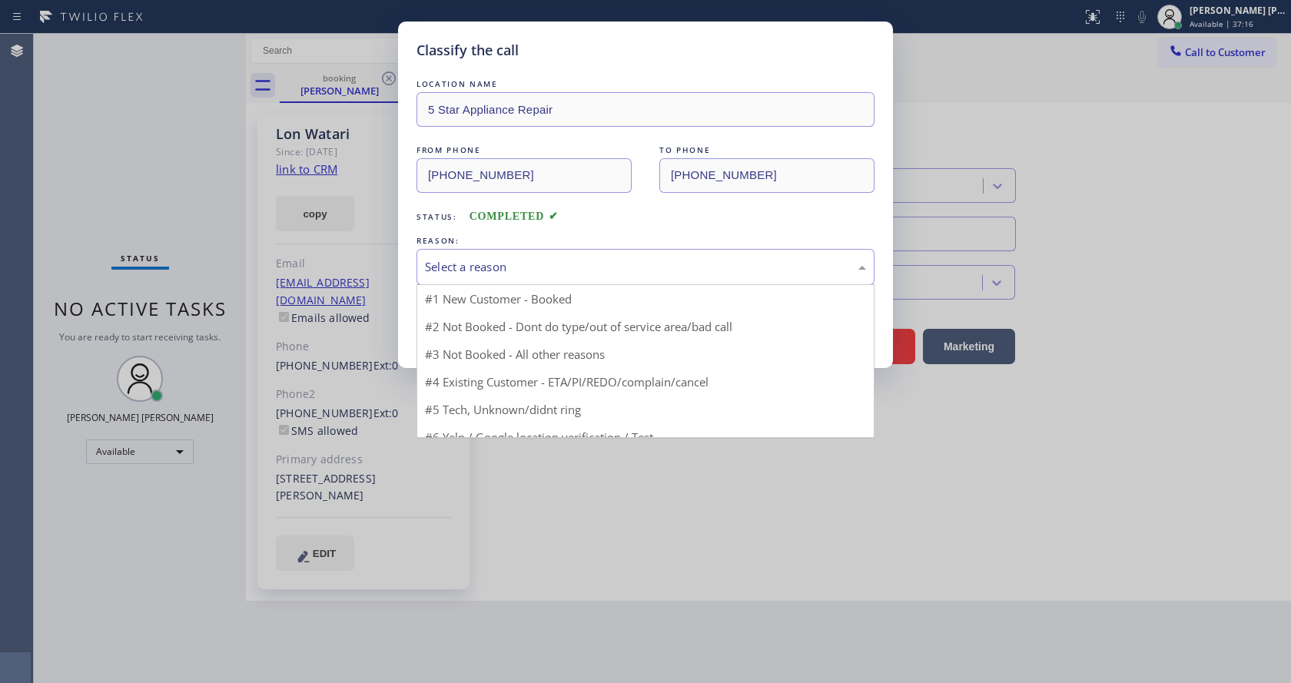
click at [500, 278] on div "Select a reason" at bounding box center [646, 267] width 458 height 36
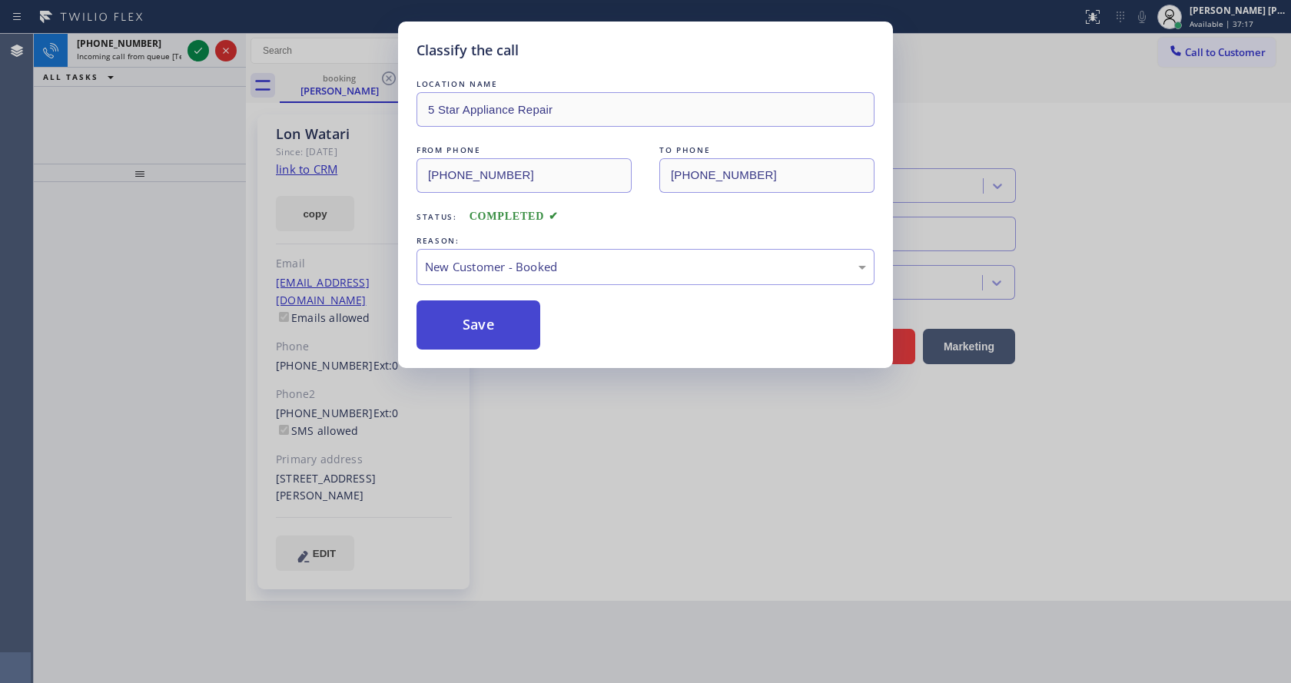
click at [467, 311] on button "Save" at bounding box center [479, 325] width 124 height 49
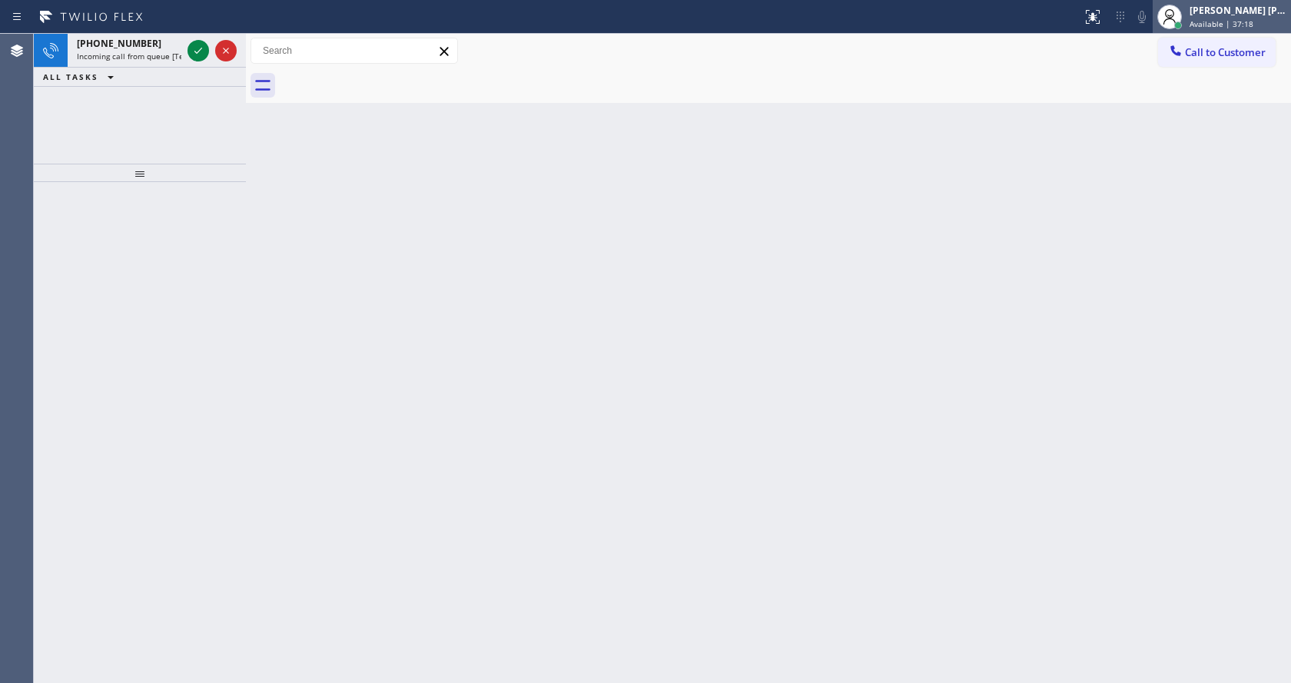
click at [1234, 28] on span "Available | 37:18" at bounding box center [1222, 23] width 64 height 11
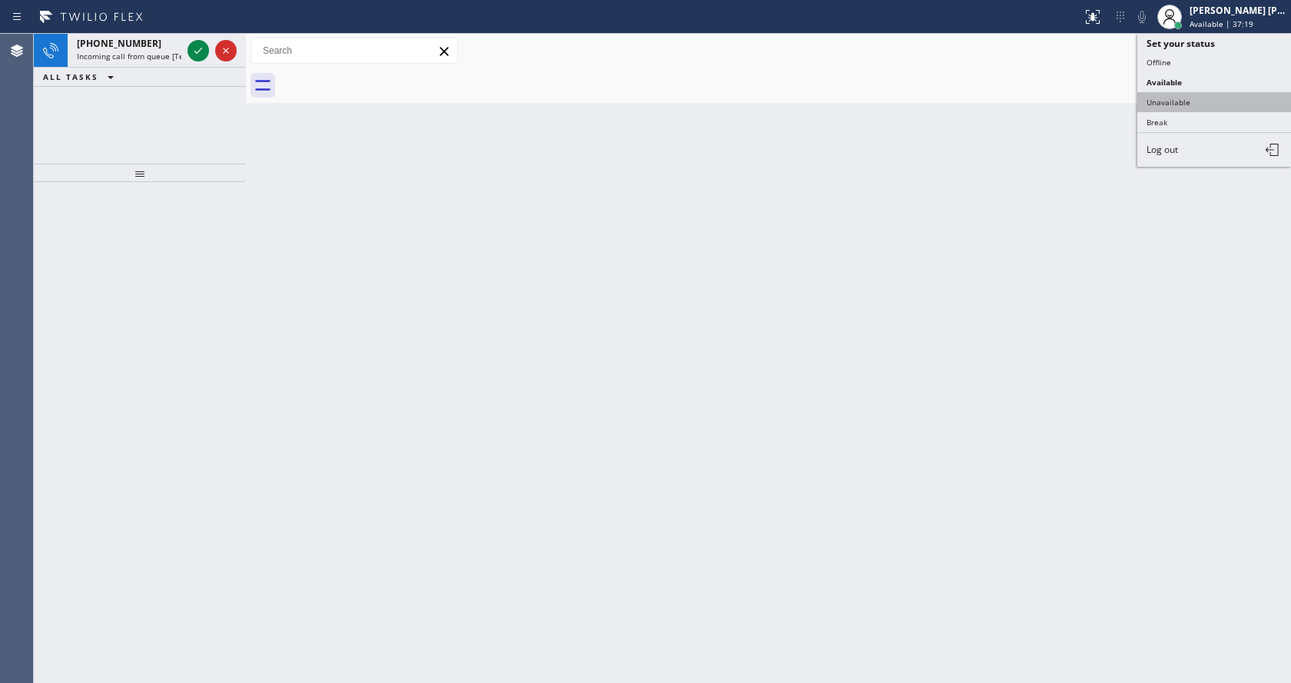
click at [1194, 97] on button "Unavailable" at bounding box center [1215, 102] width 154 height 20
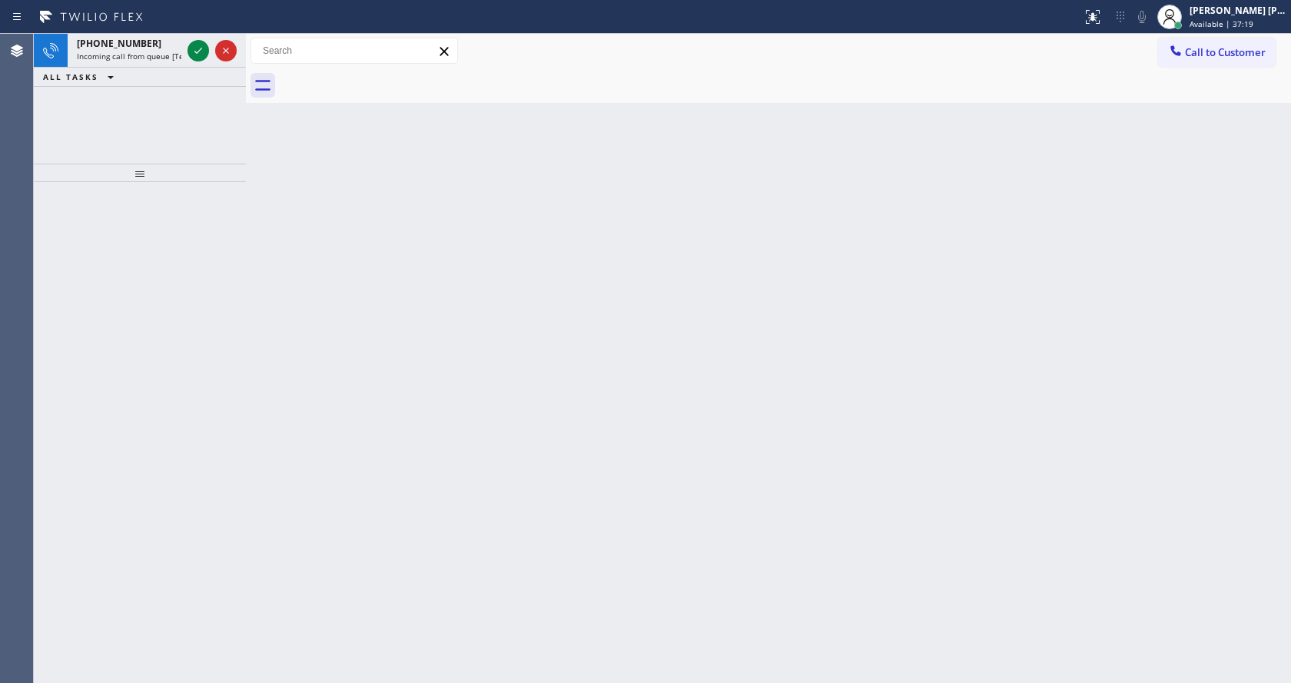
click at [852, 274] on div "Back to Dashboard Change Sender ID Customers Technicians Select a contact Outbo…" at bounding box center [768, 359] width 1045 height 650
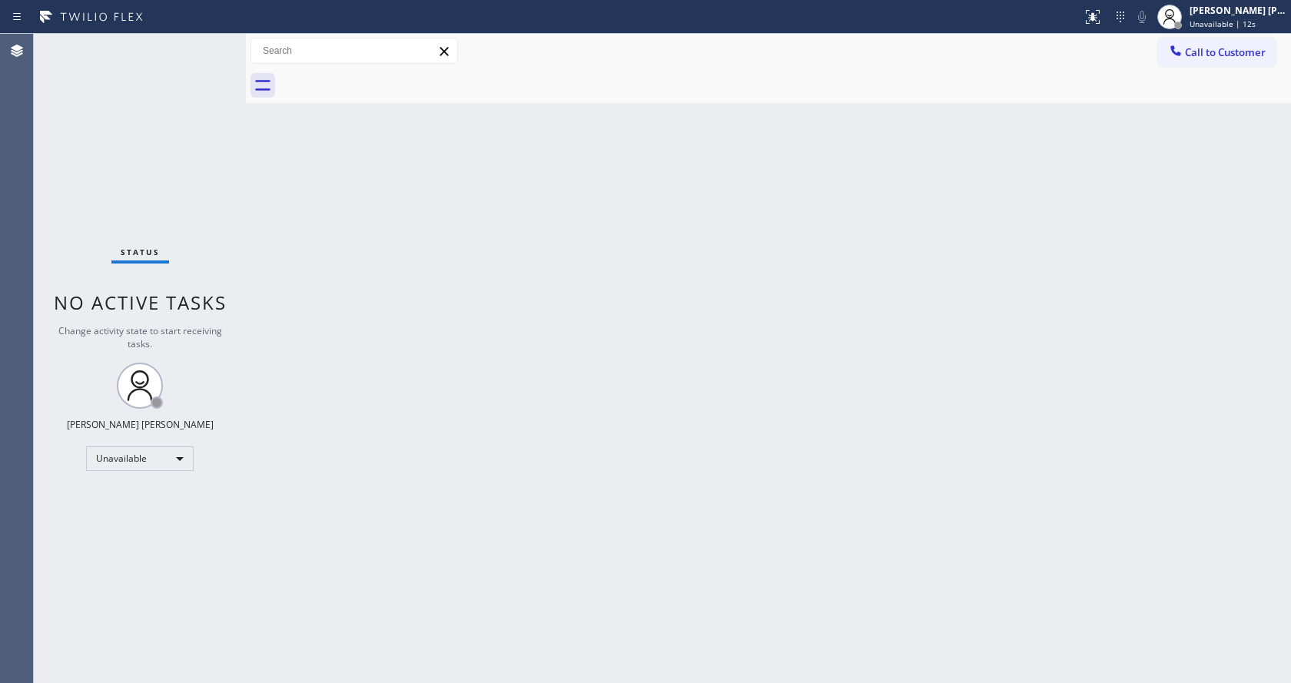
drag, startPoint x: 169, startPoint y: 278, endPoint x: 127, endPoint y: 88, distance: 194.5
click at [169, 278] on div "Status No active tasks Change activity state to start receiving tasks. [PERSON_…" at bounding box center [140, 359] width 212 height 650
click at [680, 555] on div "Back to Dashboard Change Sender ID Customers Technicians Select a contact Outbo…" at bounding box center [768, 359] width 1045 height 650
click at [285, 180] on div "Back to Dashboard Change Sender ID Customers Technicians Select a contact Outbo…" at bounding box center [768, 359] width 1045 height 650
drag, startPoint x: 976, startPoint y: 160, endPoint x: 1216, endPoint y: 4, distance: 286.1
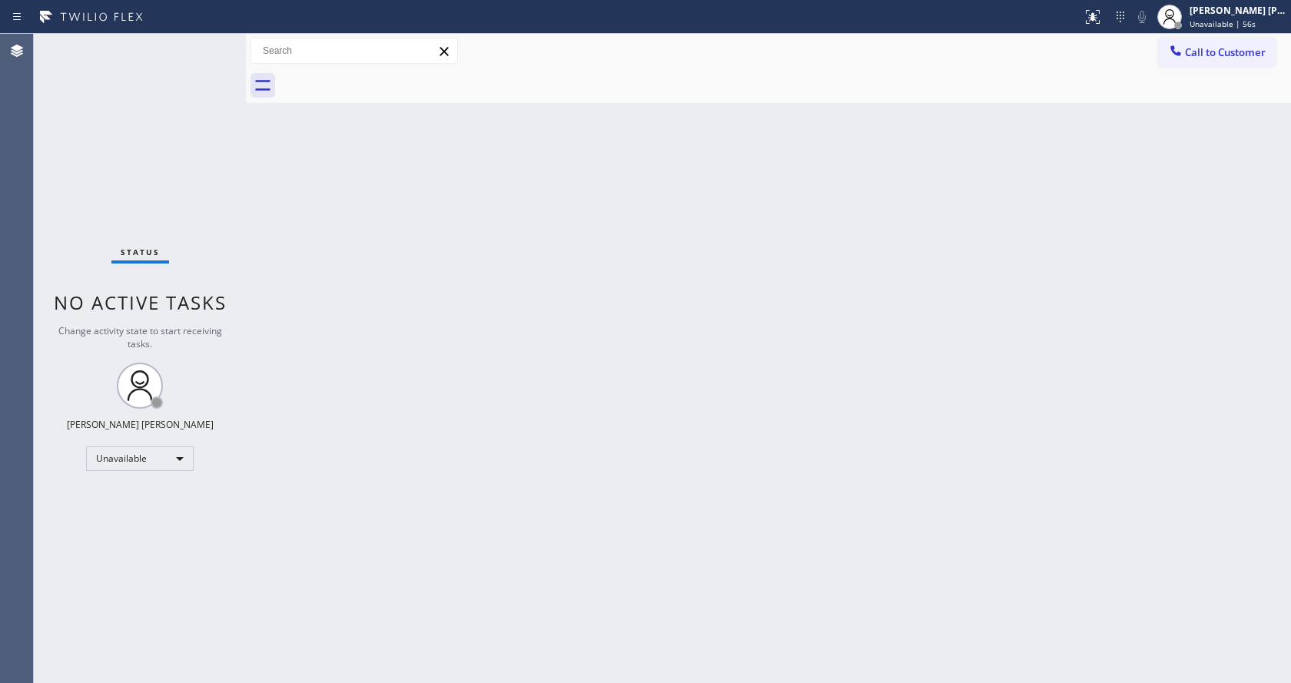
click at [977, 159] on div "Back to Dashboard Change Sender ID Customers Technicians Select a contact Outbo…" at bounding box center [768, 359] width 1045 height 650
click at [1222, 13] on div "[PERSON_NAME] [PERSON_NAME]" at bounding box center [1238, 10] width 97 height 13
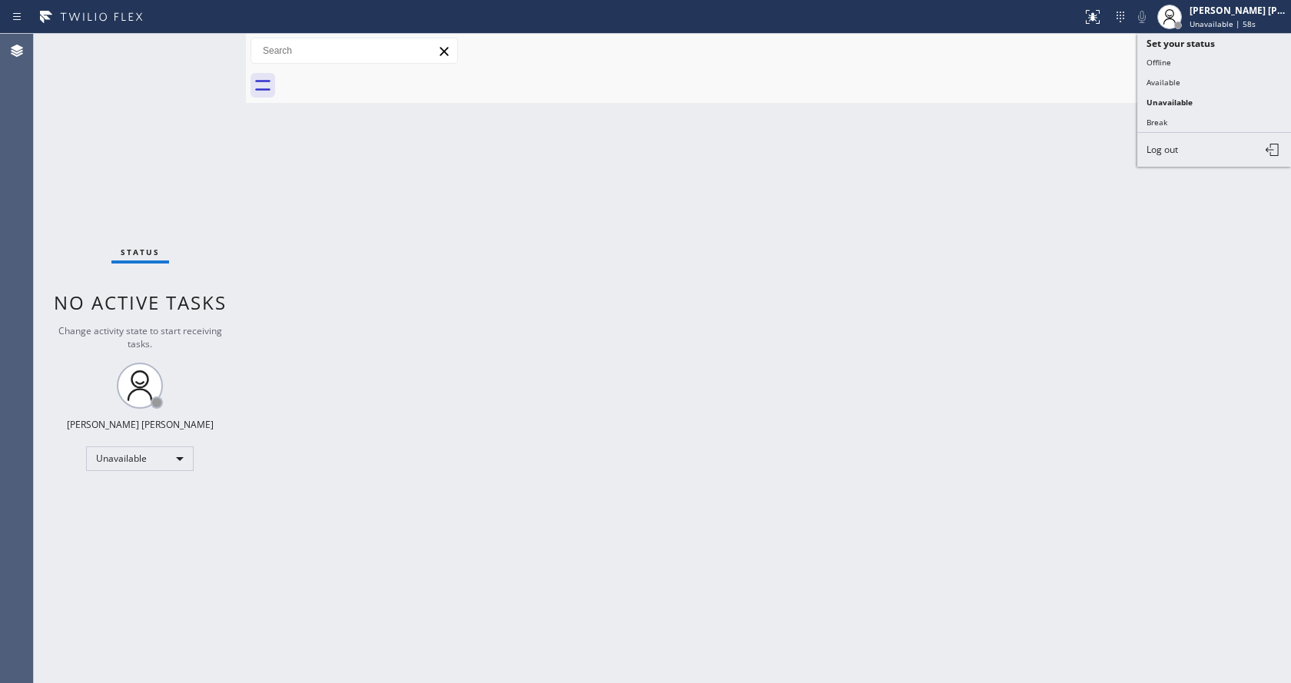
drag, startPoint x: 1178, startPoint y: 83, endPoint x: 1104, endPoint y: 166, distance: 111.1
click at [1177, 83] on button "Available" at bounding box center [1215, 82] width 154 height 20
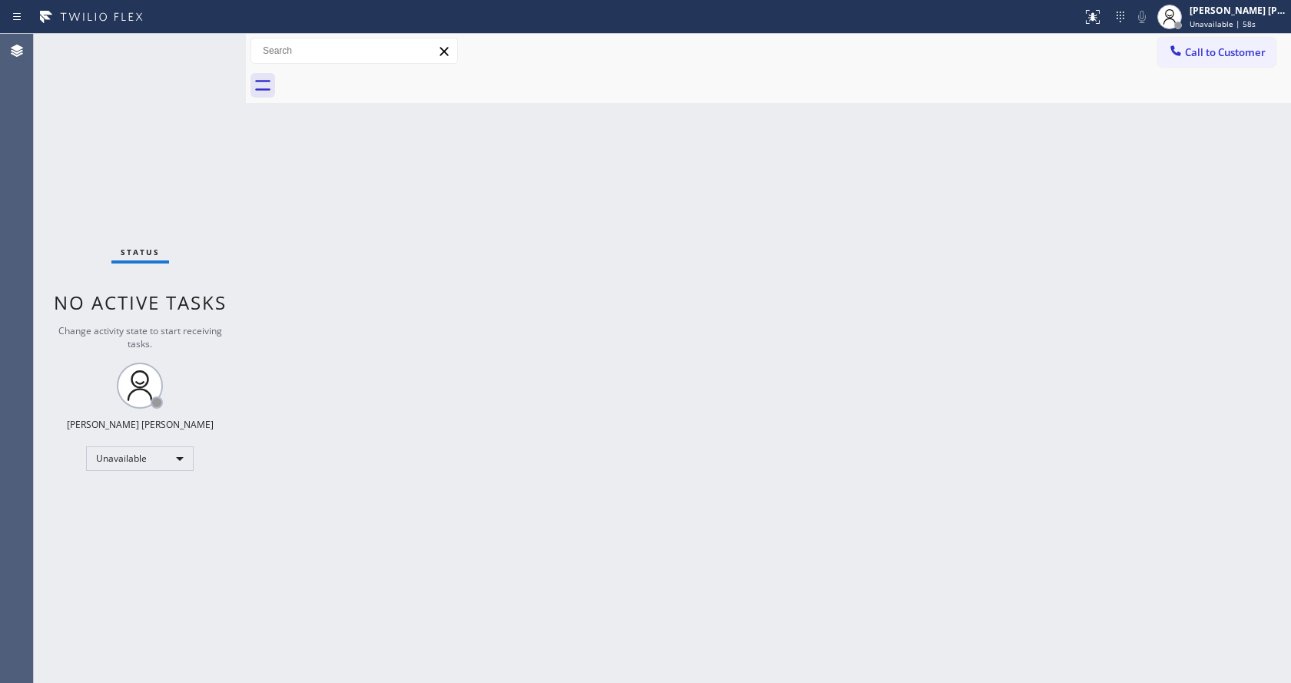
click at [884, 317] on div "Back to Dashboard Change Sender ID Customers Technicians Select a contact Outbo…" at bounding box center [768, 359] width 1045 height 650
click at [593, 460] on div "Back to Dashboard Change Sender ID Customers Technicians Select a contact Outbo…" at bounding box center [768, 359] width 1045 height 650
click at [205, 247] on div "Status No active tasks You are ready to start receiving tasks. [PERSON_NAME] [P…" at bounding box center [140, 359] width 212 height 650
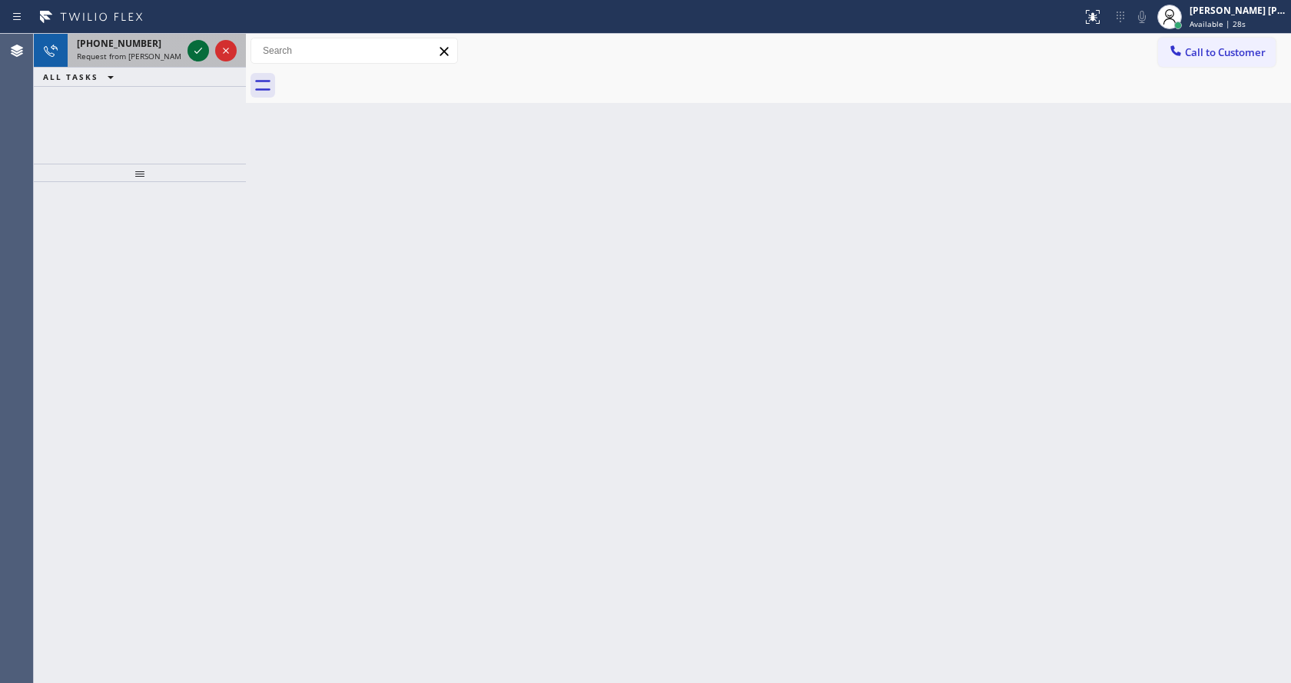
click at [191, 47] on icon at bounding box center [198, 51] width 18 height 18
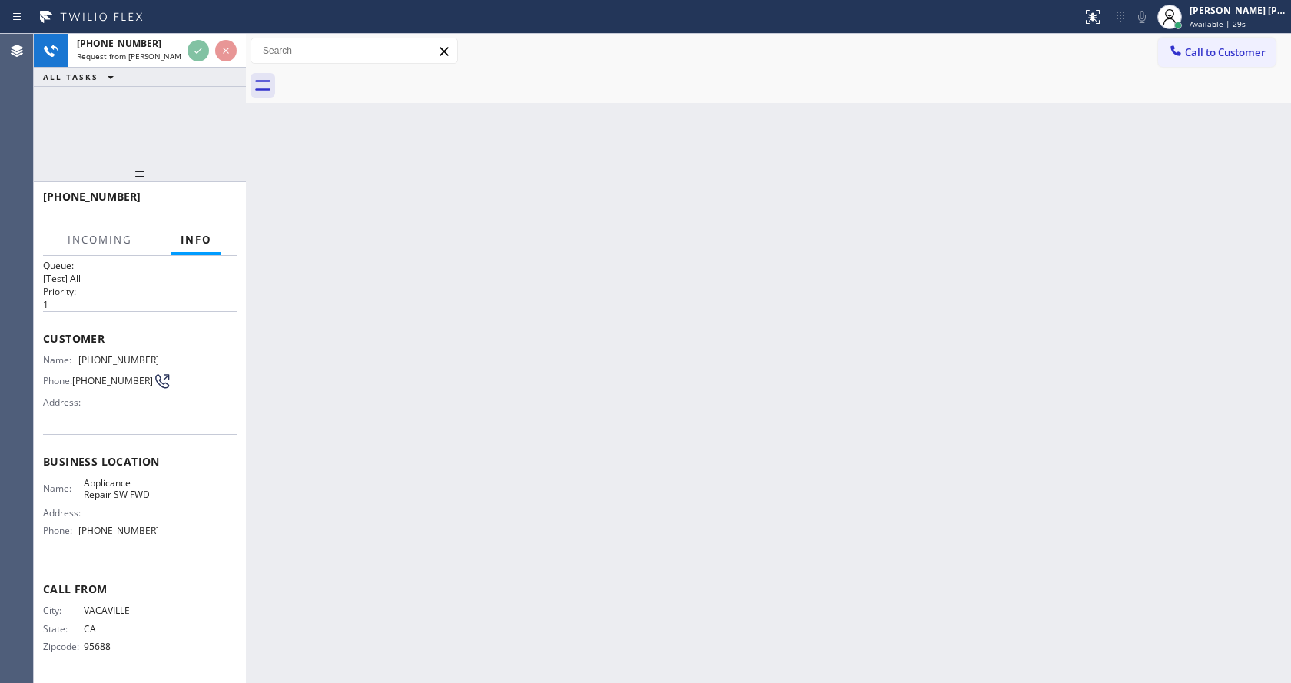
scroll to position [20, 0]
click at [542, 436] on div "Back to Dashboard Change Sender ID Customers Technicians Select a contact Outbo…" at bounding box center [768, 359] width 1045 height 650
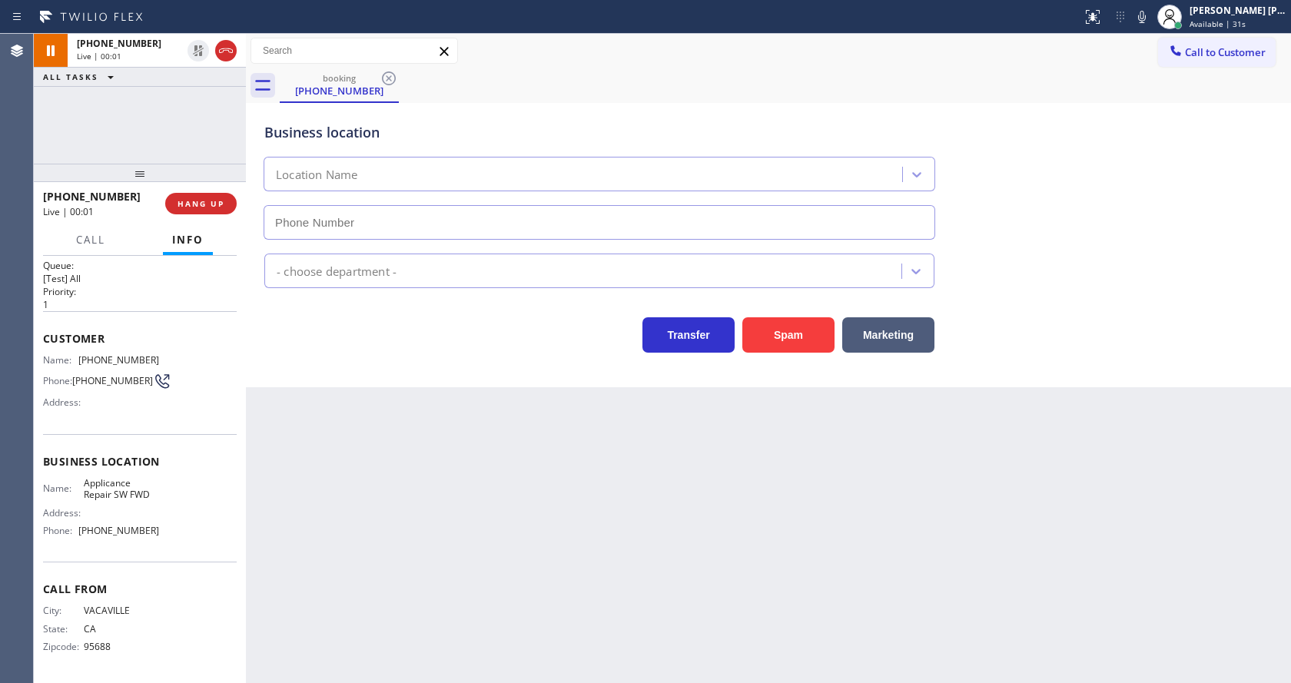
type input "[PHONE_NUMBER]"
click at [625, 449] on div "Back to Dashboard Change Sender ID Customers Technicians Select a contact Outbo…" at bounding box center [768, 359] width 1045 height 650
click at [448, 370] on div "Business location Applicance Repair SW FWD [PHONE_NUMBER] Appliance Repair Regu…" at bounding box center [768, 245] width 1045 height 284
click at [91, 234] on span "Call" at bounding box center [90, 240] width 29 height 14
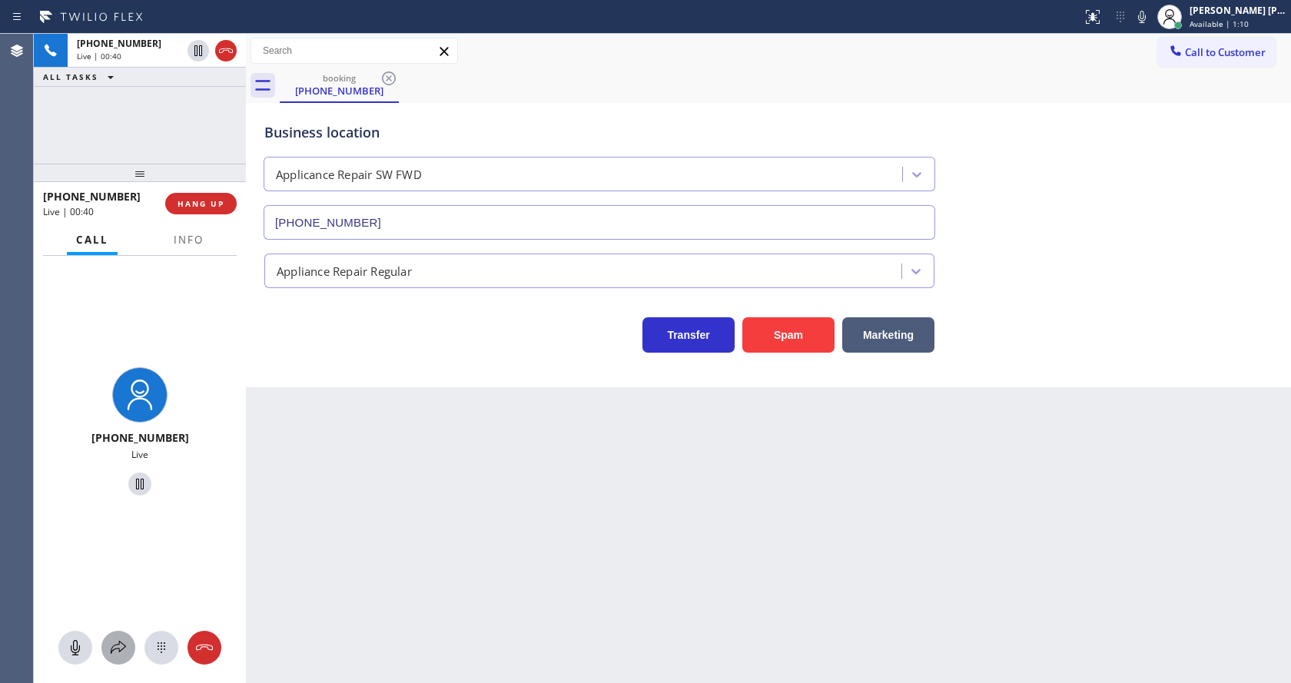
click at [114, 646] on icon at bounding box center [118, 648] width 18 height 18
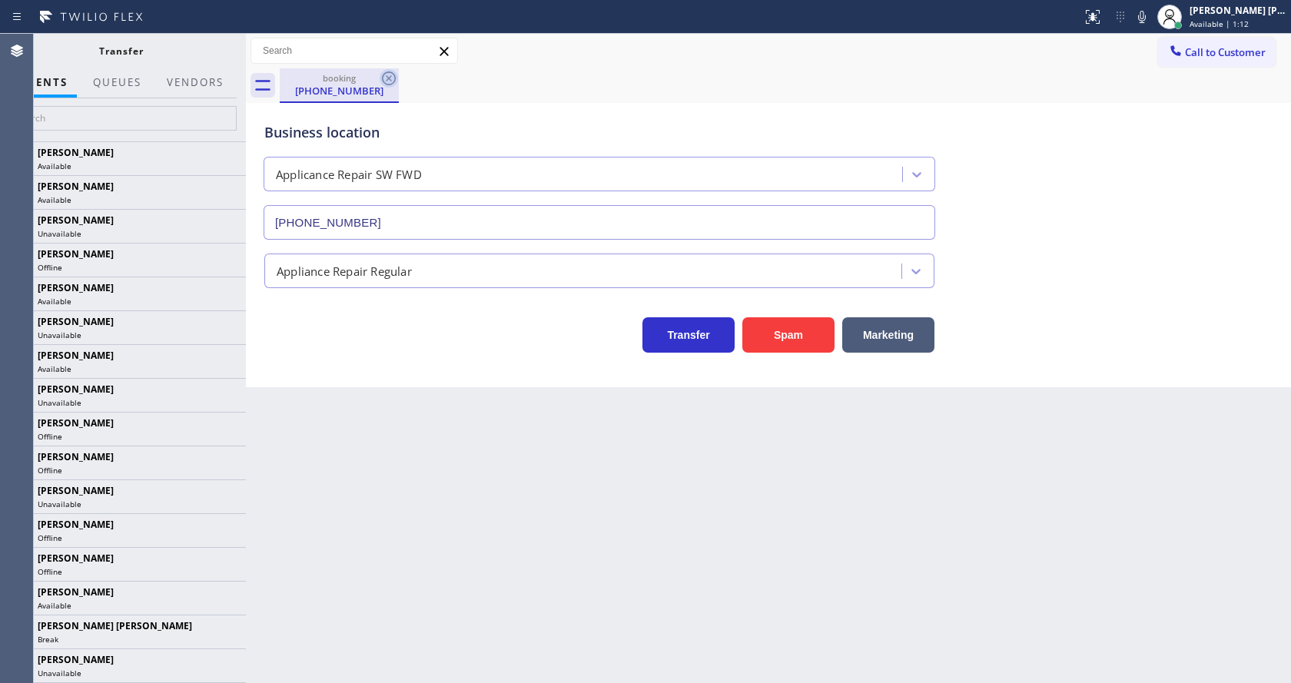
click at [394, 75] on icon at bounding box center [389, 78] width 18 height 18
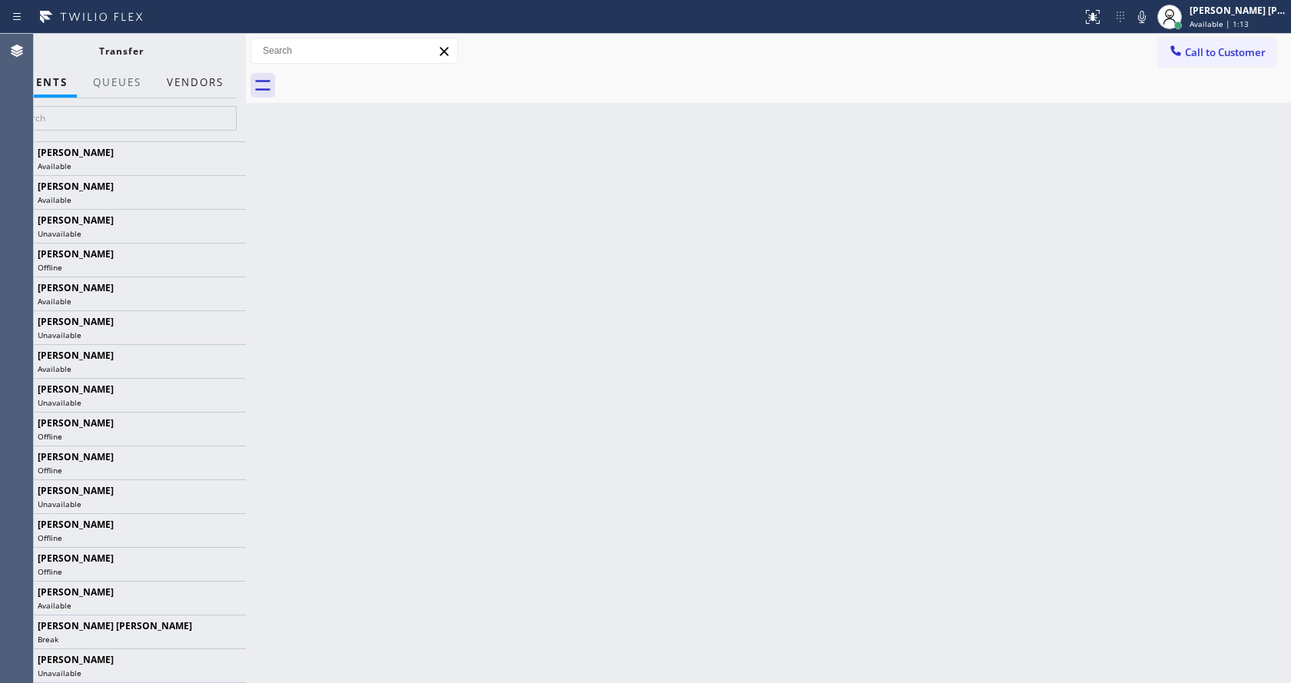
click at [199, 85] on button "Vendors" at bounding box center [195, 83] width 75 height 30
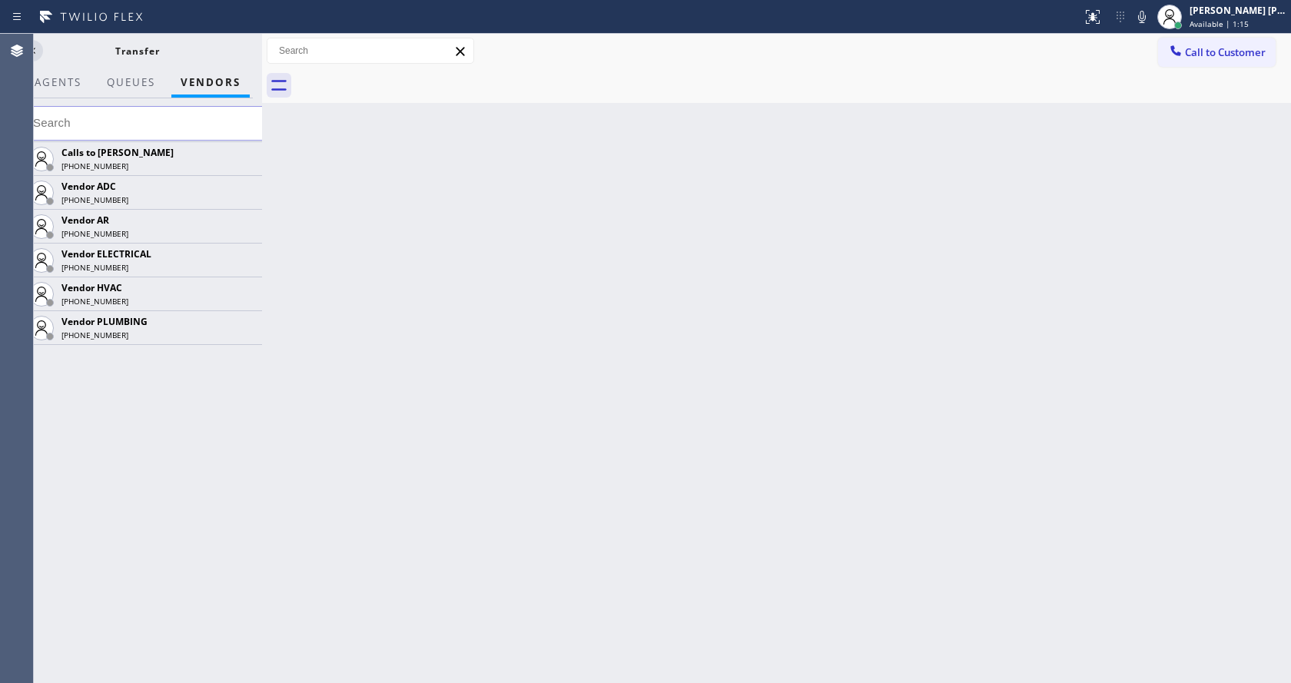
scroll to position [15, 0]
drag, startPoint x: 247, startPoint y: 80, endPoint x: 263, endPoint y: 88, distance: 18.2
click at [262, 88] on div at bounding box center [262, 359] width 0 height 650
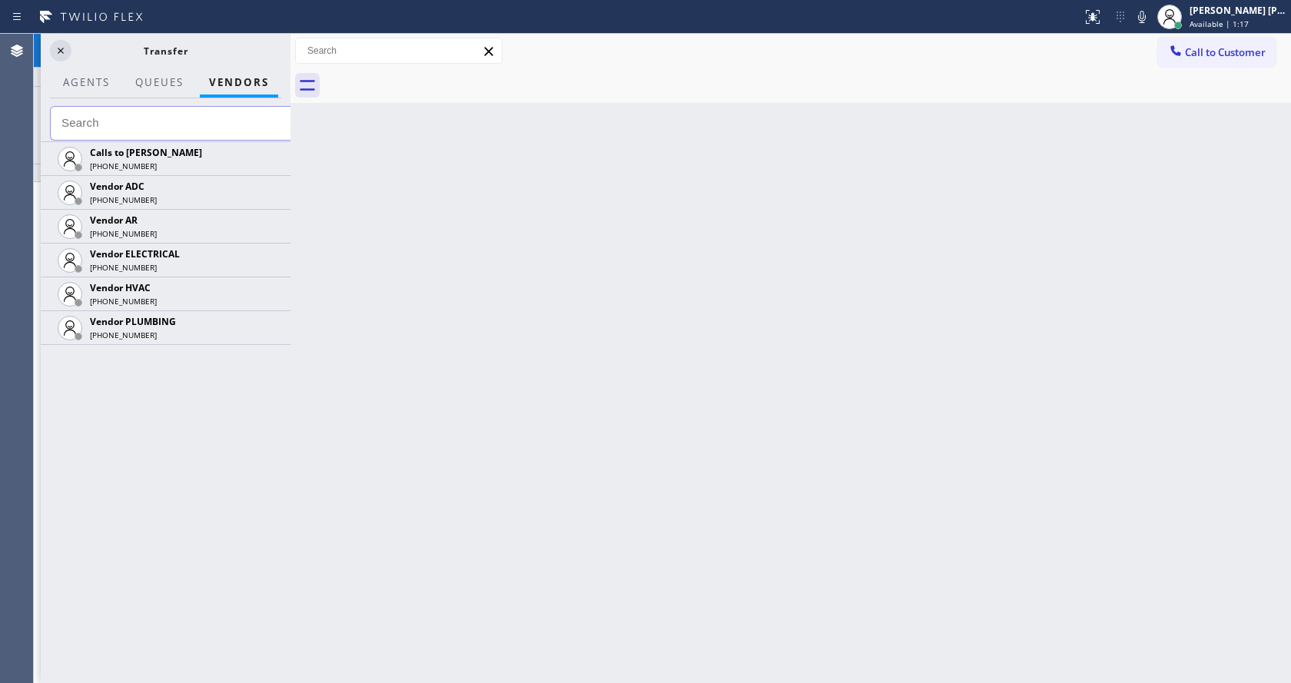
drag, startPoint x: 263, startPoint y: 74, endPoint x: 291, endPoint y: 85, distance: 30.7
click at [291, 85] on div at bounding box center [291, 359] width 0 height 650
click at [58, 42] on icon at bounding box center [60, 51] width 18 height 18
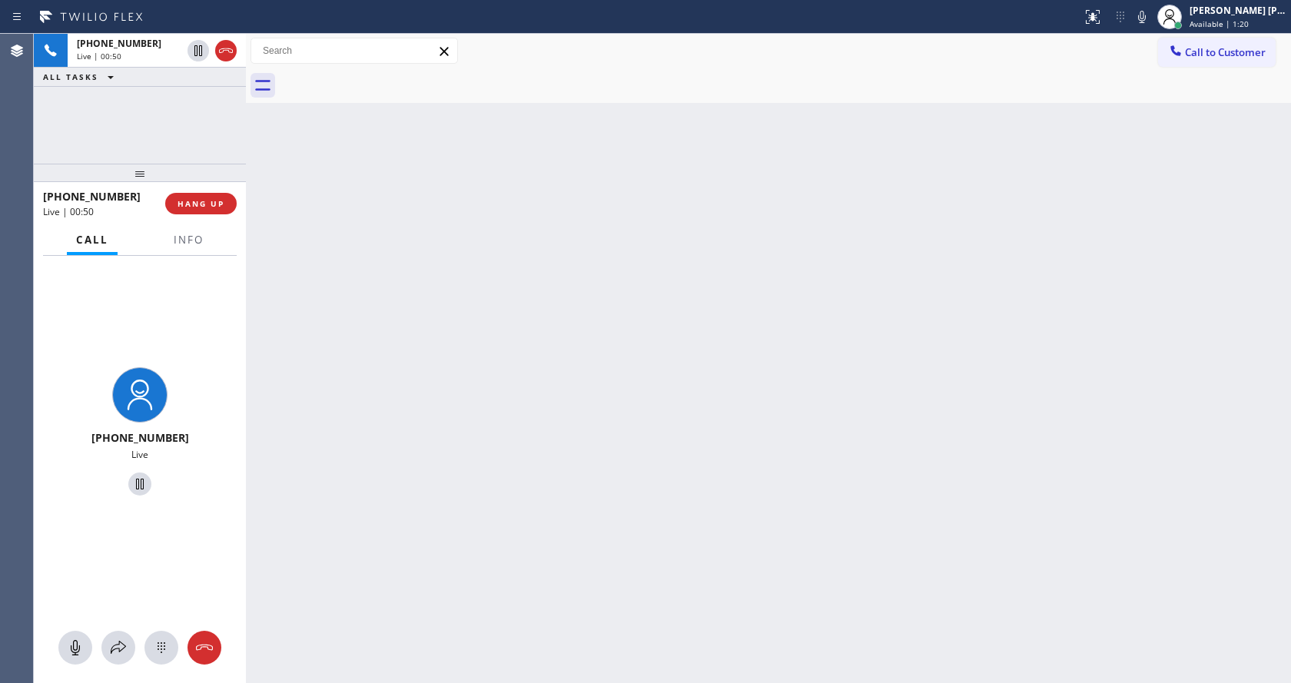
scroll to position [20, 0]
drag, startPoint x: 291, startPoint y: 81, endPoint x: 230, endPoint y: 82, distance: 61.5
click at [230, 82] on div "[PHONE_NUMBER] Live | 00:50 ALL TASKS ALL TASKS ACTIVE TASKS TASKS IN WRAP UP […" at bounding box center [663, 359] width 1258 height 650
click at [440, 241] on div "Back to Dashboard Change Sender ID Customers Technicians Select a contact Outbo…" at bounding box center [768, 359] width 1045 height 650
click at [465, 459] on div "Back to Dashboard Change Sender ID Customers Technicians Select a contact Outbo…" at bounding box center [768, 359] width 1045 height 650
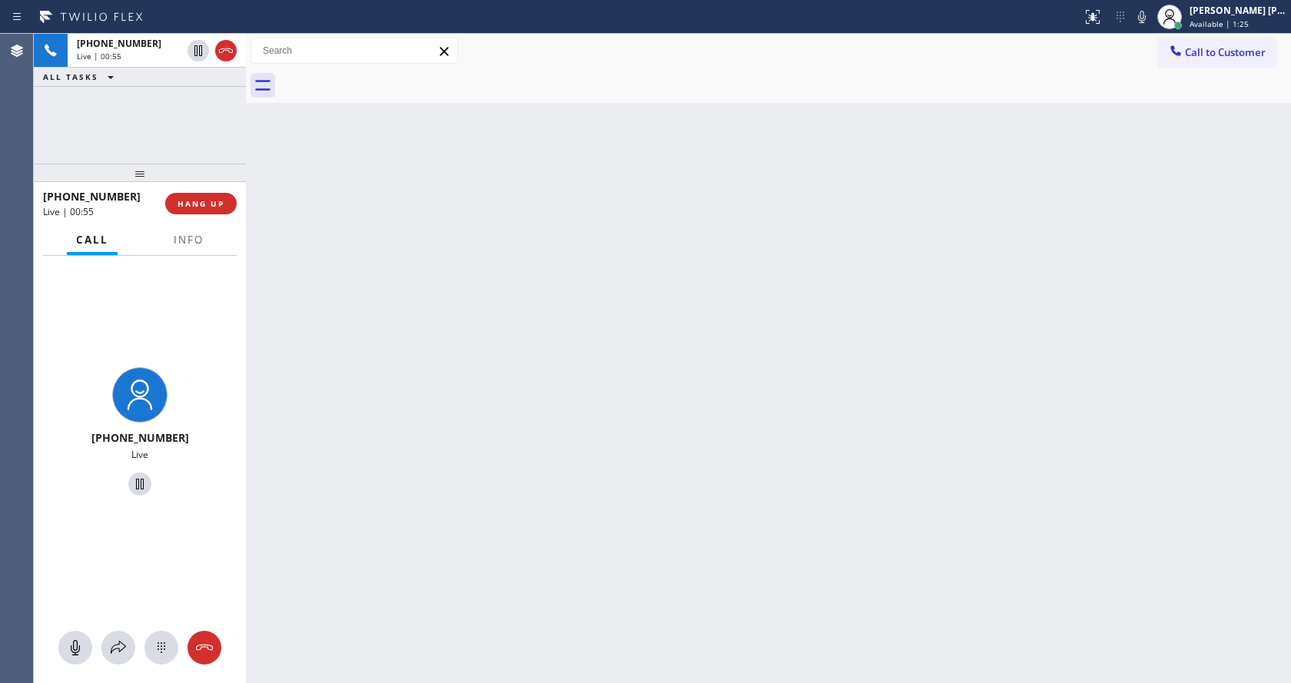
drag, startPoint x: 392, startPoint y: 526, endPoint x: 235, endPoint y: 344, distance: 239.8
click at [392, 526] on div "Back to Dashboard Change Sender ID Customers Technicians Select a contact Outbo…" at bounding box center [768, 359] width 1045 height 650
click at [179, 221] on div "[PHONE_NUMBER] Live | 00:56 HANG UP" at bounding box center [140, 204] width 194 height 40
click at [182, 240] on span "Info" at bounding box center [189, 240] width 30 height 14
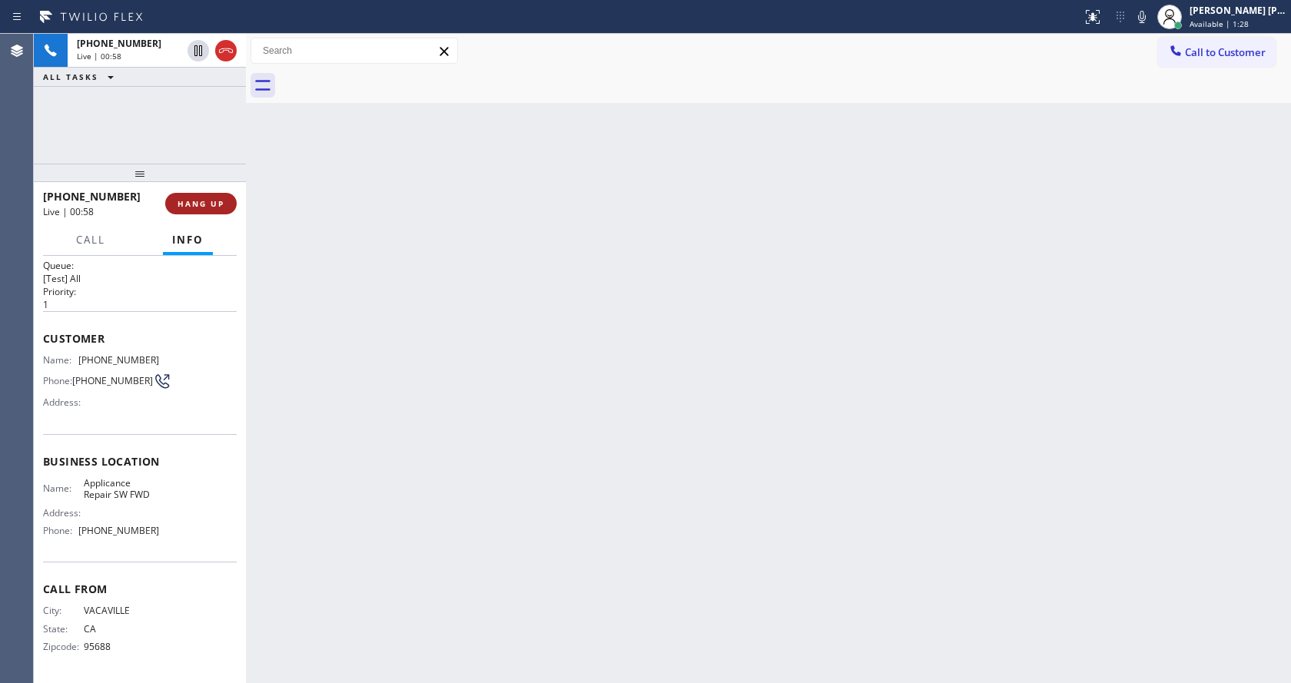
click at [199, 205] on span "HANG UP" at bounding box center [201, 203] width 47 height 11
click at [199, 205] on span "COMPLETE" at bounding box center [197, 203] width 53 height 11
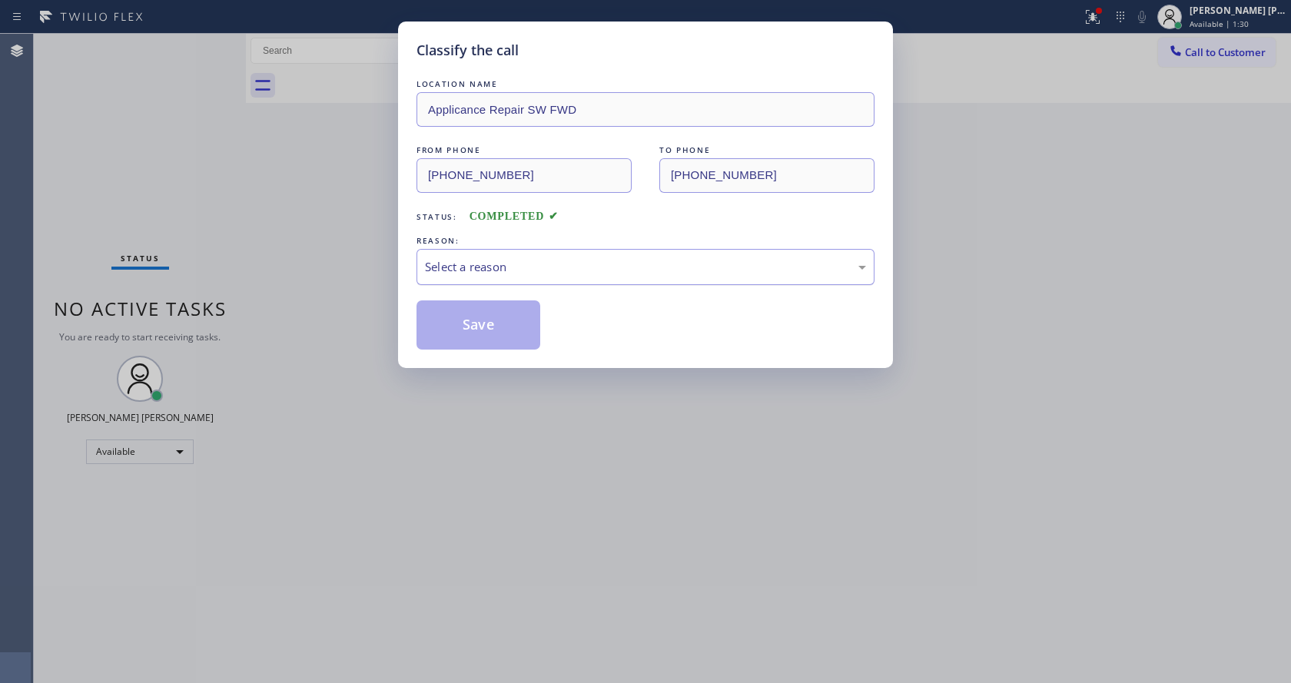
click at [464, 274] on div "Select a reason" at bounding box center [645, 267] width 441 height 18
click at [465, 315] on button "Save" at bounding box center [479, 325] width 124 height 49
click at [490, 400] on div "Classify the call LOCATION NAME Applicance Repair SW FWD FROM PHONE [PHONE_NUMB…" at bounding box center [645, 341] width 1291 height 683
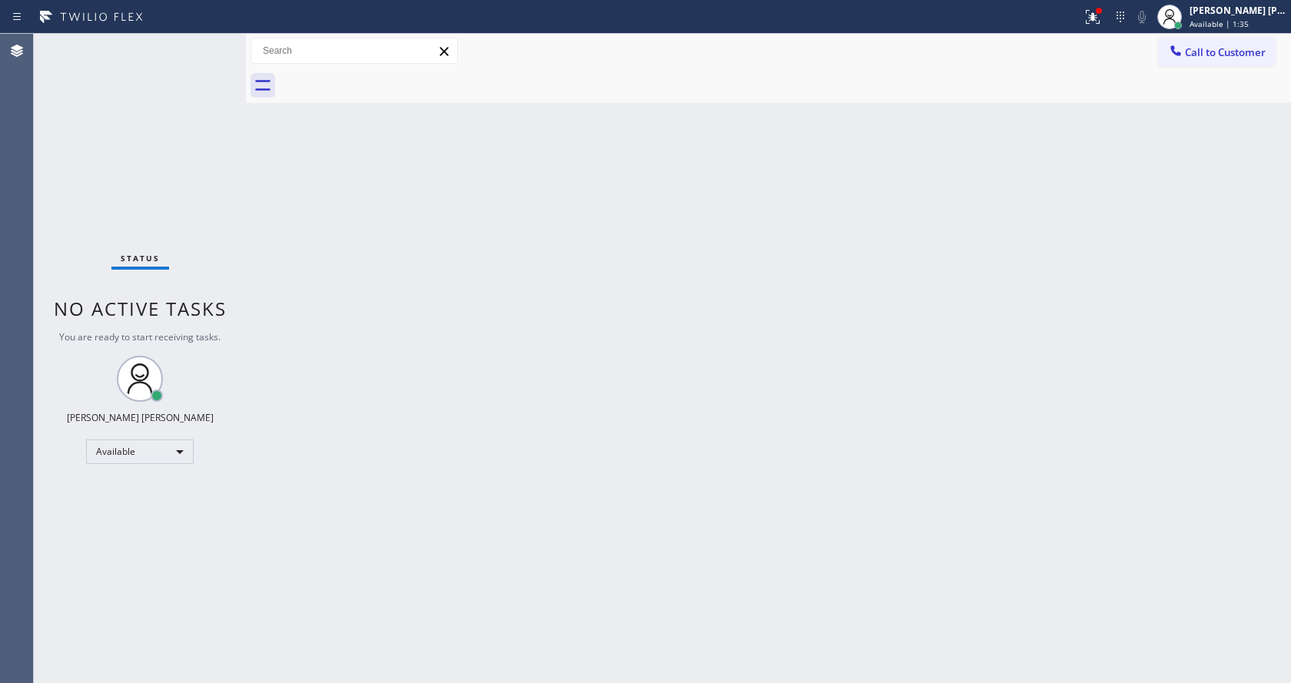
drag, startPoint x: 538, startPoint y: 433, endPoint x: 443, endPoint y: 477, distance: 105.2
click at [533, 435] on div "Back to Dashboard Change Sender ID Customers Technicians Select a contact Outbo…" at bounding box center [768, 359] width 1045 height 650
click at [366, 676] on div "Back to Dashboard Change Sender ID Customers Technicians Select a contact Outbo…" at bounding box center [768, 359] width 1045 height 650
drag, startPoint x: 858, startPoint y: 412, endPoint x: 416, endPoint y: 123, distance: 528.1
click at [858, 412] on div "Back to Dashboard Change Sender ID Customers Technicians Select a contact Outbo…" at bounding box center [768, 359] width 1045 height 650
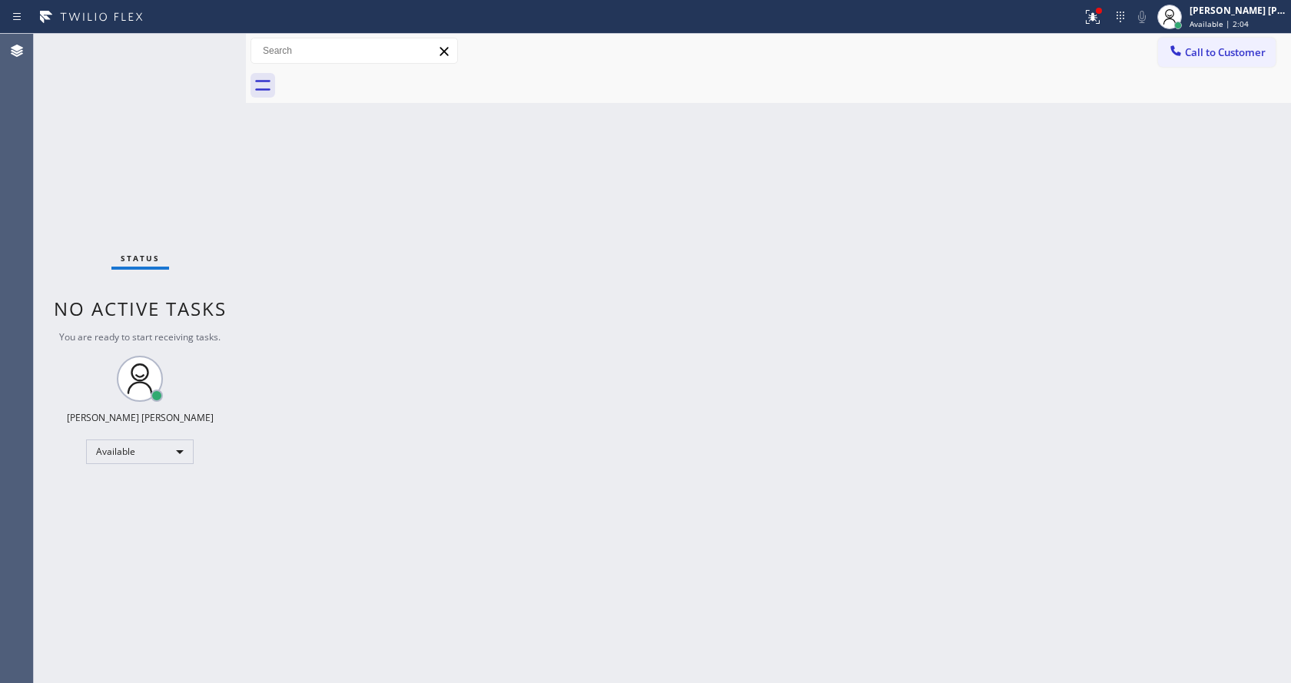
drag, startPoint x: 620, startPoint y: 440, endPoint x: 915, endPoint y: 192, distance: 384.6
click at [636, 434] on div "Back to Dashboard Change Sender ID Customers Technicians Select a contact Outbo…" at bounding box center [768, 359] width 1045 height 650
click at [1090, 6] on button at bounding box center [1093, 17] width 34 height 34
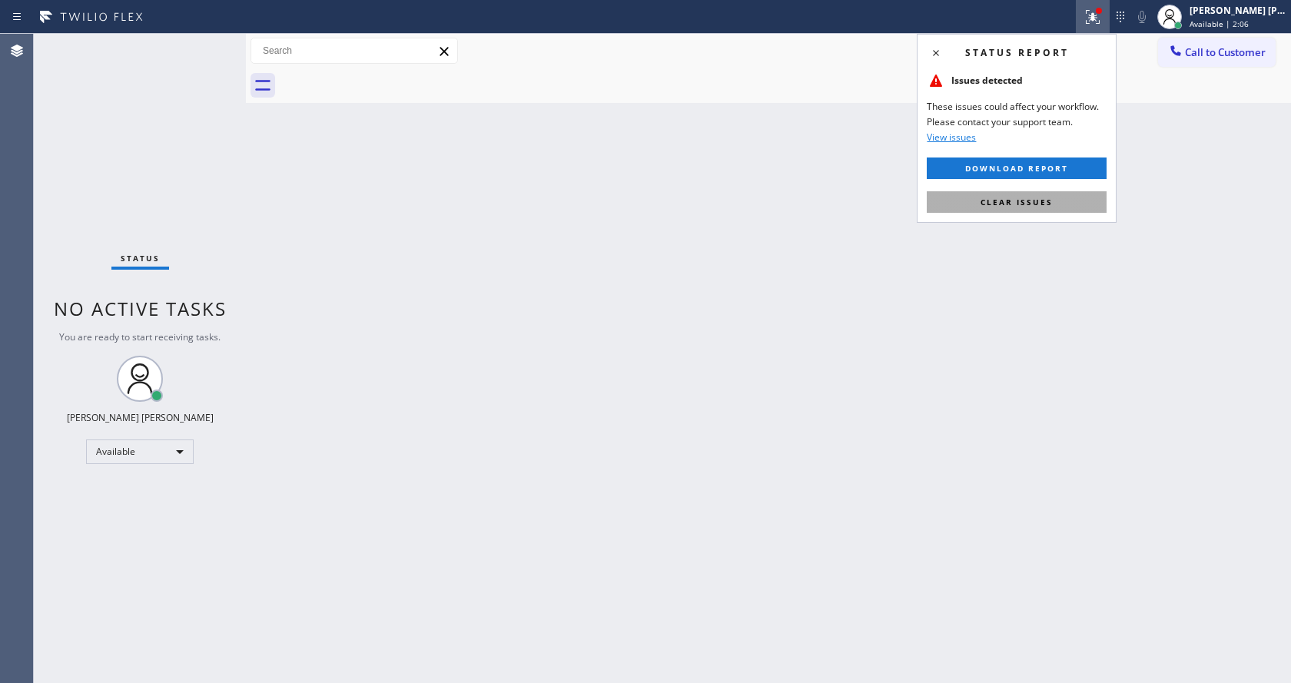
click at [1052, 198] on button "Clear issues" at bounding box center [1017, 202] width 180 height 22
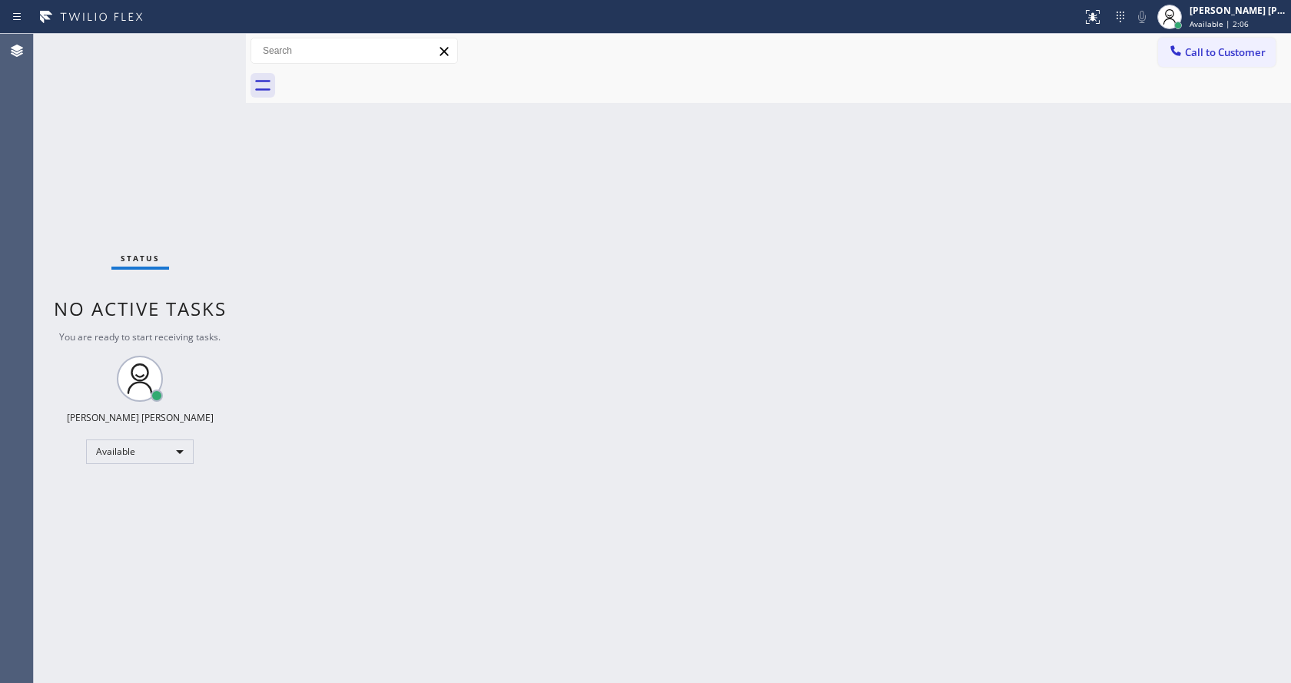
click at [1053, 194] on div "Back to Dashboard Change Sender ID Customers Technicians Select a contact Outbo…" at bounding box center [768, 359] width 1045 height 650
click at [368, 357] on div "Back to Dashboard Change Sender ID Customers Technicians Select a contact Outbo…" at bounding box center [768, 359] width 1045 height 650
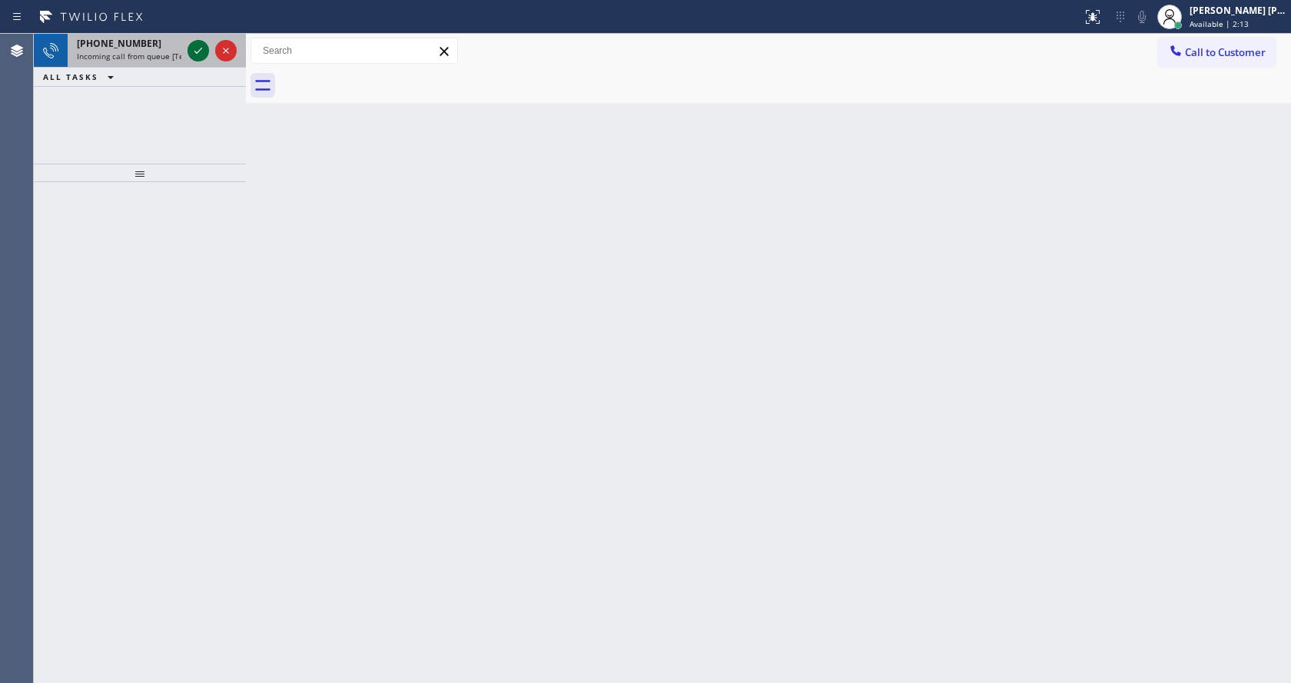
click at [200, 47] on icon at bounding box center [198, 51] width 18 height 18
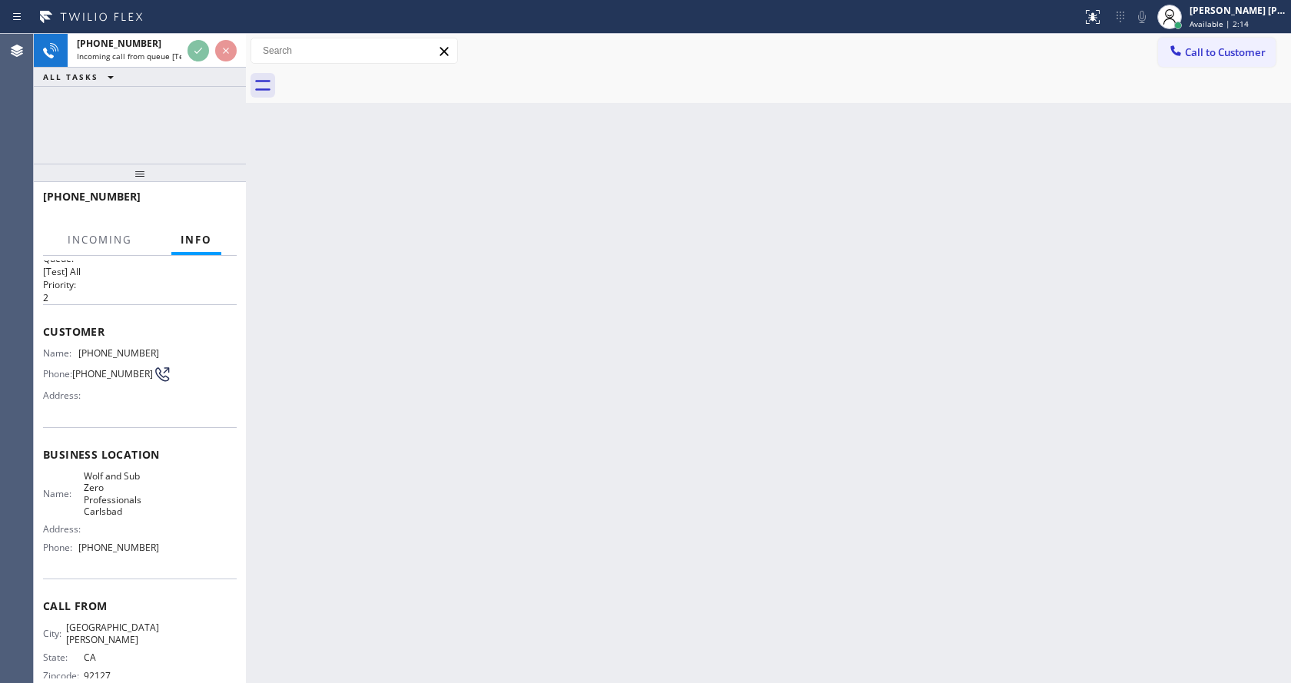
scroll to position [55, 0]
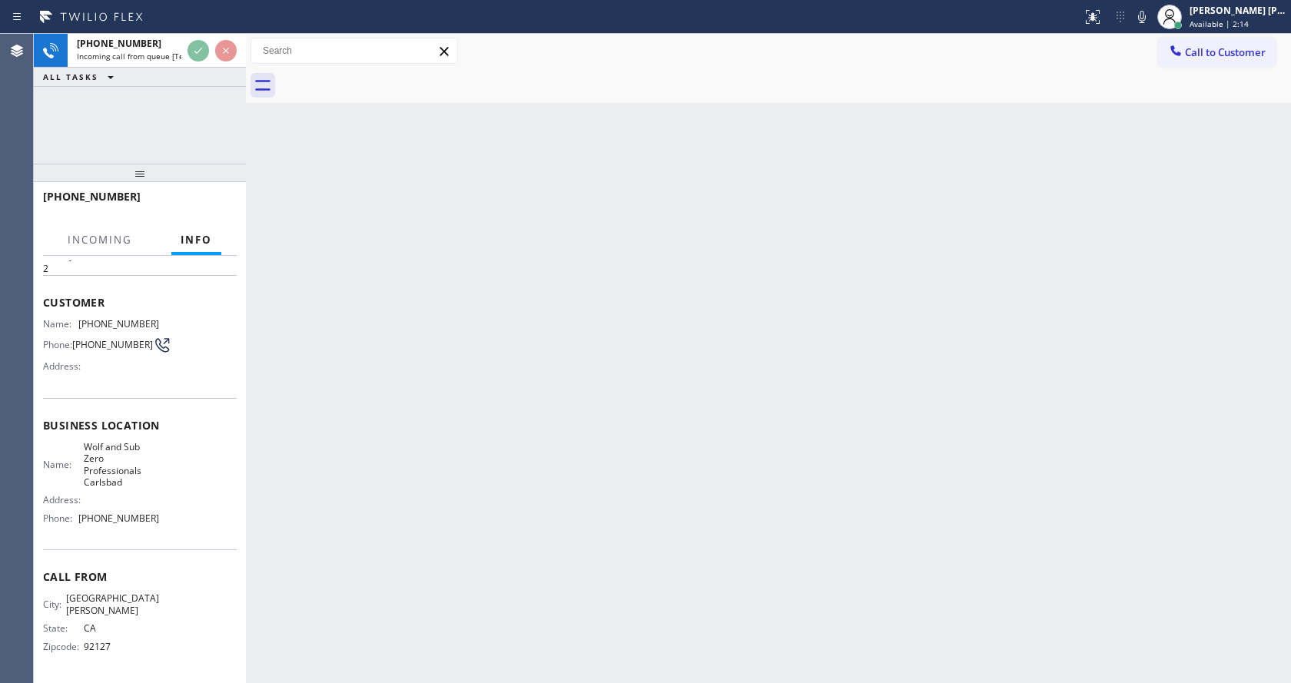
click at [585, 421] on div "Back to Dashboard Change Sender ID Customers Technicians Select a contact Outbo…" at bounding box center [768, 359] width 1045 height 650
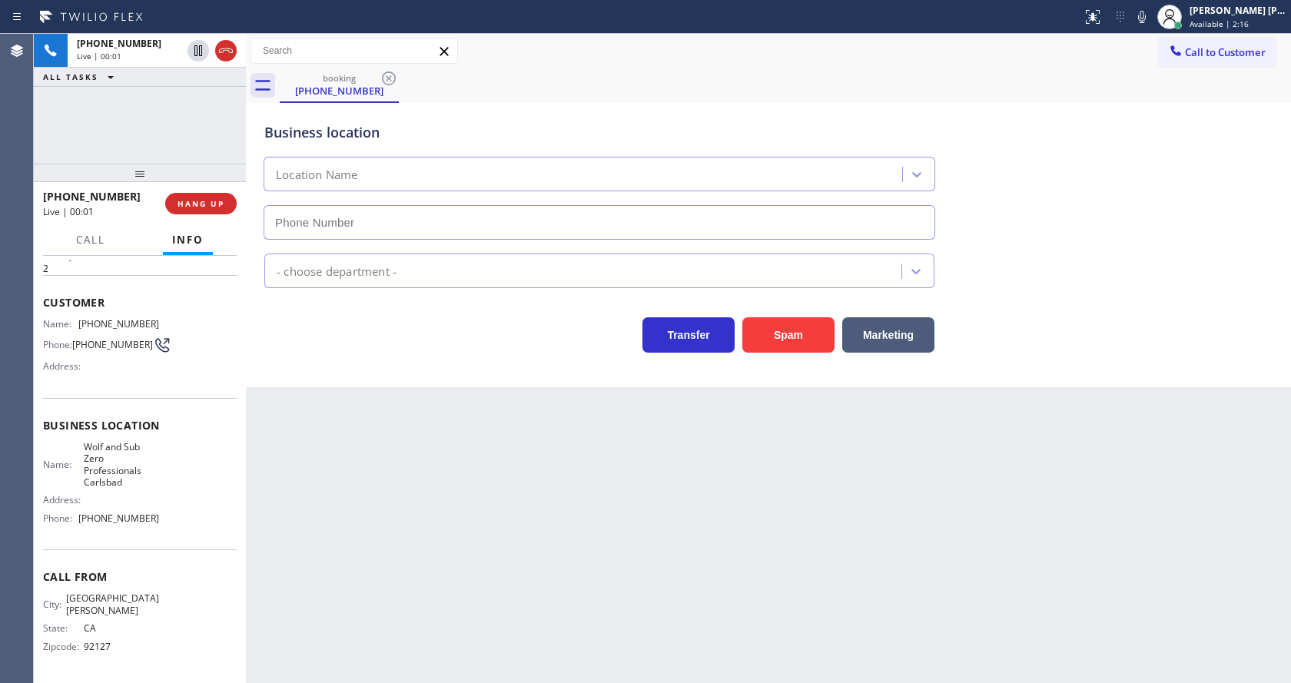
click at [674, 514] on div "Back to Dashboard Change Sender ID Customers Technicians Select a contact Outbo…" at bounding box center [768, 359] width 1045 height 650
type input "[PHONE_NUMBER]"
click at [347, 509] on div "Back to Dashboard Change Sender ID Customers Technicians Select a contact Outbo…" at bounding box center [768, 359] width 1045 height 650
click at [805, 334] on button "Spam" at bounding box center [789, 334] width 92 height 35
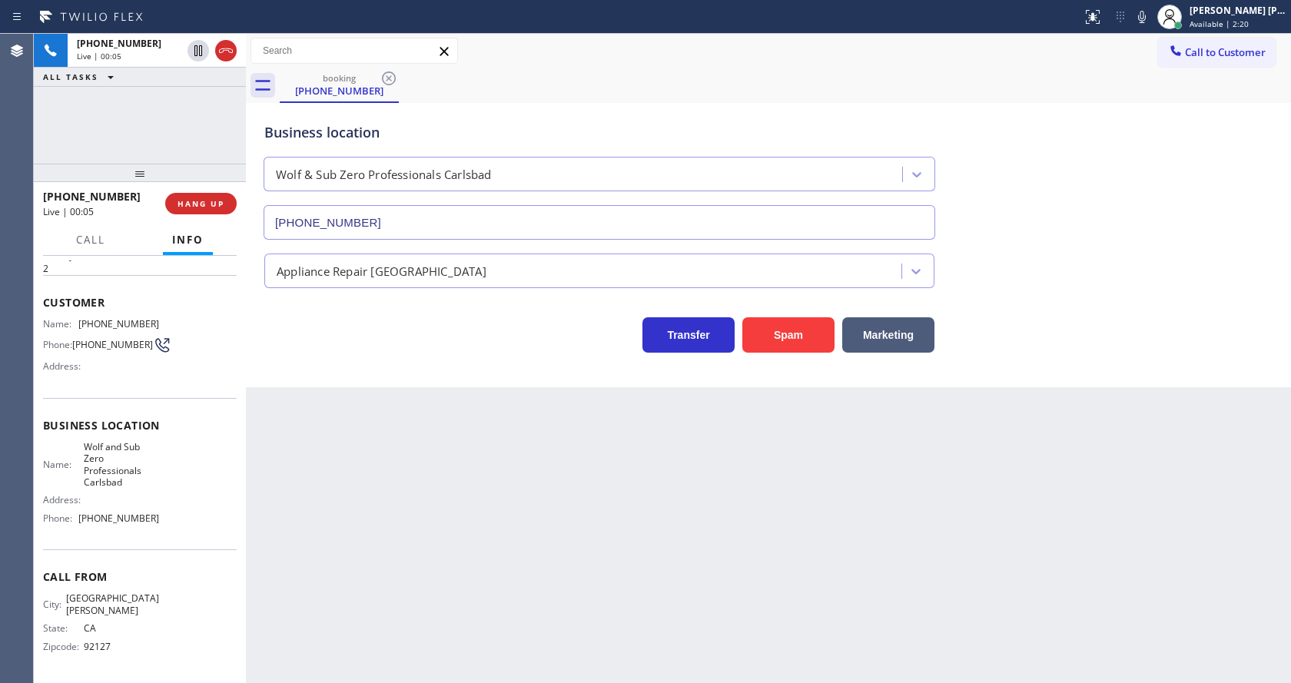
click at [707, 502] on div "Back to Dashboard Change Sender ID Customers Technicians Select a contact Outbo…" at bounding box center [768, 359] width 1045 height 650
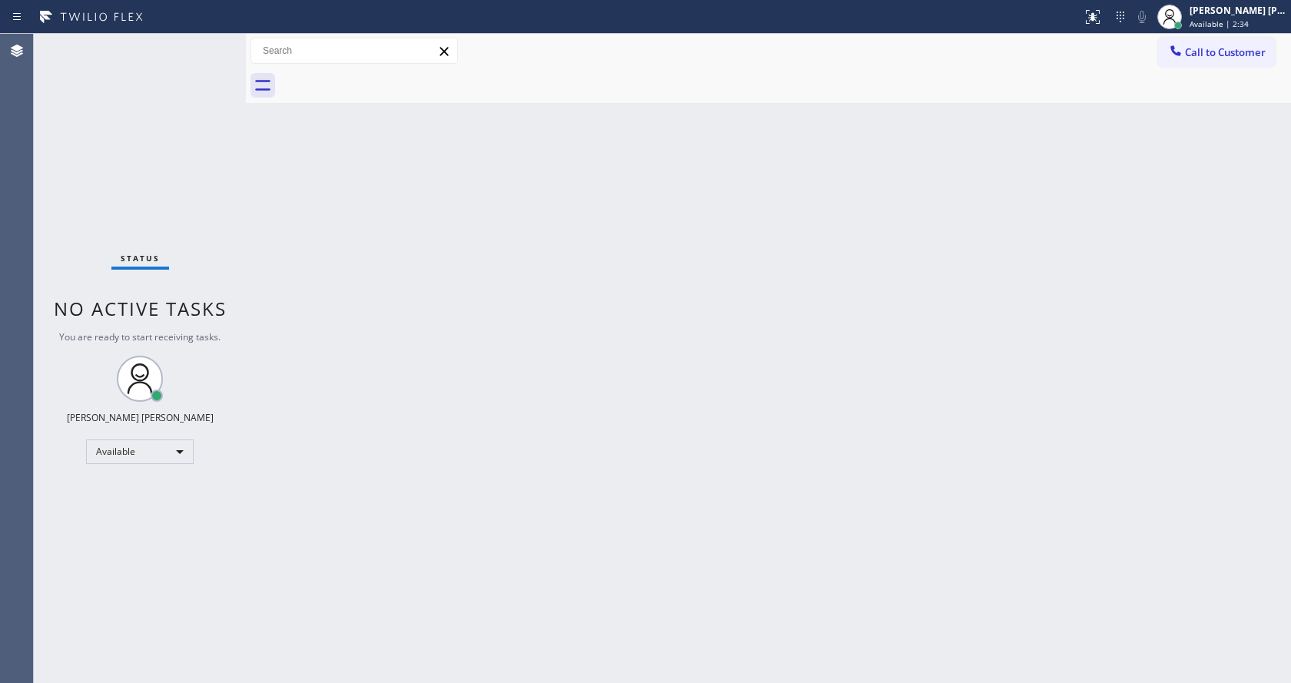
click at [630, 504] on div "Back to Dashboard Change Sender ID Customers Technicians Select a contact Outbo…" at bounding box center [768, 359] width 1045 height 650
click at [656, 487] on div "Back to Dashboard Change Sender ID Customers Technicians Select a contact Outbo…" at bounding box center [768, 359] width 1045 height 650
click at [321, 294] on div "Back to Dashboard Change Sender ID Customers Technicians Select a contact Outbo…" at bounding box center [768, 359] width 1045 height 650
click at [210, 42] on div "Status No active tasks You are ready to start receiving tasks. [PERSON_NAME] [P…" at bounding box center [140, 359] width 212 height 650
click at [709, 488] on div "Back to Dashboard Change Sender ID Customers Technicians Select a contact Outbo…" at bounding box center [768, 359] width 1045 height 650
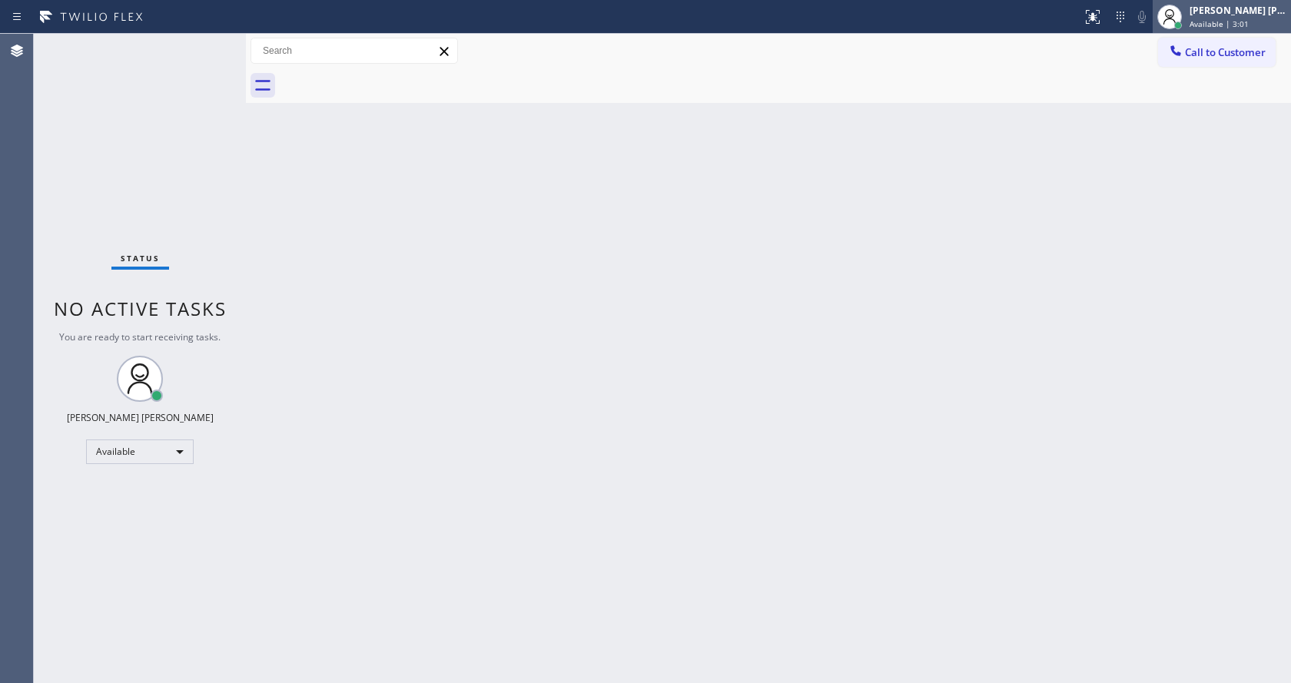
click at [1245, 16] on div "[PERSON_NAME] [PERSON_NAME]" at bounding box center [1238, 10] width 97 height 13
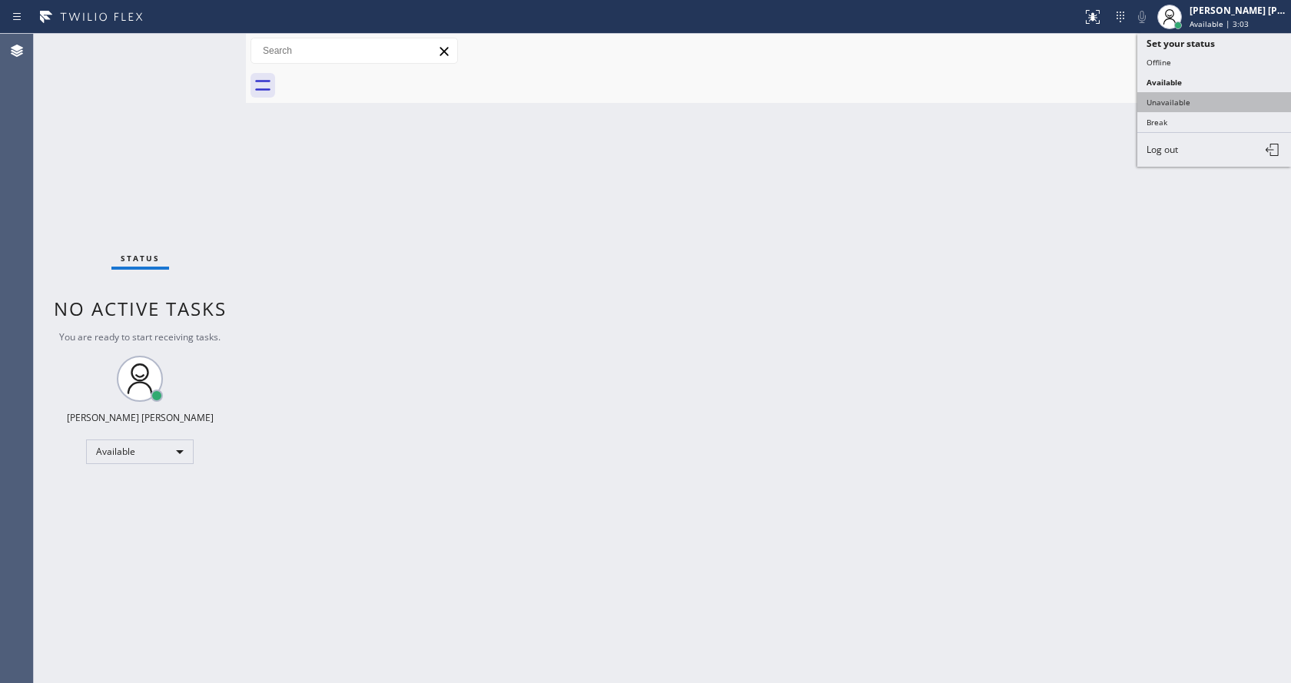
click at [1184, 108] on button "Unavailable" at bounding box center [1215, 102] width 154 height 20
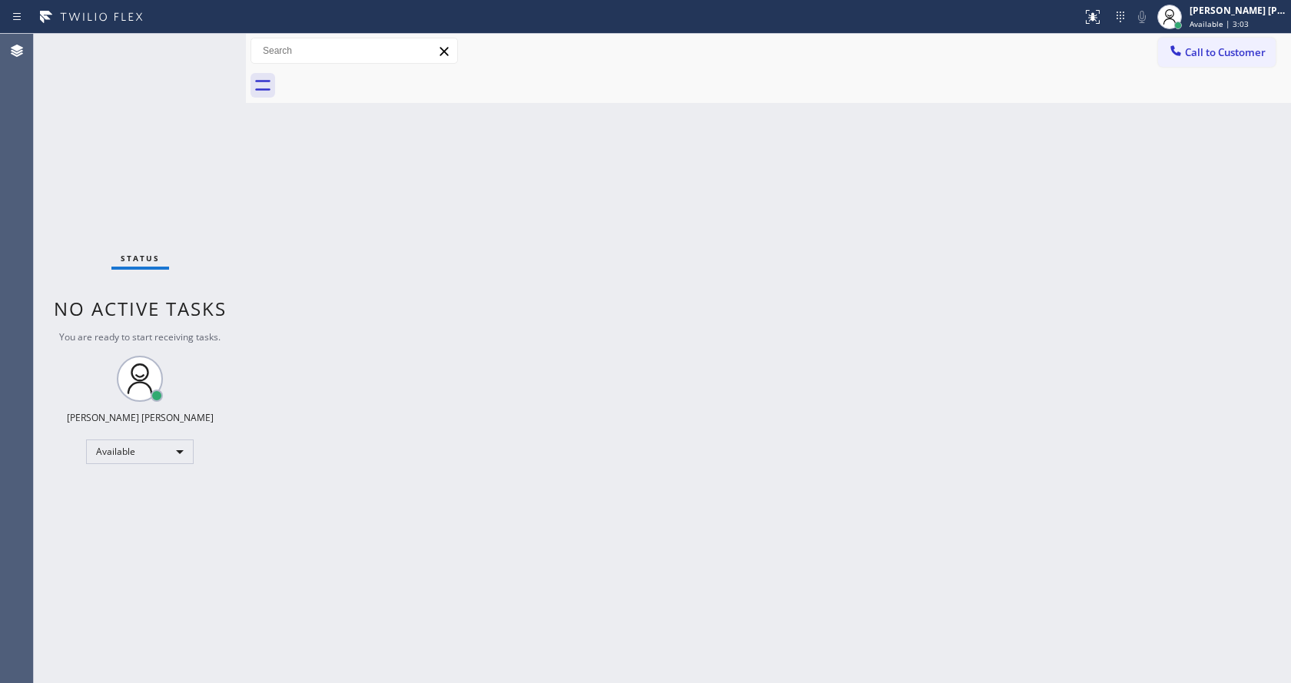
click at [772, 472] on div "Back to Dashboard Change Sender ID Customers Technicians Select a contact Outbo…" at bounding box center [768, 359] width 1045 height 650
click at [1224, 34] on div "Call to Customer Outbound call Location [GEOGRAPHIC_DATA] Plumber Your caller i…" at bounding box center [768, 51] width 1045 height 35
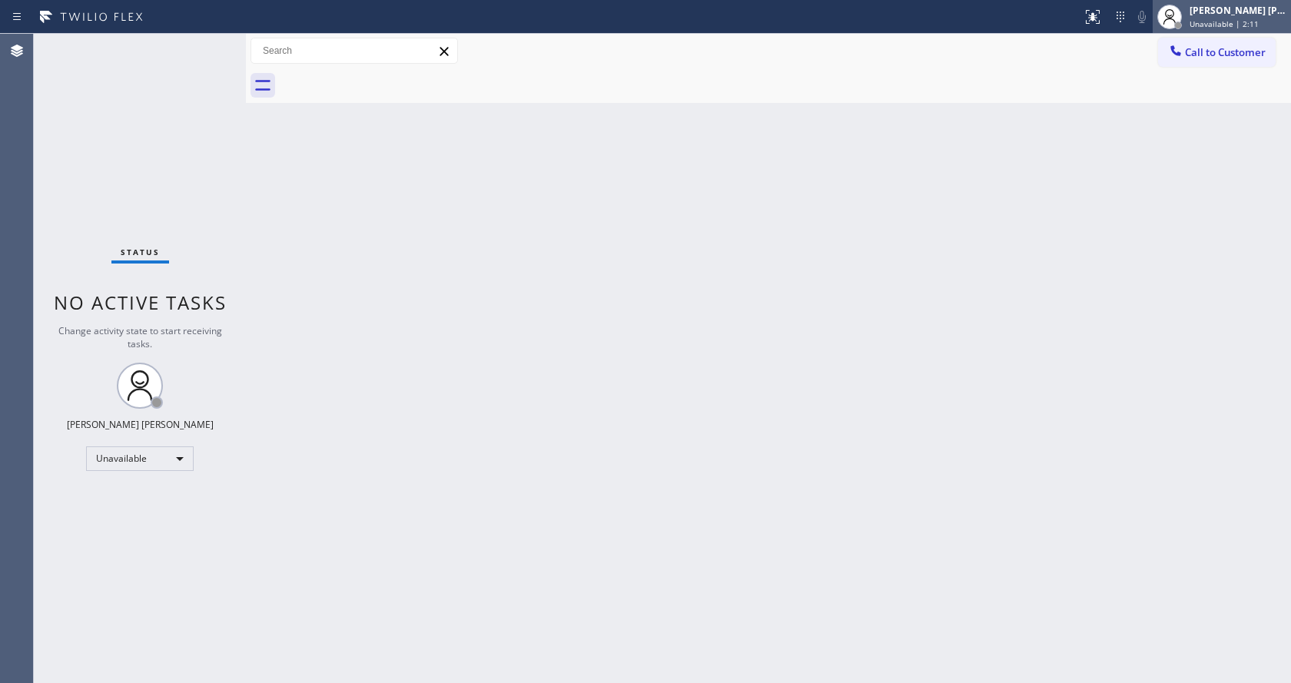
click at [1234, 21] on span "Unavailable | 2:11" at bounding box center [1224, 23] width 69 height 11
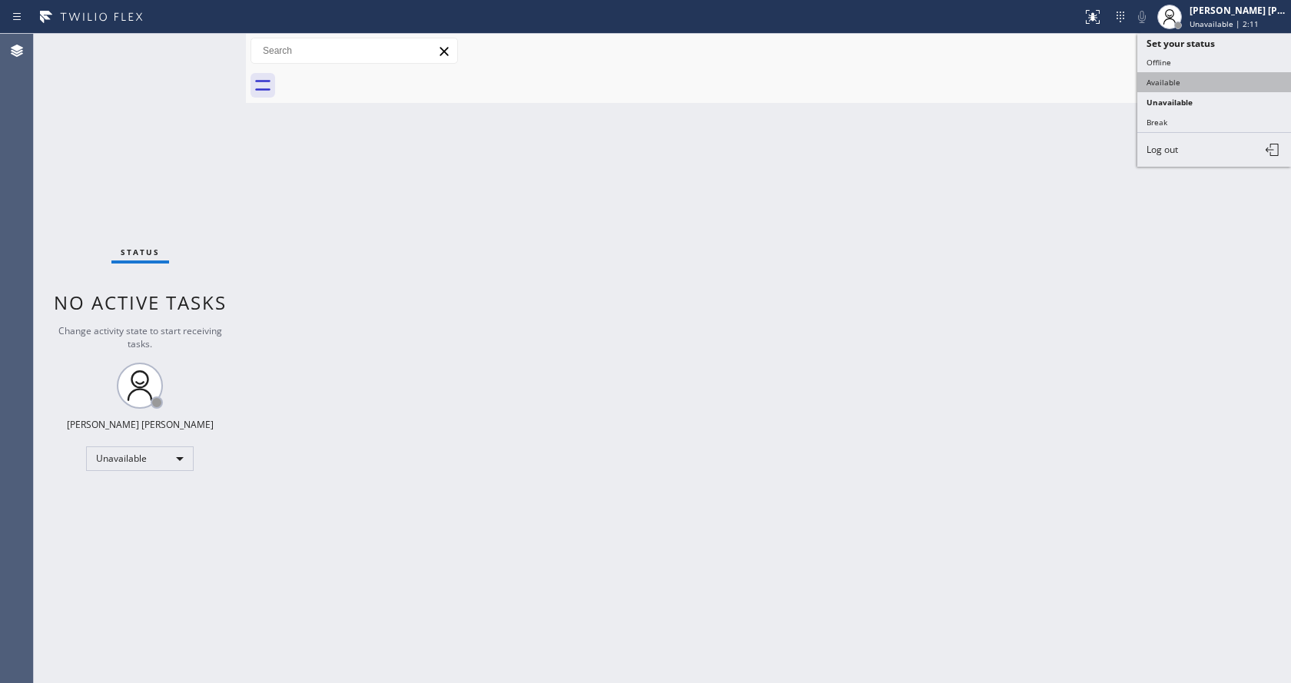
click at [1188, 85] on button "Available" at bounding box center [1215, 82] width 154 height 20
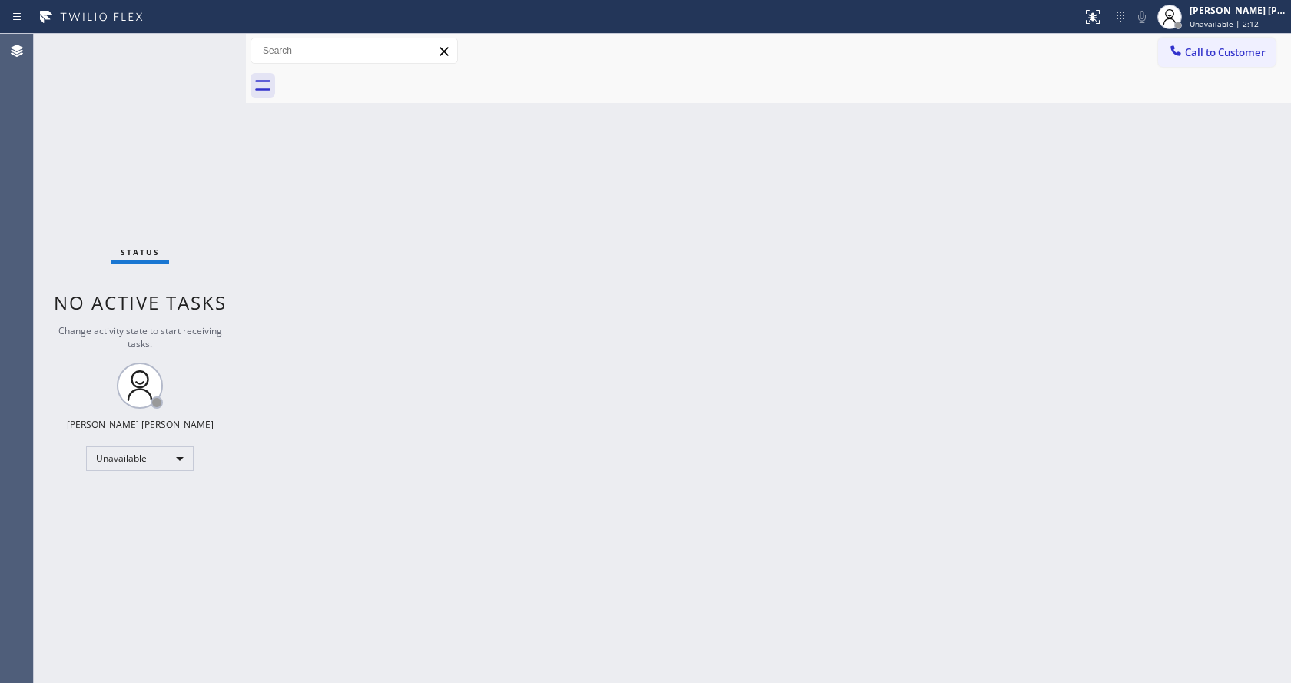
click at [591, 560] on div "Back to Dashboard Change Sender ID Customers Technicians Select a contact Outbo…" at bounding box center [768, 359] width 1045 height 650
click at [68, 193] on div "Status No active tasks You are ready to start receiving tasks. [PERSON_NAME] [P…" at bounding box center [140, 359] width 212 height 650
click at [209, 42] on div "Status No active tasks You are ready to start receiving tasks. [PERSON_NAME] [P…" at bounding box center [140, 359] width 212 height 650
click at [246, 220] on div at bounding box center [246, 359] width 0 height 650
click at [212, 38] on div "Status No active tasks You are ready to start receiving tasks. [PERSON_NAME] [P…" at bounding box center [140, 359] width 212 height 650
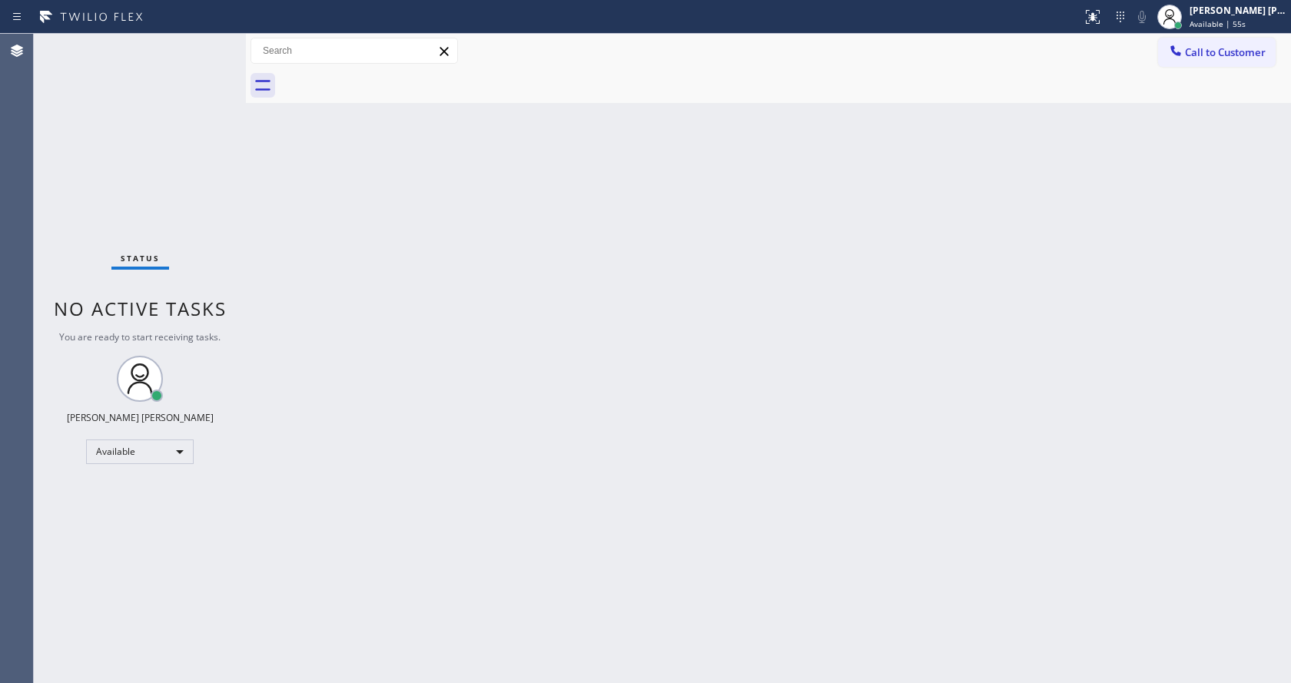
click at [511, 389] on div "Back to Dashboard Change Sender ID Customers Technicians Select a contact Outbo…" at bounding box center [768, 359] width 1045 height 650
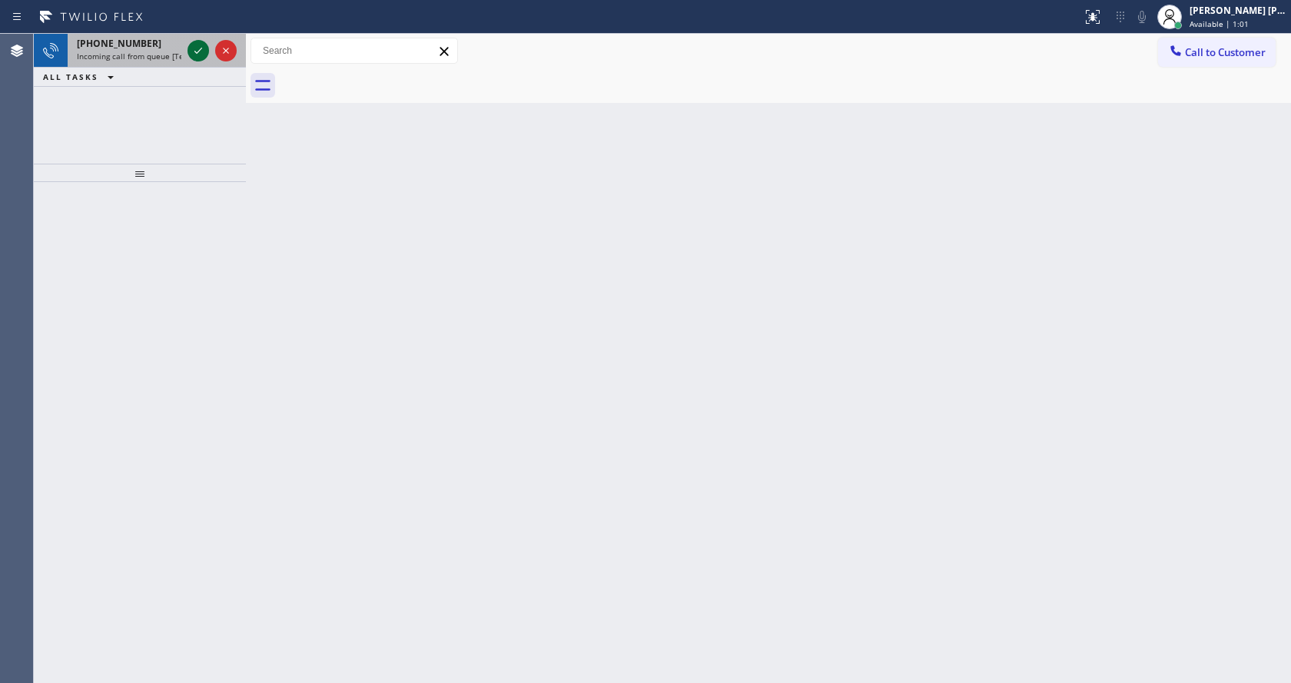
click at [201, 51] on icon at bounding box center [198, 51] width 18 height 18
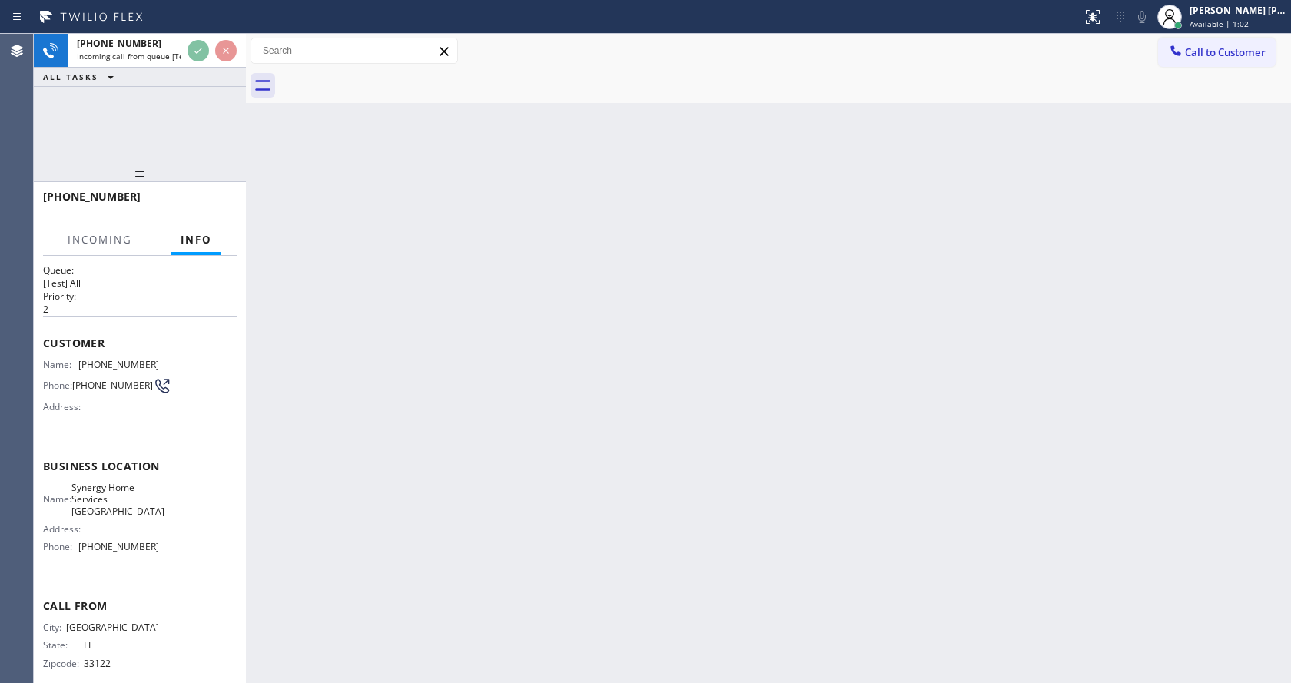
scroll to position [20, 0]
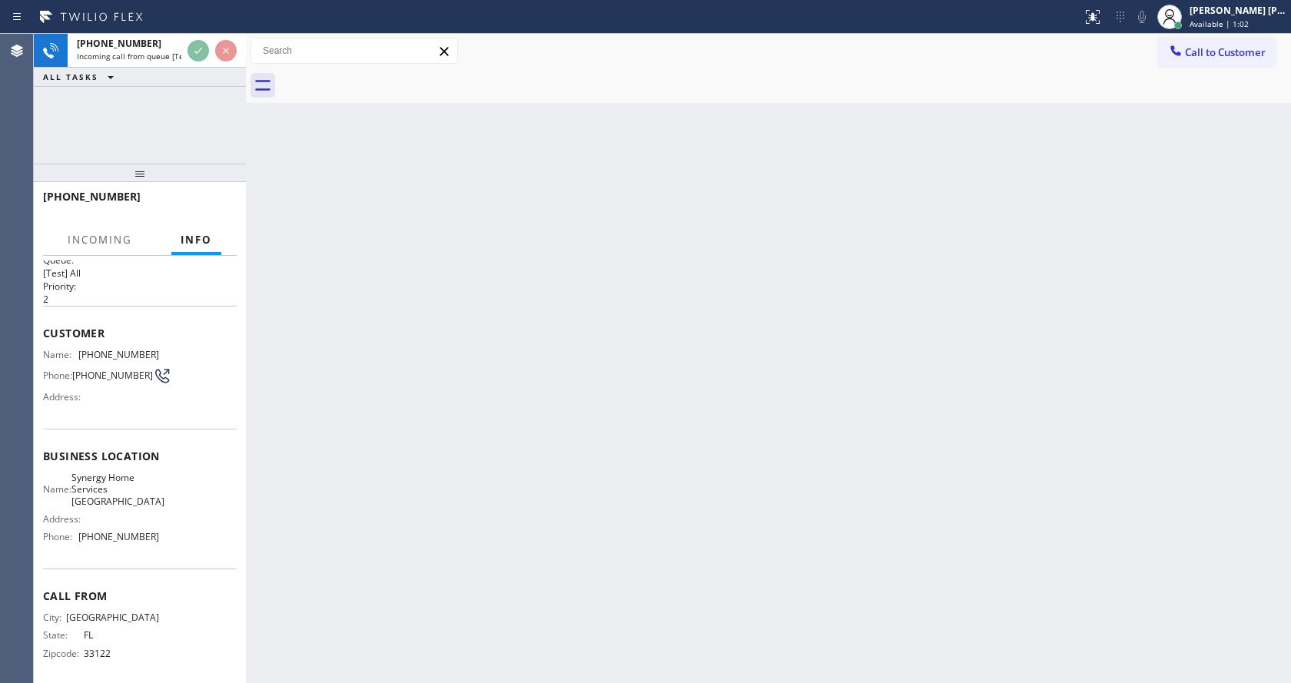
click at [468, 424] on div "Back to Dashboard Change Sender ID Customers Technicians Select a contact Outbo…" at bounding box center [768, 359] width 1045 height 650
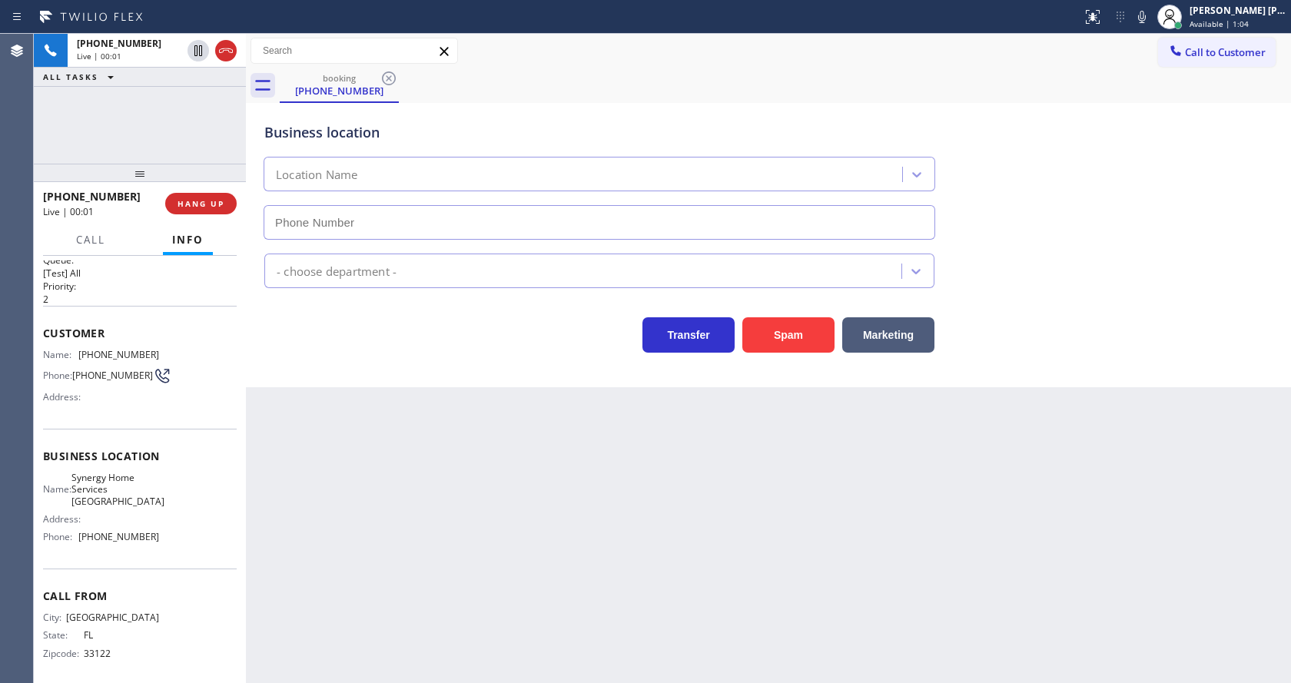
type input "[PHONE_NUMBER]"
drag, startPoint x: 494, startPoint y: 492, endPoint x: 506, endPoint y: 637, distance: 145.7
click at [495, 492] on div "Back to Dashboard Change Sender ID Customers Technicians Select a contact Outbo…" at bounding box center [768, 359] width 1045 height 650
click at [427, 481] on div "Back to Dashboard Change Sender ID Customers Technicians Select a contact Outbo…" at bounding box center [768, 359] width 1045 height 650
click at [772, 336] on button "Spam" at bounding box center [789, 334] width 92 height 35
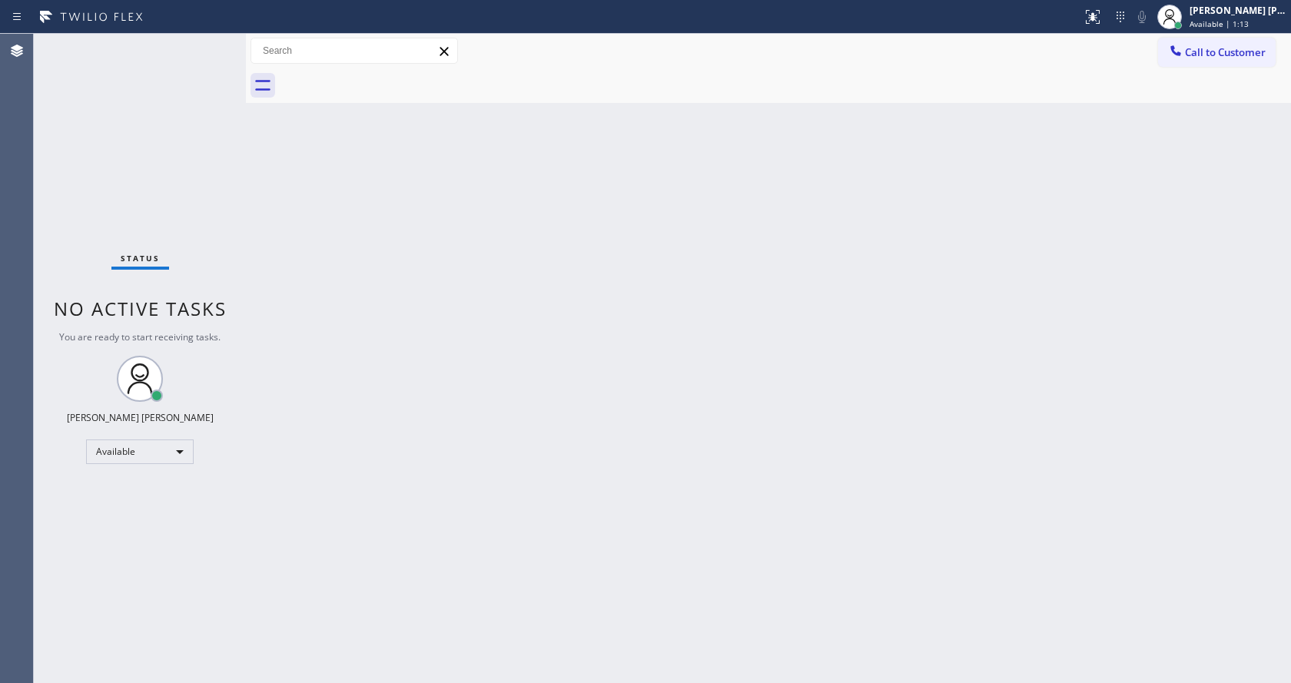
click at [379, 267] on div "Back to Dashboard Change Sender ID Customers Technicians Select a contact Outbo…" at bounding box center [768, 359] width 1045 height 650
drag, startPoint x: 231, startPoint y: 260, endPoint x: 227, endPoint y: 224, distance: 36.4
click at [231, 260] on div "Status No active tasks You are ready to start receiving tasks. [PERSON_NAME] [P…" at bounding box center [140, 359] width 212 height 650
click at [214, 43] on div "Status No active tasks You are ready to start receiving tasks. [PERSON_NAME] [P…" at bounding box center [140, 359] width 212 height 650
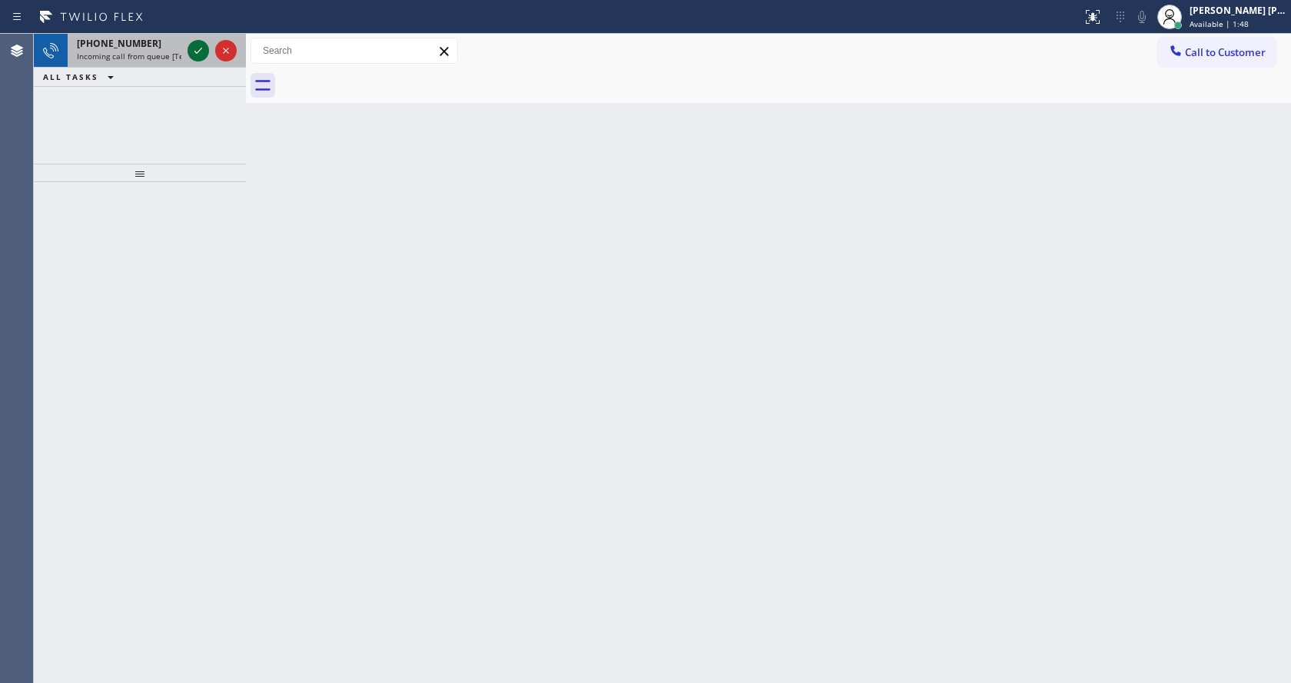
click at [188, 55] on div at bounding box center [199, 51] width 22 height 18
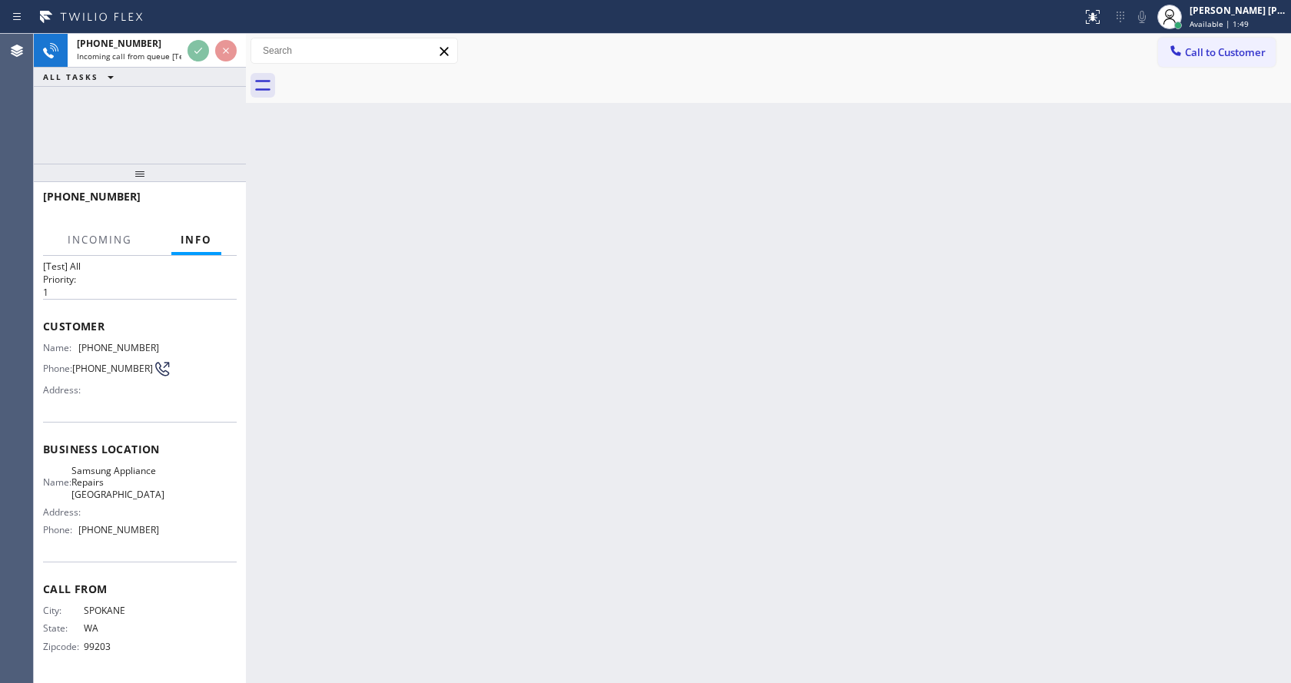
scroll to position [44, 0]
click at [593, 467] on div "Back to Dashboard Change Sender ID Customers Technicians Select a contact Outbo…" at bounding box center [768, 359] width 1045 height 650
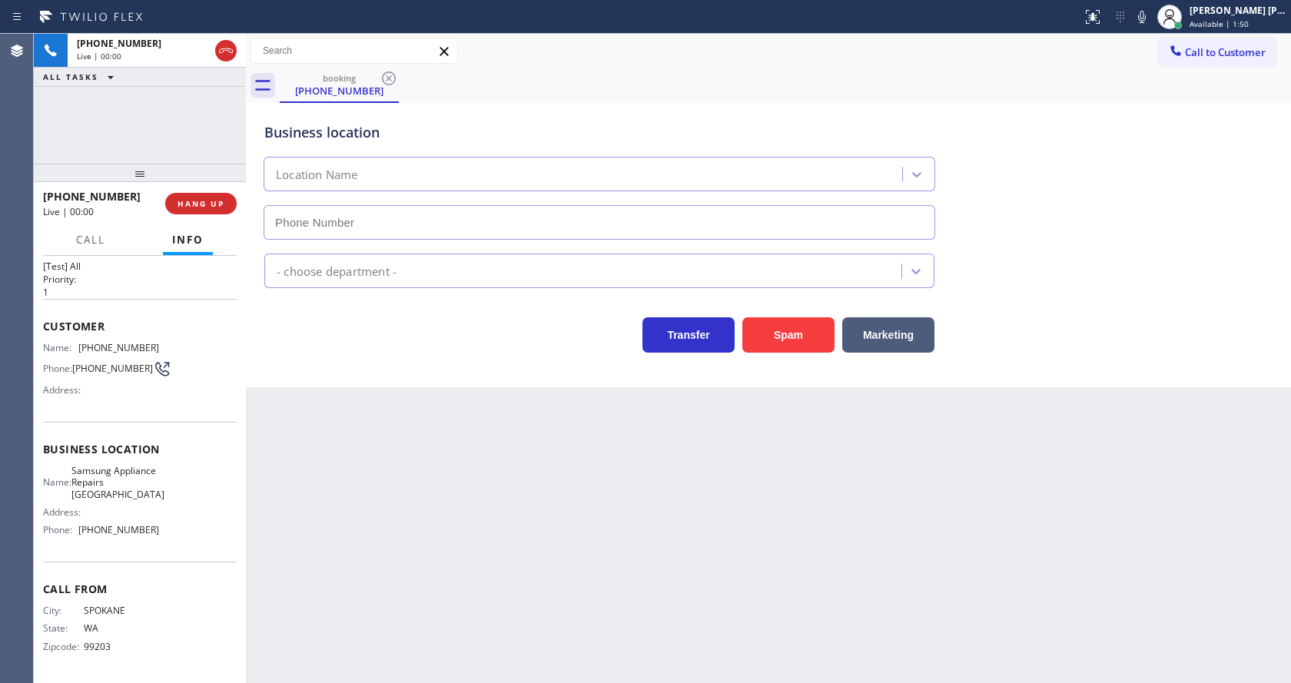
type input "[PHONE_NUMBER]"
click at [486, 521] on div "Back to Dashboard Change Sender ID Customers Technicians Select a contact Outbo…" at bounding box center [768, 359] width 1045 height 650
click at [470, 503] on div "Back to Dashboard Change Sender ID Customers Technicians Select a contact Outbo…" at bounding box center [768, 359] width 1045 height 650
drag, startPoint x: 408, startPoint y: 535, endPoint x: 397, endPoint y: 581, distance: 47.5
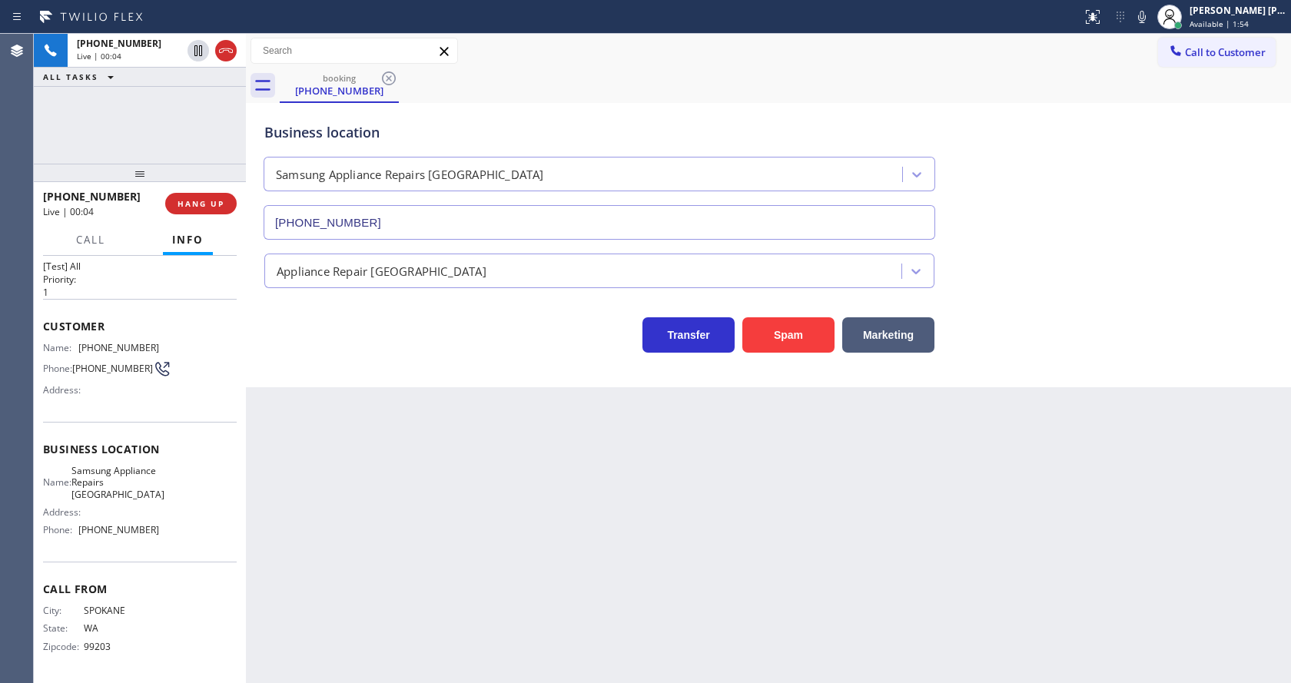
click at [408, 535] on div "Back to Dashboard Change Sender ID Customers Technicians Select a contact Outbo…" at bounding box center [768, 359] width 1045 height 650
click at [601, 527] on div "Back to Dashboard Change Sender ID Customers Technicians Select a contact Outbo…" at bounding box center [768, 359] width 1045 height 650
click at [121, 386] on div "Name: [PHONE_NUMBER] Phone: [PHONE_NUMBER] Address:" at bounding box center [101, 372] width 116 height 61
drag, startPoint x: 78, startPoint y: 324, endPoint x: 160, endPoint y: 330, distance: 82.5
click at [160, 330] on div "Customer Name: [PHONE_NUMBER] Phone: [PHONE_NUMBER] Address:" at bounding box center [140, 360] width 194 height 123
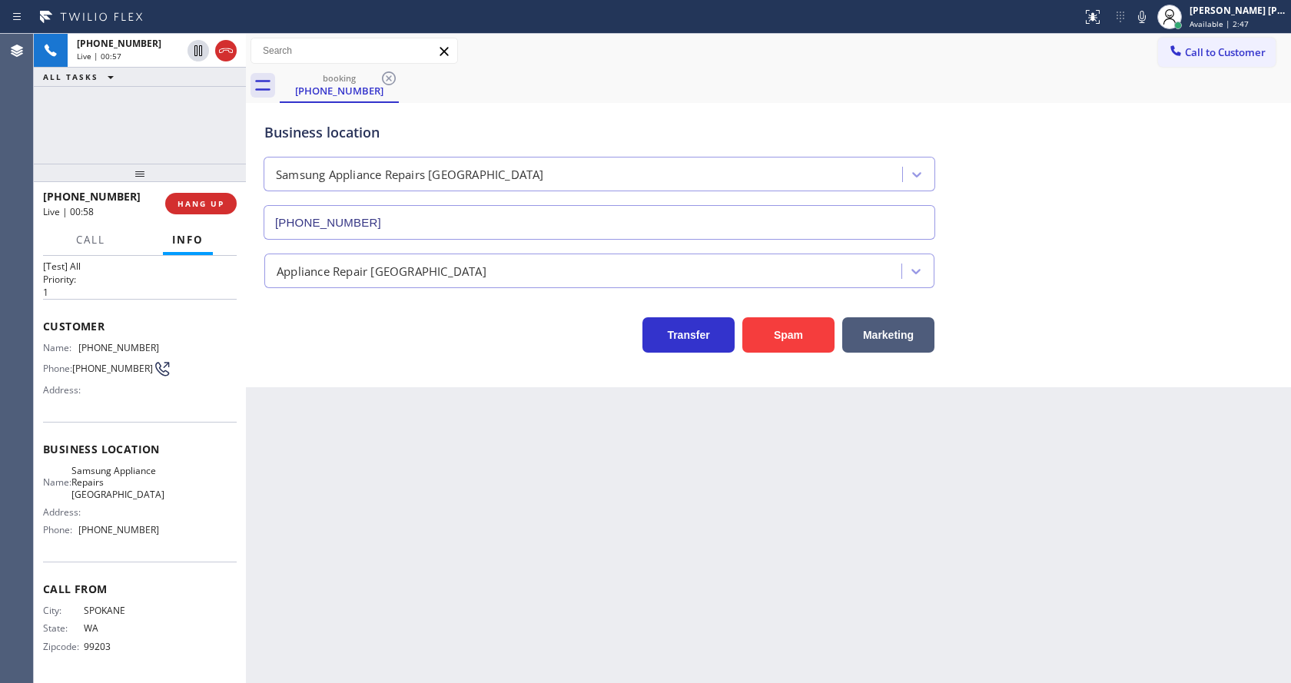
drag, startPoint x: 436, startPoint y: 589, endPoint x: 373, endPoint y: 648, distance: 86.5
click at [434, 589] on div "Back to Dashboard Change Sender ID Customers Technicians Select a contact Outbo…" at bounding box center [768, 359] width 1045 height 650
drag, startPoint x: 129, startPoint y: 530, endPoint x: 100, endPoint y: 527, distance: 29.5
click at [129, 530] on span "[PHONE_NUMBER]" at bounding box center [118, 530] width 81 height 12
drag, startPoint x: 78, startPoint y: 457, endPoint x: 135, endPoint y: 497, distance: 69.3
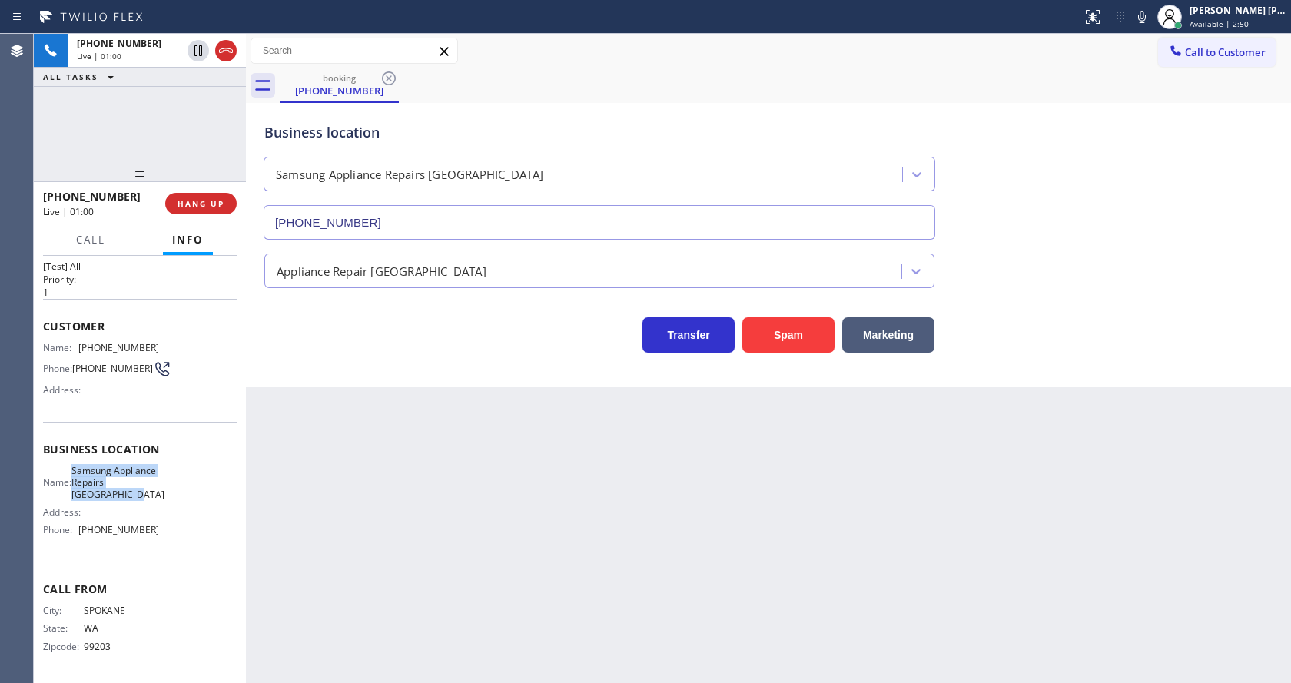
click at [135, 497] on div "Name: Samsung Appliance Repairs [GEOGRAPHIC_DATA]" at bounding box center [101, 482] width 116 height 35
click at [442, 512] on div "Back to Dashboard Change Sender ID Customers Technicians Select a contact Outbo…" at bounding box center [768, 359] width 1045 height 650
click at [167, 521] on div "Name: Samsung Appliance Repairs [GEOGRAPHIC_DATA] Address: Phone: [PHONE_NUMBER]" at bounding box center [140, 504] width 194 height 78
drag, startPoint x: 75, startPoint y: 531, endPoint x: 147, endPoint y: 534, distance: 71.6
click at [147, 534] on div "Phone: [PHONE_NUMBER]" at bounding box center [101, 530] width 116 height 12
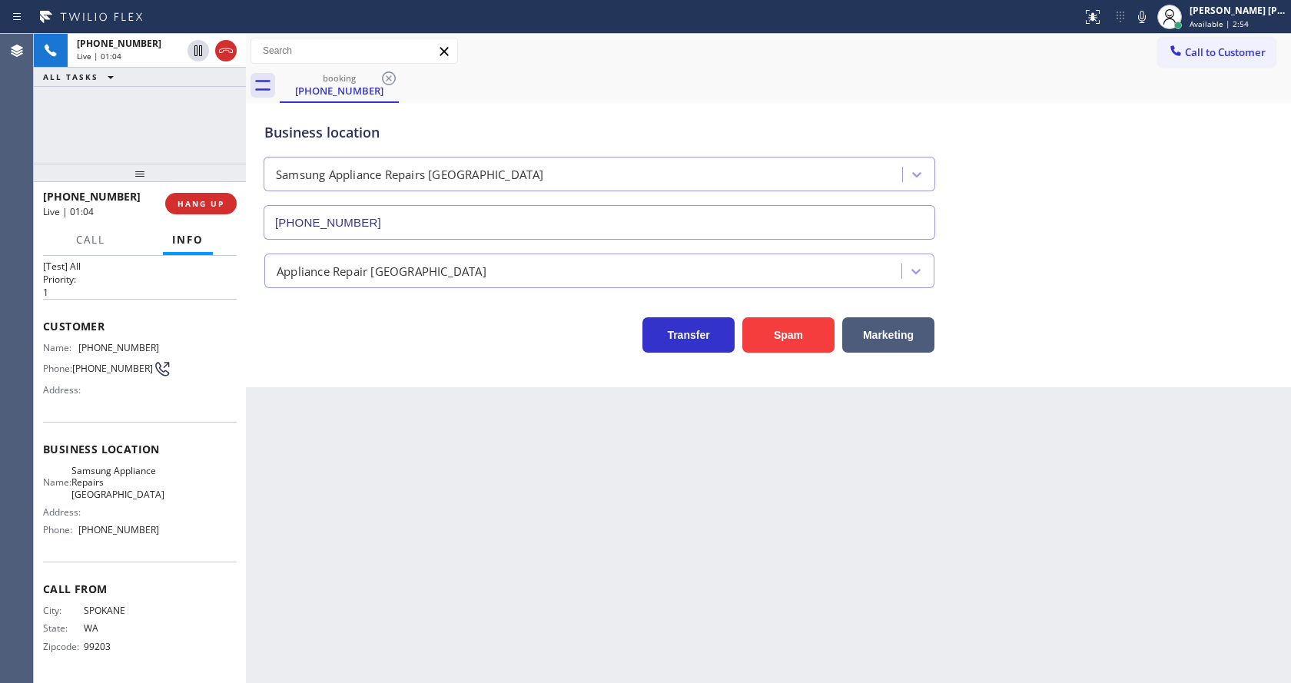
drag, startPoint x: 444, startPoint y: 492, endPoint x: 444, endPoint y: 500, distance: 8.5
click at [444, 500] on div "Back to Dashboard Change Sender ID Customers Technicians Select a contact Outbo…" at bounding box center [768, 359] width 1045 height 650
click at [358, 518] on div "Back to Dashboard Change Sender ID Customers Technicians Select a contact Outbo…" at bounding box center [768, 359] width 1045 height 650
click at [602, 520] on div "Back to Dashboard Change Sender ID Customers Technicians Select a contact Outbo…" at bounding box center [768, 359] width 1045 height 650
click at [436, 571] on div "Back to Dashboard Change Sender ID Customers Technicians Select a contact Outbo…" at bounding box center [768, 359] width 1045 height 650
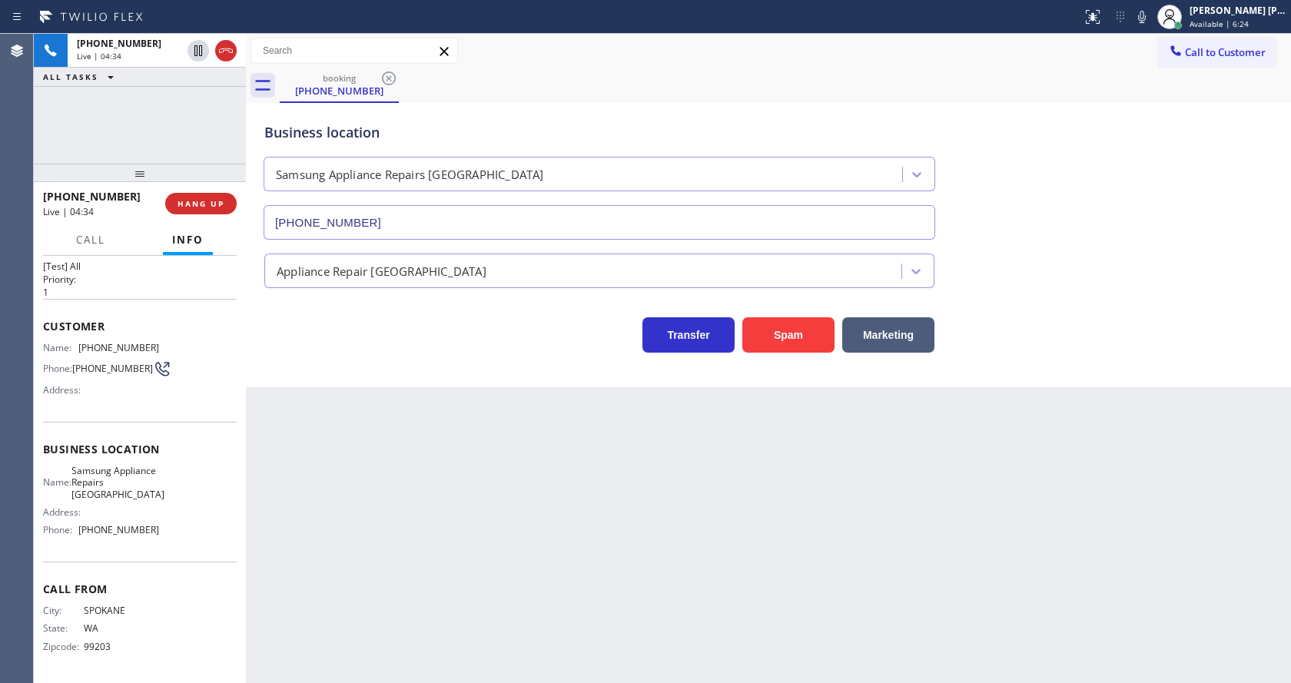
click at [616, 483] on div "Back to Dashboard Change Sender ID Customers Technicians Select a contact Outbo…" at bounding box center [768, 359] width 1045 height 650
click at [619, 559] on div "Back to Dashboard Change Sender ID Customers Technicians Select a contact Outbo…" at bounding box center [768, 359] width 1045 height 650
click at [461, 451] on div "Back to Dashboard Change Sender ID Customers Technicians Select a contact Outbo…" at bounding box center [768, 359] width 1045 height 650
click at [384, 674] on div "Back to Dashboard Change Sender ID Customers Technicians Select a contact Outbo…" at bounding box center [768, 359] width 1045 height 650
click at [346, 682] on div "Back to Dashboard Change Sender ID Customers Technicians Select a contact Outbo…" at bounding box center [768, 359] width 1045 height 650
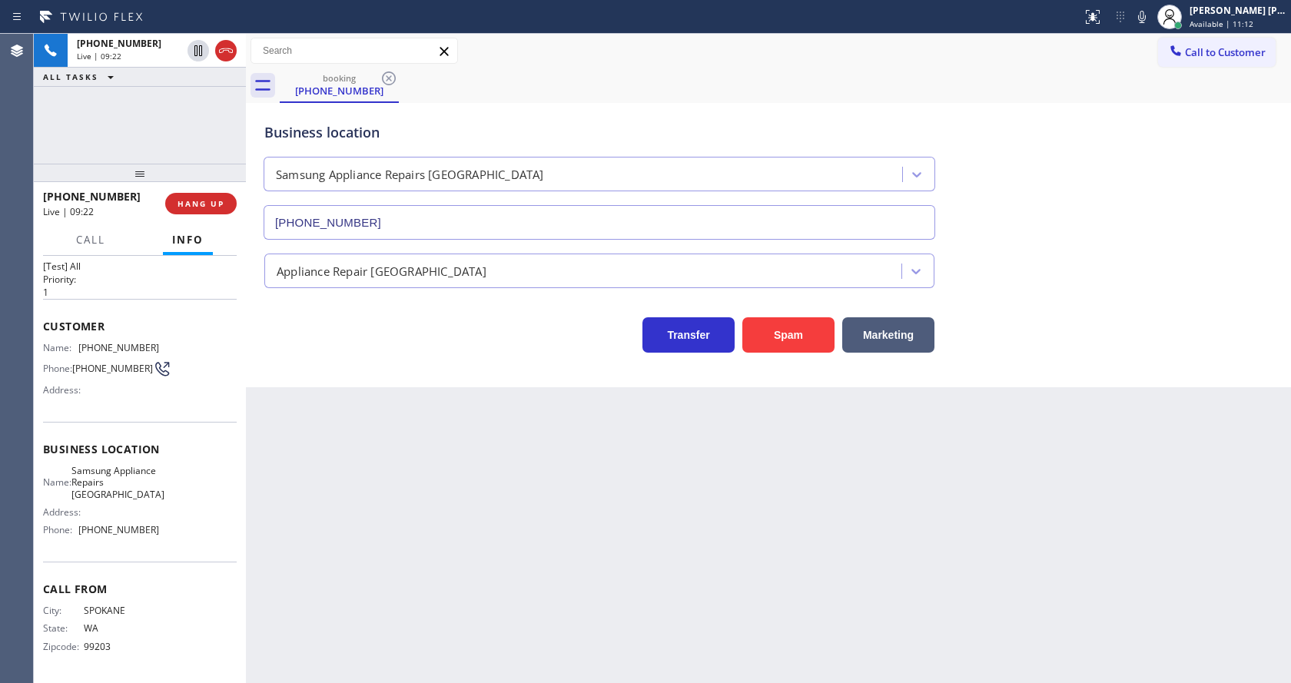
click at [536, 585] on div "Back to Dashboard Change Sender ID Customers Technicians Select a contact Outbo…" at bounding box center [768, 359] width 1045 height 650
click at [449, 500] on div "Back to Dashboard Change Sender ID Customers Technicians Select a contact Outbo…" at bounding box center [768, 359] width 1045 height 650
click at [708, 612] on div "Back to Dashboard Change Sender ID Customers Technicians Select a contact Outbo…" at bounding box center [768, 359] width 1045 height 650
click at [448, 501] on div "Back to Dashboard Change Sender ID Customers Technicians Select a contact Outbo…" at bounding box center [768, 359] width 1045 height 650
click at [586, 471] on div "Back to Dashboard Change Sender ID Customers Technicians Select a contact Outbo…" at bounding box center [768, 359] width 1045 height 650
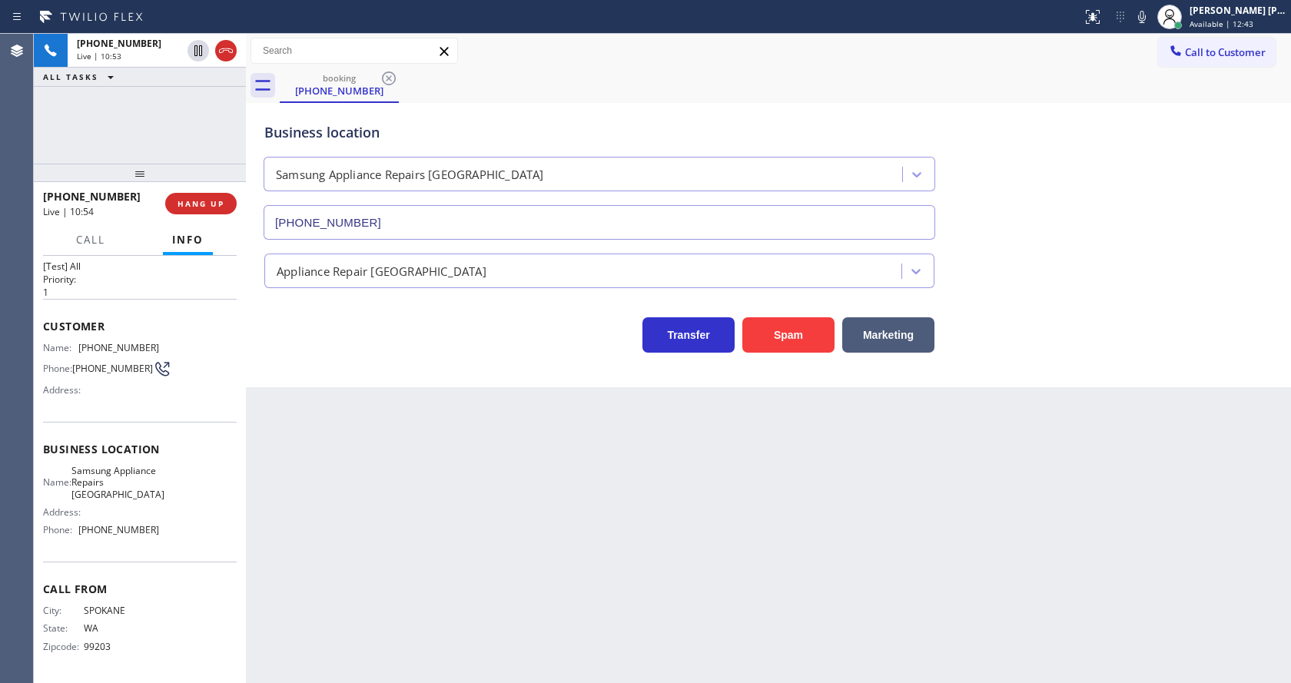
click at [390, 455] on div "Back to Dashboard Change Sender ID Customers Technicians Select a contact Outbo…" at bounding box center [768, 359] width 1045 height 650
click at [600, 474] on div "Back to Dashboard Change Sender ID Customers Technicians Select a contact Outbo…" at bounding box center [768, 359] width 1045 height 650
click at [450, 517] on div "Back to Dashboard Change Sender ID Customers Technicians Select a contact Outbo…" at bounding box center [768, 359] width 1045 height 650
click at [693, 564] on div "Back to Dashboard Change Sender ID Customers Technicians Select a contact Outbo…" at bounding box center [768, 359] width 1045 height 650
click at [450, 537] on div "Back to Dashboard Change Sender ID Customers Technicians Select a contact Outbo…" at bounding box center [768, 359] width 1045 height 650
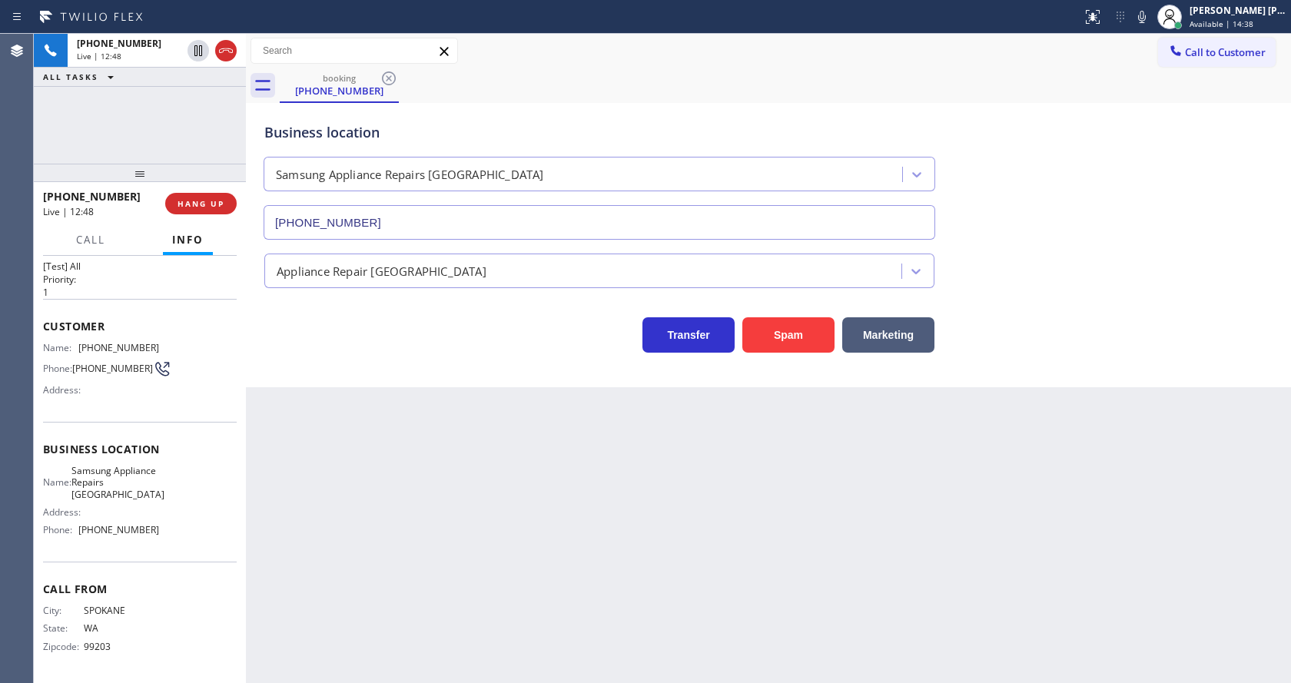
click at [606, 539] on div "Back to Dashboard Change Sender ID Customers Technicians Select a contact Outbo…" at bounding box center [768, 359] width 1045 height 650
click at [409, 467] on div "Back to Dashboard Change Sender ID Customers Technicians Select a contact Outbo…" at bounding box center [768, 359] width 1045 height 650
click at [779, 563] on div "Back to Dashboard Change Sender ID Customers Technicians Select a contact Outbo…" at bounding box center [768, 359] width 1045 height 650
click at [1098, 505] on div "Back to Dashboard Change Sender ID Customers Technicians Select a contact Outbo…" at bounding box center [768, 359] width 1045 height 650
click at [448, 638] on div "Back to Dashboard Change Sender ID Customers Technicians Select a contact Outbo…" at bounding box center [768, 359] width 1045 height 650
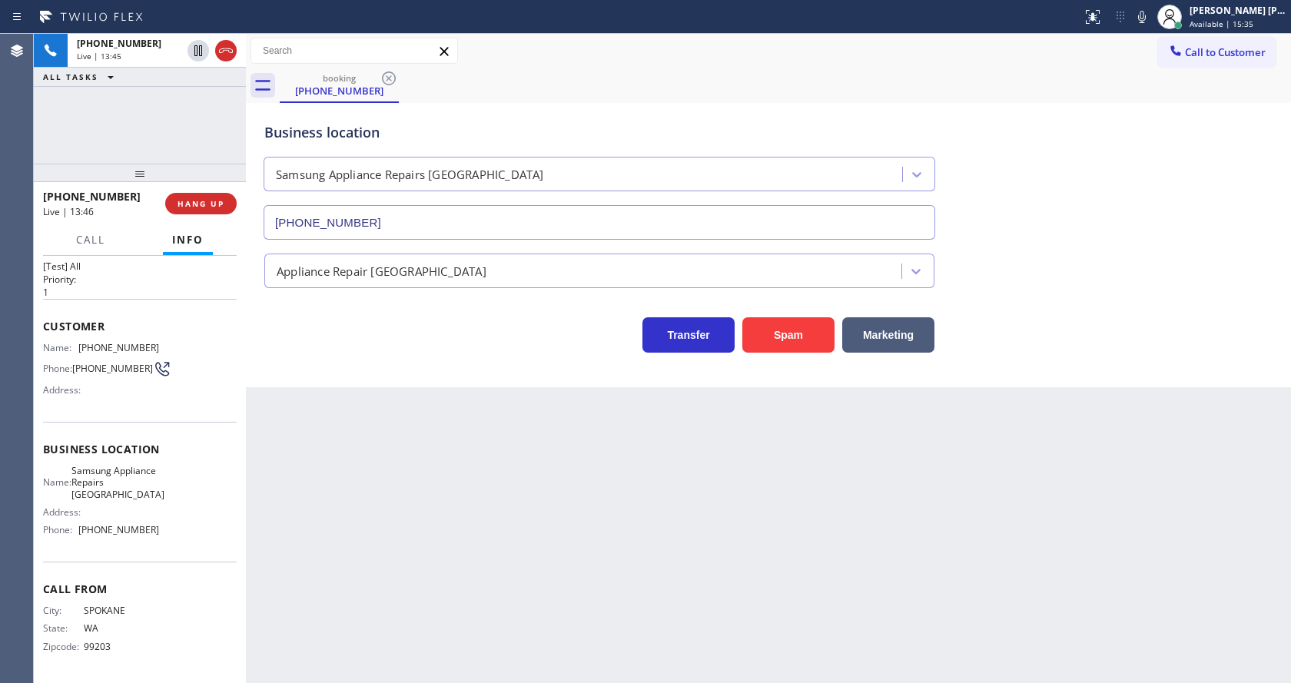
click at [437, 428] on div "Back to Dashboard Change Sender ID Customers Technicians Select a contact Outbo…" at bounding box center [768, 359] width 1045 height 650
click at [193, 206] on span "COMPLETE" at bounding box center [197, 203] width 53 height 11
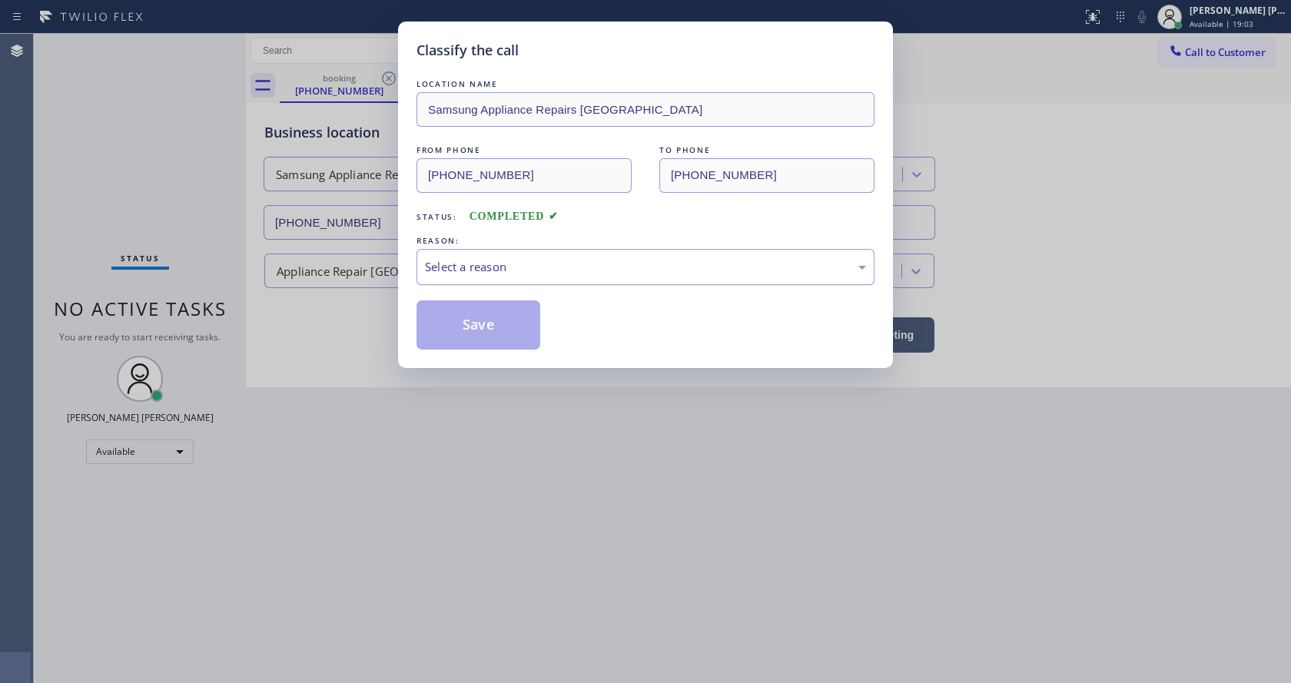
click at [454, 256] on div "Select a reason" at bounding box center [646, 267] width 458 height 36
click at [452, 316] on button "Save" at bounding box center [479, 325] width 124 height 49
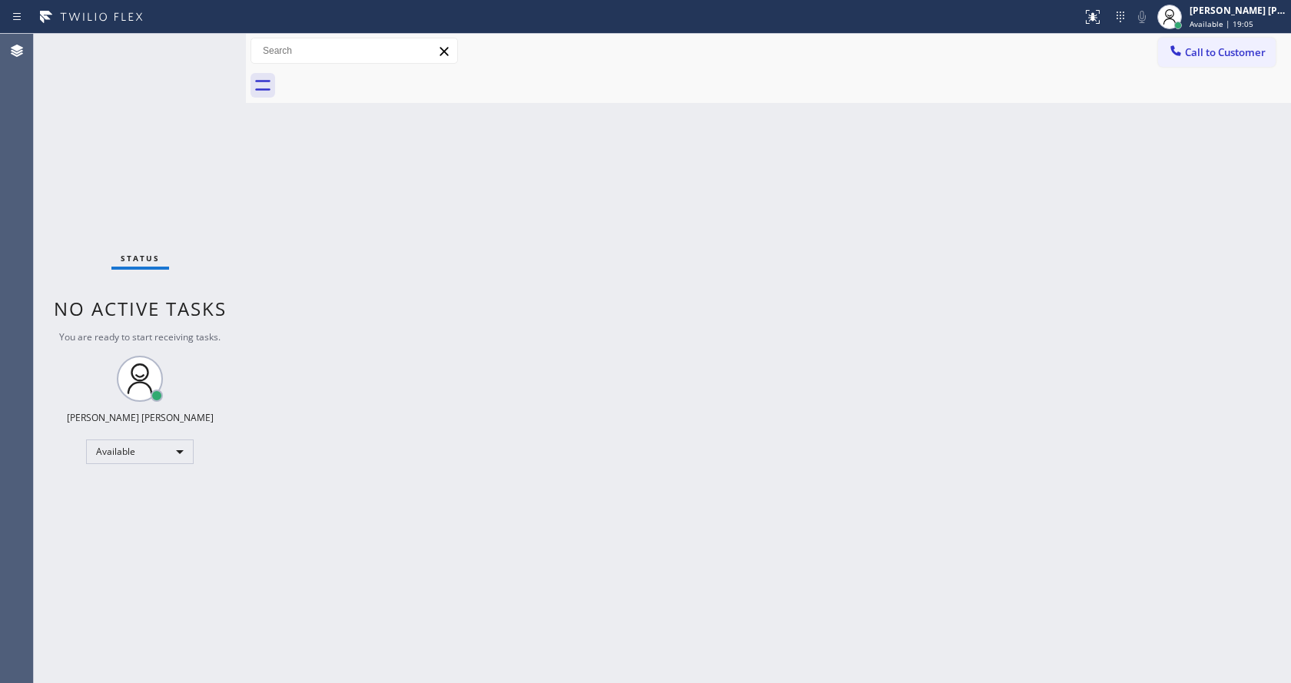
click at [659, 417] on div "Back to Dashboard Change Sender ID Customers Technicians Select a contact Outbo…" at bounding box center [768, 359] width 1045 height 650
click at [416, 380] on div "Back to Dashboard Change Sender ID Customers Technicians Select a contact Outbo…" at bounding box center [768, 359] width 1045 height 650
click at [368, 676] on div "Back to Dashboard Change Sender ID Customers Technicians Select a contact Outbo…" at bounding box center [768, 359] width 1045 height 650
click at [697, 300] on div "Back to Dashboard Change Sender ID Customers Technicians Select a contact Outbo…" at bounding box center [768, 359] width 1045 height 650
click at [234, 286] on div "Status No active tasks You are ready to start receiving tasks. [PERSON_NAME] [P…" at bounding box center [140, 359] width 212 height 650
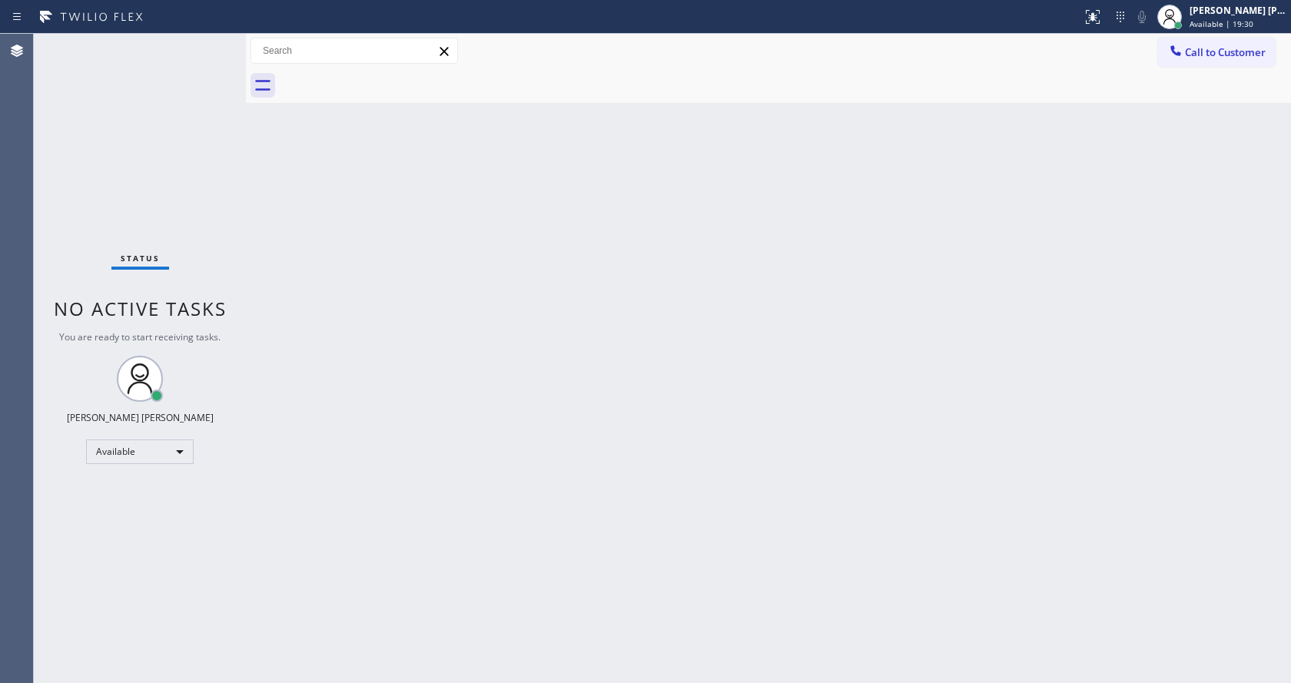
click at [384, 583] on div "Back to Dashboard Change Sender ID Customers Technicians Select a contact Outbo…" at bounding box center [768, 359] width 1045 height 650
click at [693, 378] on div "Back to Dashboard Change Sender ID Customers Technicians Select a contact Outbo…" at bounding box center [768, 359] width 1045 height 650
click at [545, 461] on div "Back to Dashboard Change Sender ID Customers Technicians Select a contact Outbo…" at bounding box center [768, 359] width 1045 height 650
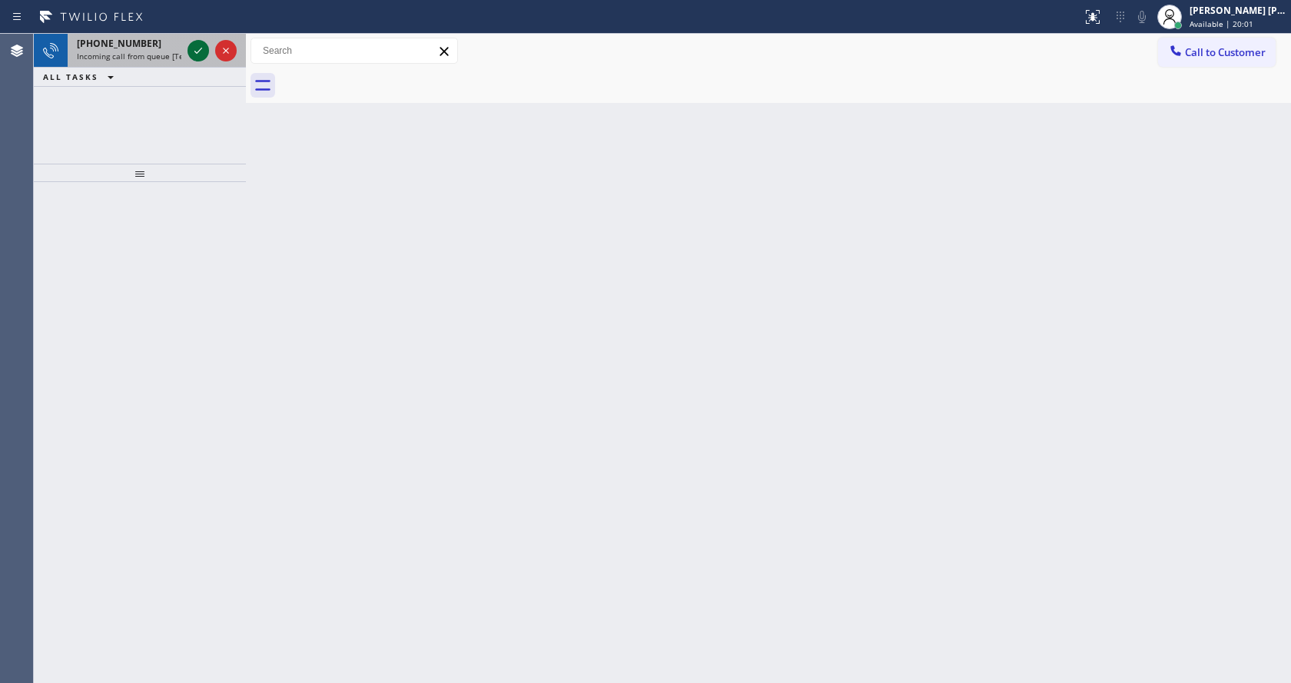
click at [199, 50] on icon at bounding box center [198, 51] width 18 height 18
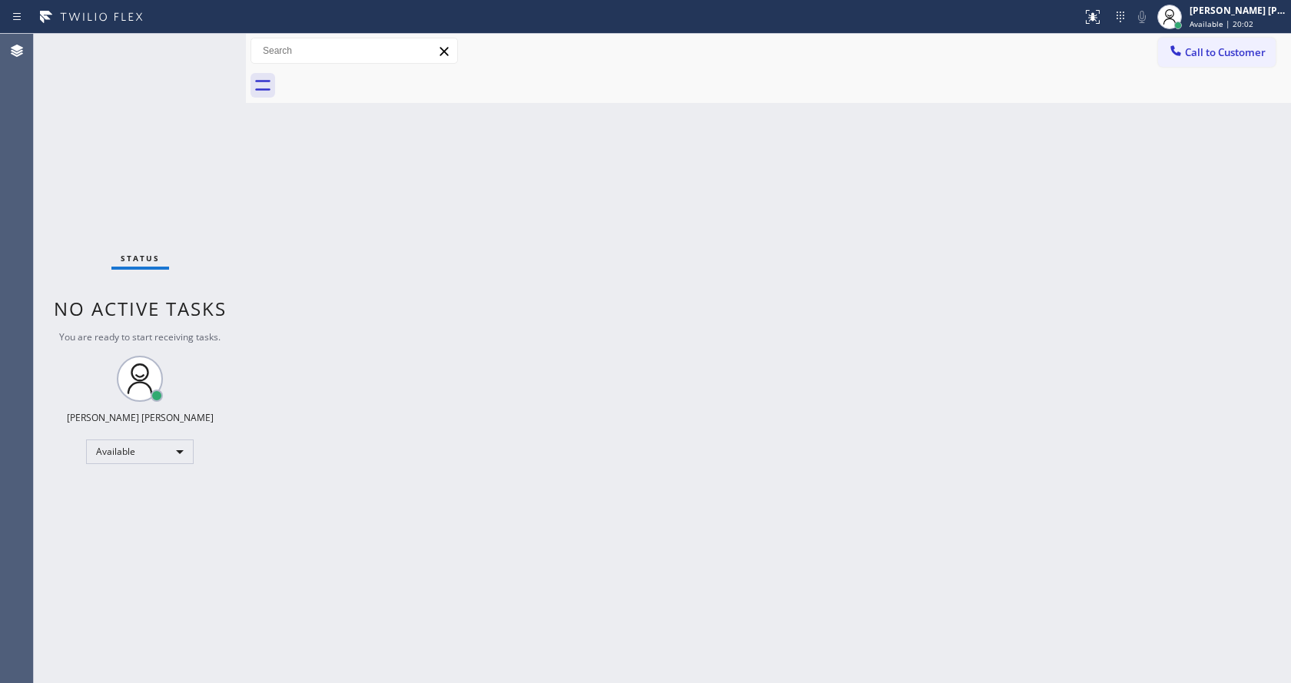
click at [519, 431] on div "Back to Dashboard Change Sender ID Customers Technicians Select a contact Outbo…" at bounding box center [768, 359] width 1045 height 650
drag, startPoint x: 377, startPoint y: 430, endPoint x: 370, endPoint y: 489, distance: 59.6
click at [377, 430] on div "Back to Dashboard Change Sender ID Customers Technicians Select a contact Outbo…" at bounding box center [768, 359] width 1045 height 650
click at [707, 306] on div "Back to Dashboard Change Sender ID Customers Technicians Select a contact Outbo…" at bounding box center [768, 359] width 1045 height 650
click at [866, 308] on div "Back to Dashboard Change Sender ID Customers Technicians Select a contact Outbo…" at bounding box center [768, 359] width 1045 height 650
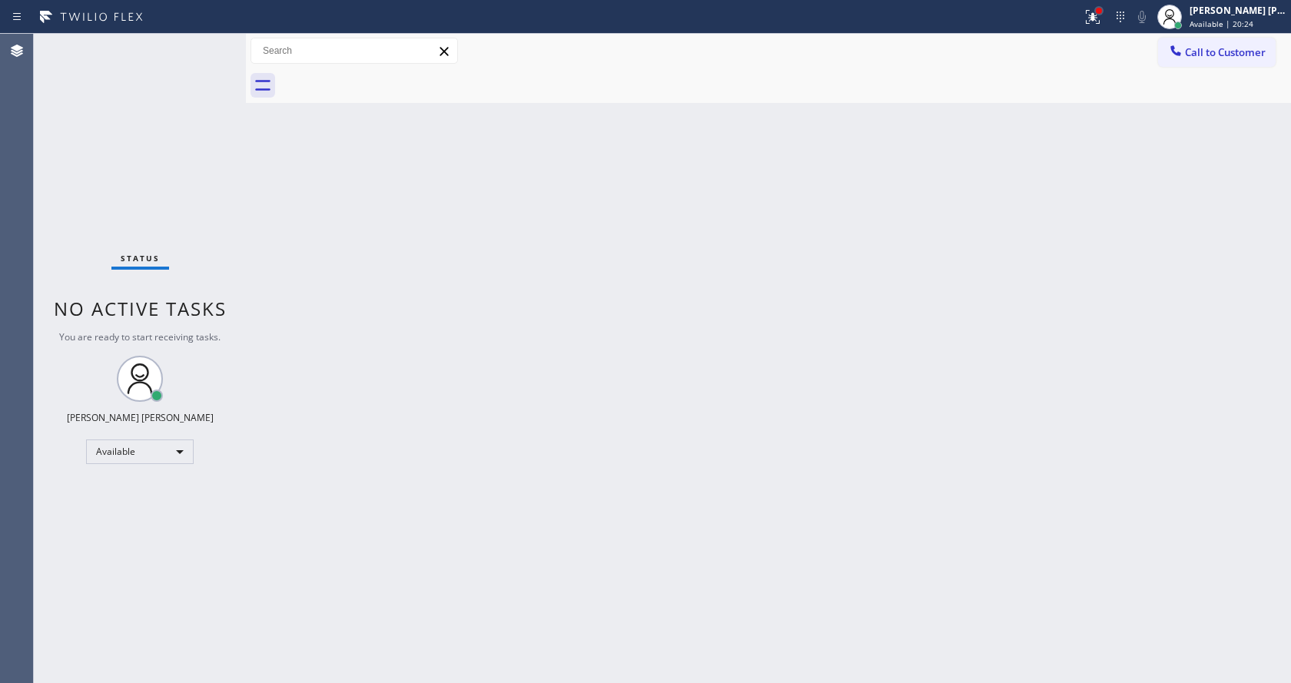
click at [1102, 13] on div at bounding box center [1099, 11] width 6 height 6
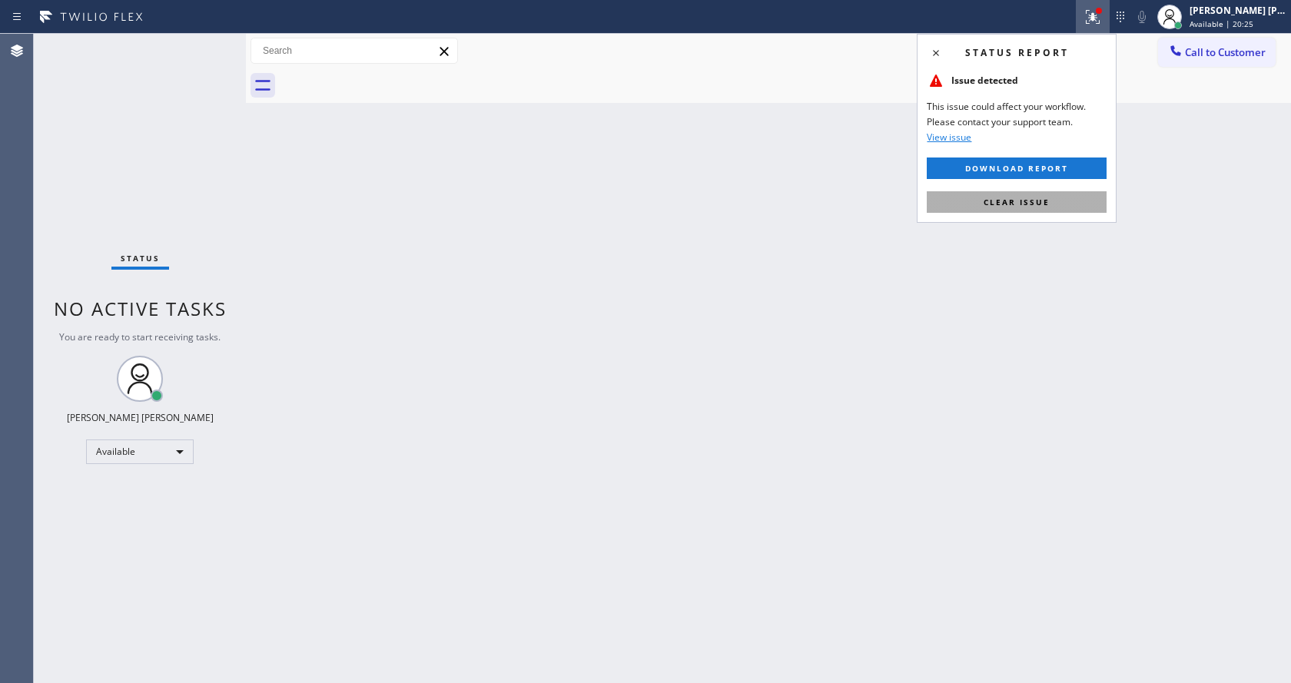
click at [1035, 197] on span "Clear issue" at bounding box center [1017, 202] width 66 height 11
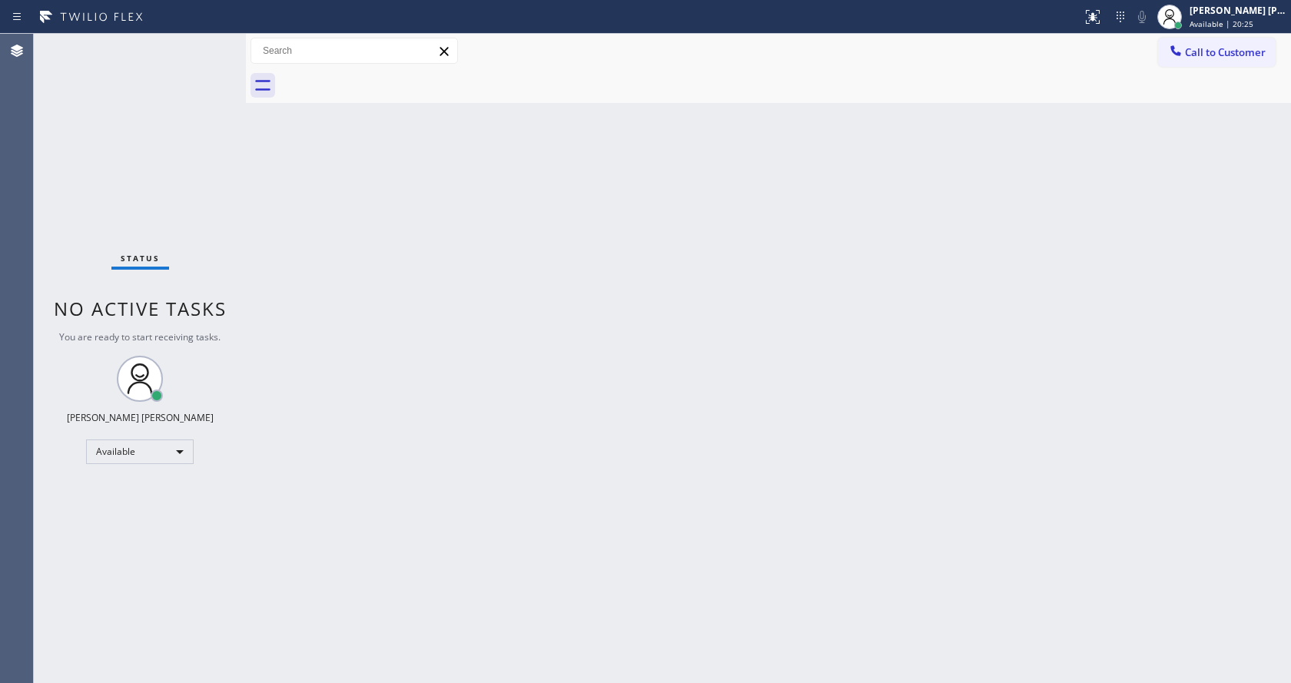
click at [852, 331] on div "Back to Dashboard Change Sender ID Customers Technicians Select a contact Outbo…" at bounding box center [768, 359] width 1045 height 650
click at [223, 216] on div "Status No active tasks You are ready to start receiving tasks. [PERSON_NAME] [P…" at bounding box center [140, 359] width 212 height 650
click at [474, 460] on div "Back to Dashboard Change Sender ID Customers Technicians Select a contact Outbo…" at bounding box center [768, 359] width 1045 height 650
click at [655, 492] on div "Back to Dashboard Change Sender ID Customers Technicians Select a contact Outbo…" at bounding box center [768, 359] width 1045 height 650
click at [209, 44] on div "Status No active tasks You are ready to start receiving tasks. [PERSON_NAME] [P…" at bounding box center [140, 359] width 212 height 650
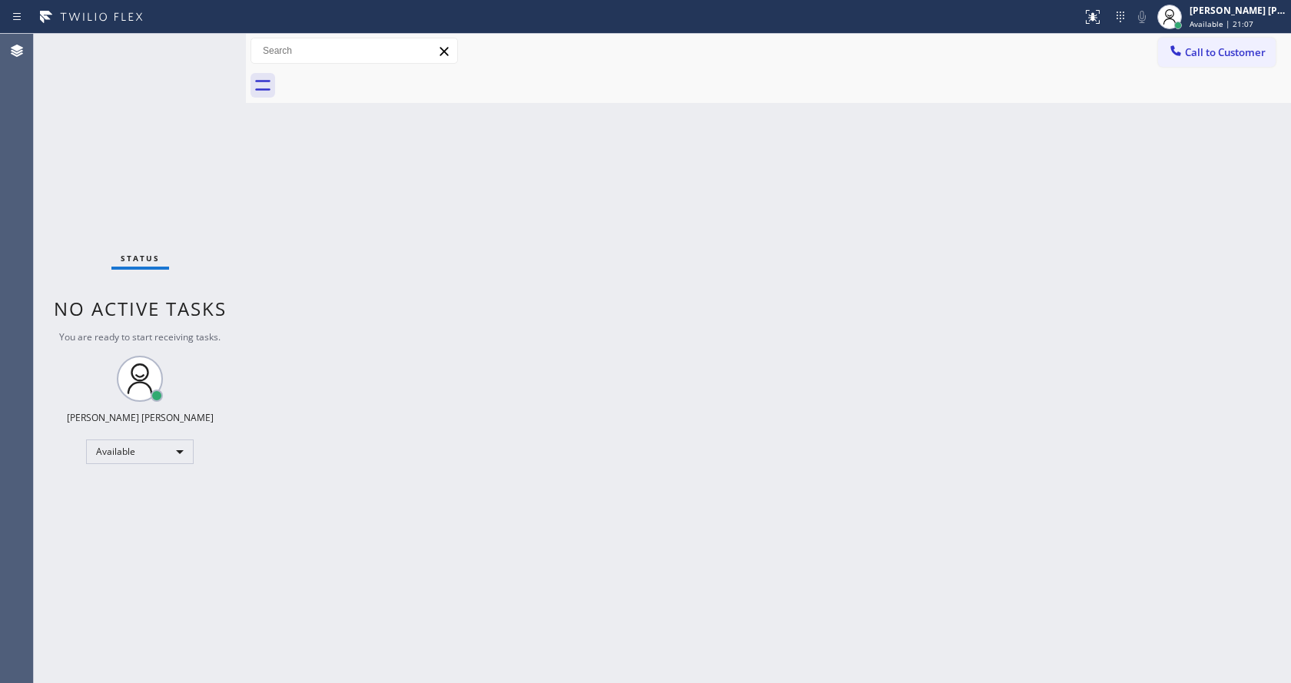
click at [274, 177] on div "Back to Dashboard Change Sender ID Customers Technicians Select a contact Outbo…" at bounding box center [768, 359] width 1045 height 650
click at [739, 372] on div "Back to Dashboard Change Sender ID Customers Technicians Select a contact Outbo…" at bounding box center [768, 359] width 1045 height 650
click at [304, 186] on div "Back to Dashboard Change Sender ID Customers Technicians Select a contact Outbo…" at bounding box center [768, 359] width 1045 height 650
drag, startPoint x: 394, startPoint y: 495, endPoint x: 387, endPoint y: 408, distance: 87.1
click at [394, 495] on div "Back to Dashboard Change Sender ID Customers Technicians Select a contact Outbo…" at bounding box center [768, 359] width 1045 height 650
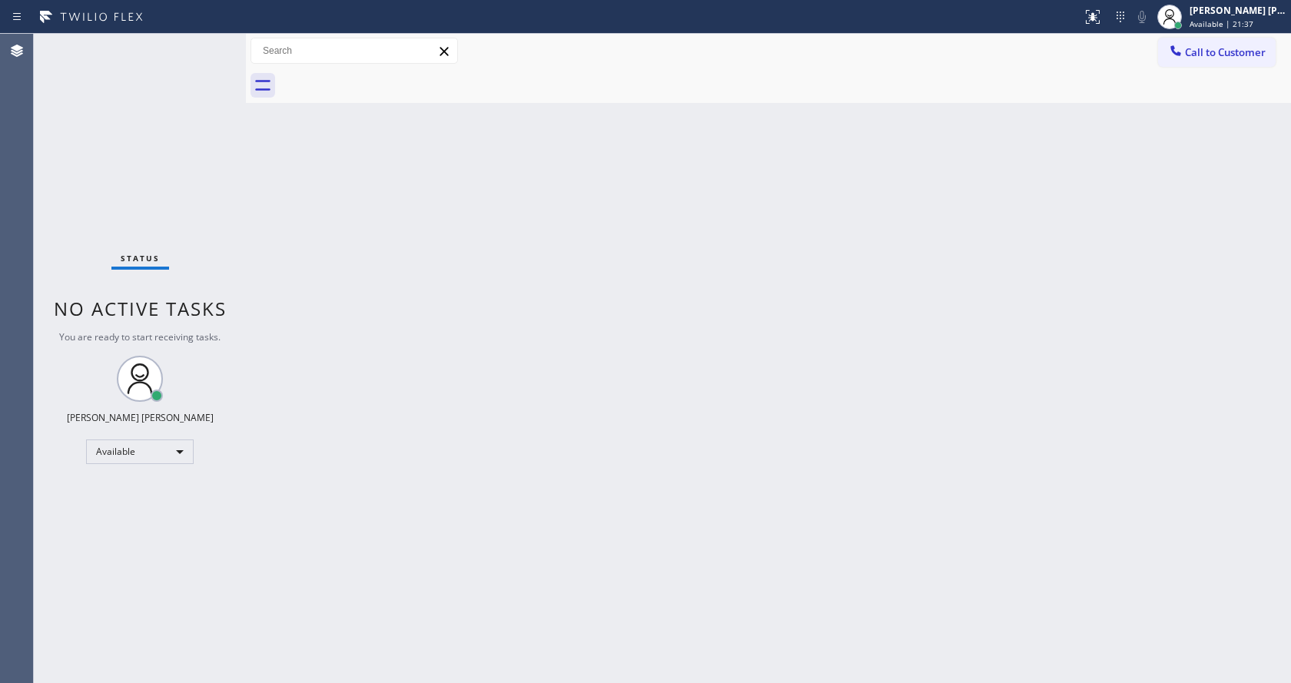
click at [596, 327] on div "Back to Dashboard Change Sender ID Customers Technicians Select a contact Outbo…" at bounding box center [768, 359] width 1045 height 650
click at [250, 145] on div "Back to Dashboard Change Sender ID Customers Technicians Select a contact Outbo…" at bounding box center [768, 359] width 1045 height 650
click at [1208, 27] on span "Available | 22:09" at bounding box center [1222, 23] width 64 height 11
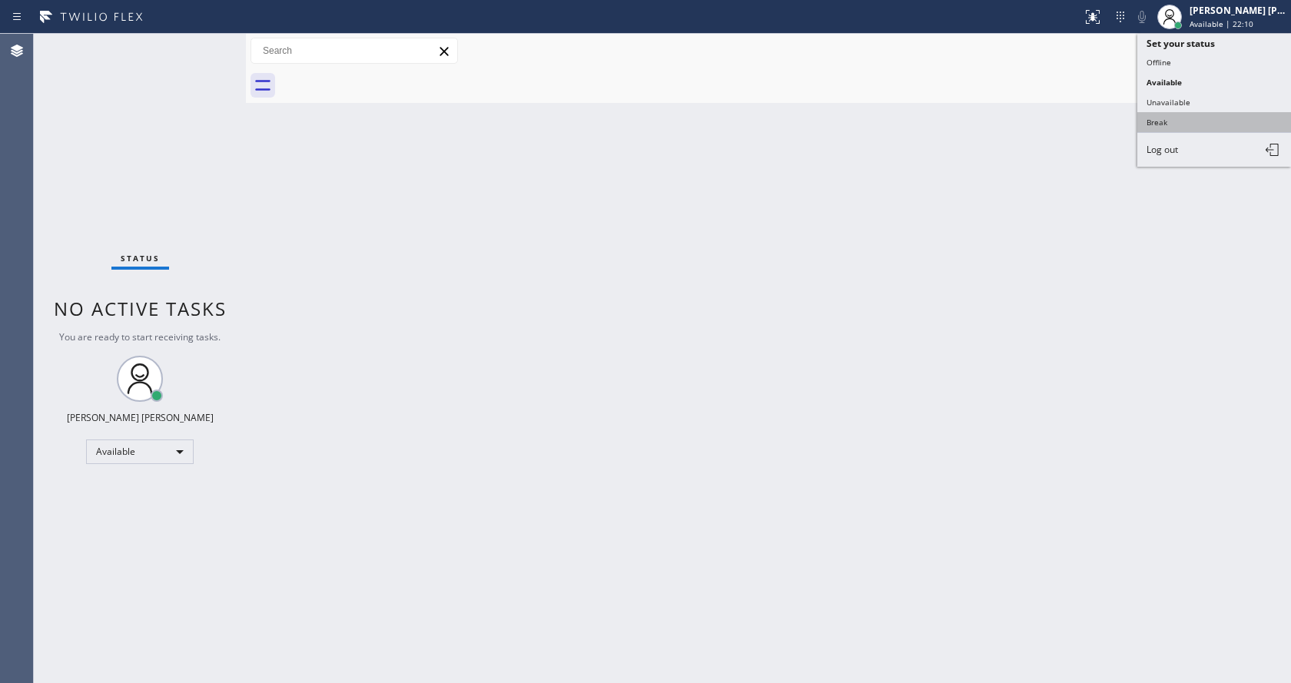
click at [1179, 122] on button "Break" at bounding box center [1215, 122] width 154 height 20
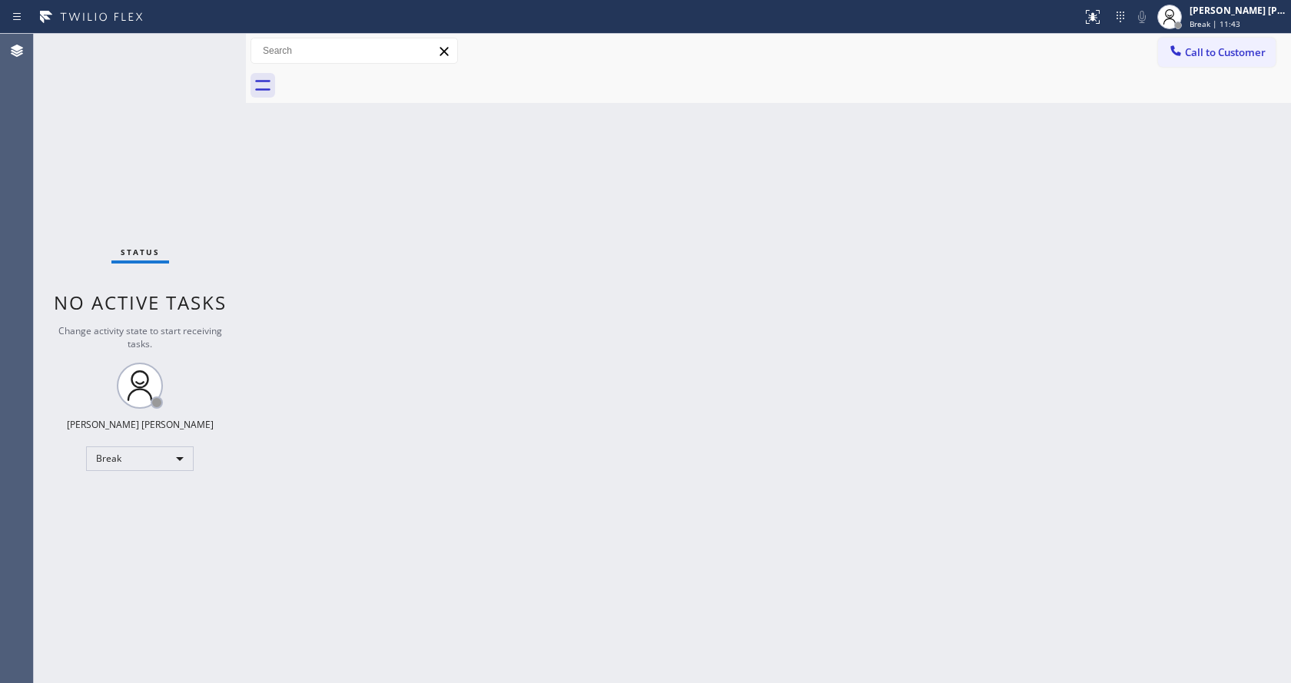
click at [1286, 254] on div "Back to Dashboard Change Sender ID Customers Technicians Select a contact Outbo…" at bounding box center [768, 359] width 1045 height 650
click at [361, 224] on div "Back to Dashboard Change Sender ID Customers Technicians Select a contact Outbo…" at bounding box center [768, 359] width 1045 height 650
drag, startPoint x: 319, startPoint y: 254, endPoint x: 716, endPoint y: 122, distance: 417.8
click at [319, 254] on div "Back to Dashboard Change Sender ID Customers Technicians Select a contact Outbo…" at bounding box center [768, 359] width 1045 height 650
click at [599, 356] on div "Back to Dashboard Change Sender ID Customers Technicians Select a contact Outbo…" at bounding box center [768, 359] width 1045 height 650
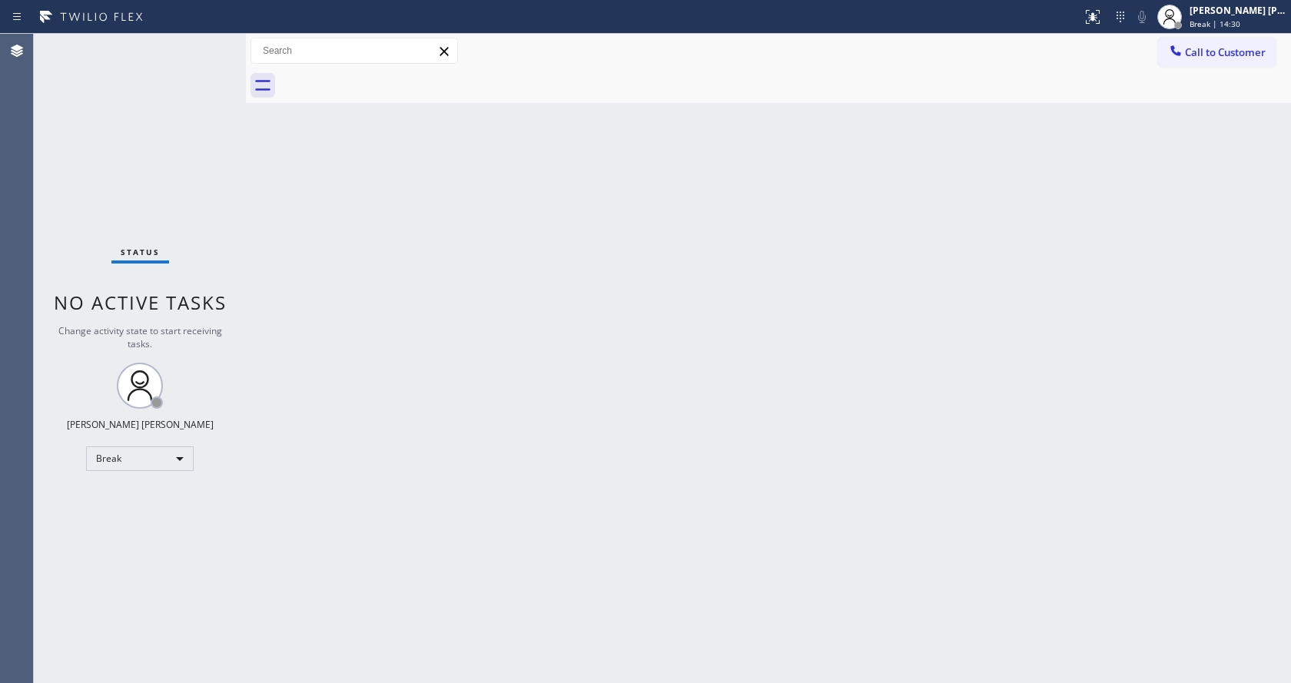
click at [395, 406] on div "Back to Dashboard Change Sender ID Customers Technicians Select a contact Outbo…" at bounding box center [768, 359] width 1045 height 650
drag, startPoint x: 1228, startPoint y: 135, endPoint x: 1243, endPoint y: 44, distance: 92.0
click at [1228, 135] on div "Back to Dashboard Change Sender ID Customers Technicians Select a contact Outbo…" at bounding box center [768, 359] width 1045 height 650
click at [1243, 33] on div "Status report No issues detected If you experience an issue, please download th…" at bounding box center [645, 17] width 1291 height 34
click at [1210, 6] on div "[PERSON_NAME] [PERSON_NAME]" at bounding box center [1238, 10] width 97 height 13
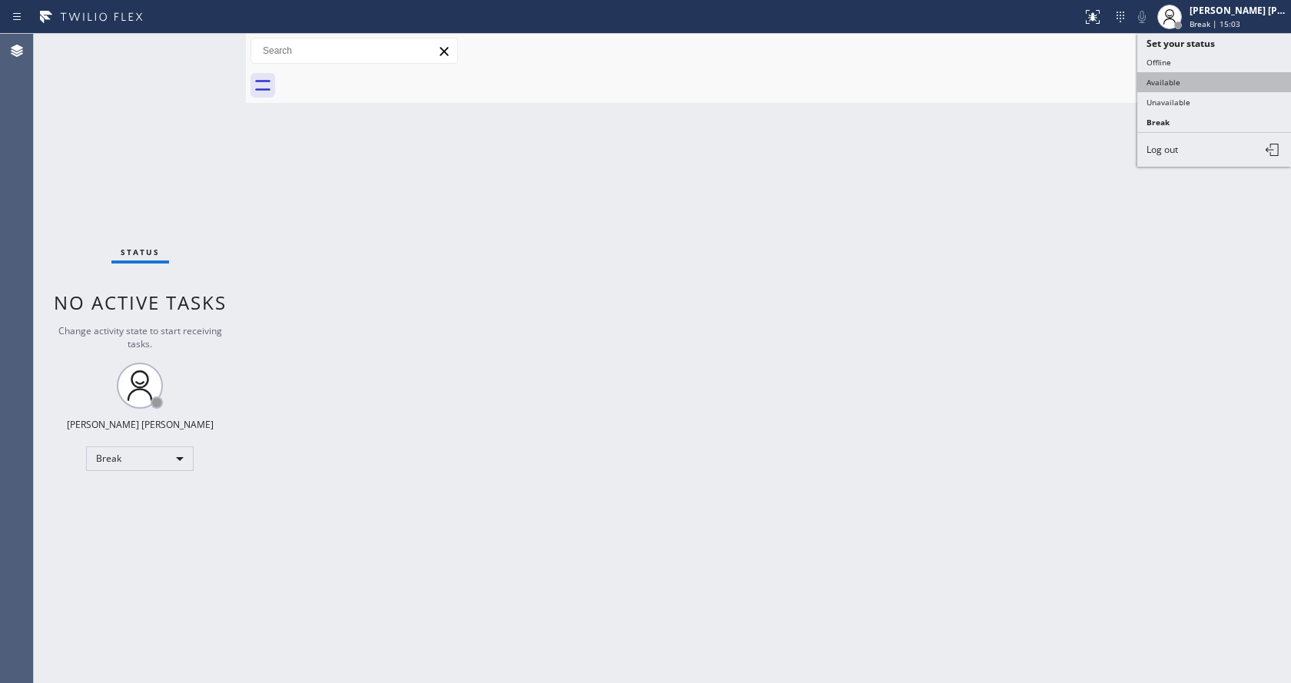
click at [1191, 83] on button "Available" at bounding box center [1215, 82] width 154 height 20
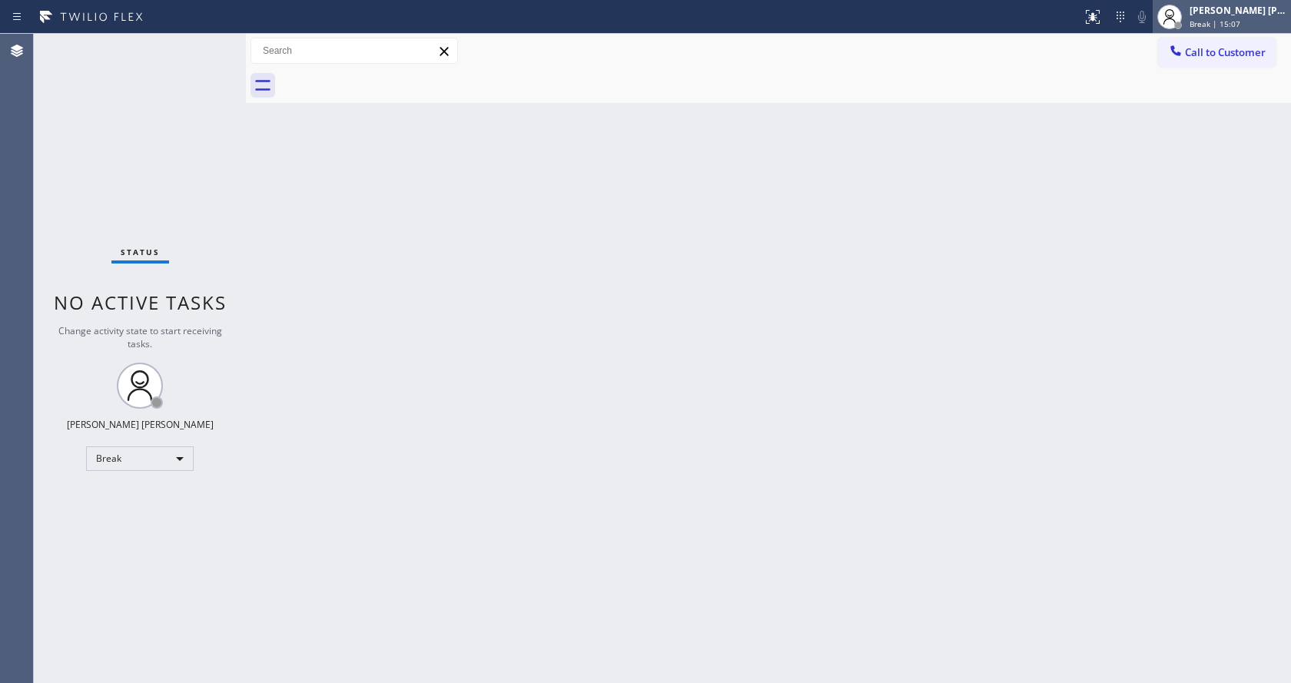
click at [1211, 18] on span "Break | 15:07" at bounding box center [1215, 23] width 51 height 11
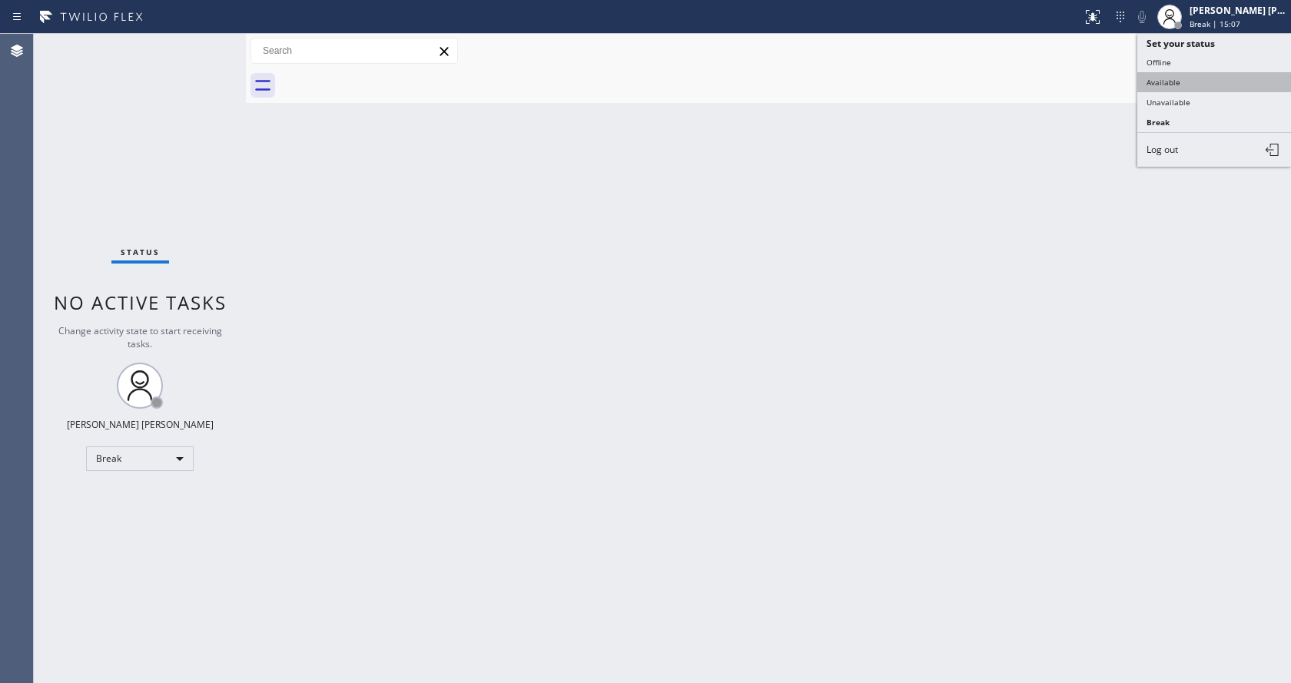
click at [1195, 79] on button "Available" at bounding box center [1215, 82] width 154 height 20
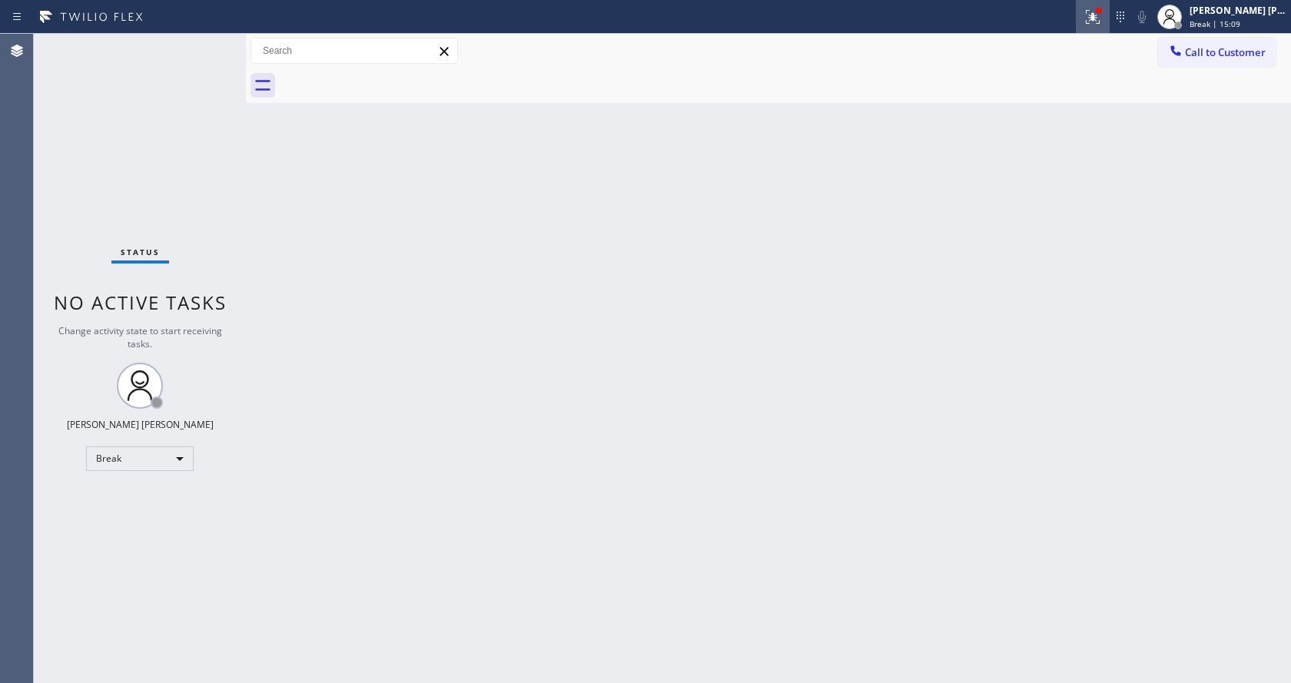
click at [1098, 25] on icon at bounding box center [1093, 17] width 18 height 18
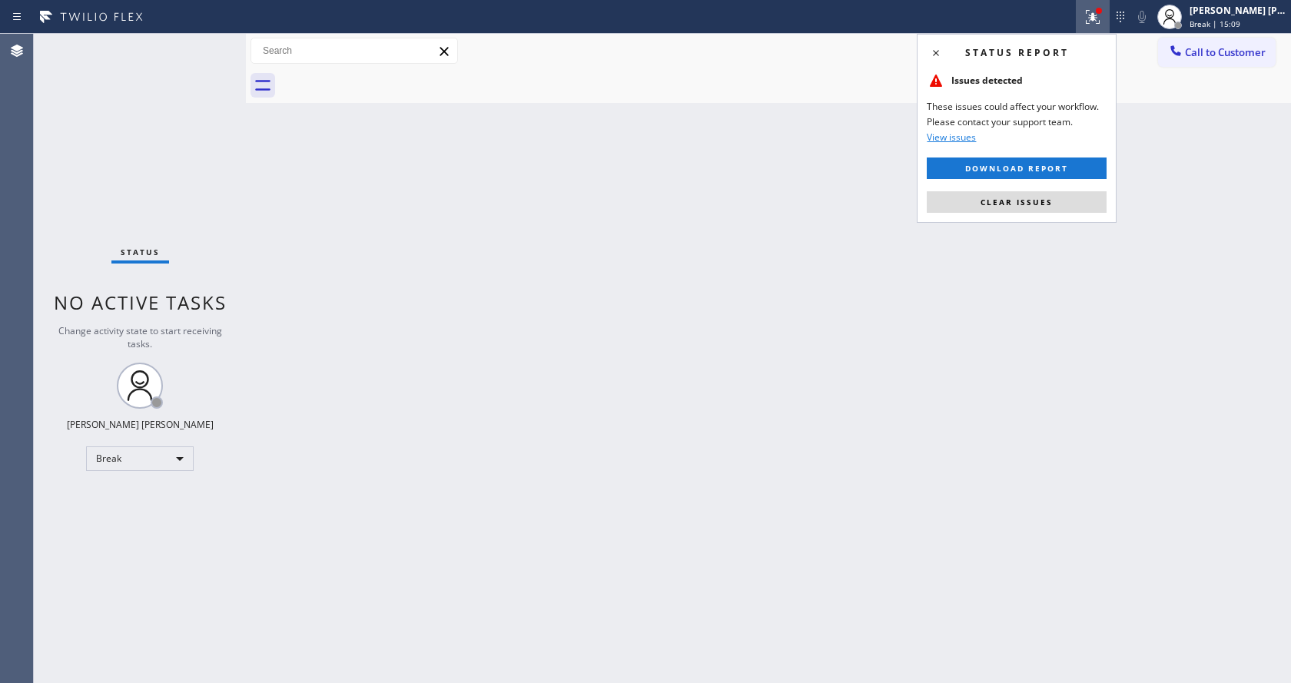
click at [1025, 199] on span "Clear issues" at bounding box center [1017, 202] width 72 height 11
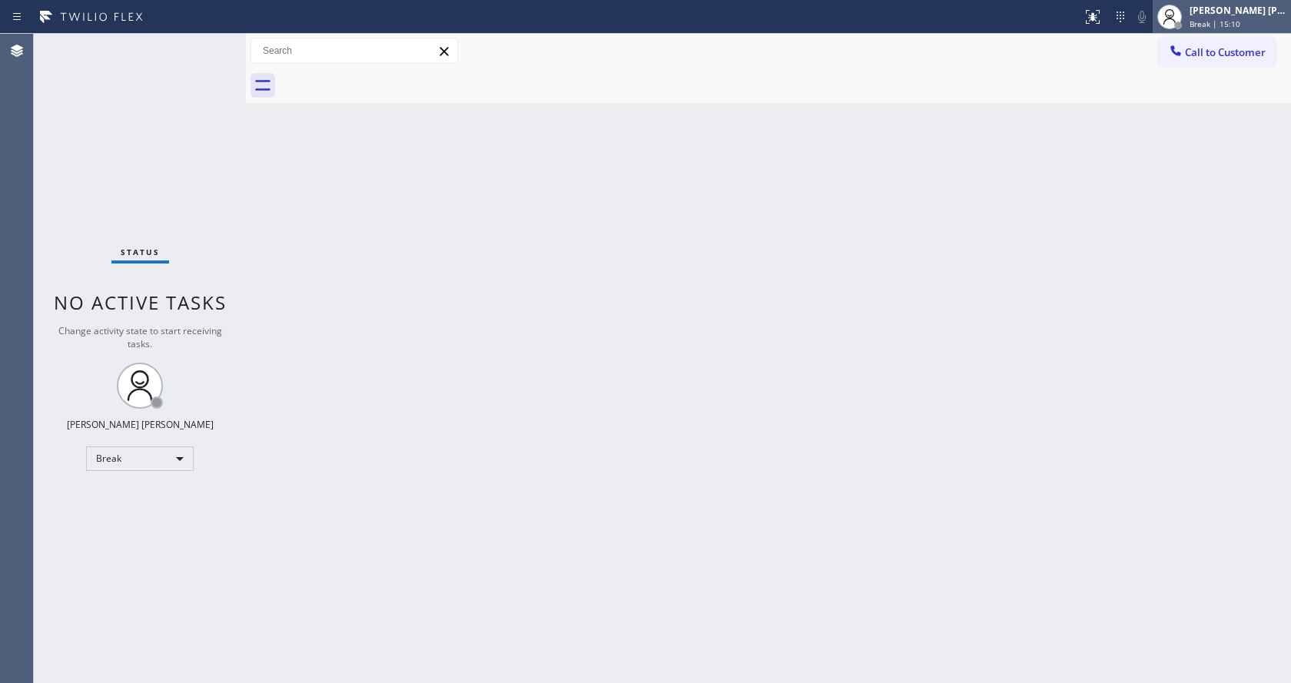
click at [1182, 24] on div at bounding box center [1179, 26] width 8 height 8
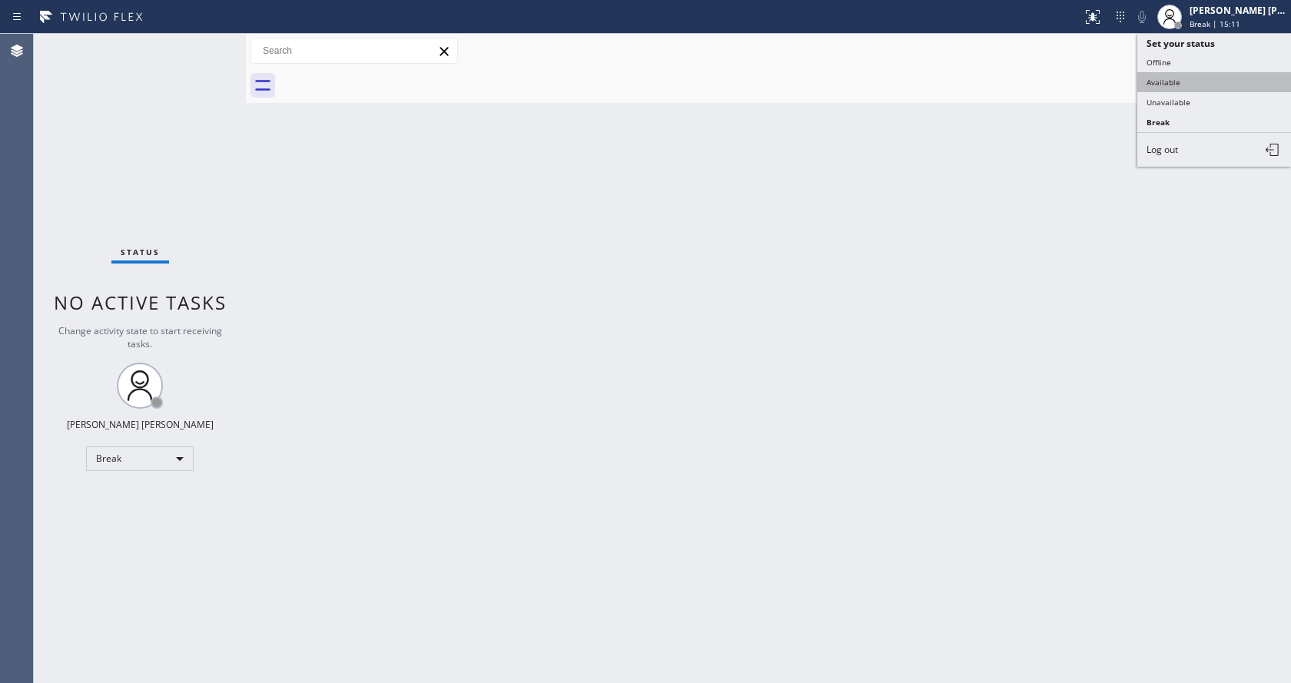
click at [1169, 86] on button "Available" at bounding box center [1215, 82] width 154 height 20
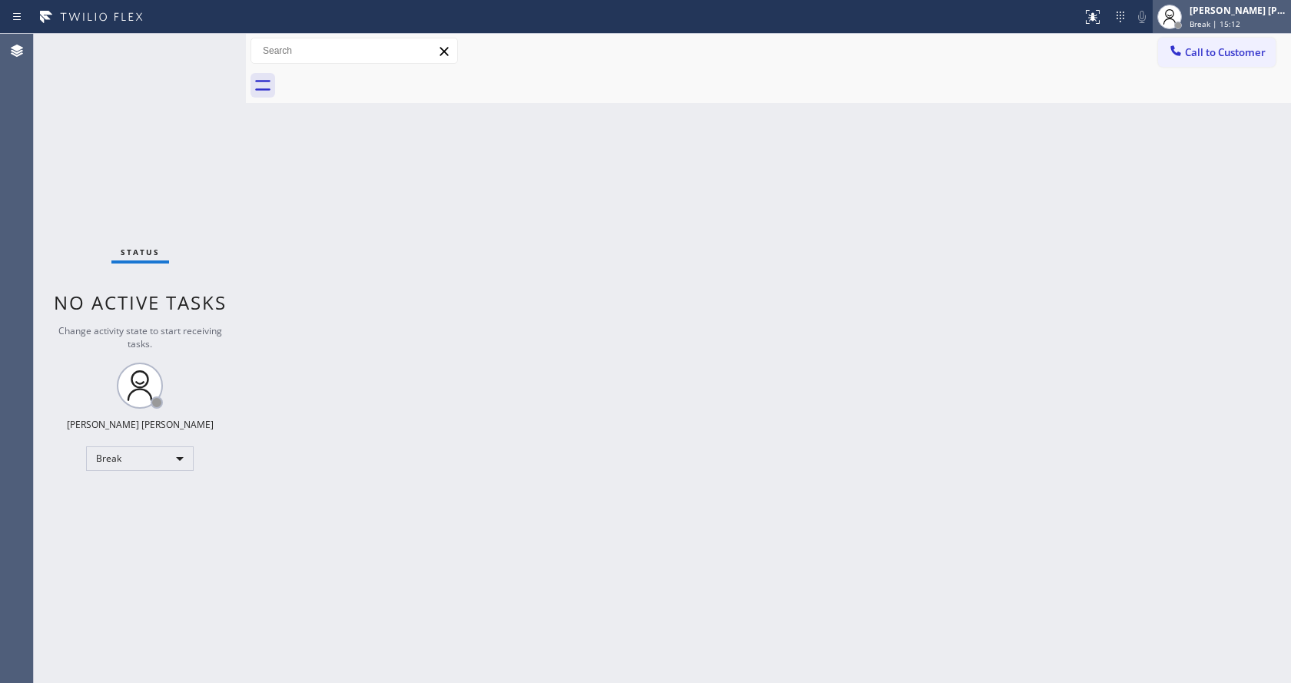
click at [1208, 25] on span "Break | 15:12" at bounding box center [1215, 23] width 51 height 11
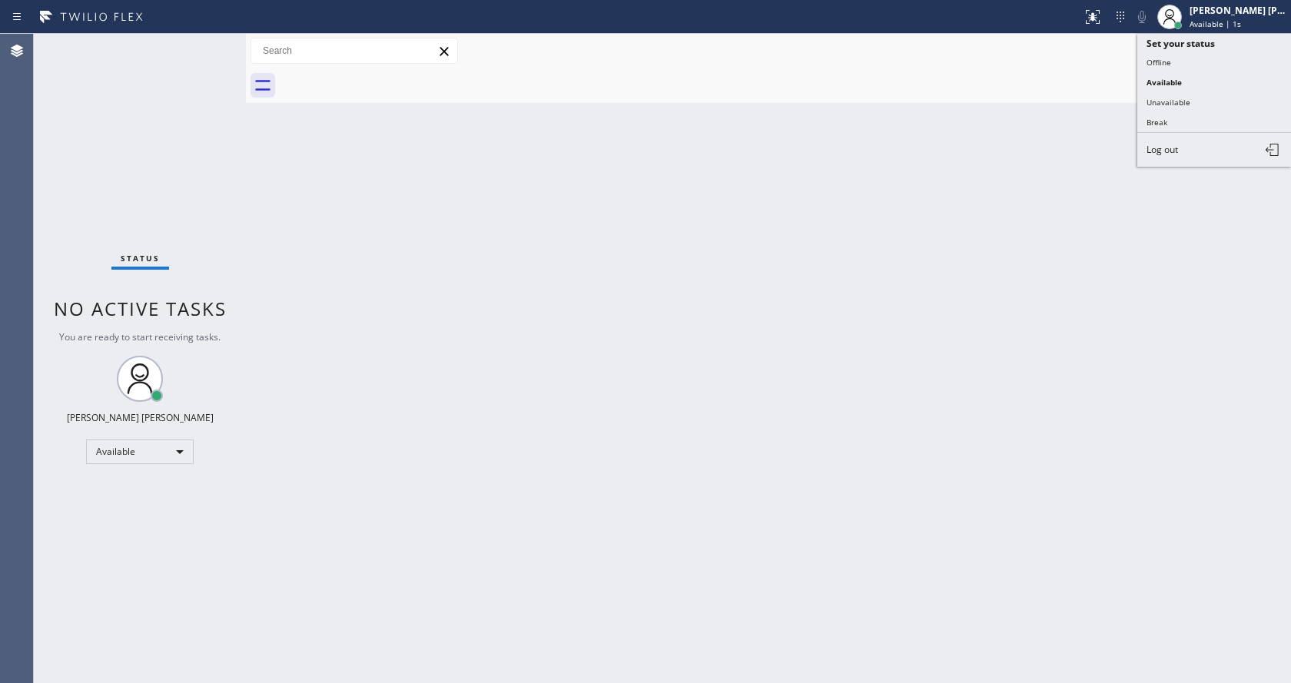
click at [992, 298] on div "Back to Dashboard Change Sender ID Customers Technicians Select a contact Outbo…" at bounding box center [768, 359] width 1045 height 650
click at [209, 158] on div "Status No active tasks You are ready to start receiving tasks. [PERSON_NAME] [P…" at bounding box center [140, 359] width 212 height 650
click at [207, 48] on div "Status No active tasks You are ready to start receiving tasks. [PERSON_NAME] [P…" at bounding box center [140, 359] width 212 height 650
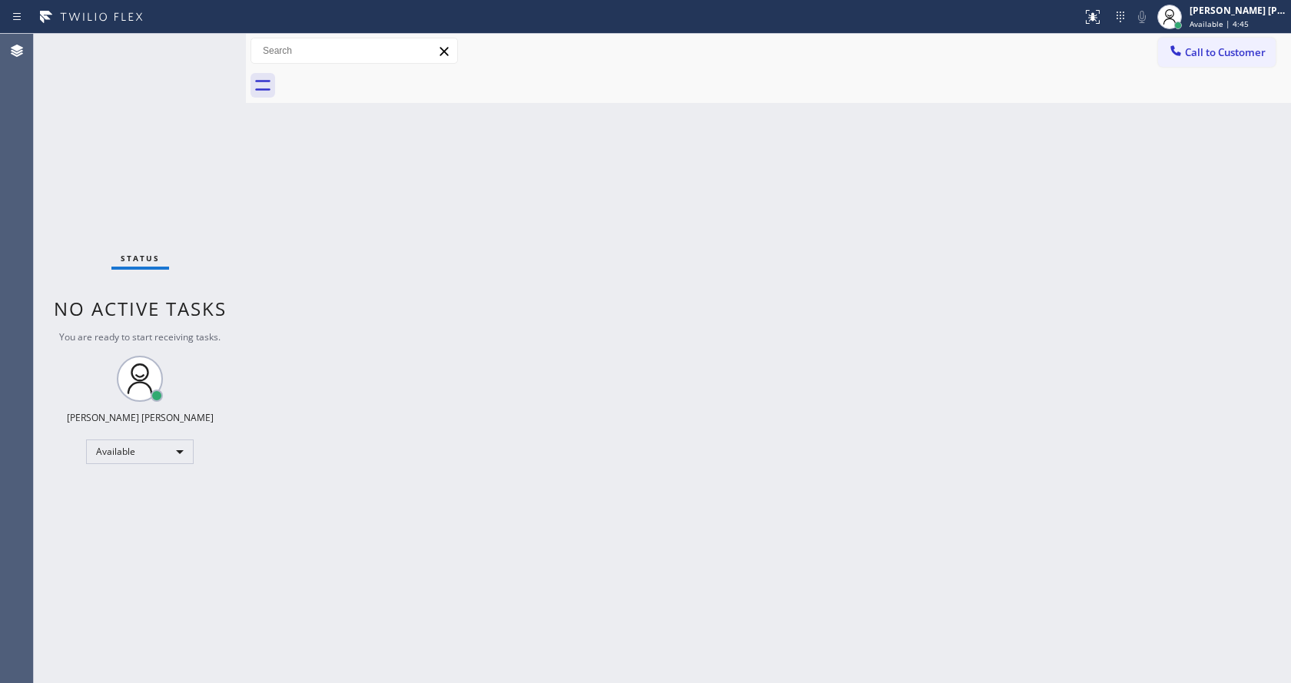
click at [241, 283] on div "Status No active tasks You are ready to start receiving tasks. [PERSON_NAME] [P…" at bounding box center [140, 359] width 212 height 650
click at [213, 43] on div "Status No active tasks You are ready to start receiving tasks. [PERSON_NAME] [P…" at bounding box center [140, 359] width 212 height 650
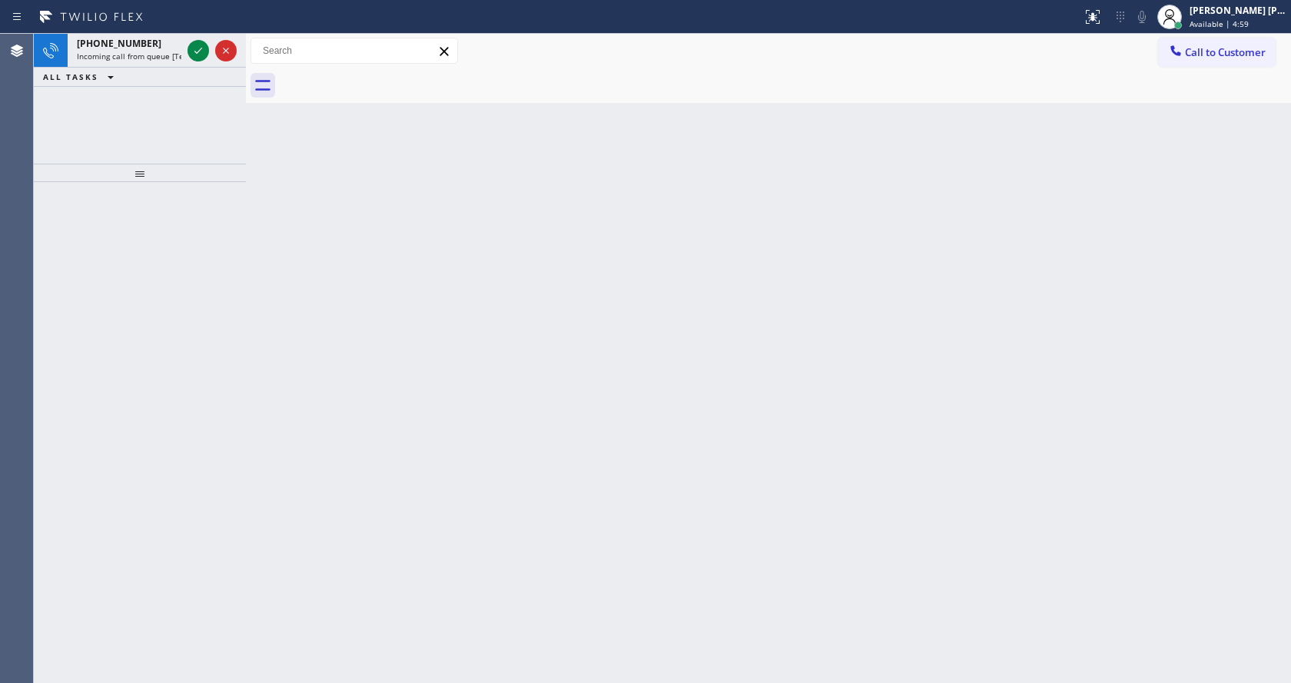
click at [307, 237] on div "Back to Dashboard Change Sender ID Customers Technicians Select a contact Outbo…" at bounding box center [768, 359] width 1045 height 650
click at [201, 45] on icon at bounding box center [198, 51] width 18 height 18
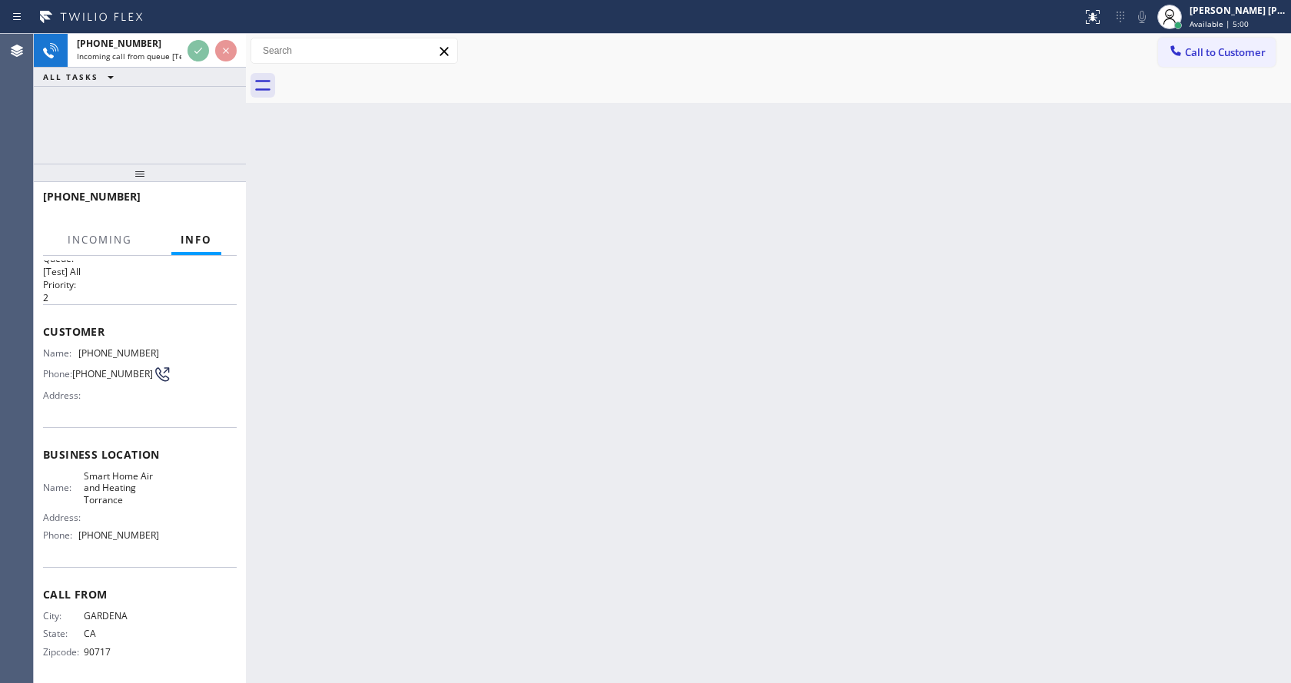
scroll to position [32, 0]
click at [603, 444] on div "Back to Dashboard Change Sender ID Customers Technicians Select a contact Outbo…" at bounding box center [768, 359] width 1045 height 650
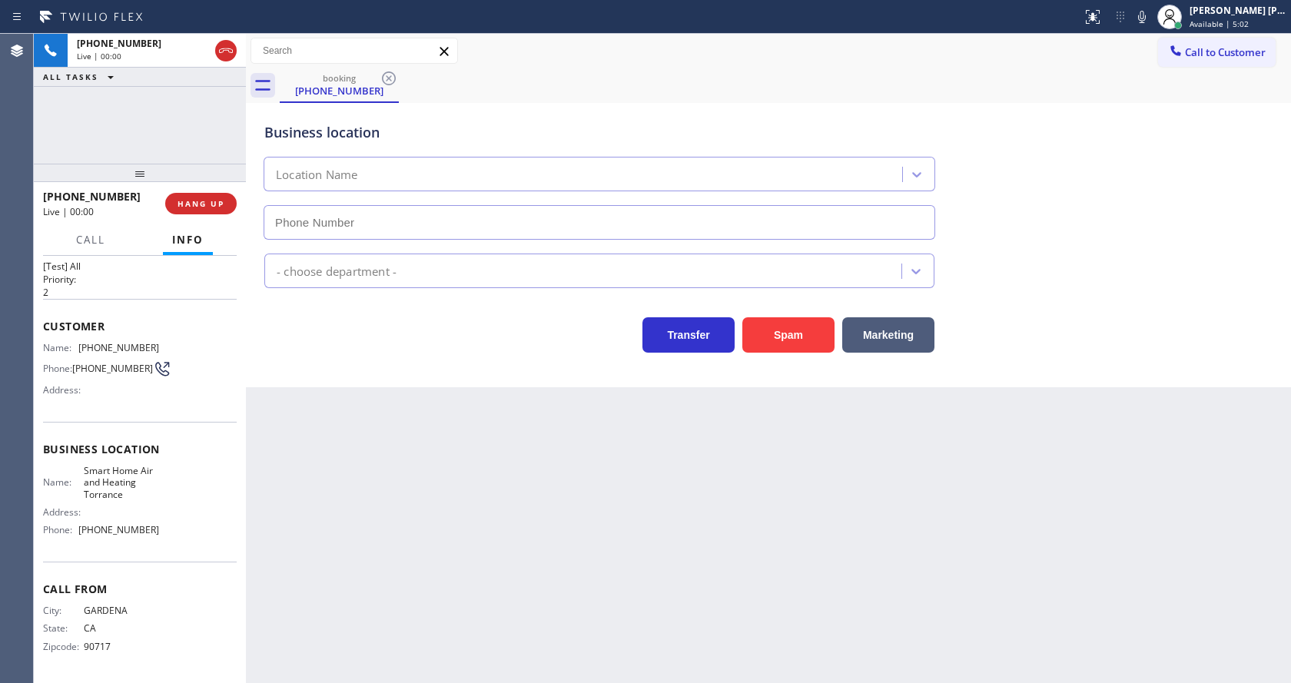
type input "[PHONE_NUMBER]"
click at [484, 420] on div "Back to Dashboard Change Sender ID Customers Technicians Select a contact Outbo…" at bounding box center [768, 359] width 1045 height 650
click at [518, 587] on div "Back to Dashboard Change Sender ID Customers Technicians Select a contact Outbo…" at bounding box center [768, 359] width 1045 height 650
drag, startPoint x: 454, startPoint y: 413, endPoint x: 851, endPoint y: 236, distance: 434.9
click at [454, 413] on div "Back to Dashboard Change Sender ID Customers Technicians Select a contact Outbo…" at bounding box center [768, 359] width 1045 height 650
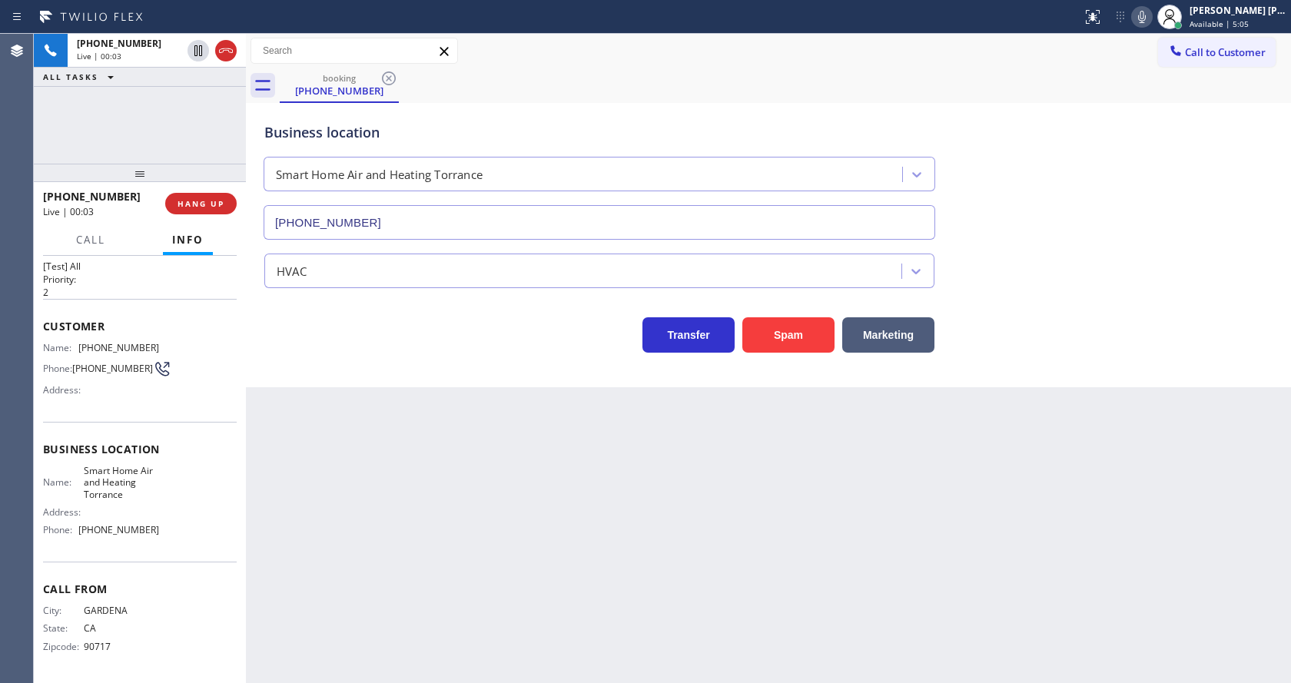
click at [1146, 14] on icon at bounding box center [1142, 17] width 18 height 18
click at [1146, 18] on icon at bounding box center [1142, 17] width 8 height 12
click at [1137, 387] on div "Business location Smart Home Air and Heating Torrance [PHONE_NUMBER] HVAC Trans…" at bounding box center [768, 245] width 1045 height 284
click at [482, 571] on div "Back to Dashboard Change Sender ID Customers Technicians Select a contact Outbo…" at bounding box center [768, 359] width 1045 height 650
click at [620, 550] on div "Back to Dashboard Change Sender ID Customers Technicians Select a contact Outbo…" at bounding box center [768, 359] width 1045 height 650
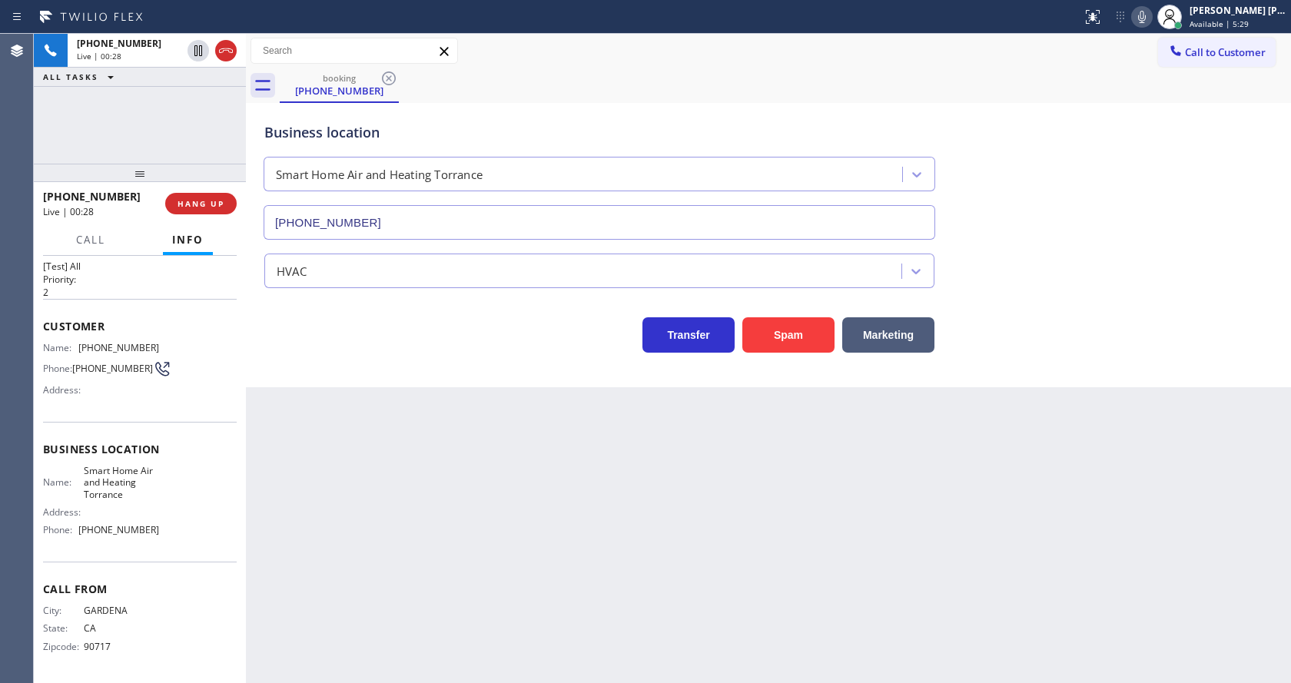
click at [381, 432] on div "Back to Dashboard Change Sender ID Customers Technicians Select a contact Outbo…" at bounding box center [768, 359] width 1045 height 650
drag, startPoint x: 376, startPoint y: 633, endPoint x: 371, endPoint y: 666, distance: 33.4
click at [376, 638] on div "Back to Dashboard Change Sender ID Customers Technicians Select a contact Outbo…" at bounding box center [768, 359] width 1045 height 650
click at [1142, 19] on icon at bounding box center [1142, 17] width 18 height 18
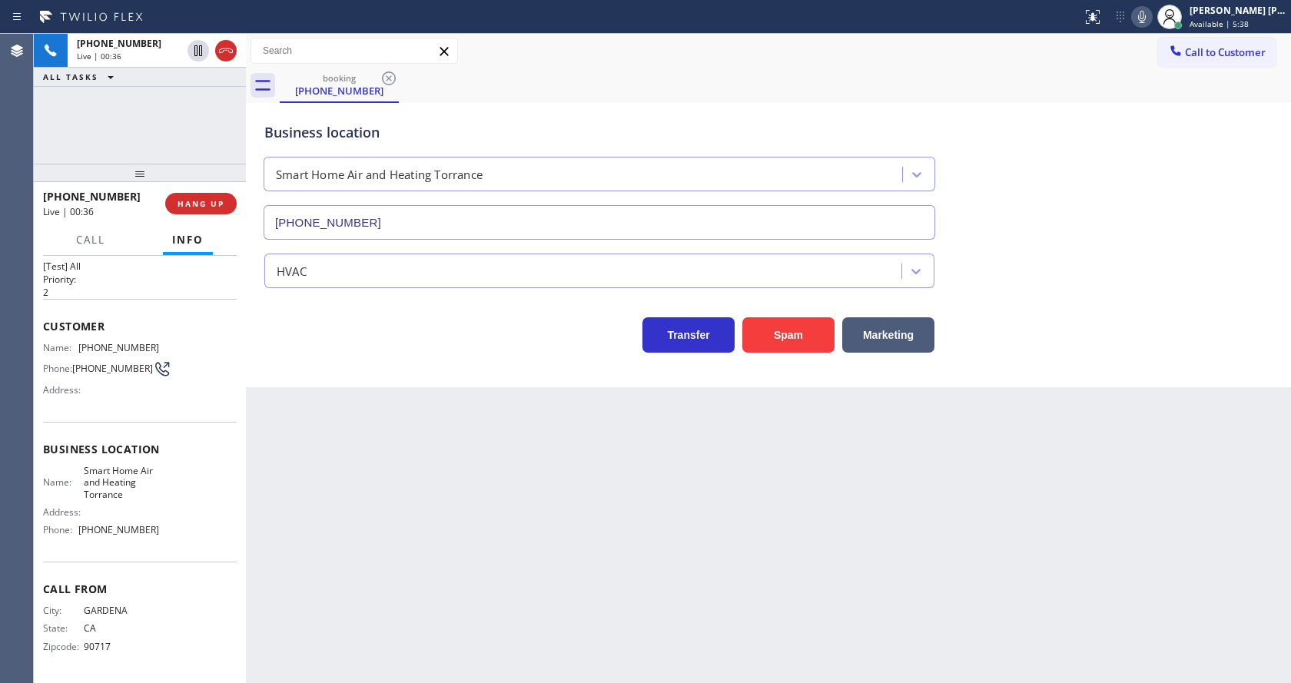
click at [1081, 455] on div "Back to Dashboard Change Sender ID Customers Technicians Select a contact Outbo…" at bounding box center [768, 359] width 1045 height 650
click at [444, 677] on div "Back to Dashboard Change Sender ID Customers Technicians Select a contact Outbo…" at bounding box center [768, 359] width 1045 height 650
click at [364, 507] on div "Back to Dashboard Change Sender ID Customers Technicians Select a contact Outbo…" at bounding box center [768, 359] width 1045 height 650
click at [653, 616] on div "Back to Dashboard Change Sender ID Customers Technicians Select a contact Outbo…" at bounding box center [768, 359] width 1045 height 650
click at [370, 593] on div "Back to Dashboard Change Sender ID Customers Technicians Select a contact Outbo…" at bounding box center [768, 359] width 1045 height 650
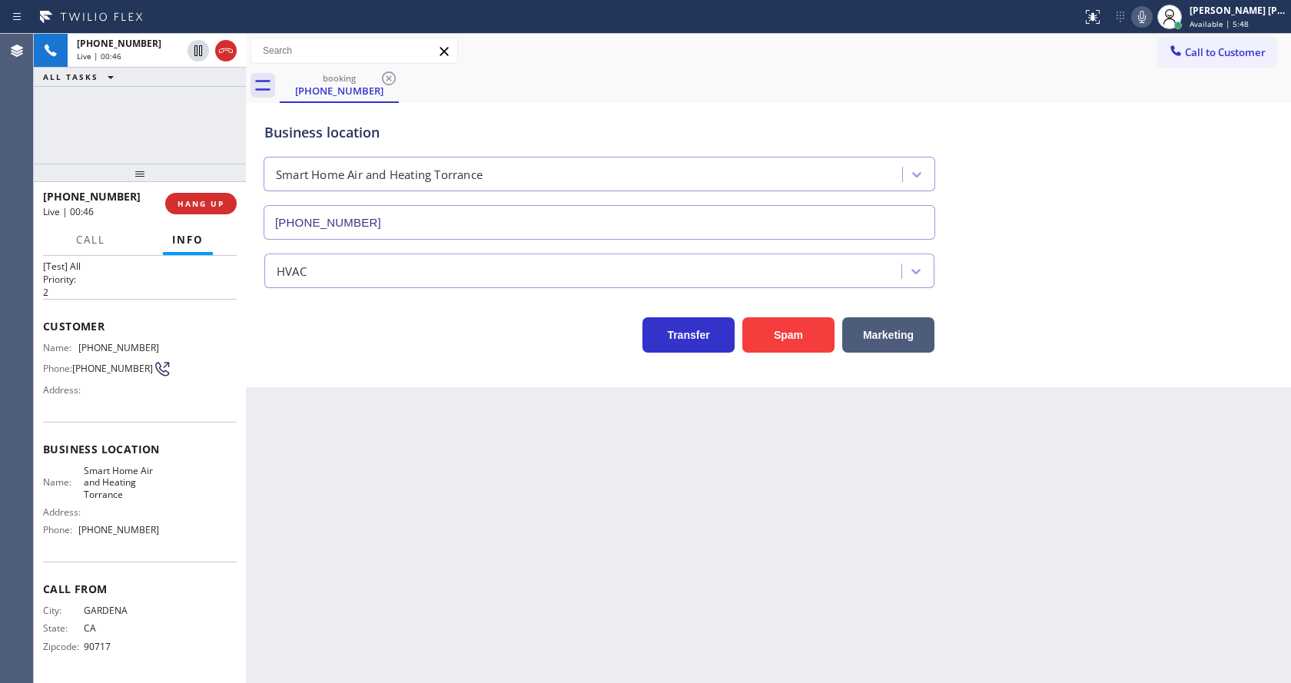
click at [349, 446] on div "Back to Dashboard Change Sender ID Customers Technicians Select a contact Outbo…" at bounding box center [768, 359] width 1045 height 650
click at [306, 310] on div "Transfer Spam Marketing" at bounding box center [599, 331] width 676 height 43
click at [322, 476] on div "Back to Dashboard Change Sender ID Customers Technicians Select a contact Outbo…" at bounding box center [768, 359] width 1045 height 650
click at [91, 237] on span "Call" at bounding box center [90, 240] width 29 height 14
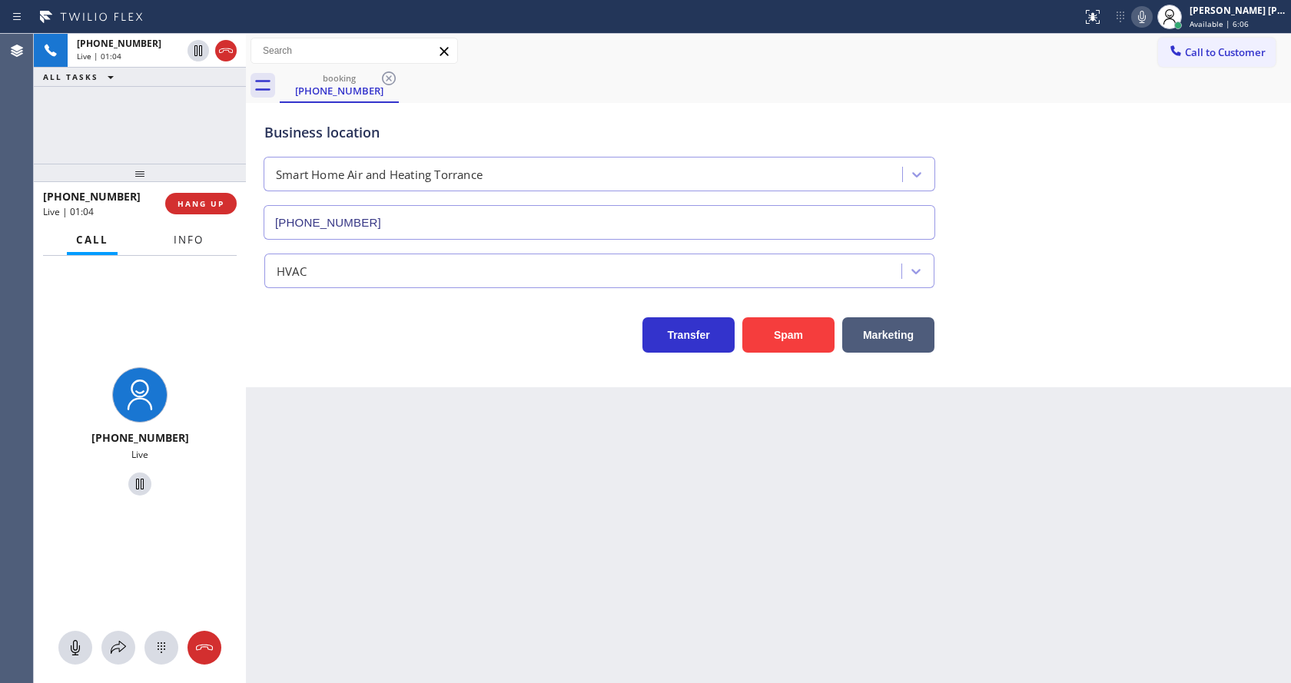
click at [179, 244] on span "Info" at bounding box center [189, 240] width 30 height 14
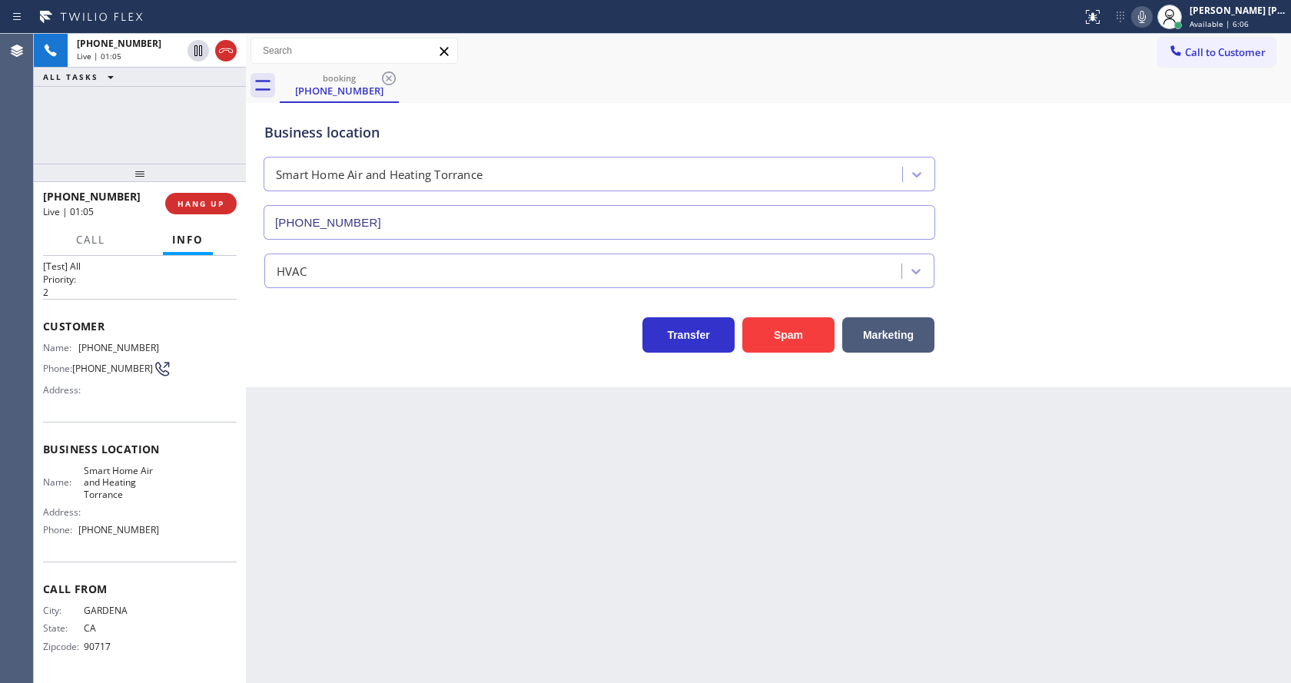
click at [424, 533] on div "Back to Dashboard Change Sender ID Customers Technicians Select a contact Outbo…" at bounding box center [768, 359] width 1045 height 650
click at [390, 433] on div "Back to Dashboard Change Sender ID Customers Technicians Select a contact Outbo…" at bounding box center [768, 359] width 1045 height 650
click at [204, 204] on span "HANG UP" at bounding box center [201, 203] width 47 height 11
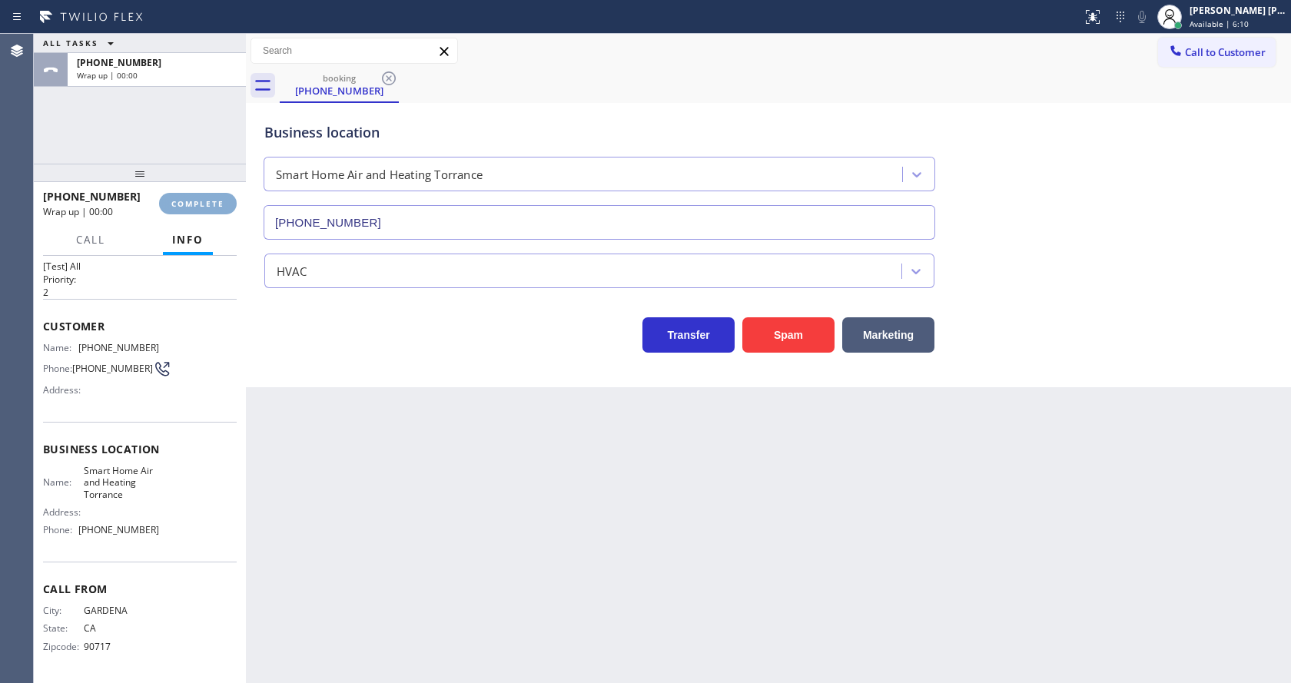
click at [204, 204] on span "COMPLETE" at bounding box center [197, 203] width 53 height 11
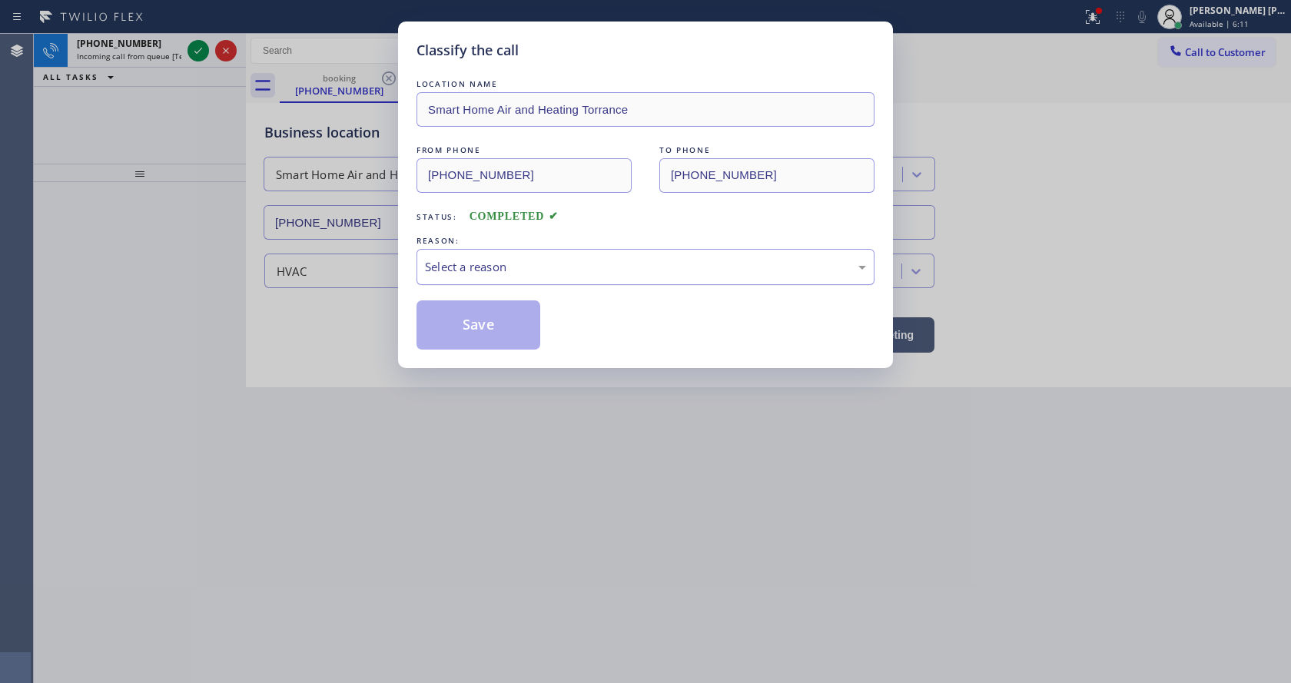
click at [526, 260] on div "Select a reason" at bounding box center [645, 267] width 441 height 18
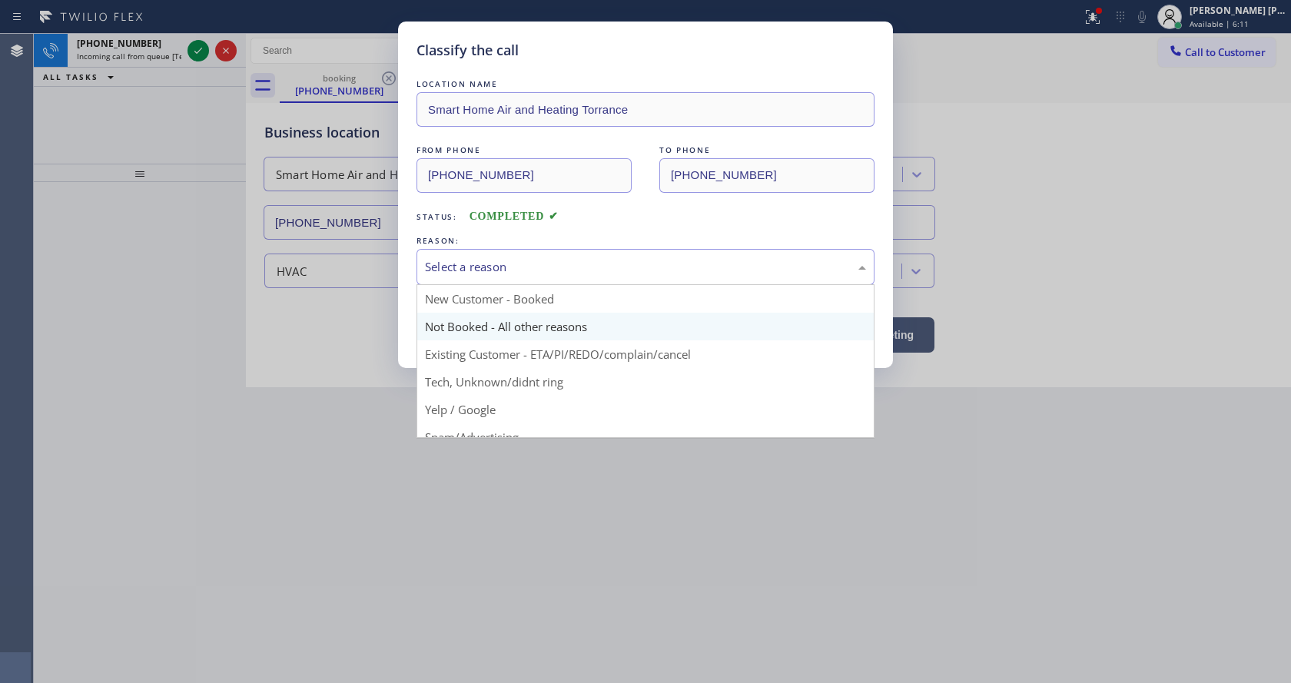
click at [485, 322] on button "Save" at bounding box center [479, 325] width 124 height 49
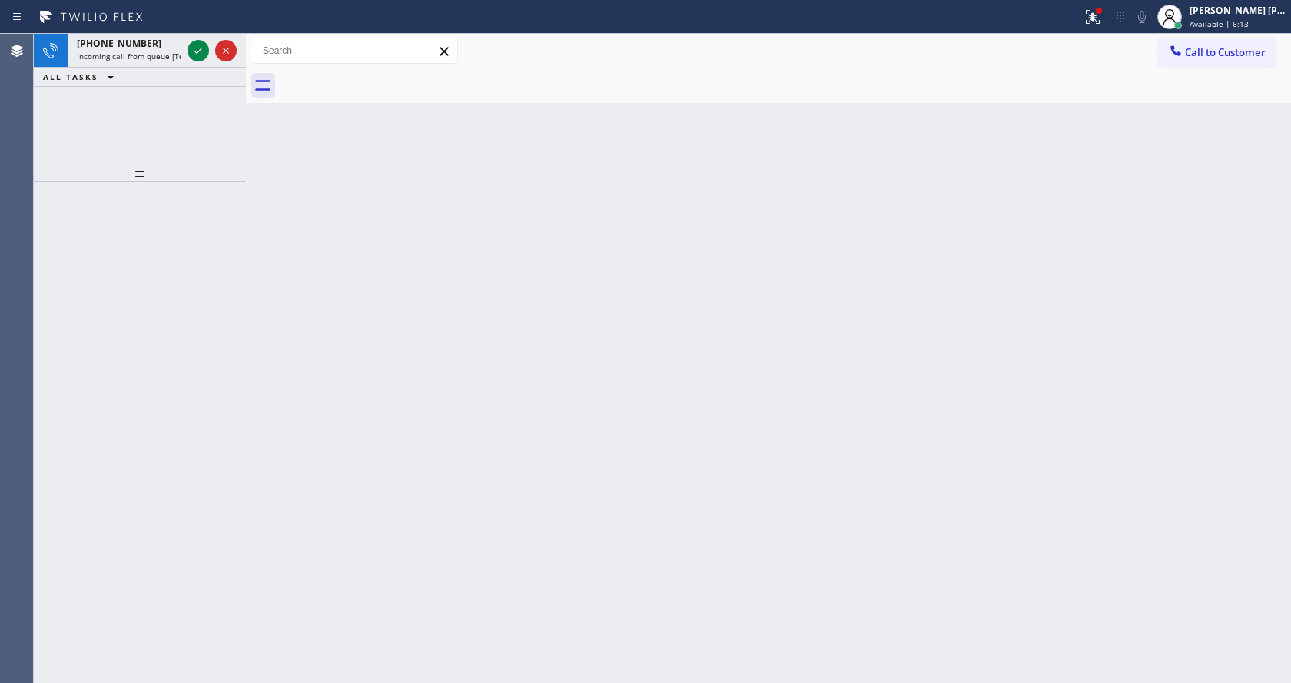
click at [167, 48] on div "[PHONE_NUMBER]" at bounding box center [129, 43] width 105 height 13
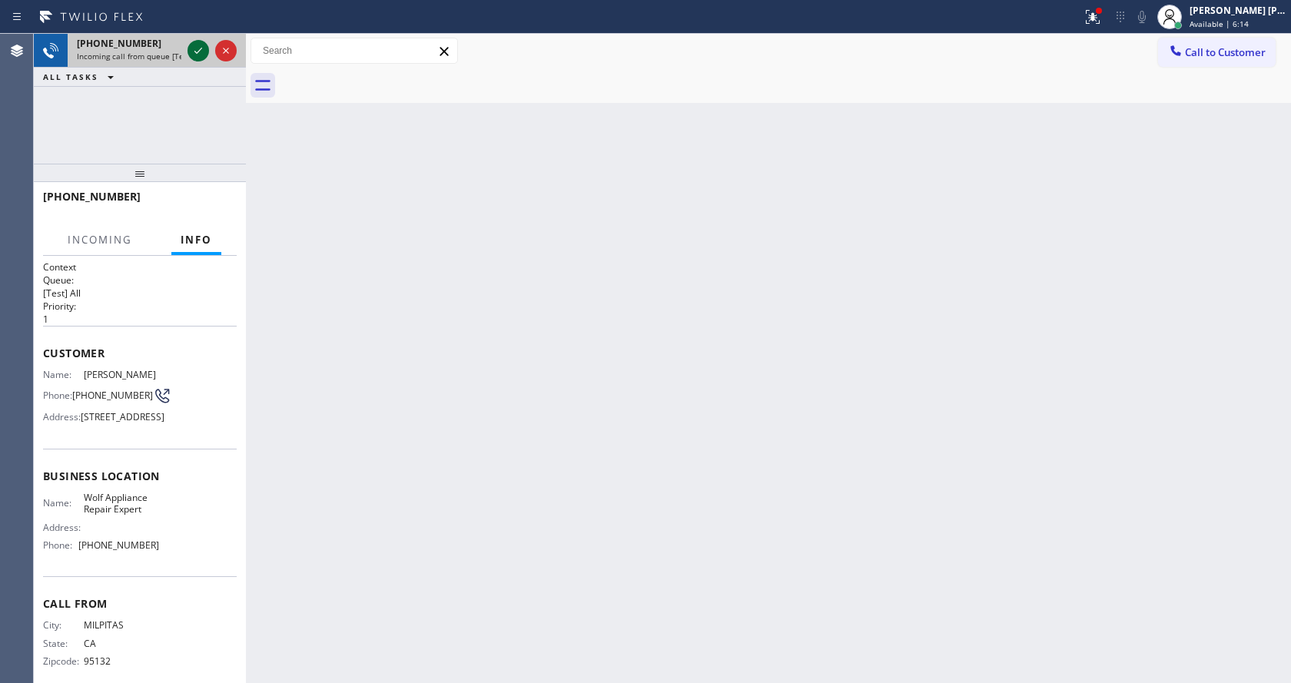
click at [200, 55] on icon at bounding box center [198, 51] width 18 height 18
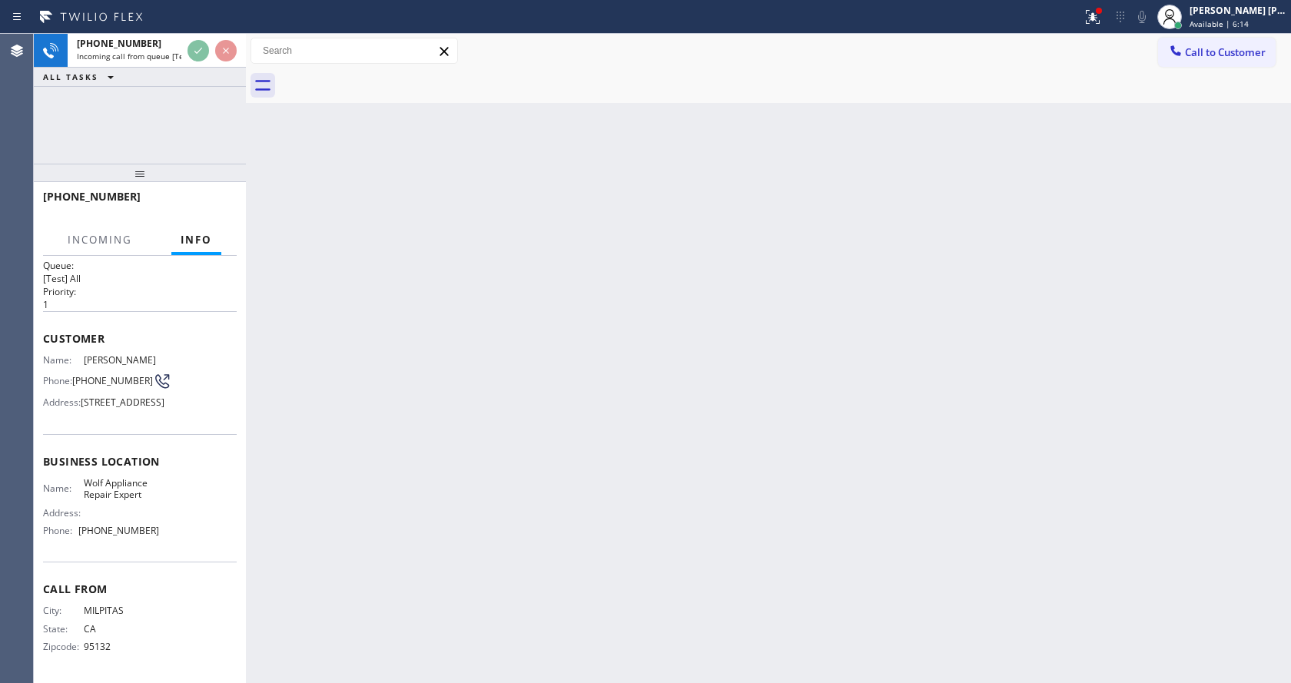
scroll to position [44, 0]
click at [503, 385] on div "Back to Dashboard Change Sender ID Customers Technicians Select a contact Outbo…" at bounding box center [768, 359] width 1045 height 650
click at [487, 540] on div "Back to Dashboard Change Sender ID Customers Technicians Select a contact Outbo…" at bounding box center [768, 359] width 1045 height 650
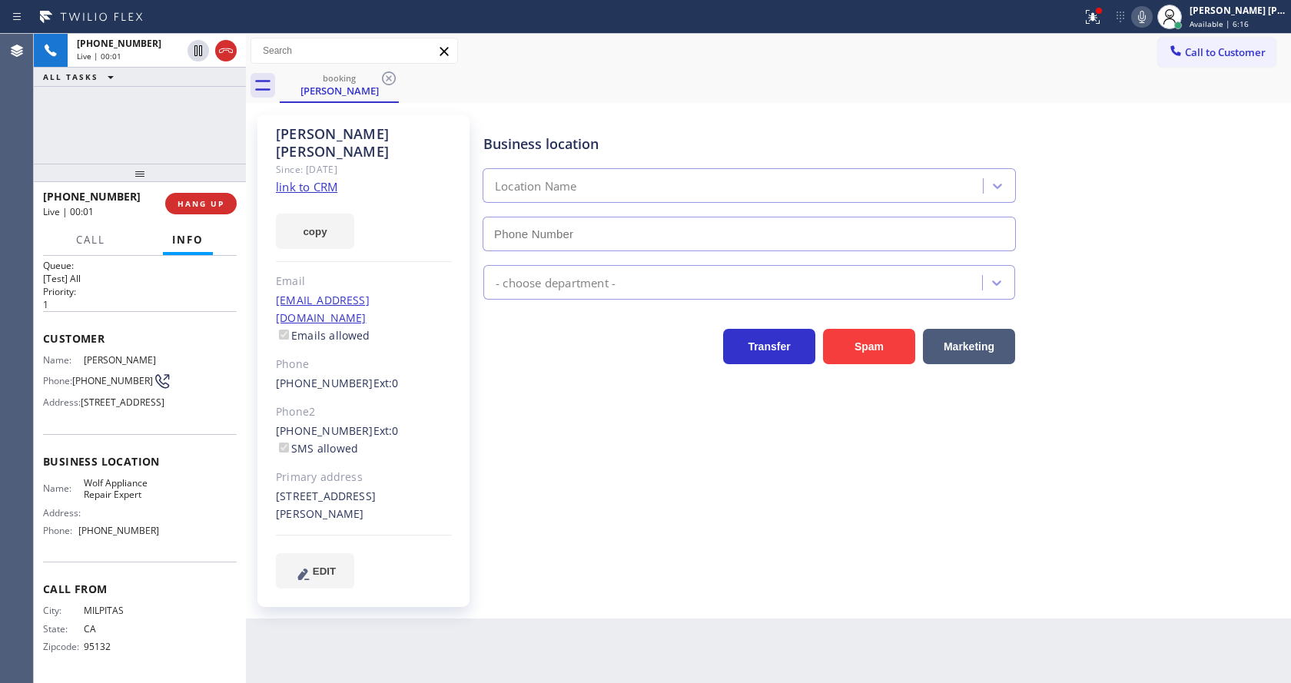
type input "[PHONE_NUMBER]"
click at [444, 375] on div "[PHONE_NUMBER] Ext: 0" at bounding box center [364, 384] width 176 height 18
click at [610, 417] on div "Business location Wolf Appliance Repair Expert [PHONE_NUMBER] Appliance Repair …" at bounding box center [883, 351] width 807 height 466
click at [324, 179] on link "link to CRM" at bounding box center [306, 186] width 61 height 15
click at [715, 601] on div "Back to Dashboard Change Sender ID Customers Technicians Select a contact Outbo…" at bounding box center [768, 359] width 1045 height 650
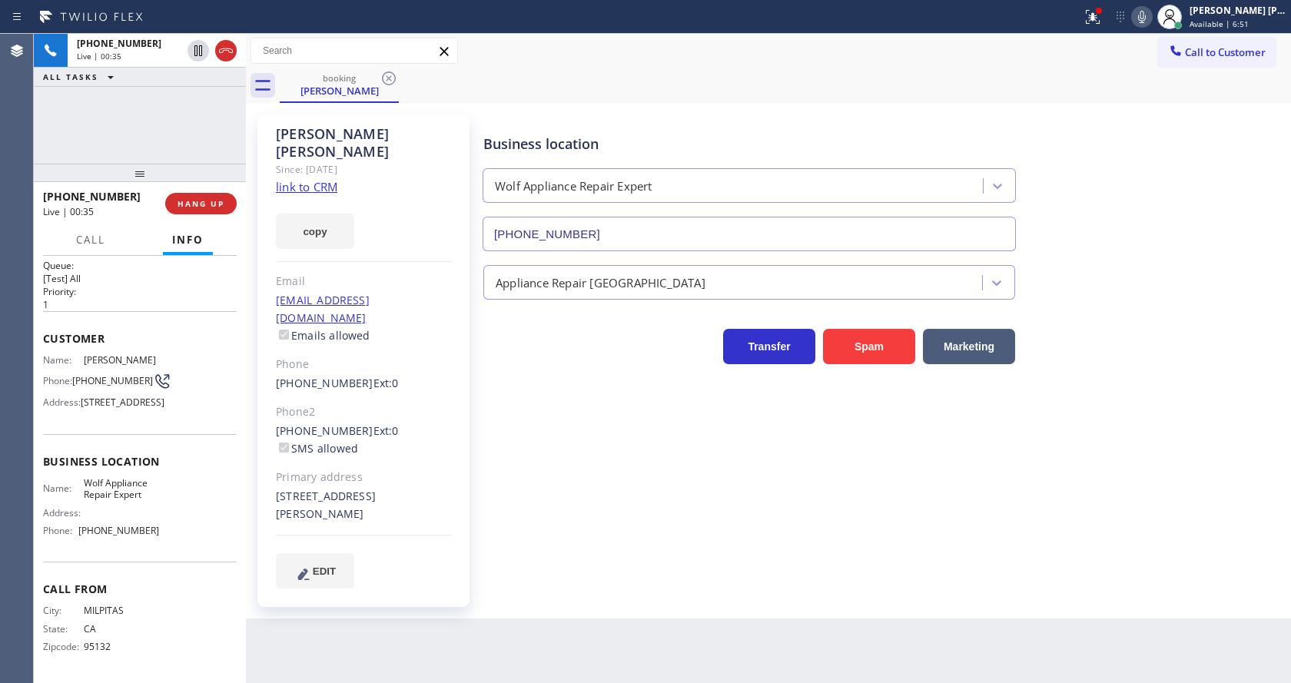
click at [380, 582] on div "[PERSON_NAME] Since: [DATE] link to CRM copy Email [EMAIL_ADDRESS][DOMAIN_NAME]…" at bounding box center [768, 361] width 1045 height 516
click at [202, 202] on span "HANG UP" at bounding box center [201, 203] width 47 height 11
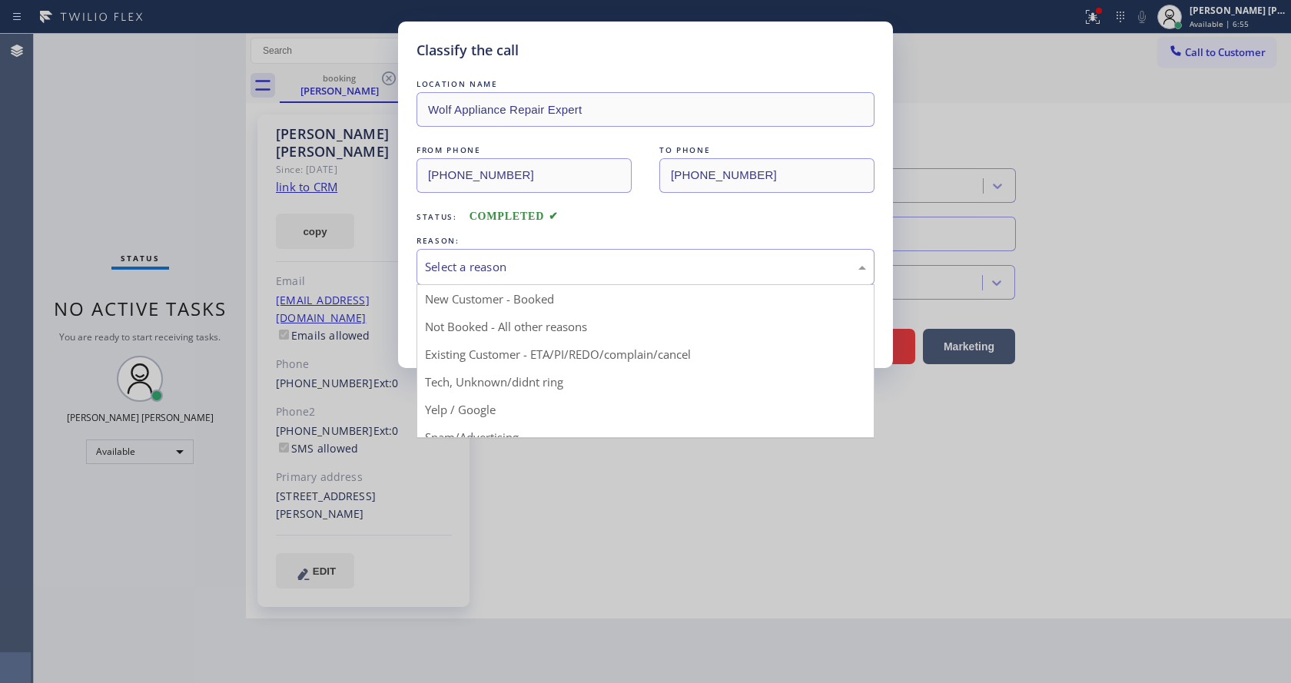
click at [572, 255] on div "Select a reason" at bounding box center [646, 267] width 458 height 36
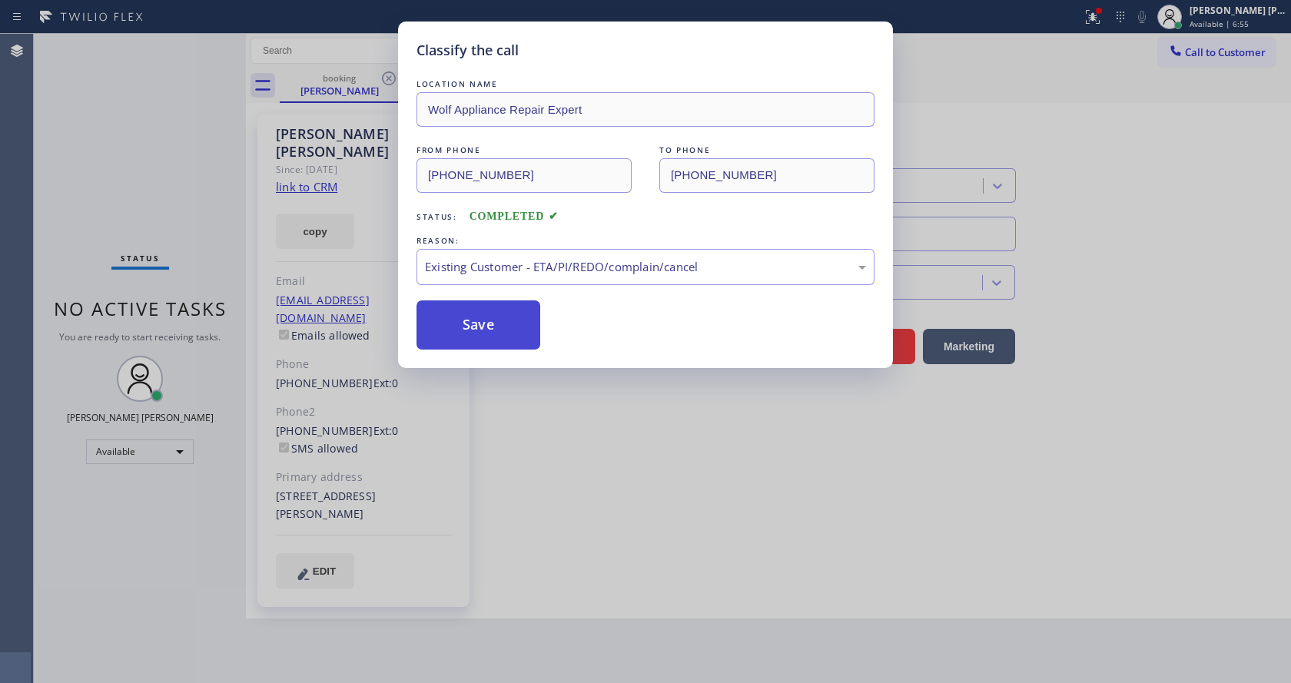
click at [482, 335] on button "Save" at bounding box center [479, 325] width 124 height 49
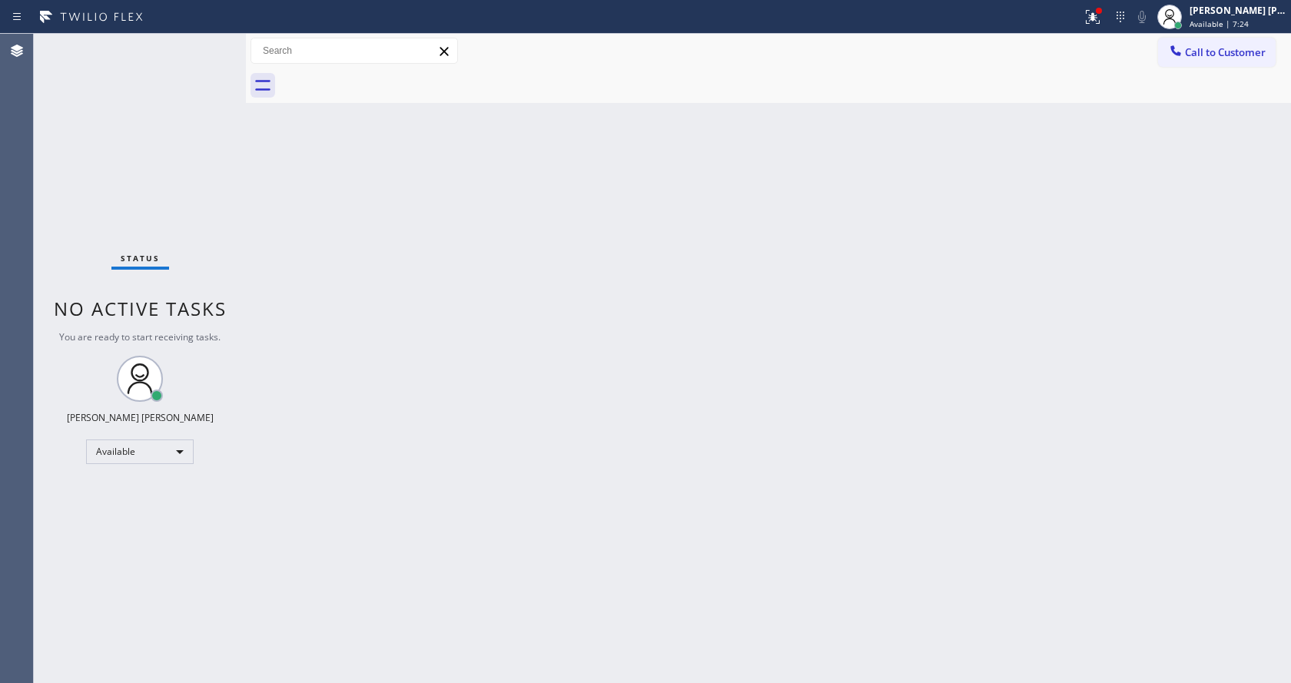
click at [534, 494] on div "Back to Dashboard Change Sender ID Customers Technicians Select a contact Outbo…" at bounding box center [768, 359] width 1045 height 650
click at [123, 188] on div "Status No active tasks You are ready to start receiving tasks. [PERSON_NAME] [P…" at bounding box center [140, 359] width 212 height 650
click at [1095, 16] on icon at bounding box center [1090, 15] width 9 height 11
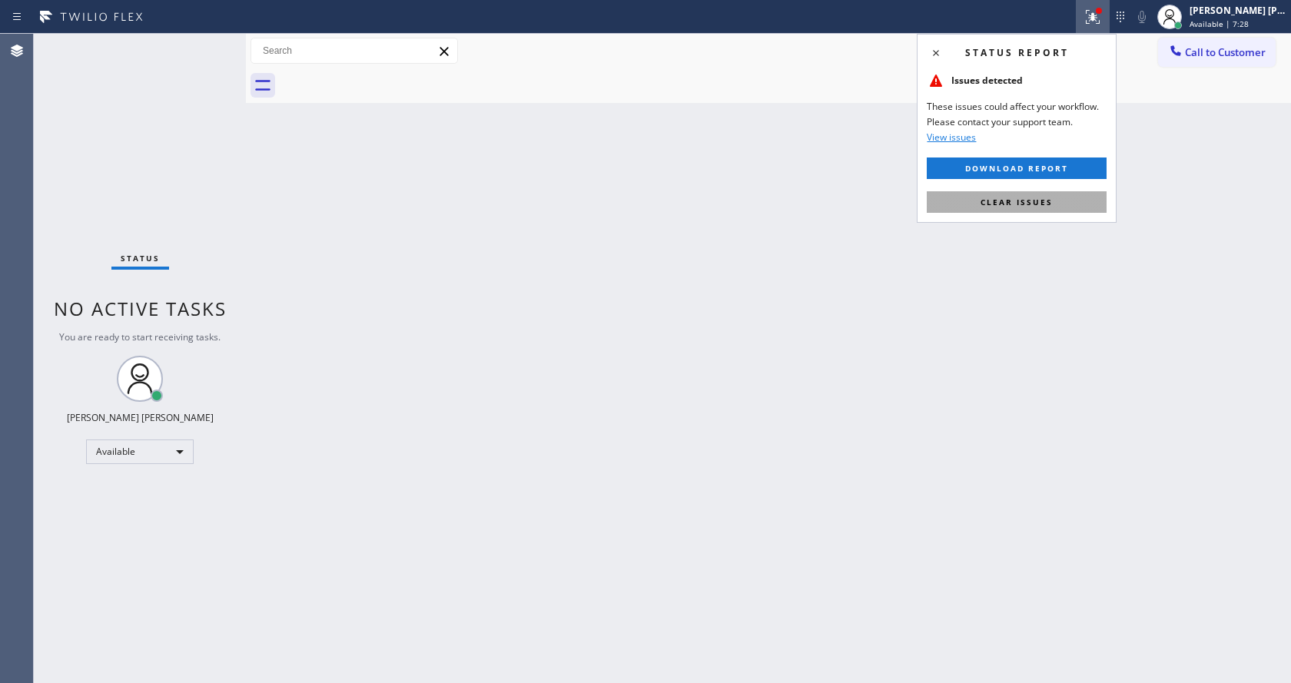
click at [1049, 201] on span "Clear issues" at bounding box center [1017, 202] width 72 height 11
click at [1049, 201] on div "Back to Dashboard Change Sender ID Customers Technicians Select a contact Outbo…" at bounding box center [768, 359] width 1045 height 650
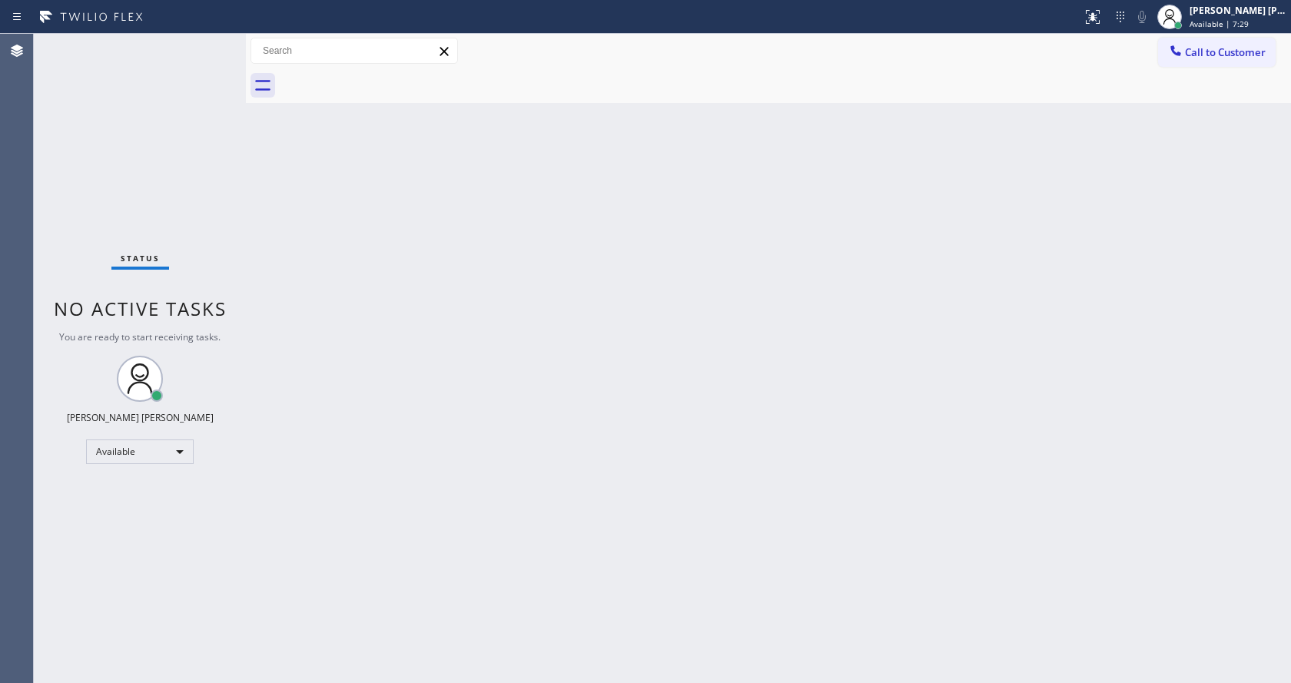
drag, startPoint x: 154, startPoint y: 194, endPoint x: 137, endPoint y: 131, distance: 65.3
click at [149, 180] on div "Status No active tasks You are ready to start receiving tasks. [PERSON_NAME] [P…" at bounding box center [140, 359] width 212 height 650
click at [211, 44] on div "Status No active tasks You are ready to start receiving tasks. [PERSON_NAME] [P…" at bounding box center [140, 359] width 212 height 650
click at [683, 372] on div "Back to Dashboard Change Sender ID Customers Technicians Select a contact Outbo…" at bounding box center [768, 359] width 1045 height 650
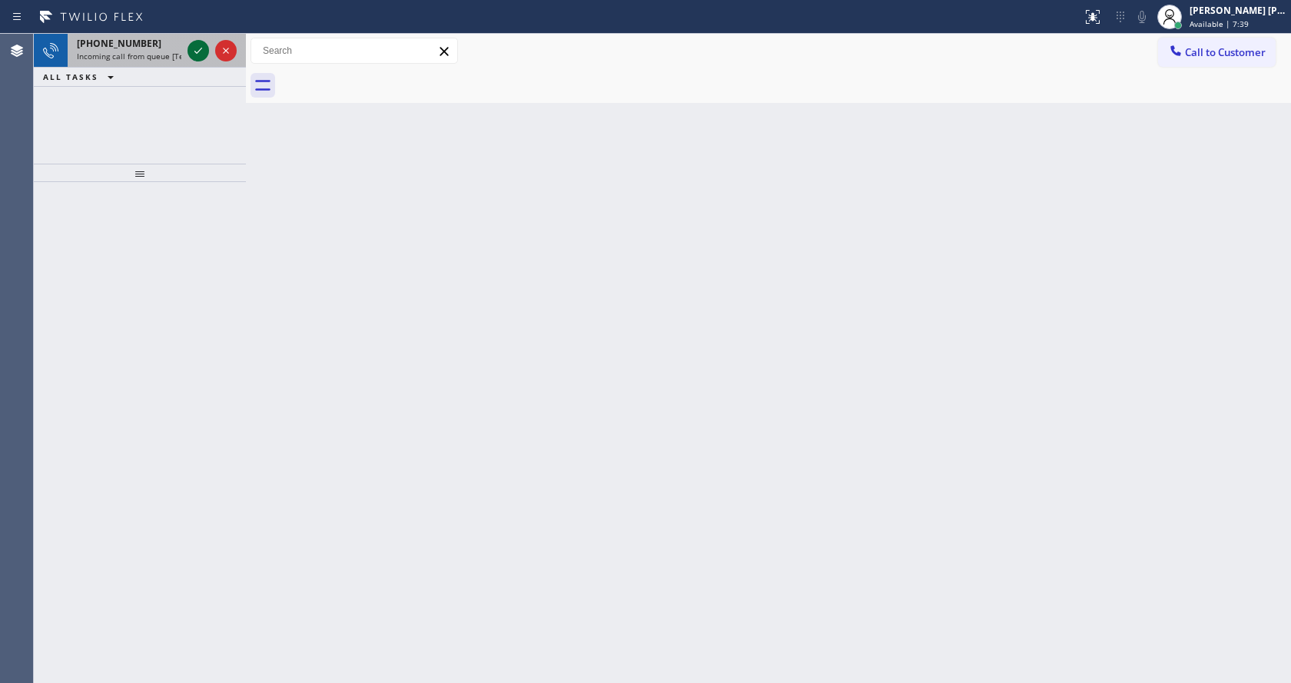
click at [201, 45] on icon at bounding box center [198, 51] width 18 height 18
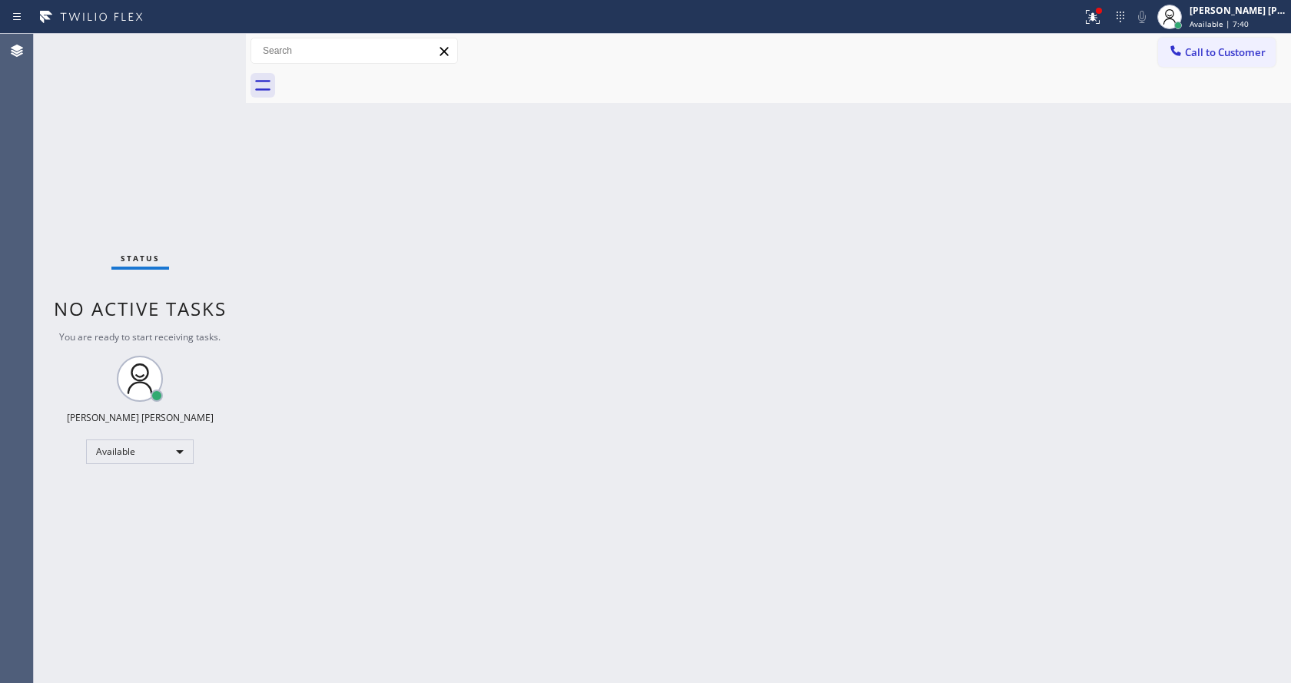
click at [610, 368] on div "Back to Dashboard Change Sender ID Customers Technicians Select a contact Outbo…" at bounding box center [768, 359] width 1045 height 650
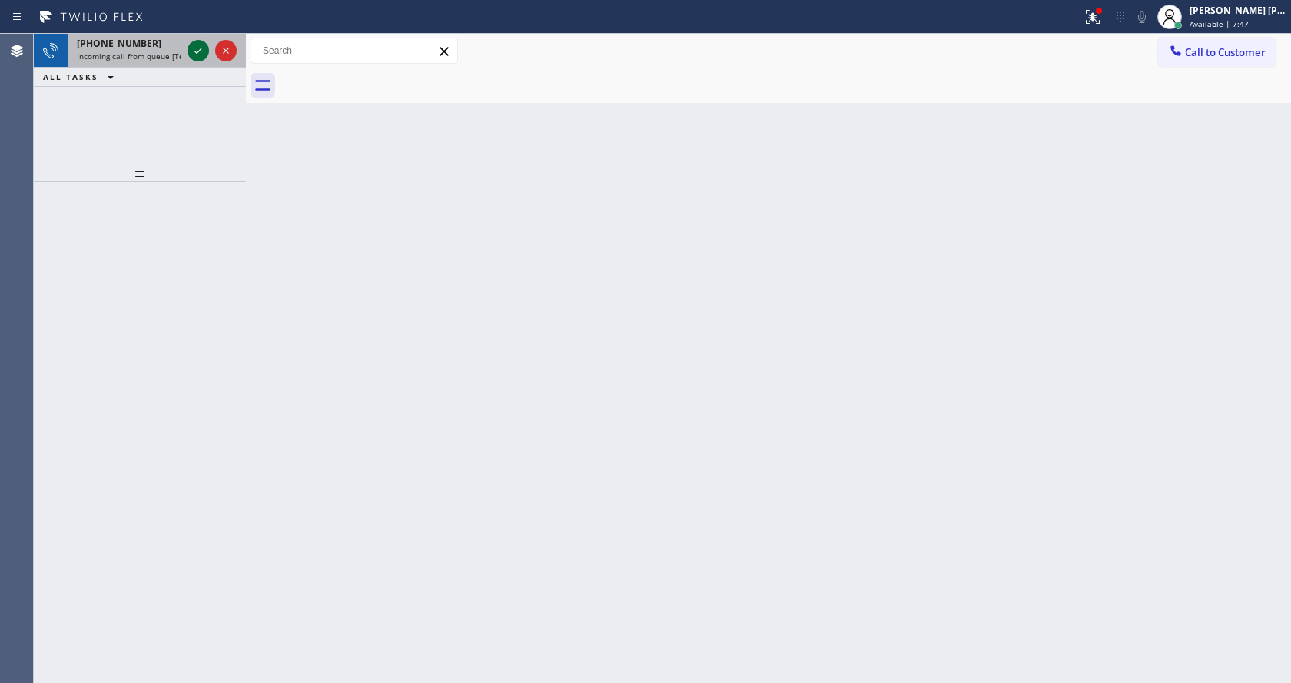
click at [204, 55] on icon at bounding box center [198, 51] width 18 height 18
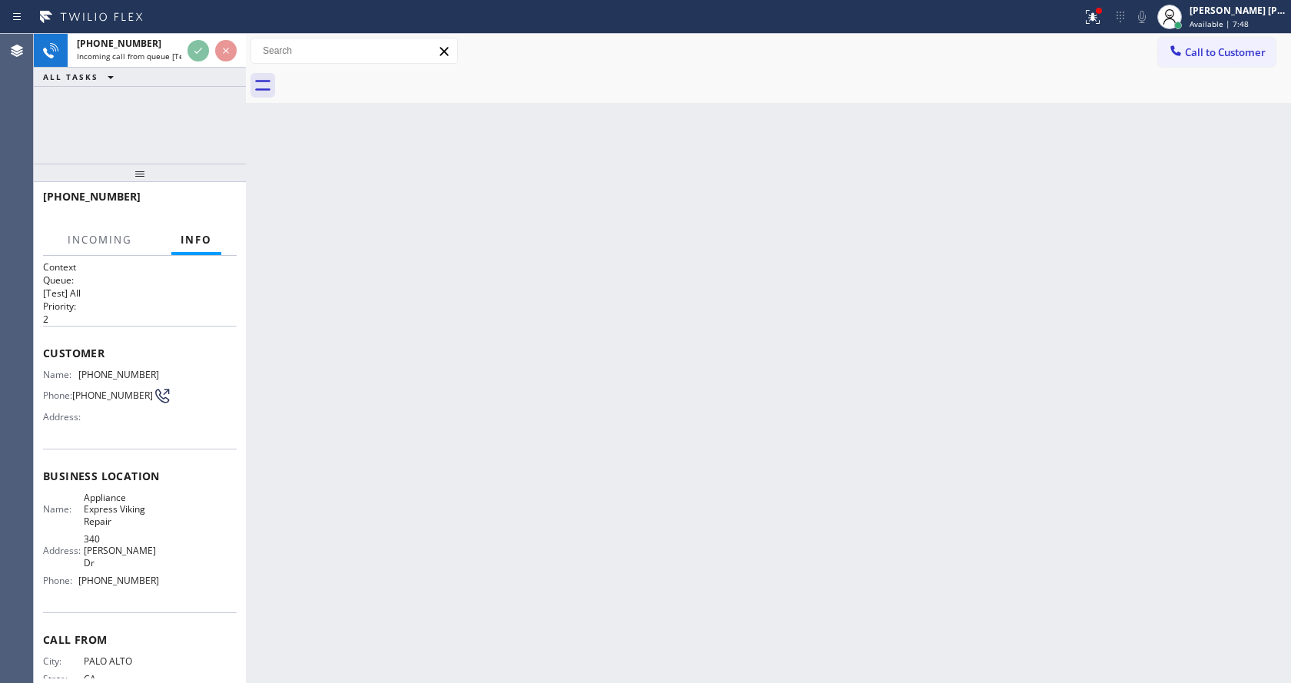
scroll to position [32, 0]
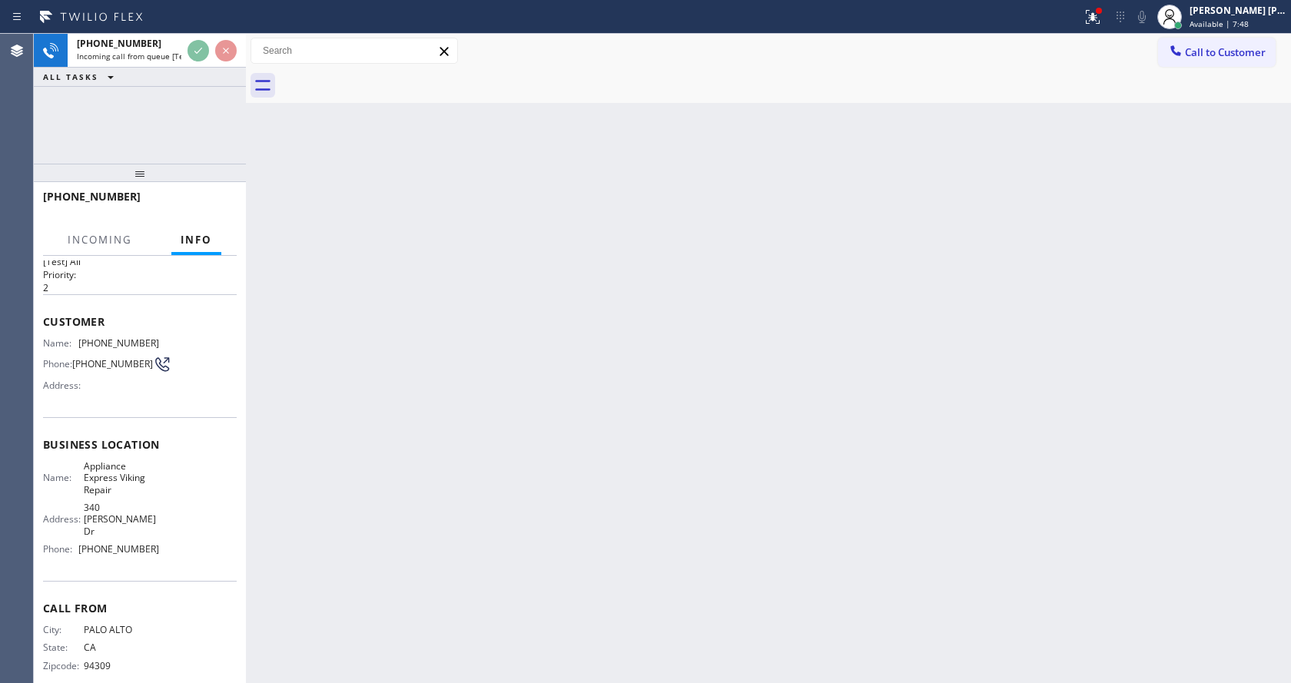
click at [393, 462] on div "Back to Dashboard Change Sender ID Customers Technicians Select a contact Outbo…" at bounding box center [768, 359] width 1045 height 650
click at [731, 436] on div "Back to Dashboard Change Sender ID Customers Technicians Select a contact Outbo…" at bounding box center [768, 359] width 1045 height 650
click at [400, 396] on div "Back to Dashboard Change Sender ID Customers Technicians Select a contact Outbo…" at bounding box center [768, 359] width 1045 height 650
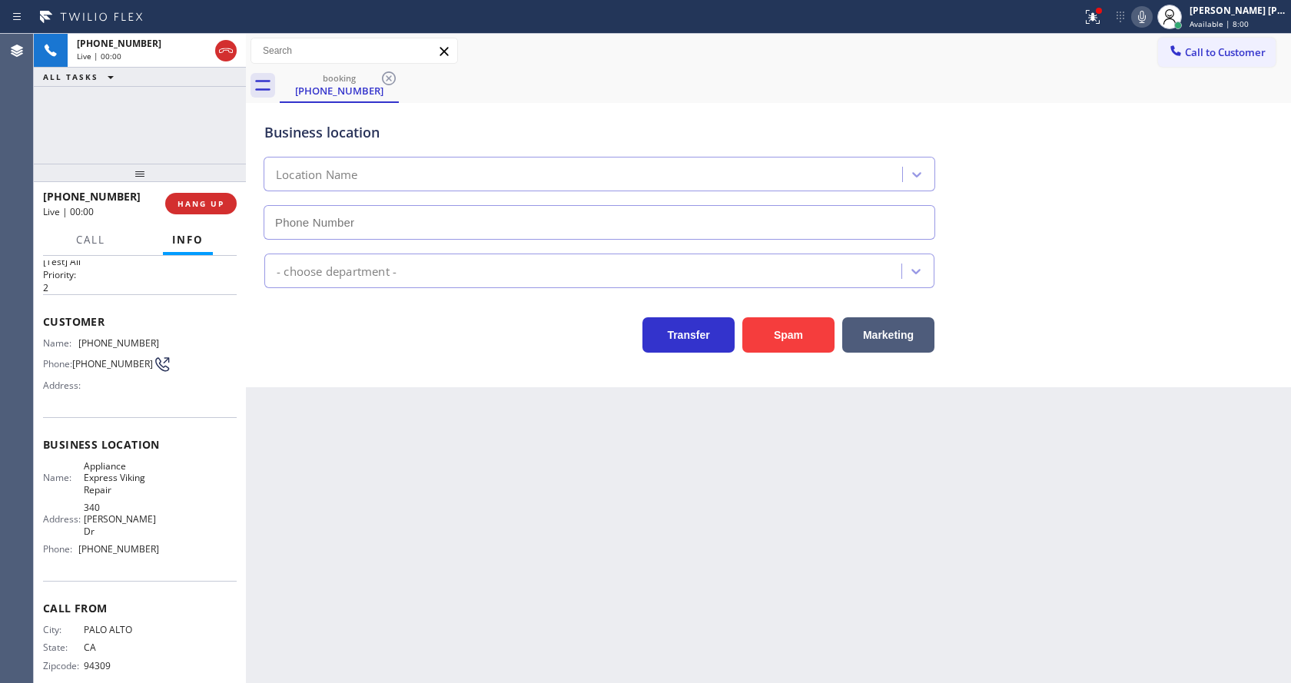
type input "[PHONE_NUMBER]"
click at [390, 470] on div "Back to Dashboard Change Sender ID Customers Technicians Select a contact Outbo…" at bounding box center [768, 359] width 1045 height 650
click at [488, 517] on div "Back to Dashboard Change Sender ID Customers Technicians Select a contact Outbo…" at bounding box center [768, 359] width 1045 height 650
drag, startPoint x: 344, startPoint y: 493, endPoint x: 361, endPoint y: 570, distance: 78.7
click at [344, 493] on div "Back to Dashboard Change Sender ID Customers Technicians Select a contact Outbo…" at bounding box center [768, 359] width 1045 height 650
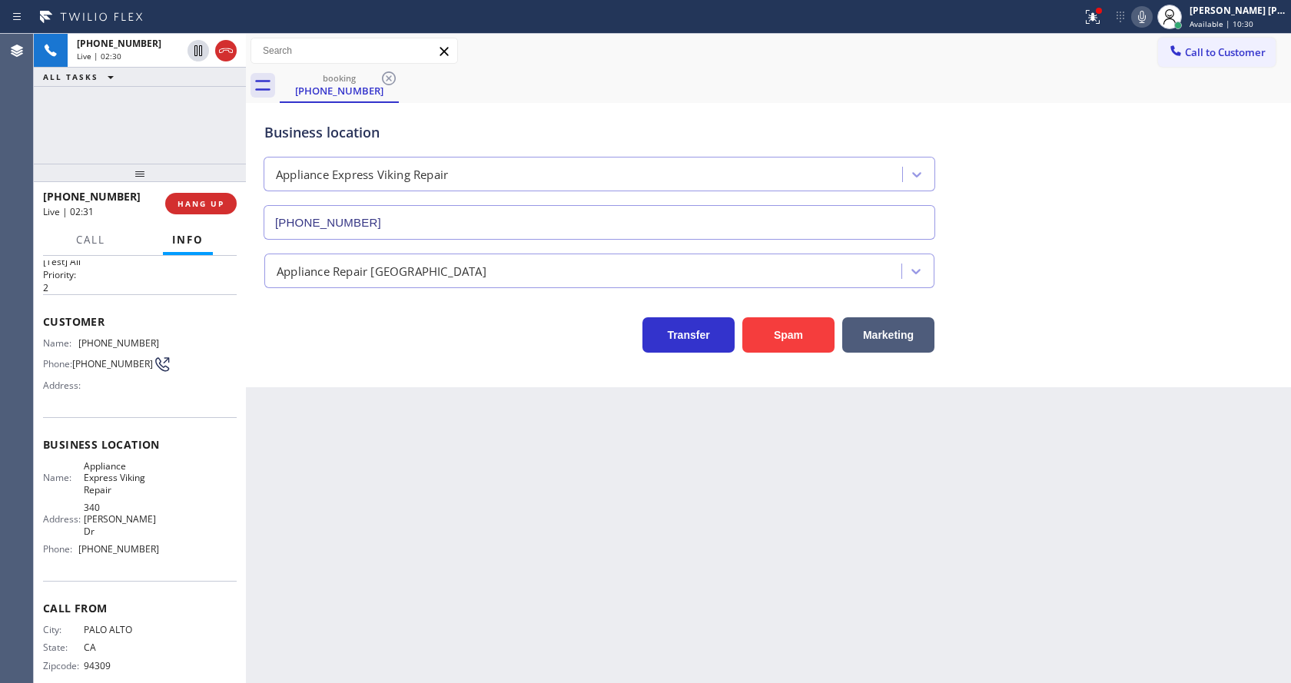
click at [194, 444] on span "Business location" at bounding box center [140, 444] width 194 height 15
drag, startPoint x: 77, startPoint y: 341, endPoint x: 145, endPoint y: 344, distance: 68.5
click at [145, 344] on div "Name: [PHONE_NUMBER]" at bounding box center [101, 343] width 116 height 12
drag, startPoint x: 411, startPoint y: 446, endPoint x: 381, endPoint y: 669, distance: 225.7
click at [411, 447] on div "Back to Dashboard Change Sender ID Customers Technicians Select a contact Outbo…" at bounding box center [768, 359] width 1045 height 650
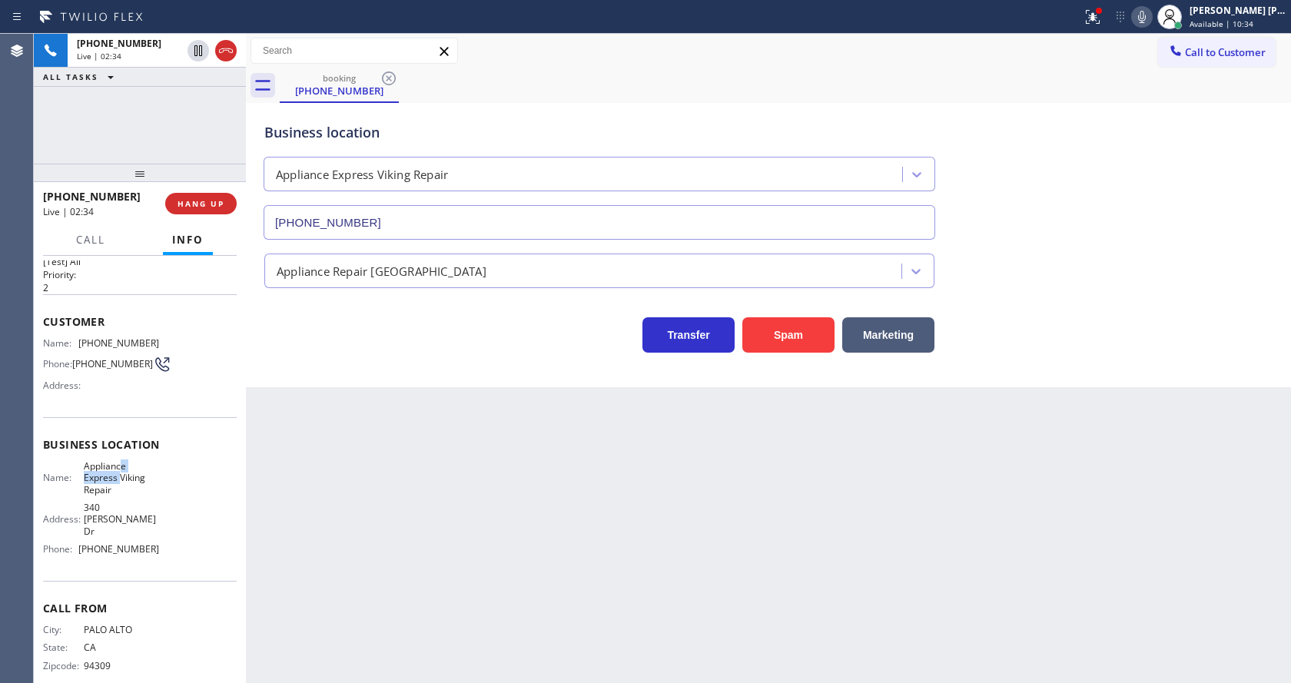
drag, startPoint x: 117, startPoint y: 478, endPoint x: 109, endPoint y: 483, distance: 9.0
click at [117, 477] on span "Appliance Express Viking Repair" at bounding box center [122, 477] width 76 height 35
click at [84, 466] on span "Appliance Express Viking Repair" at bounding box center [122, 477] width 76 height 35
drag, startPoint x: 79, startPoint y: 465, endPoint x: 132, endPoint y: 499, distance: 62.9
click at [132, 496] on div "Name: Appliance Express Viking Repair" at bounding box center [101, 477] width 116 height 35
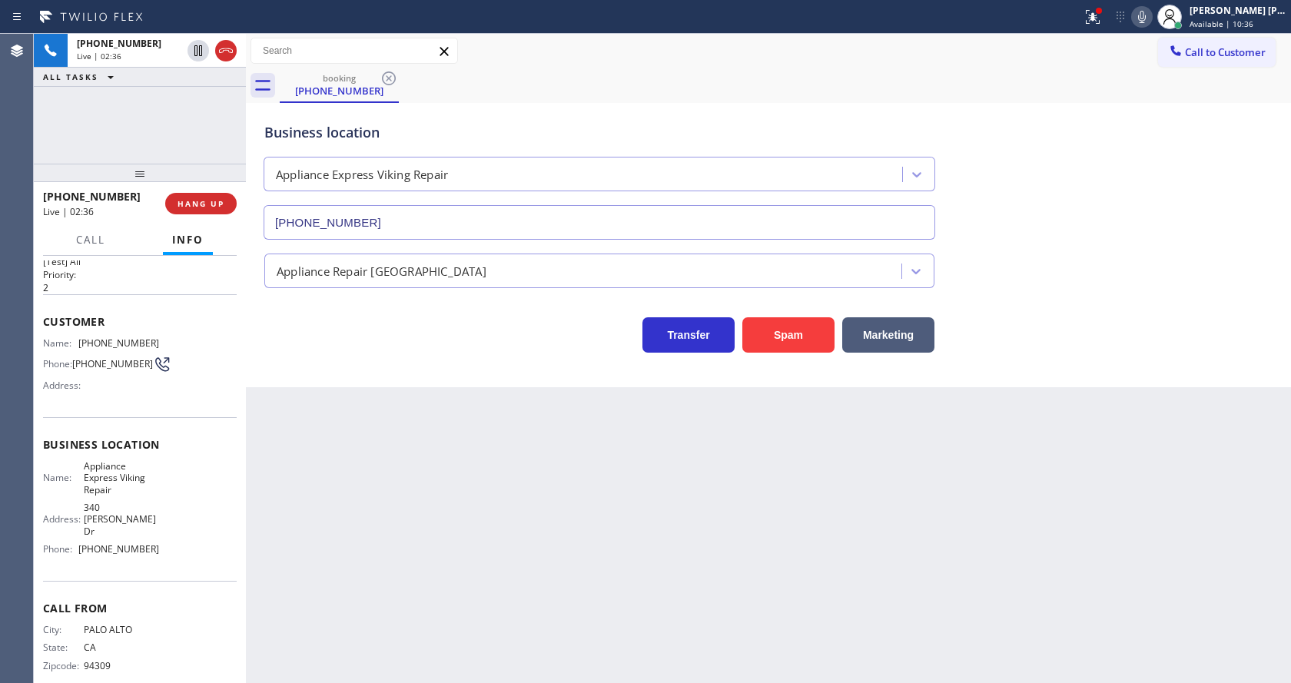
drag, startPoint x: 369, startPoint y: 529, endPoint x: 360, endPoint y: 557, distance: 29.9
click at [364, 545] on div "Back to Dashboard Change Sender ID Customers Technicians Select a contact Outbo…" at bounding box center [768, 359] width 1045 height 650
click at [186, 601] on span "Call From" at bounding box center [140, 608] width 194 height 15
drag, startPoint x: 76, startPoint y: 530, endPoint x: 182, endPoint y: 540, distance: 106.5
click at [182, 540] on div "Name: Appliance Express Viking Repair Address: [STREET_ADDRESS][PERSON_NAME] Ph…" at bounding box center [140, 510] width 194 height 101
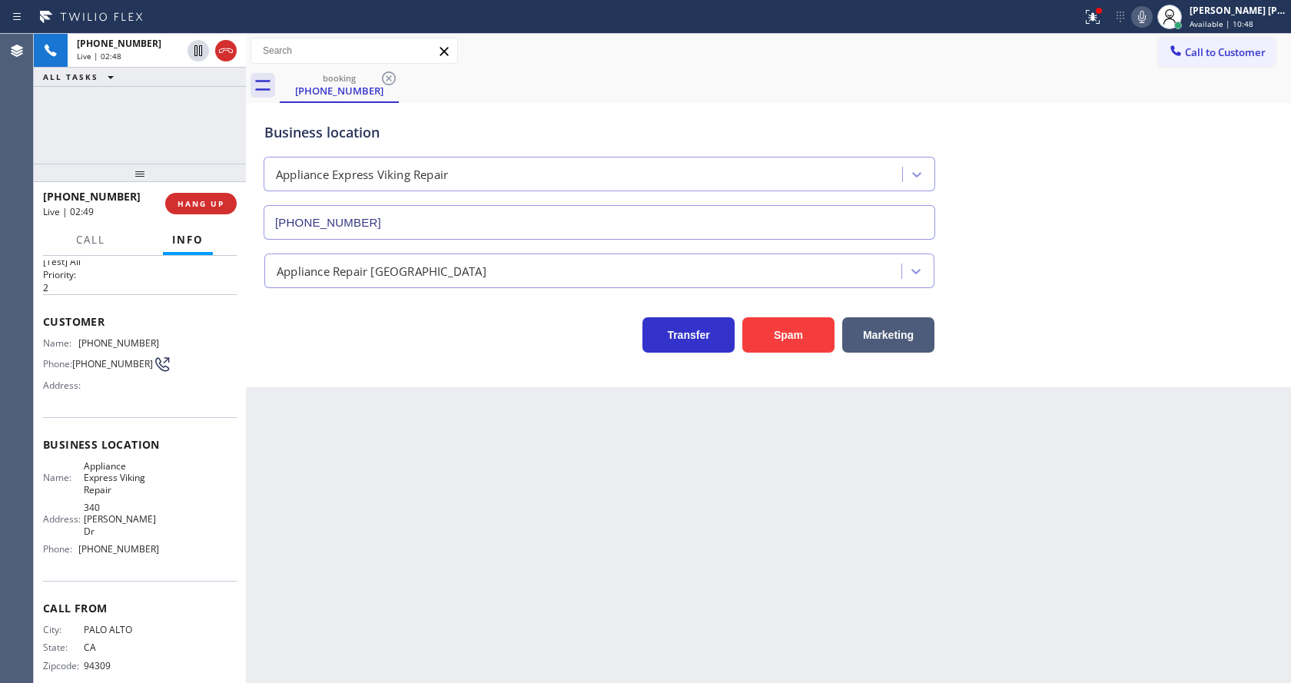
drag, startPoint x: 367, startPoint y: 507, endPoint x: 369, endPoint y: 678, distance: 171.4
click at [367, 503] on div "Back to Dashboard Change Sender ID Customers Technicians Select a contact Outbo…" at bounding box center [768, 359] width 1045 height 650
click at [658, 507] on div "Back to Dashboard Change Sender ID Customers Technicians Select a contact Outbo…" at bounding box center [768, 359] width 1045 height 650
click at [194, 45] on icon at bounding box center [198, 51] width 18 height 18
click at [1151, 13] on icon at bounding box center [1142, 17] width 18 height 18
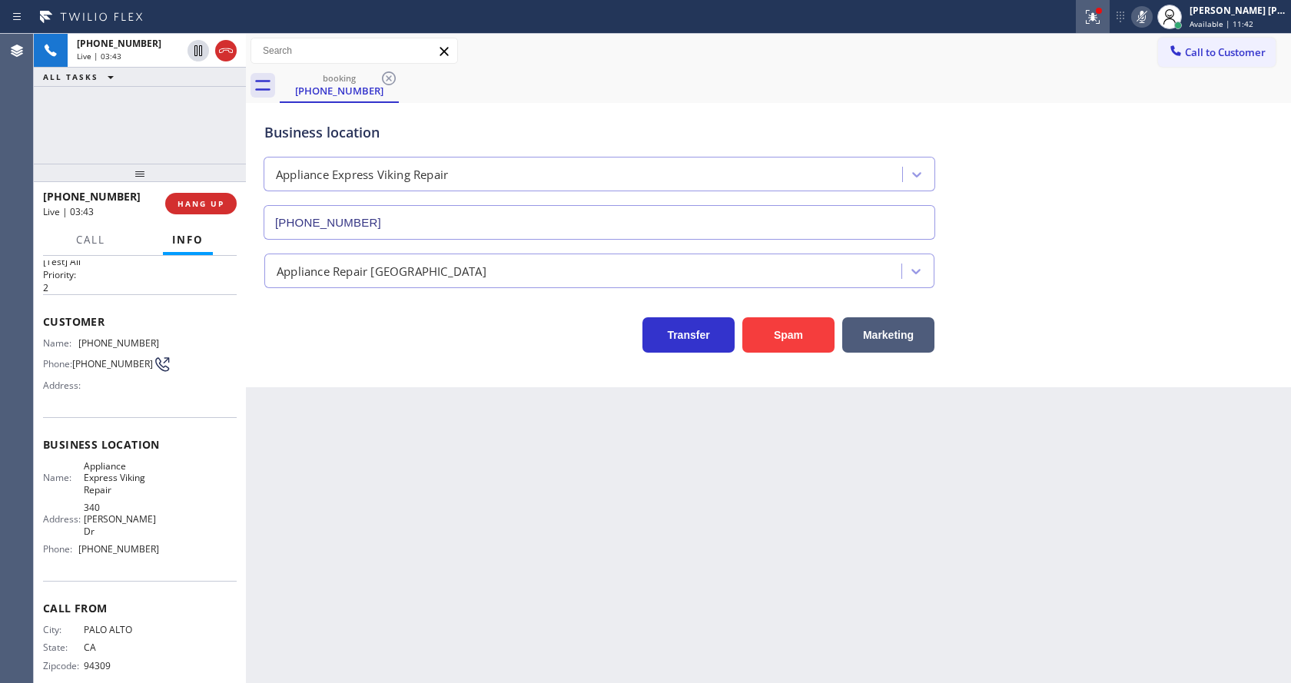
click at [1097, 13] on icon at bounding box center [1093, 17] width 18 height 18
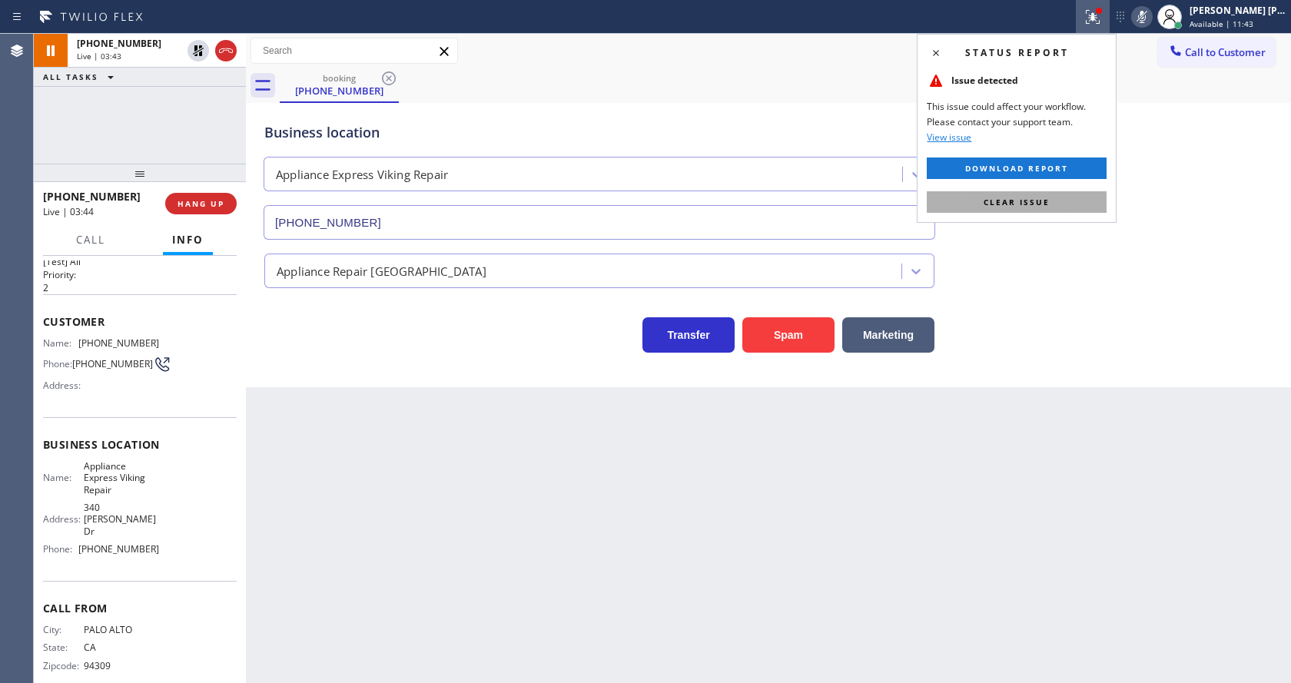
click at [1023, 204] on span "Clear issue" at bounding box center [1017, 202] width 66 height 11
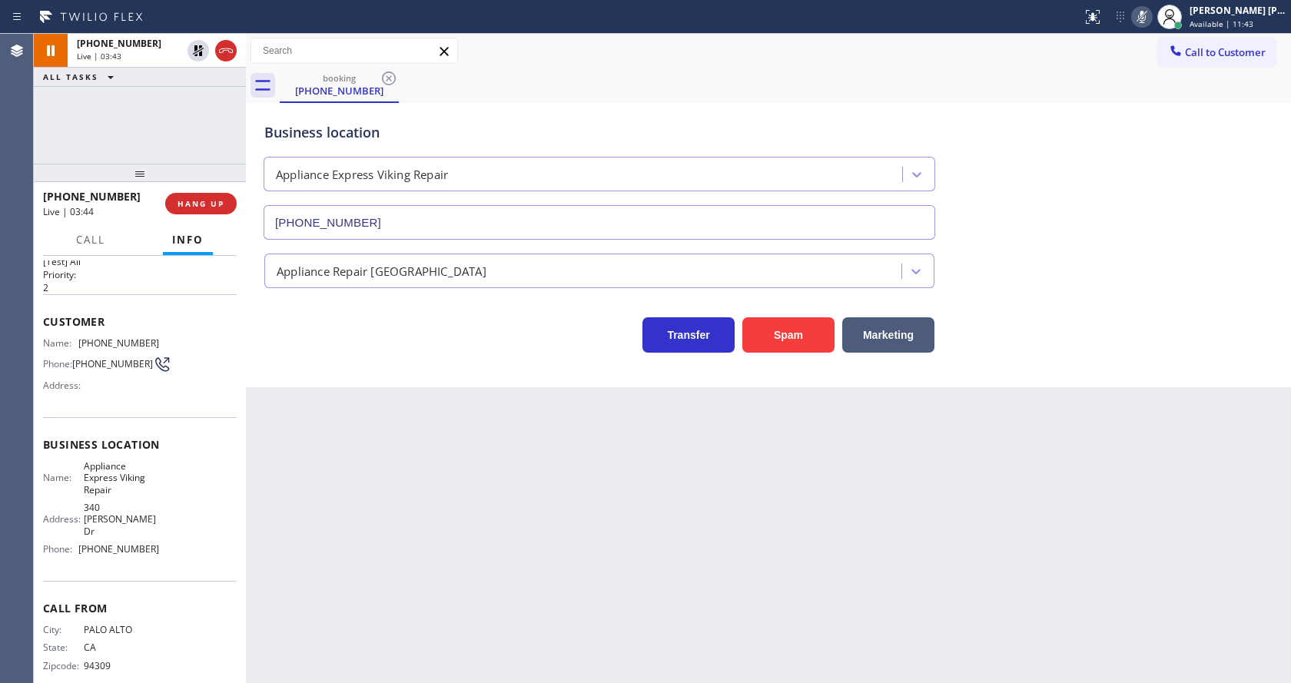
click at [1055, 200] on div "Business location Appliance Express Viking Repair [PHONE_NUMBER]" at bounding box center [768, 170] width 1015 height 139
click at [400, 584] on div "Back to Dashboard Change Sender ID Customers Technicians Select a contact Outbo…" at bounding box center [768, 359] width 1045 height 650
click at [799, 424] on div "Back to Dashboard Change Sender ID Customers Technicians Select a contact Outbo…" at bounding box center [768, 359] width 1045 height 650
click at [191, 48] on icon at bounding box center [198, 51] width 18 height 18
click at [1145, 18] on icon at bounding box center [1142, 17] width 18 height 18
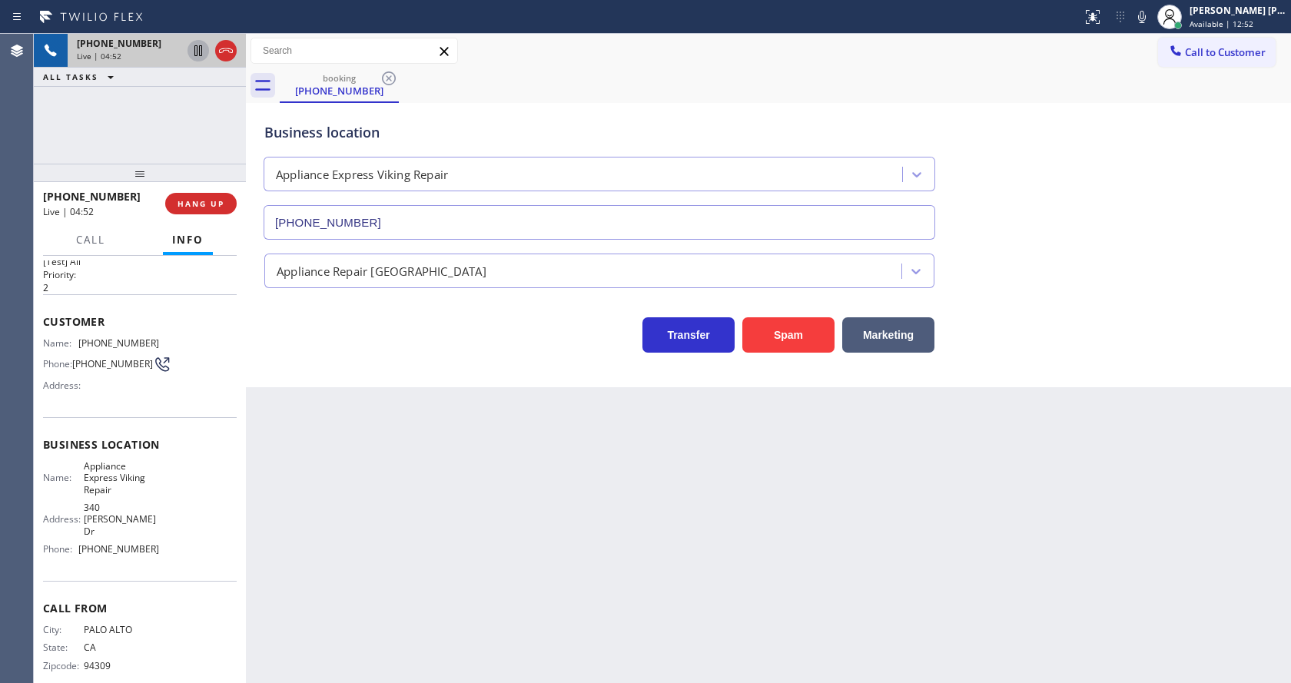
click at [1138, 85] on div "booking [PHONE_NUMBER]" at bounding box center [786, 85] width 1012 height 35
click at [414, 488] on div "Back to Dashboard Change Sender ID Customers Technicians Select a contact Outbo…" at bounding box center [768, 359] width 1045 height 650
click at [725, 586] on div "Back to Dashboard Change Sender ID Customers Technicians Select a contact Outbo…" at bounding box center [768, 359] width 1045 height 650
click at [965, 429] on div "Back to Dashboard Change Sender ID Customers Technicians Select a contact Outbo…" at bounding box center [768, 359] width 1045 height 650
click at [522, 473] on div "Back to Dashboard Change Sender ID Customers Technicians Select a contact Outbo…" at bounding box center [768, 359] width 1045 height 650
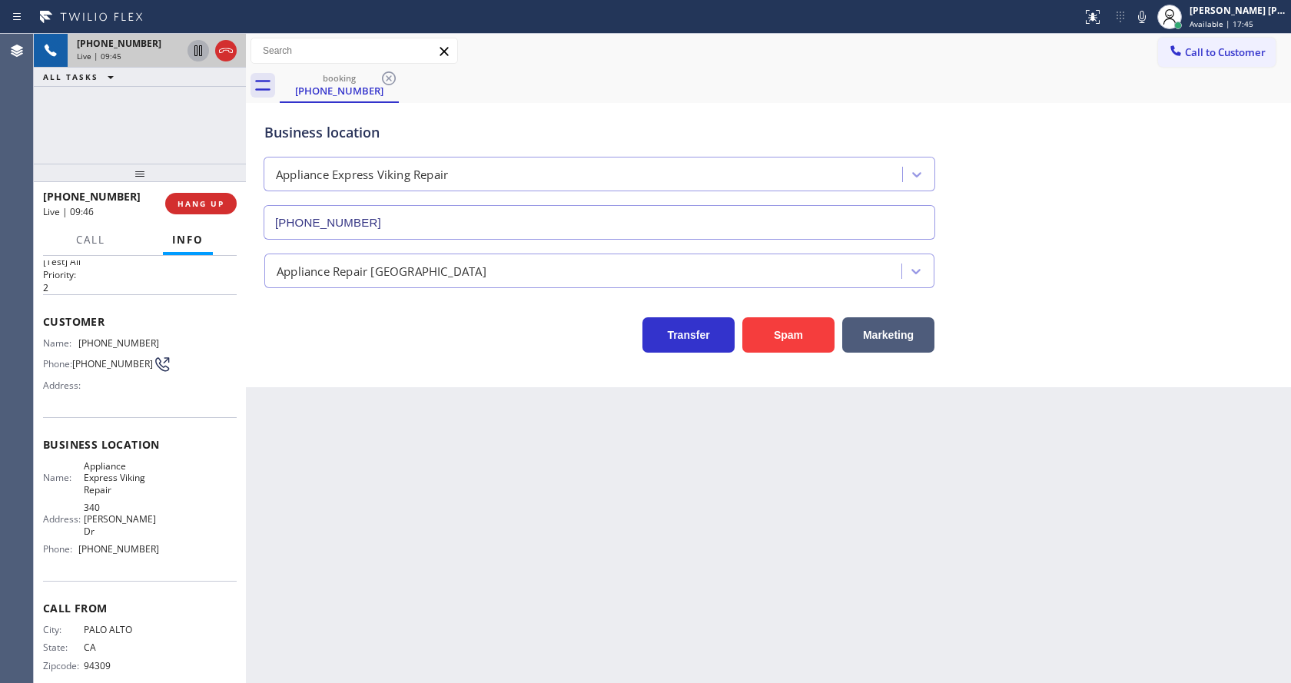
click at [505, 515] on div "Back to Dashboard Change Sender ID Customers Technicians Select a contact Outbo…" at bounding box center [768, 359] width 1045 height 650
drag, startPoint x: 679, startPoint y: 557, endPoint x: 687, endPoint y: 621, distance: 65.1
click at [679, 557] on div "Back to Dashboard Change Sender ID Customers Technicians Select a contact Outbo…" at bounding box center [768, 359] width 1045 height 650
click at [1121, 420] on div "Back to Dashboard Change Sender ID Customers Technicians Select a contact Outbo…" at bounding box center [768, 359] width 1045 height 650
click at [347, 636] on div "Back to Dashboard Change Sender ID Customers Technicians Select a contact Outbo…" at bounding box center [768, 359] width 1045 height 650
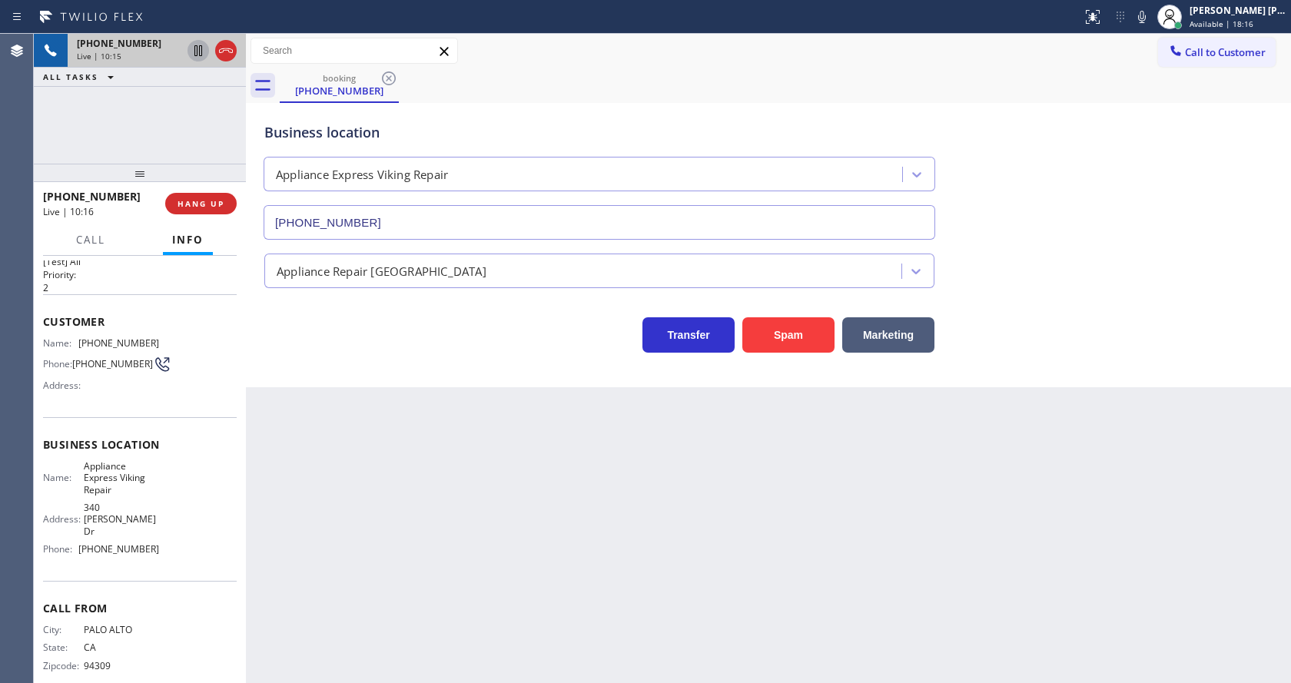
click at [549, 523] on div "Back to Dashboard Change Sender ID Customers Technicians Select a contact Outbo…" at bounding box center [768, 359] width 1045 height 650
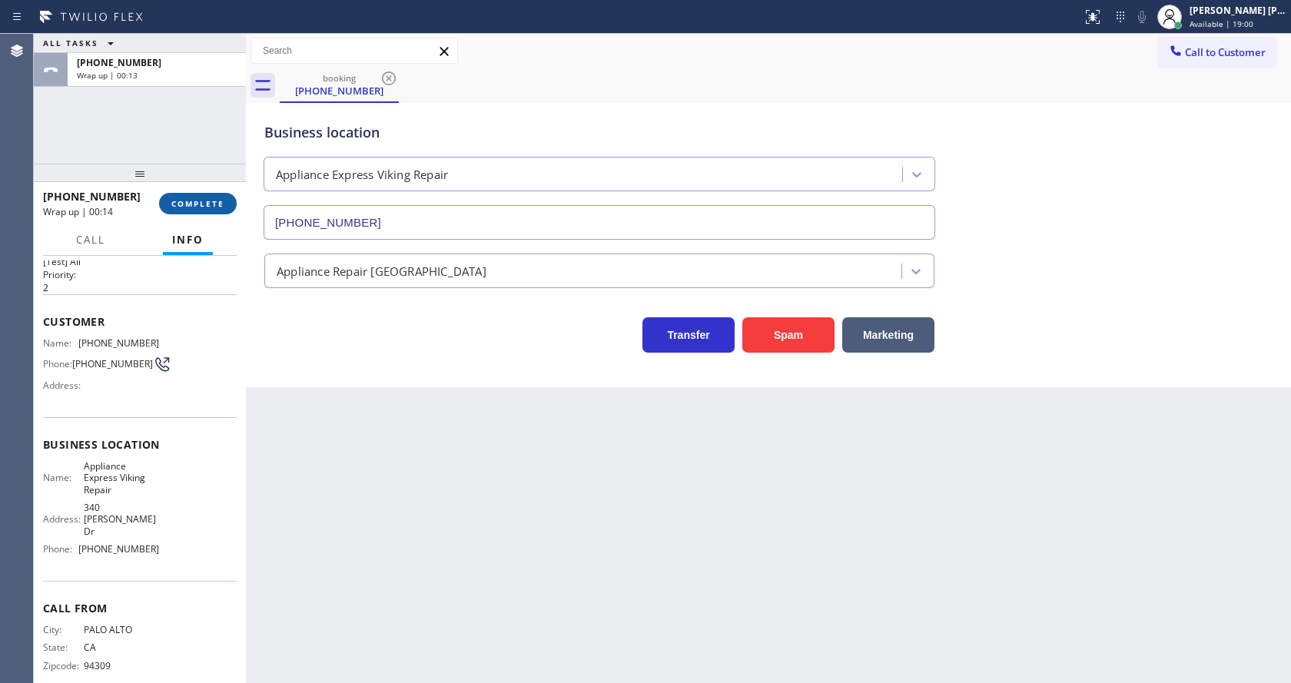
click at [191, 206] on span "COMPLETE" at bounding box center [197, 203] width 53 height 11
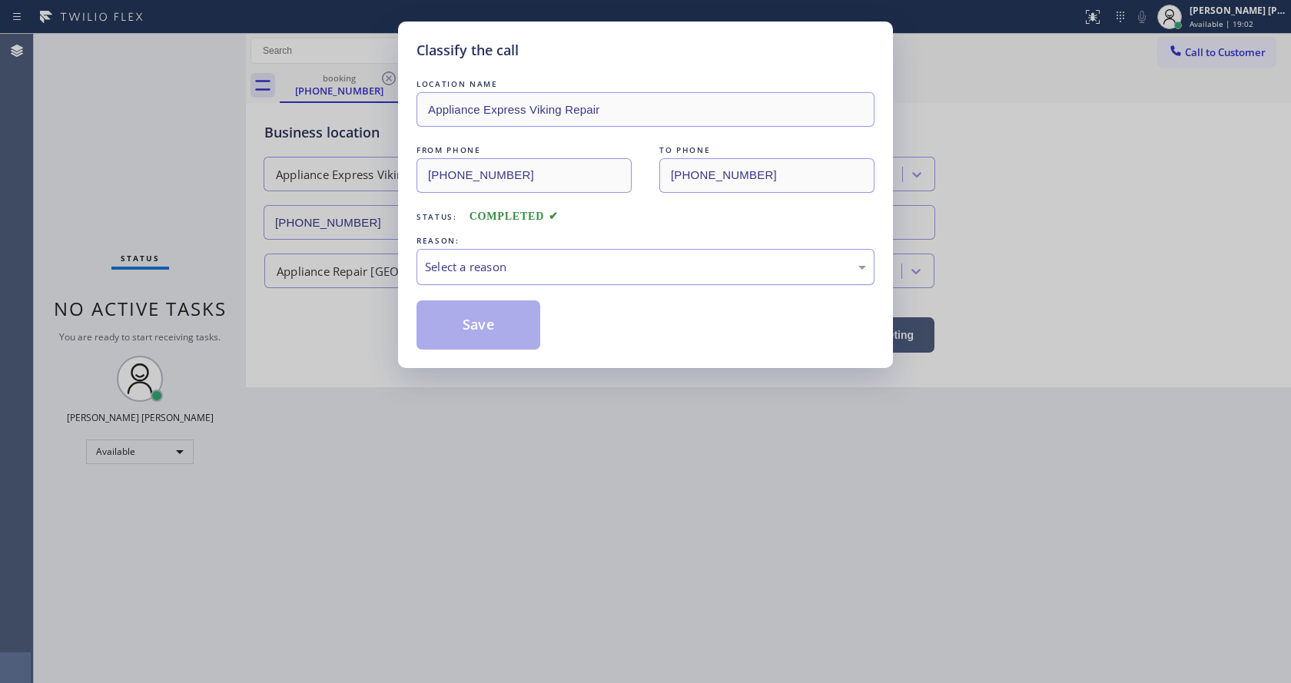
click at [467, 274] on div "Select a reason" at bounding box center [645, 267] width 441 height 18
click at [460, 318] on button "Save" at bounding box center [479, 325] width 124 height 49
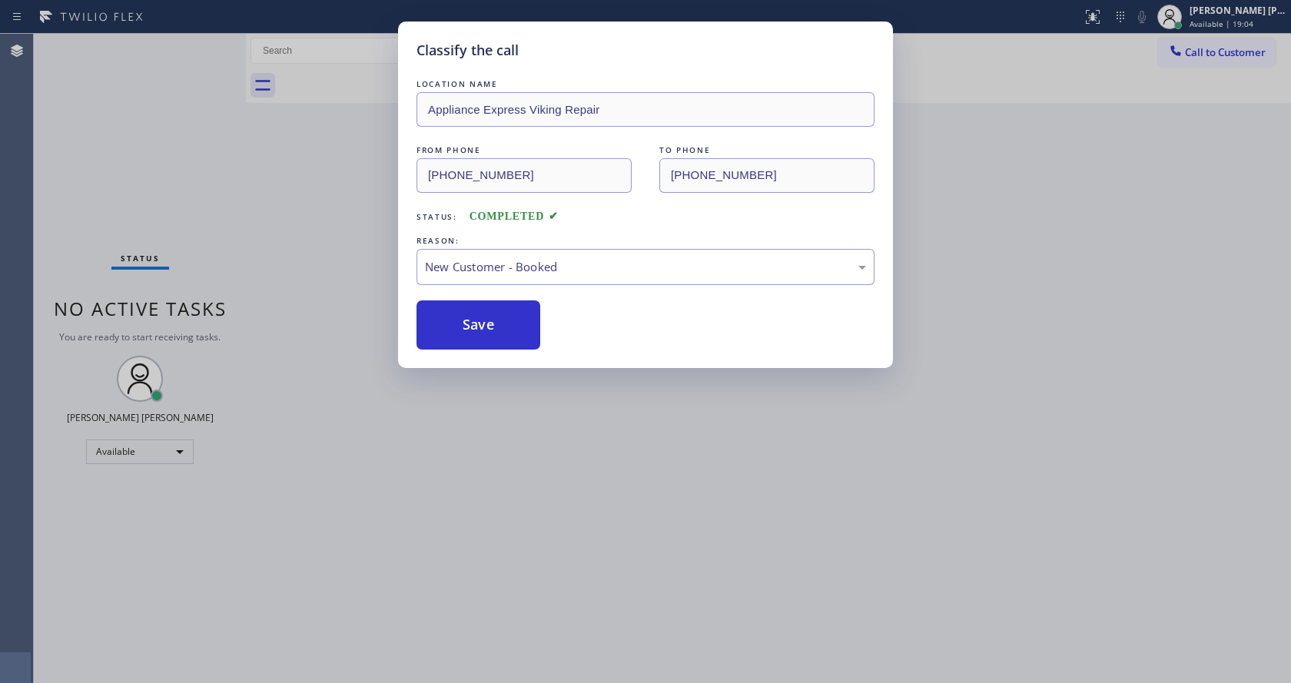
click at [607, 459] on div "Back to Dashboard Change Sender ID Customers Technicians Select a contact Outbo…" at bounding box center [768, 359] width 1045 height 650
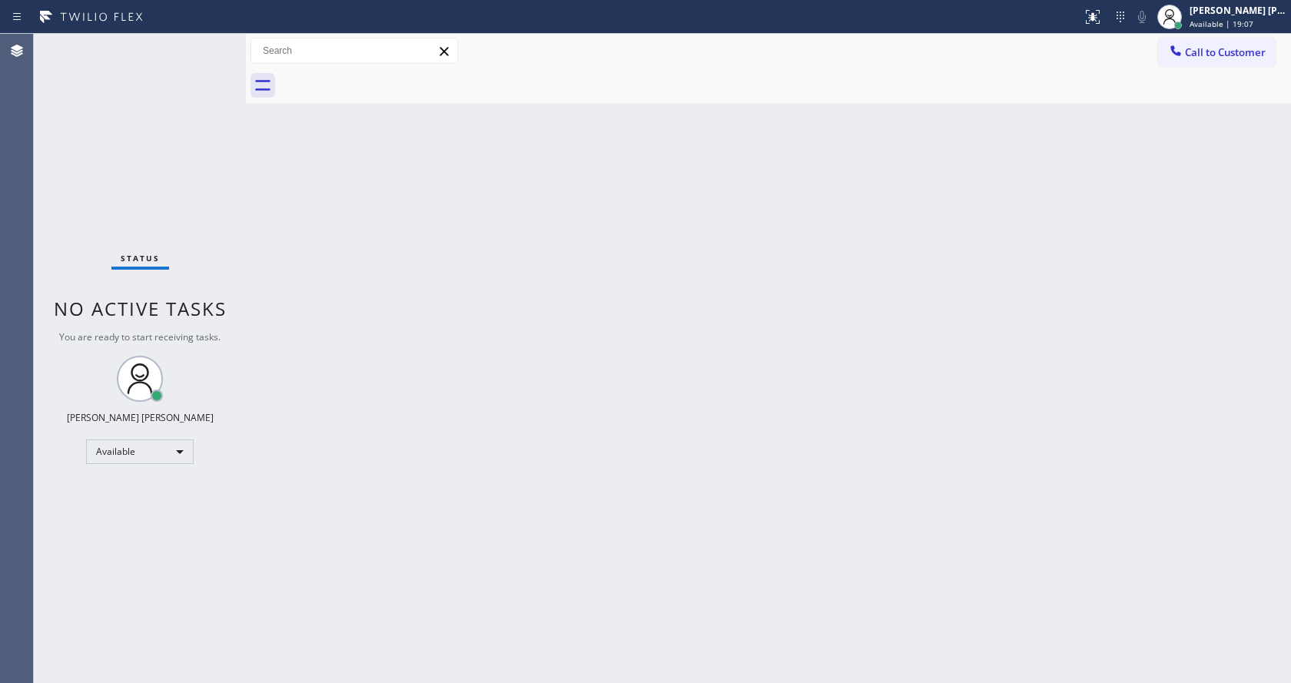
drag, startPoint x: 370, startPoint y: 479, endPoint x: 378, endPoint y: 674, distance: 195.4
click at [370, 492] on div "Back to Dashboard Change Sender ID Customers Technicians Select a contact Outbo…" at bounding box center [768, 359] width 1045 height 650
click at [708, 371] on div "Back to Dashboard Change Sender ID Customers Technicians Select a contact Outbo…" at bounding box center [768, 359] width 1045 height 650
click at [424, 535] on div "Back to Dashboard Change Sender ID Customers Technicians Select a contact Outbo…" at bounding box center [768, 359] width 1045 height 650
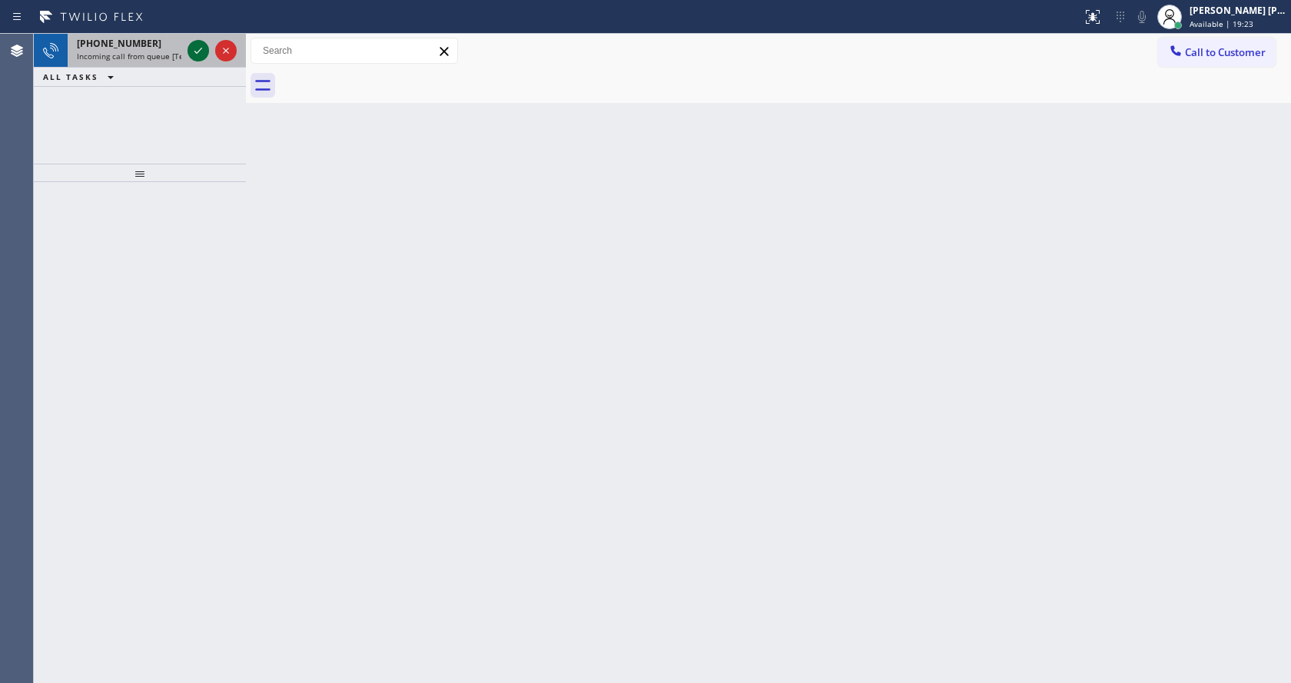
click at [197, 50] on icon at bounding box center [198, 51] width 18 height 18
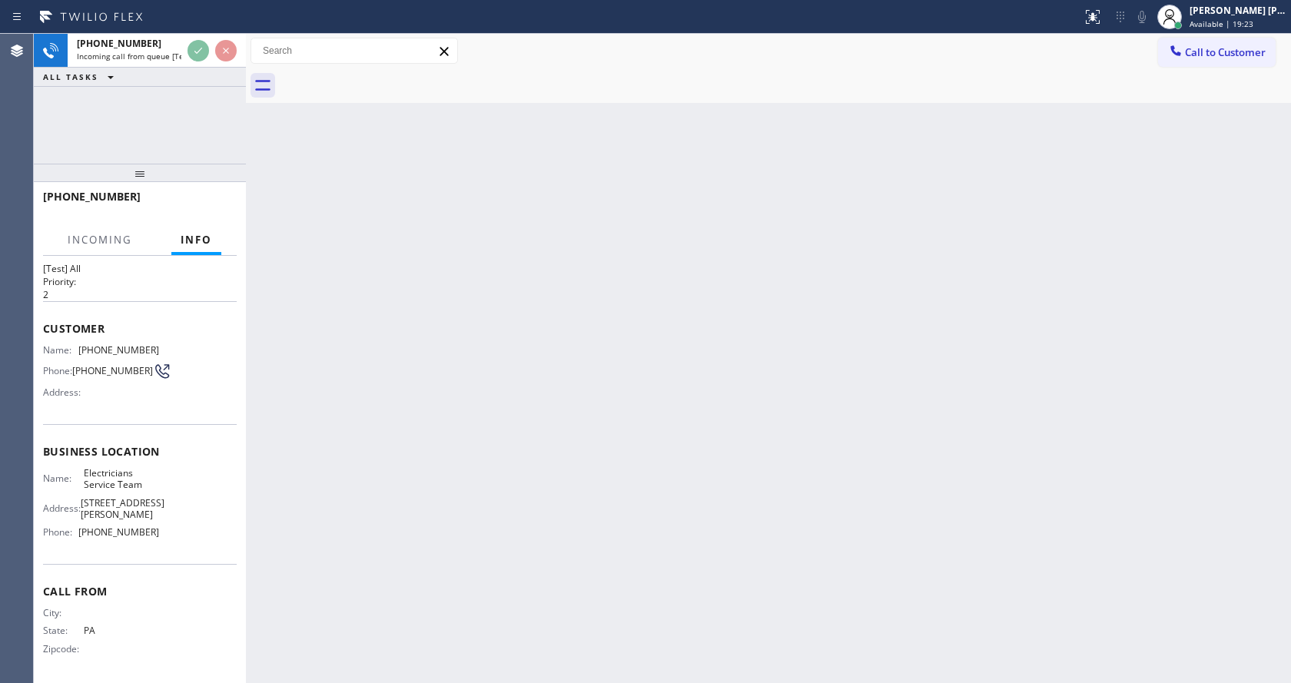
scroll to position [32, 0]
click at [460, 436] on div "Back to Dashboard Change Sender ID Customers Technicians Select a contact Outbo…" at bounding box center [768, 359] width 1045 height 650
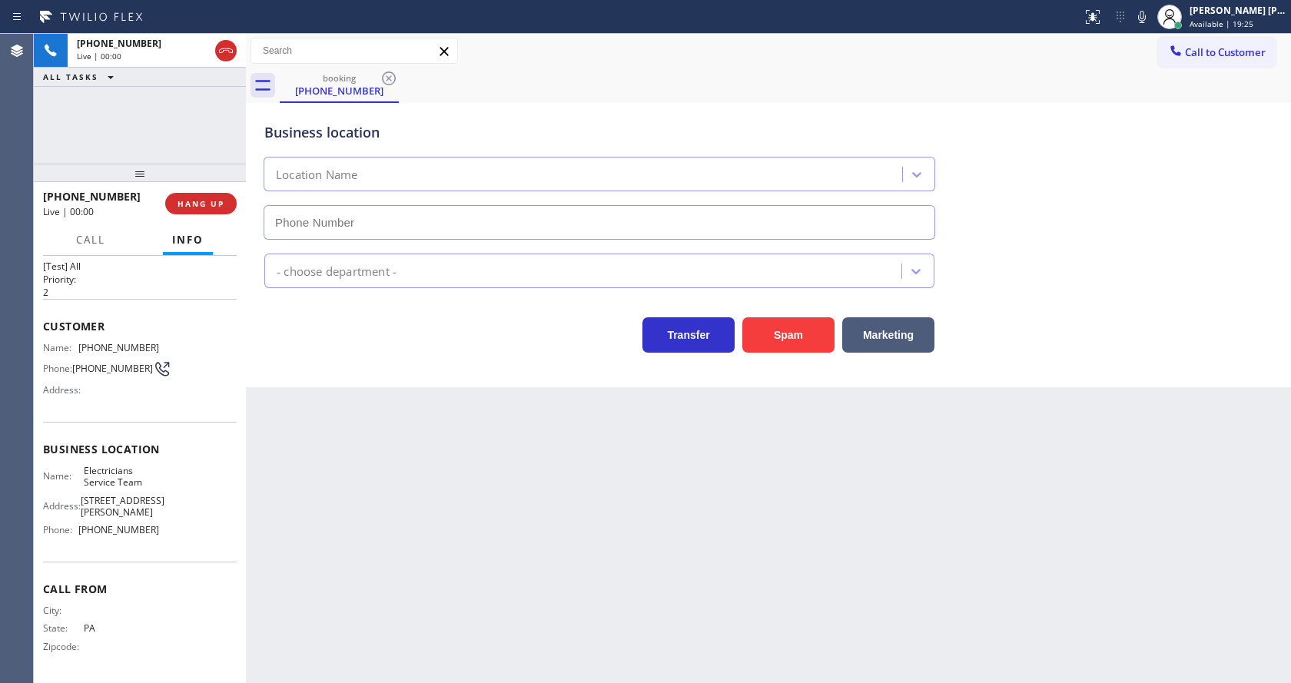
type input "[PHONE_NUMBER]"
drag, startPoint x: 543, startPoint y: 533, endPoint x: 551, endPoint y: 288, distance: 244.6
click at [543, 533] on div "Back to Dashboard Change Sender ID Customers Technicians Select a contact Outbo…" at bounding box center [768, 359] width 1045 height 650
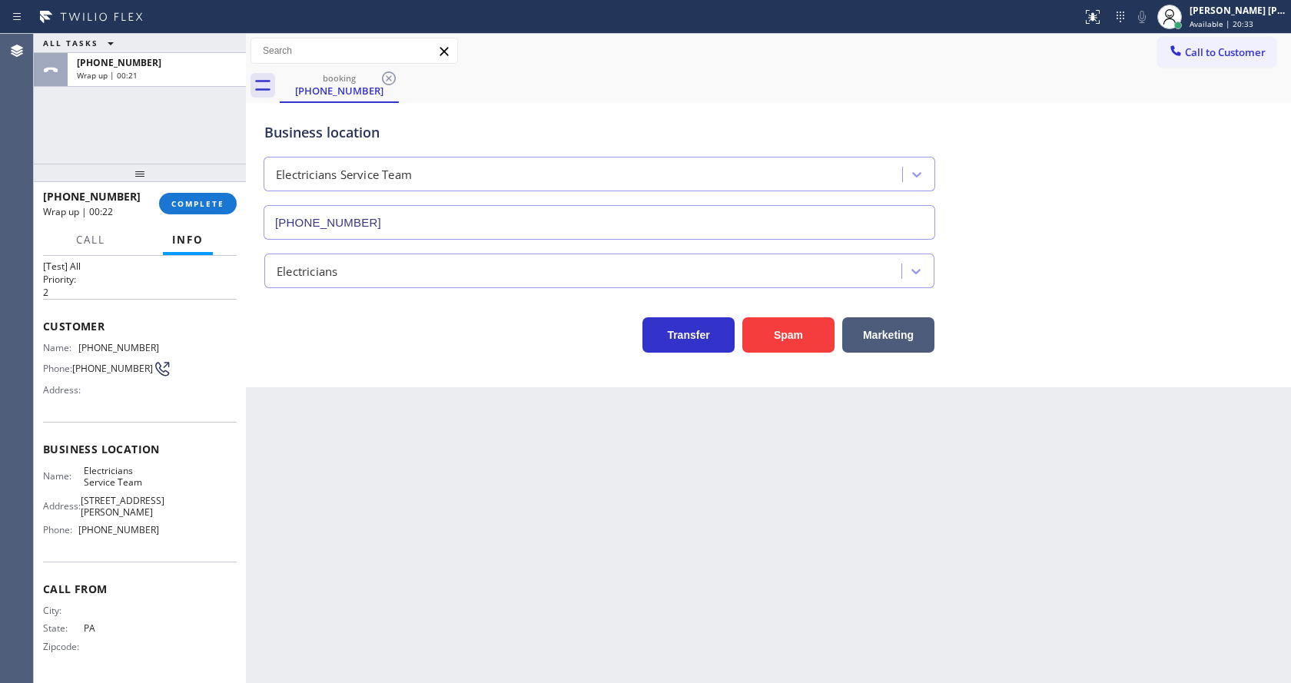
click at [414, 440] on div "Back to Dashboard Change Sender ID Customers Technicians Select a contact Outbo…" at bounding box center [768, 359] width 1045 height 650
click at [208, 212] on button "COMPLETE" at bounding box center [198, 204] width 78 height 22
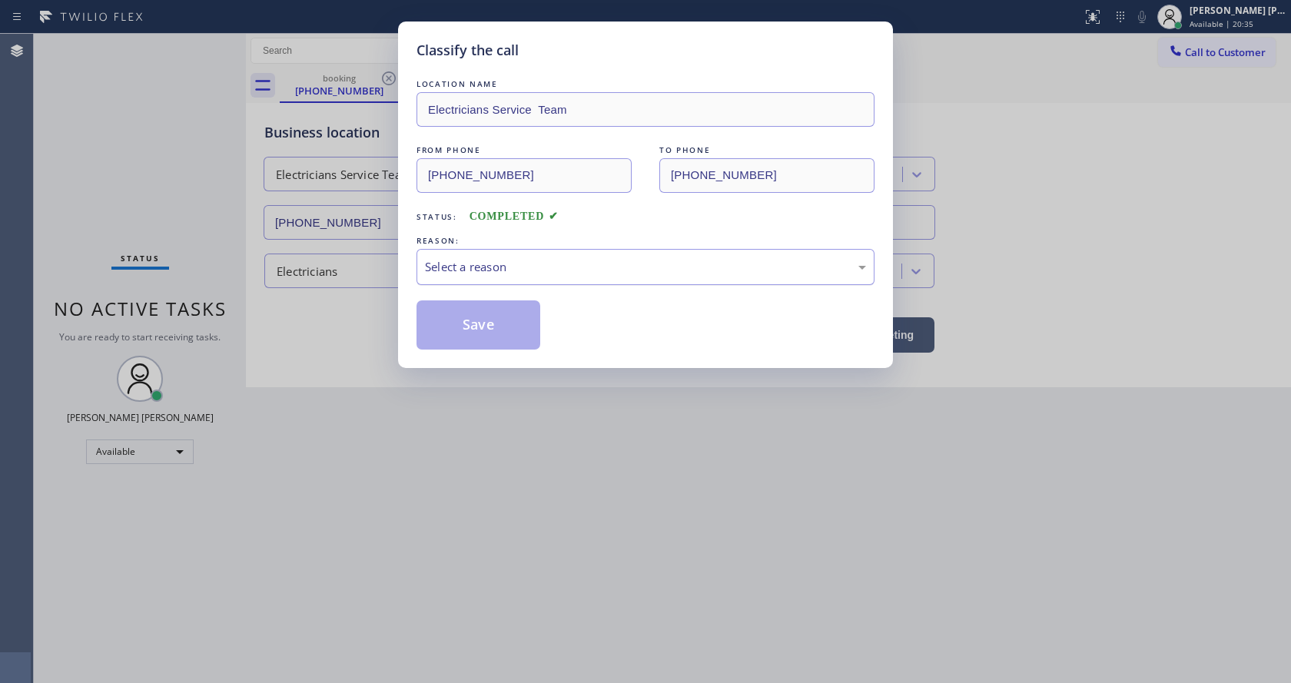
click at [490, 283] on div "Select a reason" at bounding box center [646, 267] width 458 height 36
click at [473, 319] on button "Save" at bounding box center [479, 325] width 124 height 49
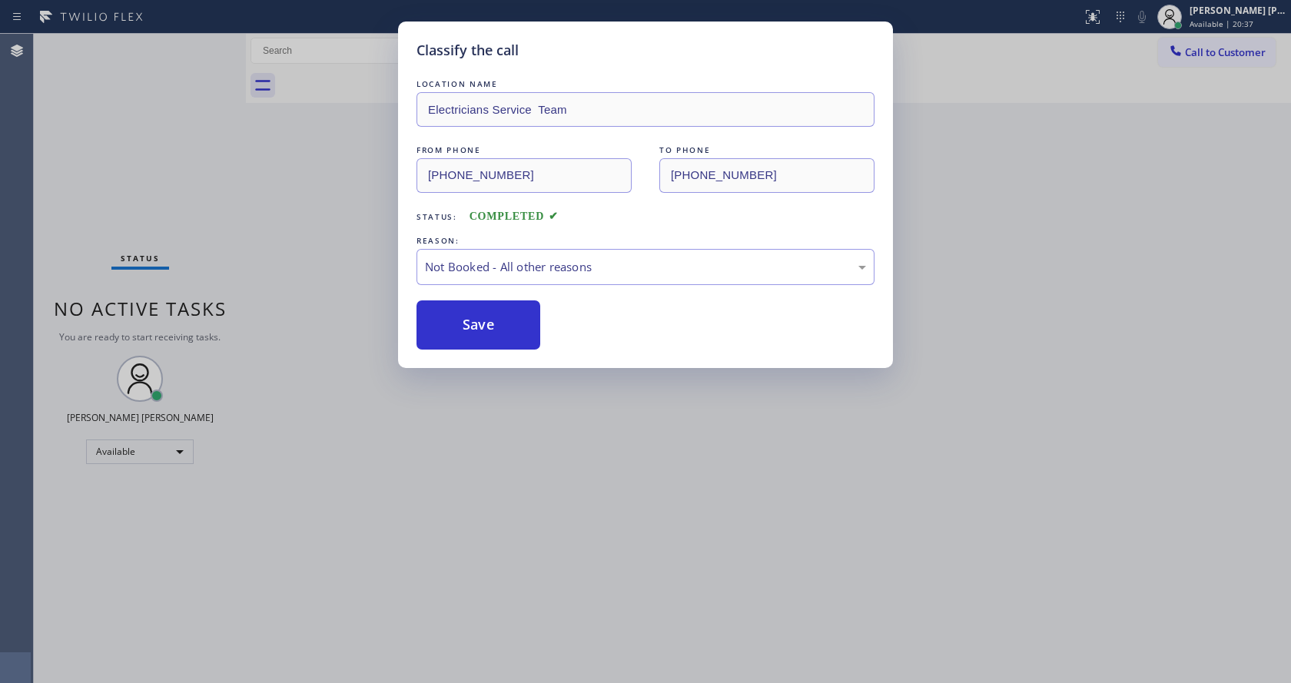
click at [554, 488] on div "Classify the call LOCATION NAME Electricians Service Team FROM PHONE [PHONE_NUM…" at bounding box center [645, 341] width 1291 height 683
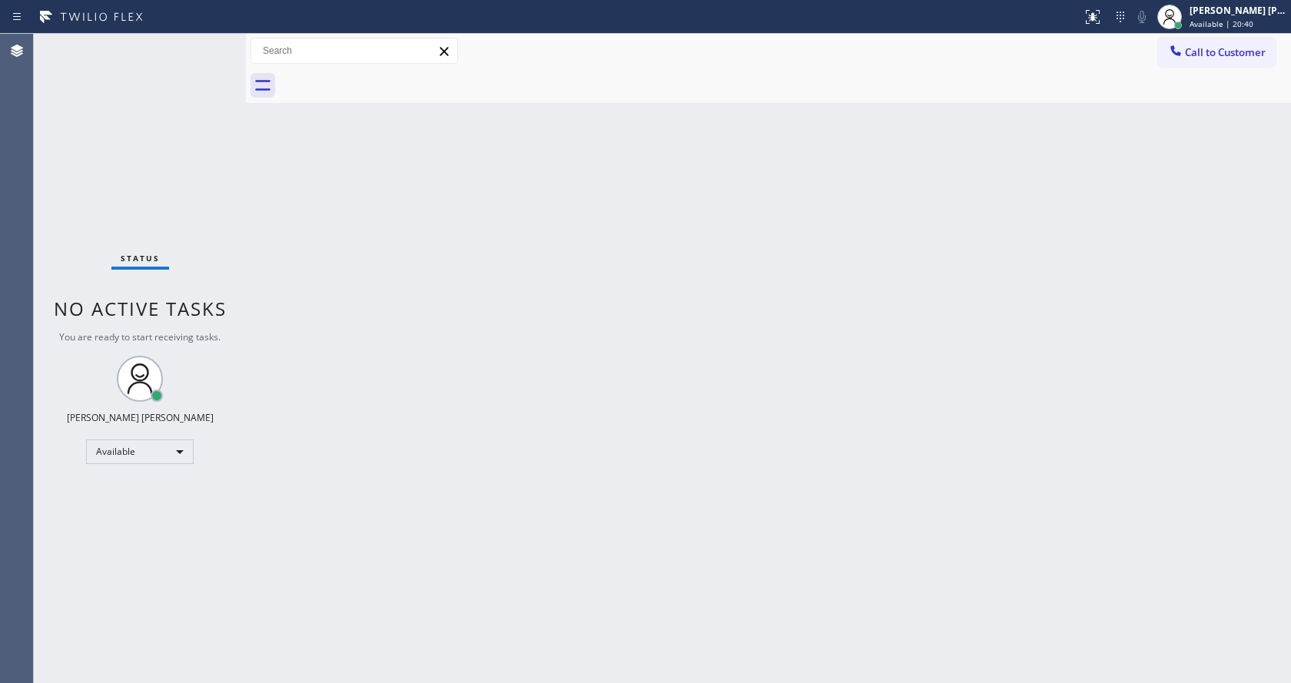
click at [198, 38] on div "Status No active tasks You are ready to start receiving tasks. [PERSON_NAME] [P…" at bounding box center [140, 359] width 212 height 650
drag, startPoint x: 437, startPoint y: 367, endPoint x: 383, endPoint y: 674, distance: 312.1
click at [437, 374] on div "Back to Dashboard Change Sender ID Customers Technicians Select a contact Outbo…" at bounding box center [768, 359] width 1045 height 650
click at [822, 364] on div "Back to Dashboard Change Sender ID Customers Technicians Select a contact Outbo…" at bounding box center [768, 359] width 1045 height 650
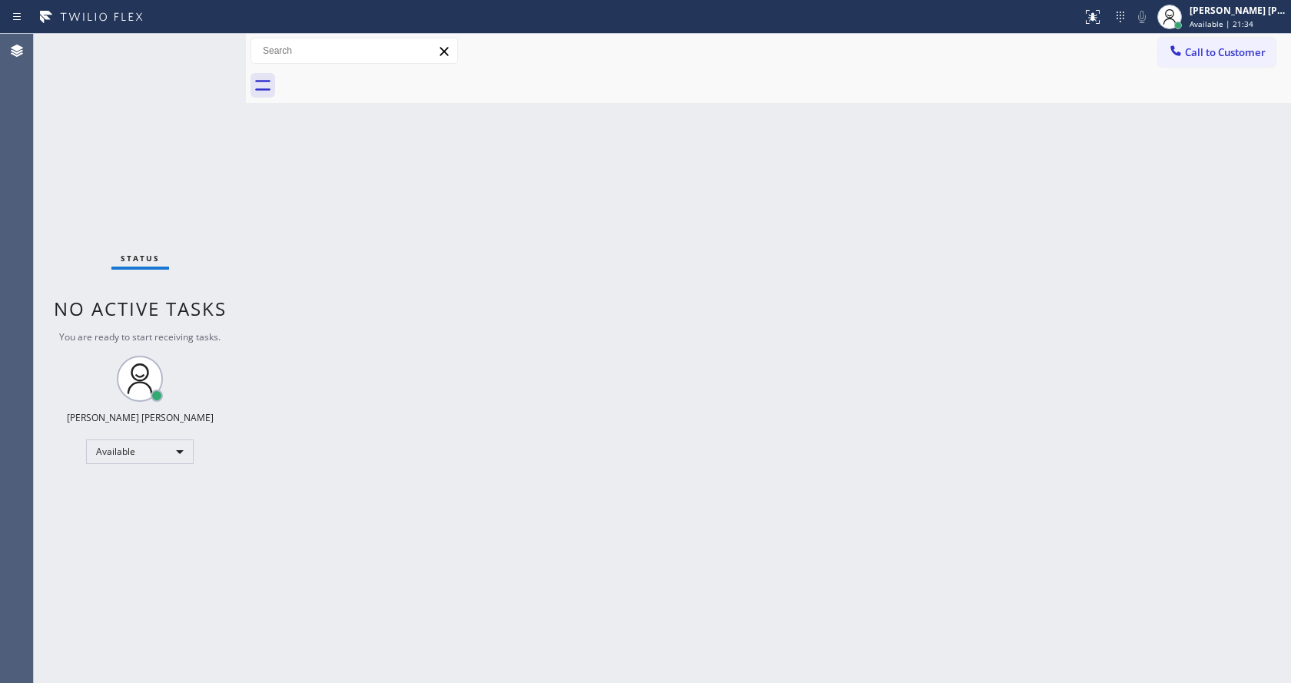
drag, startPoint x: 493, startPoint y: 242, endPoint x: 829, endPoint y: 5, distance: 411.4
click at [500, 242] on div "Back to Dashboard Change Sender ID Customers Technicians Select a contact Outbo…" at bounding box center [768, 359] width 1045 height 650
click at [471, 511] on div "Back to Dashboard Change Sender ID Customers Technicians Select a contact Outbo…" at bounding box center [768, 359] width 1045 height 650
click at [989, 307] on div "Back to Dashboard Change Sender ID Customers Technicians Select a contact Outbo…" at bounding box center [768, 359] width 1045 height 650
click at [223, 231] on div "Status No active tasks You are ready to start receiving tasks. [PERSON_NAME] [P…" at bounding box center [140, 359] width 212 height 650
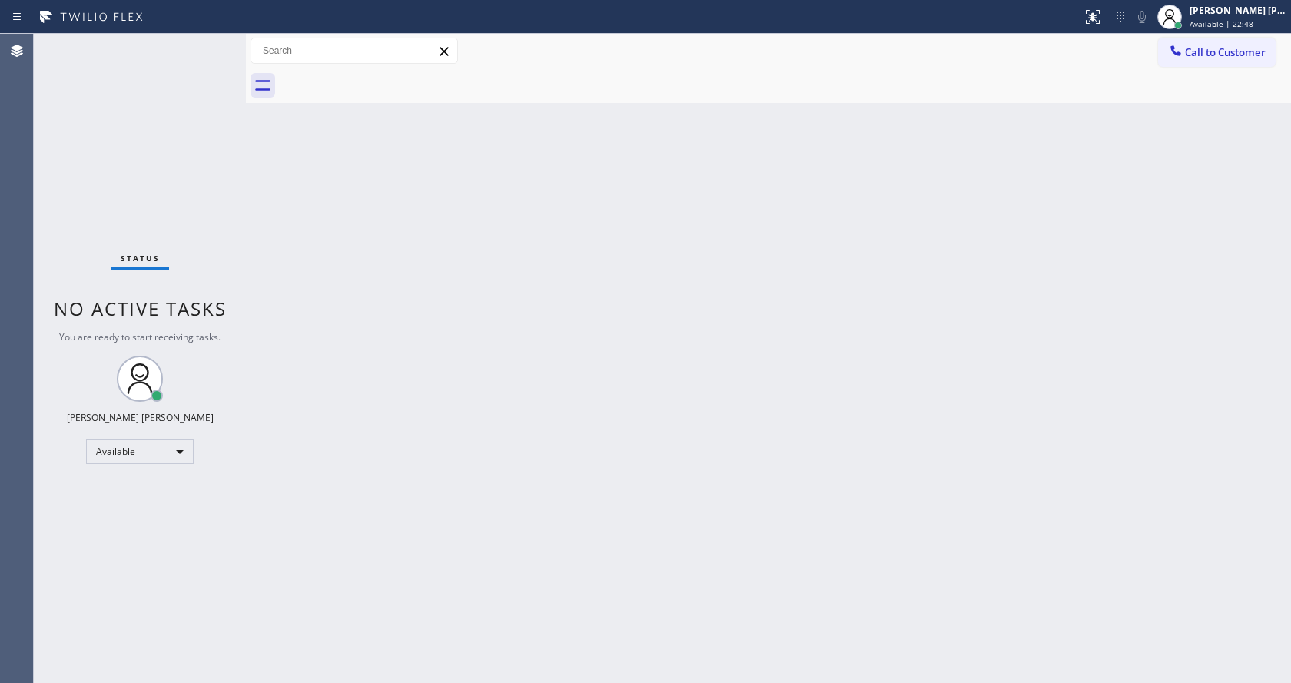
click at [339, 384] on div "Back to Dashboard Change Sender ID Customers Technicians Select a contact Outbo…" at bounding box center [768, 359] width 1045 height 650
click at [721, 342] on div "Back to Dashboard Change Sender ID Customers Technicians Select a contact Outbo…" at bounding box center [768, 359] width 1045 height 650
click at [371, 428] on div "Back to Dashboard Change Sender ID Customers Technicians Select a contact Outbo…" at bounding box center [768, 359] width 1045 height 650
click at [288, 244] on div "Back to Dashboard Change Sender ID Customers Technicians Select a contact Outbo…" at bounding box center [768, 359] width 1045 height 650
click at [370, 286] on div "Back to Dashboard Change Sender ID Customers Technicians Select a contact Outbo…" at bounding box center [768, 359] width 1045 height 650
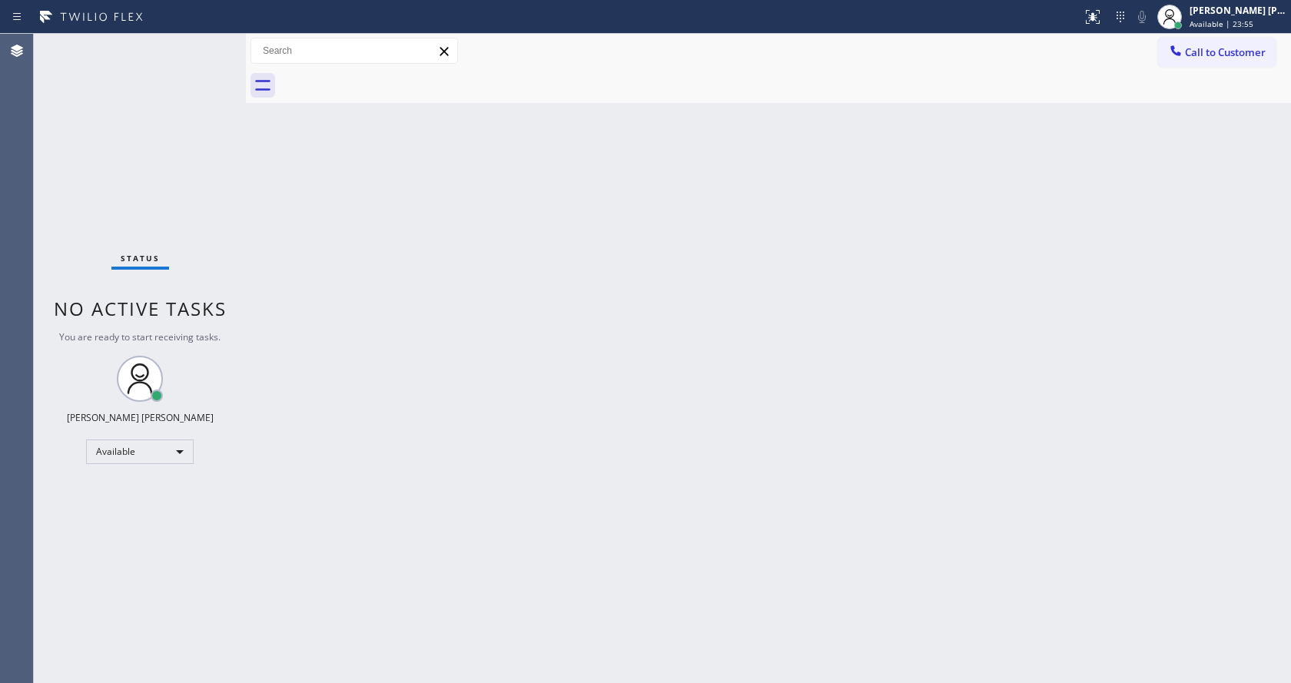
click at [840, 386] on div "Back to Dashboard Change Sender ID Customers Technicians Select a contact Outbo…" at bounding box center [768, 359] width 1045 height 650
click at [409, 239] on div "Back to Dashboard Change Sender ID Customers Technicians Select a contact Outbo…" at bounding box center [768, 359] width 1045 height 650
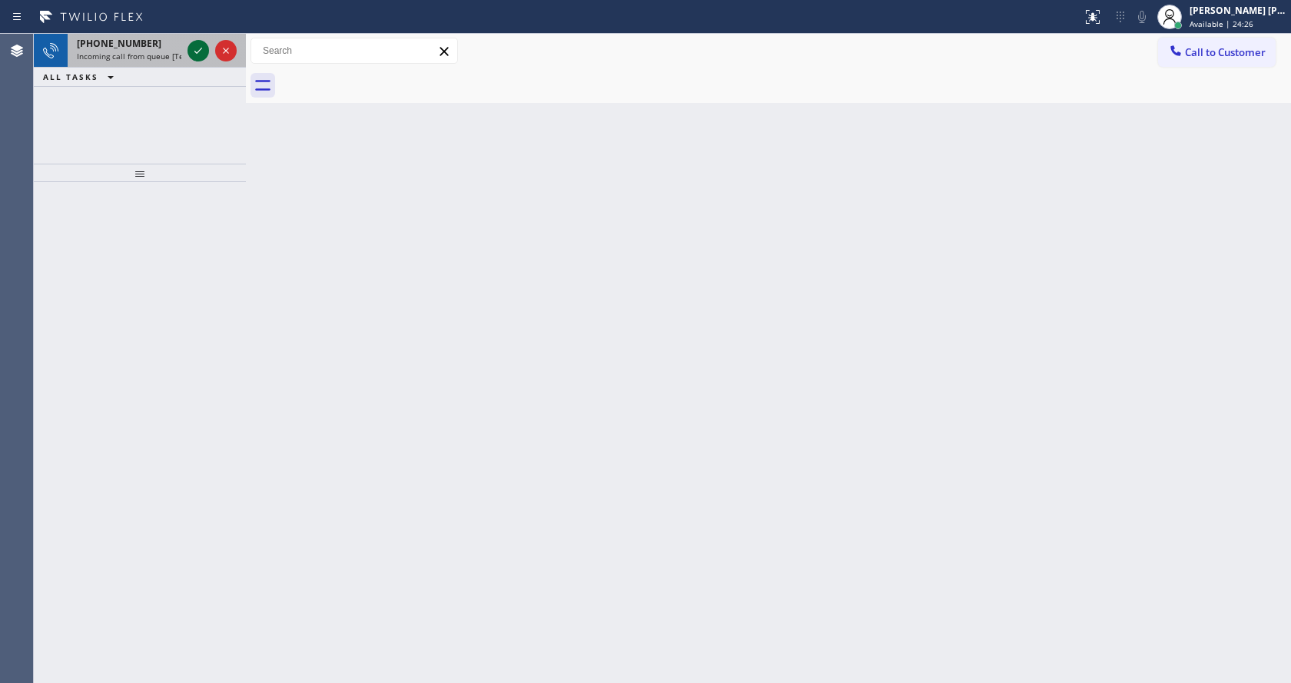
click at [198, 49] on icon at bounding box center [198, 51] width 18 height 18
click at [200, 55] on icon at bounding box center [198, 51] width 18 height 18
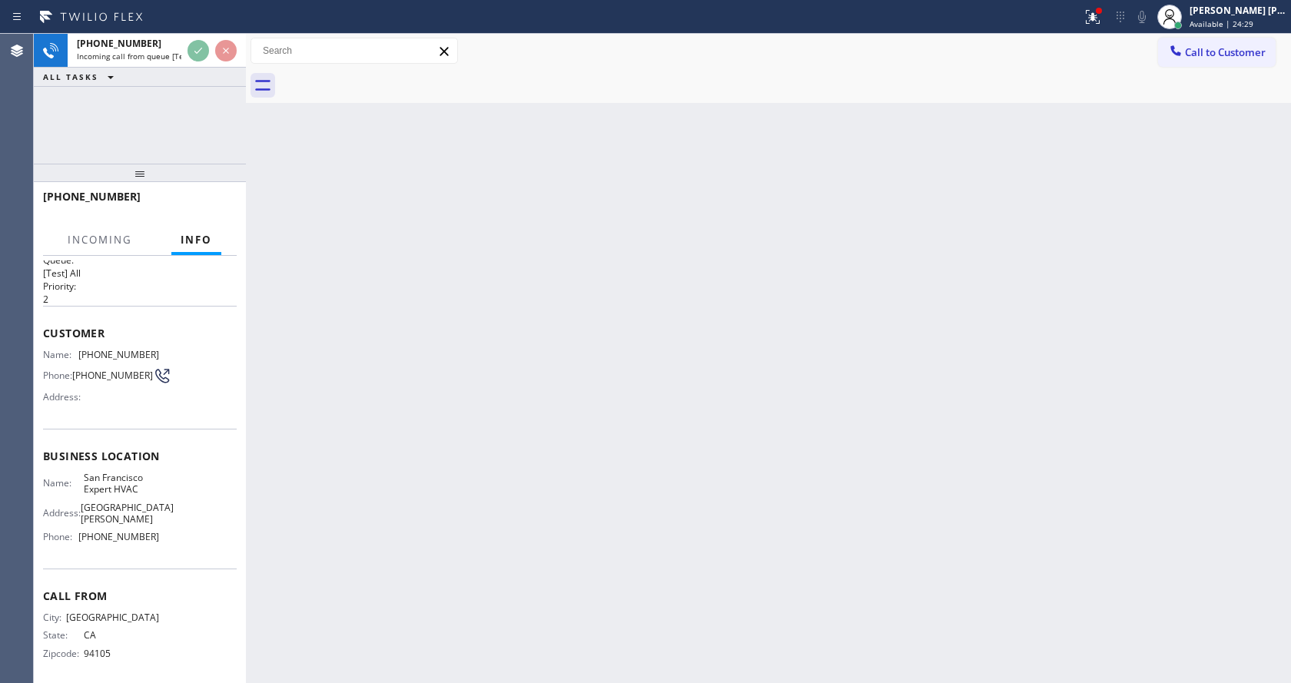
scroll to position [32, 0]
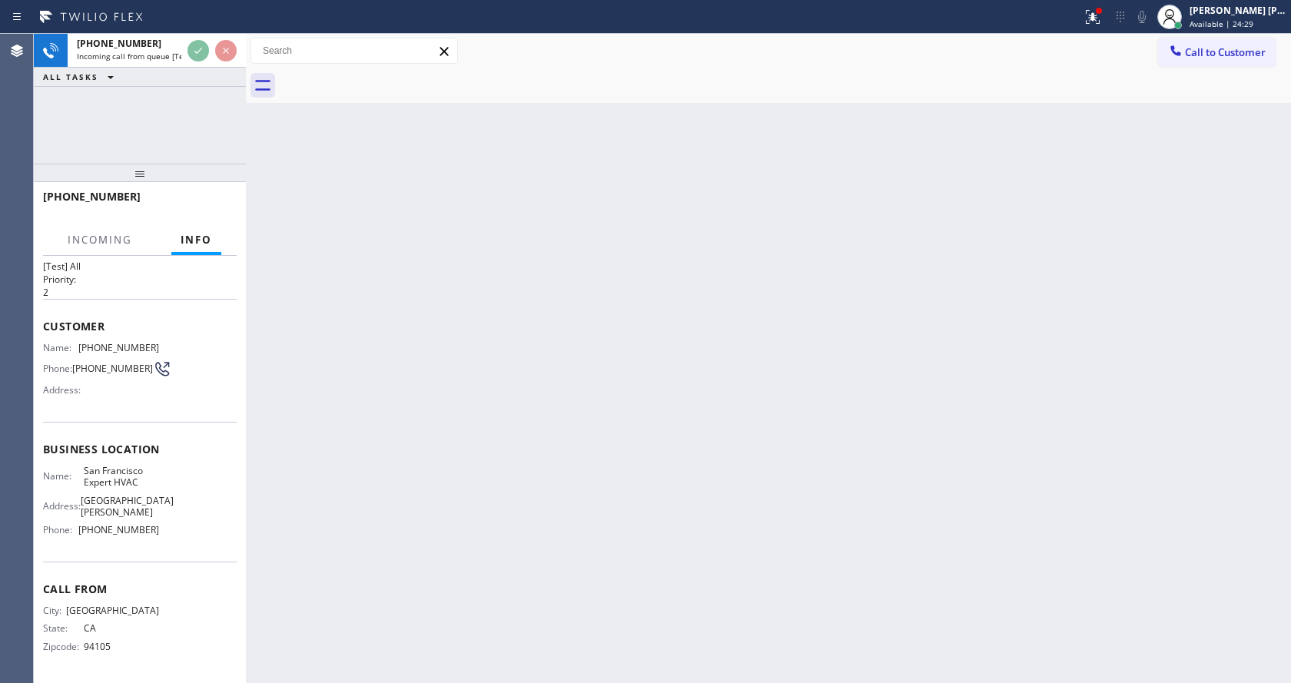
click at [580, 353] on div "Back to Dashboard Change Sender ID Customers Technicians Select a contact Outbo…" at bounding box center [768, 359] width 1045 height 650
click at [577, 487] on div "Back to Dashboard Change Sender ID Customers Technicians Select a contact Outbo…" at bounding box center [768, 359] width 1045 height 650
click at [390, 564] on div "Back to Dashboard Change Sender ID Customers Technicians Select a contact Outbo…" at bounding box center [768, 359] width 1045 height 650
click at [394, 446] on div "Back to Dashboard Change Sender ID Customers Technicians Select a contact Outbo…" at bounding box center [768, 359] width 1045 height 650
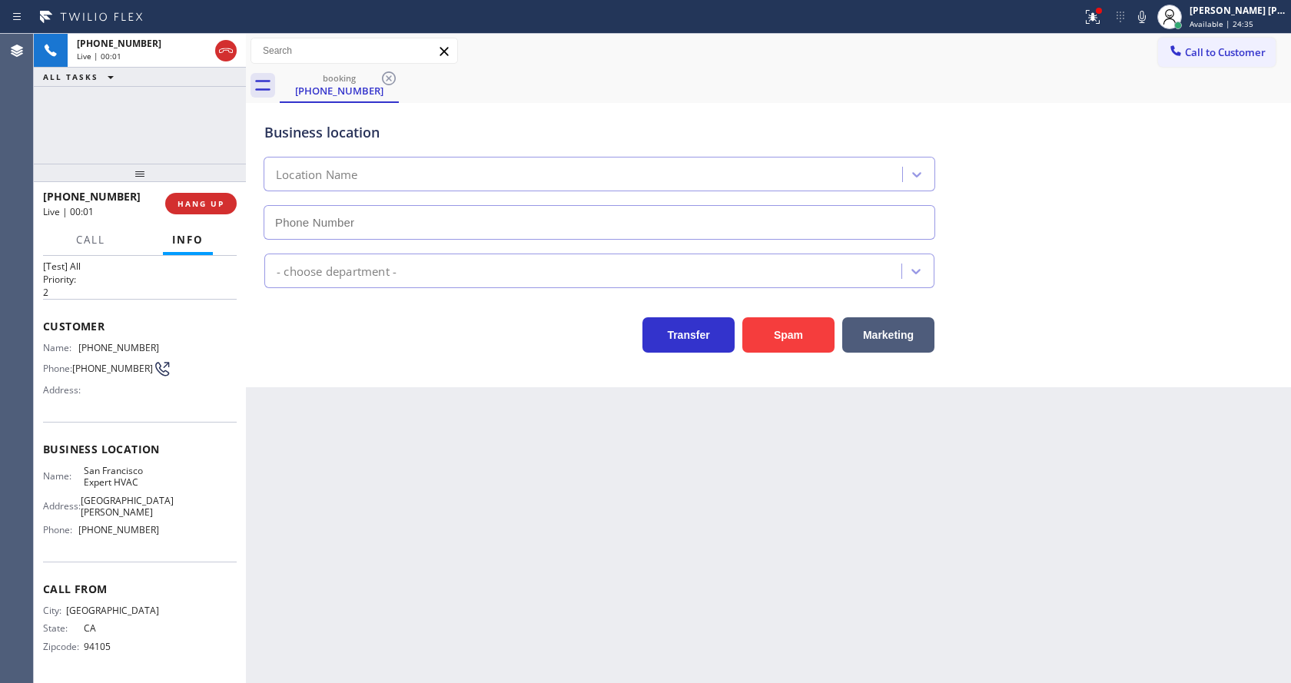
type input "[PHONE_NUMBER]"
click at [490, 560] on div "Back to Dashboard Change Sender ID Customers Technicians Select a contact Outbo…" at bounding box center [768, 359] width 1045 height 650
drag, startPoint x: 331, startPoint y: 468, endPoint x: 331, endPoint y: 525, distance: 56.9
click at [331, 468] on div "Back to Dashboard Change Sender ID Customers Technicians Select a contact Outbo…" at bounding box center [768, 359] width 1045 height 650
click at [663, 532] on div "Back to Dashboard Change Sender ID Customers Technicians Select a contact Outbo…" at bounding box center [768, 359] width 1045 height 650
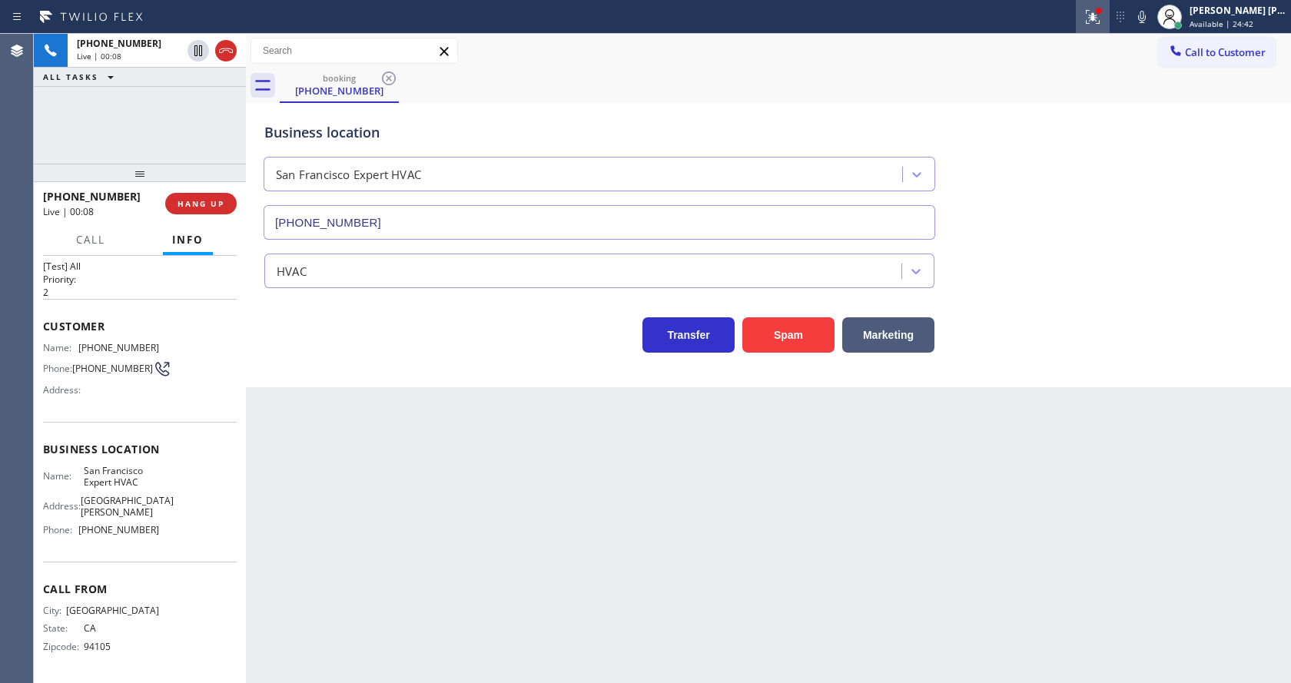
click at [1095, 16] on icon at bounding box center [1090, 15] width 9 height 11
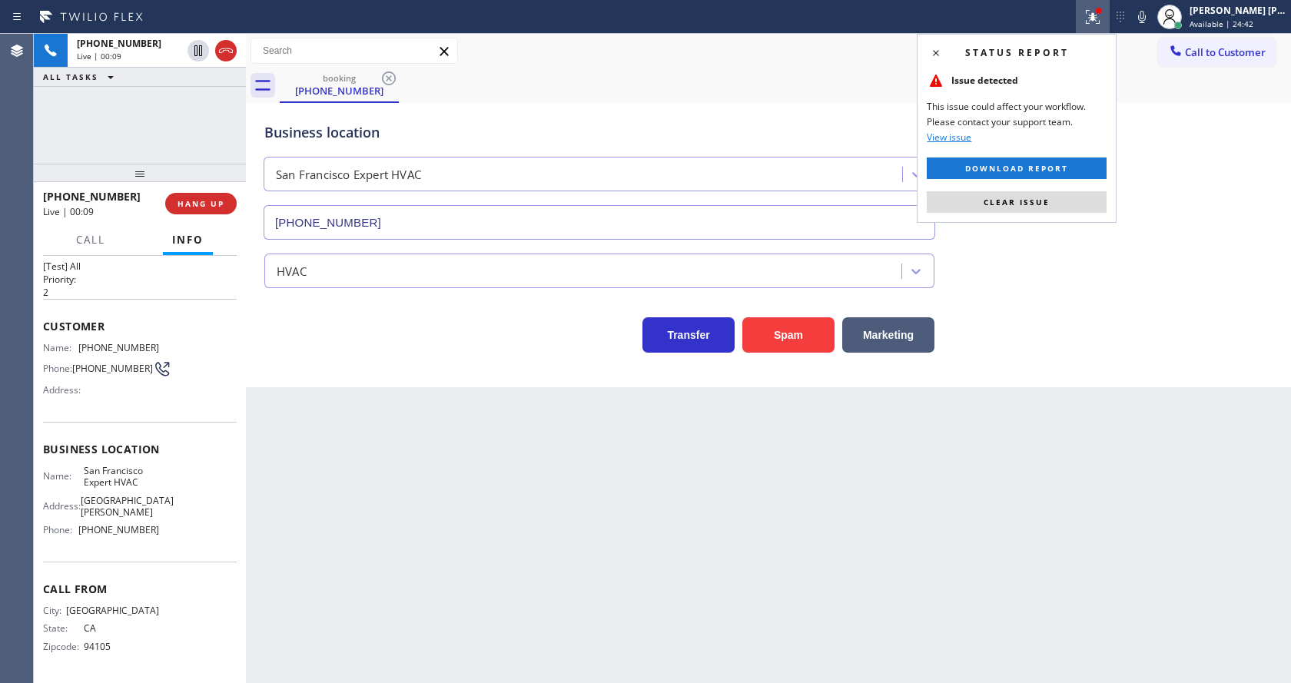
click at [1048, 183] on div "Status report Issue detected This issue could affect your workflow. Please cont…" at bounding box center [1017, 128] width 200 height 189
click at [1046, 199] on span "Clear issue" at bounding box center [1017, 202] width 66 height 11
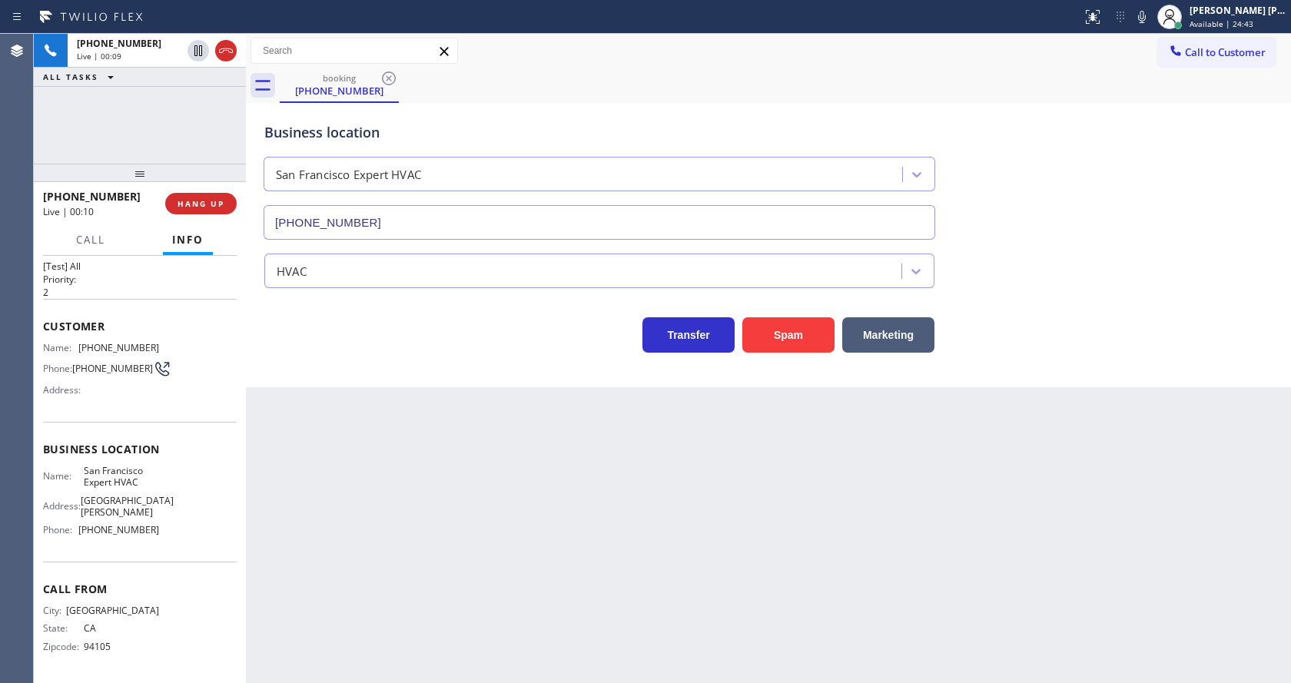
click at [1077, 215] on div "Business location [GEOGRAPHIC_DATA] Expert HVAC [PHONE_NUMBER]" at bounding box center [768, 170] width 1015 height 139
click at [374, 616] on div "Back to Dashboard Change Sender ID Customers Technicians Select a contact Outbo…" at bounding box center [768, 359] width 1045 height 650
click at [633, 551] on div "Back to Dashboard Change Sender ID Customers Technicians Select a contact Outbo…" at bounding box center [768, 359] width 1045 height 650
click at [469, 436] on div "Back to Dashboard Change Sender ID Customers Technicians Select a contact Outbo…" at bounding box center [768, 359] width 1045 height 650
click at [1008, 232] on div "Business location [GEOGRAPHIC_DATA] Expert HVAC [PHONE_NUMBER]" at bounding box center [768, 170] width 1015 height 139
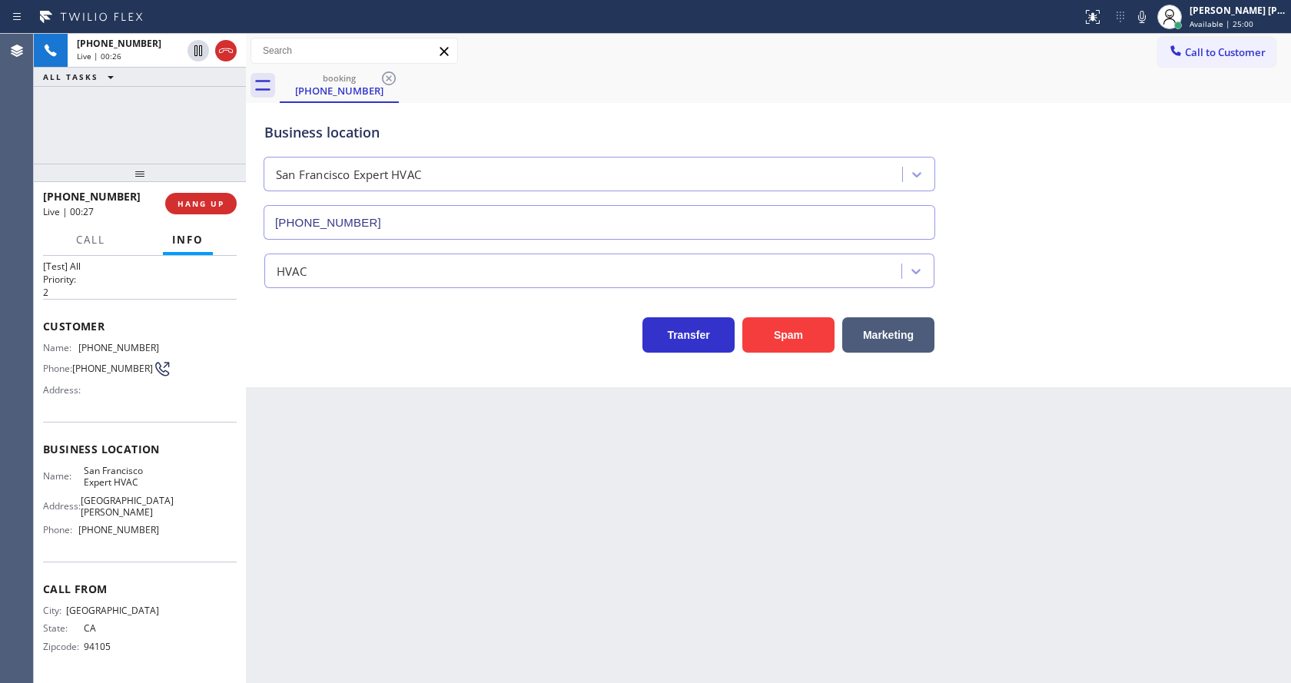
click at [403, 504] on div "Back to Dashboard Change Sender ID Customers Technicians Select a contact Outbo…" at bounding box center [768, 359] width 1045 height 650
click at [543, 432] on div "Back to Dashboard Change Sender ID Customers Technicians Select a contact Outbo…" at bounding box center [768, 359] width 1045 height 650
click at [767, 326] on button "Spam" at bounding box center [789, 334] width 92 height 35
click at [460, 586] on div "Back to Dashboard Change Sender ID Customers Technicians Select a contact Outbo…" at bounding box center [768, 359] width 1045 height 650
click at [367, 463] on div "Back to Dashboard Change Sender ID Customers Technicians Select a contact Outbo…" at bounding box center [768, 359] width 1045 height 650
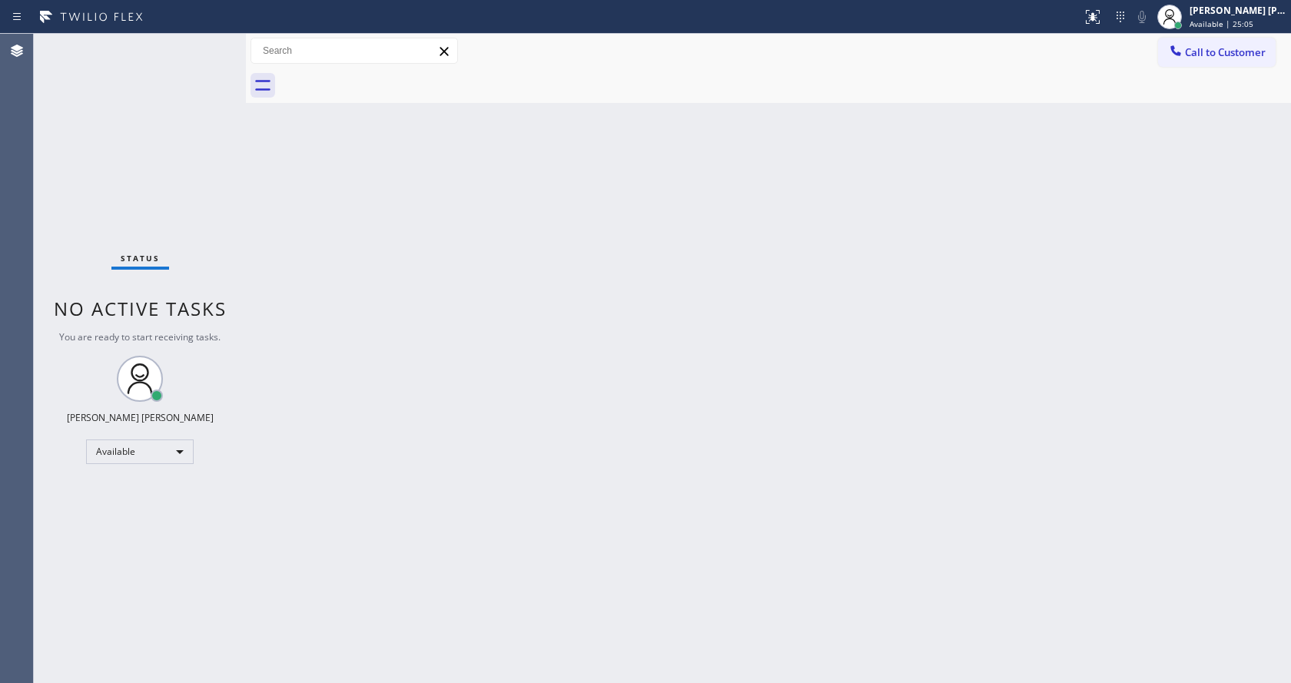
click at [208, 42] on div "Status No active tasks You are ready to start receiving tasks. [PERSON_NAME] [P…" at bounding box center [140, 359] width 212 height 650
drag, startPoint x: 291, startPoint y: 229, endPoint x: 339, endPoint y: 214, distance: 50.6
click at [291, 228] on div "Back to Dashboard Change Sender ID Customers Technicians Select a contact Outbo…" at bounding box center [768, 359] width 1045 height 650
click at [513, 466] on div "Back to Dashboard Change Sender ID Customers Technicians Select a contact Outbo…" at bounding box center [768, 359] width 1045 height 650
click at [527, 486] on div "Back to Dashboard Change Sender ID Customers Technicians Select a contact Outbo…" at bounding box center [768, 359] width 1045 height 650
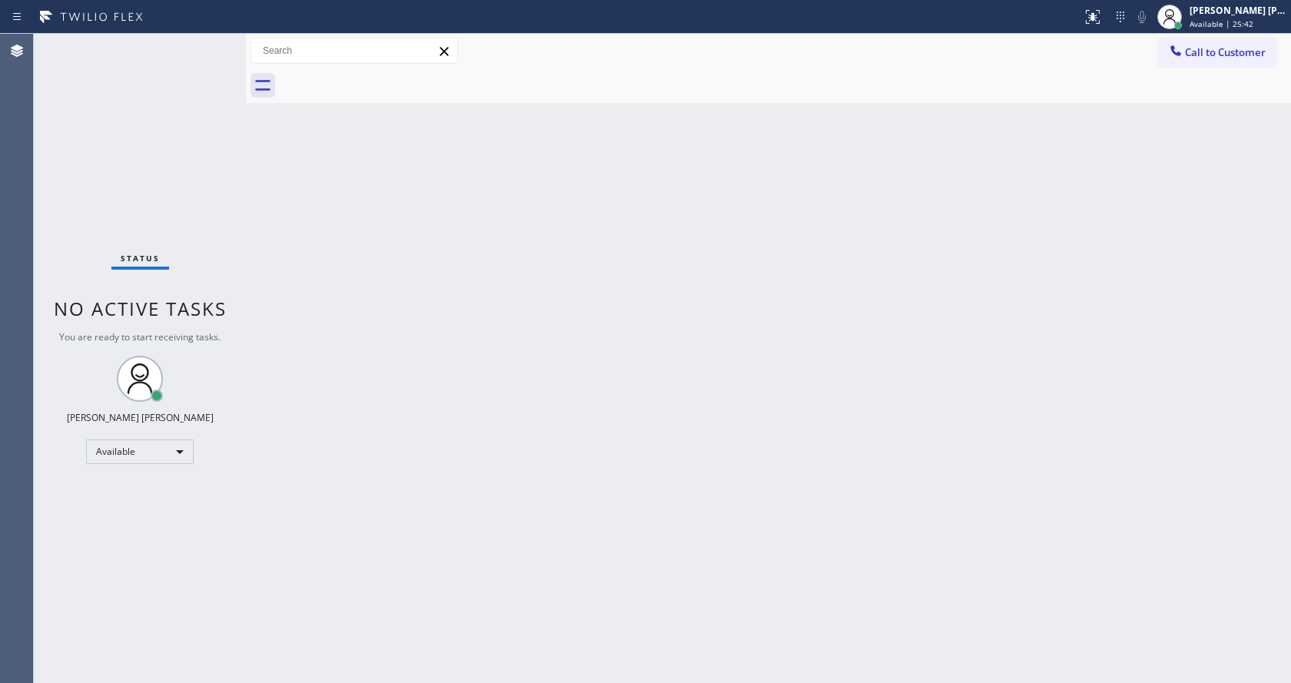
click at [285, 178] on div "Back to Dashboard Change Sender ID Customers Technicians Select a contact Outbo…" at bounding box center [768, 359] width 1045 height 650
click at [477, 348] on div "Back to Dashboard Change Sender ID Customers Technicians Select a contact Outbo…" at bounding box center [768, 359] width 1045 height 650
click at [238, 262] on div "Status No active tasks You are ready to start receiving tasks. [PERSON_NAME] [P…" at bounding box center [140, 359] width 212 height 650
click at [392, 377] on div "Back to Dashboard Change Sender ID Customers Technicians Select a contact Outbo…" at bounding box center [768, 359] width 1045 height 650
click at [377, 675] on div "Back to Dashboard Change Sender ID Customers Technicians Select a contact Outbo…" at bounding box center [768, 359] width 1045 height 650
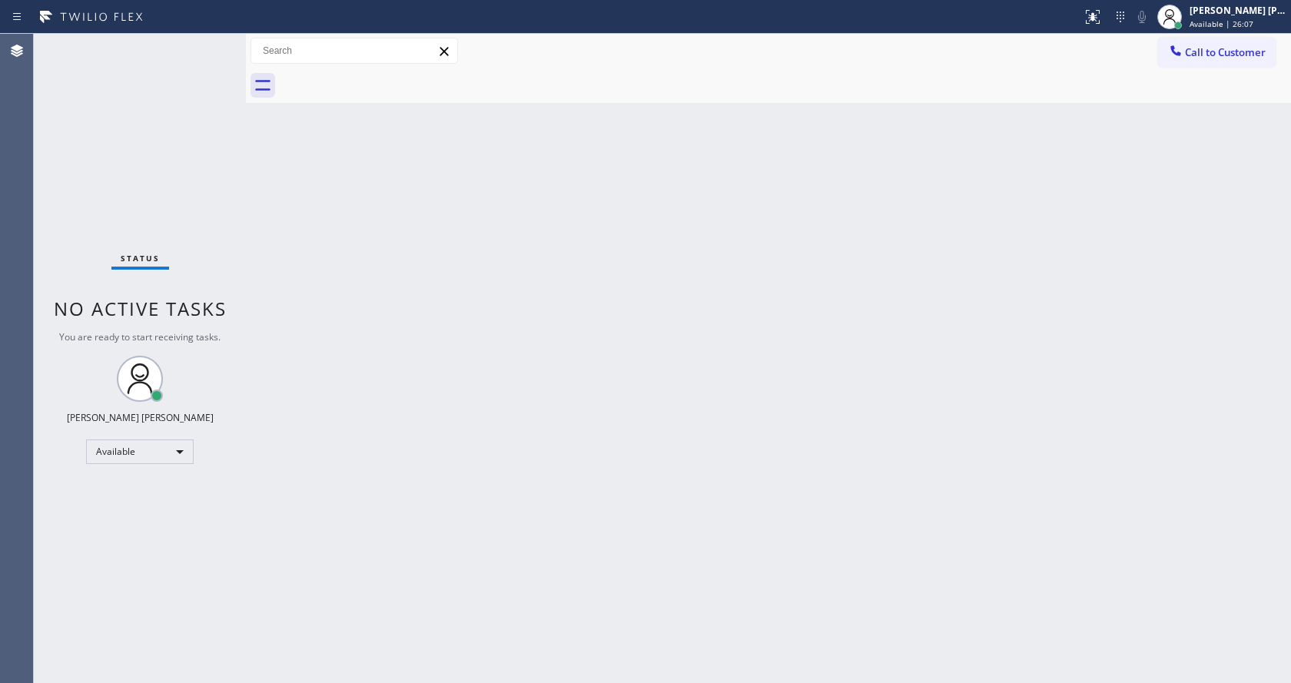
click at [691, 518] on div "Back to Dashboard Change Sender ID Customers Technicians Select a contact Outbo…" at bounding box center [768, 359] width 1045 height 650
click at [473, 547] on div "Back to Dashboard Change Sender ID Customers Technicians Select a contact Outbo…" at bounding box center [768, 359] width 1045 height 650
drag, startPoint x: 380, startPoint y: 234, endPoint x: 281, endPoint y: 85, distance: 178.7
click at [380, 234] on div "Back to Dashboard Change Sender ID Customers Technicians Select a contact Outbo…" at bounding box center [768, 359] width 1045 height 650
click at [217, 38] on div "Status No active tasks You are ready to start receiving tasks. [PERSON_NAME] [P…" at bounding box center [140, 359] width 212 height 650
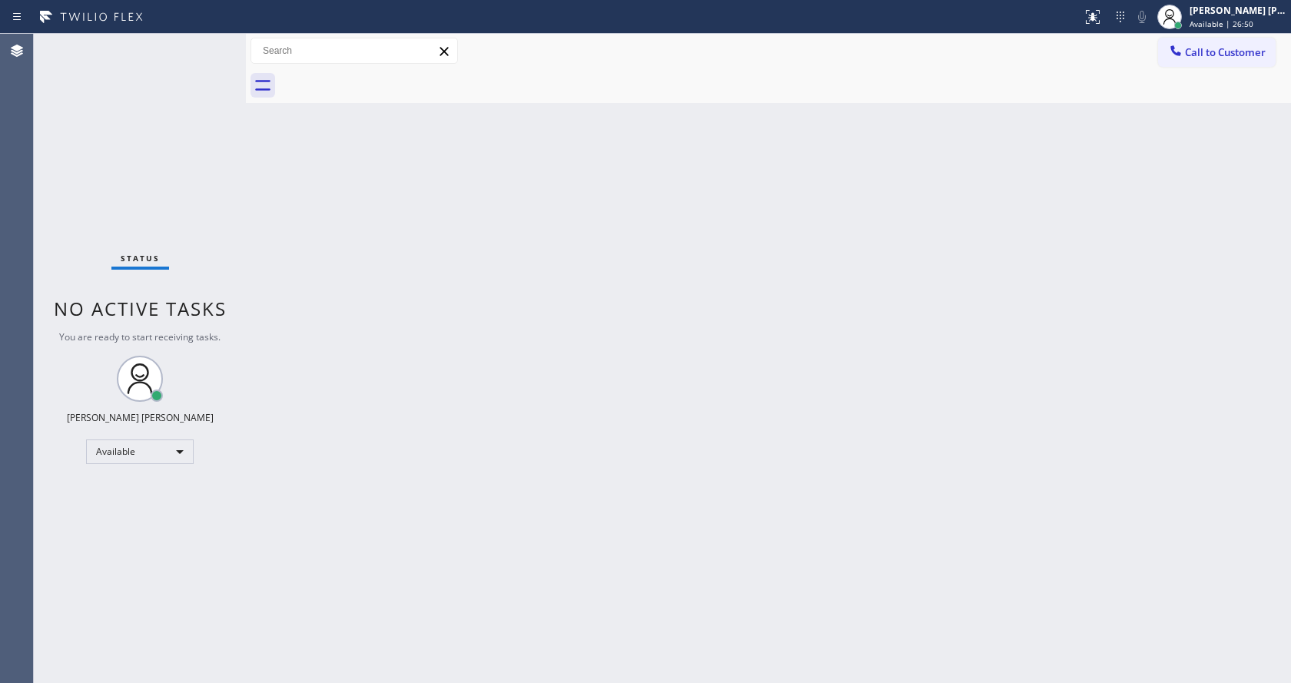
click at [214, 39] on div "Status No active tasks You are ready to start receiving tasks. [PERSON_NAME] [P…" at bounding box center [140, 359] width 212 height 650
click at [493, 431] on div "Back to Dashboard Change Sender ID Customers Technicians Select a contact Outbo…" at bounding box center [768, 359] width 1045 height 650
drag, startPoint x: 179, startPoint y: 209, endPoint x: 213, endPoint y: 154, distance: 64.9
click at [179, 209] on div "Status No active tasks You are ready to start receiving tasks. [PERSON_NAME] [P…" at bounding box center [140, 359] width 212 height 650
click at [208, 42] on div "Status No active tasks You are ready to start receiving tasks. [PERSON_NAME] [P…" at bounding box center [140, 359] width 212 height 650
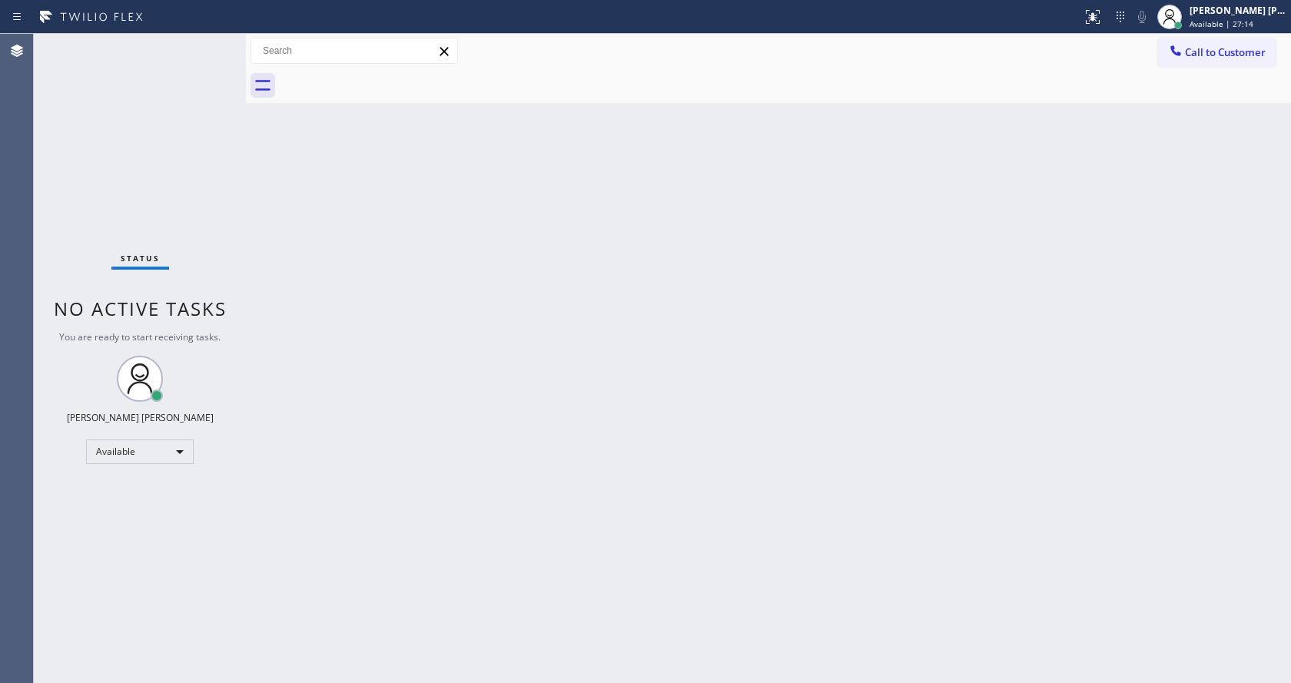
click at [211, 42] on div "Status No active tasks You are ready to start receiving tasks. [PERSON_NAME] [P…" at bounding box center [140, 359] width 212 height 650
click at [211, 46] on div "Status No active tasks You are ready to start receiving tasks. [PERSON_NAME] [P…" at bounding box center [140, 359] width 212 height 650
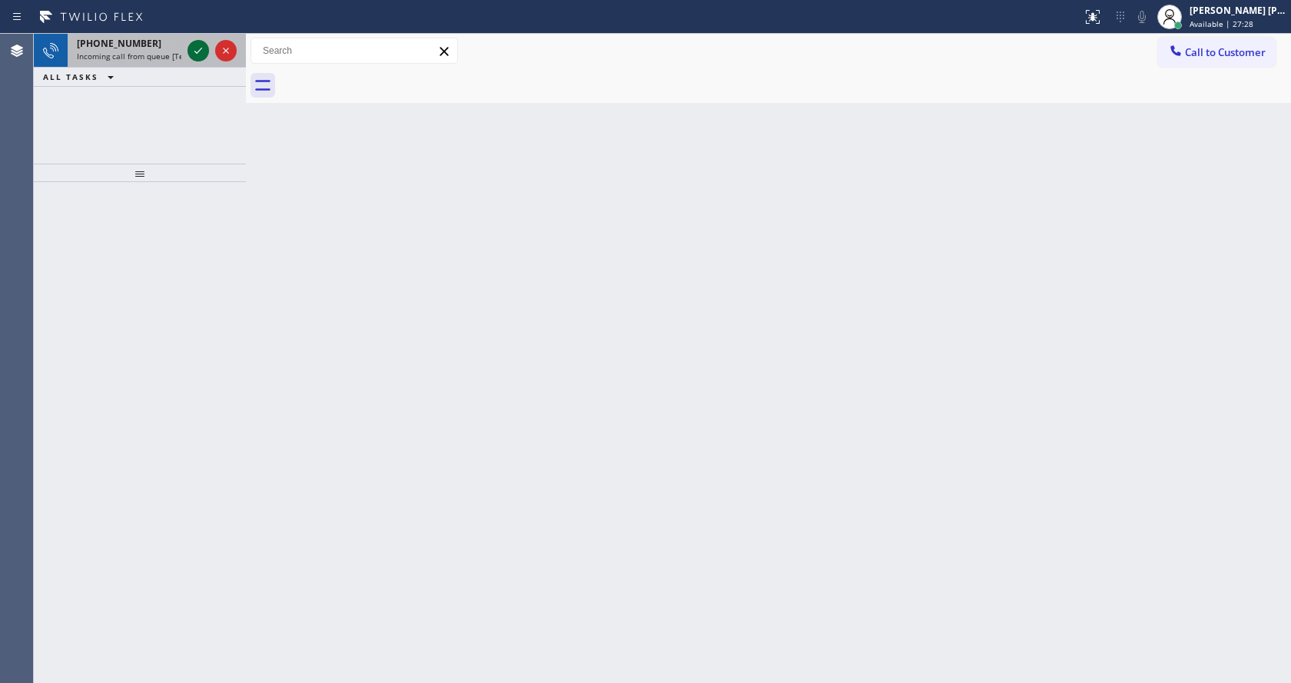
click at [204, 51] on icon at bounding box center [198, 51] width 18 height 18
click at [520, 355] on div "Back to Dashboard Change Sender ID Customers Technicians Select a contact Outbo…" at bounding box center [768, 359] width 1045 height 650
click at [194, 51] on icon at bounding box center [198, 51] width 18 height 18
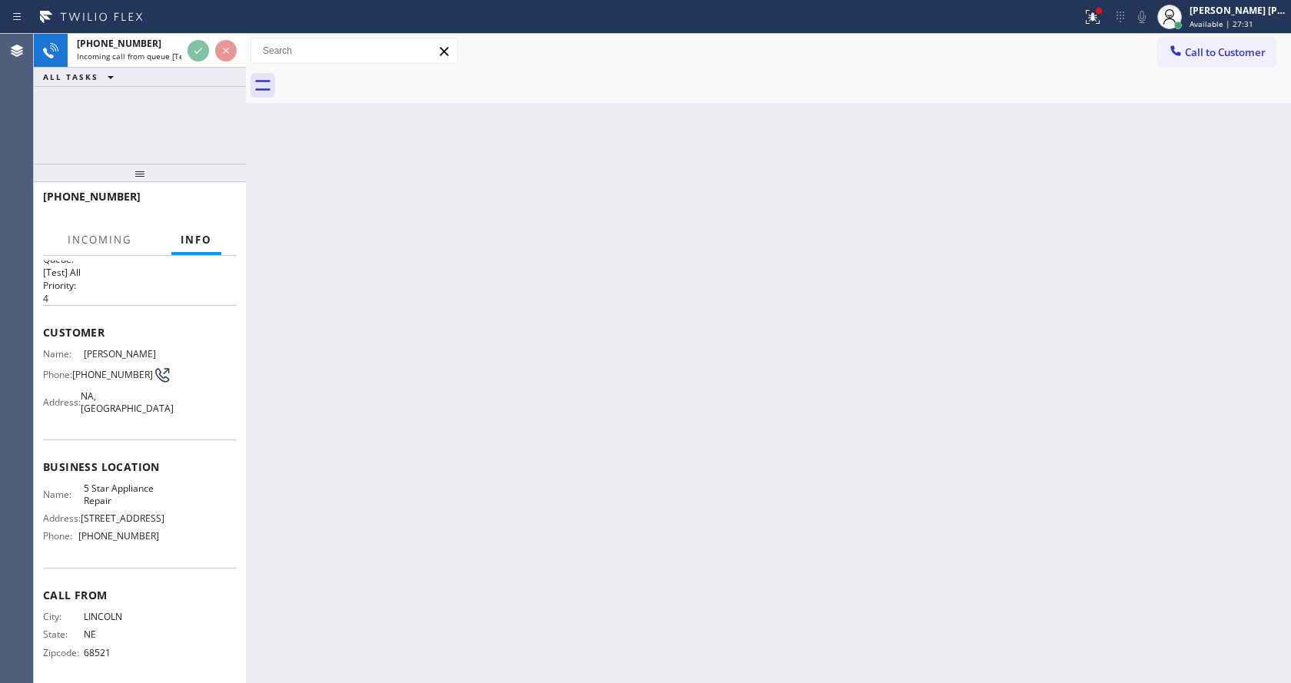
scroll to position [32, 0]
click at [543, 421] on div "Back to Dashboard Change Sender ID Customers Technicians Select a contact Outbo…" at bounding box center [768, 359] width 1045 height 650
click at [1102, 12] on div at bounding box center [1099, 11] width 6 height 6
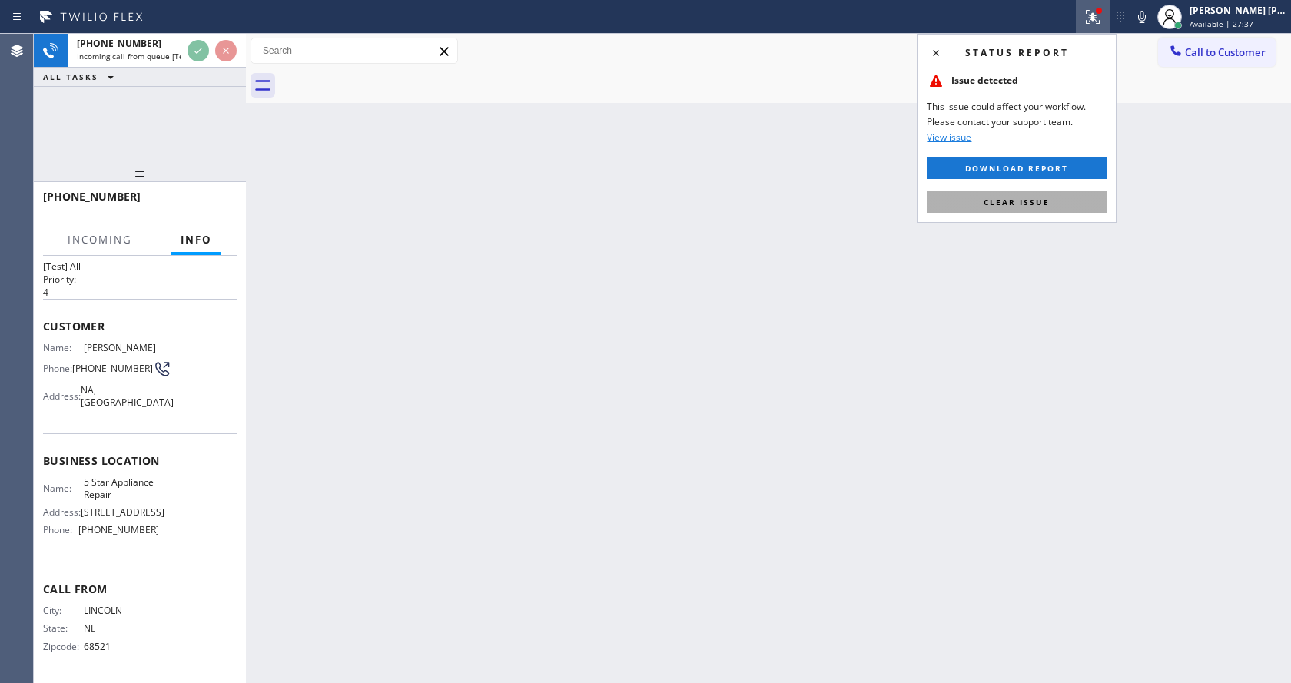
click at [1031, 192] on button "Clear issue" at bounding box center [1017, 202] width 180 height 22
click at [1031, 193] on div "Back to Dashboard Change Sender ID Customers Technicians Select a contact Outbo…" at bounding box center [768, 359] width 1045 height 650
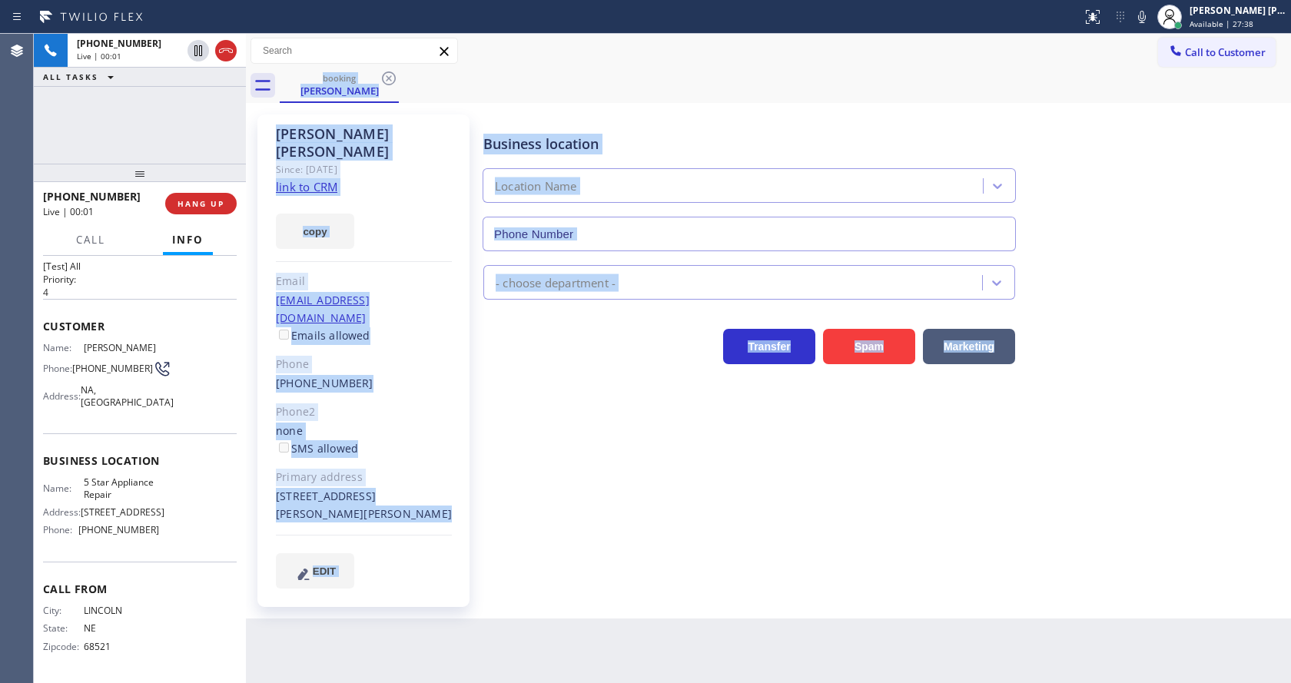
click at [450, 553] on div "EDIT" at bounding box center [364, 570] width 176 height 35
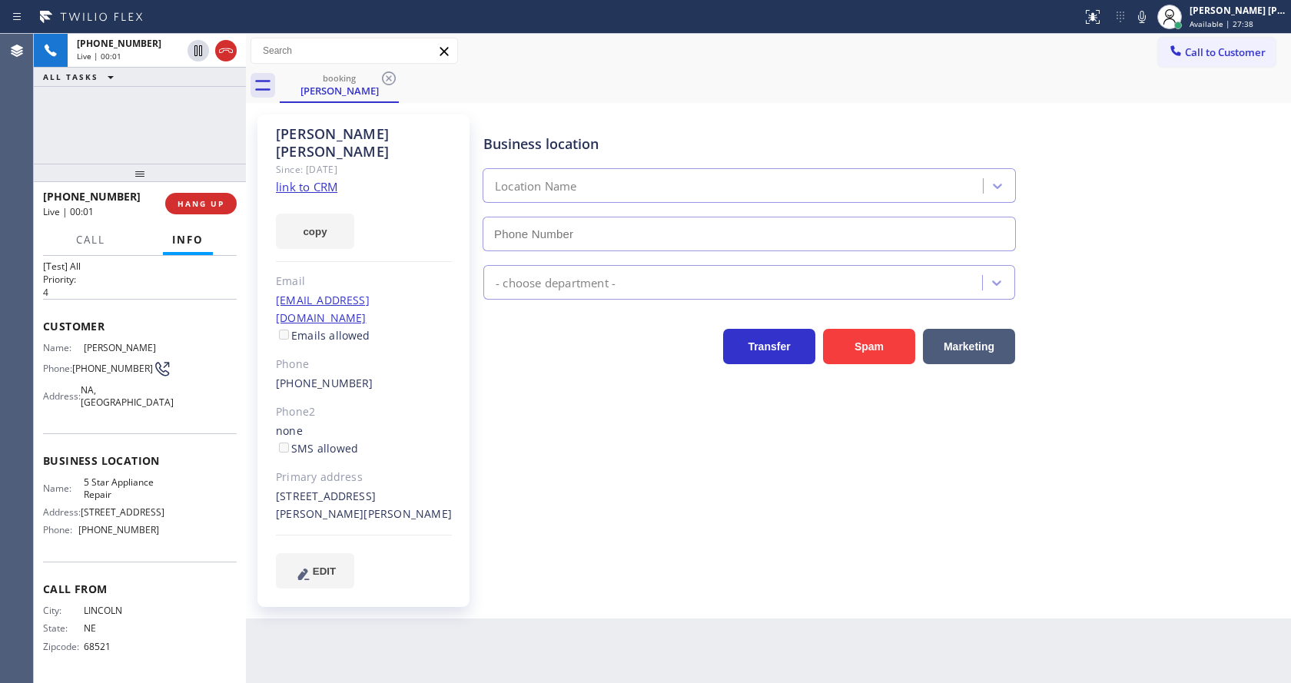
type input "[PHONE_NUMBER]"
click at [305, 179] on link "link to CRM" at bounding box center [306, 186] width 61 height 15
click at [1145, 19] on icon at bounding box center [1142, 17] width 18 height 18
click at [190, 47] on icon at bounding box center [198, 51] width 18 height 18
click at [610, 594] on div "Back to Dashboard Change Sender ID Customers Technicians Select a contact Outbo…" at bounding box center [768, 359] width 1045 height 650
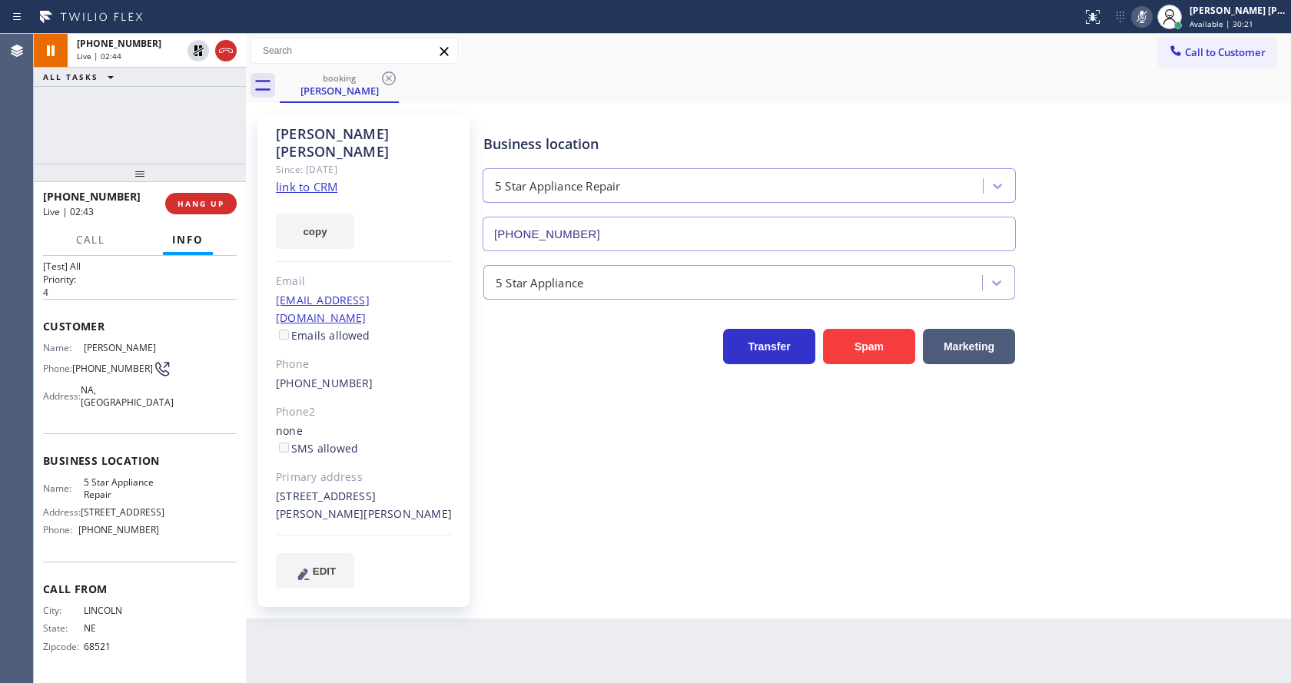
drag, startPoint x: 670, startPoint y: 579, endPoint x: 568, endPoint y: 586, distance: 102.5
click at [670, 579] on div "Back to Dashboard Change Sender ID Customers Technicians Select a contact Outbo…" at bounding box center [768, 359] width 1045 height 650
click at [622, 574] on div "Back to Dashboard Change Sender ID Customers Technicians Select a contact Outbo…" at bounding box center [768, 359] width 1045 height 650
click at [427, 404] on div "Phone2" at bounding box center [364, 413] width 176 height 18
click at [536, 602] on div "Back to Dashboard Change Sender ID Customers Technicians Select a contact Outbo…" at bounding box center [768, 359] width 1045 height 650
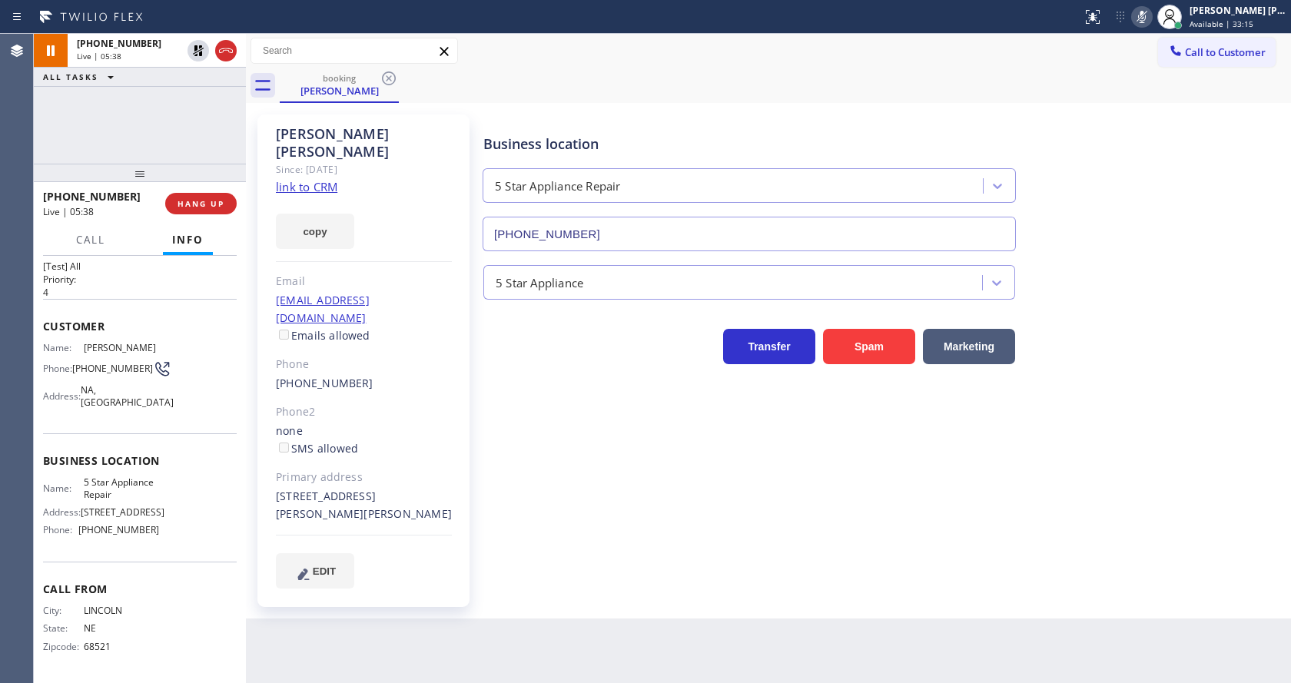
click at [453, 231] on div "[PERSON_NAME] Since: [DATE] link to CRM copy Email [EMAIL_ADDRESS][DOMAIN_NAME]…" at bounding box center [363, 361] width 212 height 493
click at [196, 46] on icon at bounding box center [198, 50] width 11 height 11
drag, startPoint x: 1145, startPoint y: 18, endPoint x: 1183, endPoint y: 171, distance: 157.5
click at [1147, 23] on icon at bounding box center [1142, 17] width 18 height 18
click at [1183, 171] on div "Business location 5 Star Appliance Repair [PHONE_NUMBER]" at bounding box center [883, 181] width 807 height 139
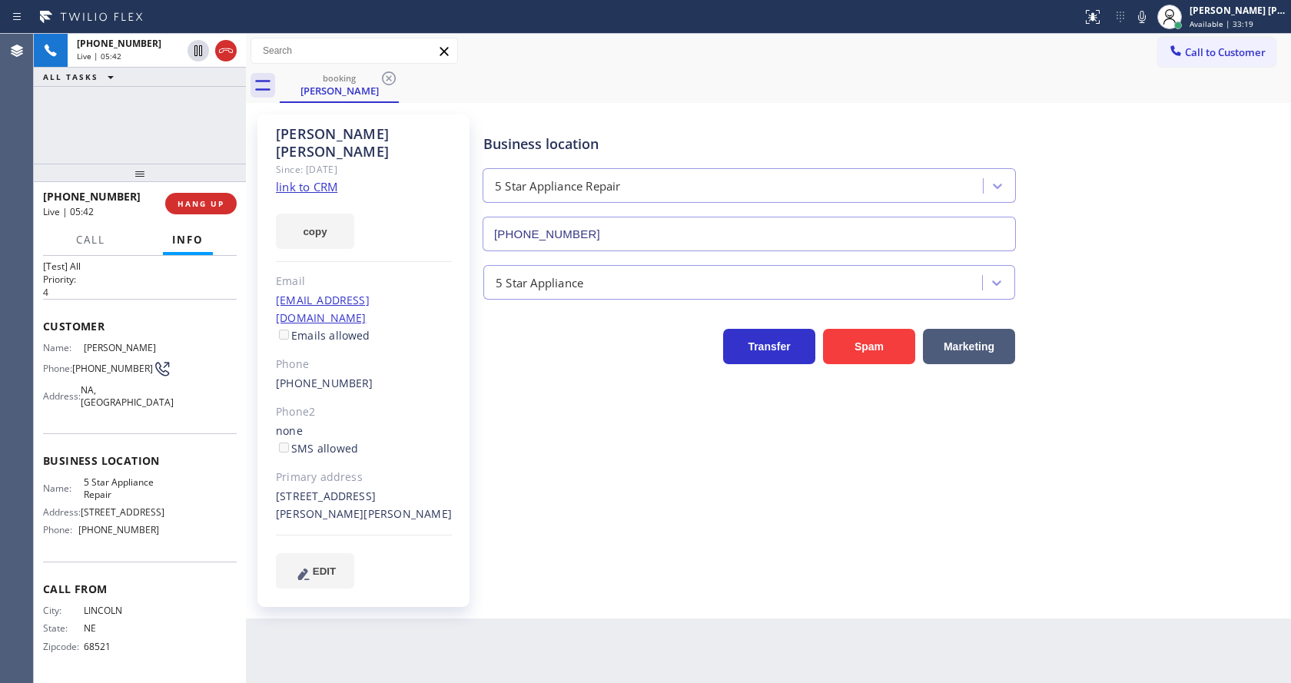
click at [652, 523] on div "Business location 5 Star Appliance Repair [PHONE_NUMBER] 5 Star Appliance Trans…" at bounding box center [883, 351] width 807 height 466
click at [379, 210] on div "copy" at bounding box center [364, 222] width 176 height 53
click at [530, 522] on div "Business location 5 Star Appliance Repair [PHONE_NUMBER] 5 Star Appliance Trans…" at bounding box center [883, 351] width 807 height 466
click at [569, 607] on div "Back to Dashboard Change Sender ID Customers Technicians Select a contact Outbo…" at bounding box center [768, 359] width 1045 height 650
click at [440, 338] on div "[PERSON_NAME] Since: [DATE] link to CRM copy Email [EMAIL_ADDRESS][DOMAIN_NAME]…" at bounding box center [363, 361] width 212 height 493
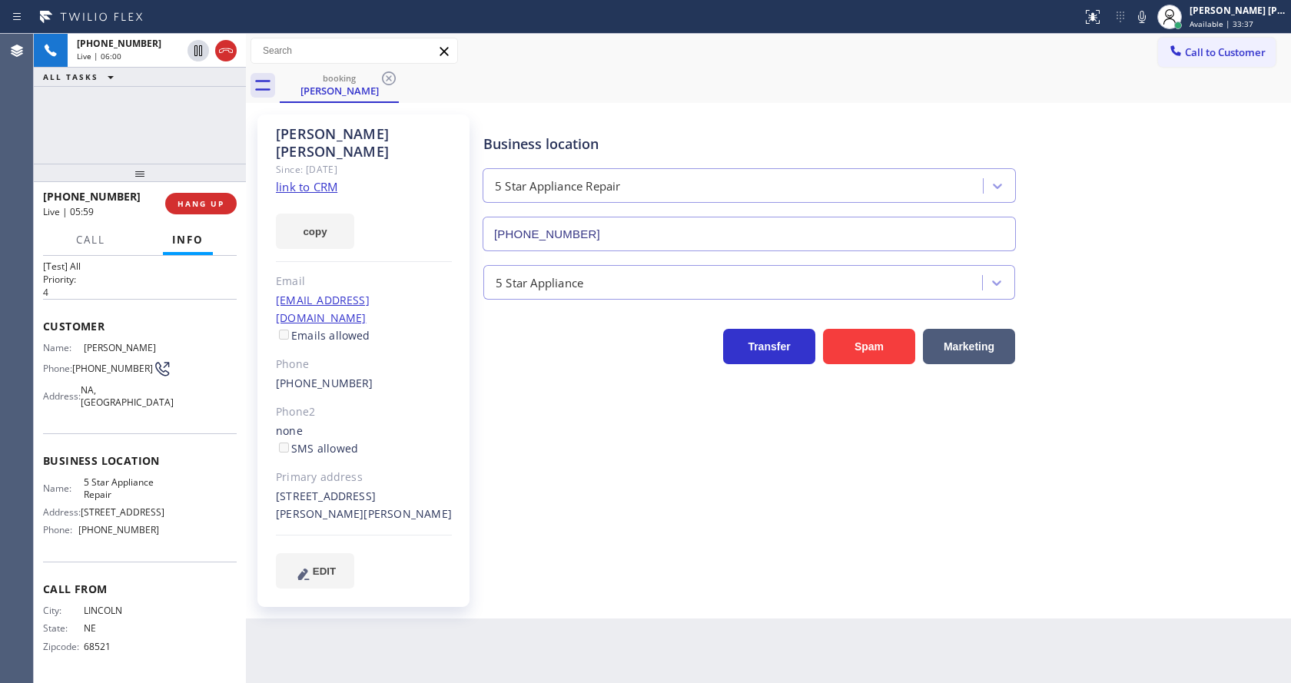
click at [565, 533] on div "Business location 5 Star Appliance Repair [PHONE_NUMBER] 5 Star Appliance Trans…" at bounding box center [883, 366] width 807 height 497
click at [440, 253] on div "[PERSON_NAME] Since: [DATE] link to CRM copy Email [EMAIL_ADDRESS][DOMAIN_NAME]…" at bounding box center [363, 361] width 212 height 493
click at [551, 408] on div "Business location 5 Star Appliance Repair [PHONE_NUMBER] 5 Star Appliance Trans…" at bounding box center [883, 351] width 807 height 466
click at [198, 365] on div "Name: [PERSON_NAME] Phone: [PHONE_NUMBER] Address: [GEOGRAPHIC_DATA]" at bounding box center [140, 378] width 194 height 72
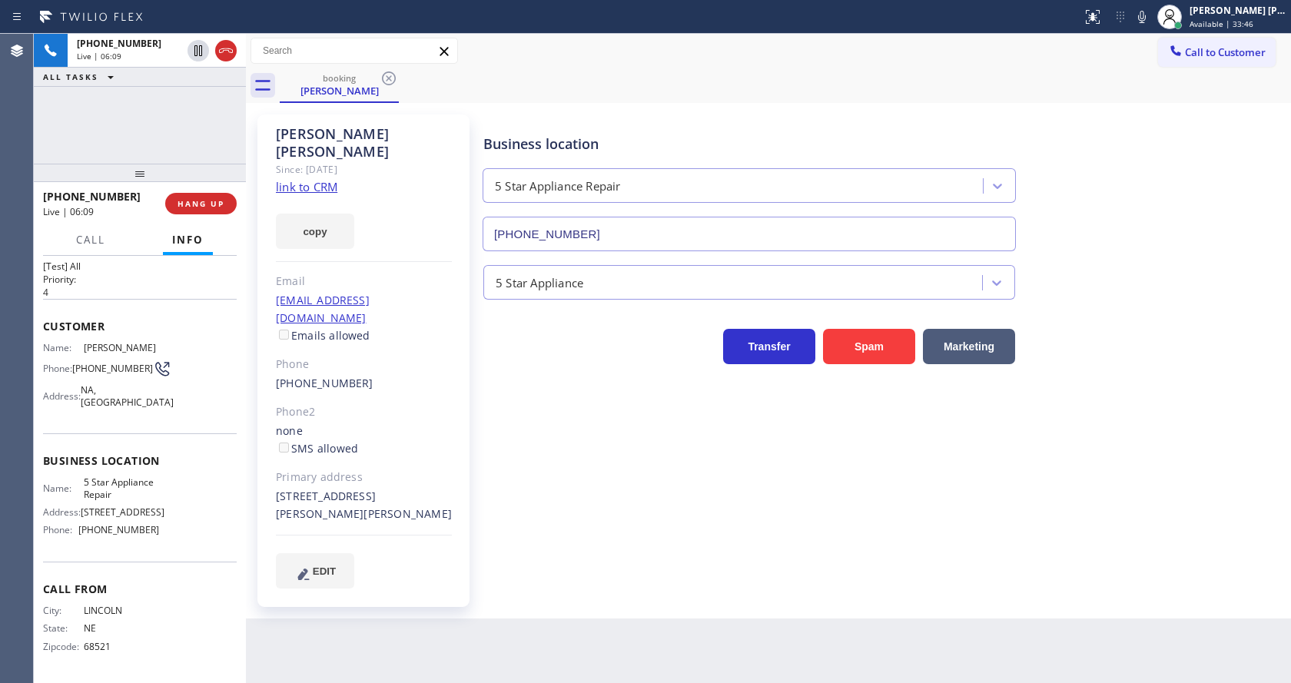
click at [170, 360] on div "Name: [PERSON_NAME] Phone: [PHONE_NUMBER] Address: [GEOGRAPHIC_DATA]" at bounding box center [140, 378] width 194 height 72
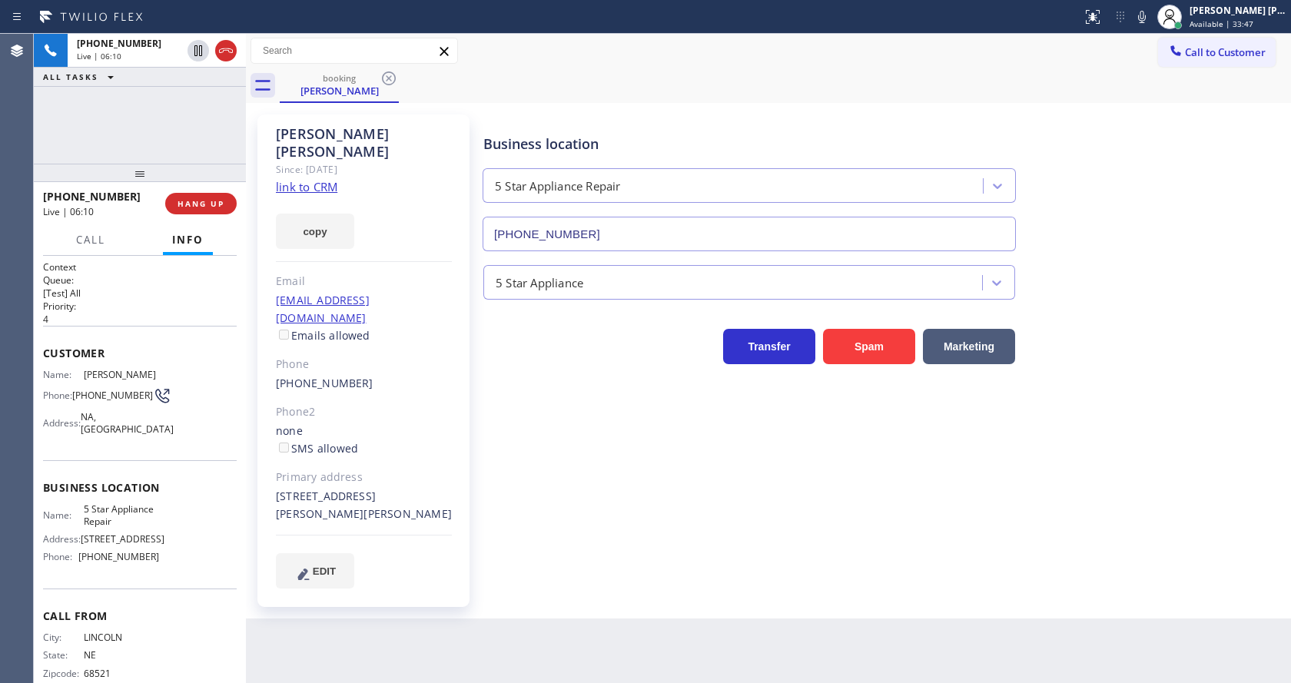
click at [626, 530] on div "Business location 5 Star Appliance Repair [PHONE_NUMBER] 5 Star Appliance Trans…" at bounding box center [883, 351] width 807 height 466
click at [467, 348] on div "[PERSON_NAME] Since: [DATE] link to CRM copy Email [EMAIL_ADDRESS][DOMAIN_NAME]…" at bounding box center [363, 361] width 212 height 493
click at [549, 384] on div "Business location 5 Star Appliance Repair [PHONE_NUMBER] 5 Star Appliance Trans…" at bounding box center [883, 351] width 807 height 466
click at [606, 583] on div "Back to Dashboard Change Sender ID Customers Technicians Select a contact Outbo…" at bounding box center [768, 359] width 1045 height 650
click at [191, 204] on span "HANG UP" at bounding box center [201, 203] width 47 height 11
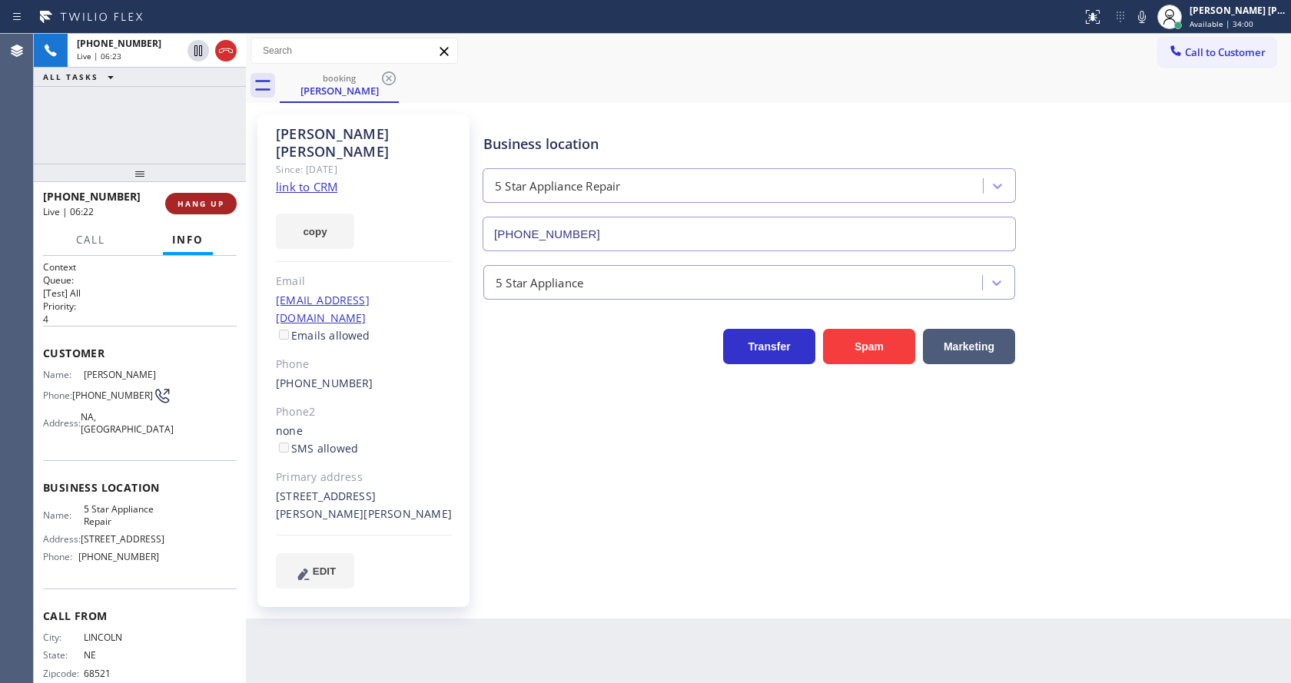
click at [191, 204] on span "HANG UP" at bounding box center [201, 203] width 47 height 11
click at [191, 204] on span "COMPLETE" at bounding box center [197, 203] width 53 height 11
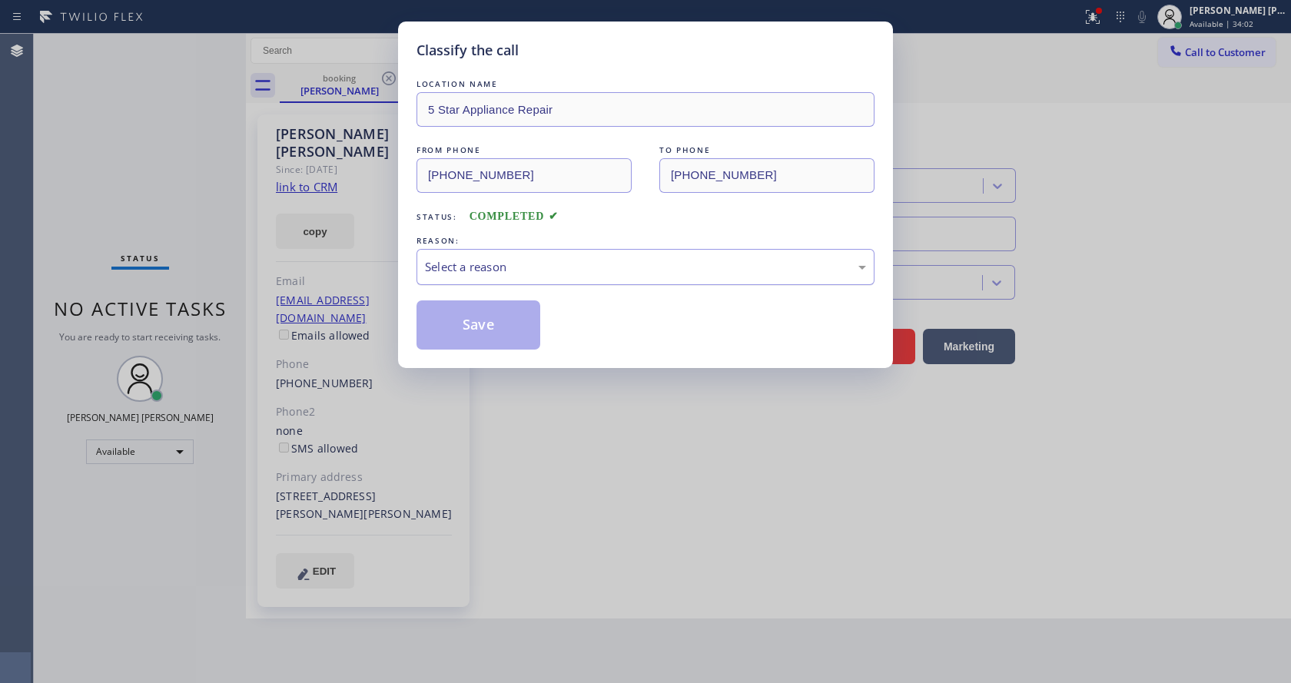
click at [503, 249] on div "Select a reason" at bounding box center [646, 267] width 458 height 36
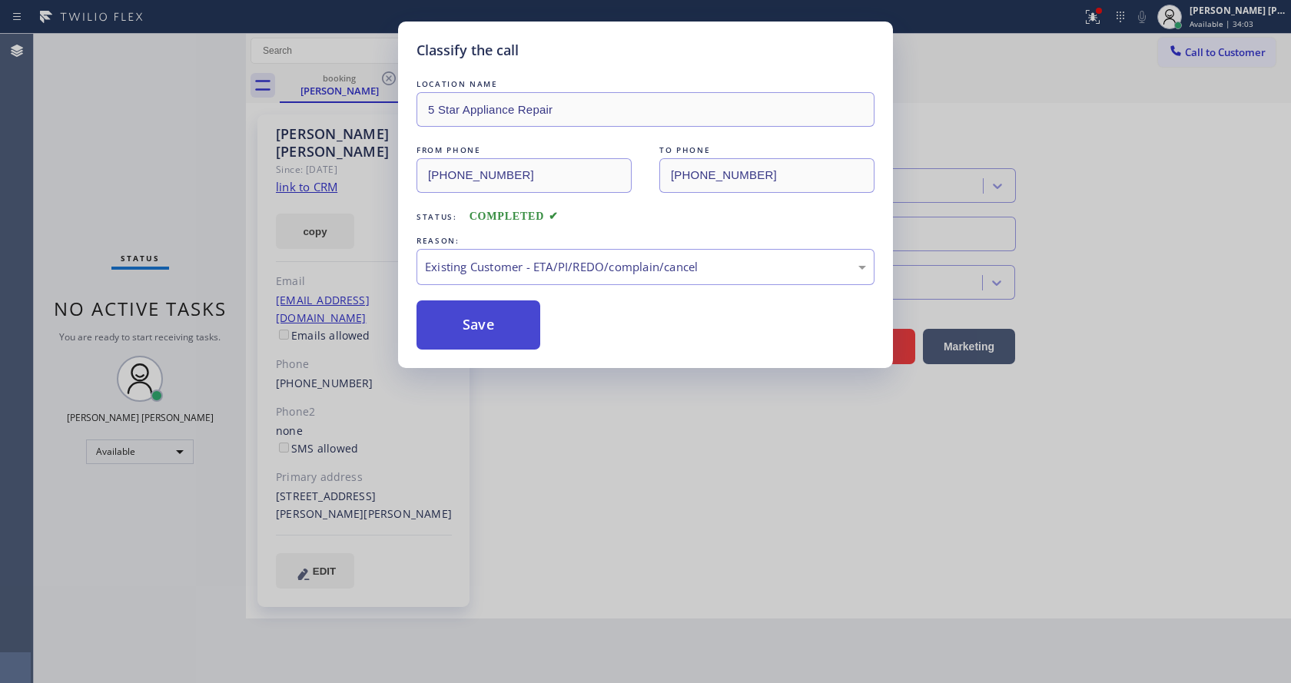
click at [511, 330] on button "Save" at bounding box center [479, 325] width 124 height 49
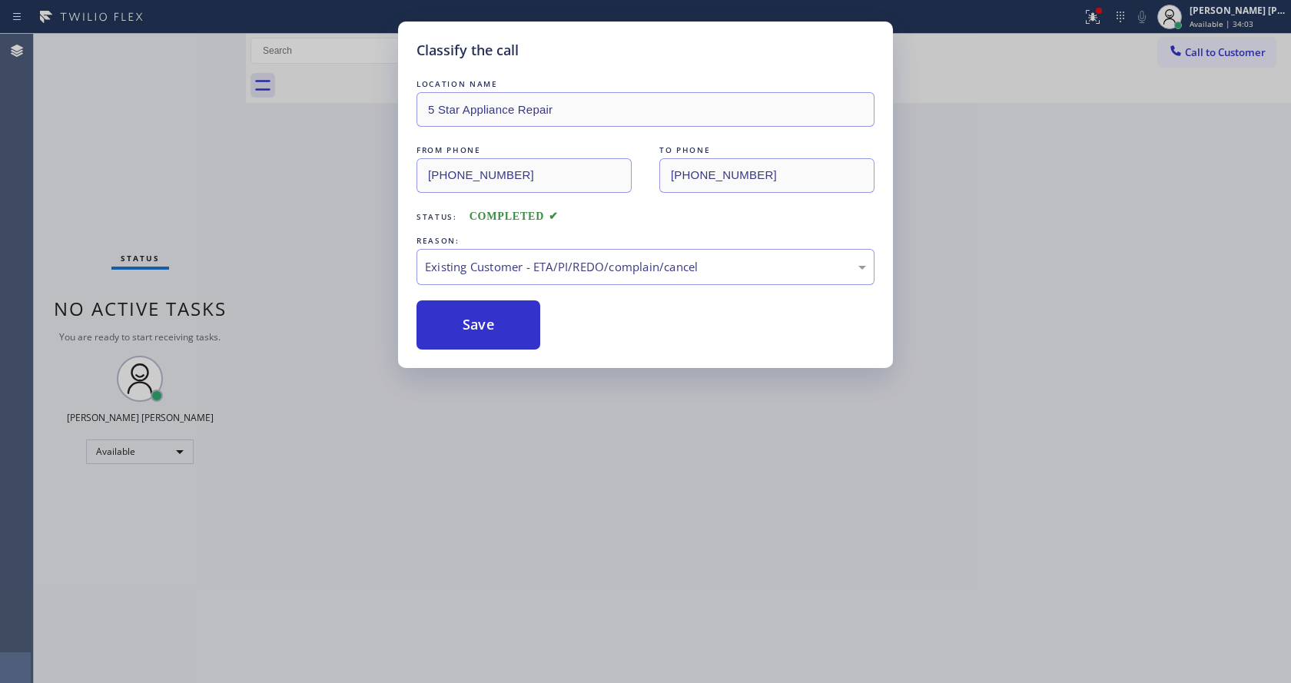
click at [586, 427] on div "Classify the call LOCATION NAME 5 Star Appliance Repair FROM PHONE [PHONE_NUMBE…" at bounding box center [645, 341] width 1291 height 683
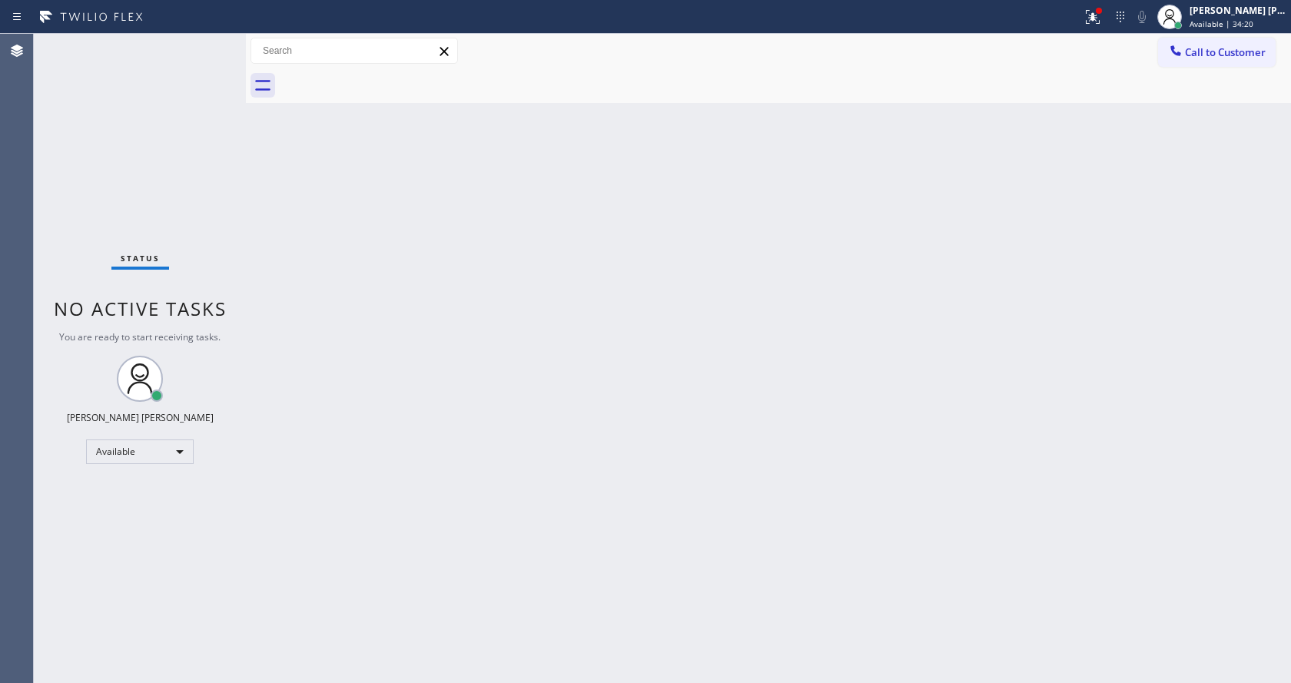
click at [161, 228] on div "Status No active tasks You are ready to start receiving tasks. [PERSON_NAME] [P…" at bounding box center [140, 359] width 212 height 650
click at [210, 40] on div "Status No active tasks You are ready to start receiving tasks. [PERSON_NAME] [P…" at bounding box center [140, 359] width 212 height 650
click at [210, 41] on div "Status No active tasks You are ready to start receiving tasks. [PERSON_NAME] [P…" at bounding box center [140, 359] width 212 height 650
click at [198, 57] on div "Status No active tasks You are ready to start receiving tasks. [PERSON_NAME] [P…" at bounding box center [140, 359] width 212 height 650
click at [464, 389] on div "Back to Dashboard Change Sender ID Customers Technicians Select a contact Outbo…" at bounding box center [768, 359] width 1045 height 650
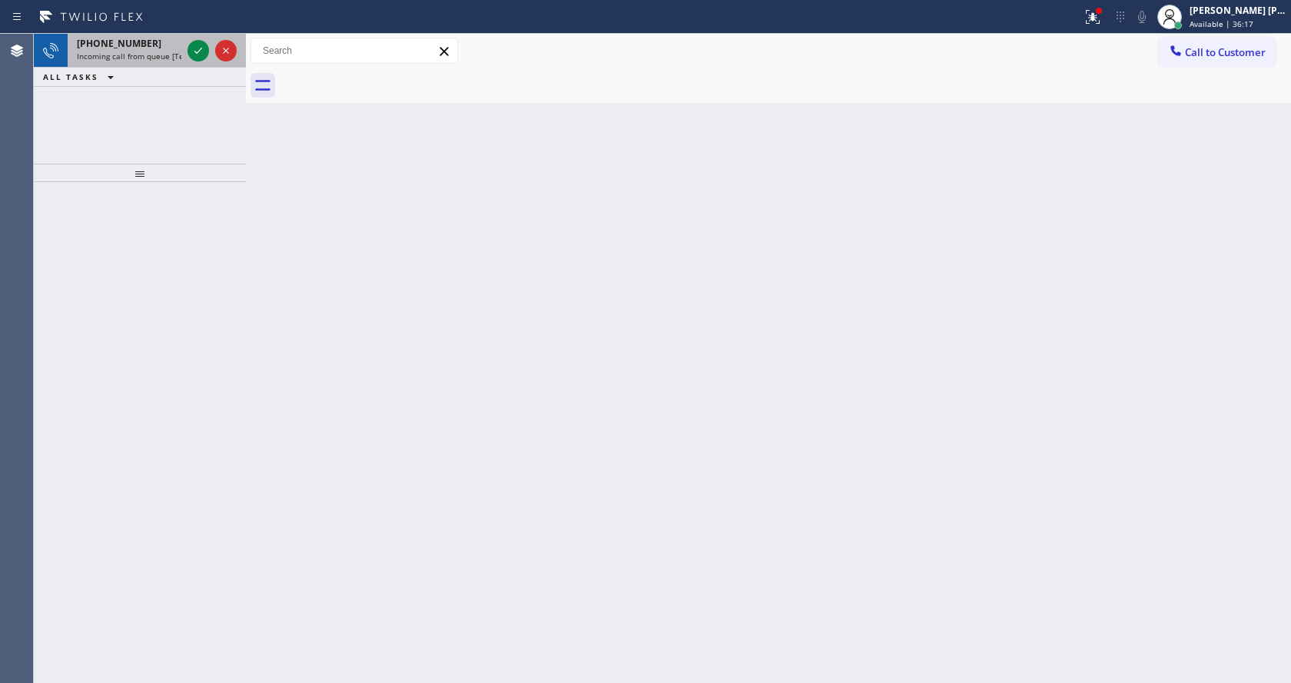
click at [125, 48] on span "[PHONE_NUMBER]" at bounding box center [119, 43] width 85 height 13
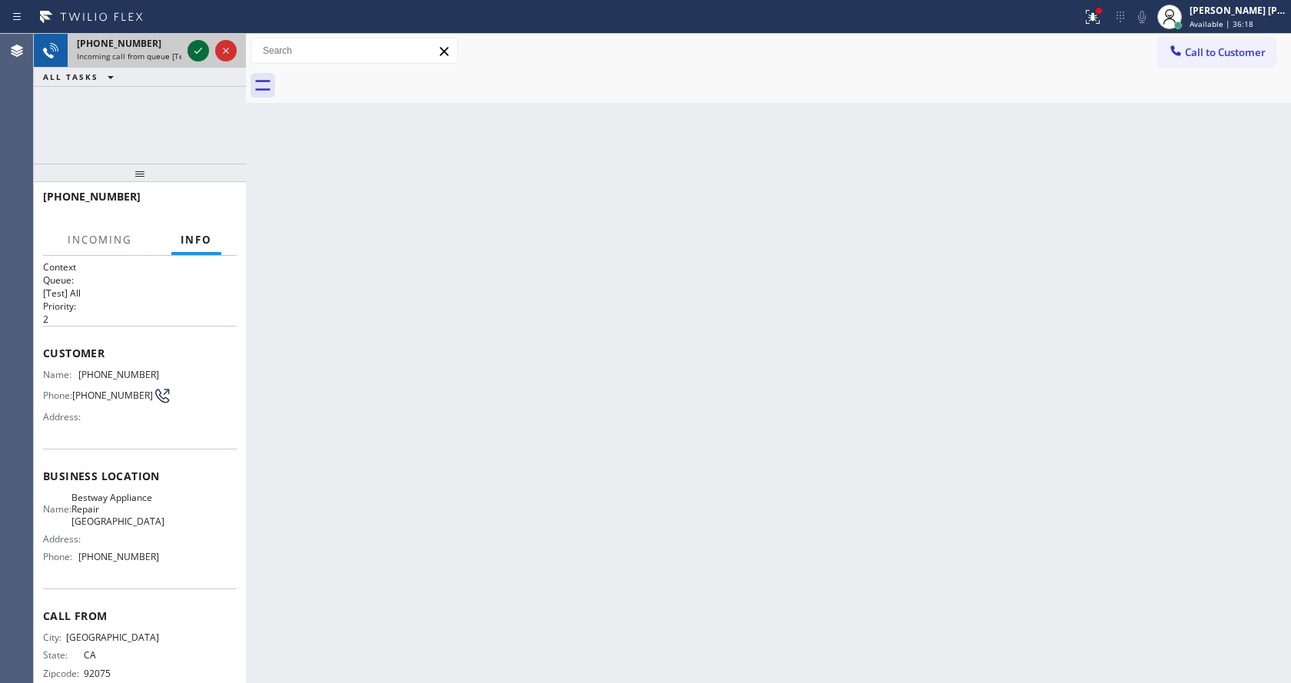
click at [199, 58] on icon at bounding box center [198, 51] width 18 height 18
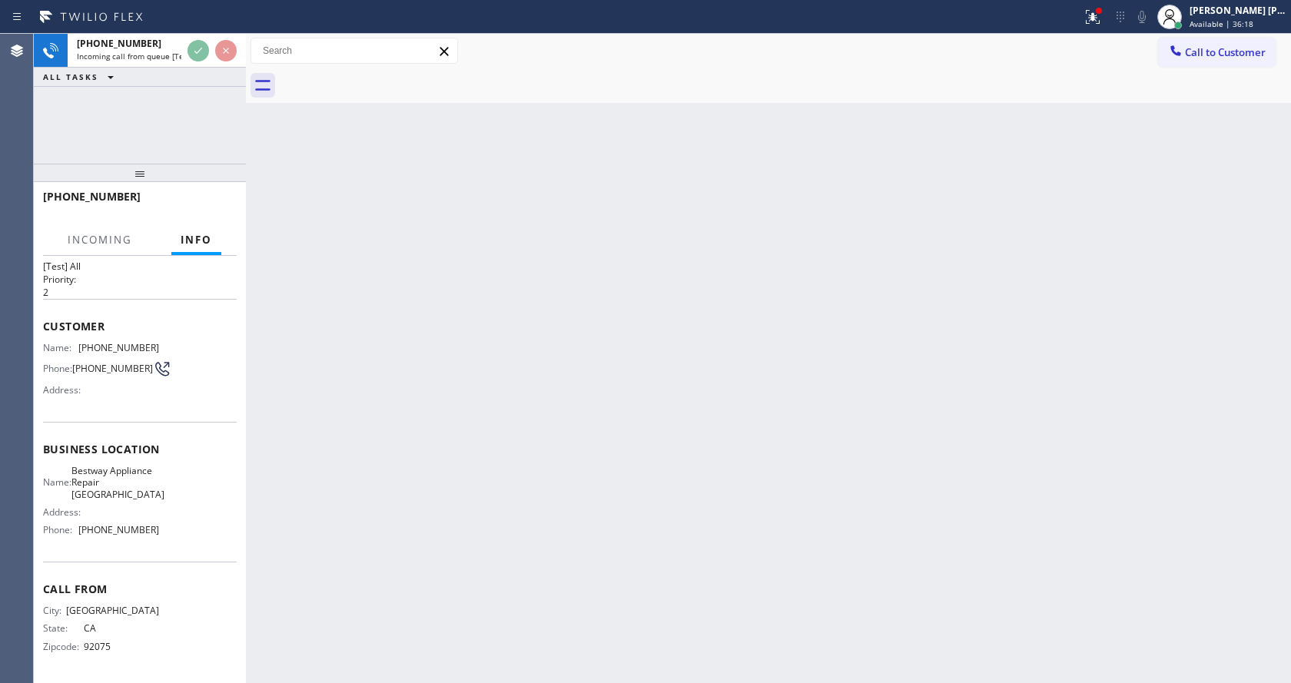
scroll to position [44, 0]
click at [669, 375] on div "Back to Dashboard Change Sender ID Customers Technicians Select a contact Outbo…" at bounding box center [768, 359] width 1045 height 650
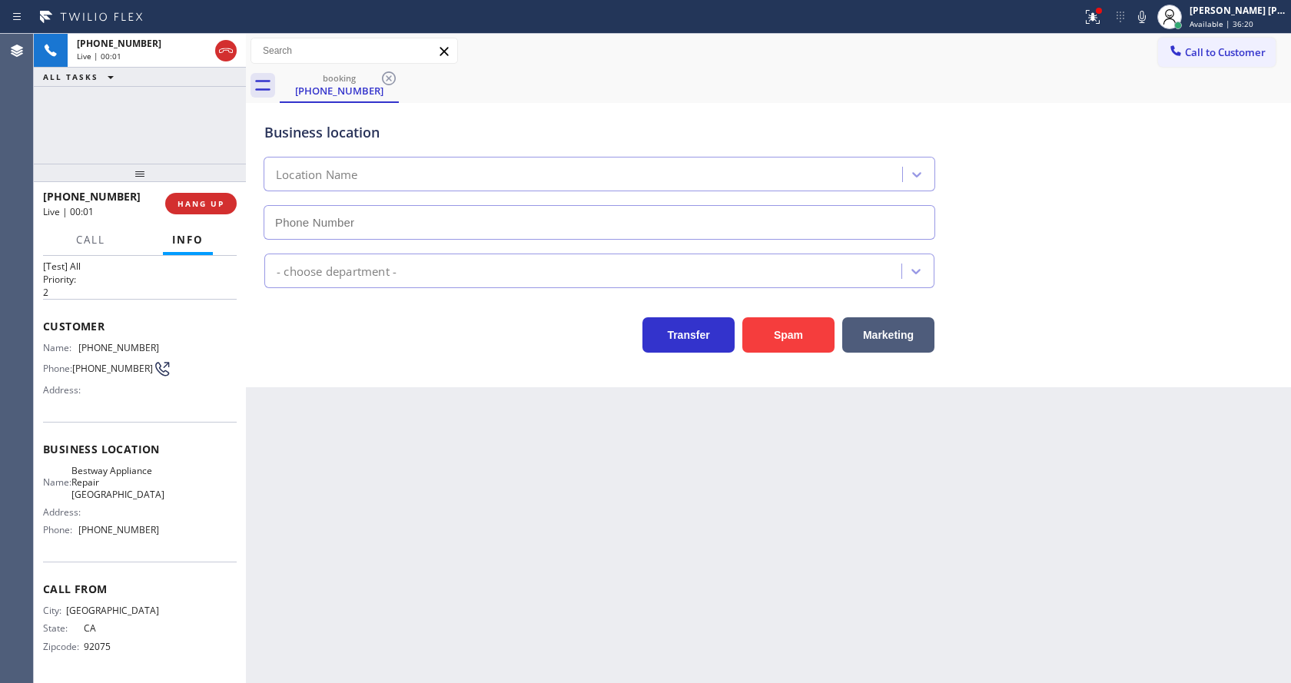
type input "[PHONE_NUMBER]"
click at [1089, 25] on div at bounding box center [1093, 17] width 34 height 18
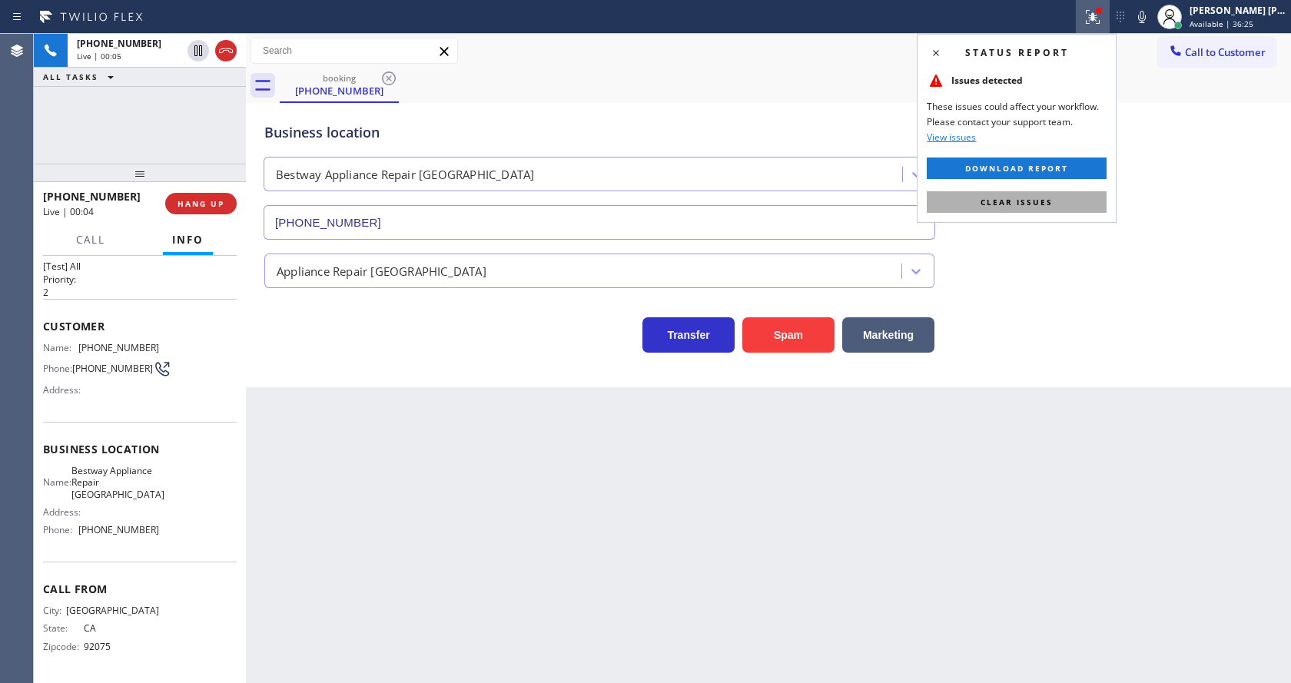
click at [1028, 208] on button "Clear issues" at bounding box center [1017, 202] width 180 height 22
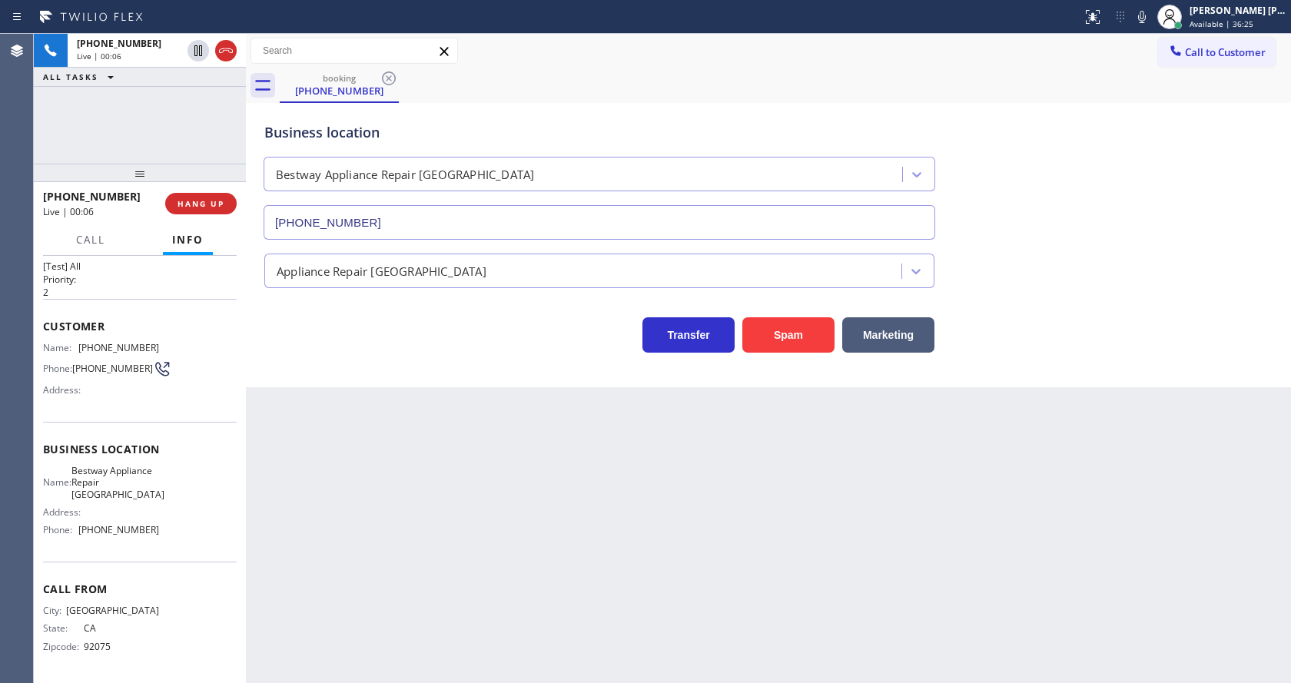
click at [1047, 227] on div "Business location Bestway Appliance Repair [GEOGRAPHIC_DATA] [PHONE_NUMBER]" at bounding box center [768, 170] width 1015 height 139
click at [501, 624] on div "Back to Dashboard Change Sender ID Customers Technicians Select a contact Outbo…" at bounding box center [768, 359] width 1045 height 650
click at [258, 344] on div "Business location Bestway Appliance Repair [GEOGRAPHIC_DATA] [PHONE_NUMBER] App…" at bounding box center [769, 230] width 1038 height 246
click at [271, 295] on div "Transfer Spam Marketing" at bounding box center [768, 320] width 1015 height 65
click at [692, 553] on div "Back to Dashboard Change Sender ID Customers Technicians Select a contact Outbo…" at bounding box center [768, 359] width 1045 height 650
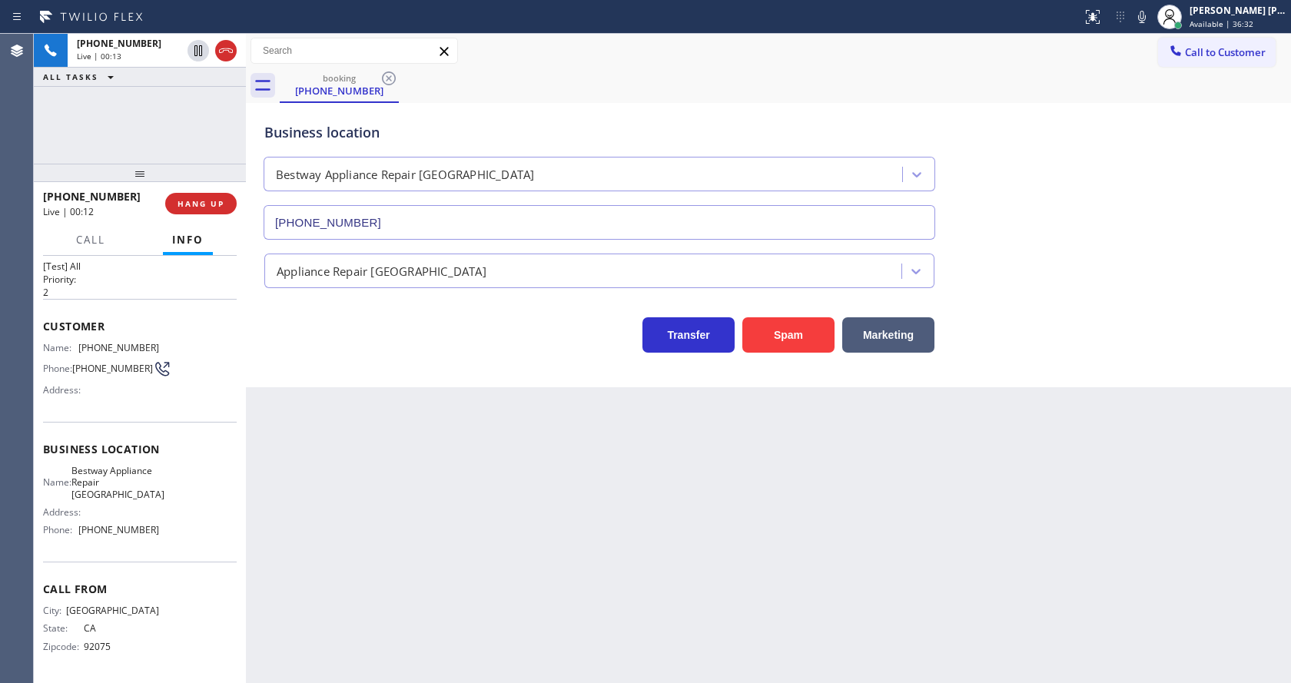
click at [414, 457] on div "Back to Dashboard Change Sender ID Customers Technicians Select a contact Outbo…" at bounding box center [768, 359] width 1045 height 650
click at [187, 422] on div "Business location Name: Bestway Appliance Repair [GEOGRAPHIC_DATA] Address: Pho…" at bounding box center [140, 492] width 194 height 140
drag, startPoint x: 77, startPoint y: 327, endPoint x: 150, endPoint y: 337, distance: 73.7
click at [150, 342] on div "Name: [PHONE_NUMBER] Phone: [PHONE_NUMBER] Address:" at bounding box center [101, 372] width 116 height 61
click at [478, 543] on div "Back to Dashboard Change Sender ID Customers Technicians Select a contact Outbo…" at bounding box center [768, 359] width 1045 height 650
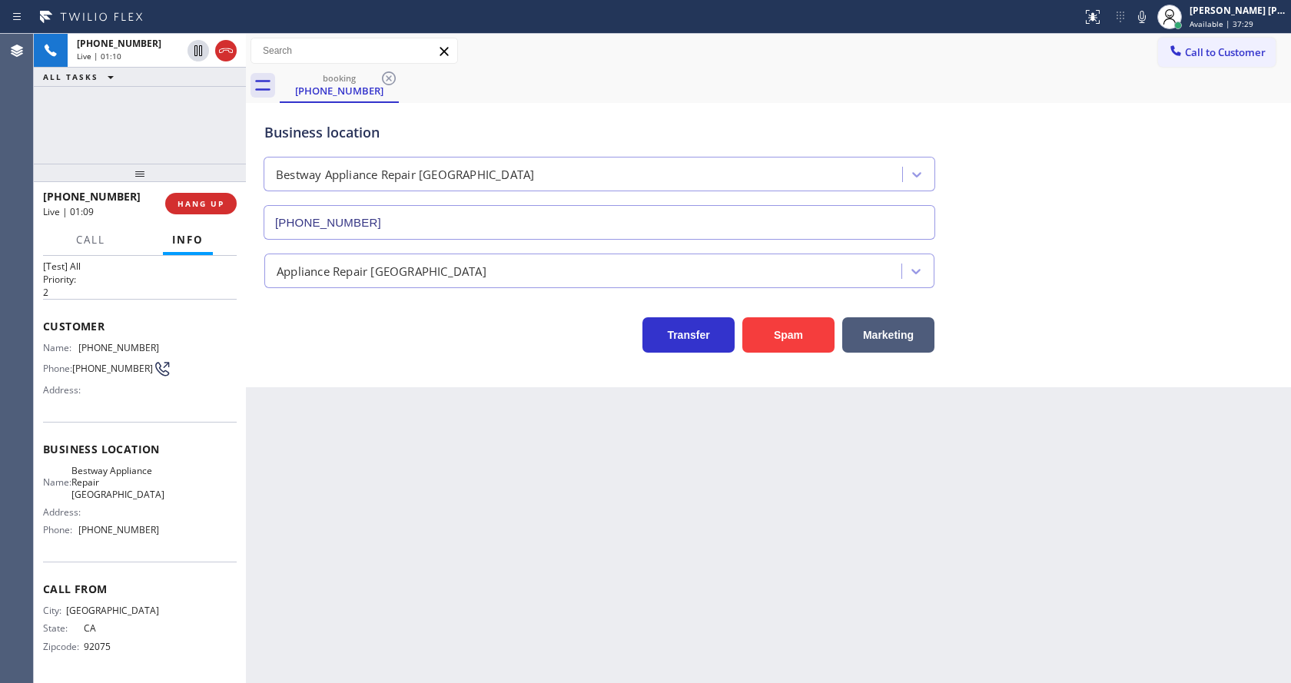
drag, startPoint x: 108, startPoint y: 453, endPoint x: 108, endPoint y: 482, distance: 29.2
click at [108, 465] on span "Bestway Appliance Repair [GEOGRAPHIC_DATA]" at bounding box center [117, 482] width 93 height 35
drag, startPoint x: 81, startPoint y: 448, endPoint x: 120, endPoint y: 500, distance: 64.7
click at [120, 500] on div "Business location Name: Bestway Appliance Repair [GEOGRAPHIC_DATA] Address: Pho…" at bounding box center [140, 492] width 194 height 140
click at [108, 493] on span "Bestway Appliance Repair [GEOGRAPHIC_DATA]" at bounding box center [117, 482] width 93 height 35
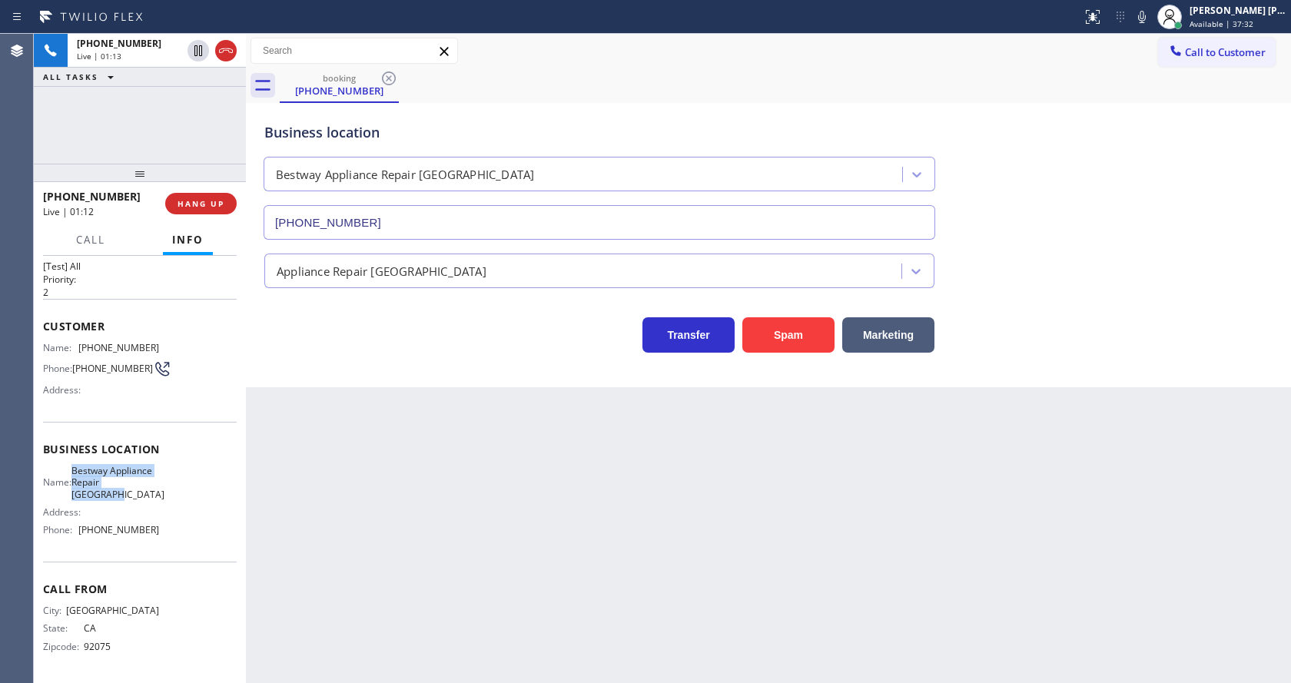
drag, startPoint x: 80, startPoint y: 455, endPoint x: 122, endPoint y: 502, distance: 63.1
click at [122, 502] on div "Name: Bestway Appliance Repair [GEOGRAPHIC_DATA] Address: Phone: [PHONE_NUMBER]" at bounding box center [101, 504] width 116 height 78
drag, startPoint x: 414, startPoint y: 555, endPoint x: 358, endPoint y: 678, distance: 135.2
click at [411, 558] on div "Back to Dashboard Change Sender ID Customers Technicians Select a contact Outbo…" at bounding box center [768, 359] width 1045 height 650
drag, startPoint x: 167, startPoint y: 563, endPoint x: 111, endPoint y: 576, distance: 57.6
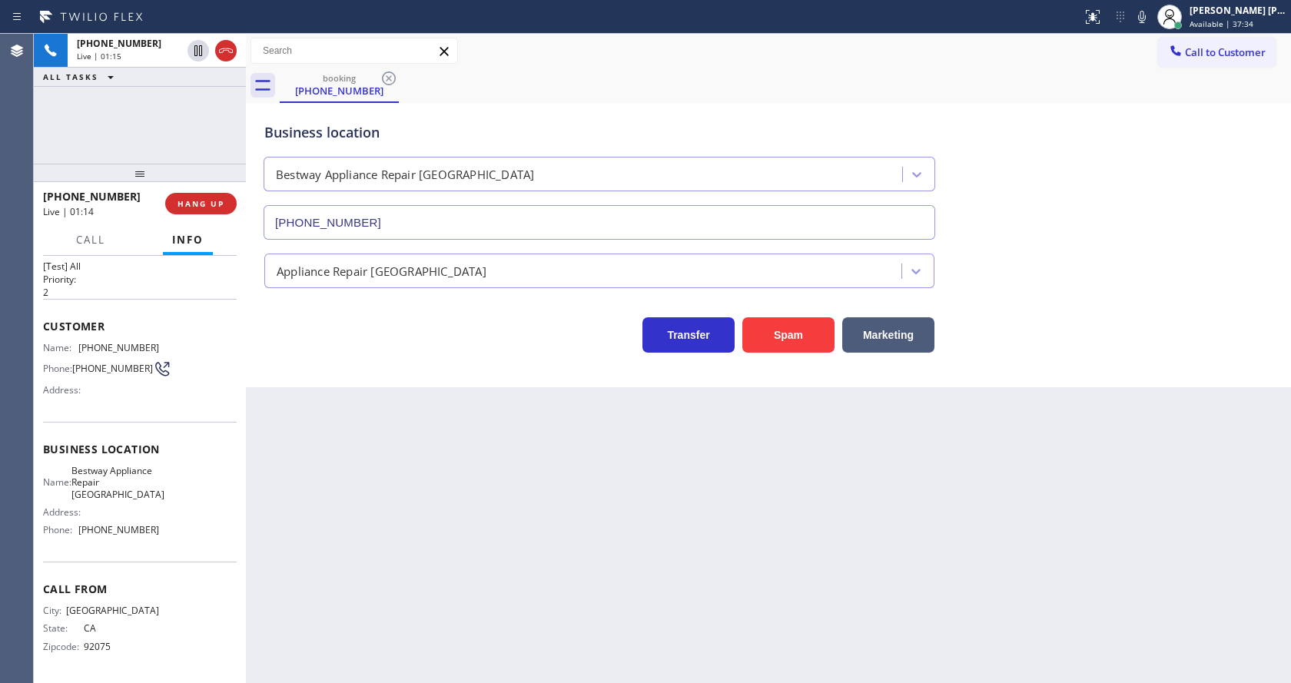
click at [167, 563] on div "Call From City: [GEOGRAPHIC_DATA]: [US_STATE] Zipcode: 92075" at bounding box center [140, 620] width 194 height 116
drag, startPoint x: 79, startPoint y: 530, endPoint x: 170, endPoint y: 534, distance: 90.8
click at [170, 534] on div "Name: Bestway Appliance Repair [GEOGRAPHIC_DATA] Address: Phone: [PHONE_NUMBER]" at bounding box center [140, 504] width 194 height 78
drag, startPoint x: 391, startPoint y: 540, endPoint x: 314, endPoint y: 669, distance: 150.9
click at [390, 539] on div "Back to Dashboard Change Sender ID Customers Technicians Select a contact Outbo…" at bounding box center [768, 359] width 1045 height 650
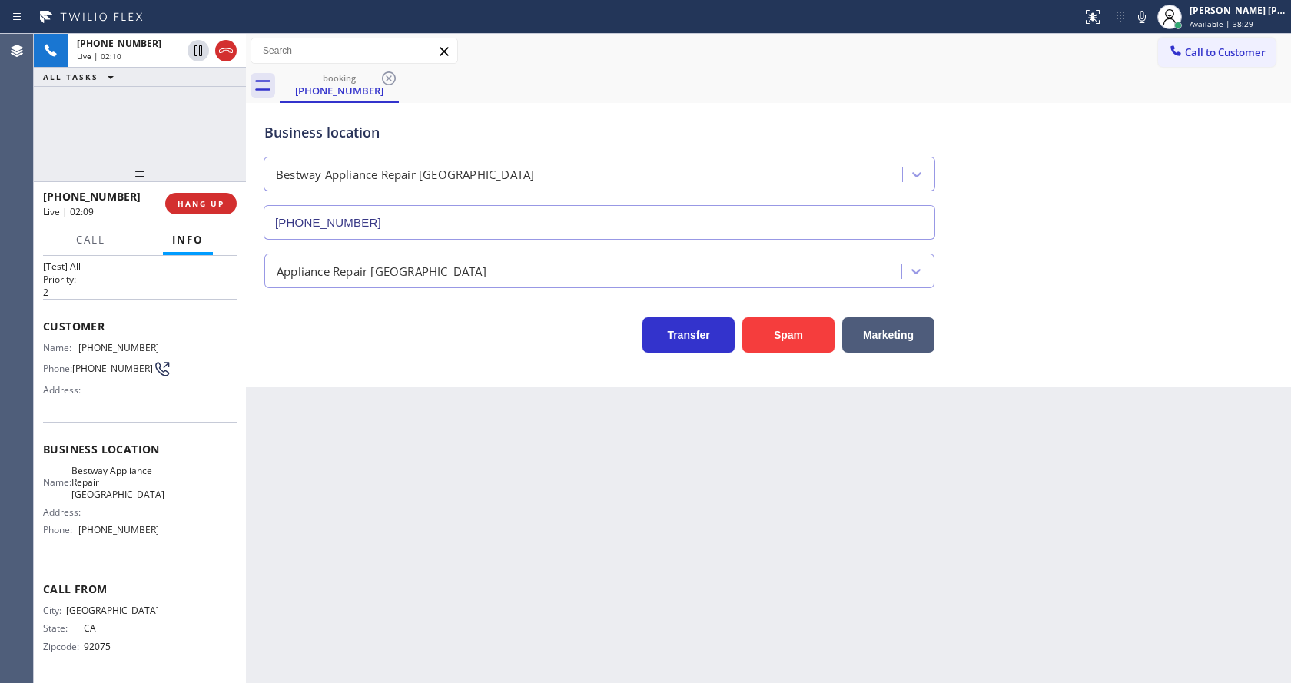
click at [751, 469] on div "Back to Dashboard Change Sender ID Customers Technicians Select a contact Outbo…" at bounding box center [768, 359] width 1045 height 650
click at [376, 558] on div "Back to Dashboard Change Sender ID Customers Technicians Select a contact Outbo…" at bounding box center [768, 359] width 1045 height 650
click at [636, 487] on div "Back to Dashboard Change Sender ID Customers Technicians Select a contact Outbo…" at bounding box center [768, 359] width 1045 height 650
click at [380, 386] on div "Business location Bestway Appliance Repair [GEOGRAPHIC_DATA] [PHONE_NUMBER] App…" at bounding box center [768, 245] width 1045 height 284
click at [583, 563] on div "Back to Dashboard Change Sender ID Customers Technicians Select a contact Outbo…" at bounding box center [768, 359] width 1045 height 650
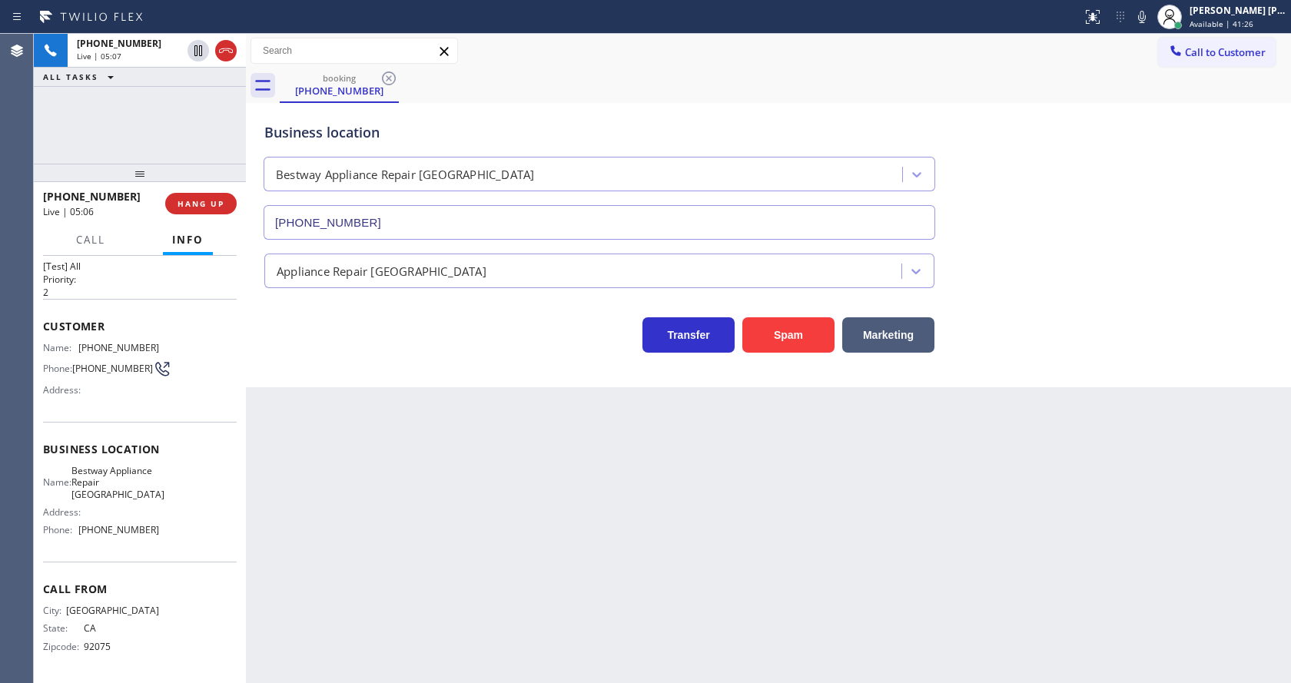
click at [467, 587] on div "Back to Dashboard Change Sender ID Customers Technicians Select a contact Outbo…" at bounding box center [768, 359] width 1045 height 650
click at [347, 449] on div "Back to Dashboard Change Sender ID Customers Technicians Select a contact Outbo…" at bounding box center [768, 359] width 1045 height 650
click at [619, 533] on div "Back to Dashboard Change Sender ID Customers Technicians Select a contact Outbo…" at bounding box center [768, 359] width 1045 height 650
click at [465, 488] on div "Back to Dashboard Change Sender ID Customers Technicians Select a contact Outbo…" at bounding box center [768, 359] width 1045 height 650
drag, startPoint x: 640, startPoint y: 525, endPoint x: 450, endPoint y: 344, distance: 262.0
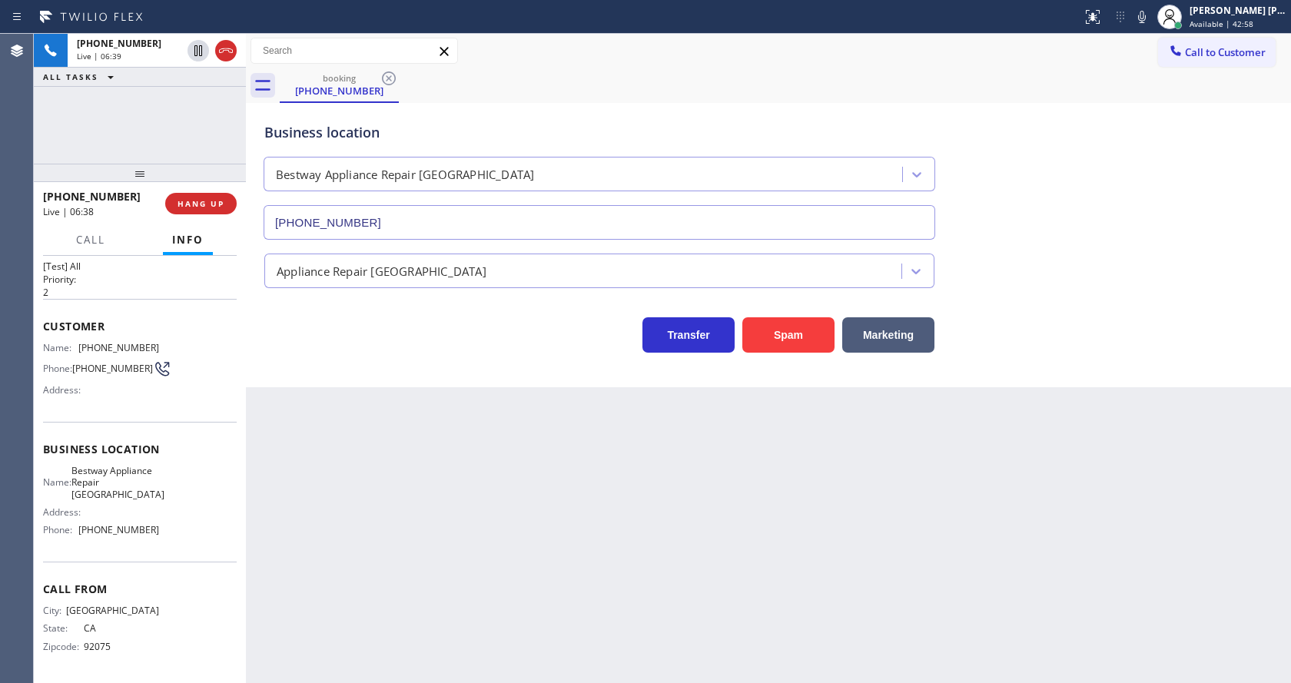
click at [640, 525] on div "Back to Dashboard Change Sender ID Customers Technicians Select a contact Outbo…" at bounding box center [768, 359] width 1045 height 650
click at [194, 205] on span "COMPLETE" at bounding box center [197, 203] width 53 height 11
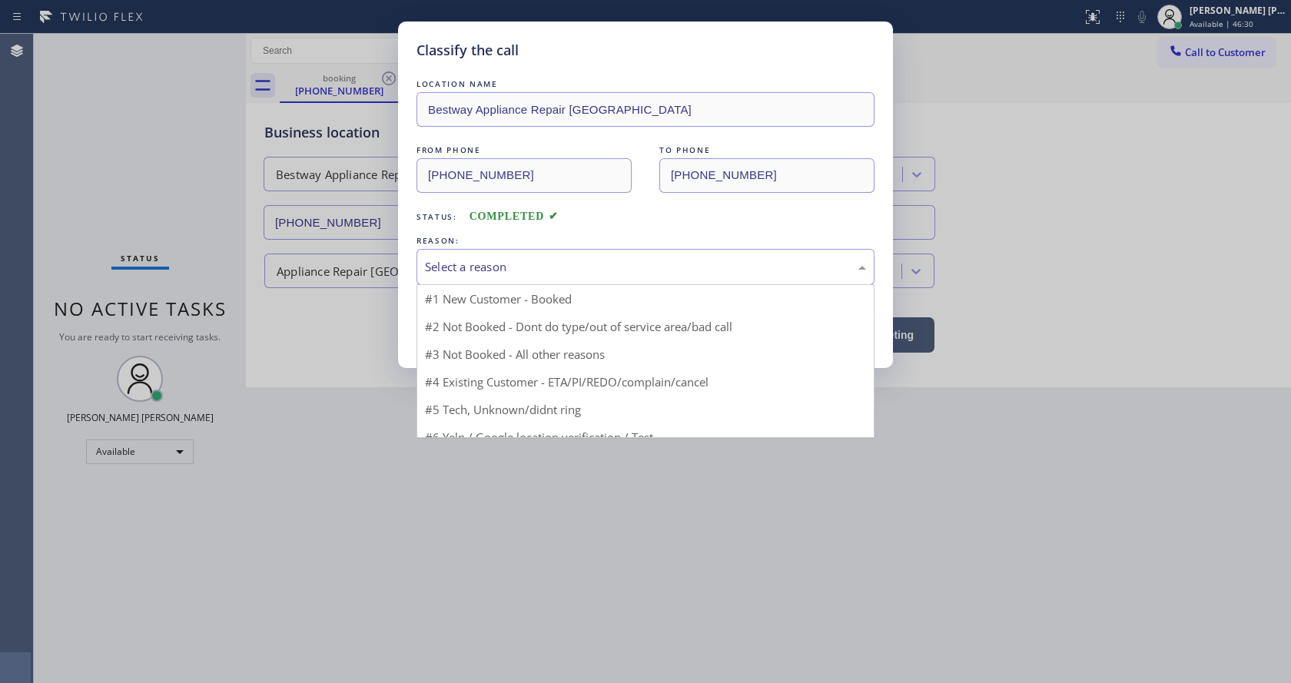
click at [515, 258] on div "Select a reason" at bounding box center [645, 267] width 441 height 18
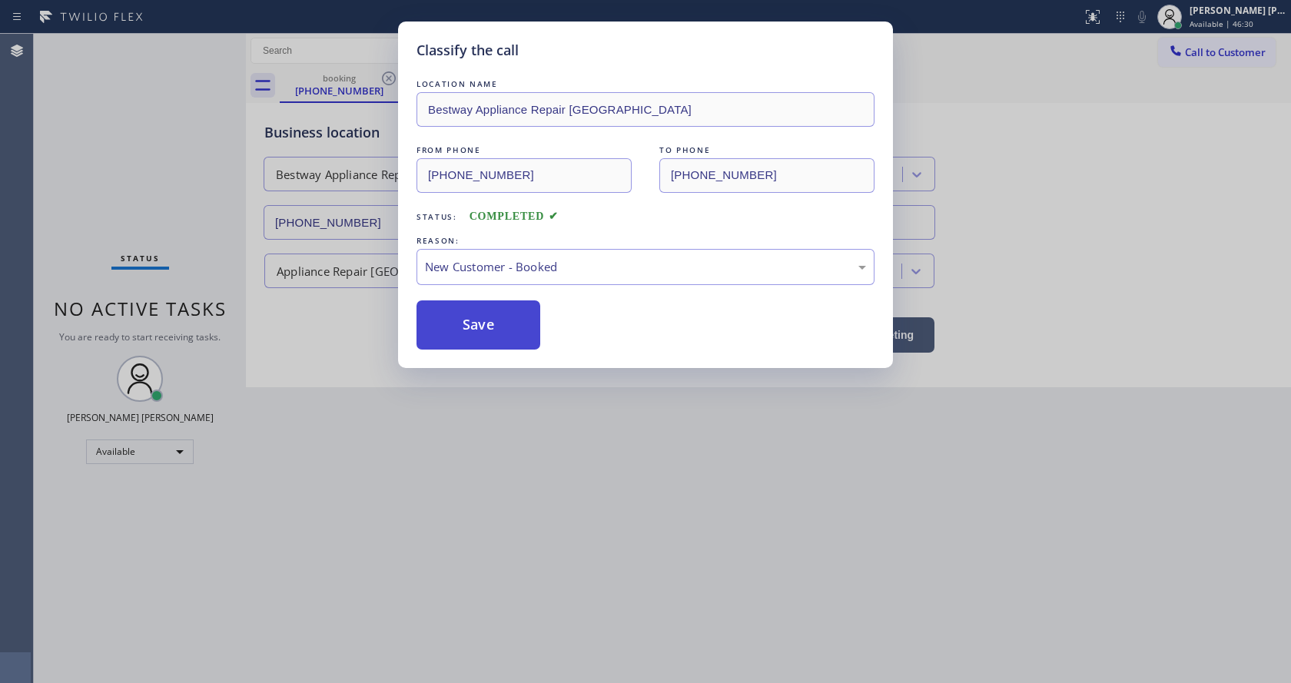
click at [457, 324] on button "Save" at bounding box center [479, 325] width 124 height 49
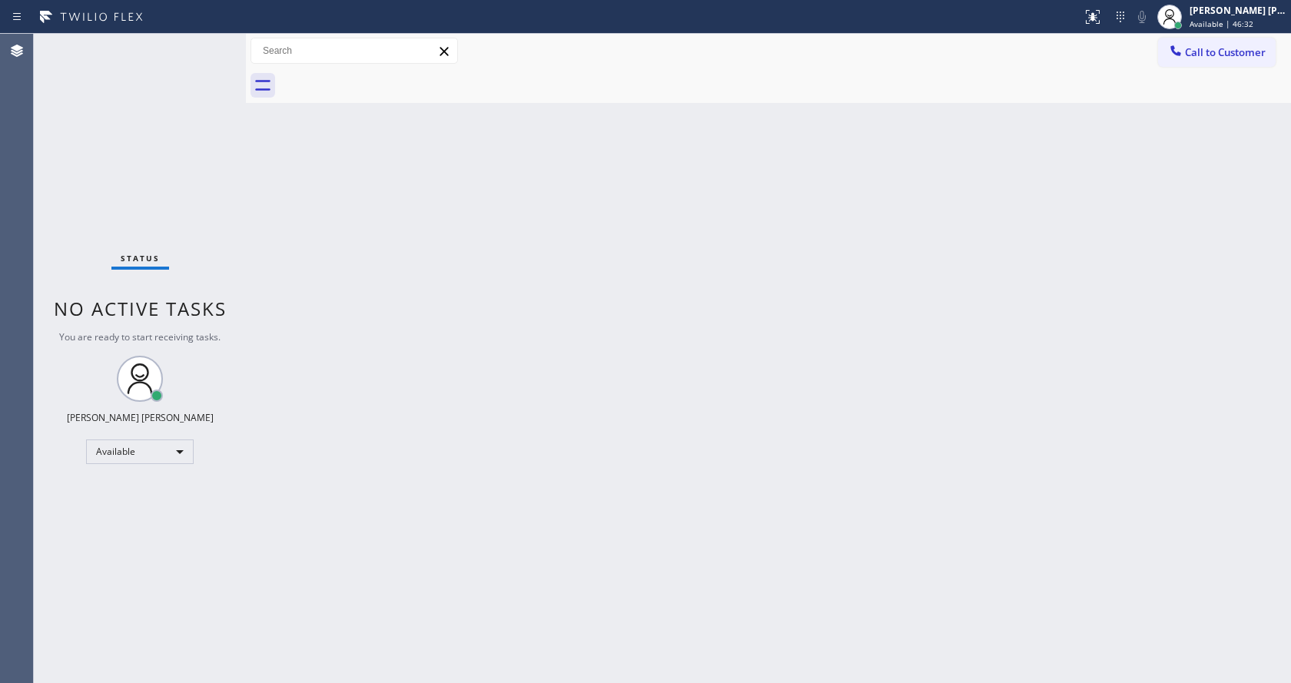
click at [653, 461] on div "Back to Dashboard Change Sender ID Customers Technicians Select a contact Outbo…" at bounding box center [768, 359] width 1045 height 650
click at [356, 403] on div "Back to Dashboard Change Sender ID Customers Technicians Select a contact Outbo…" at bounding box center [768, 359] width 1045 height 650
click at [746, 306] on div "Back to Dashboard Change Sender ID Customers Technicians Select a contact Outbo…" at bounding box center [768, 359] width 1045 height 650
click at [266, 250] on div "Back to Dashboard Change Sender ID Customers Technicians Select a contact Outbo…" at bounding box center [768, 359] width 1045 height 650
click at [311, 401] on div "Back to Dashboard Change Sender ID Customers Technicians Select a contact Outbo…" at bounding box center [768, 359] width 1045 height 650
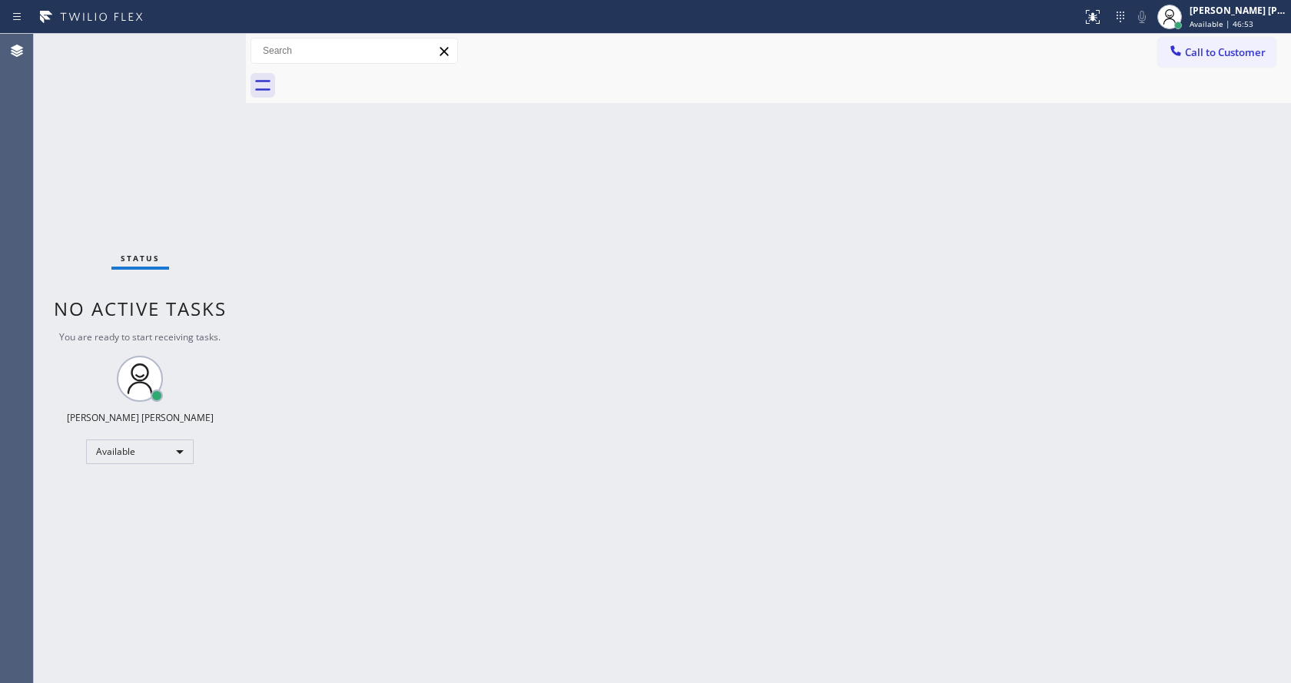
click at [833, 393] on div "Back to Dashboard Change Sender ID Customers Technicians Select a contact Outbo…" at bounding box center [768, 359] width 1045 height 650
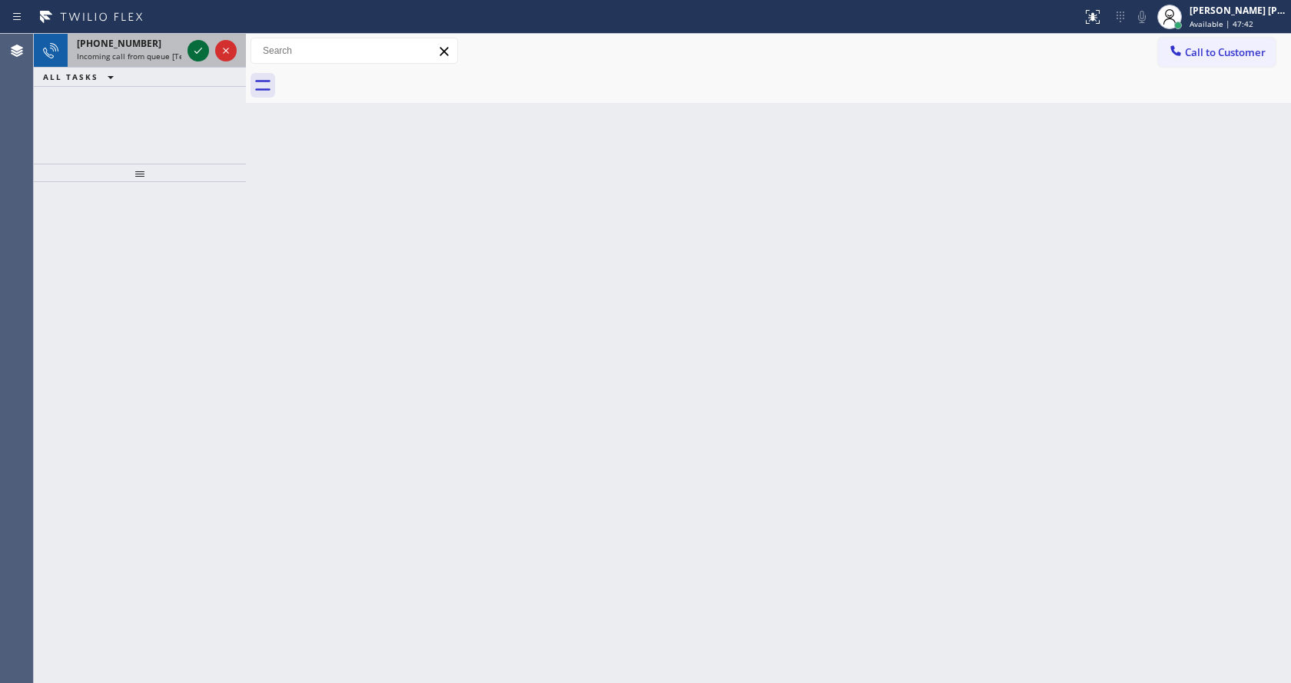
click at [199, 54] on icon at bounding box center [198, 51] width 18 height 18
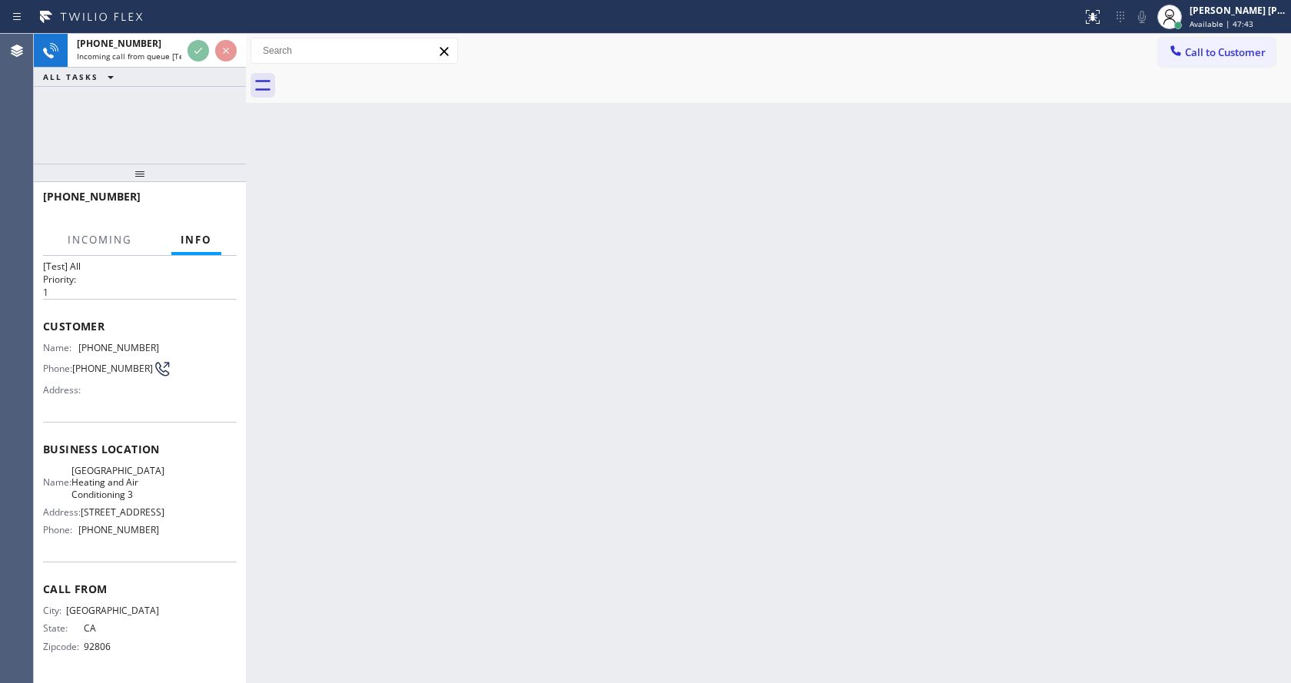
scroll to position [44, 0]
click at [360, 533] on div "Back to Dashboard Change Sender ID Customers Technicians Select a contact Outbo…" at bounding box center [768, 359] width 1045 height 650
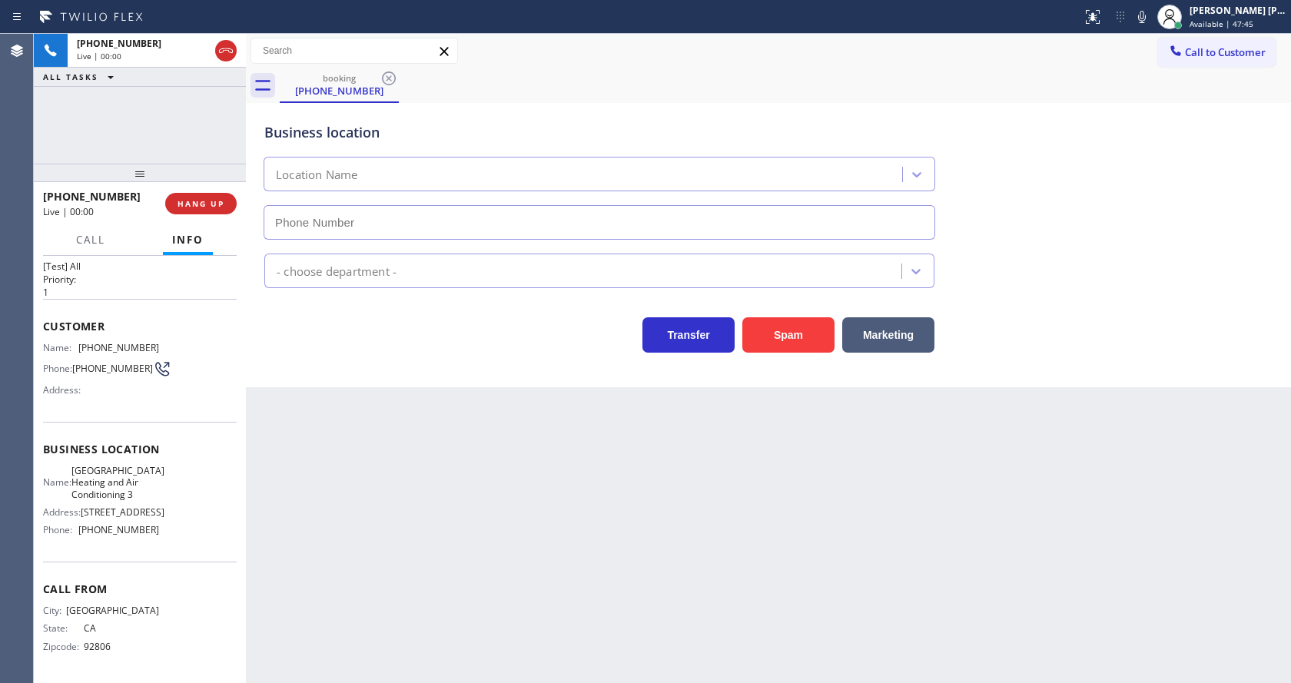
type input "[PHONE_NUMBER]"
click at [647, 591] on div "Back to Dashboard Change Sender ID Customers Technicians Select a contact Outbo…" at bounding box center [768, 359] width 1045 height 650
click at [450, 430] on div "Back to Dashboard Change Sender ID Customers Technicians Select a contact Outbo…" at bounding box center [768, 359] width 1045 height 650
click at [779, 330] on button "Spam" at bounding box center [789, 334] width 92 height 35
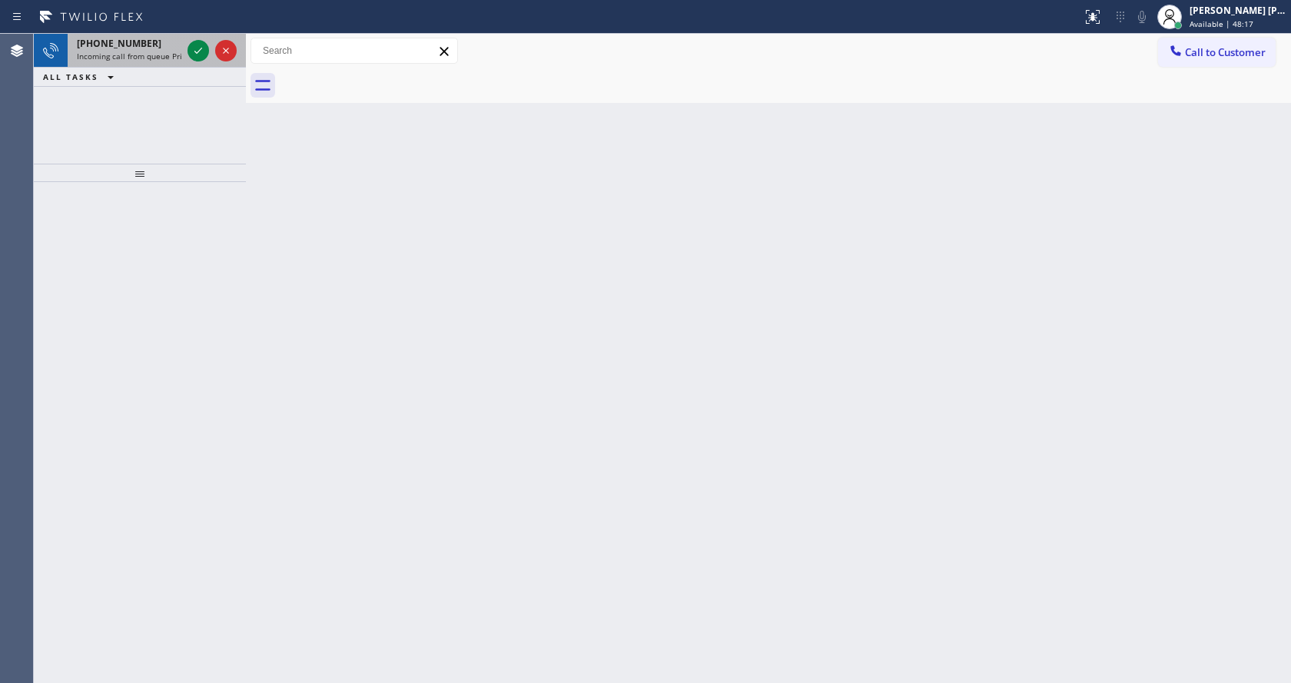
click at [191, 41] on div at bounding box center [211, 51] width 55 height 34
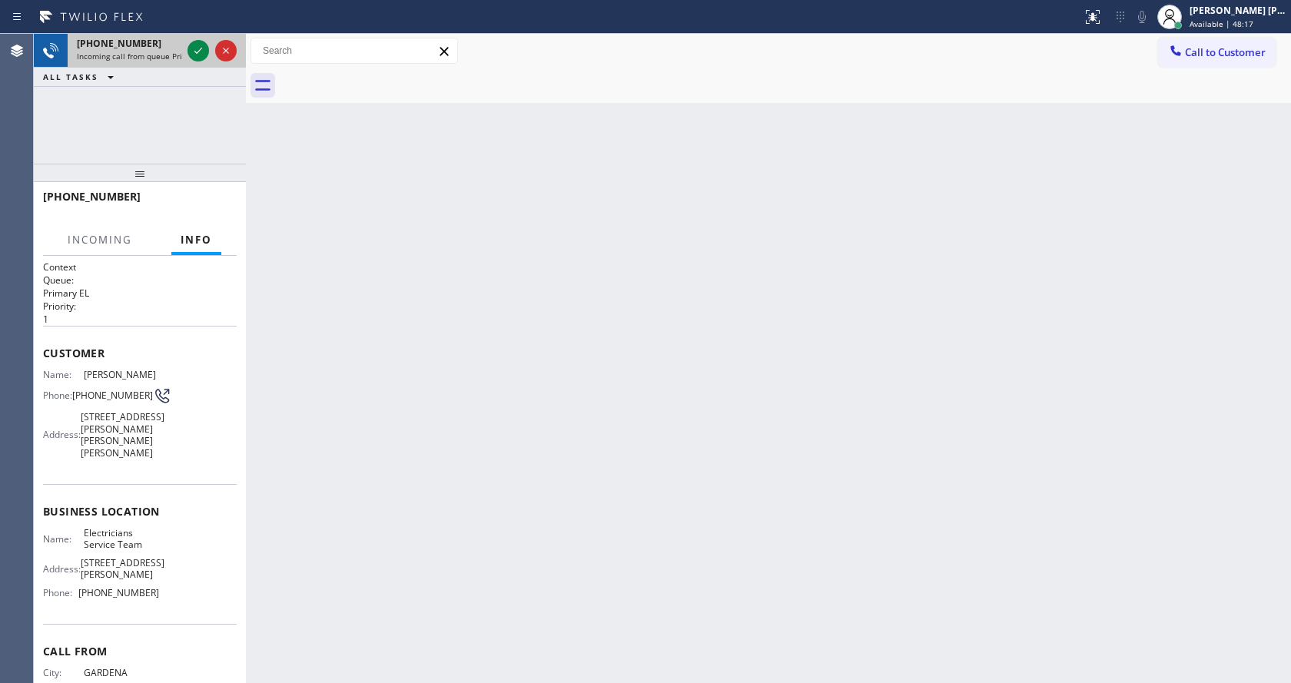
click at [191, 41] on div at bounding box center [211, 51] width 55 height 34
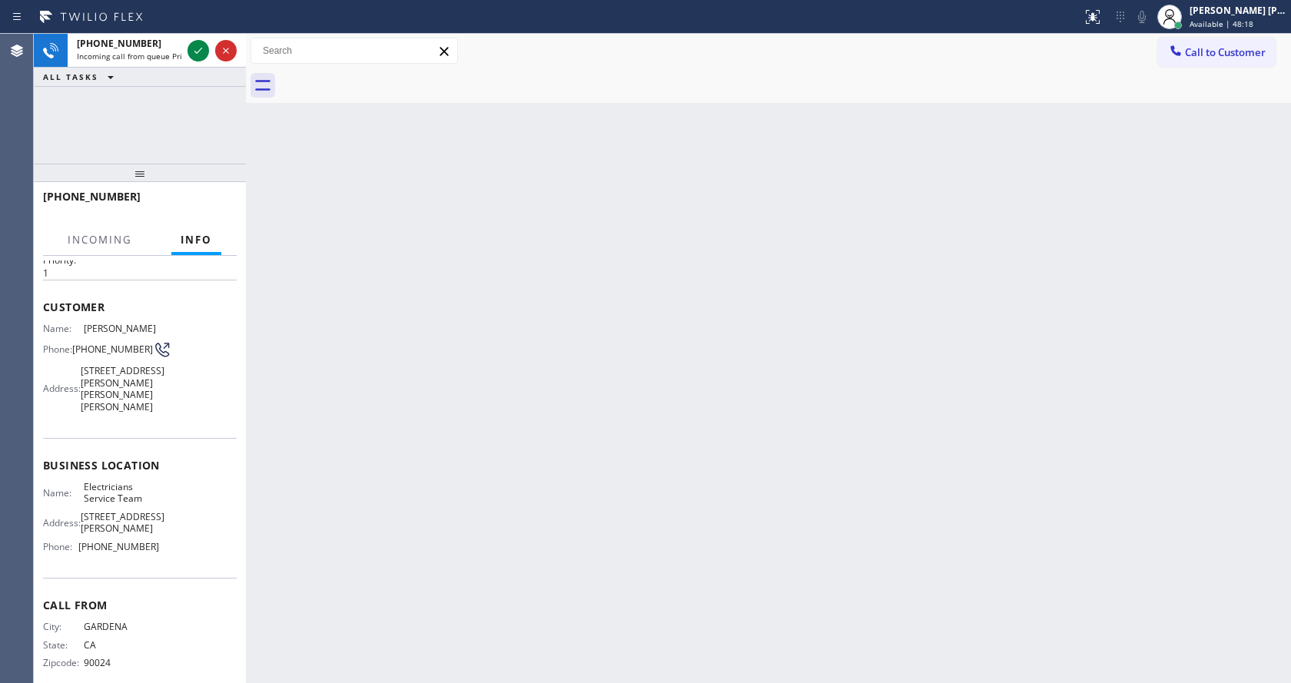
scroll to position [68, 0]
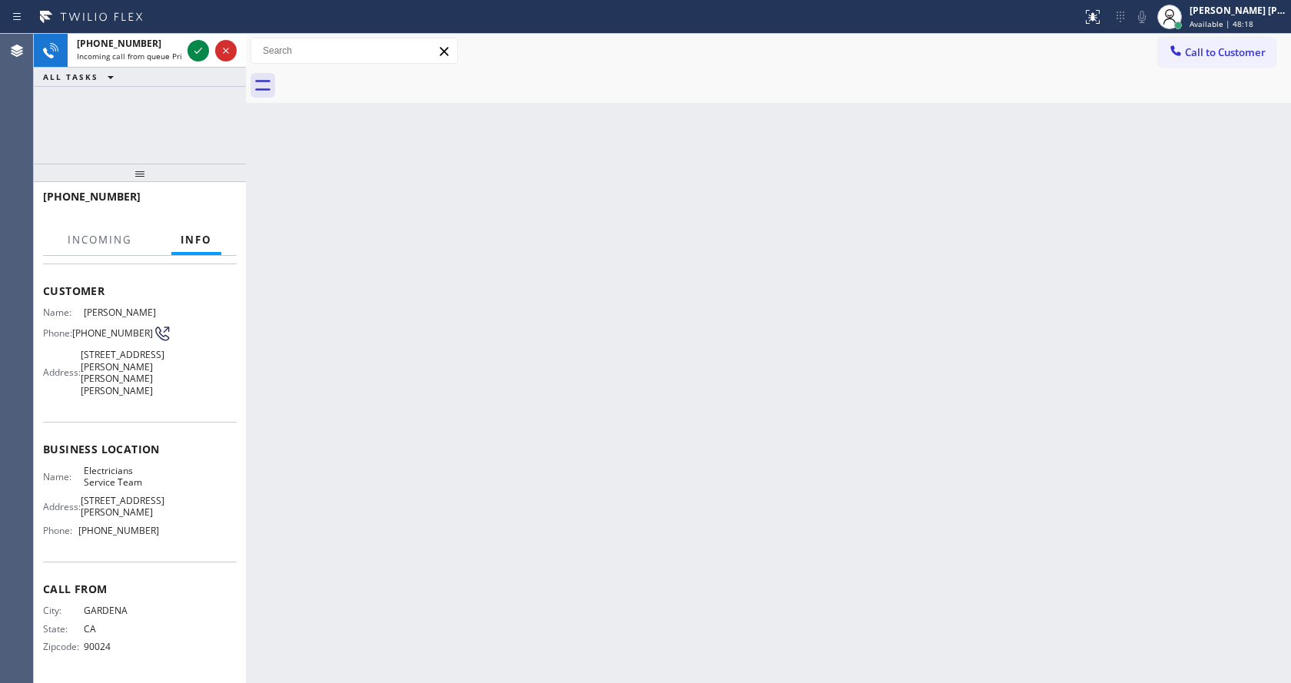
click at [420, 455] on div "Back to Dashboard Change Sender ID Customers Technicians Select a contact Outbo…" at bounding box center [768, 359] width 1045 height 650
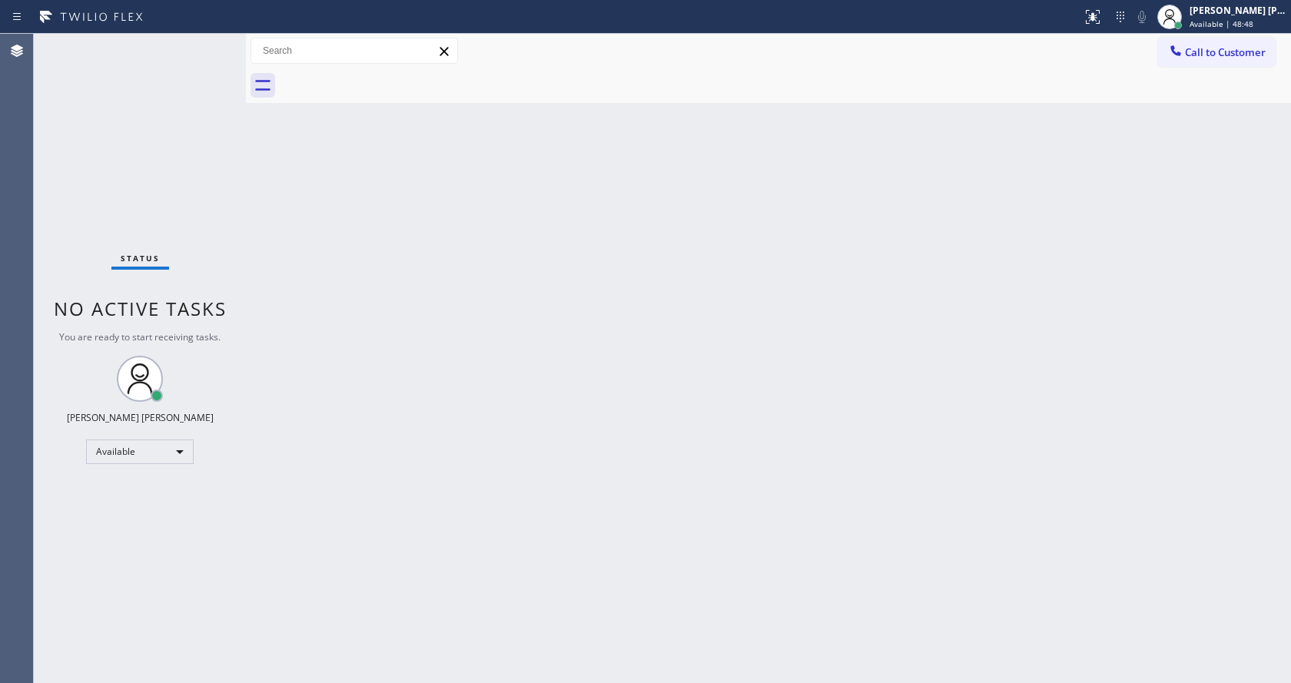
click at [727, 249] on div "Back to Dashboard Change Sender ID Customers Technicians Select a contact Outbo…" at bounding box center [768, 359] width 1045 height 650
click at [854, 503] on div "Back to Dashboard Change Sender ID Customers Technicians Select a contact Outbo…" at bounding box center [768, 359] width 1045 height 650
click at [211, 42] on div "Status No active tasks You are ready to start receiving tasks. [PERSON_NAME] [P…" at bounding box center [140, 359] width 212 height 650
click at [399, 267] on div "Back to Dashboard Change Sender ID Customers Technicians Select a contact Outbo…" at bounding box center [768, 359] width 1045 height 650
click at [422, 298] on div "Back to Dashboard Change Sender ID Customers Technicians Select a contact Outbo…" at bounding box center [768, 359] width 1045 height 650
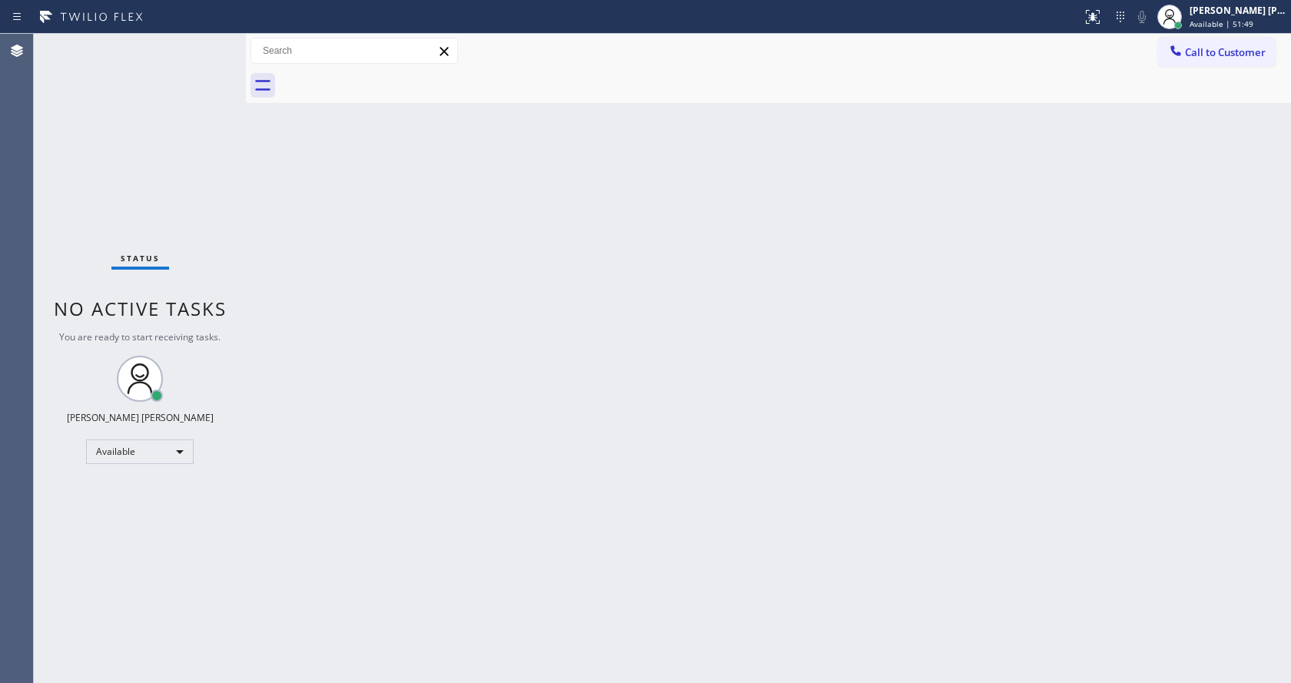
click at [204, 234] on div "Status No active tasks You are ready to start receiving tasks. [PERSON_NAME] [P…" at bounding box center [140, 359] width 212 height 650
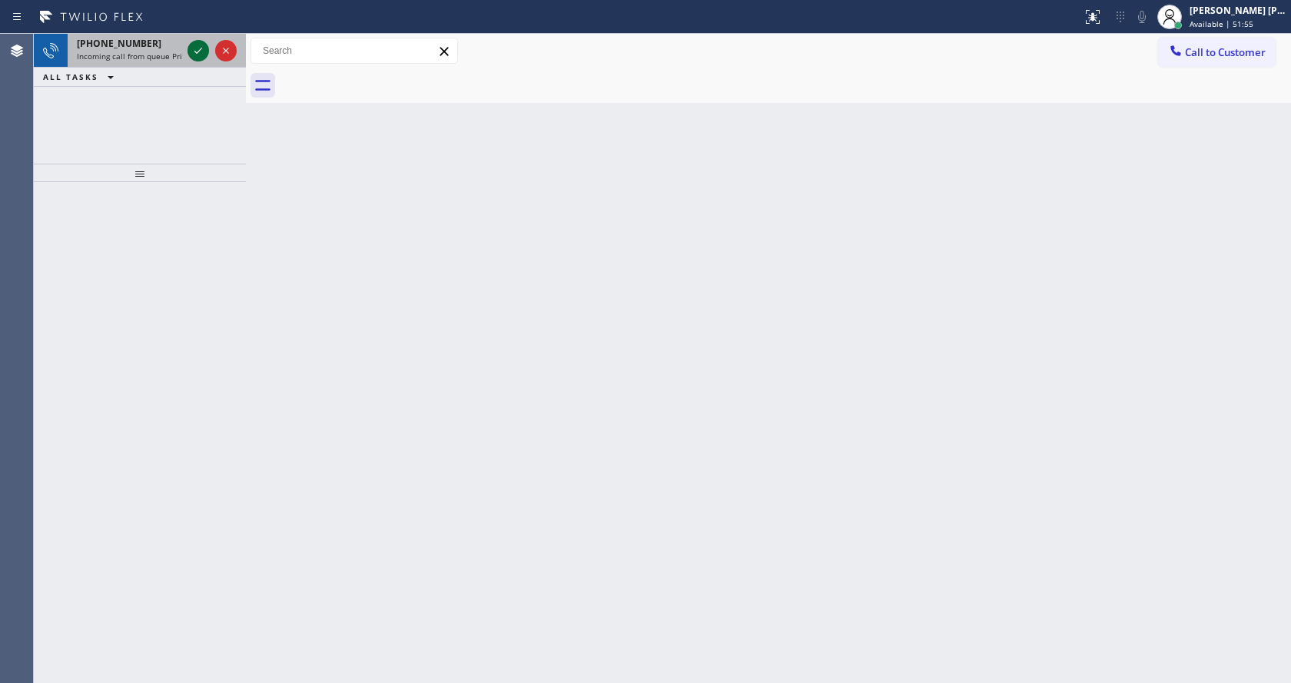
click at [200, 47] on icon at bounding box center [198, 51] width 18 height 18
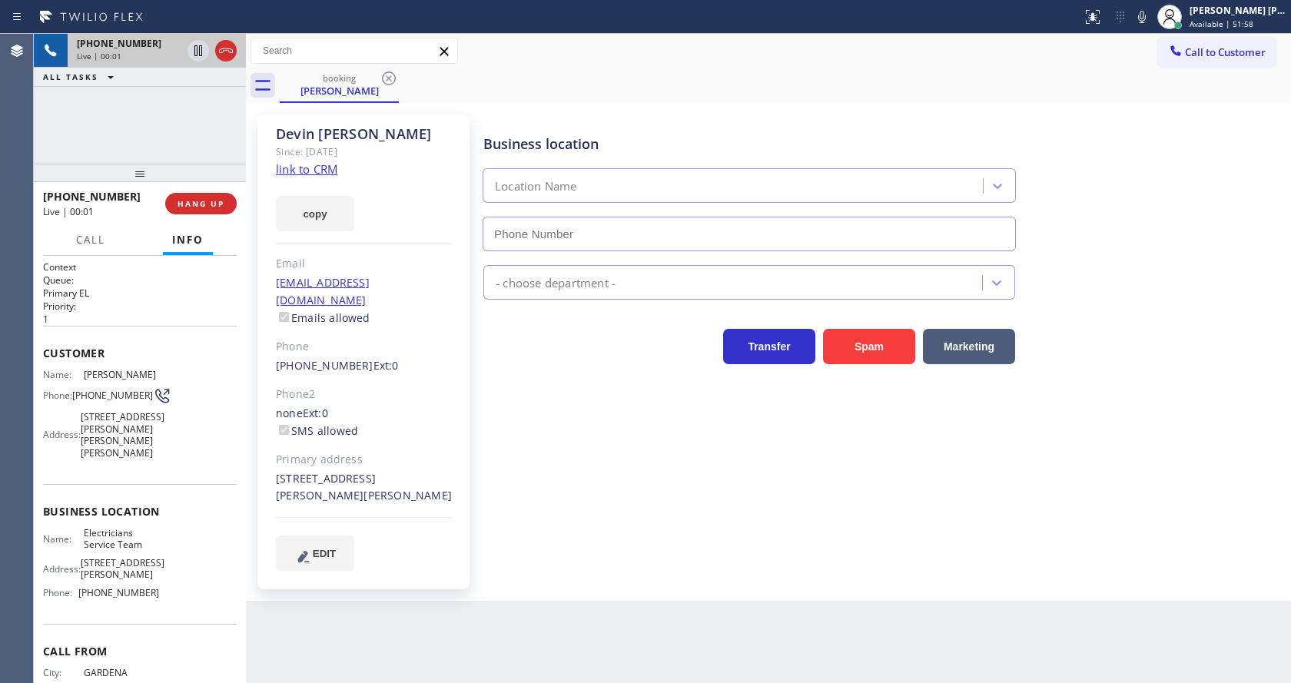
type input "[PHONE_NUMBER]"
click at [301, 176] on link "link to CRM" at bounding box center [306, 168] width 61 height 15
click at [323, 173] on link "link to CRM" at bounding box center [306, 168] width 61 height 15
click at [575, 565] on div "Business location Electricians Service Team [PHONE_NUMBER] Electricians Transfe…" at bounding box center [883, 357] width 807 height 479
click at [518, 447] on div "Business location Electricians Service Team [PHONE_NUMBER] Electricians Transfe…" at bounding box center [883, 342] width 807 height 448
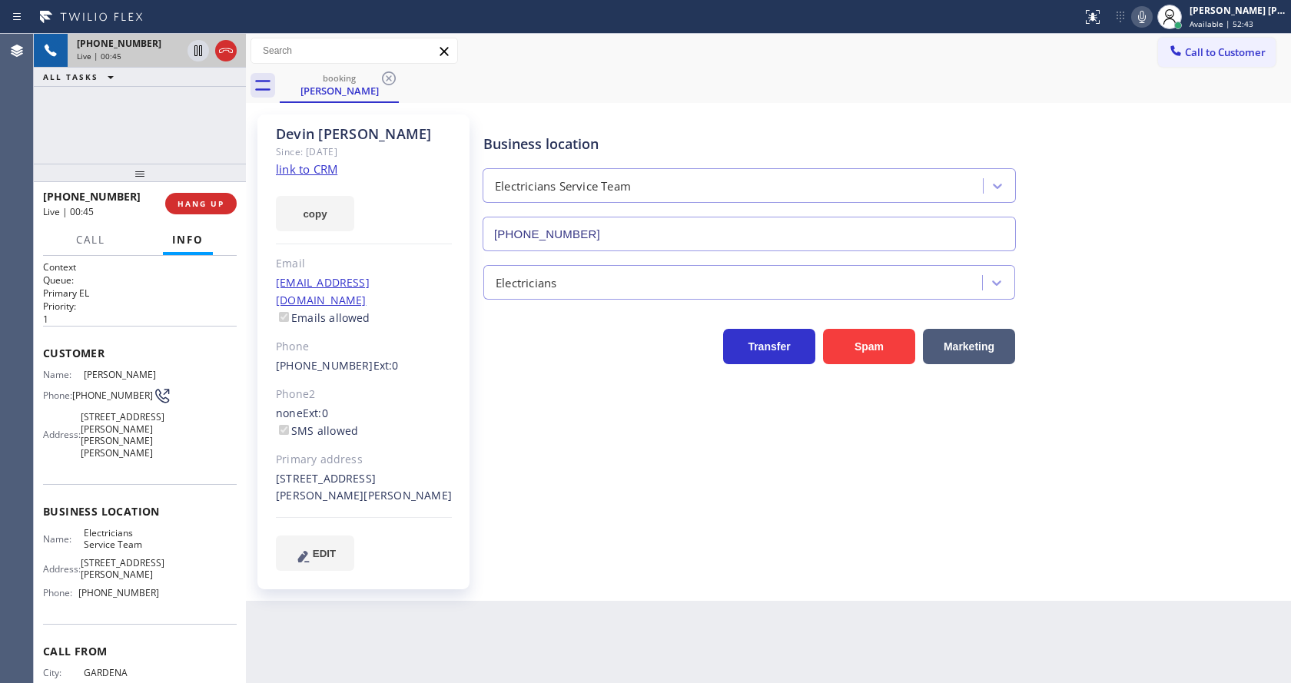
click at [1140, 18] on icon at bounding box center [1142, 17] width 18 height 18
click at [1107, 264] on div "Electricians" at bounding box center [883, 279] width 807 height 41
click at [375, 645] on div "Back to Dashboard Change Sender ID Customers Technicians Select a contact Outbo…" at bounding box center [768, 359] width 1045 height 650
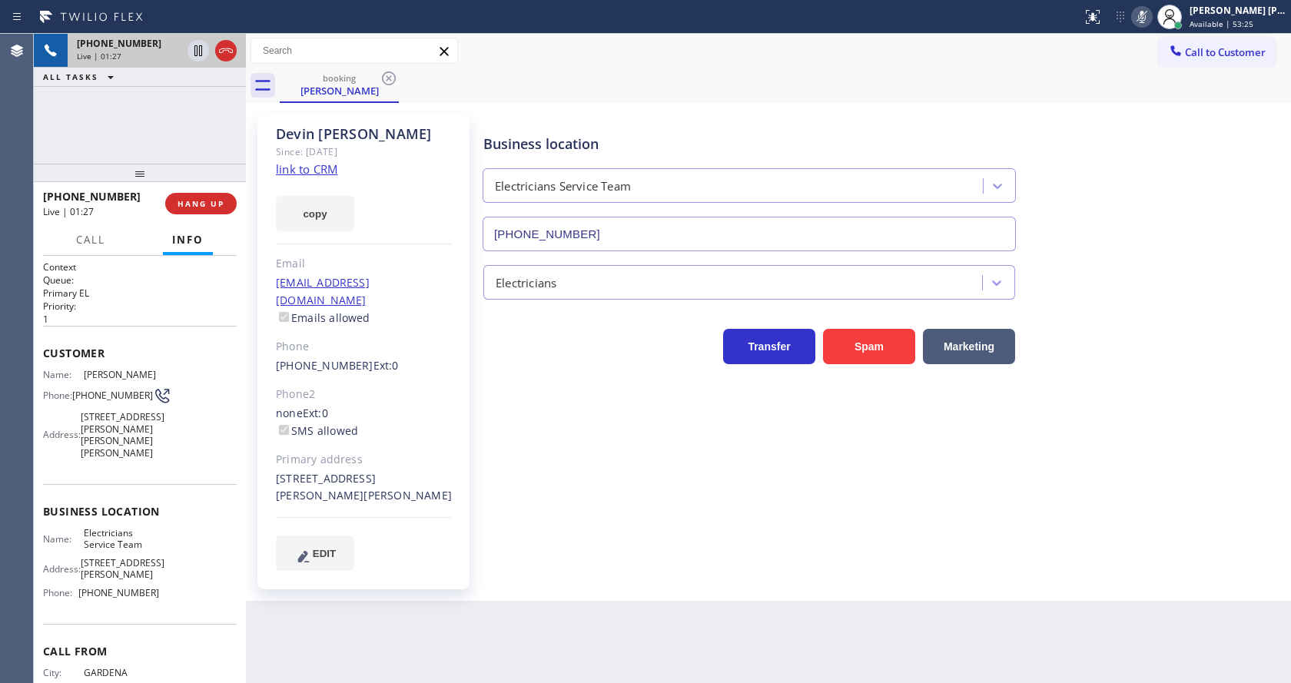
click at [380, 386] on div "Phone2" at bounding box center [364, 395] width 176 height 18
click at [196, 48] on icon at bounding box center [198, 51] width 18 height 18
click at [564, 503] on div "Business location Electricians Service Team [PHONE_NUMBER] Electricians Transfe…" at bounding box center [883, 342] width 807 height 448
click at [490, 650] on div "Back to Dashboard Change Sender ID Customers Technicians Select a contact Outbo…" at bounding box center [768, 359] width 1045 height 650
drag, startPoint x: 437, startPoint y: 553, endPoint x: 414, endPoint y: 538, distance: 27.1
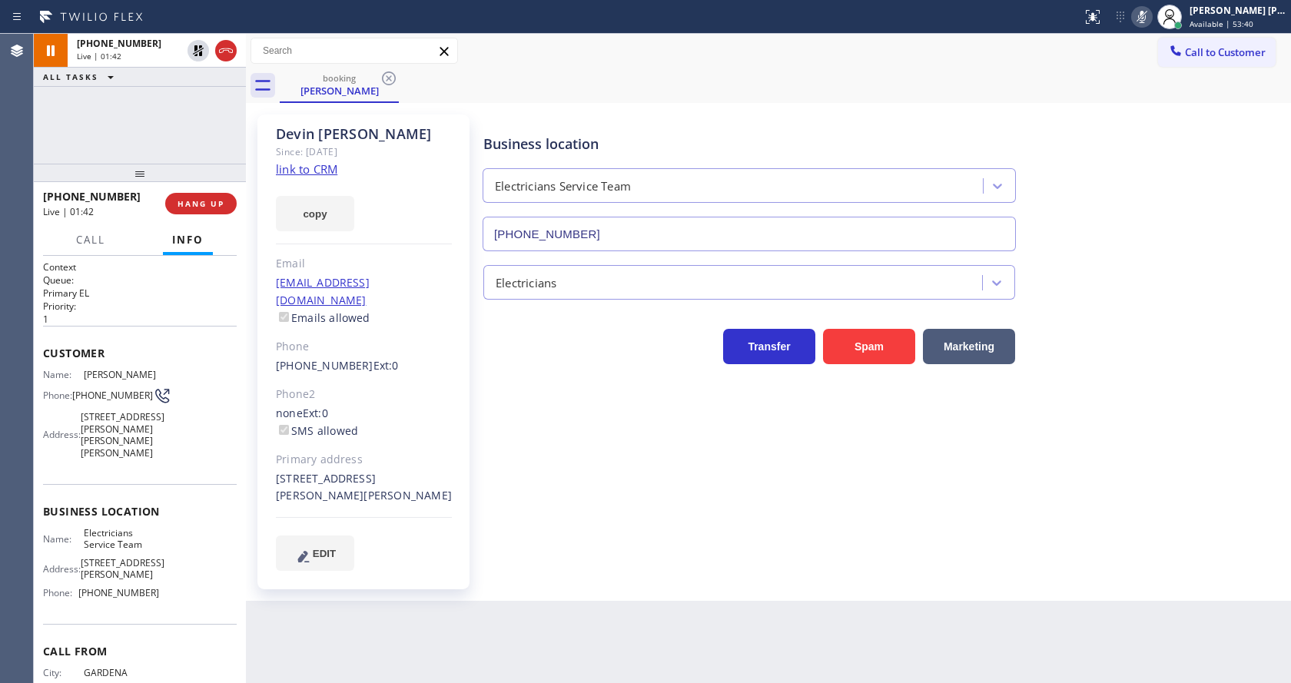
click at [437, 553] on div "EDIT" at bounding box center [364, 553] width 176 height 35
click at [196, 48] on icon at bounding box center [198, 50] width 11 height 11
click at [1146, 21] on icon at bounding box center [1142, 17] width 18 height 18
click at [1144, 72] on div "booking [PERSON_NAME]" at bounding box center [786, 85] width 1012 height 35
click at [534, 455] on div "Business location Electricians Service Team [PHONE_NUMBER] Electricians Transfe…" at bounding box center [883, 342] width 807 height 448
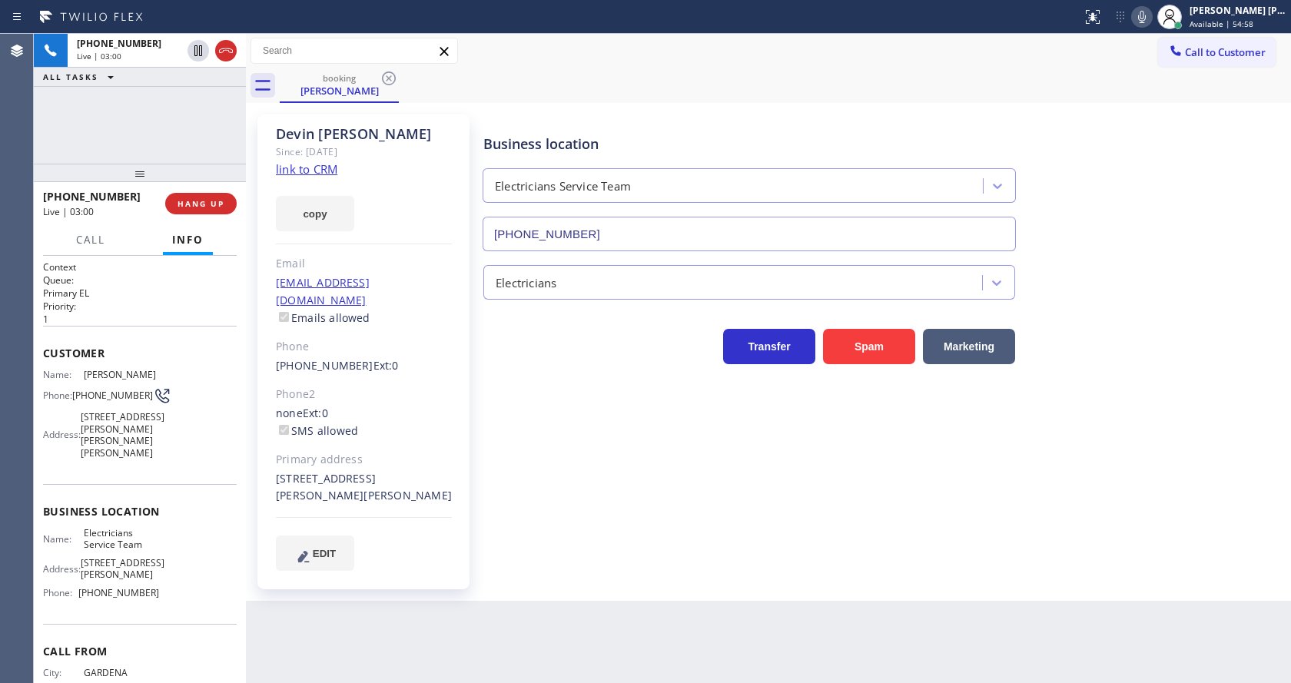
click at [626, 589] on div "Back to Dashboard Change Sender ID Customers Technicians Select a contact Outbo…" at bounding box center [768, 359] width 1045 height 650
click at [96, 235] on span "Call" at bounding box center [90, 240] width 29 height 14
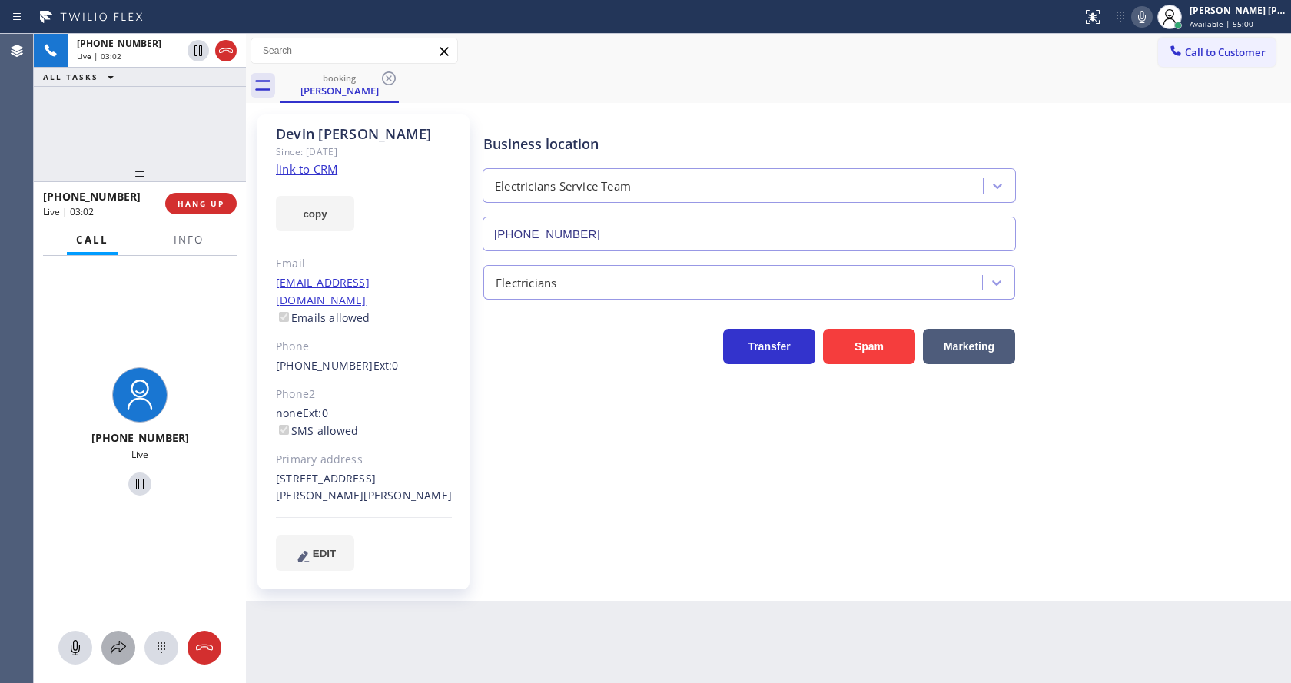
click at [124, 633] on button at bounding box center [118, 648] width 34 height 34
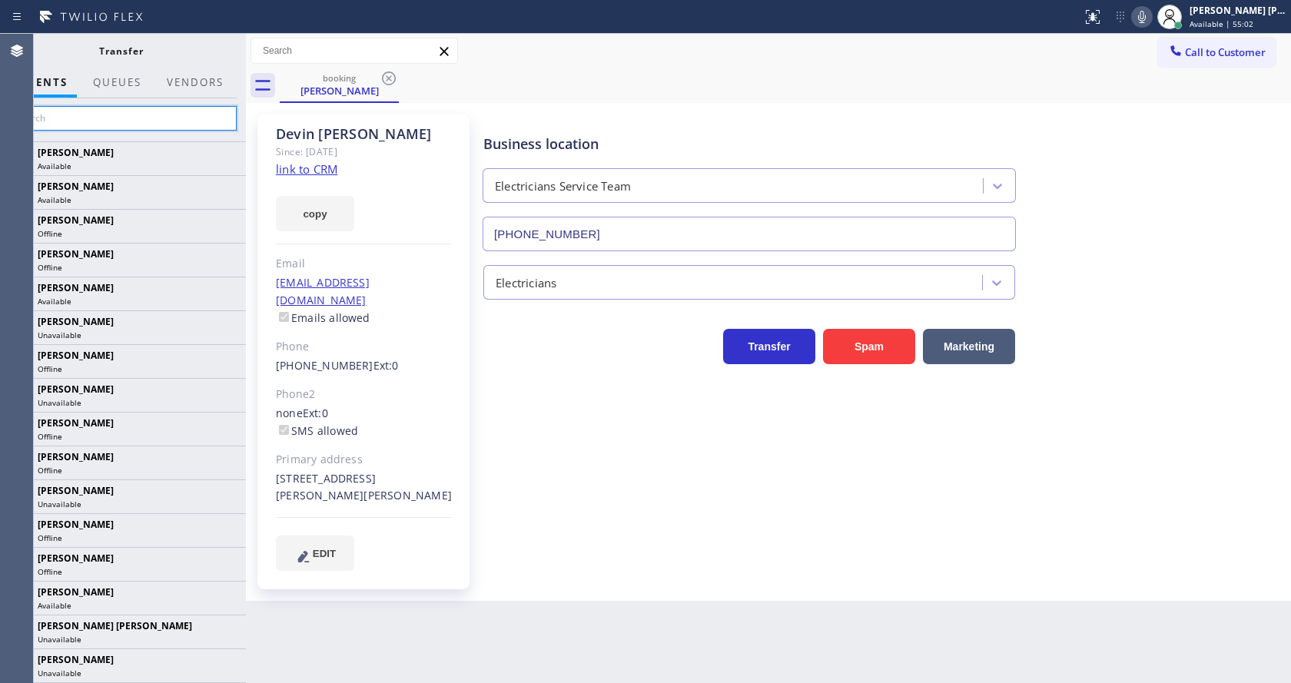
click at [166, 118] on input "text" at bounding box center [120, 118] width 231 height 25
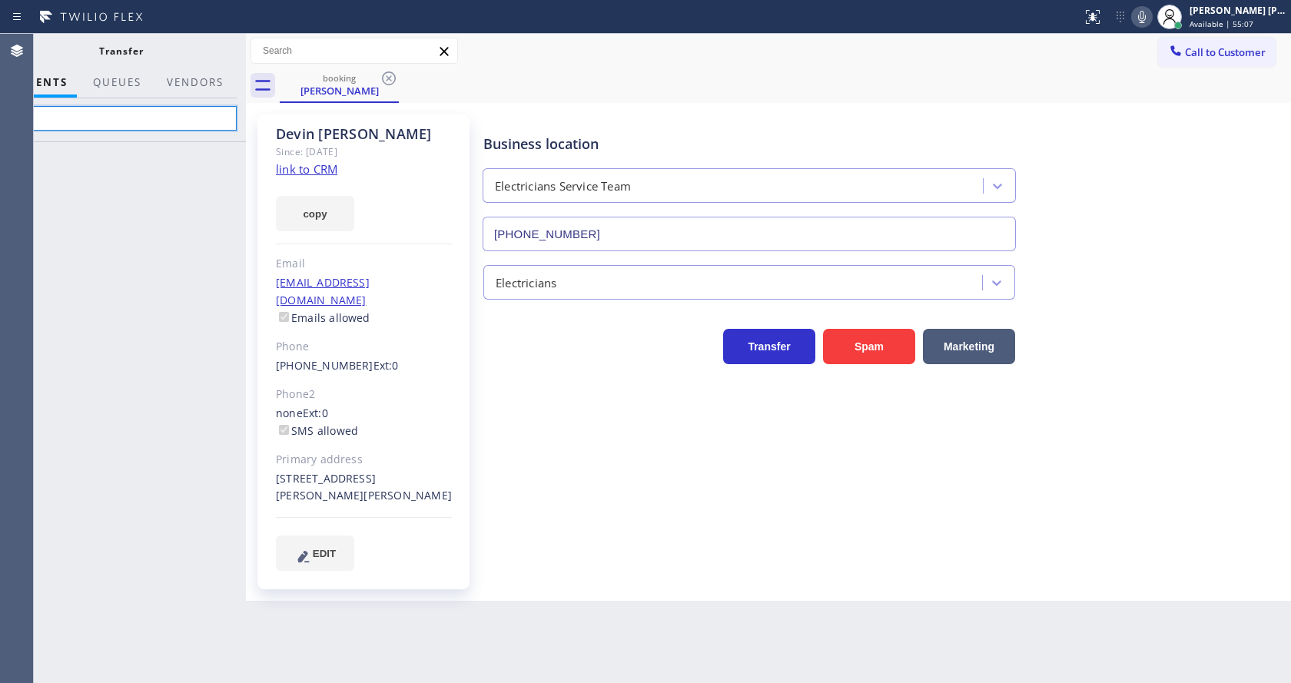
type input "C"
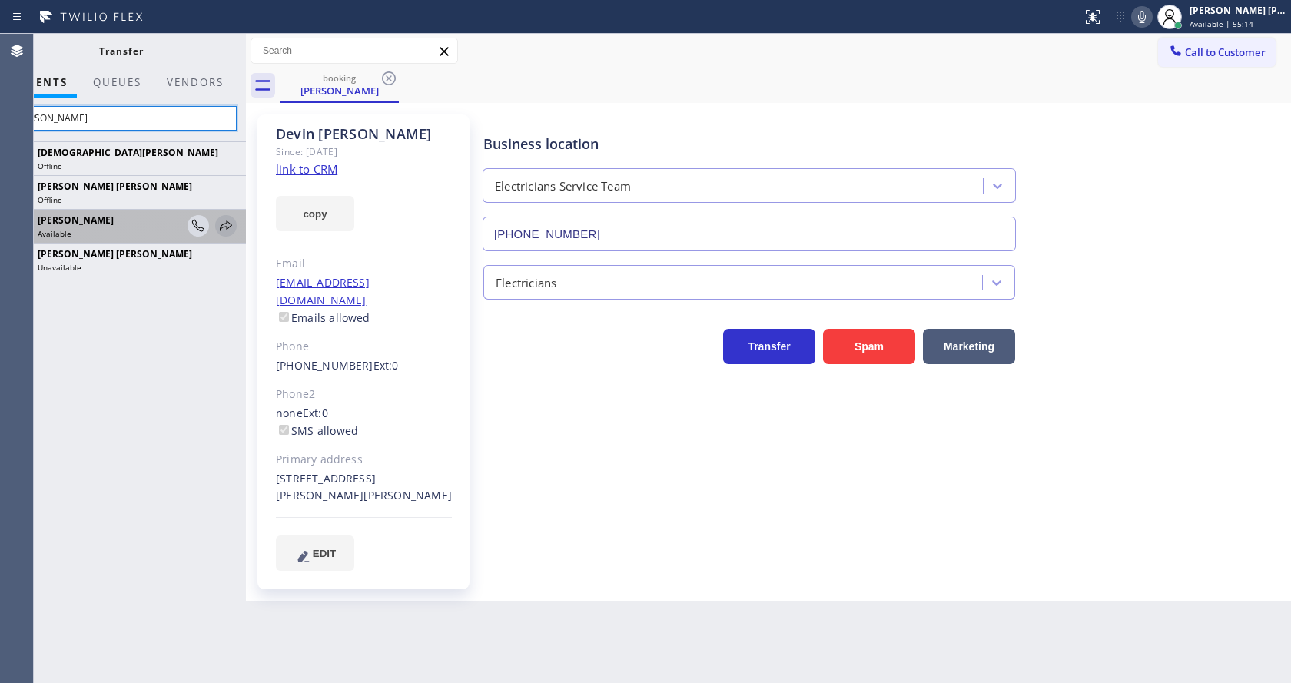
type input "[PERSON_NAME]"
click at [228, 224] on icon at bounding box center [226, 226] width 18 height 18
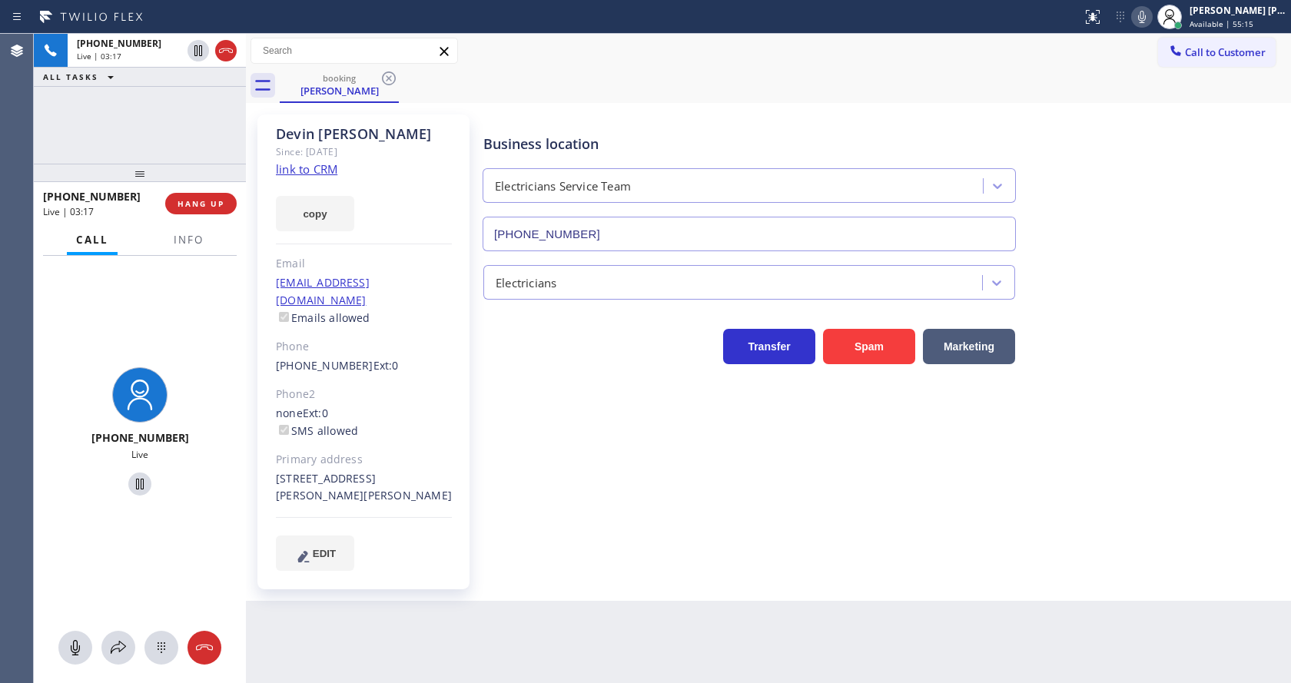
click at [595, 517] on div "Business location Electricians Service Team [PHONE_NUMBER] Electricians Transfe…" at bounding box center [883, 342] width 807 height 448
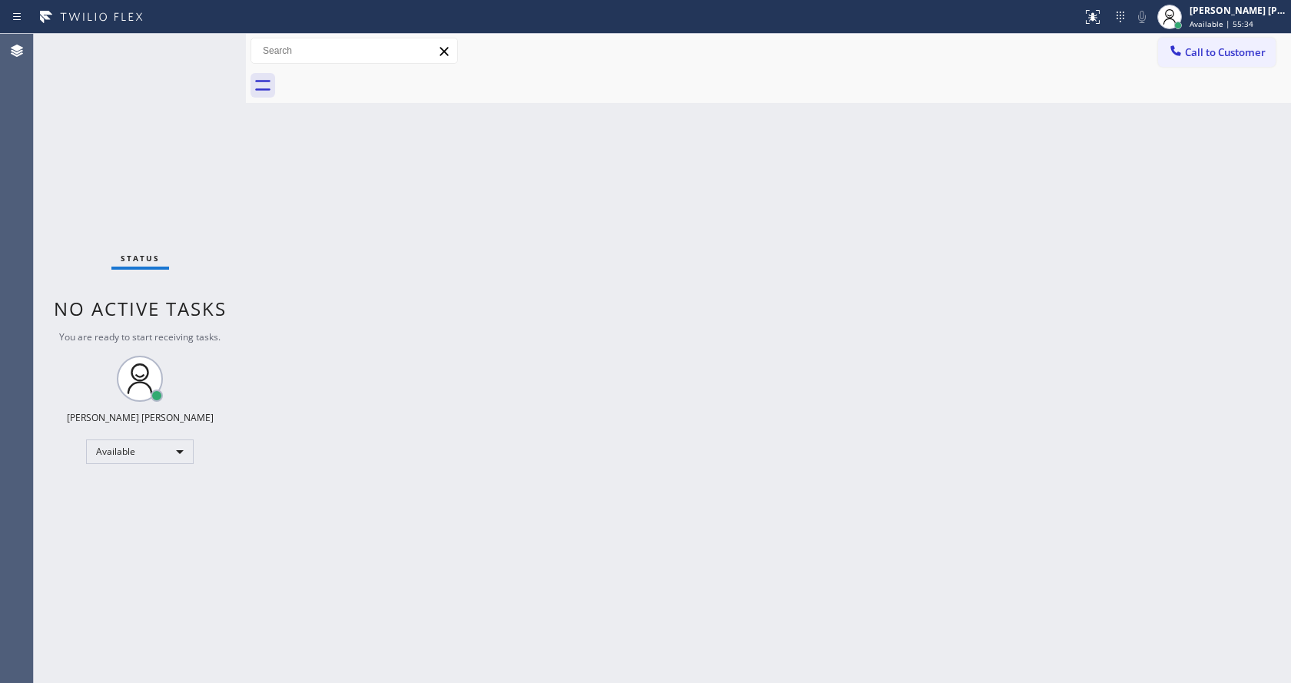
click at [265, 284] on div "Back to Dashboard Change Sender ID Customers Technicians Select a contact Outbo…" at bounding box center [768, 359] width 1045 height 650
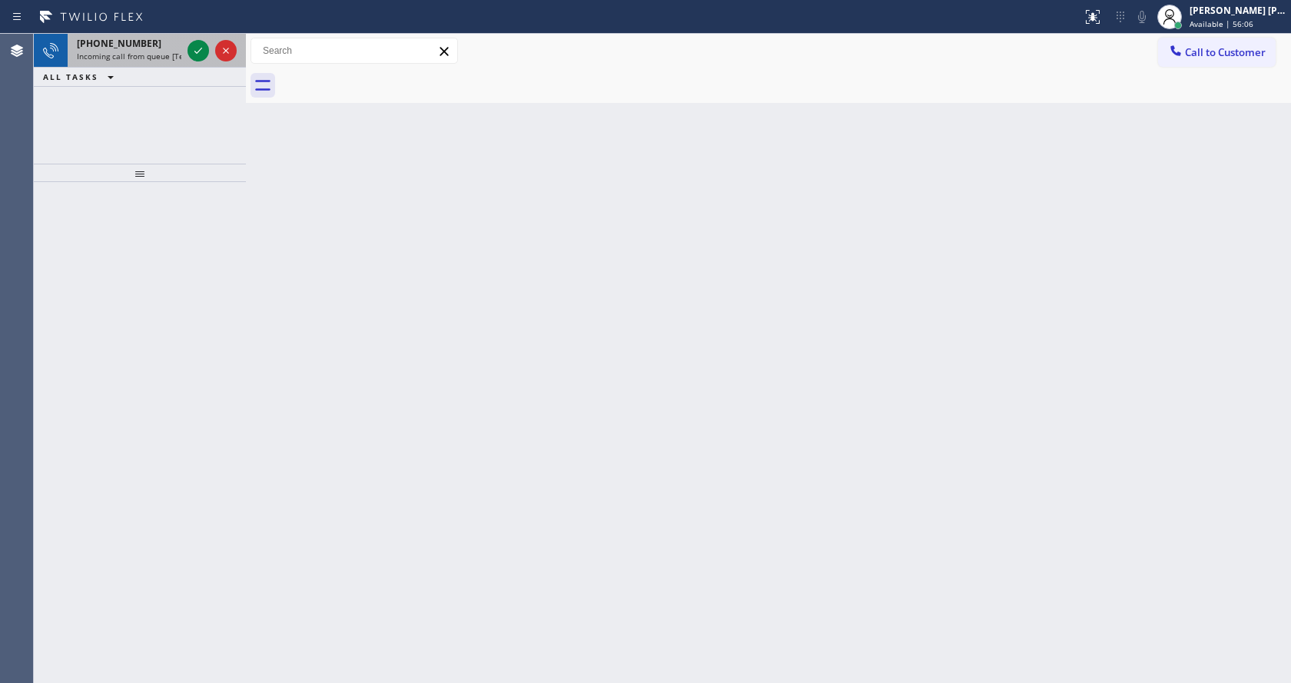
click at [187, 55] on div at bounding box center [211, 51] width 55 height 34
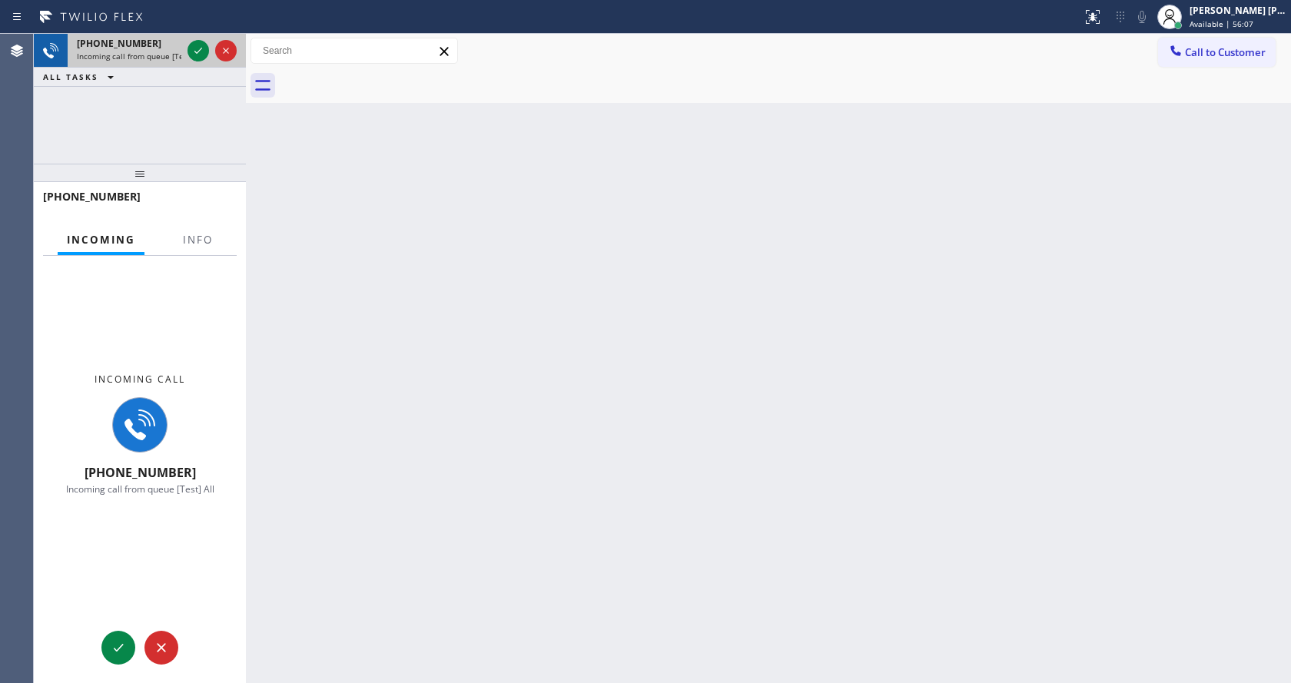
click at [186, 46] on div at bounding box center [211, 51] width 55 height 34
click at [187, 46] on div at bounding box center [211, 51] width 55 height 34
click at [189, 48] on icon at bounding box center [198, 51] width 18 height 18
click at [197, 248] on button "Info" at bounding box center [198, 240] width 48 height 30
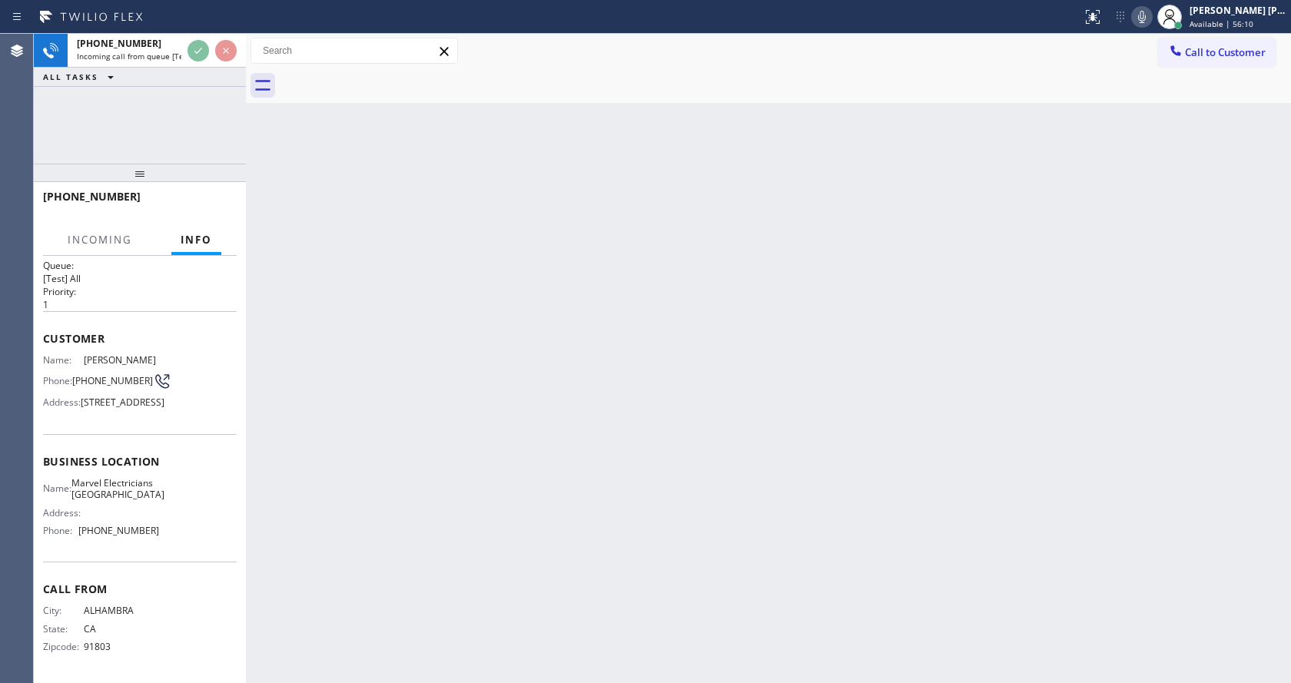
scroll to position [55, 0]
click at [584, 407] on div "Back to Dashboard Change Sender ID Customers Technicians Select a contact Outbo…" at bounding box center [768, 359] width 1045 height 650
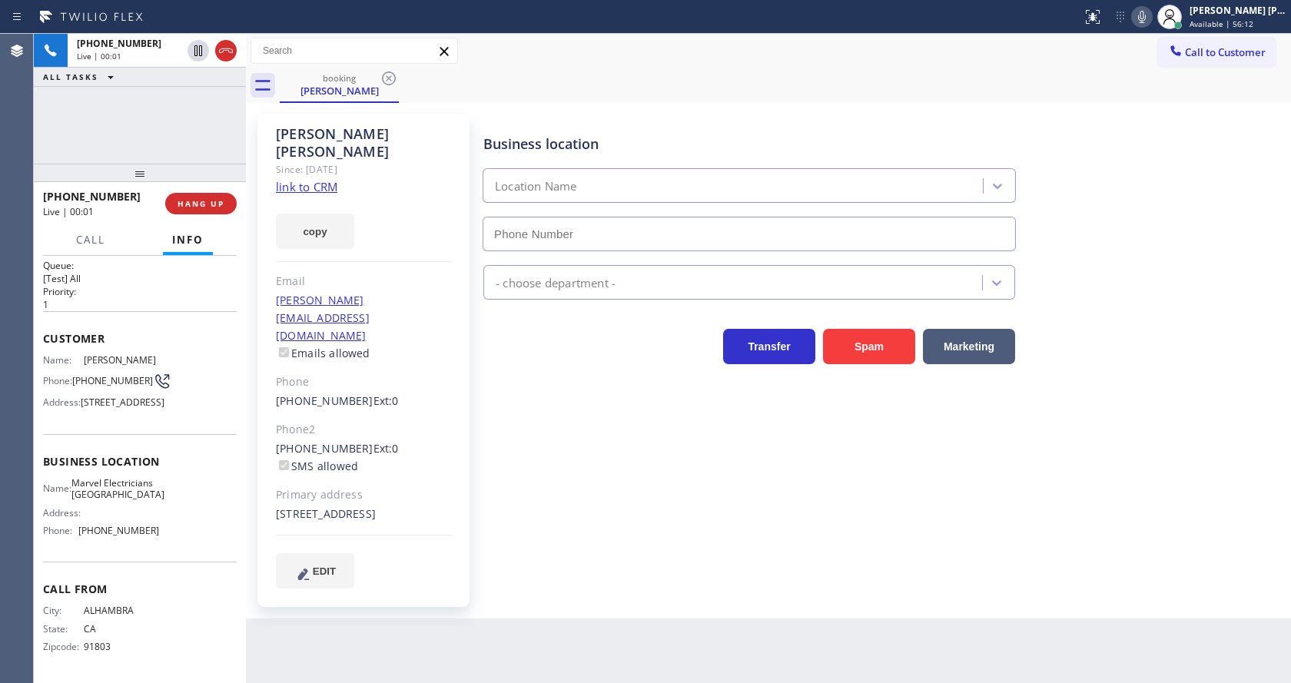
type input "[PHONE_NUMBER]"
click at [566, 506] on div "Business location Marvel Electricians [GEOGRAPHIC_DATA] [PHONE_NUMBER] Electric…" at bounding box center [883, 351] width 807 height 466
click at [527, 519] on div "Business location Marvel Electricians [GEOGRAPHIC_DATA] [PHONE_NUMBER] Electric…" at bounding box center [883, 351] width 807 height 466
click at [404, 209] on div "copy" at bounding box center [364, 222] width 176 height 53
click at [331, 179] on link "link to CRM" at bounding box center [306, 186] width 61 height 15
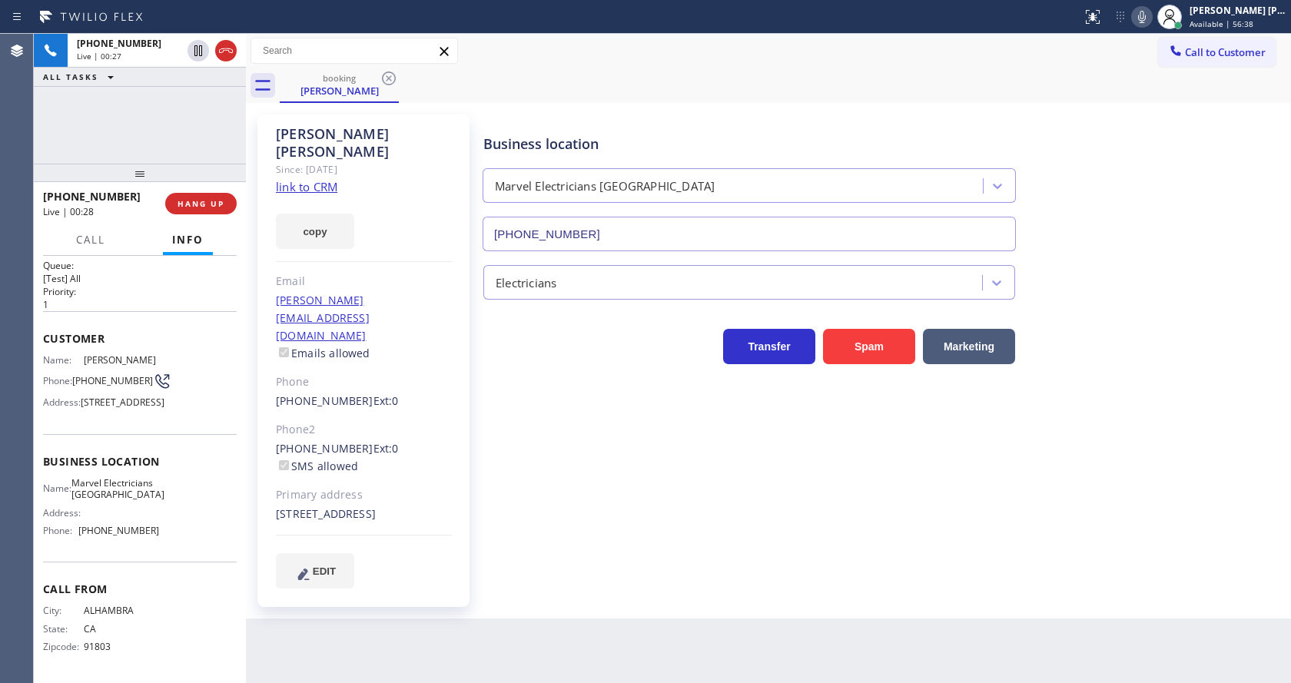
click at [419, 440] on div "[PHONE_NUMBER] Ext: 0 SMS allowed" at bounding box center [364, 457] width 176 height 35
click at [87, 490] on span "Marvel Electricians [GEOGRAPHIC_DATA]" at bounding box center [117, 489] width 93 height 24
drag, startPoint x: 76, startPoint y: 316, endPoint x: 129, endPoint y: 311, distance: 53.2
click at [129, 311] on div "Customer Name: [PERSON_NAME] Phone: [PHONE_NUMBER] Address: [STREET_ADDRESS]" at bounding box center [140, 372] width 194 height 123
click at [617, 506] on div "Business location Marvel Electricians [GEOGRAPHIC_DATA] [PHONE_NUMBER] Electric…" at bounding box center [883, 351] width 807 height 466
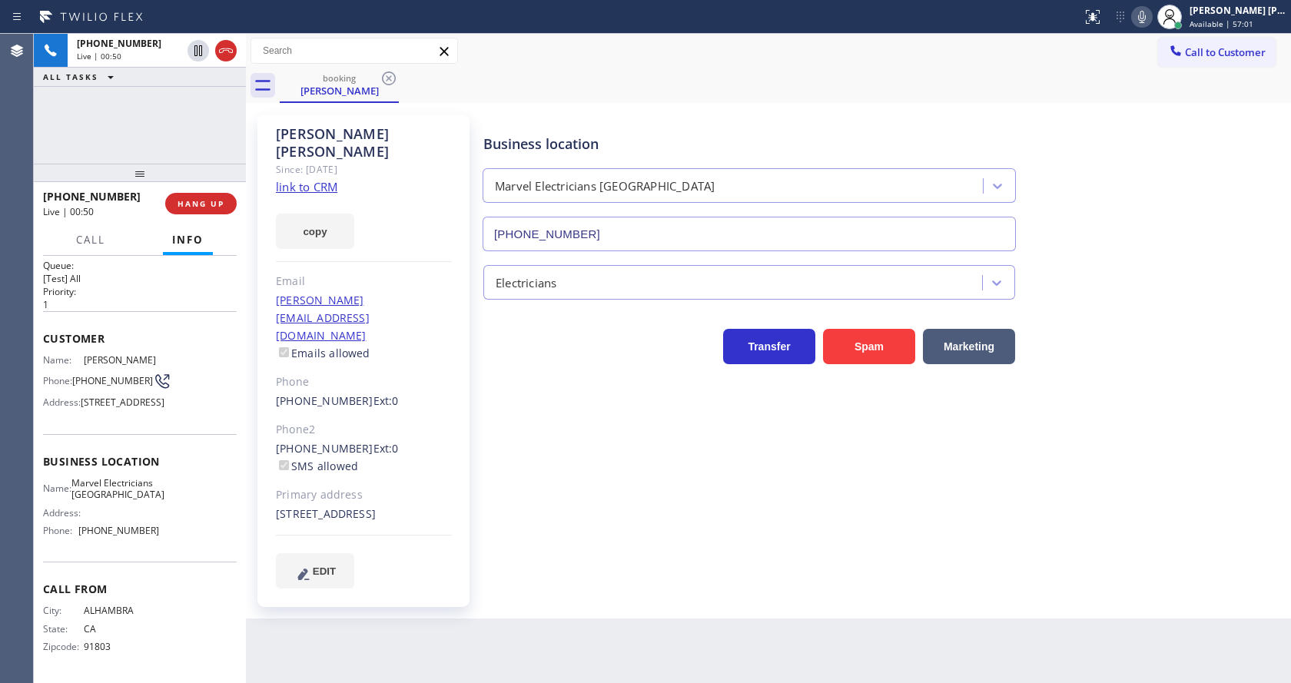
click at [135, 454] on span "Business location" at bounding box center [140, 461] width 194 height 15
drag, startPoint x: 73, startPoint y: 335, endPoint x: 107, endPoint y: 352, distance: 37.8
click at [107, 372] on div "Phone: [PHONE_NUMBER]" at bounding box center [101, 381] width 116 height 18
click at [563, 535] on div "Business location Marvel Electricians [GEOGRAPHIC_DATA] [PHONE_NUMBER] Electric…" at bounding box center [883, 351] width 807 height 466
click at [123, 543] on div "Name: Marvel Electricians Simi Valley Address: Phone: [PHONE_NUMBER]" at bounding box center [101, 510] width 116 height 66
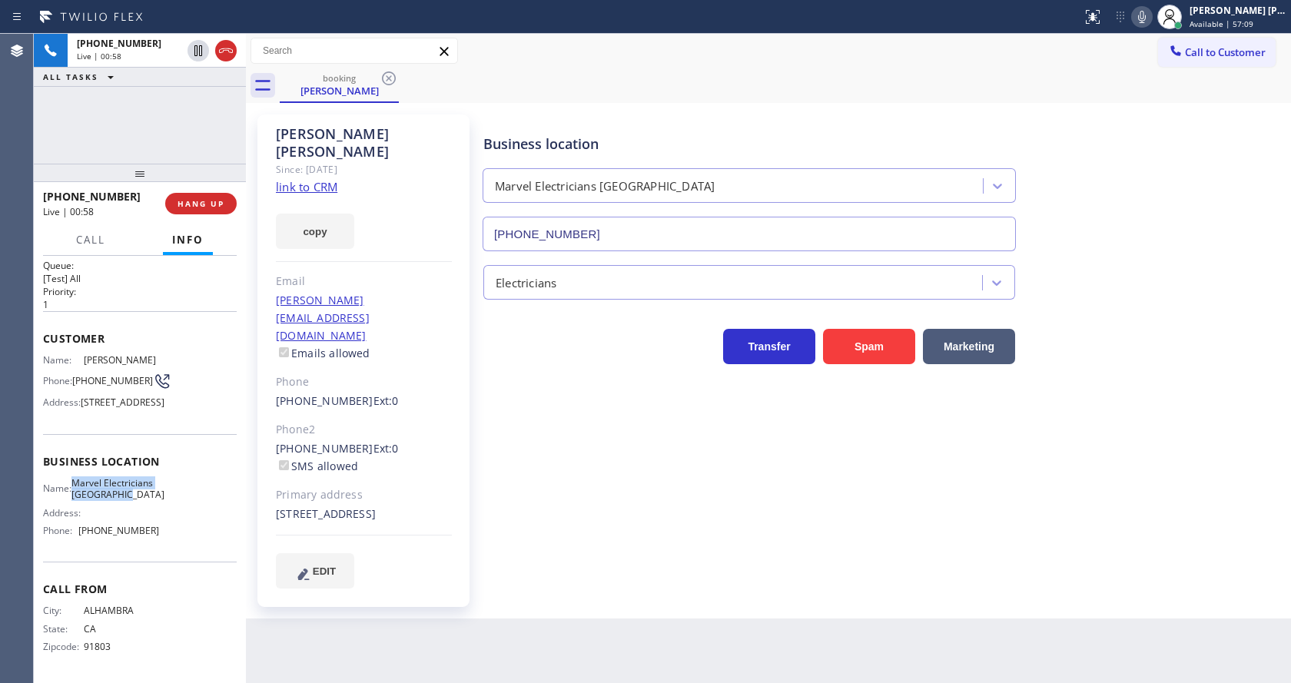
drag, startPoint x: 81, startPoint y: 465, endPoint x: 119, endPoint y: 492, distance: 46.9
click at [119, 492] on span "Marvel Electricians [GEOGRAPHIC_DATA]" at bounding box center [117, 489] width 93 height 24
click at [490, 610] on div "Back to Dashboard Change Sender ID Customers Technicians Select a contact Outbo…" at bounding box center [768, 359] width 1045 height 650
click at [172, 557] on div "Business location Name: Marvel Electricians Simi Valley Address: Phone: [PHONE_…" at bounding box center [140, 498] width 194 height 128
drag, startPoint x: 76, startPoint y: 533, endPoint x: 174, endPoint y: 533, distance: 98.4
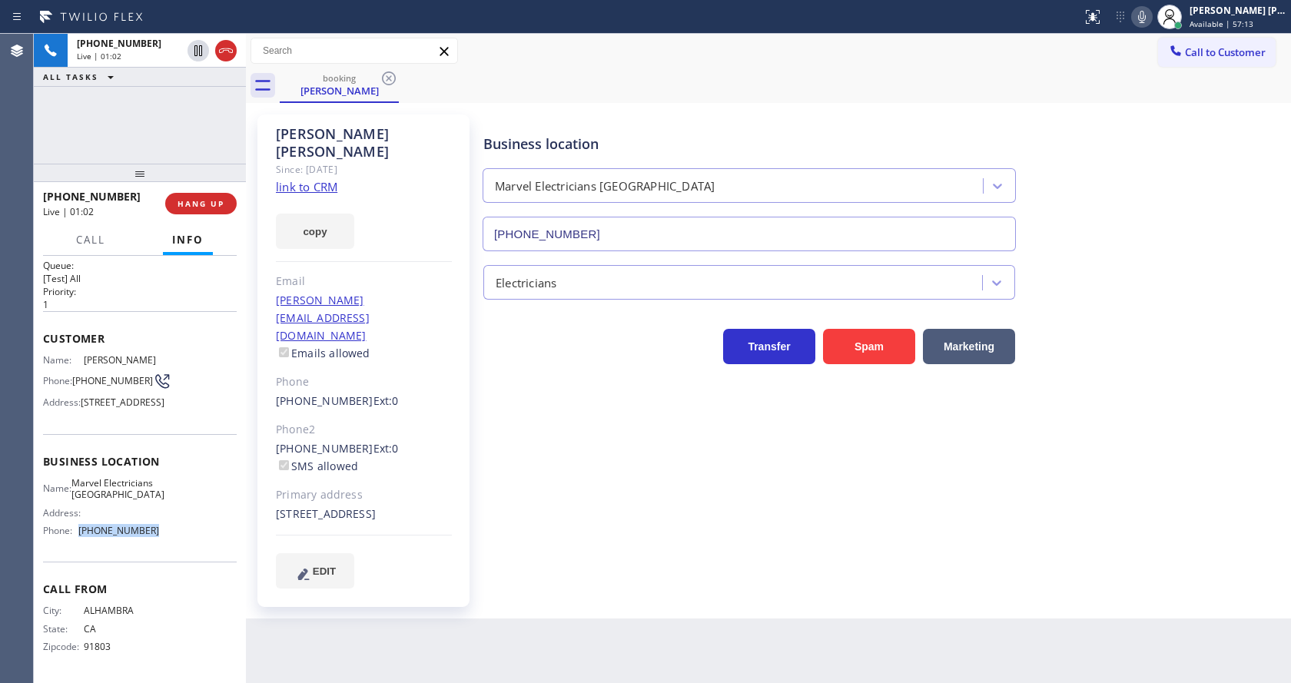
click at [174, 533] on div "Name: Marvel Electricians Simi Valley Address: Phone: [PHONE_NUMBER]" at bounding box center [140, 510] width 194 height 66
click at [613, 603] on div "Back to Dashboard Change Sender ID Customers Technicians Select a contact Outbo…" at bounding box center [768, 359] width 1045 height 650
click at [410, 487] on div "Primary address" at bounding box center [364, 496] width 176 height 18
click at [337, 679] on div "Back to Dashboard Change Sender ID Customers Technicians Select a contact Outbo…" at bounding box center [768, 359] width 1045 height 650
click at [861, 470] on div "Business location Marvel Electricians [GEOGRAPHIC_DATA] [PHONE_NUMBER] Electric…" at bounding box center [883, 351] width 807 height 466
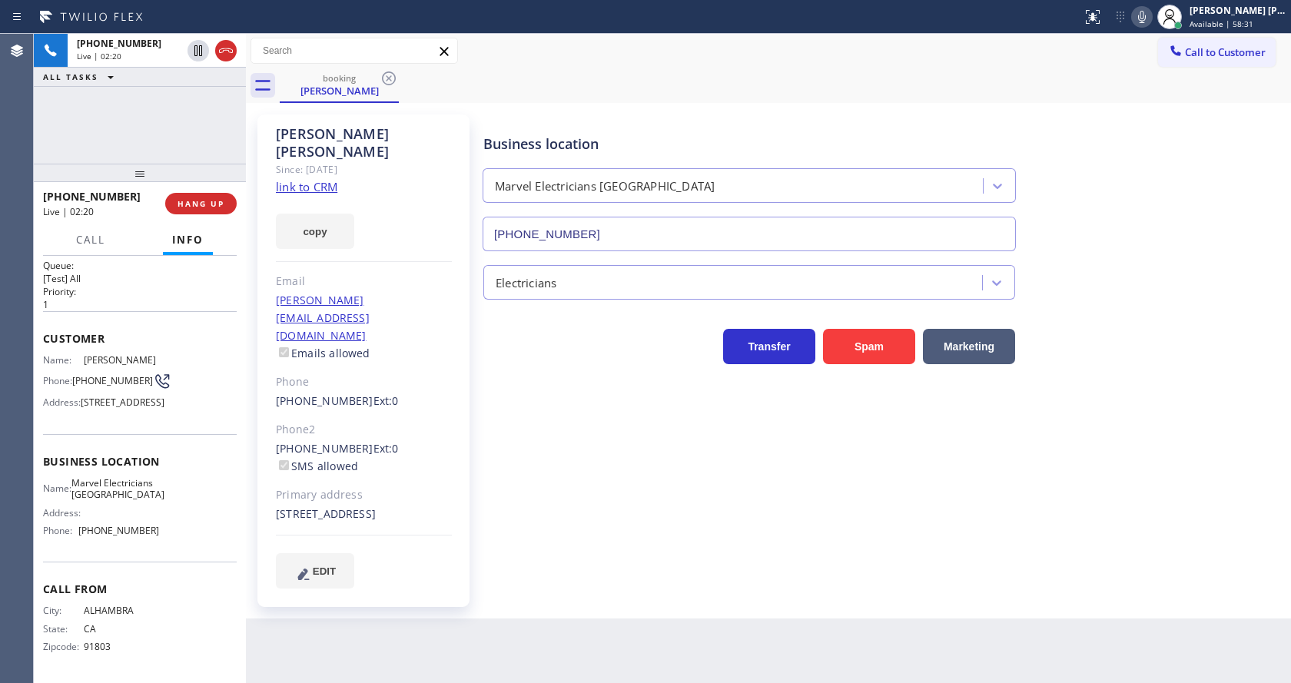
click at [523, 424] on div "Business location Marvel Electricians [GEOGRAPHIC_DATA] [PHONE_NUMBER] Electric…" at bounding box center [883, 351] width 807 height 466
drag, startPoint x: 671, startPoint y: 525, endPoint x: 682, endPoint y: 520, distance: 11.7
click at [671, 525] on div "Business location Marvel Electricians [GEOGRAPHIC_DATA] [PHONE_NUMBER] Electric…" at bounding box center [883, 351] width 807 height 466
click at [1149, 12] on icon at bounding box center [1142, 17] width 18 height 18
click at [200, 45] on icon at bounding box center [198, 50] width 8 height 11
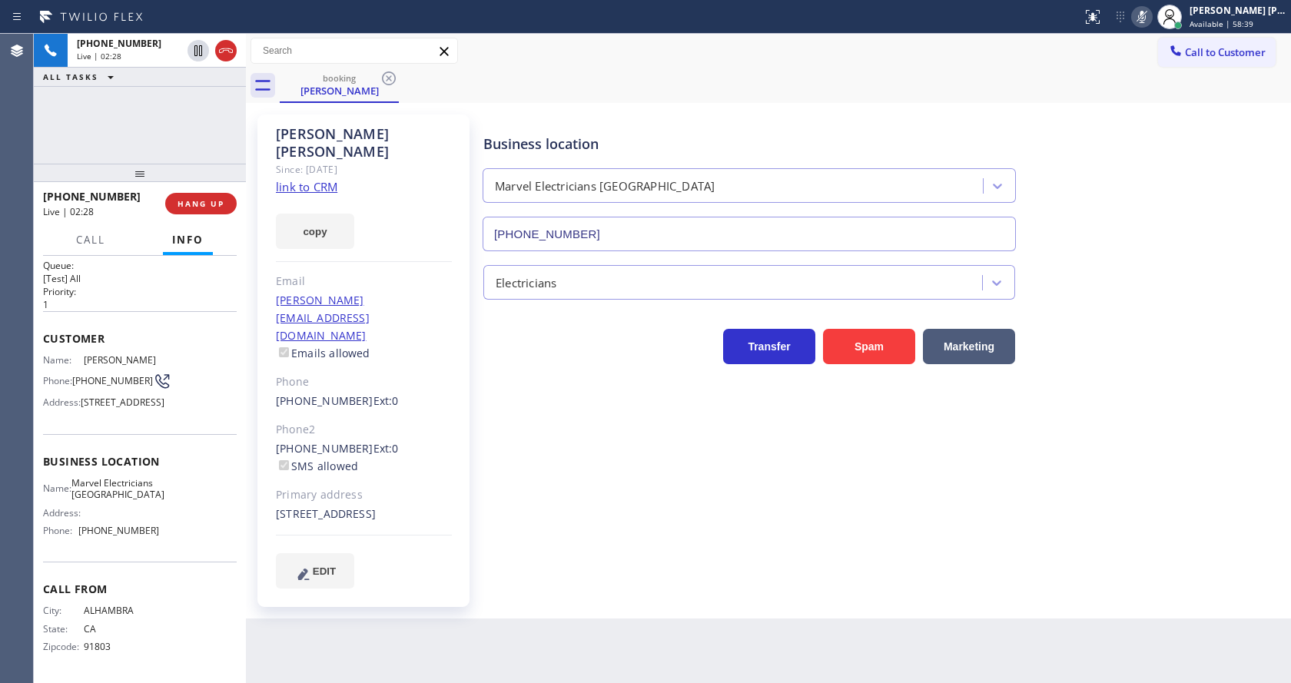
click at [545, 408] on div "Business location Marvel Electricians [GEOGRAPHIC_DATA] [PHONE_NUMBER] Electric…" at bounding box center [883, 351] width 807 height 466
click at [566, 463] on div "Business location Marvel Electricians [GEOGRAPHIC_DATA] [PHONE_NUMBER] Electric…" at bounding box center [883, 351] width 807 height 466
click at [586, 423] on div "Business location Marvel Electricians [GEOGRAPHIC_DATA] [PHONE_NUMBER] Electric…" at bounding box center [883, 351] width 807 height 466
click at [630, 544] on div "Business location Marvel Electricians [GEOGRAPHIC_DATA] [PHONE_NUMBER] Electric…" at bounding box center [883, 351] width 807 height 466
click at [626, 520] on div "Business location Marvel Electricians [GEOGRAPHIC_DATA] [PHONE_NUMBER] Electric…" at bounding box center [883, 351] width 807 height 466
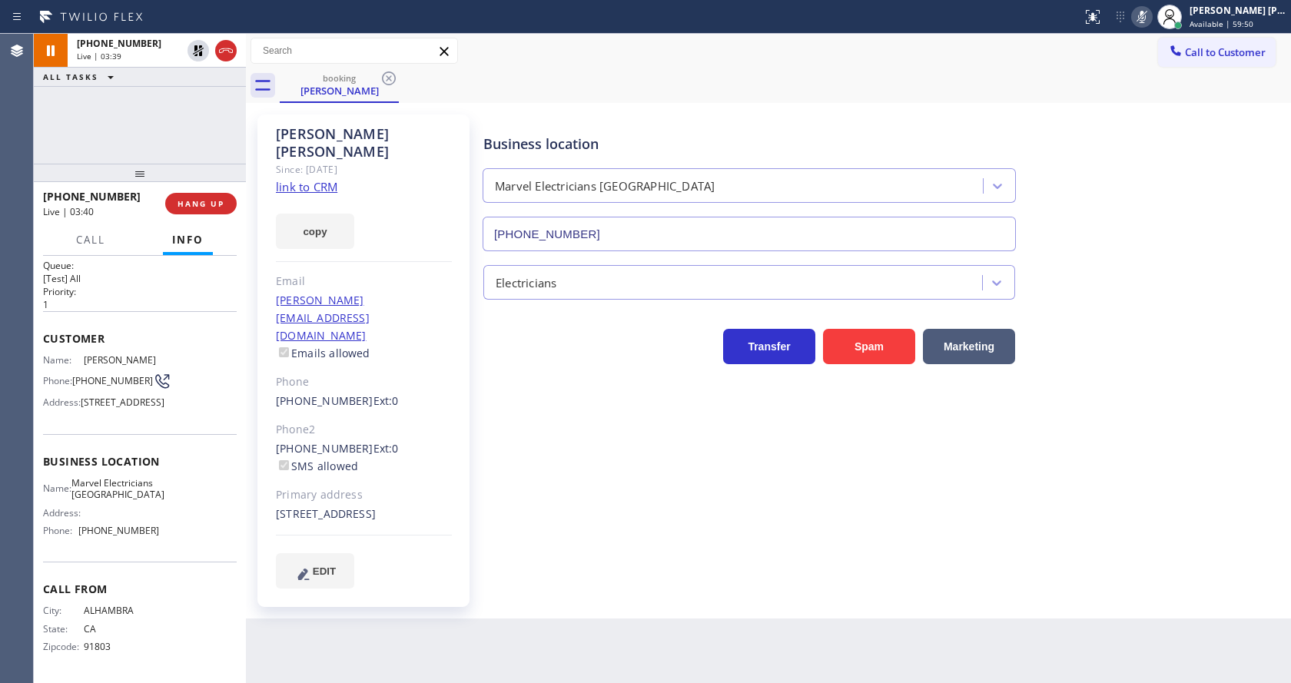
click at [440, 506] on div "[STREET_ADDRESS]" at bounding box center [364, 515] width 176 height 18
click at [539, 433] on div "Business location Marvel Electricians [GEOGRAPHIC_DATA] [PHONE_NUMBER] Electric…" at bounding box center [883, 351] width 807 height 466
click at [421, 440] on div "[PHONE_NUMBER] Ext: 0 SMS allowed" at bounding box center [364, 457] width 176 height 35
click at [519, 573] on div "Business location Marvel Electricians [GEOGRAPHIC_DATA] [PHONE_NUMBER] Electric…" at bounding box center [883, 366] width 807 height 497
click at [458, 502] on div "[PERSON_NAME] Since: [DATE] link to CRM copy Email [PERSON_NAME][EMAIL_ADDRESS]…" at bounding box center [363, 361] width 212 height 493
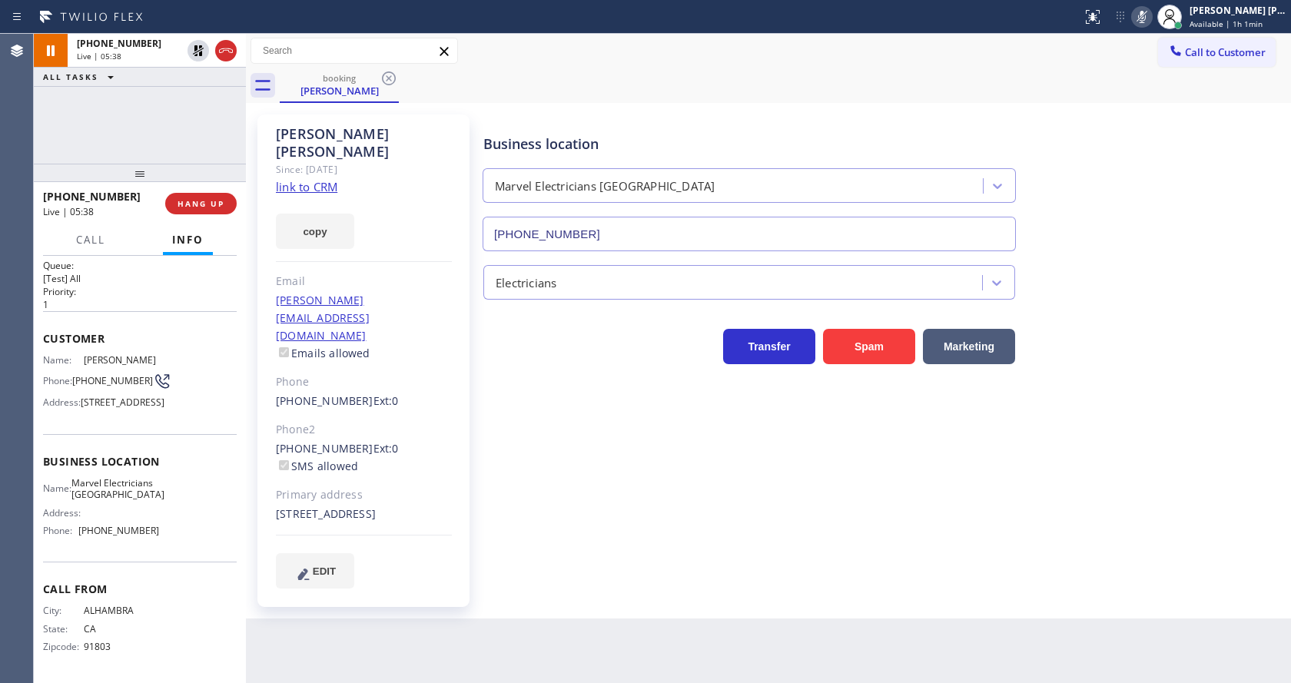
click at [578, 520] on div "Business location Marvel Electricians [GEOGRAPHIC_DATA] [PHONE_NUMBER] Electric…" at bounding box center [883, 351] width 807 height 466
click at [775, 534] on div "Business location Marvel Electricians [GEOGRAPHIC_DATA] [PHONE_NUMBER] Electric…" at bounding box center [883, 351] width 807 height 466
click at [714, 605] on div "Back to Dashboard Change Sender ID Customers Technicians Select a contact Outbo…" at bounding box center [768, 359] width 1045 height 650
click at [560, 497] on div "Business location Marvel Electricians [GEOGRAPHIC_DATA] [PHONE_NUMBER] Electric…" at bounding box center [883, 351] width 807 height 466
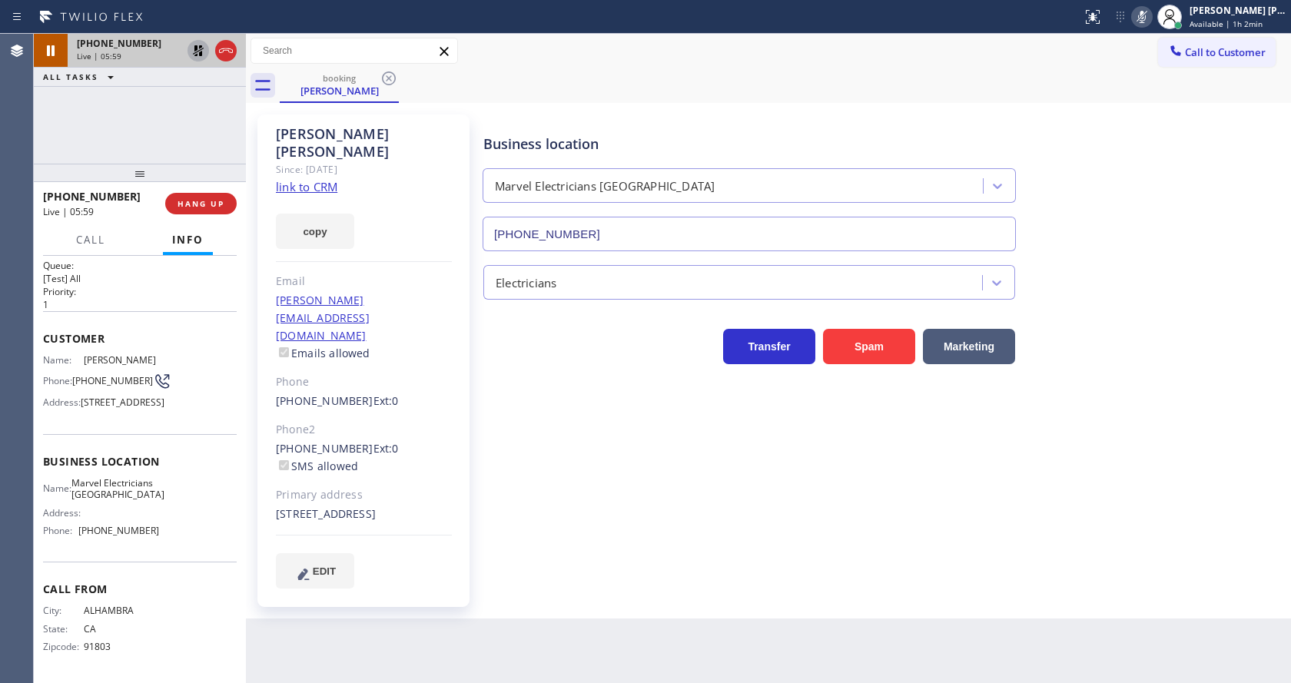
click at [196, 46] on icon at bounding box center [198, 50] width 11 height 11
click at [1151, 15] on icon at bounding box center [1142, 17] width 18 height 18
click at [1161, 101] on div "booking [PERSON_NAME]" at bounding box center [786, 85] width 1012 height 35
click at [547, 551] on div "Business location Marvel Electricians [GEOGRAPHIC_DATA] [PHONE_NUMBER] Electric…" at bounding box center [883, 366] width 807 height 497
drag, startPoint x: 620, startPoint y: 556, endPoint x: 504, endPoint y: 576, distance: 117.0
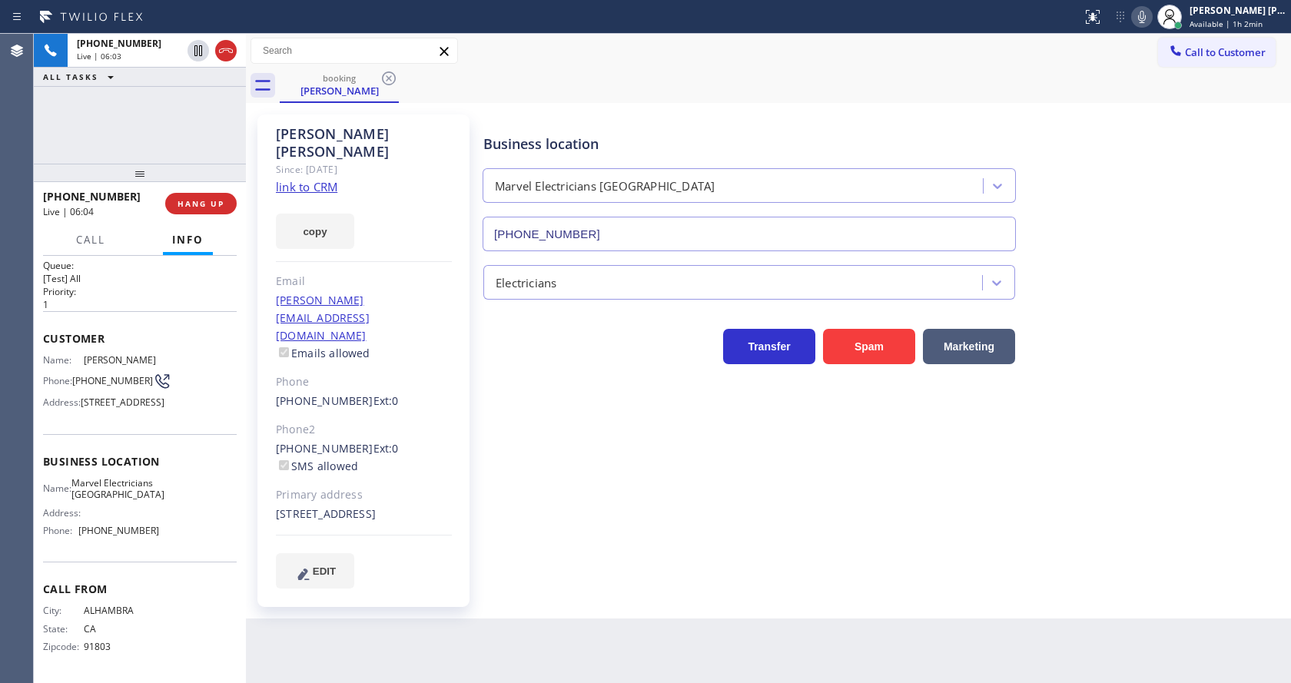
click at [620, 556] on div "Business location Marvel Electricians [GEOGRAPHIC_DATA] [PHONE_NUMBER] Electric…" at bounding box center [883, 366] width 807 height 497
click at [606, 570] on div "Business location Marvel Electricians [GEOGRAPHIC_DATA] [PHONE_NUMBER] Electric…" at bounding box center [883, 366] width 807 height 497
click at [440, 440] on div "[PHONE_NUMBER] Ext: 0 SMS allowed" at bounding box center [364, 457] width 176 height 35
click at [635, 522] on div "Business location Marvel Electricians [GEOGRAPHIC_DATA] [PHONE_NUMBER] Electric…" at bounding box center [883, 351] width 807 height 466
click at [669, 540] on div "Business location Marvel Electricians [GEOGRAPHIC_DATA] [PHONE_NUMBER] Electric…" at bounding box center [883, 351] width 807 height 466
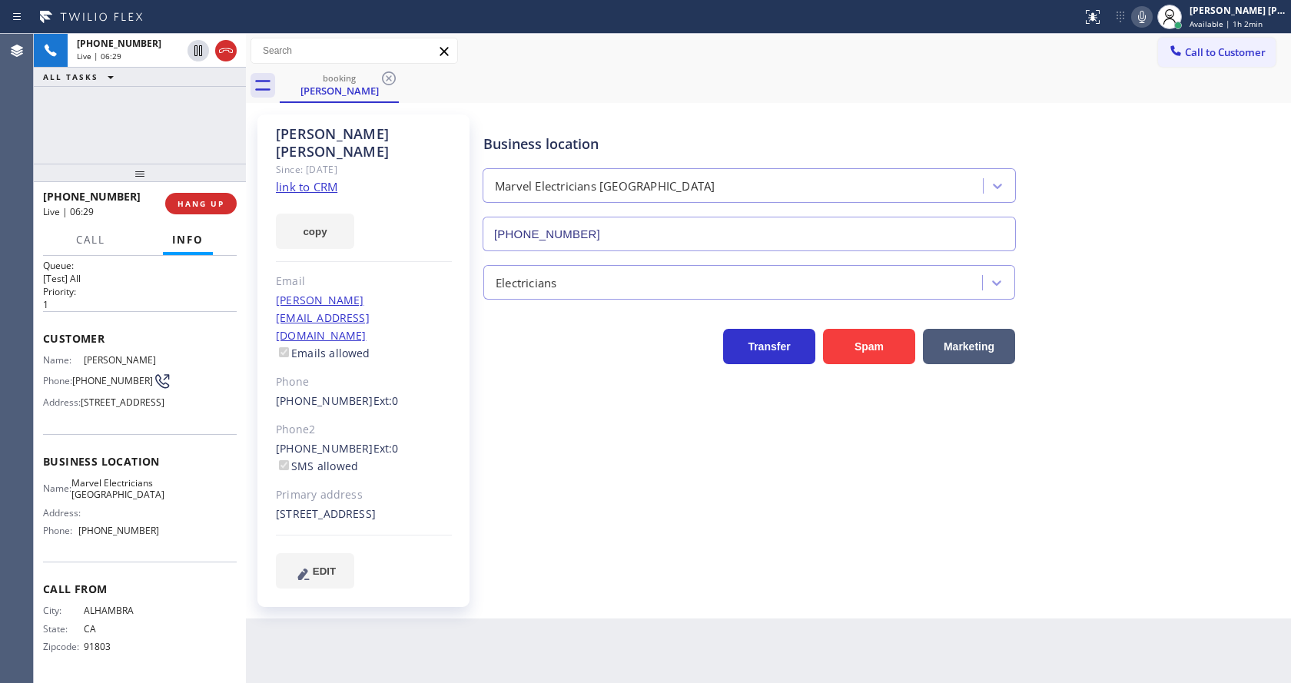
click at [593, 521] on div "Business location Marvel Electricians [GEOGRAPHIC_DATA] [PHONE_NUMBER] Electric…" at bounding box center [883, 351] width 807 height 466
click at [552, 468] on div "Business location Marvel Electricians [GEOGRAPHIC_DATA] [PHONE_NUMBER] Electric…" at bounding box center [883, 351] width 807 height 466
click at [529, 580] on div "Business location Marvel Electricians [GEOGRAPHIC_DATA] [PHONE_NUMBER] Electric…" at bounding box center [883, 366] width 807 height 497
click at [625, 513] on div "Business location Marvel Electricians [GEOGRAPHIC_DATA] [PHONE_NUMBER] Electric…" at bounding box center [883, 351] width 807 height 466
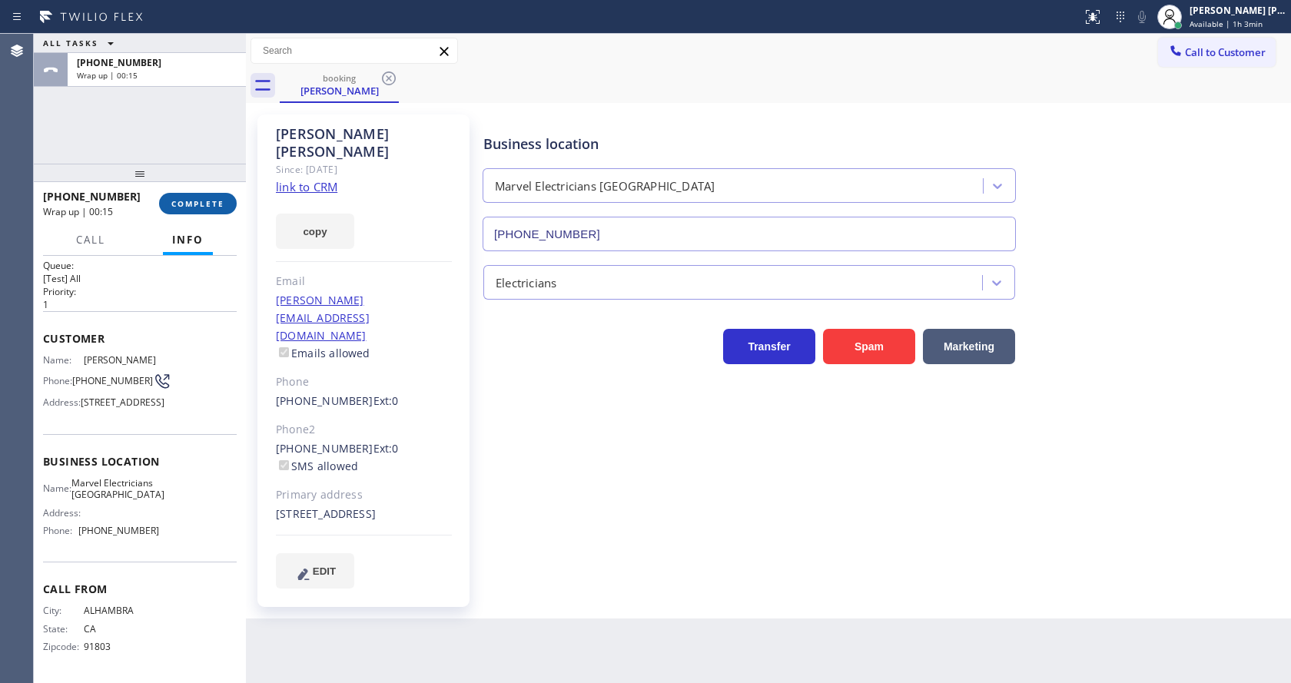
click at [191, 212] on button "COMPLETE" at bounding box center [198, 204] width 78 height 22
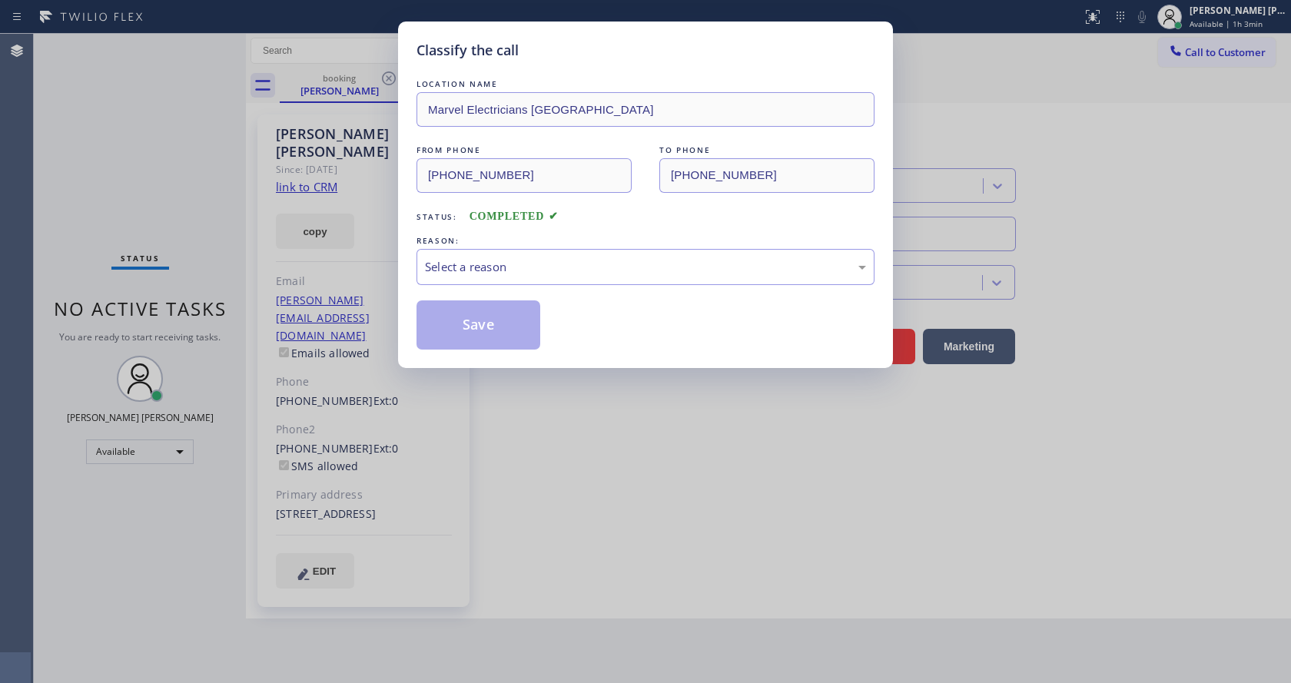
click at [482, 285] on div "LOCATION NAME Marvel Electricians Simi Valley FROM PHONE [PHONE_NUMBER] TO PHON…" at bounding box center [646, 213] width 458 height 274
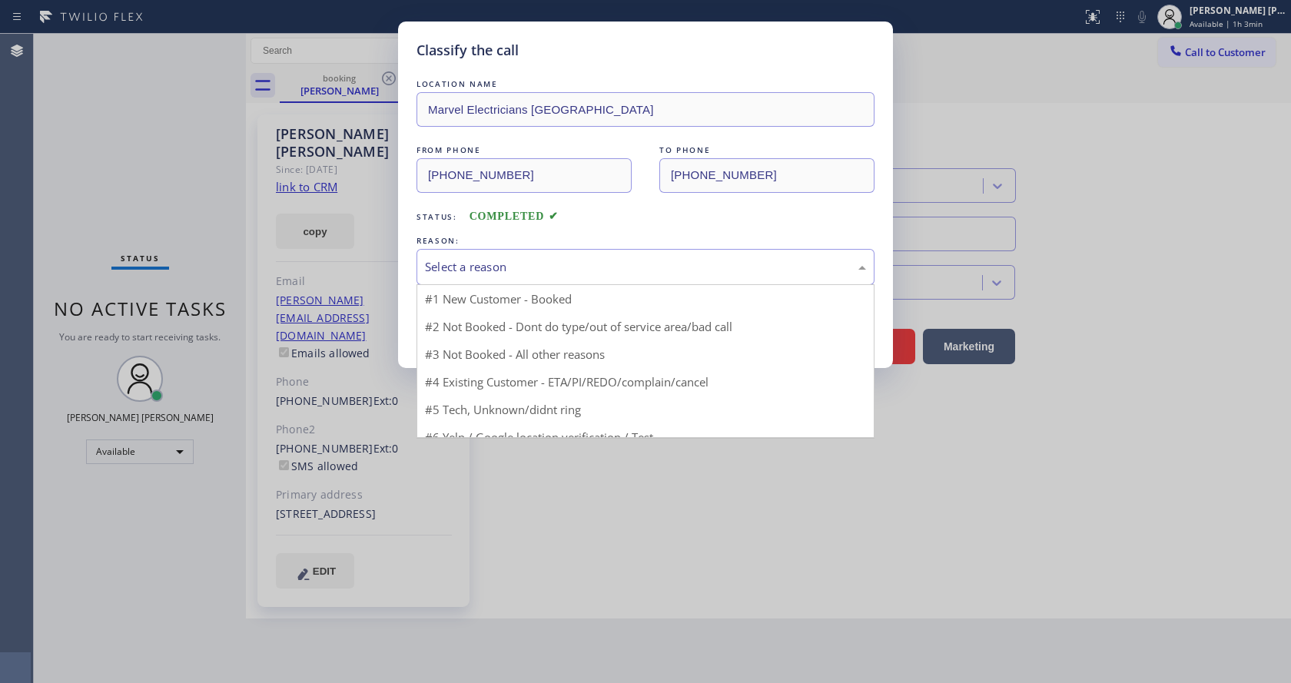
click at [490, 269] on div "Select a reason" at bounding box center [645, 267] width 441 height 18
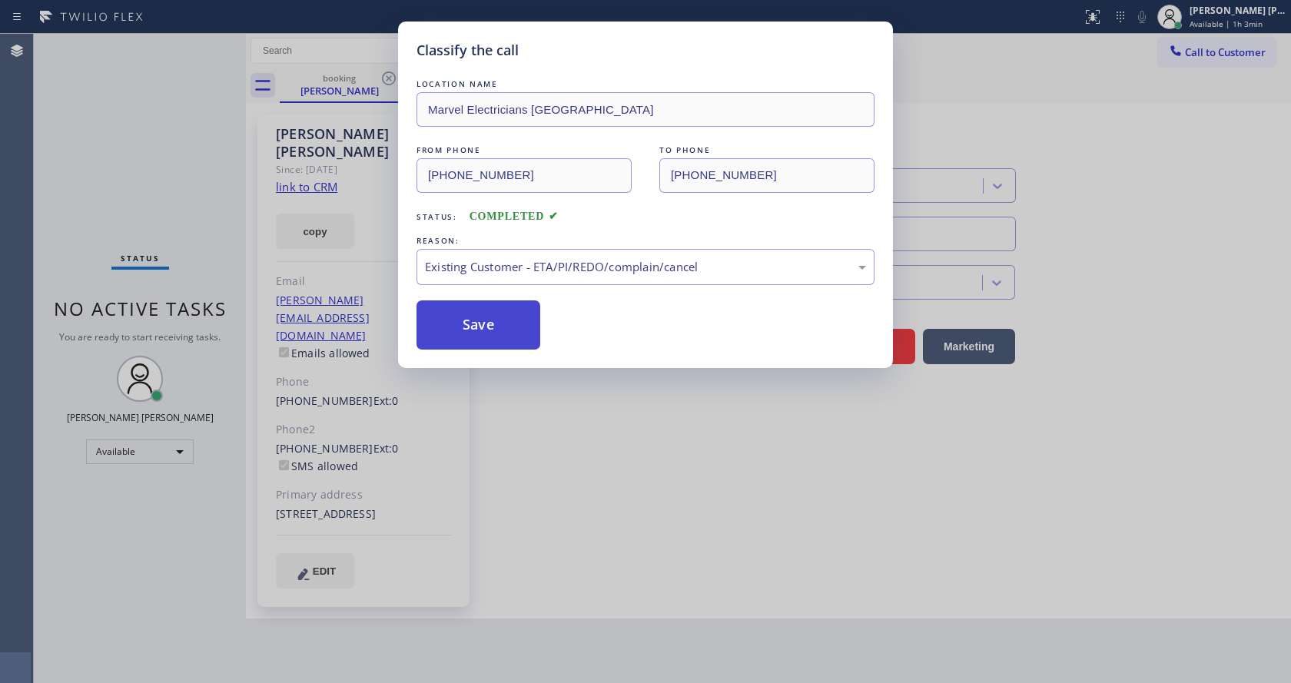
click at [483, 314] on button "Save" at bounding box center [479, 325] width 124 height 49
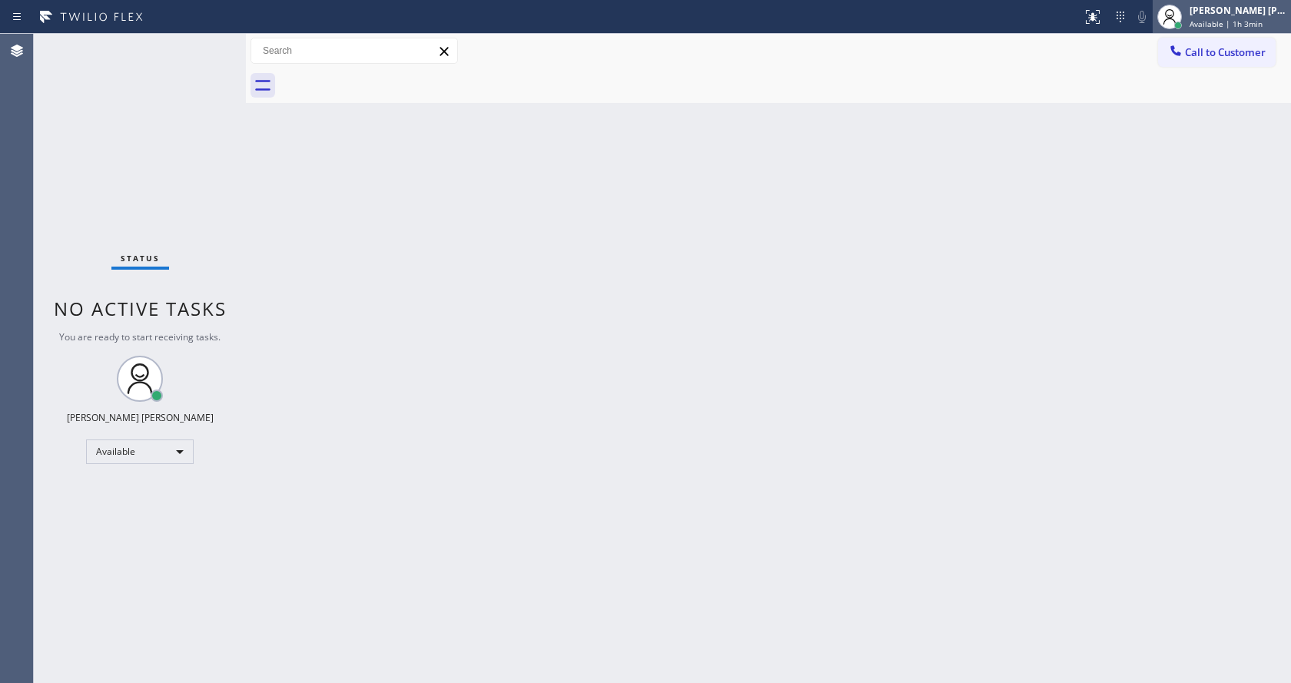
click at [1243, 21] on span "Available | 1h 3min" at bounding box center [1226, 23] width 73 height 11
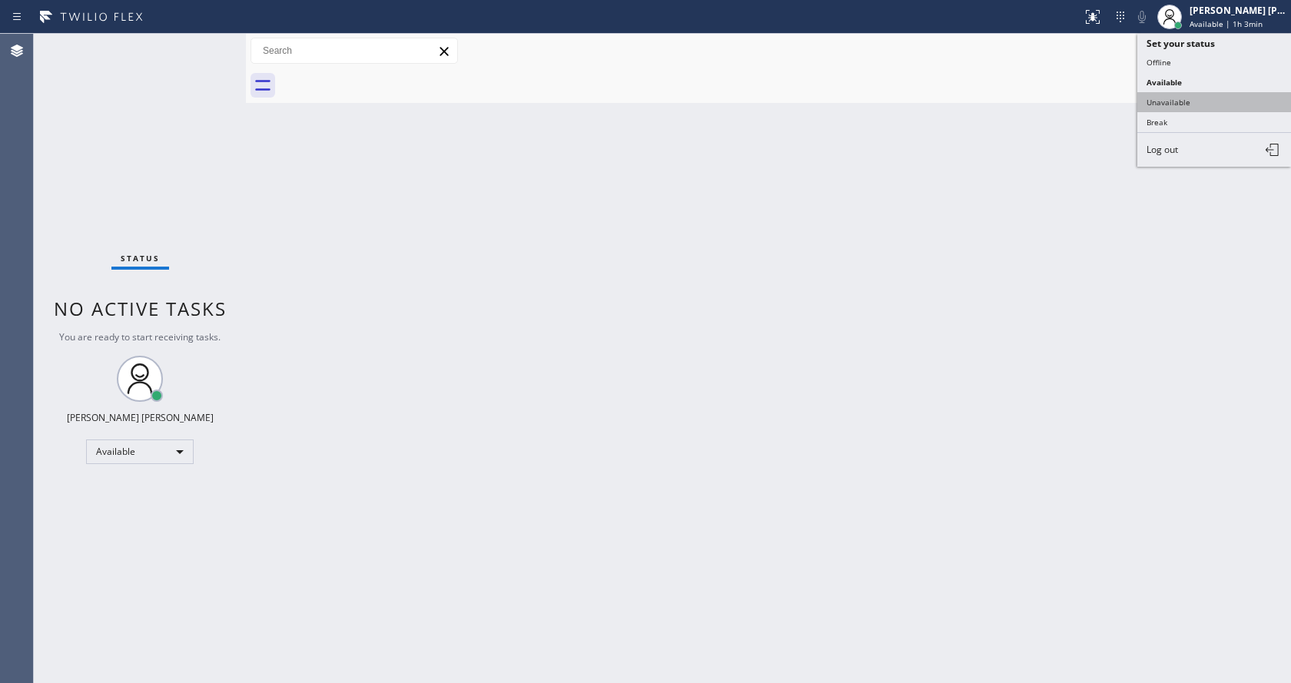
click at [1191, 105] on button "Unavailable" at bounding box center [1215, 102] width 154 height 20
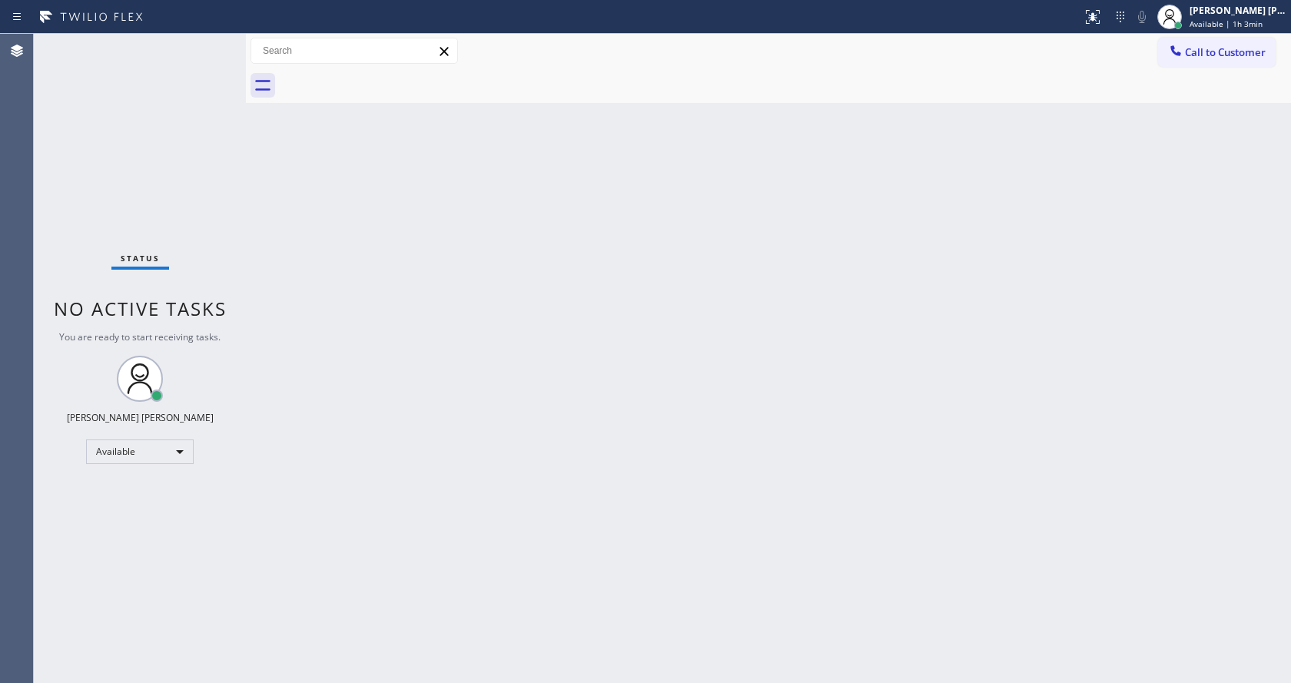
click at [800, 311] on div "Back to Dashboard Change Sender ID Customers Technicians Select a contact Outbo…" at bounding box center [768, 359] width 1045 height 650
click at [375, 437] on div "Back to Dashboard Change Sender ID Customers Technicians Select a contact Outbo…" at bounding box center [768, 359] width 1045 height 650
click at [799, 431] on div "Back to Dashboard Change Sender ID Customers Technicians Select a contact Outbo…" at bounding box center [768, 359] width 1045 height 650
click at [272, 276] on div "Back to Dashboard Change Sender ID Customers Technicians Select a contact Outbo…" at bounding box center [768, 359] width 1045 height 650
click at [611, 204] on div "Back to Dashboard Change Sender ID Customers Technicians Select a contact Outbo…" at bounding box center [768, 359] width 1045 height 650
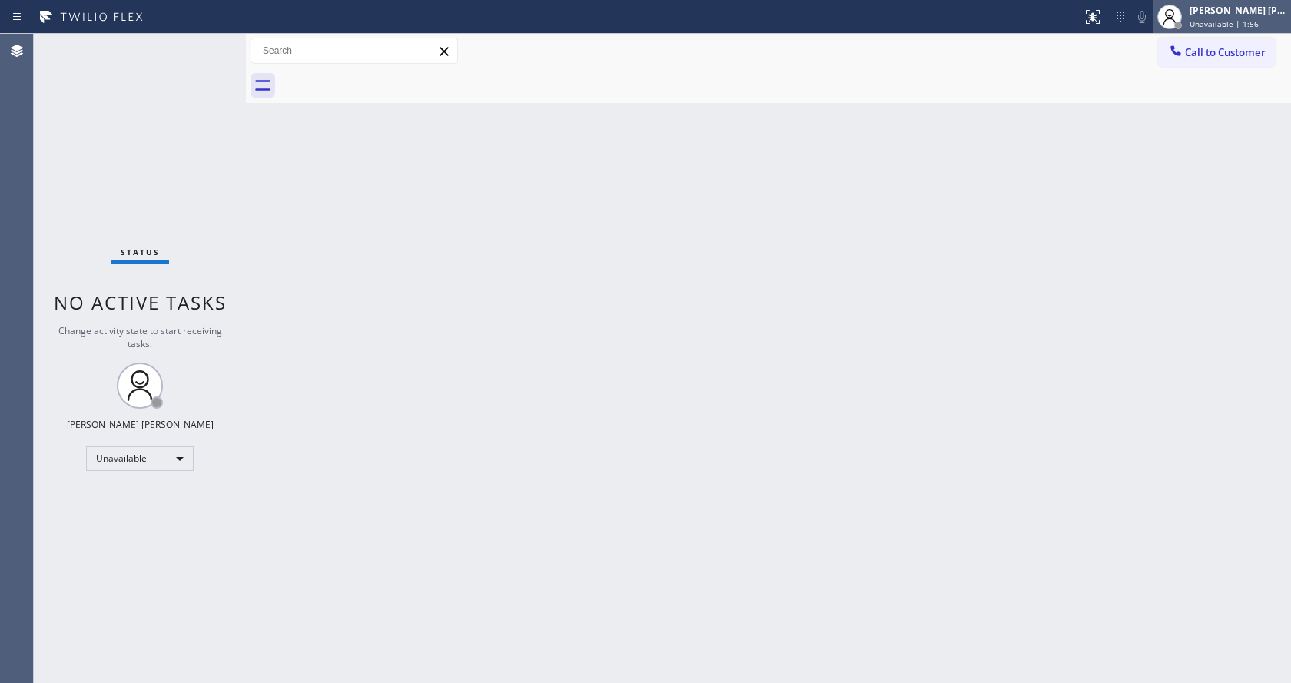
click at [1215, 18] on span "Unavailable | 1:56" at bounding box center [1224, 23] width 69 height 11
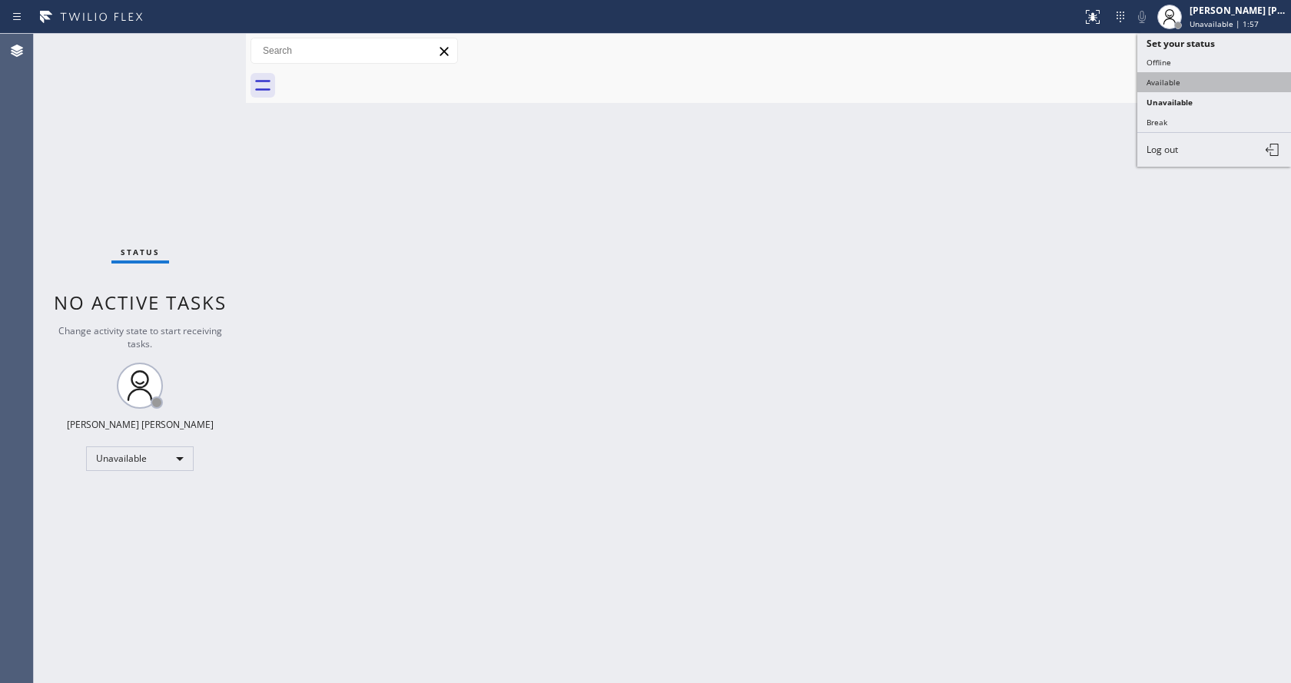
click at [1188, 85] on button "Available" at bounding box center [1215, 82] width 154 height 20
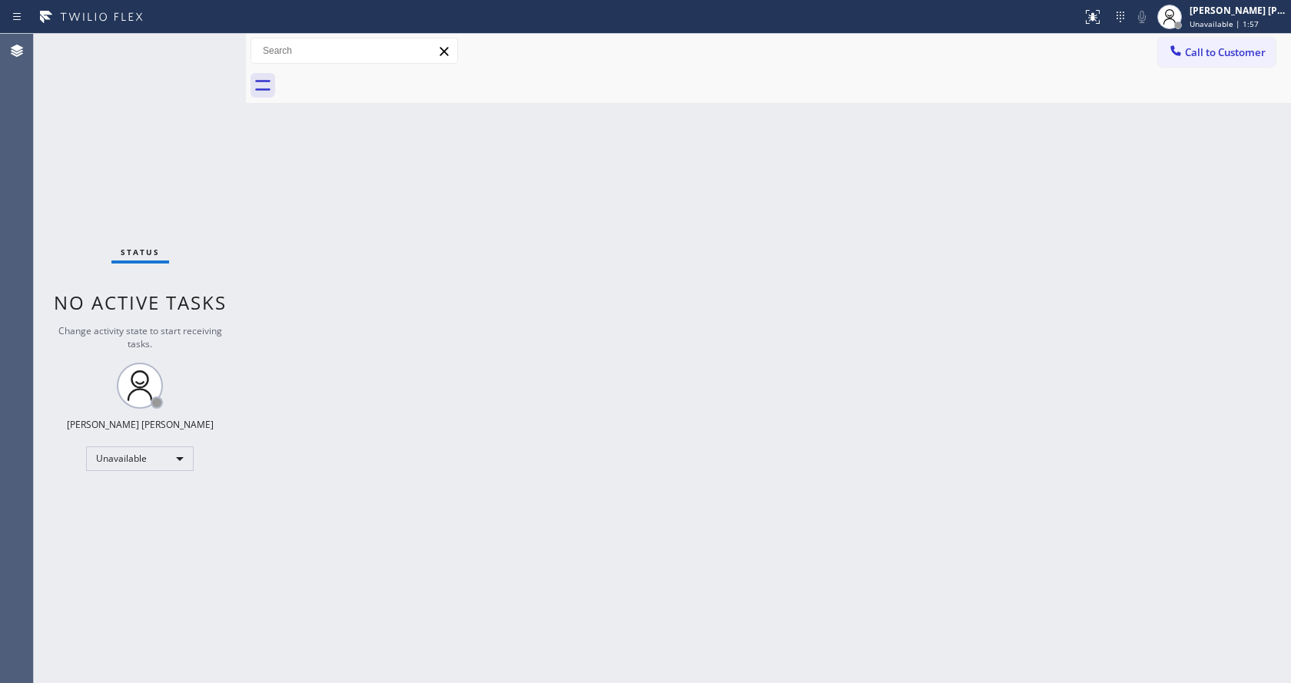
click at [486, 524] on div "Back to Dashboard Change Sender ID Customers Technicians Select a contact Outbo…" at bounding box center [768, 359] width 1045 height 650
click at [234, 248] on div "Status No active tasks You are ready to start receiving tasks. [PERSON_NAME] [P…" at bounding box center [140, 359] width 212 height 650
click at [569, 421] on div "Back to Dashboard Change Sender ID Customers Technicians Select a contact Outbo…" at bounding box center [768, 359] width 1045 height 650
click at [270, 320] on div "Back to Dashboard Change Sender ID Customers Technicians Select a contact Outbo…" at bounding box center [768, 359] width 1045 height 650
drag, startPoint x: 242, startPoint y: 61, endPoint x: 214, endPoint y: 51, distance: 29.9
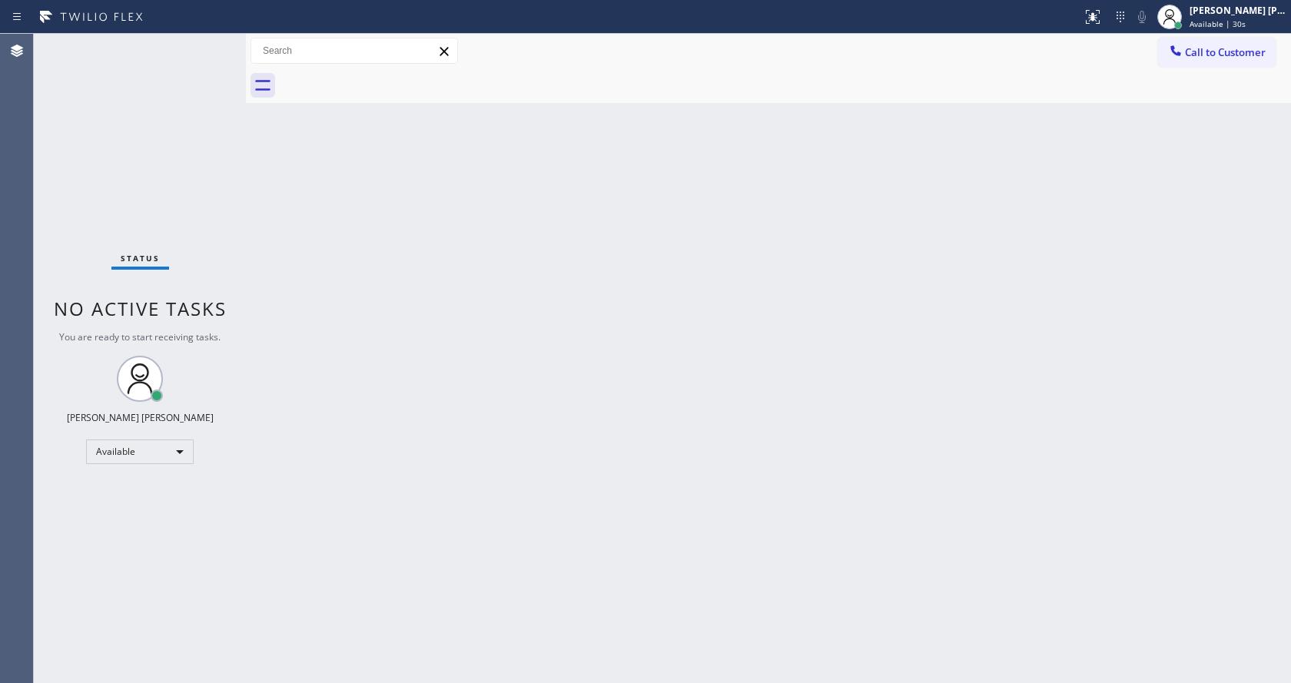
click at [214, 51] on div "Status No active tasks You are ready to start receiving tasks. [PERSON_NAME] [P…" at bounding box center [663, 359] width 1258 height 650
click at [211, 42] on div "Status No active tasks You are ready to start receiving tasks. [PERSON_NAME] [P…" at bounding box center [140, 359] width 212 height 650
drag, startPoint x: 370, startPoint y: 260, endPoint x: 254, endPoint y: 167, distance: 148.1
click at [370, 260] on div "Back to Dashboard Change Sender ID Customers Technicians Select a contact Outbo…" at bounding box center [768, 359] width 1045 height 650
drag, startPoint x: 556, startPoint y: 315, endPoint x: 649, endPoint y: 291, distance: 96.2
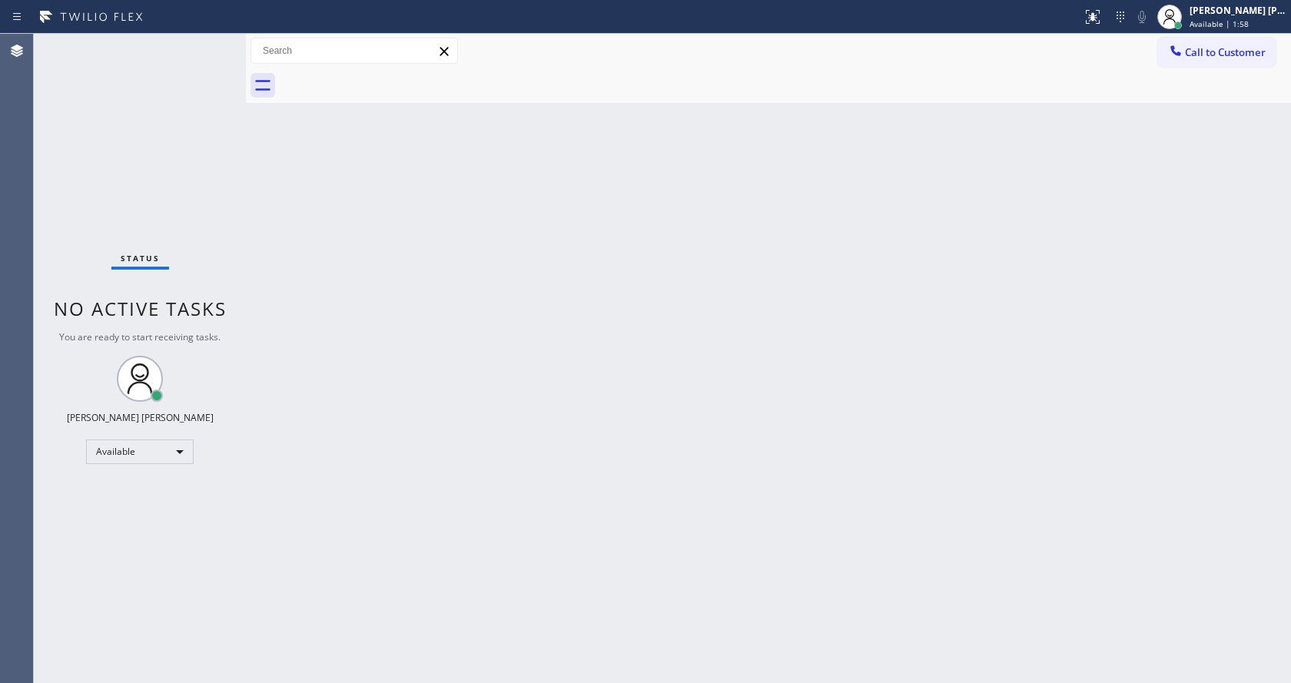
click at [558, 316] on div "Back to Dashboard Change Sender ID Customers Technicians Select a contact Outbo…" at bounding box center [768, 359] width 1045 height 650
click at [577, 541] on div "Back to Dashboard Change Sender ID Customers Technicians Select a contact Outbo…" at bounding box center [768, 359] width 1045 height 650
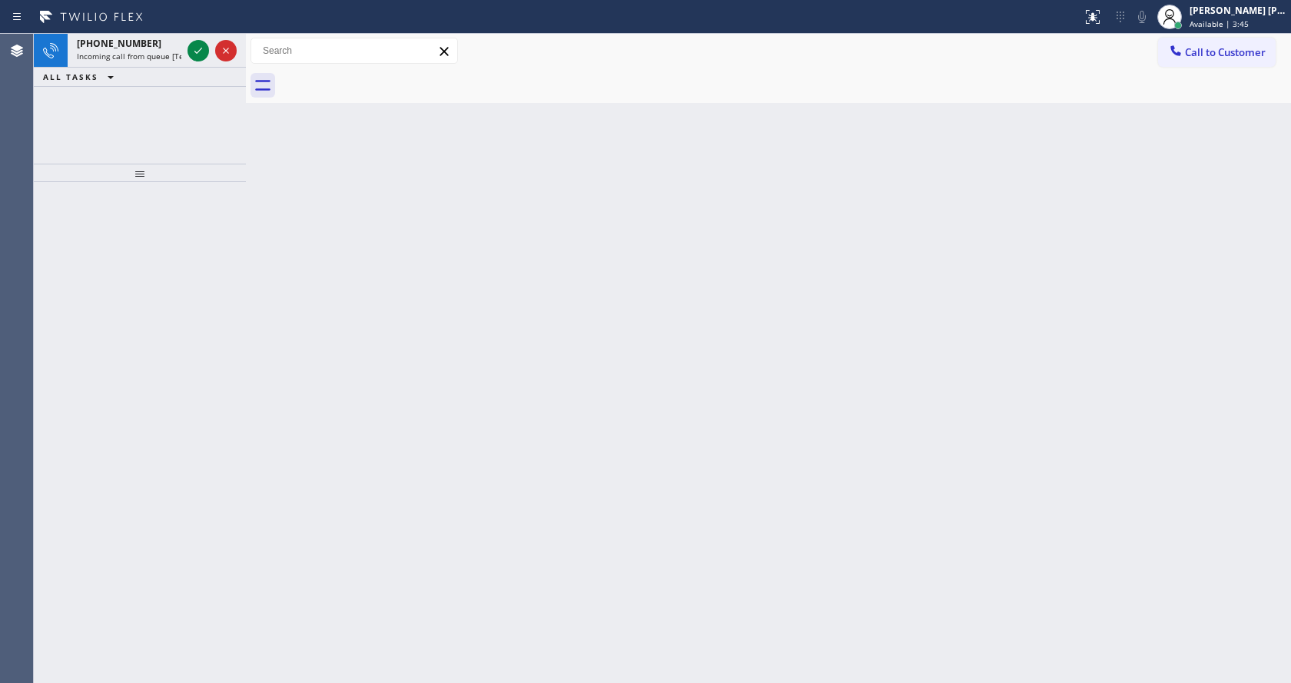
click at [351, 294] on div "Back to Dashboard Change Sender ID Customers Technicians Select a contact Outbo…" at bounding box center [768, 359] width 1045 height 650
click at [164, 75] on div "ALL TASKS ALL TASKS ACTIVE TASKS TASKS IN WRAP UP" at bounding box center [140, 77] width 212 height 19
click at [164, 51] on span "Incoming call from queue [Test] All" at bounding box center [141, 56] width 128 height 11
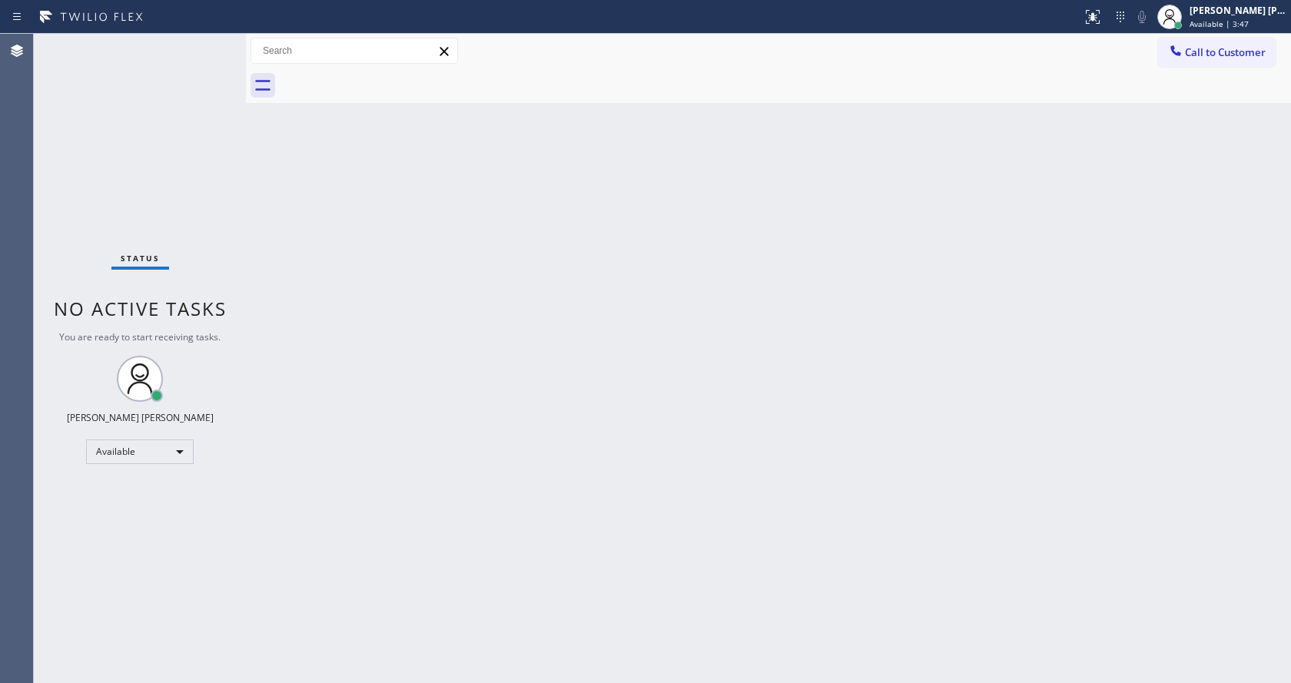
click at [723, 399] on div "Back to Dashboard Change Sender ID Customers Technicians Select a contact Outbo…" at bounding box center [768, 359] width 1045 height 650
click at [257, 371] on div "Back to Dashboard Change Sender ID Customers Technicians Select a contact Outbo…" at bounding box center [768, 359] width 1045 height 650
click at [995, 309] on div "Back to Dashboard Change Sender ID Customers Technicians Select a contact Outbo…" at bounding box center [768, 359] width 1045 height 650
click at [765, 289] on div "Back to Dashboard Change Sender ID Customers Technicians Select a contact Outbo…" at bounding box center [768, 359] width 1045 height 650
click at [218, 251] on div "Status No active tasks You are ready to start receiving tasks. [PERSON_NAME] [P…" at bounding box center [140, 359] width 212 height 650
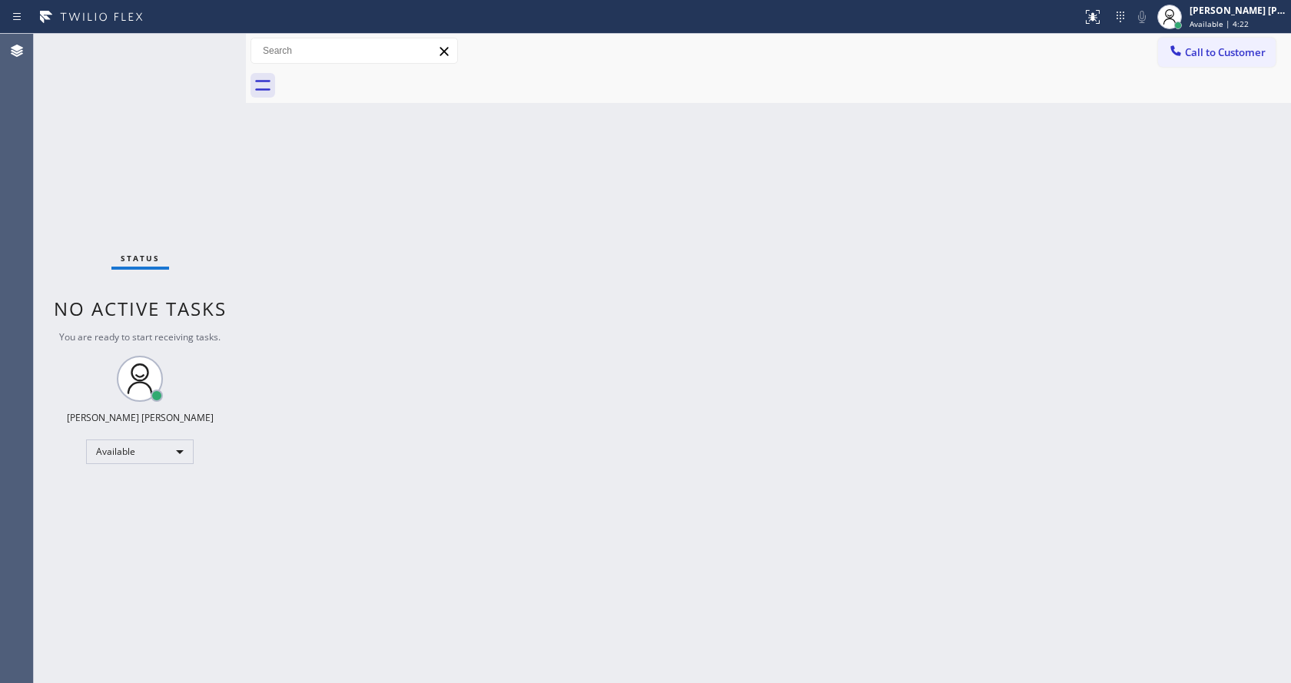
click at [351, 644] on div "Back to Dashboard Change Sender ID Customers Technicians Select a contact Outbo…" at bounding box center [768, 359] width 1045 height 650
click at [653, 370] on div "Back to Dashboard Change Sender ID Customers Technicians Select a contact Outbo…" at bounding box center [768, 359] width 1045 height 650
click at [214, 42] on div "Status No active tasks You are ready to start receiving tasks. [PERSON_NAME] [P…" at bounding box center [140, 359] width 212 height 650
click at [214, 44] on div "Status No active tasks You are ready to start receiving tasks. [PERSON_NAME] [P…" at bounding box center [140, 359] width 212 height 650
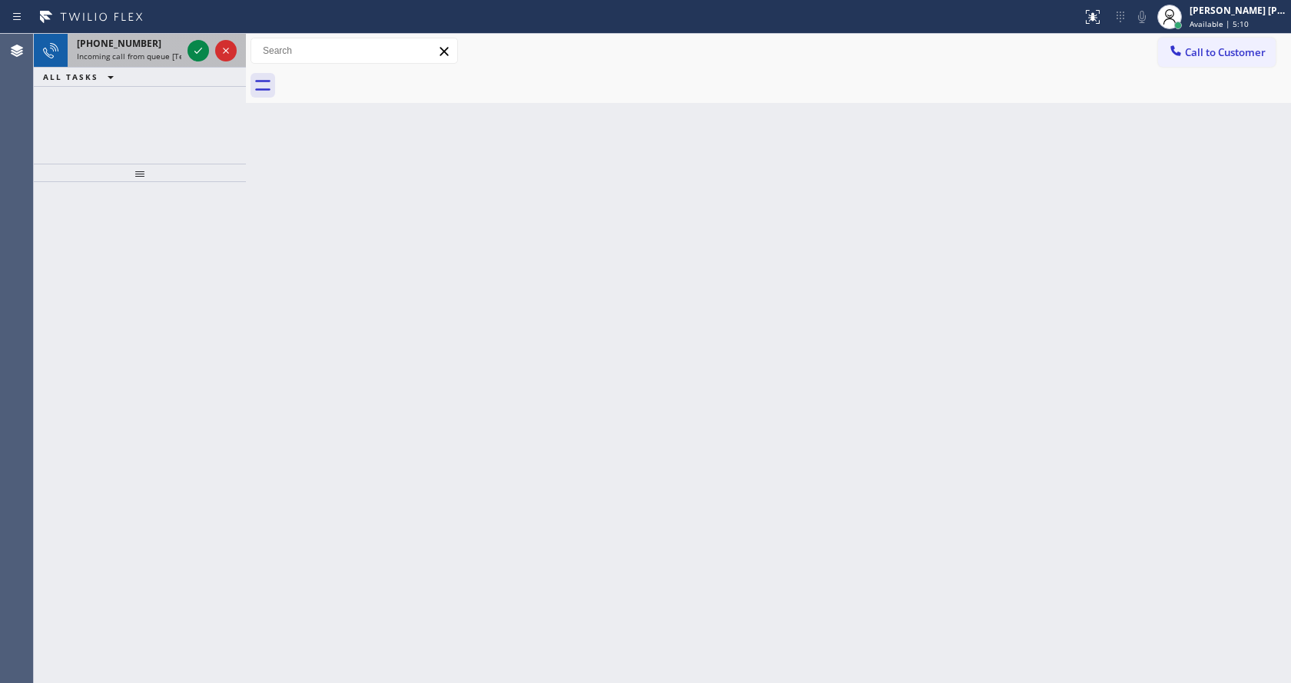
click at [162, 54] on span "Incoming call from queue [Test] All" at bounding box center [141, 56] width 128 height 11
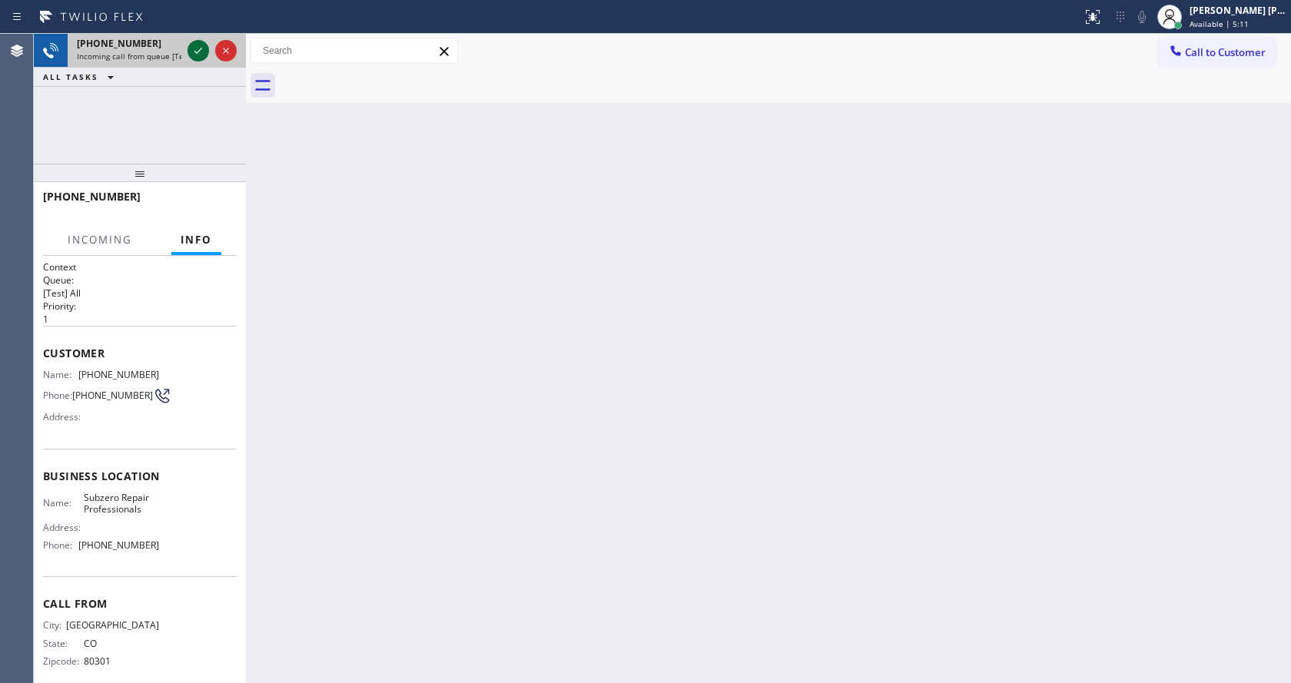
click at [198, 51] on icon at bounding box center [198, 51] width 18 height 18
click at [550, 427] on div "Back to Dashboard Change Sender ID Customers Technicians Select a contact Outbo…" at bounding box center [768, 359] width 1045 height 650
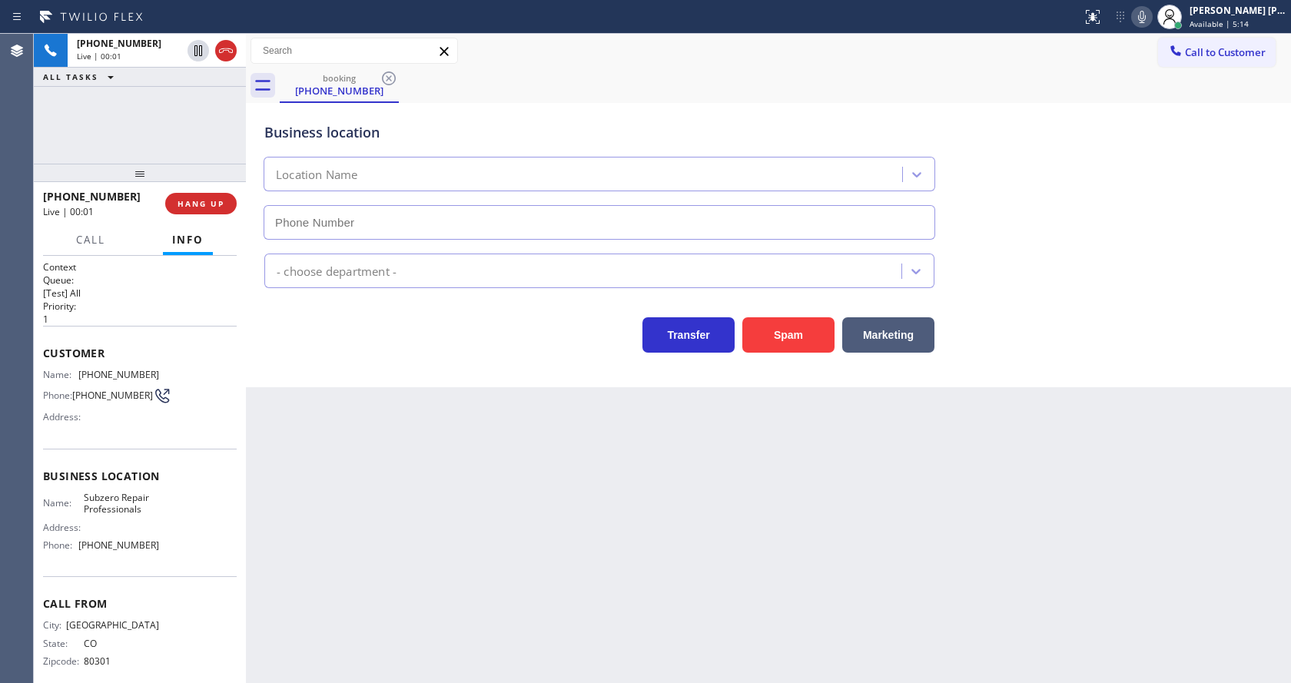
type input "[PHONE_NUMBER]"
click at [407, 542] on div "Back to Dashboard Change Sender ID Customers Technicians Select a contact Outbo…" at bounding box center [768, 359] width 1045 height 650
drag, startPoint x: 136, startPoint y: 503, endPoint x: 132, endPoint y: 493, distance: 10.7
click at [136, 503] on span "Subzero Repair Professionals" at bounding box center [122, 504] width 76 height 24
drag, startPoint x: 79, startPoint y: 376, endPoint x: 160, endPoint y: 374, distance: 80.7
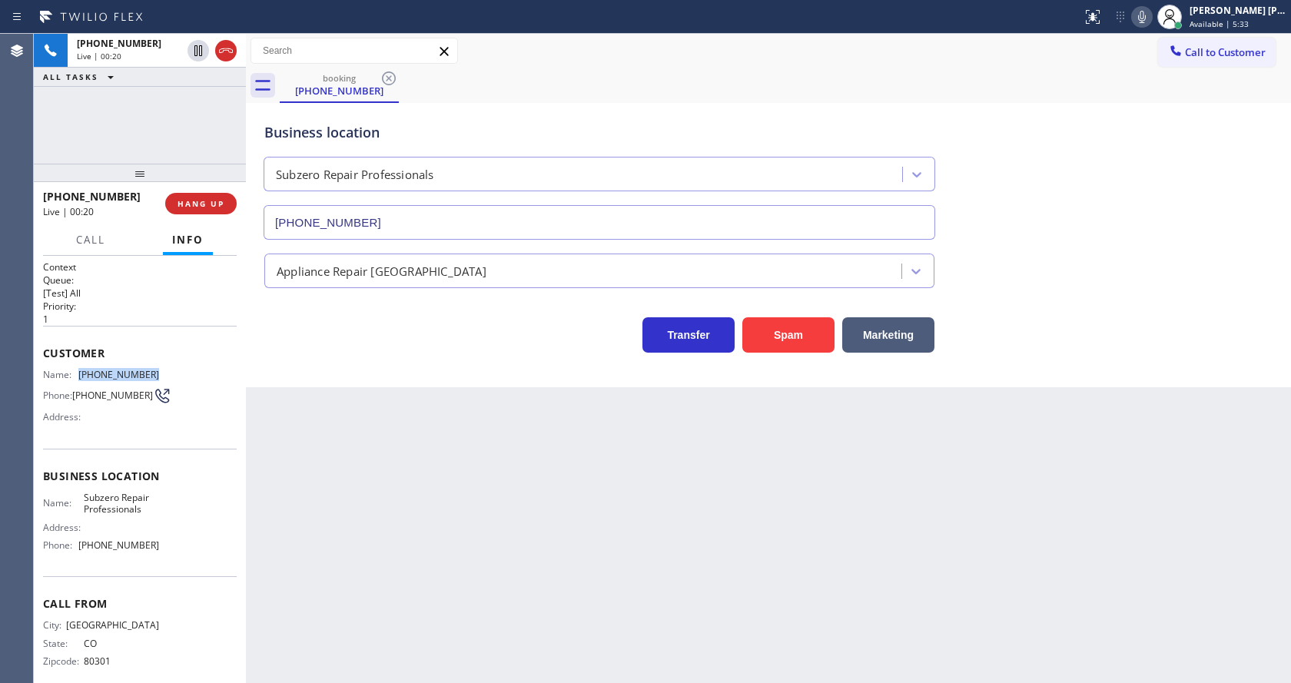
click at [160, 374] on div "Name: [PHONE_NUMBER] Phone: [PHONE_NUMBER] Address:" at bounding box center [140, 399] width 194 height 61
drag, startPoint x: 345, startPoint y: 537, endPoint x: 346, endPoint y: 650, distance: 113.0
click at [345, 561] on div "Back to Dashboard Change Sender ID Customers Technicians Select a contact Outbo…" at bounding box center [768, 359] width 1045 height 650
click at [383, 437] on div "Back to Dashboard Change Sender ID Customers Technicians Select a contact Outbo…" at bounding box center [768, 359] width 1045 height 650
click at [347, 661] on div "Back to Dashboard Change Sender ID Customers Technicians Select a contact Outbo…" at bounding box center [768, 359] width 1045 height 650
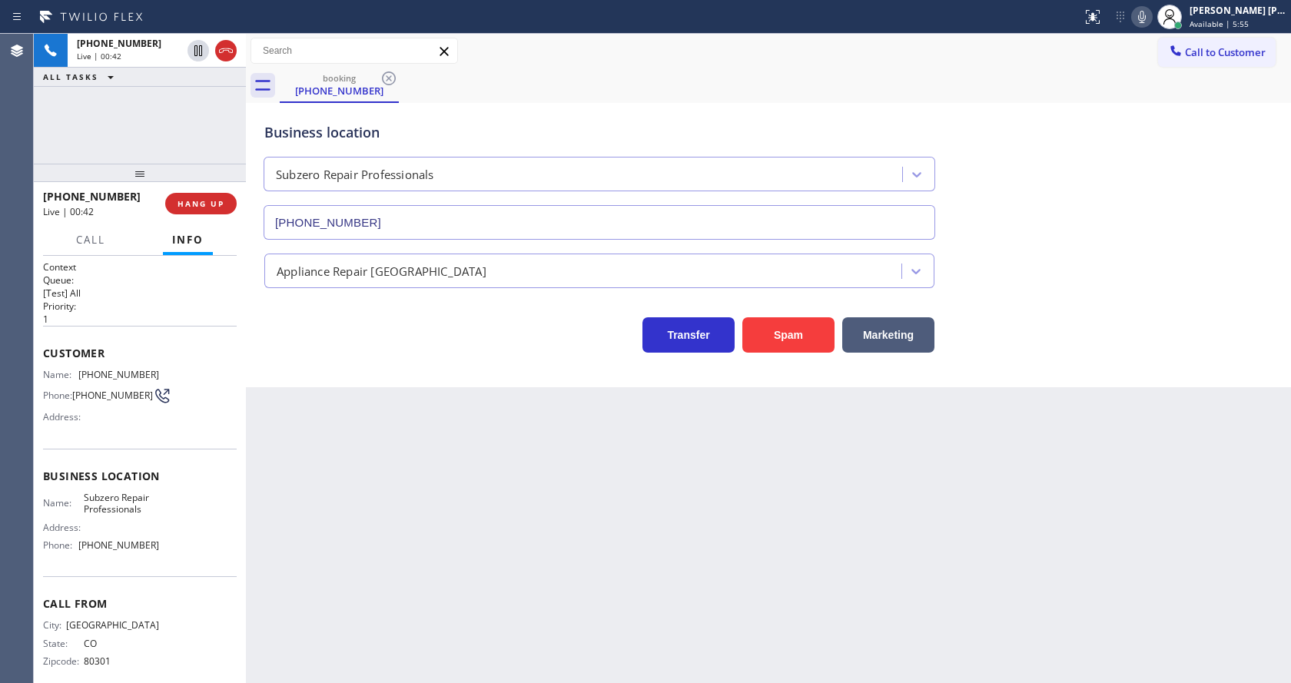
click at [353, 678] on div "Back to Dashboard Change Sender ID Customers Technicians Select a contact Outbo…" at bounding box center [768, 359] width 1045 height 650
click at [359, 477] on div "Back to Dashboard Change Sender ID Customers Technicians Select a contact Outbo…" at bounding box center [768, 359] width 1045 height 650
click at [132, 460] on div "Business location Name: Subzero Repair Professionals Address: Phone: [PHONE_NUM…" at bounding box center [140, 513] width 194 height 128
click at [152, 503] on span "Subzero Repair Professionals" at bounding box center [122, 504] width 76 height 24
drag, startPoint x: 78, startPoint y: 505, endPoint x: 149, endPoint y: 517, distance: 72.4
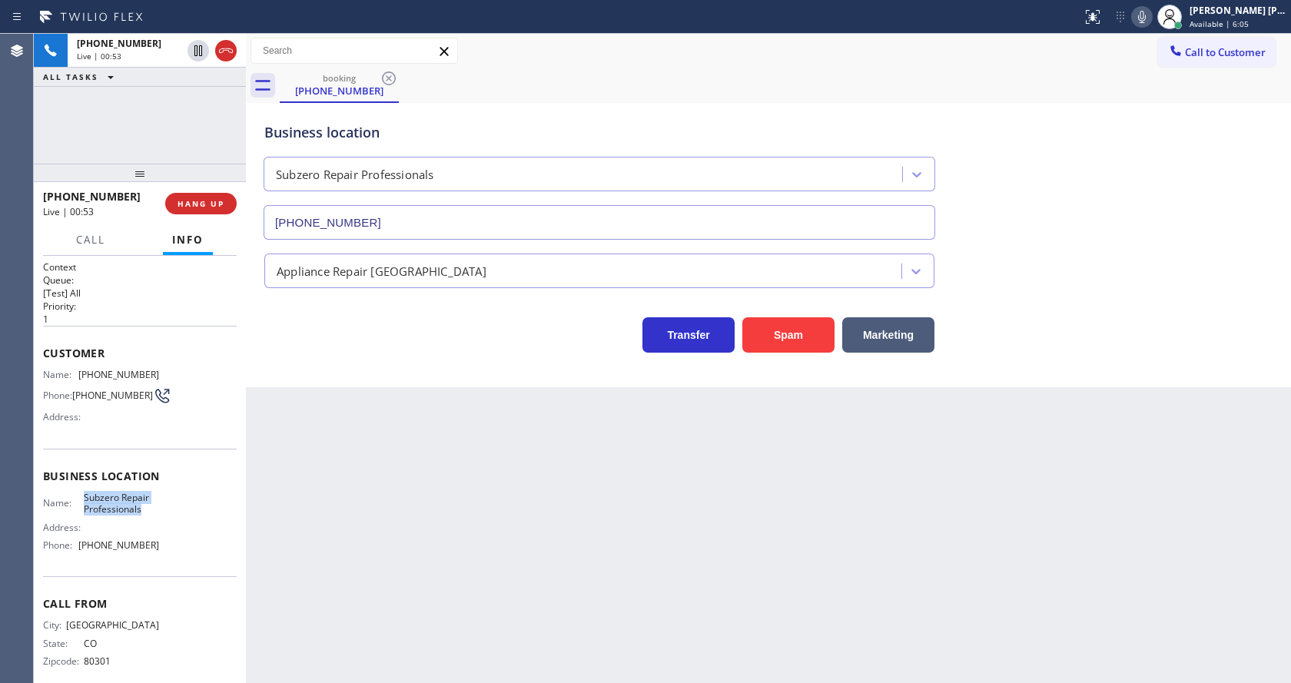
click at [149, 516] on div "Name: Subzero Repair Professionals" at bounding box center [101, 504] width 116 height 24
click at [360, 533] on div "Back to Dashboard Change Sender ID Customers Technicians Select a contact Outbo…" at bounding box center [768, 359] width 1045 height 650
click at [159, 516] on div "Name: Subzero Repair Professionals Address: Phone: [PHONE_NUMBER]" at bounding box center [140, 525] width 194 height 66
drag, startPoint x: 78, startPoint y: 552, endPoint x: 210, endPoint y: 553, distance: 132.2
click at [210, 553] on div "Name: Subzero Repair Professionals Address: Phone: [PHONE_NUMBER]" at bounding box center [140, 525] width 194 height 66
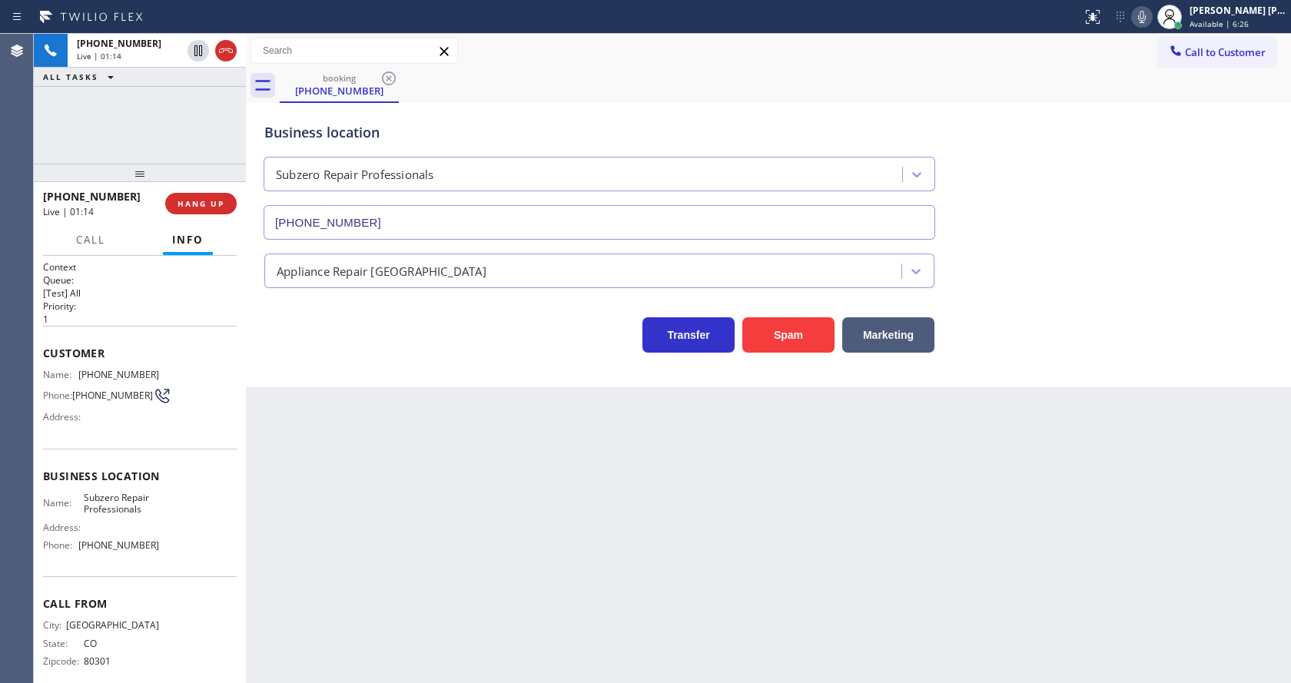
click at [347, 534] on div "Back to Dashboard Change Sender ID Customers Technicians Select a contact Outbo…" at bounding box center [768, 359] width 1045 height 650
click at [659, 505] on div "Back to Dashboard Change Sender ID Customers Technicians Select a contact Outbo…" at bounding box center [768, 359] width 1045 height 650
click at [463, 418] on div "Back to Dashboard Change Sender ID Customers Technicians Select a contact Outbo…" at bounding box center [768, 359] width 1045 height 650
click at [687, 640] on div "Back to Dashboard Change Sender ID Customers Technicians Select a contact Outbo…" at bounding box center [768, 359] width 1045 height 650
click at [190, 200] on span "HANG UP" at bounding box center [201, 203] width 47 height 11
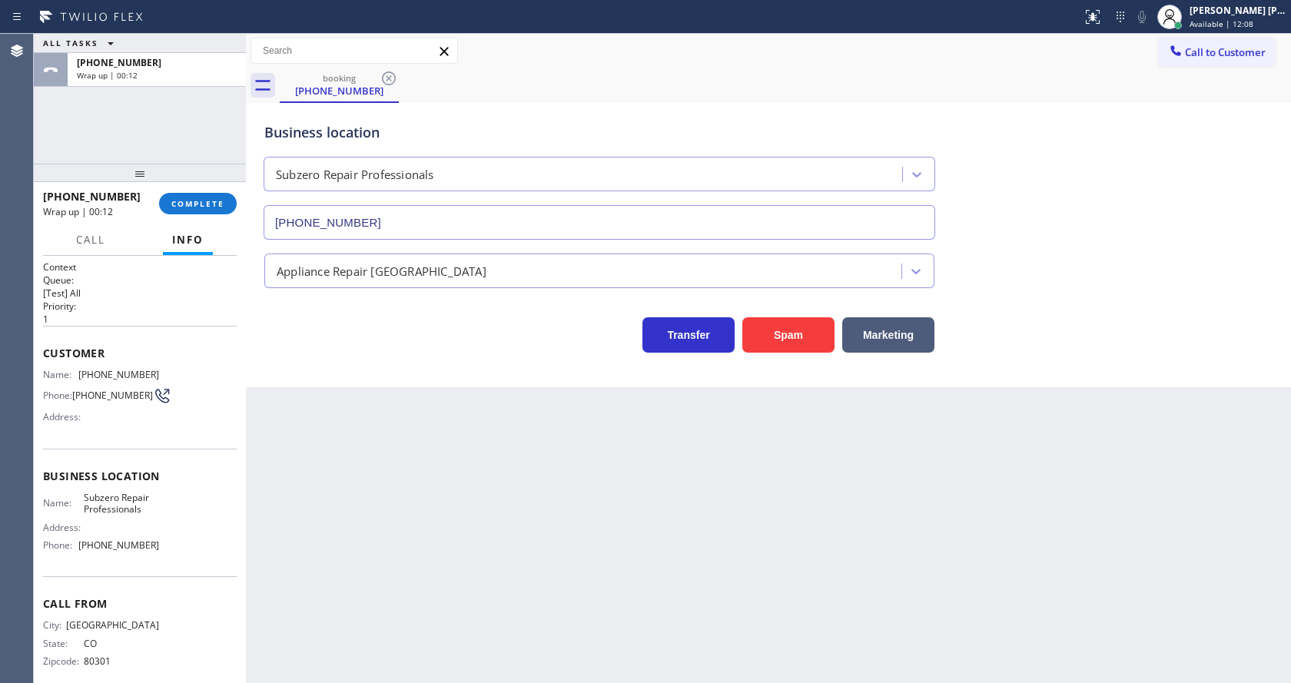
click at [336, 454] on div "Back to Dashboard Change Sender ID Customers Technicians Select a contact Outbo…" at bounding box center [768, 359] width 1045 height 650
click at [705, 520] on div "Back to Dashboard Change Sender ID Customers Technicians Select a contact Outbo…" at bounding box center [768, 359] width 1045 height 650
click at [367, 439] on div "Back to Dashboard Change Sender ID Customers Technicians Select a contact Outbo…" at bounding box center [768, 359] width 1045 height 650
click at [184, 206] on span "COMPLETE" at bounding box center [197, 203] width 53 height 11
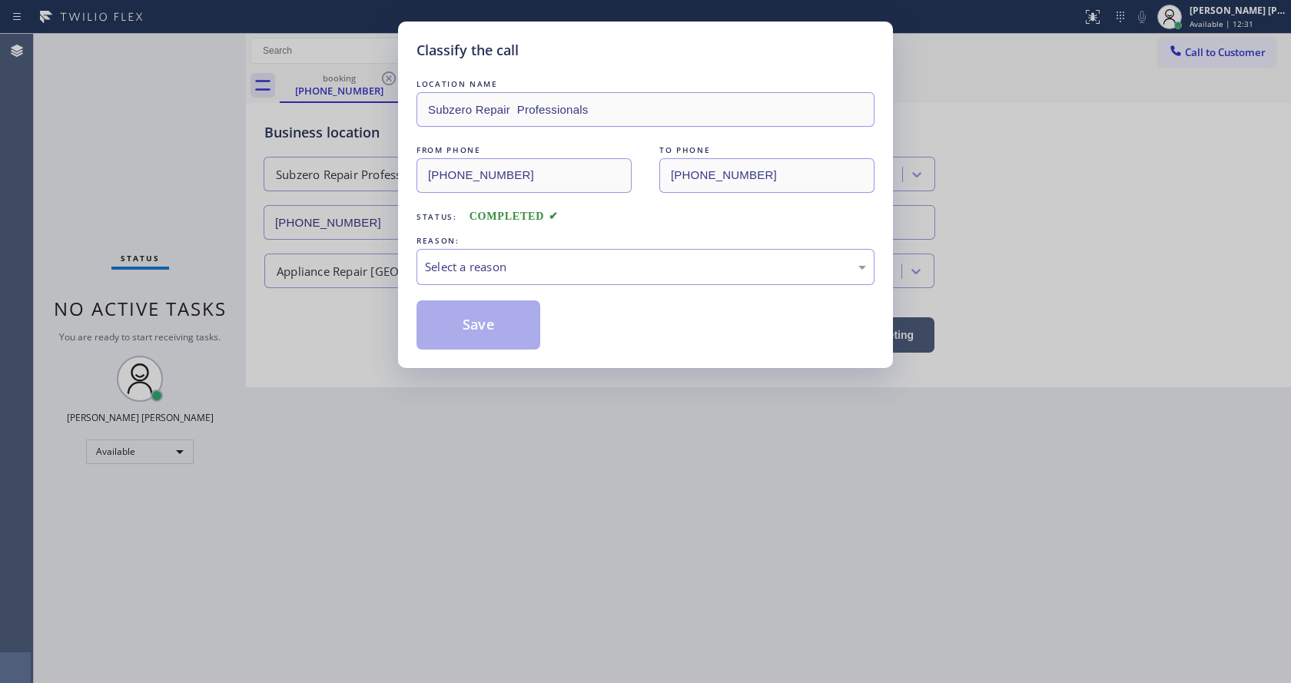
click at [461, 271] on div "Select a reason" at bounding box center [645, 267] width 441 height 18
click at [457, 327] on button "Save" at bounding box center [479, 325] width 124 height 49
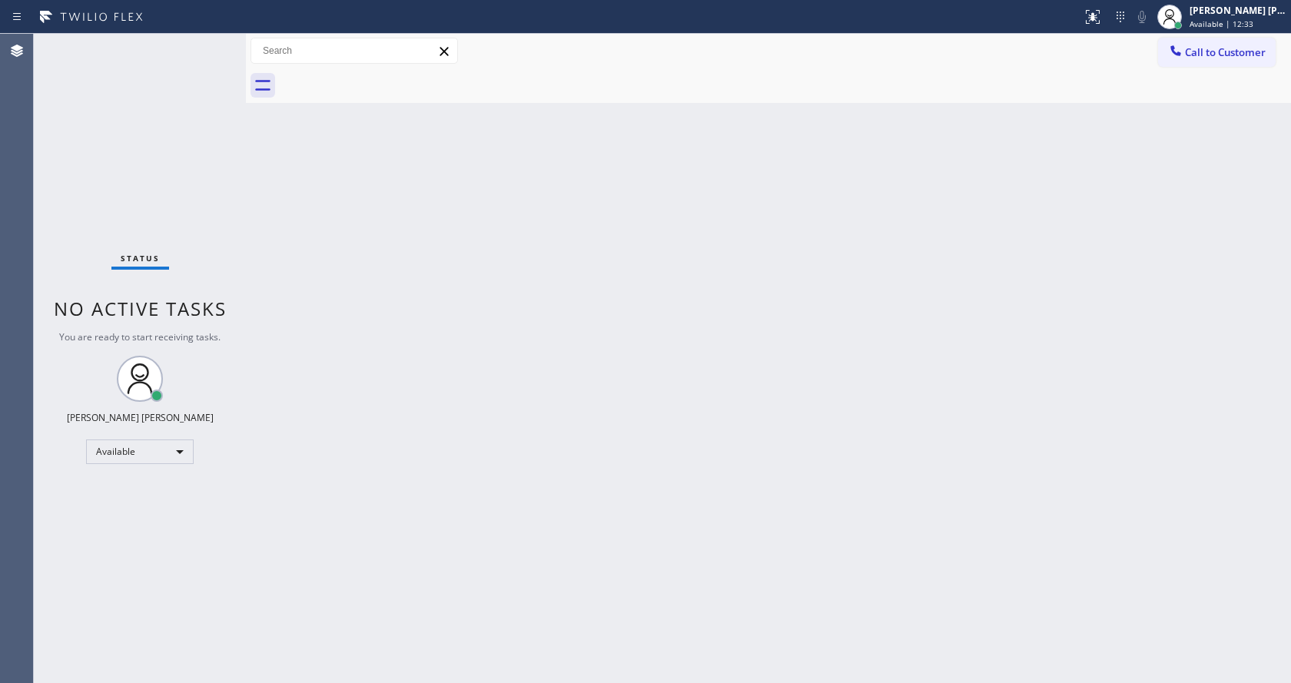
click at [799, 419] on div "Back to Dashboard Change Sender ID Customers Technicians Select a contact Outbo…" at bounding box center [768, 359] width 1045 height 650
click at [460, 576] on div "Back to Dashboard Change Sender ID Customers Technicians Select a contact Outbo…" at bounding box center [768, 359] width 1045 height 650
click at [935, 440] on div "Back to Dashboard Change Sender ID Customers Technicians Select a contact Outbo…" at bounding box center [768, 359] width 1045 height 650
click at [375, 295] on div "Back to Dashboard Change Sender ID Customers Technicians Select a contact Outbo…" at bounding box center [768, 359] width 1045 height 650
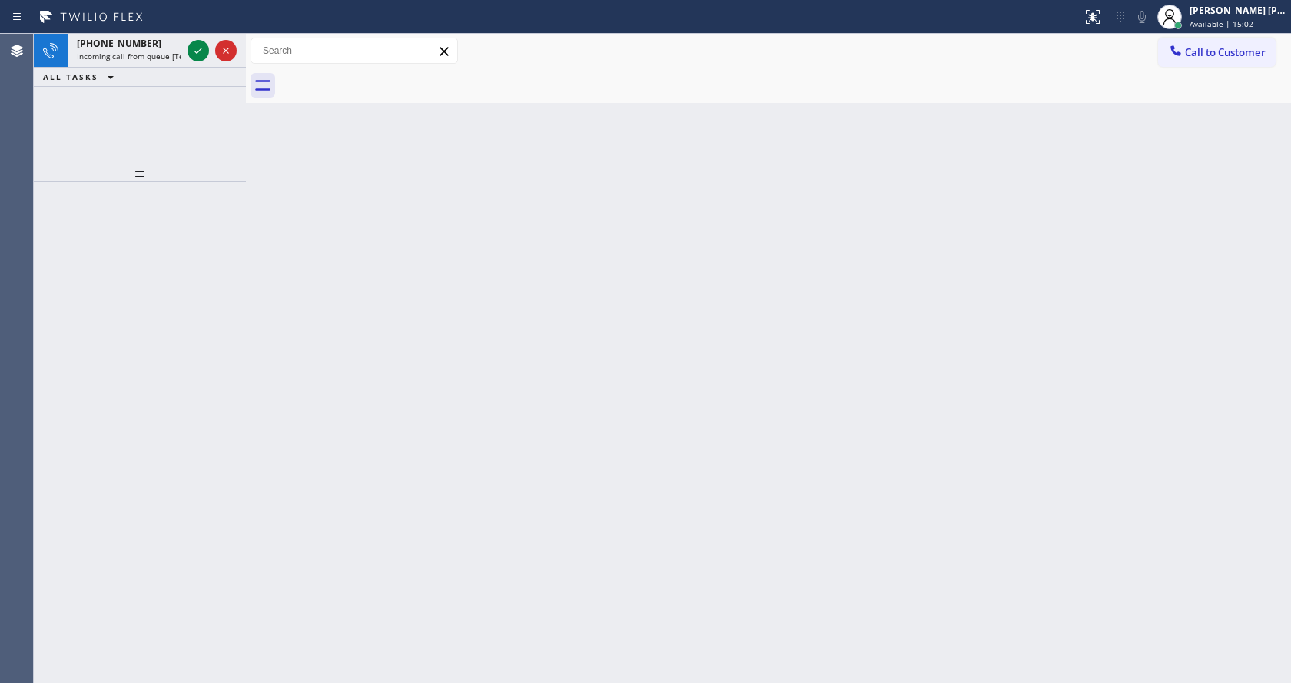
click at [347, 343] on div "Back to Dashboard Change Sender ID Customers Technicians Select a contact Outbo…" at bounding box center [768, 359] width 1045 height 650
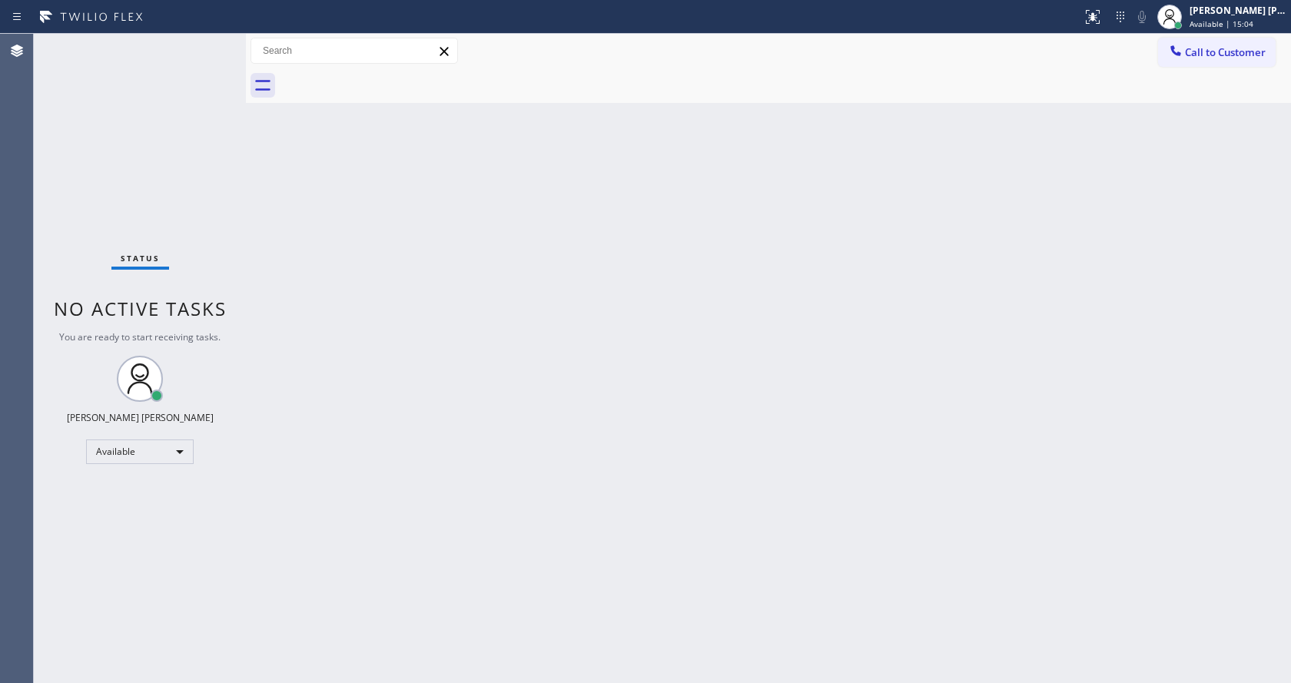
click at [155, 57] on div "Status No active tasks You are ready to start receiving tasks. [PERSON_NAME] [P…" at bounding box center [140, 359] width 212 height 650
click at [620, 427] on div "Back to Dashboard Change Sender ID Customers Technicians Select a contact Outbo…" at bounding box center [768, 359] width 1045 height 650
click at [307, 304] on div "Back to Dashboard Change Sender ID Customers Technicians Select a contact Outbo…" at bounding box center [768, 359] width 1045 height 650
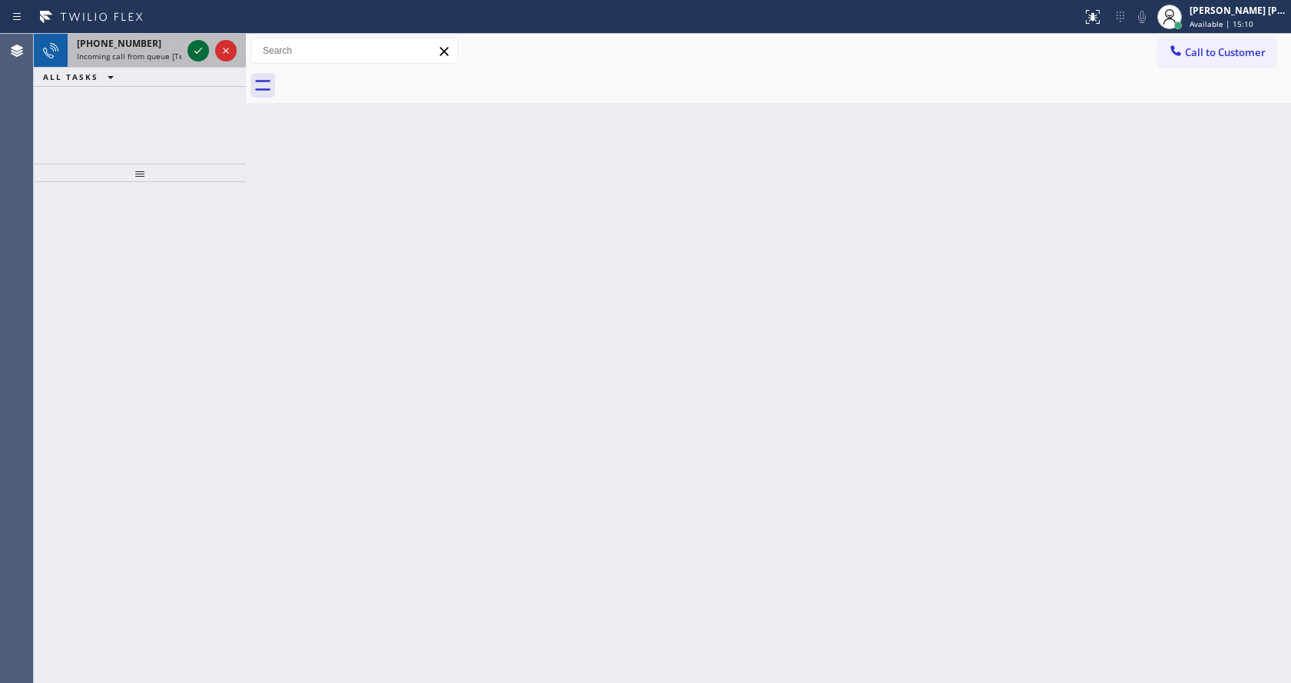
click at [193, 48] on icon at bounding box center [198, 51] width 18 height 18
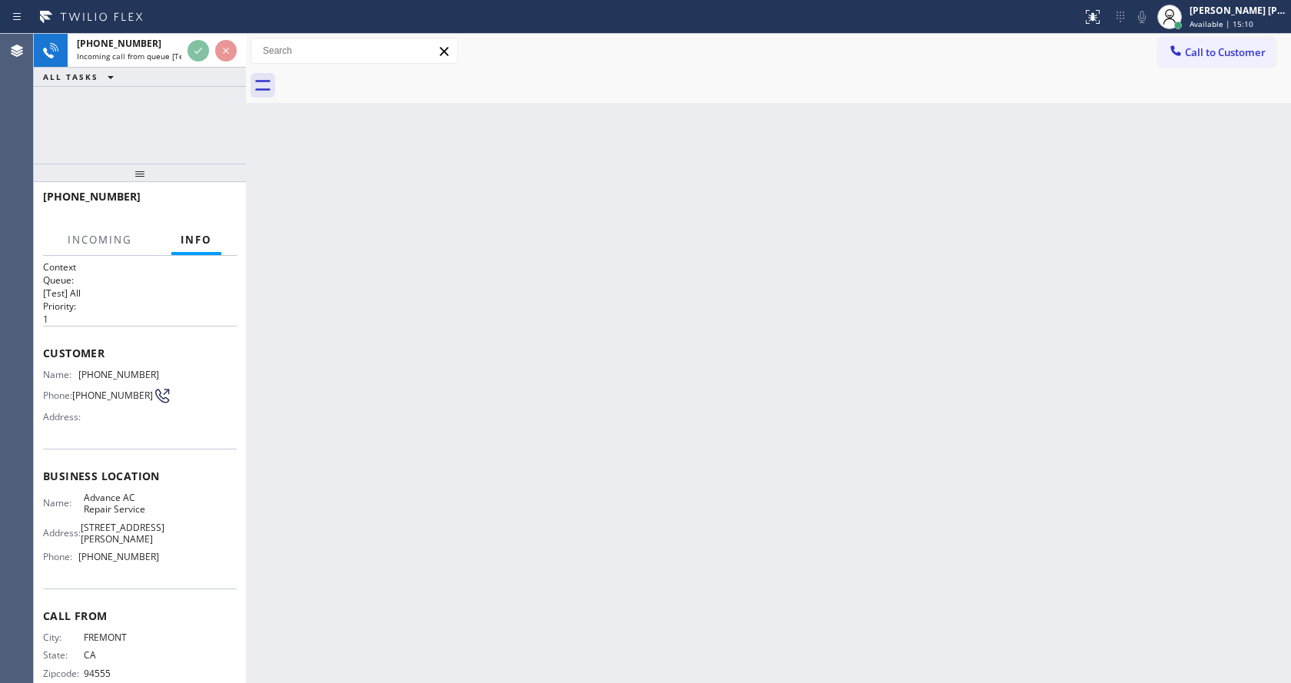
scroll to position [20, 0]
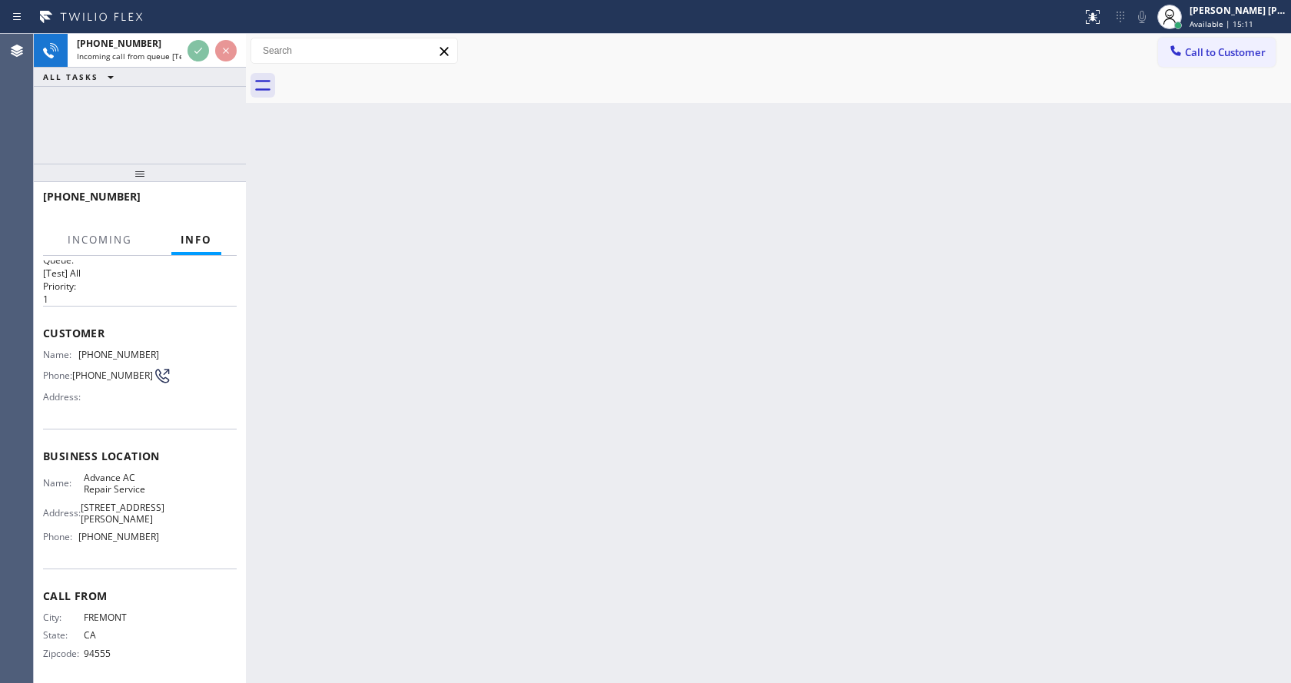
click at [525, 439] on div "Back to Dashboard Change Sender ID Customers Technicians Select a contact Outbo…" at bounding box center [768, 359] width 1045 height 650
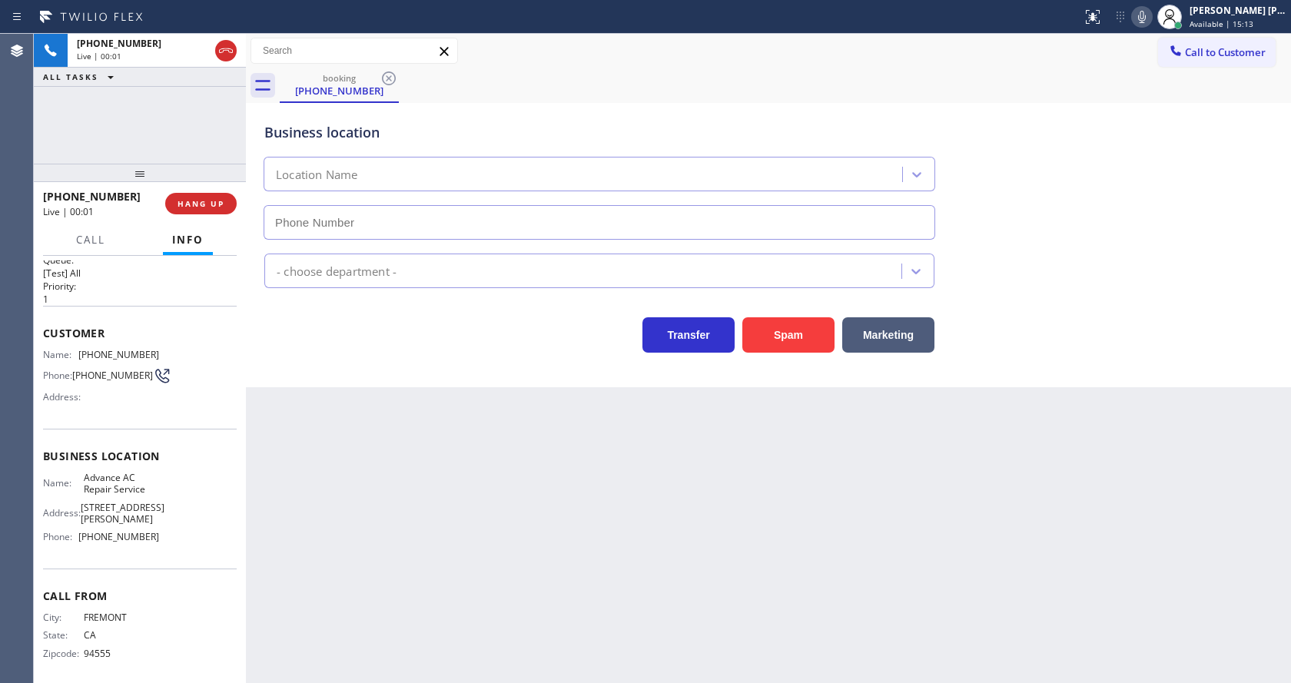
type input "[PHONE_NUMBER]"
click at [498, 430] on div "Back to Dashboard Change Sender ID Customers Technicians Select a contact Outbo…" at bounding box center [768, 359] width 1045 height 650
click at [385, 482] on div "Back to Dashboard Change Sender ID Customers Technicians Select a contact Outbo…" at bounding box center [768, 359] width 1045 height 650
click at [783, 325] on button "Spam" at bounding box center [789, 334] width 92 height 35
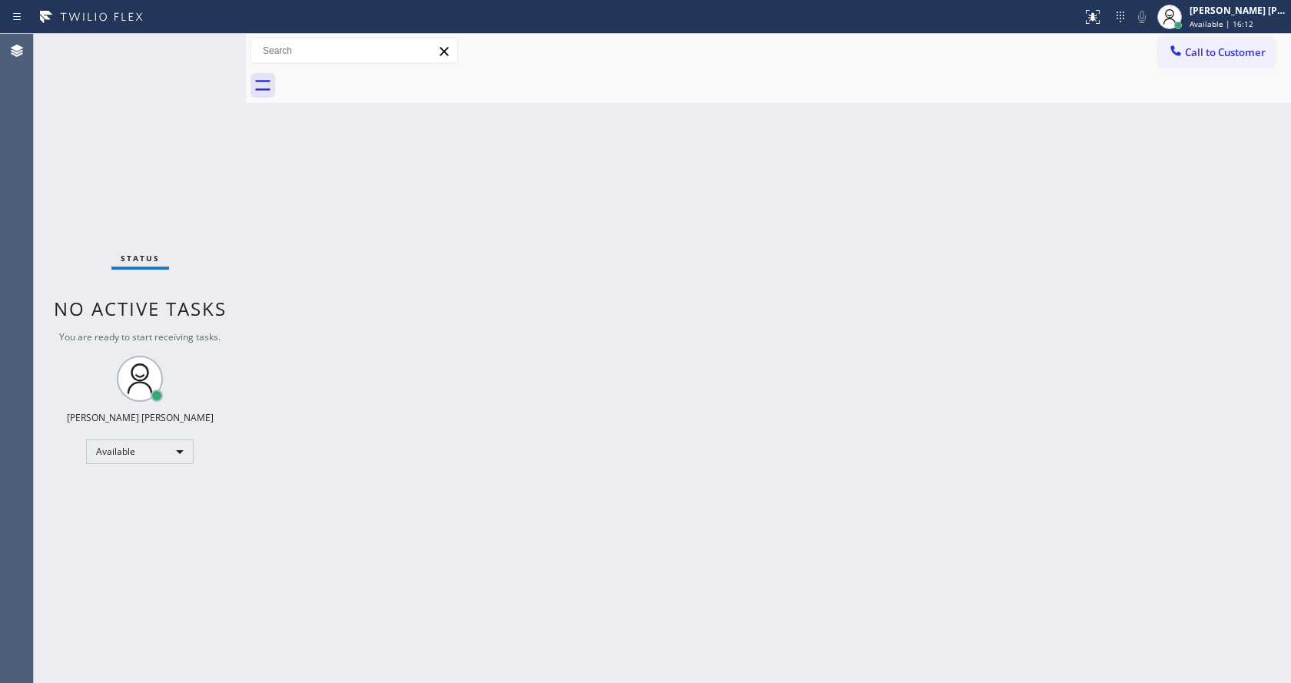
click at [676, 515] on div "Back to Dashboard Change Sender ID Customers Technicians Select a contact Outbo…" at bounding box center [768, 359] width 1045 height 650
drag, startPoint x: 283, startPoint y: 190, endPoint x: 278, endPoint y: 168, distance: 22.0
click at [283, 190] on div "Back to Dashboard Change Sender ID Customers Technicians Select a contact Outbo…" at bounding box center [768, 359] width 1045 height 650
click at [213, 37] on div "Status No active tasks You are ready to start receiving tasks. [PERSON_NAME] [P…" at bounding box center [140, 359] width 212 height 650
click at [213, 40] on div "Status No active tasks You are ready to start receiving tasks. [PERSON_NAME] [P…" at bounding box center [140, 359] width 212 height 650
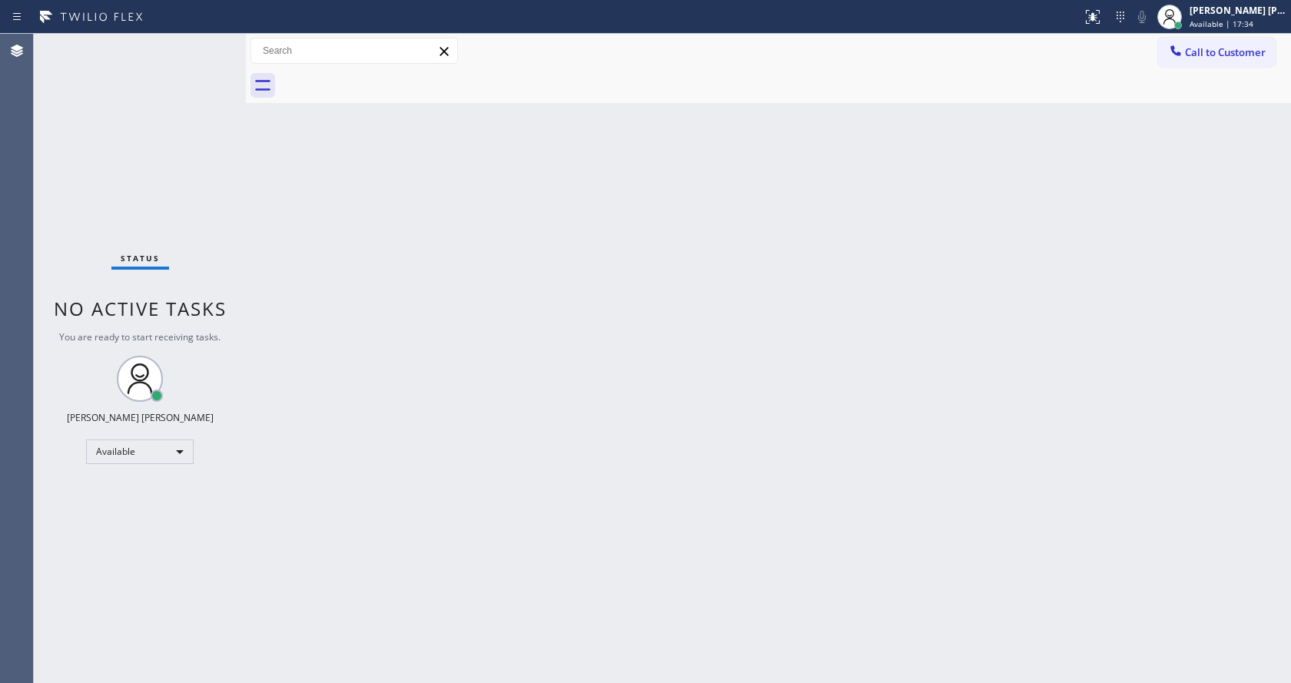
click at [718, 222] on div "Back to Dashboard Change Sender ID Customers Technicians Select a contact Outbo…" at bounding box center [768, 359] width 1045 height 650
click at [390, 280] on div "Back to Dashboard Change Sender ID Customers Technicians Select a contact Outbo…" at bounding box center [768, 359] width 1045 height 650
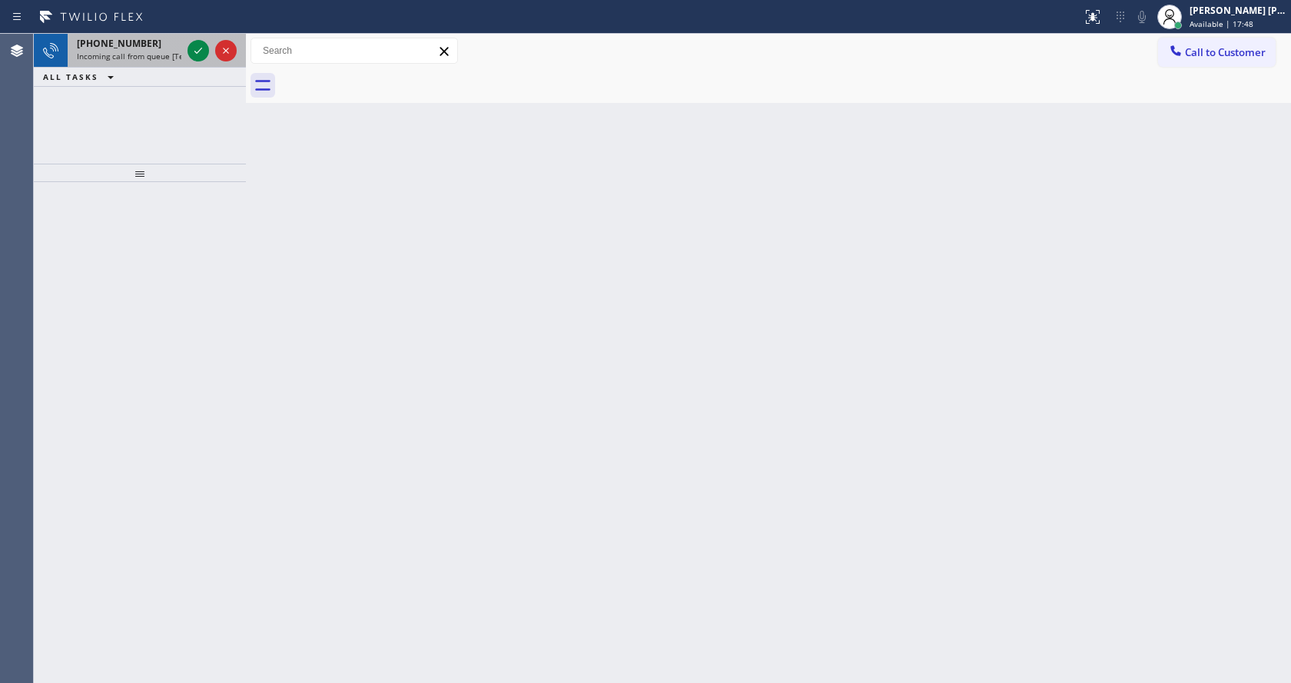
click at [141, 52] on span "Incoming call from queue [Test] All" at bounding box center [141, 56] width 128 height 11
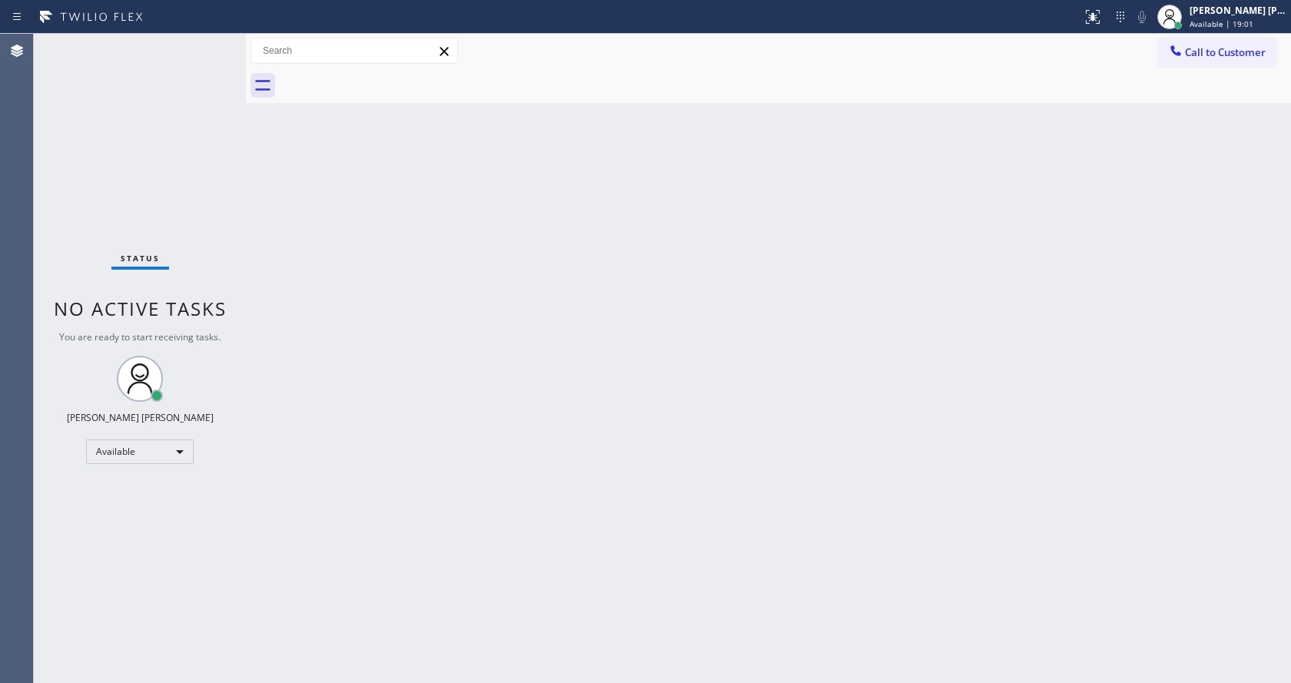
click at [576, 342] on div "Back to Dashboard Change Sender ID Customers Technicians Select a contact Outbo…" at bounding box center [768, 359] width 1045 height 650
click at [448, 395] on div "Back to Dashboard Change Sender ID Customers Technicians Select a contact Outbo…" at bounding box center [768, 359] width 1045 height 650
click at [627, 369] on div "Back to Dashboard Change Sender ID Customers Technicians Select a contact Outbo…" at bounding box center [768, 359] width 1045 height 650
click at [440, 241] on div "Back to Dashboard Change Sender ID Customers Technicians Select a contact Outbo…" at bounding box center [768, 359] width 1045 height 650
drag, startPoint x: 246, startPoint y: 53, endPoint x: 226, endPoint y: 52, distance: 20.0
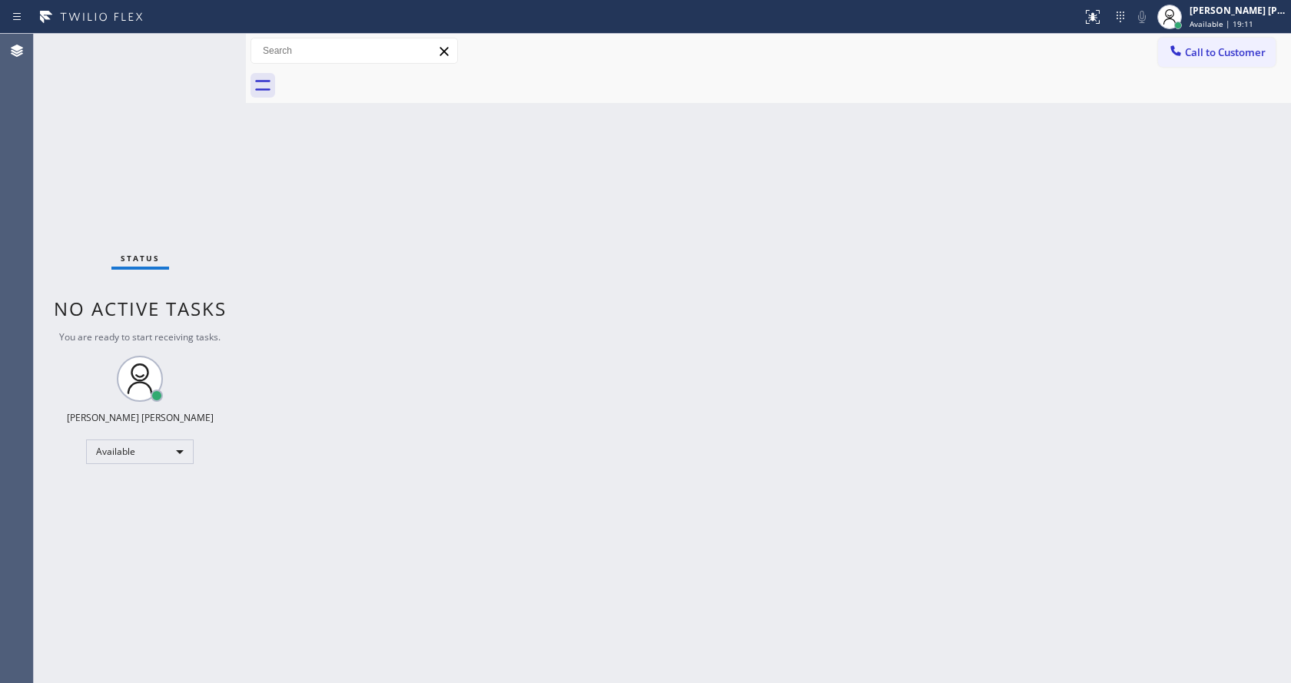
click at [226, 52] on div "Status No active tasks You are ready to start receiving tasks. [PERSON_NAME] [P…" at bounding box center [663, 359] width 1258 height 650
click at [206, 43] on div "Status No active tasks You are ready to start receiving tasks. [PERSON_NAME] [P…" at bounding box center [140, 359] width 212 height 650
click at [389, 336] on div "Back to Dashboard Change Sender ID Customers Technicians Select a contact Outbo…" at bounding box center [768, 359] width 1045 height 650
click at [194, 81] on div "Status No active tasks You are ready to start receiving tasks. [PERSON_NAME] [P…" at bounding box center [140, 359] width 212 height 650
drag, startPoint x: 244, startPoint y: 44, endPoint x: 228, endPoint y: 44, distance: 16.9
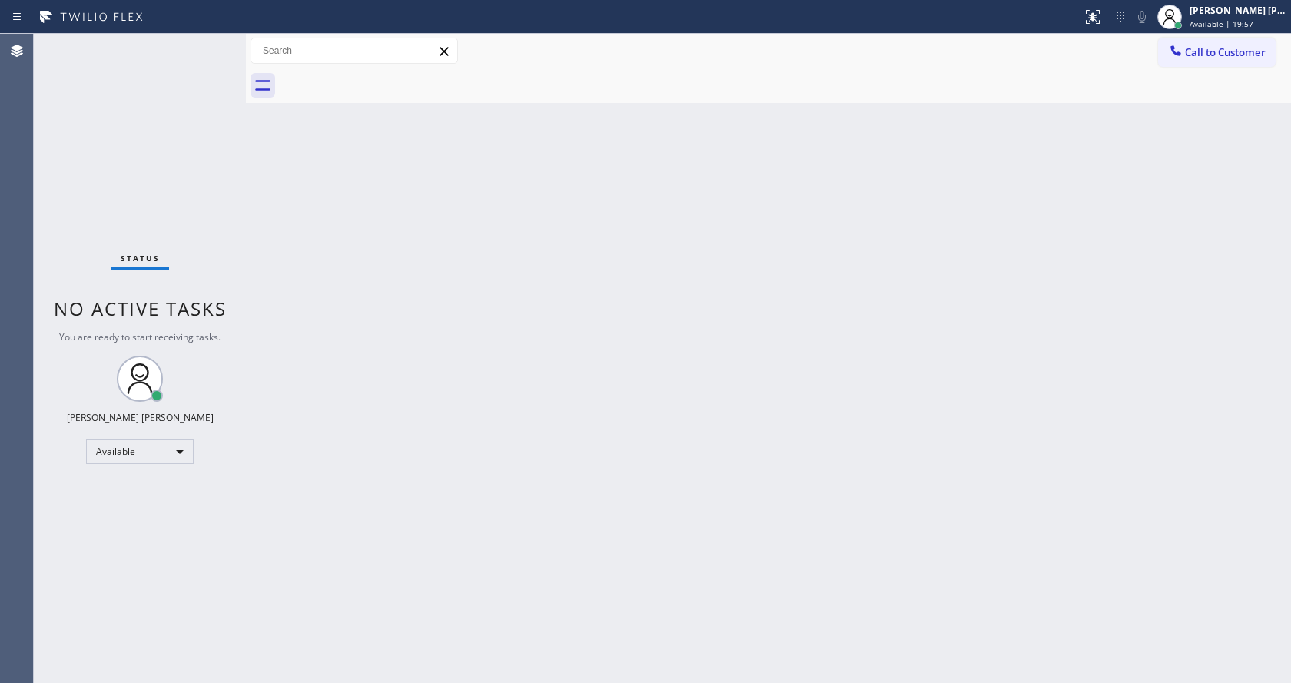
click at [230, 44] on div "Status No active tasks You are ready to start receiving tasks. [PERSON_NAME] [P…" at bounding box center [663, 359] width 1258 height 650
click at [211, 42] on div "Status No active tasks You are ready to start receiving tasks. [PERSON_NAME] [P…" at bounding box center [140, 359] width 212 height 650
click at [343, 261] on div "Back to Dashboard Change Sender ID Customers Technicians Select a contact Outbo…" at bounding box center [768, 359] width 1045 height 650
click at [208, 41] on div "Status No active tasks You are ready to start receiving tasks. [PERSON_NAME] [P…" at bounding box center [140, 359] width 212 height 650
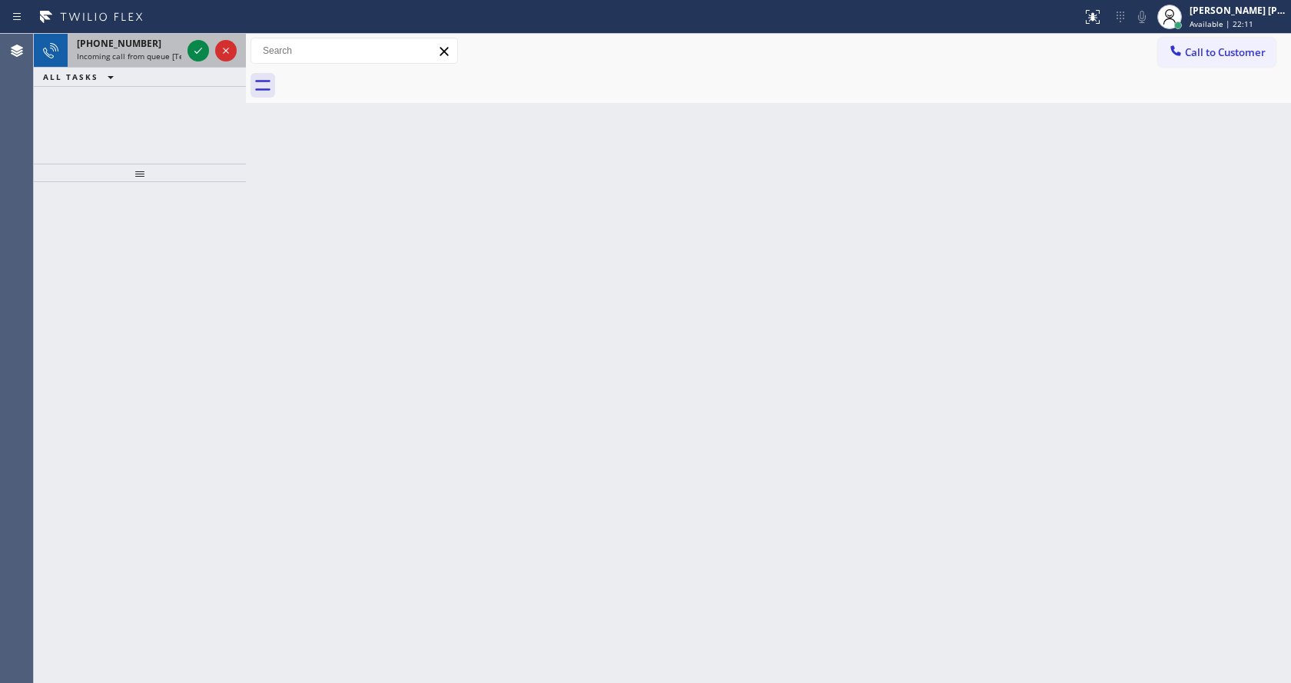
click at [151, 54] on span "Incoming call from queue [Test] All" at bounding box center [141, 56] width 128 height 11
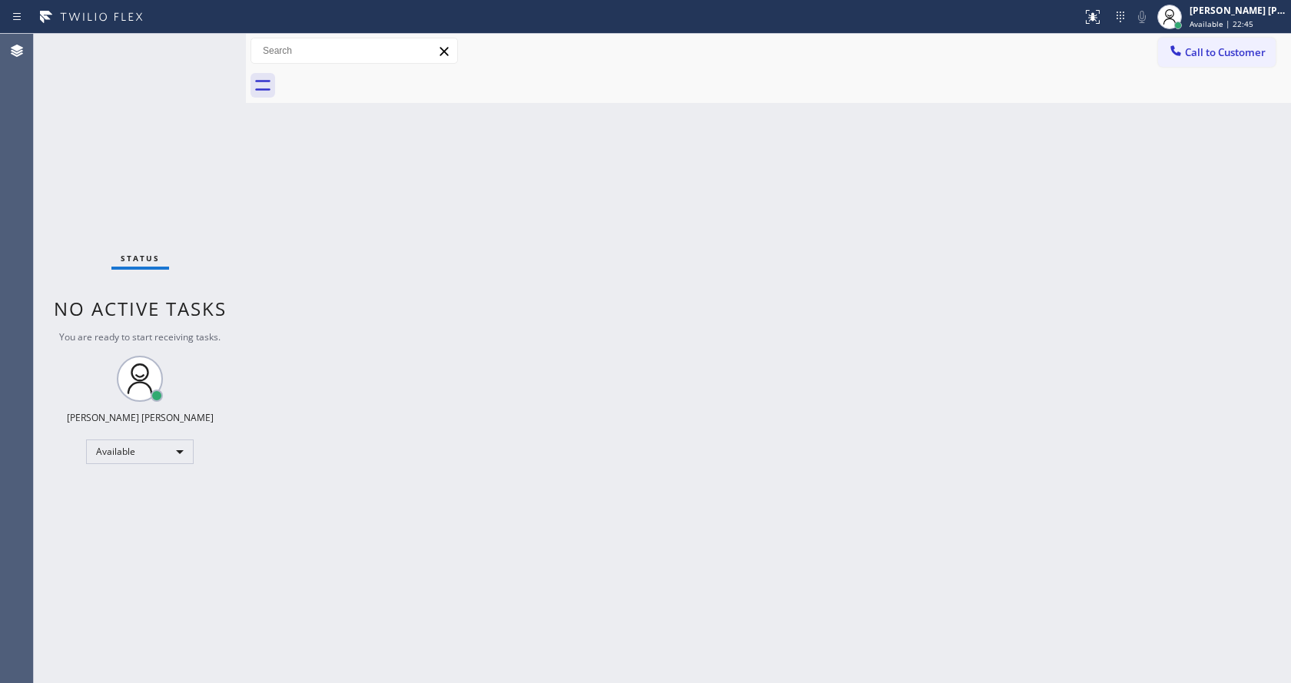
click at [514, 380] on div "Back to Dashboard Change Sender ID Customers Technicians Select a contact Outbo…" at bounding box center [768, 359] width 1045 height 650
click at [431, 397] on div "Back to Dashboard Change Sender ID Customers Technicians Select a contact Outbo…" at bounding box center [768, 359] width 1045 height 650
drag, startPoint x: 252, startPoint y: 296, endPoint x: 211, endPoint y: 216, distance: 89.7
click at [252, 296] on div "Back to Dashboard Change Sender ID Customers Technicians Select a contact Outbo…" at bounding box center [768, 359] width 1045 height 650
click at [211, 40] on div "Status No active tasks You are ready to start receiving tasks. [PERSON_NAME] [P…" at bounding box center [140, 359] width 212 height 650
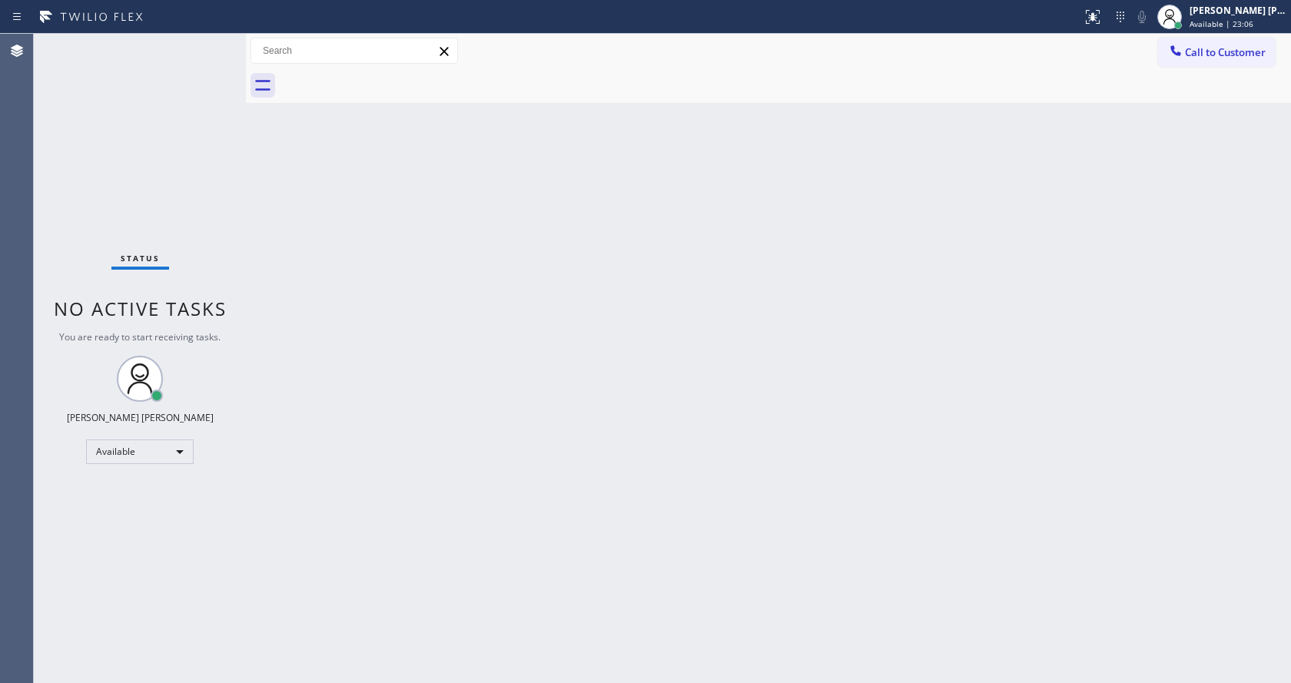
click at [208, 46] on div "Status No active tasks You are ready to start receiving tasks. [PERSON_NAME] [P…" at bounding box center [140, 359] width 212 height 650
click at [478, 298] on div "Back to Dashboard Change Sender ID Customers Technicians Select a contact Outbo…" at bounding box center [768, 359] width 1045 height 650
drag, startPoint x: 277, startPoint y: 278, endPoint x: 204, endPoint y: 128, distance: 167.8
click at [277, 278] on div "Back to Dashboard Change Sender ID Customers Technicians Select a contact Outbo…" at bounding box center [768, 359] width 1045 height 650
click at [211, 39] on div "Status No active tasks You are ready to start receiving tasks. [PERSON_NAME] [P…" at bounding box center [140, 359] width 212 height 650
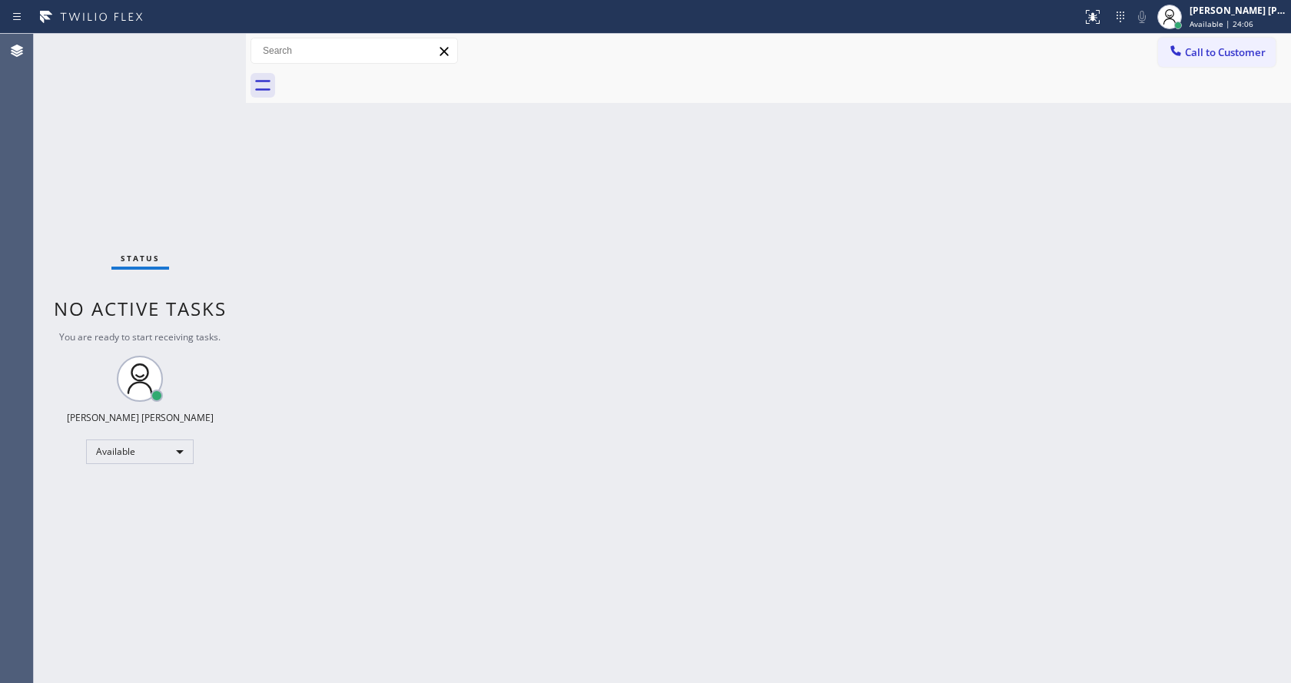
drag, startPoint x: 620, startPoint y: 470, endPoint x: 494, endPoint y: 562, distance: 156.2
click at [620, 470] on div "Back to Dashboard Change Sender ID Customers Technicians Select a contact Outbo…" at bounding box center [768, 359] width 1045 height 650
click at [337, 264] on div "Back to Dashboard Change Sender ID Customers Technicians Select a contact Outbo…" at bounding box center [768, 359] width 1045 height 650
click at [207, 44] on div "Status No active tasks You are ready to start receiving tasks. [PERSON_NAME] [P…" at bounding box center [140, 359] width 212 height 650
click at [211, 41] on div "Status No active tasks You are ready to start receiving tasks. [PERSON_NAME] [P…" at bounding box center [140, 359] width 212 height 650
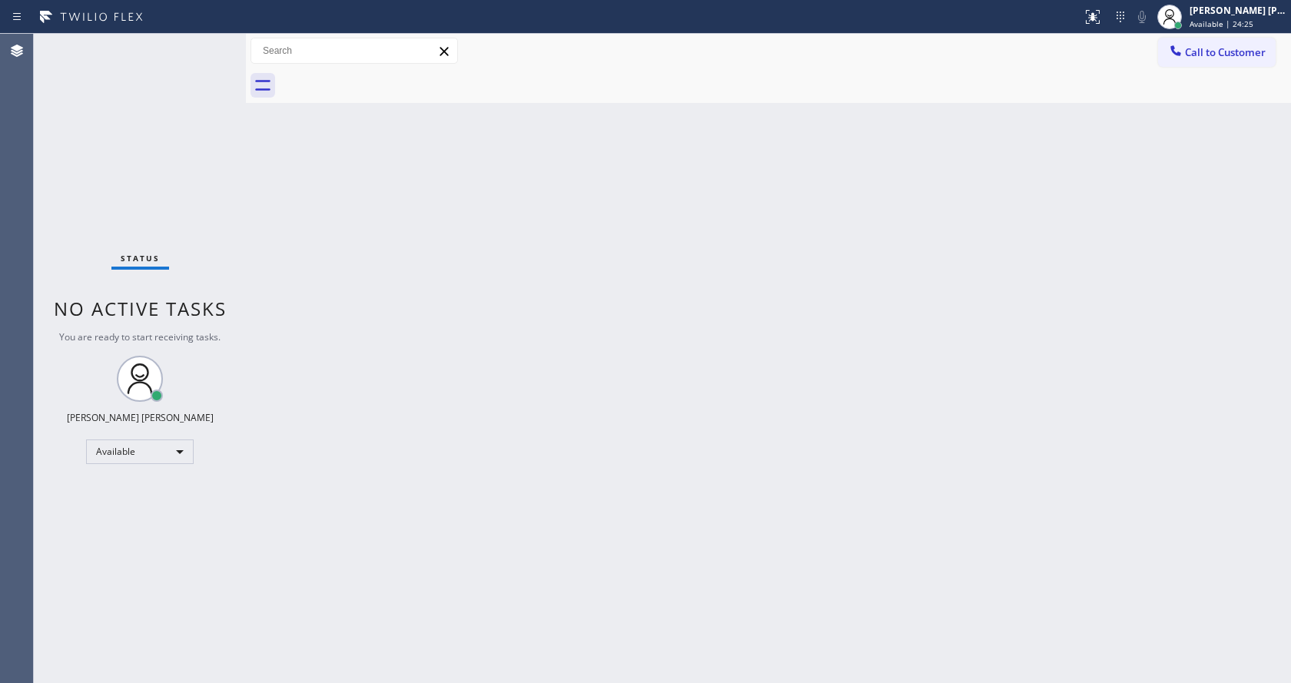
click at [536, 493] on div "Back to Dashboard Change Sender ID Customers Technicians Select a contact Outbo…" at bounding box center [768, 359] width 1045 height 650
drag, startPoint x: 321, startPoint y: 231, endPoint x: 282, endPoint y: 179, distance: 65.3
click at [321, 231] on div "Back to Dashboard Change Sender ID Customers Technicians Select a contact Outbo…" at bounding box center [768, 359] width 1045 height 650
click at [209, 44] on div "Status No active tasks You are ready to start receiving tasks. [PERSON_NAME] [P…" at bounding box center [140, 359] width 212 height 650
click at [829, 324] on div "Back to Dashboard Change Sender ID Customers Technicians Select a contact Outbo…" at bounding box center [768, 359] width 1045 height 650
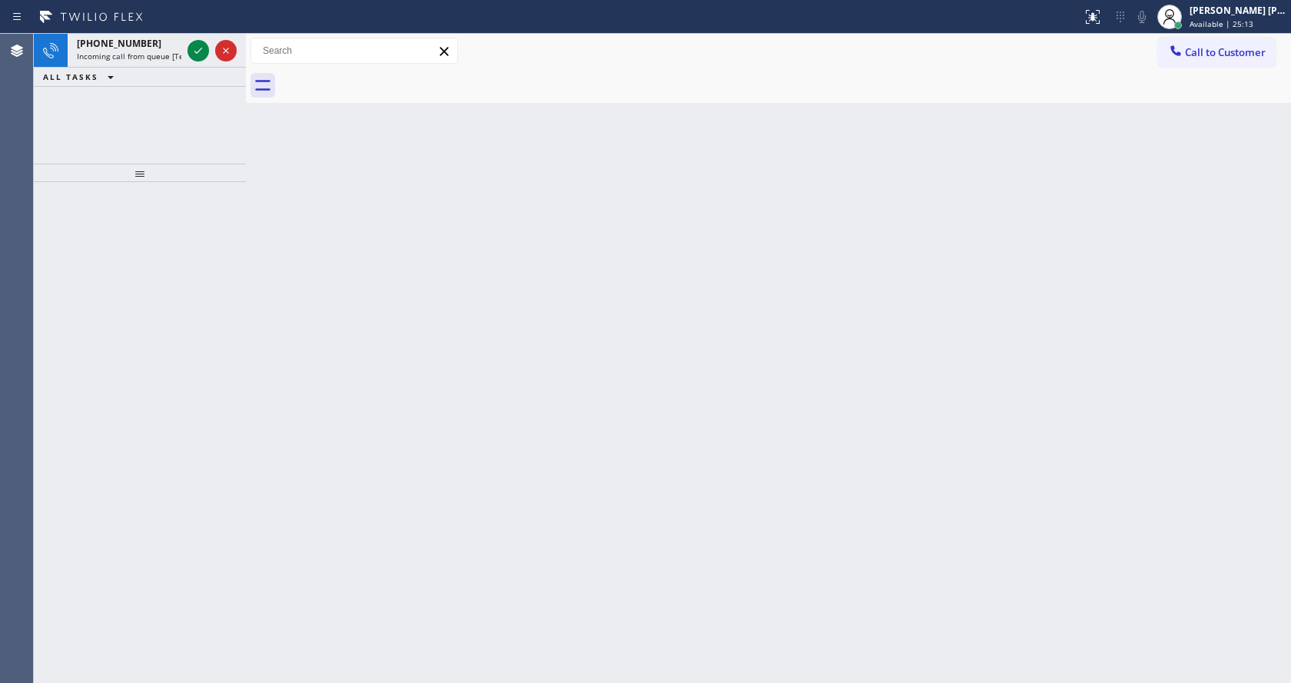
click at [776, 232] on div "Back to Dashboard Change Sender ID Customers Technicians Select a contact Outbo…" at bounding box center [768, 359] width 1045 height 650
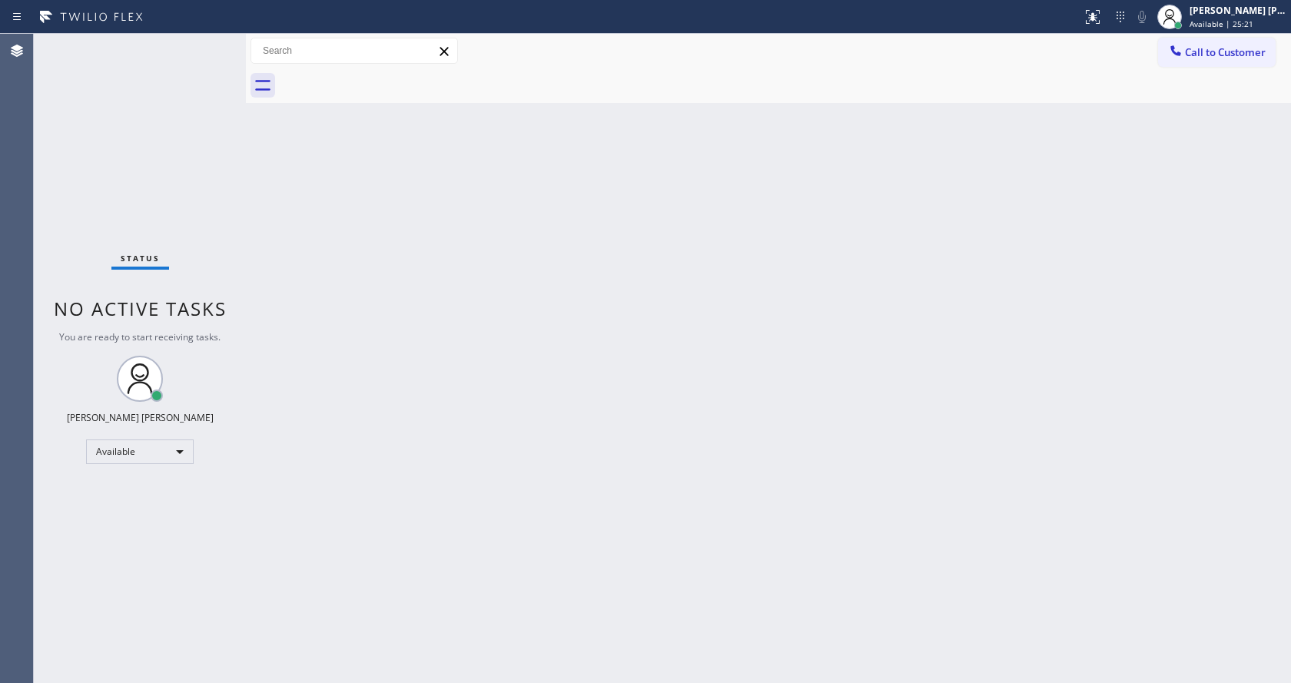
click at [334, 301] on div "Back to Dashboard Change Sender ID Customers Technicians Select a contact Outbo…" at bounding box center [768, 359] width 1045 height 650
drag, startPoint x: 234, startPoint y: 257, endPoint x: 196, endPoint y: 104, distance: 157.7
click at [234, 257] on div "Status No active tasks You are ready to start receiving tasks. [PERSON_NAME] [P…" at bounding box center [140, 359] width 212 height 650
click at [211, 43] on div "Status No active tasks You are ready to start receiving tasks. [PERSON_NAME] [P…" at bounding box center [140, 359] width 212 height 650
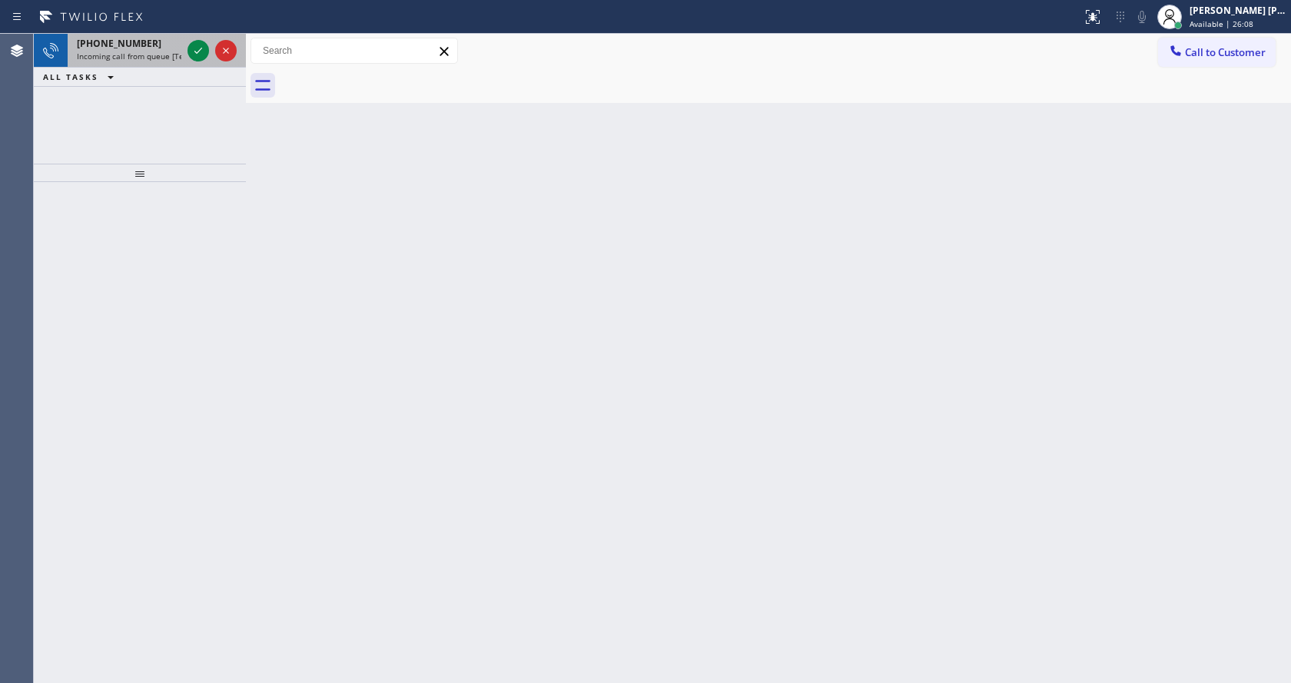
click at [176, 45] on div "[PHONE_NUMBER]" at bounding box center [129, 43] width 105 height 13
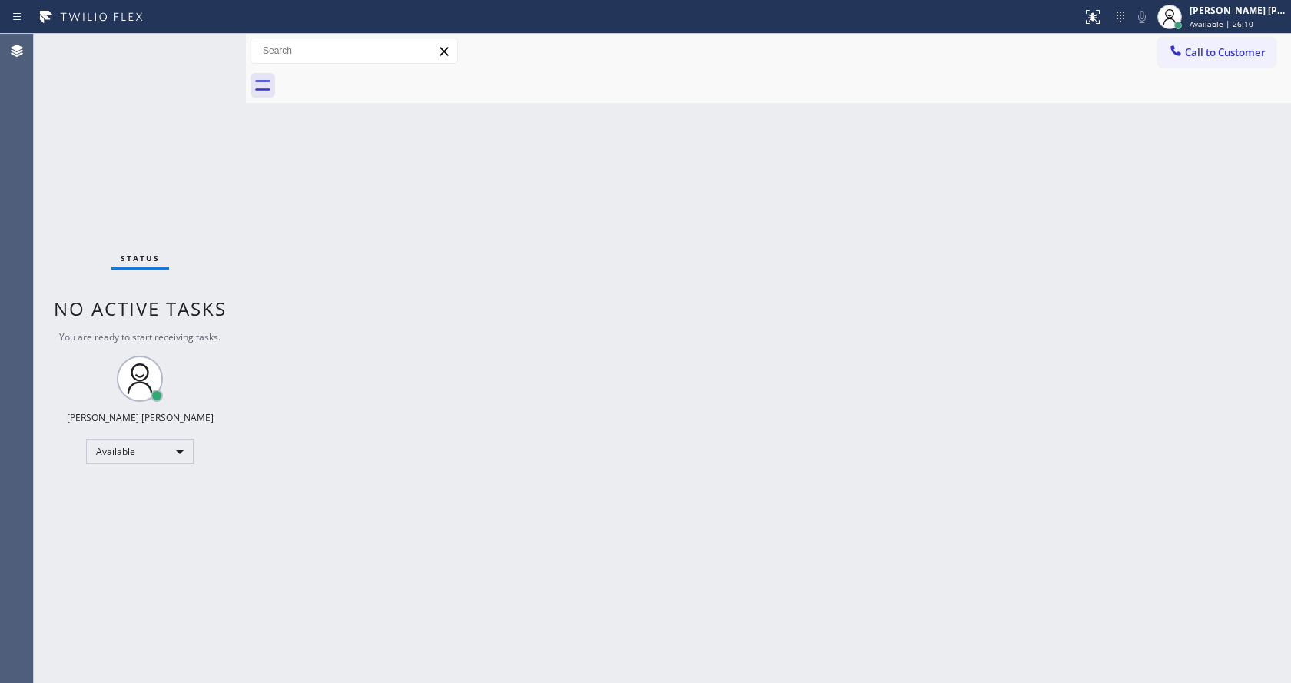
click at [651, 284] on div "Back to Dashboard Change Sender ID Customers Technicians Select a contact Outbo…" at bounding box center [768, 359] width 1045 height 650
click at [431, 438] on div "Back to Dashboard Change Sender ID Customers Technicians Select a contact Outbo…" at bounding box center [768, 359] width 1045 height 650
drag, startPoint x: 746, startPoint y: 427, endPoint x: 321, endPoint y: 266, distance: 455.4
click at [746, 427] on div "Back to Dashboard Change Sender ID Customers Technicians Select a contact Outbo…" at bounding box center [768, 359] width 1045 height 650
click at [209, 42] on div "Status No active tasks You are ready to start receiving tasks. [PERSON_NAME] [P…" at bounding box center [140, 359] width 212 height 650
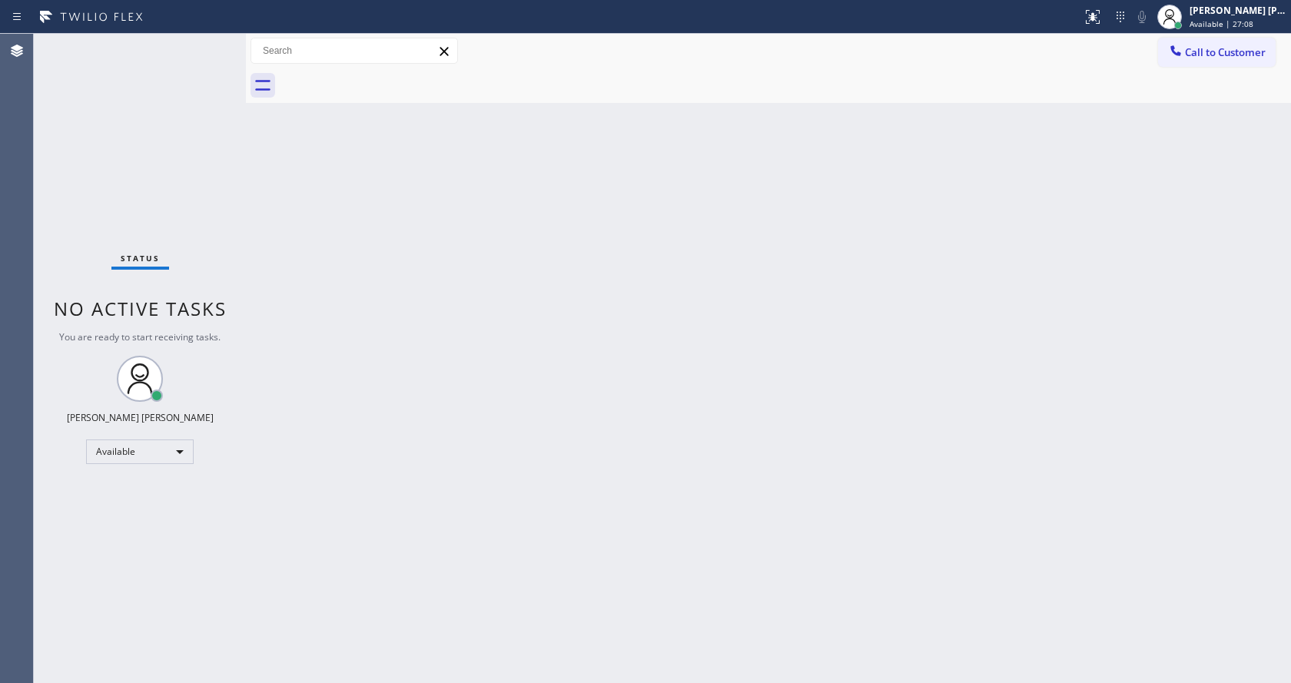
click at [204, 247] on div "Status No active tasks You are ready to start receiving tasks. [PERSON_NAME] [P…" at bounding box center [140, 359] width 212 height 650
click at [210, 40] on div "Status No active tasks You are ready to start receiving tasks. [PERSON_NAME] [P…" at bounding box center [140, 359] width 212 height 650
click at [213, 41] on div "Status No active tasks You are ready to start receiving tasks. [PERSON_NAME] [P…" at bounding box center [140, 359] width 212 height 650
click at [273, 201] on div "Back to Dashboard Change Sender ID Customers Technicians Select a contact Outbo…" at bounding box center [768, 359] width 1045 height 650
click at [211, 42] on div "Status No active tasks You are ready to start receiving tasks. [PERSON_NAME] [P…" at bounding box center [140, 359] width 212 height 650
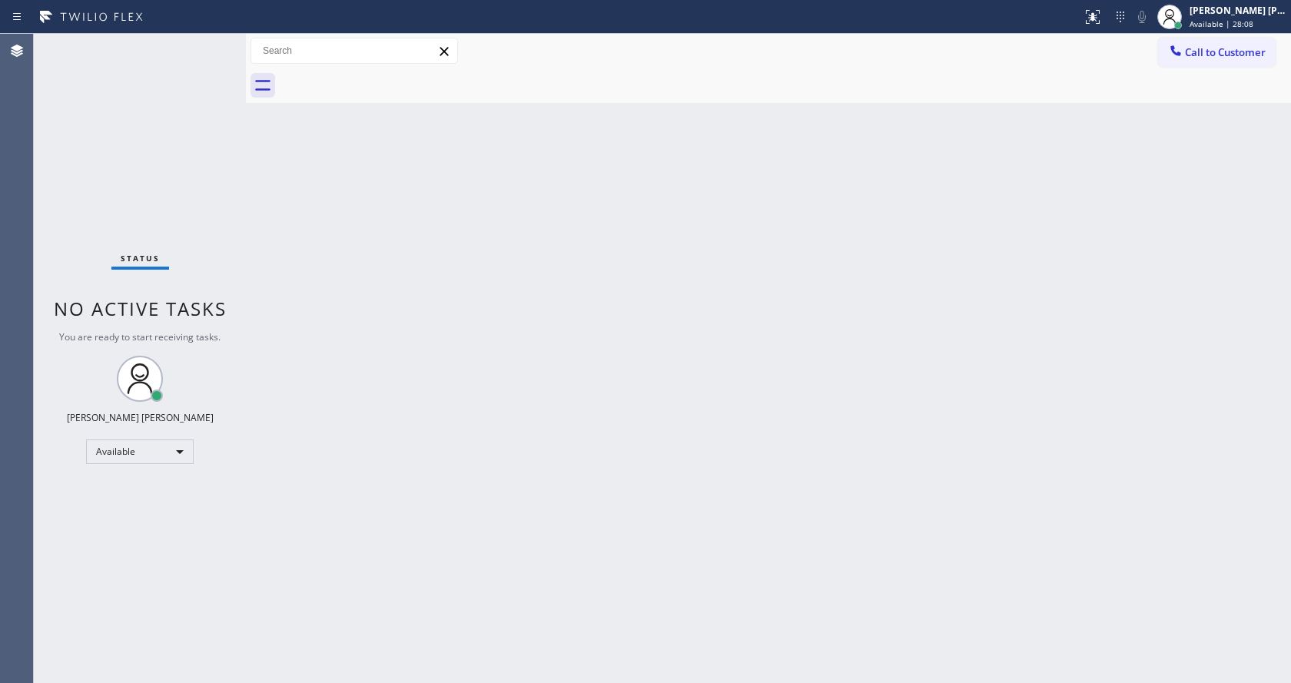
drag, startPoint x: 497, startPoint y: 444, endPoint x: 500, endPoint y: 679, distance: 236.0
click at [498, 496] on div "Back to Dashboard Change Sender ID Customers Technicians Select a contact Outbo…" at bounding box center [768, 359] width 1045 height 650
click at [359, 293] on div "Back to Dashboard Change Sender ID Customers Technicians Select a contact Outbo…" at bounding box center [768, 359] width 1045 height 650
click at [212, 42] on div "Status No active tasks You are ready to start receiving tasks. [PERSON_NAME] [P…" at bounding box center [140, 359] width 212 height 650
click at [280, 172] on div "Back to Dashboard Change Sender ID Customers Technicians Select a contact Outbo…" at bounding box center [768, 359] width 1045 height 650
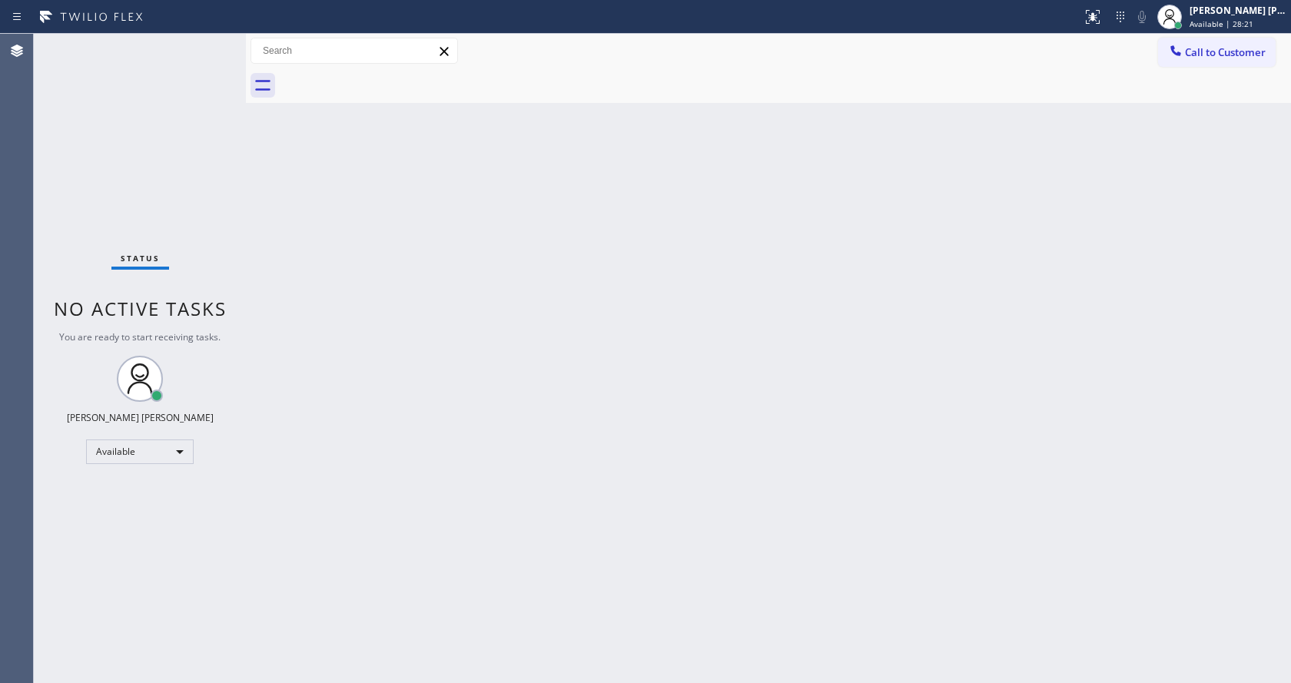
click at [207, 45] on div "Status No active tasks You are ready to start receiving tasks. [PERSON_NAME] [P…" at bounding box center [140, 359] width 212 height 650
click at [531, 403] on div "Back to Dashboard Change Sender ID Customers Technicians Select a contact Outbo…" at bounding box center [768, 359] width 1045 height 650
click at [388, 335] on div "Back to Dashboard Change Sender ID Customers Technicians Select a contact Outbo…" at bounding box center [768, 359] width 1045 height 650
drag, startPoint x: 246, startPoint y: 55, endPoint x: 199, endPoint y: 55, distance: 46.9
click at [199, 55] on div "Status No active tasks You are ready to start receiving tasks. [PERSON_NAME] [P…" at bounding box center [663, 359] width 1258 height 650
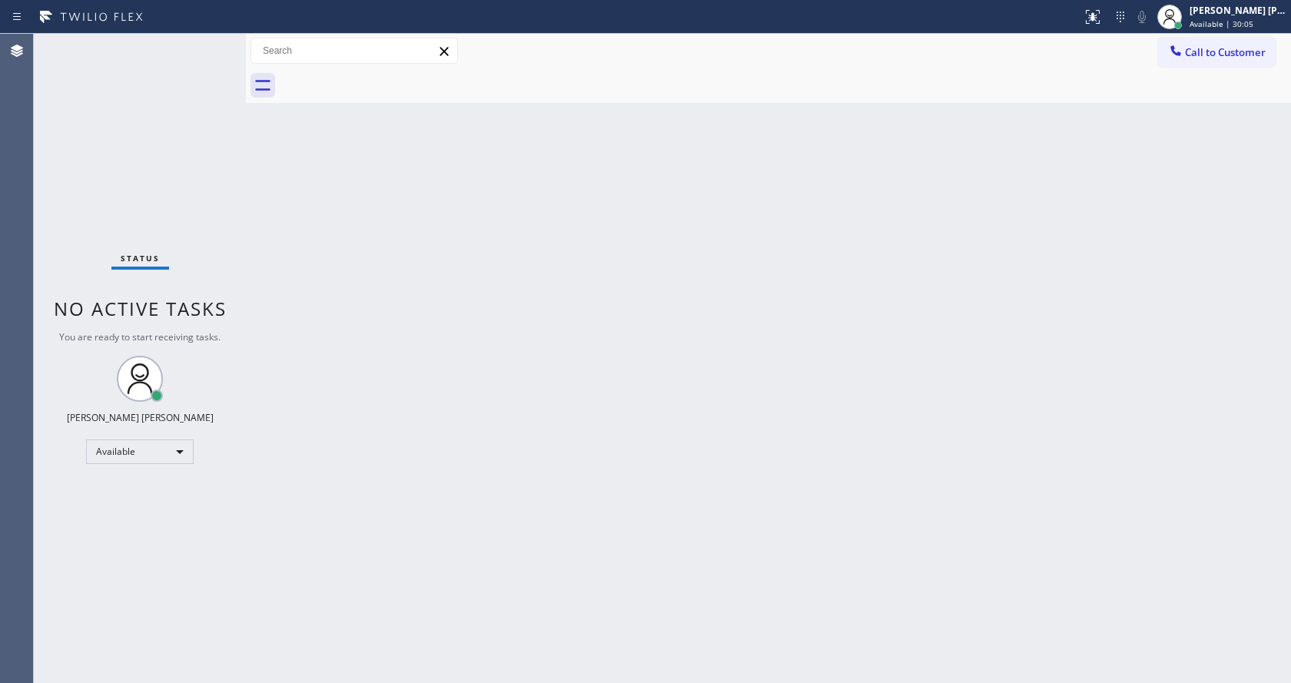
click at [205, 39] on div "Status No active tasks You are ready to start receiving tasks. [PERSON_NAME] [P…" at bounding box center [140, 359] width 212 height 650
click at [206, 42] on div "Status No active tasks You are ready to start receiving tasks. [PERSON_NAME] [P…" at bounding box center [140, 359] width 212 height 650
click at [405, 319] on div "Back to Dashboard Change Sender ID Customers Technicians Select a contact Outbo…" at bounding box center [768, 359] width 1045 height 650
click at [212, 41] on div "Status No active tasks You are ready to start receiving tasks. [PERSON_NAME] [P…" at bounding box center [140, 359] width 212 height 650
click at [212, 44] on div "Status No active tasks You are ready to start receiving tasks. [PERSON_NAME] [P…" at bounding box center [140, 359] width 212 height 650
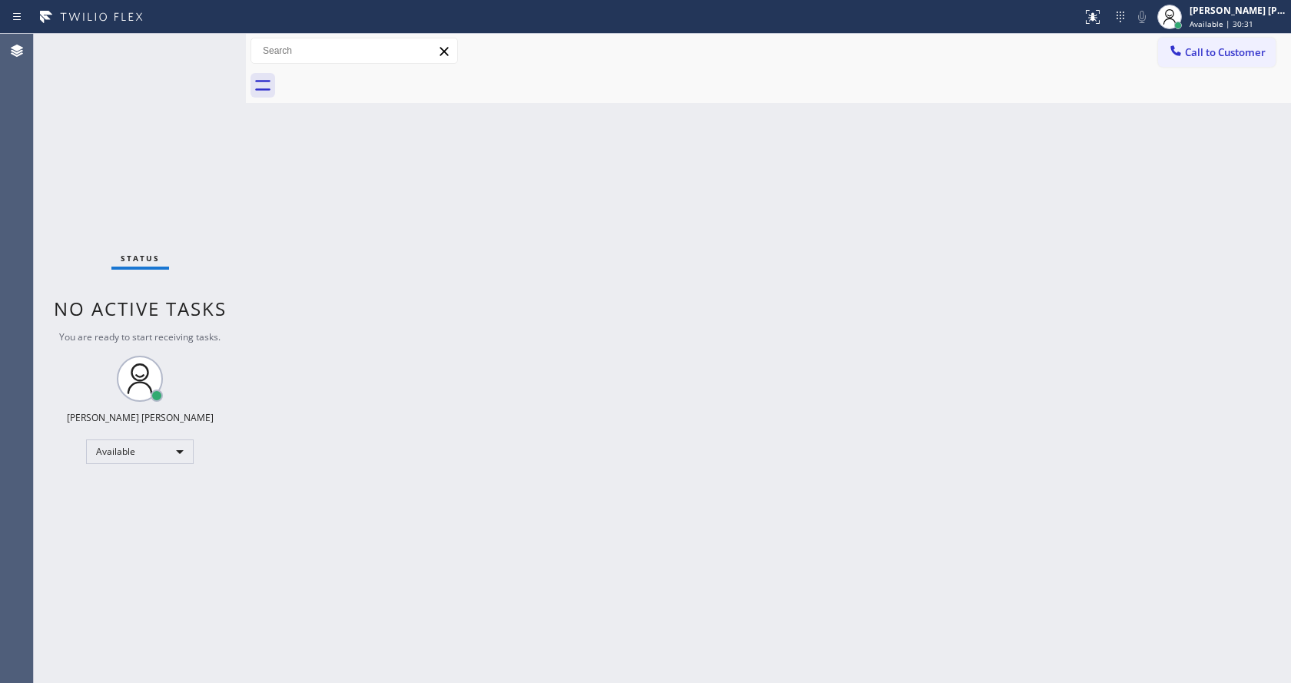
click at [783, 211] on div "Back to Dashboard Change Sender ID Customers Technicians Select a contact Outbo…" at bounding box center [768, 359] width 1045 height 650
click at [397, 526] on div "Back to Dashboard Change Sender ID Customers Technicians Select a contact Outbo…" at bounding box center [768, 359] width 1045 height 650
click at [620, 485] on div "Back to Dashboard Change Sender ID Customers Technicians Select a contact Outbo…" at bounding box center [768, 359] width 1045 height 650
click at [206, 41] on div "Status No active tasks You are ready to start receiving tasks. [PERSON_NAME] [P…" at bounding box center [140, 359] width 212 height 650
click at [402, 350] on div "Back to Dashboard Change Sender ID Customers Technicians Select a contact Outbo…" at bounding box center [768, 359] width 1045 height 650
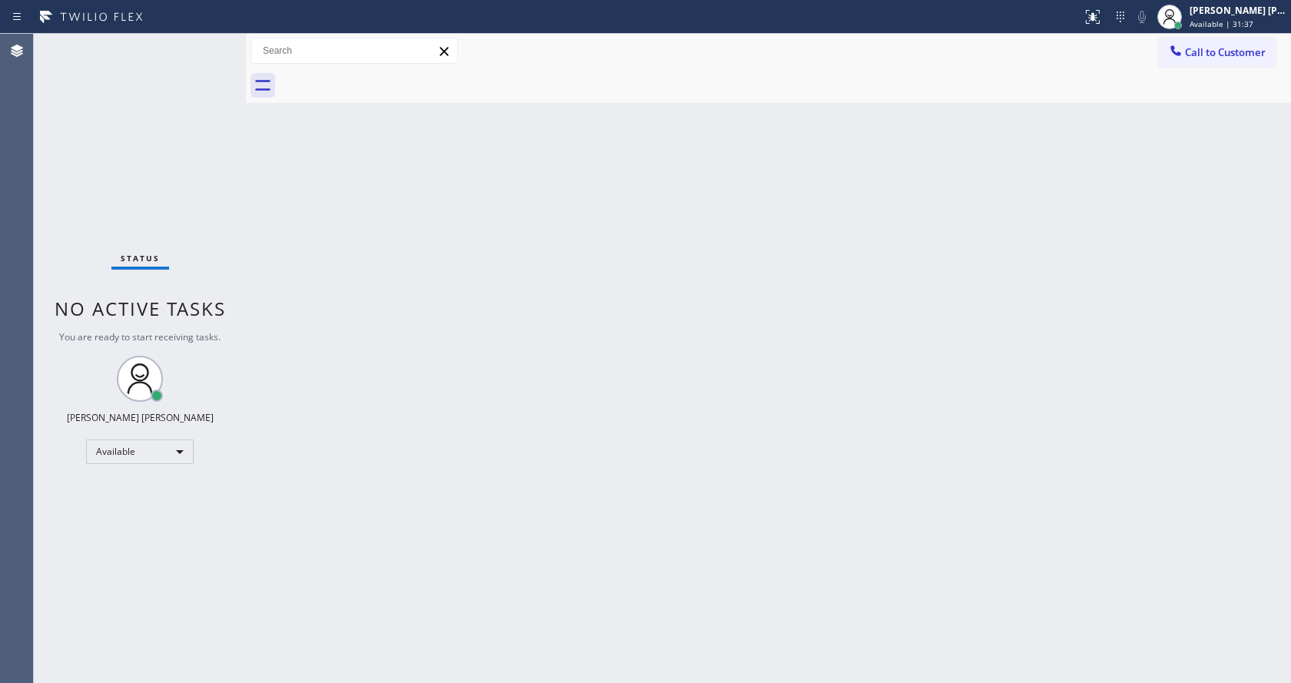
click at [208, 42] on div "Status No active tasks You are ready to start receiving tasks. [PERSON_NAME] [P…" at bounding box center [140, 359] width 212 height 650
click at [357, 249] on div "Back to Dashboard Change Sender ID Customers Technicians Select a contact Outbo…" at bounding box center [768, 359] width 1045 height 650
click at [211, 42] on div "Status No active tasks You are ready to start receiving tasks. [PERSON_NAME] [P…" at bounding box center [140, 359] width 212 height 650
drag, startPoint x: 311, startPoint y: 201, endPoint x: 299, endPoint y: 194, distance: 13.4
click at [311, 201] on div "Back to Dashboard Change Sender ID Customers Technicians Select a contact Outbo…" at bounding box center [768, 359] width 1045 height 650
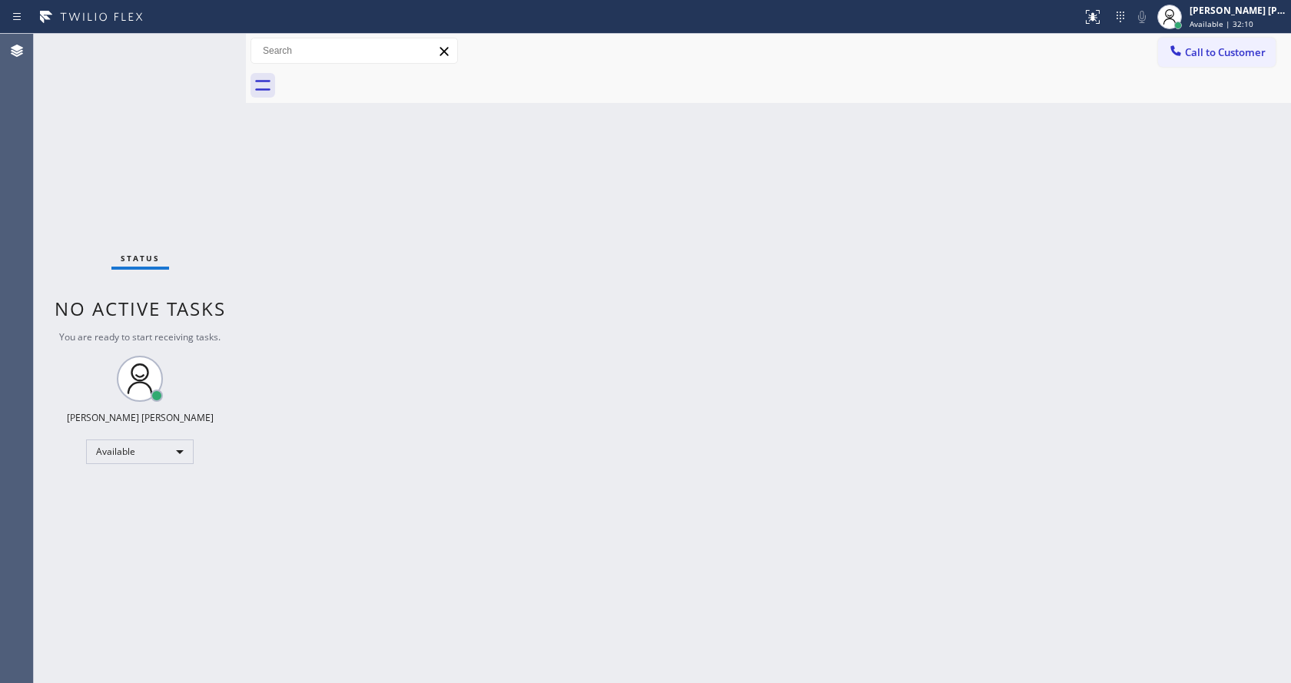
click at [210, 41] on div "Status No active tasks You are ready to start receiving tasks. [PERSON_NAME] [P…" at bounding box center [140, 359] width 212 height 650
click at [311, 314] on div "Back to Dashboard Change Sender ID Customers Technicians Select a contact Outbo…" at bounding box center [768, 359] width 1045 height 650
click at [208, 42] on div "Status No active tasks You are ready to start receiving tasks. [PERSON_NAME] [P…" at bounding box center [140, 359] width 212 height 650
drag, startPoint x: 222, startPoint y: 159, endPoint x: 212, endPoint y: 114, distance: 46.4
click at [222, 159] on div "Status No active tasks You are ready to start receiving tasks. [PERSON_NAME] [P…" at bounding box center [140, 359] width 212 height 650
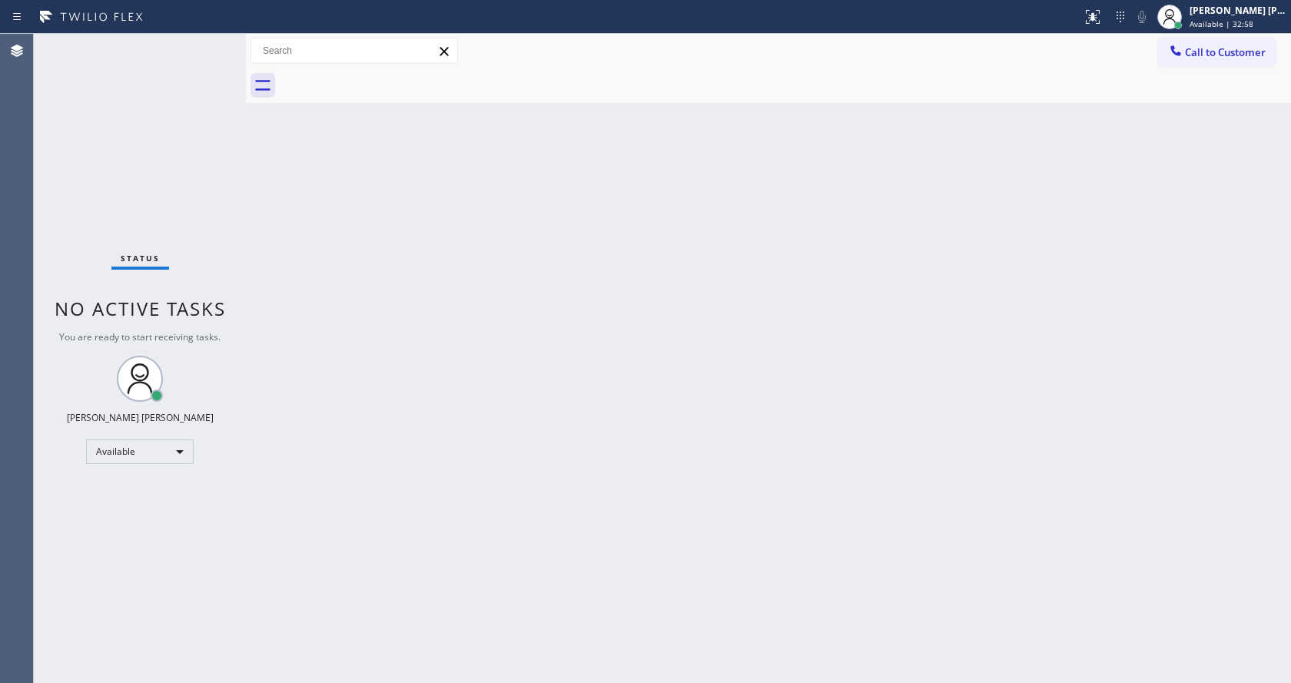
drag, startPoint x: 247, startPoint y: 58, endPoint x: 216, endPoint y: 48, distance: 32.1
click at [228, 55] on div "Status No active tasks You are ready to start receiving tasks. [PERSON_NAME] [P…" at bounding box center [663, 359] width 1258 height 650
click at [210, 42] on div "Status No active tasks You are ready to start receiving tasks. [PERSON_NAME] [P…" at bounding box center [140, 359] width 212 height 650
click at [358, 279] on div "Back to Dashboard Change Sender ID Customers Technicians Select a contact Outbo…" at bounding box center [768, 359] width 1045 height 650
click at [632, 440] on div "Back to Dashboard Change Sender ID Customers Technicians Select a contact Outbo…" at bounding box center [768, 359] width 1045 height 650
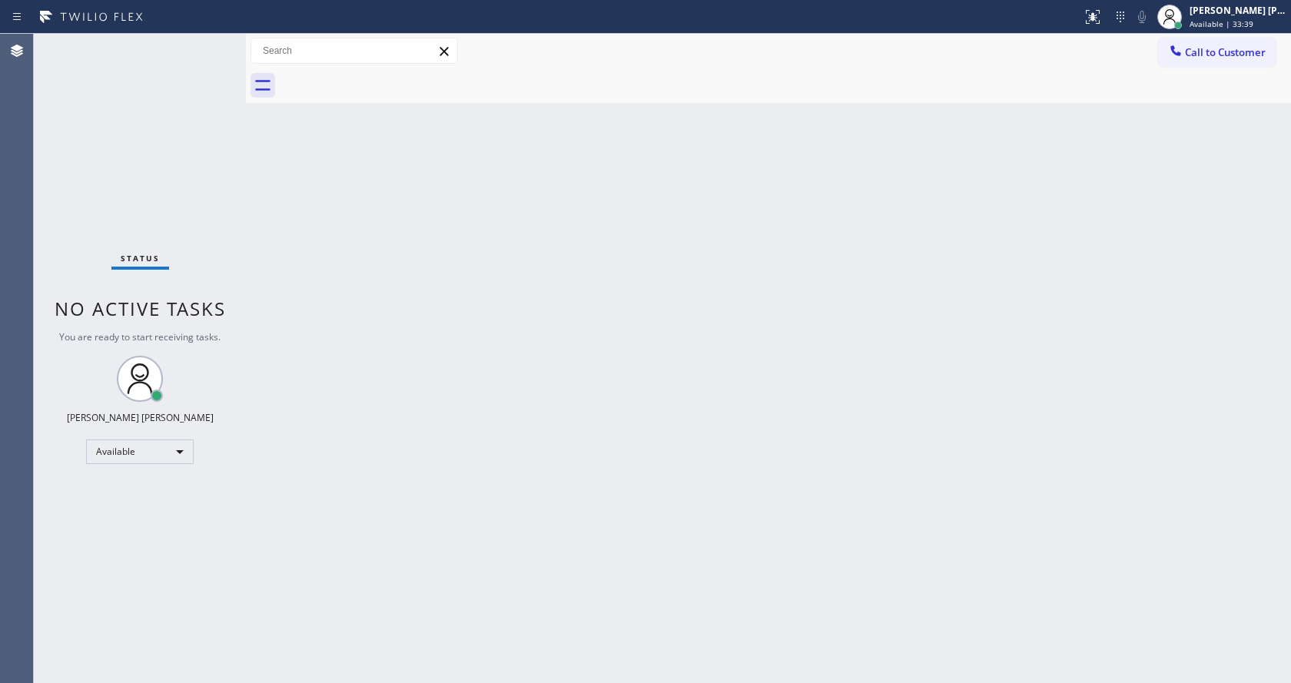
click at [337, 292] on div "Back to Dashboard Change Sender ID Customers Technicians Select a contact Outbo…" at bounding box center [768, 359] width 1045 height 650
click at [214, 40] on div "Status No active tasks You are ready to start receiving tasks. [PERSON_NAME] [P…" at bounding box center [140, 359] width 212 height 650
click at [427, 364] on div "Back to Dashboard Change Sender ID Customers Technicians Select a contact Outbo…" at bounding box center [768, 359] width 1045 height 650
click at [448, 280] on div "Back to Dashboard Change Sender ID Customers Technicians Select a contact Outbo…" at bounding box center [768, 359] width 1045 height 650
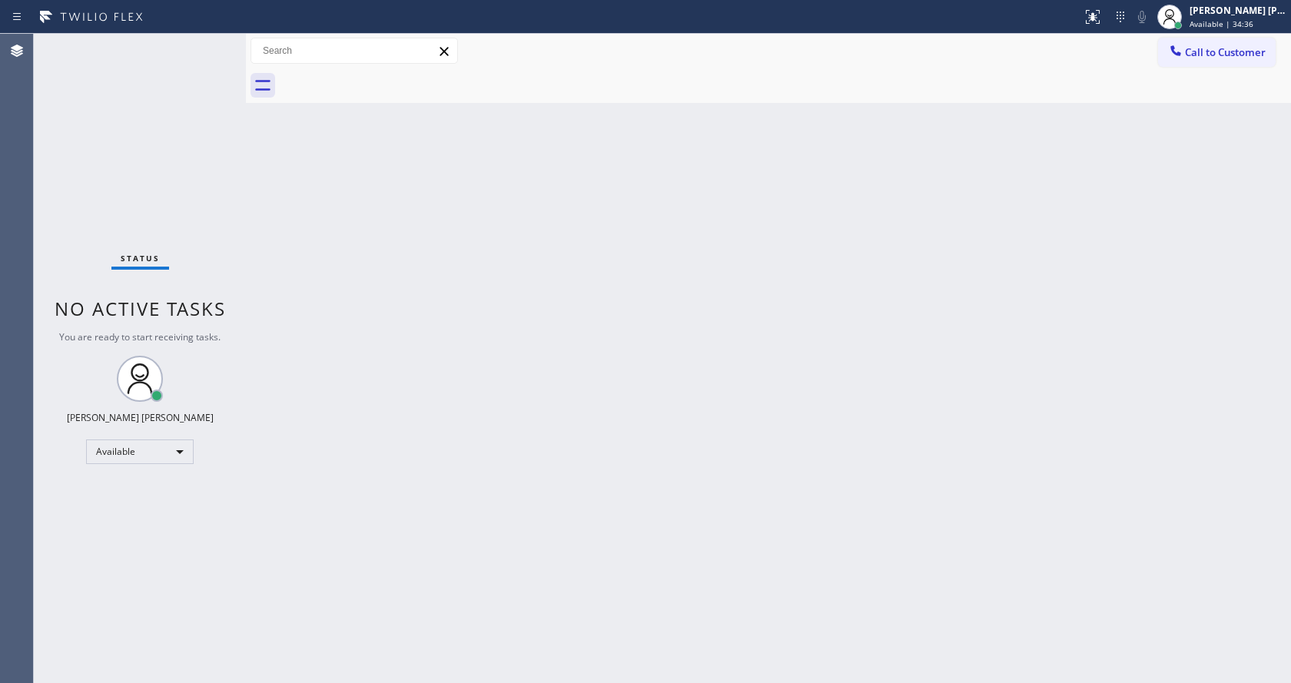
click at [514, 393] on div "Back to Dashboard Change Sender ID Customers Technicians Select a contact Outbo…" at bounding box center [768, 359] width 1045 height 650
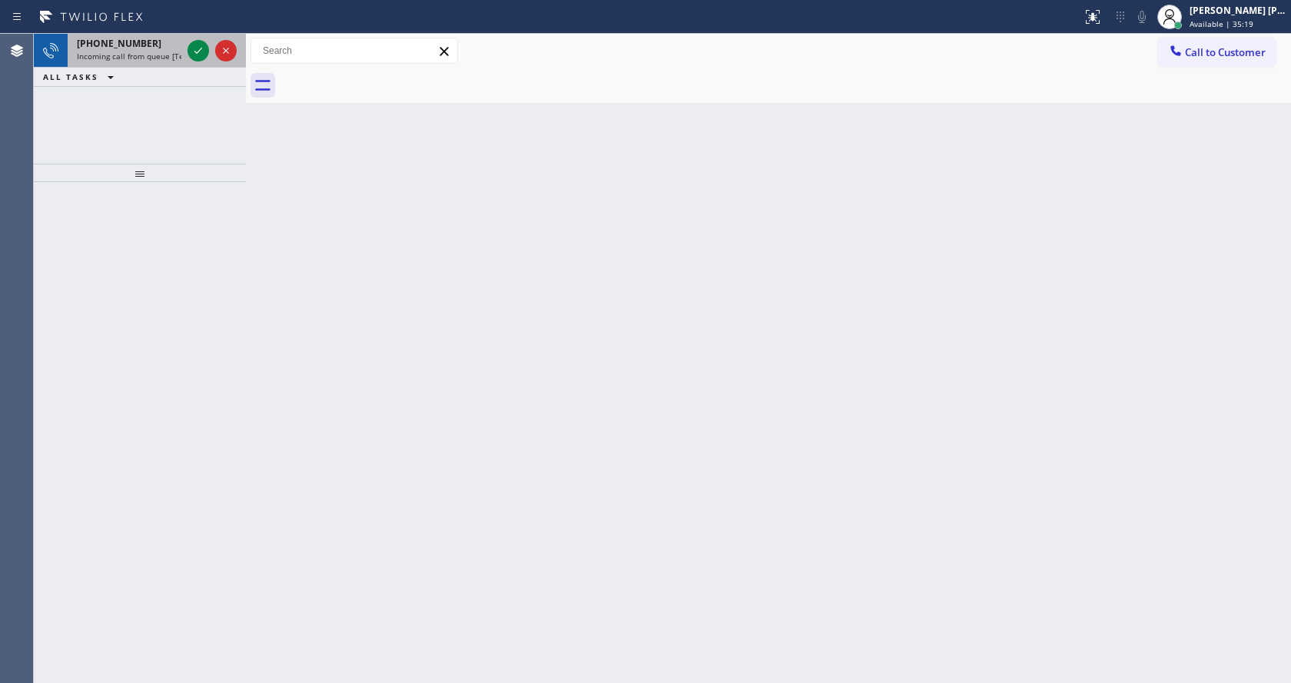
click at [176, 49] on div "+15593468004" at bounding box center [129, 43] width 105 height 13
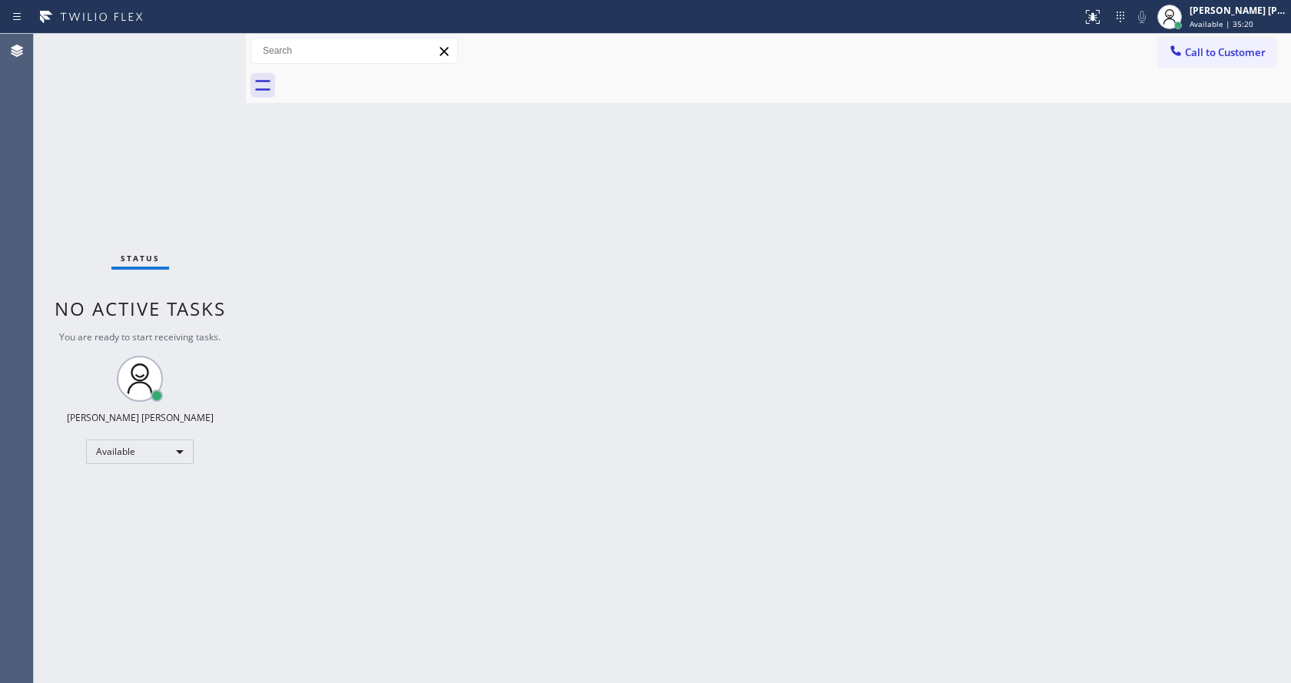
click at [567, 440] on div "Back to Dashboard Change Sender ID Customers Technicians Select a contact Outbo…" at bounding box center [768, 359] width 1045 height 650
click at [355, 233] on div "Back to Dashboard Change Sender ID Customers Technicians Select a contact Outbo…" at bounding box center [768, 359] width 1045 height 650
click at [274, 175] on div "Back to Dashboard Change Sender ID Customers Technicians Select a contact Outbo…" at bounding box center [768, 359] width 1045 height 650
click at [370, 336] on div "Back to Dashboard Change Sender ID Customers Technicians Select a contact Outbo…" at bounding box center [768, 359] width 1045 height 650
click at [731, 389] on div "Back to Dashboard Change Sender ID Customers Technicians Select a contact Outbo…" at bounding box center [768, 359] width 1045 height 650
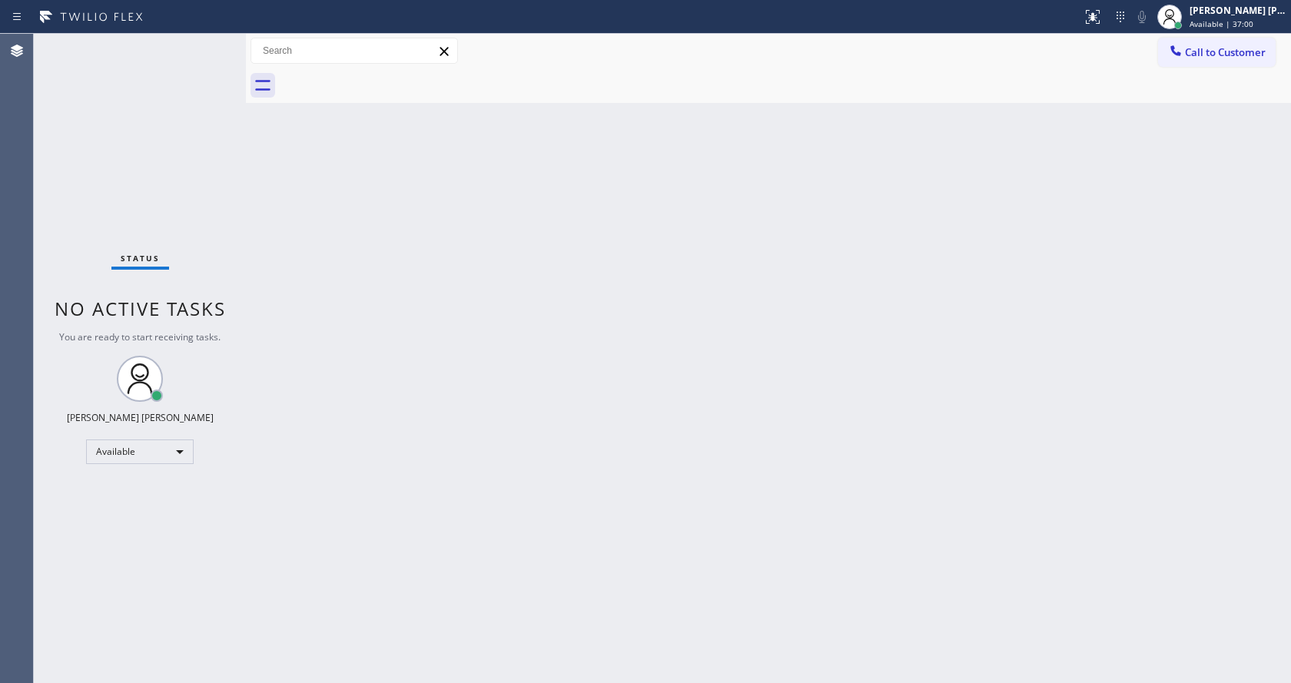
click at [562, 423] on div "Back to Dashboard Change Sender ID Customers Technicians Select a contact Outbo…" at bounding box center [768, 359] width 1045 height 650
click at [223, 216] on div "Status No active tasks You are ready to start receiving tasks. [PERSON_NAME] [P…" at bounding box center [140, 359] width 212 height 650
click at [208, 45] on div "Status No active tasks You are ready to start receiving tasks. [PERSON_NAME] [P…" at bounding box center [140, 359] width 212 height 650
click at [217, 43] on div "Status No active tasks You are ready to start receiving tasks. [PERSON_NAME] [P…" at bounding box center [140, 359] width 212 height 650
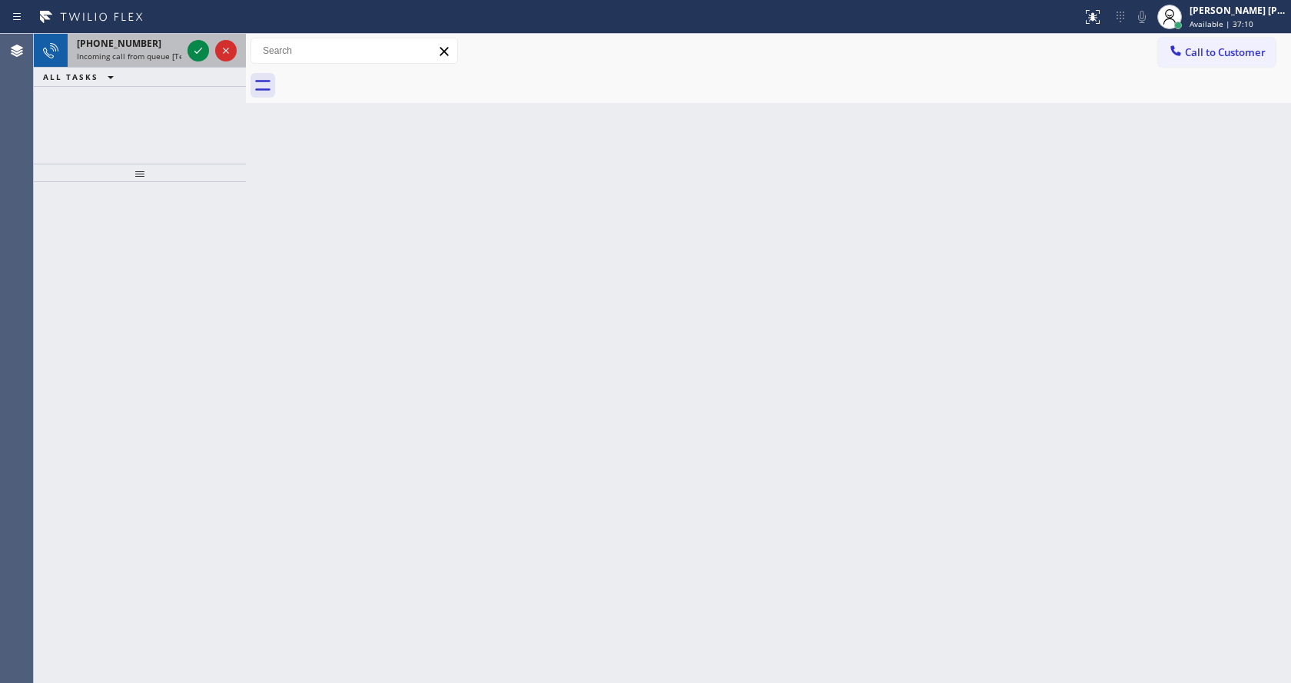
click at [177, 62] on div "+14153072569 Incoming call from queue [Test] All" at bounding box center [126, 51] width 117 height 34
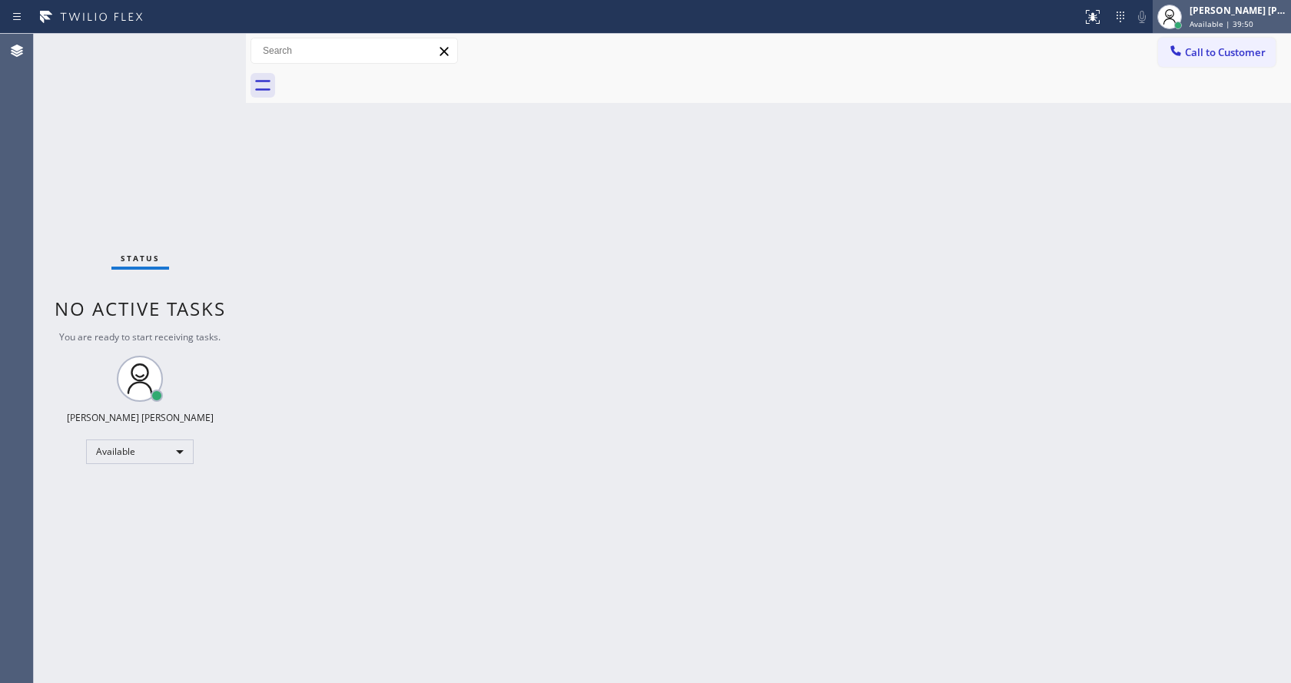
click at [1211, 17] on div "Jen Rose Villanueva Available | 39:50" at bounding box center [1239, 16] width 105 height 27
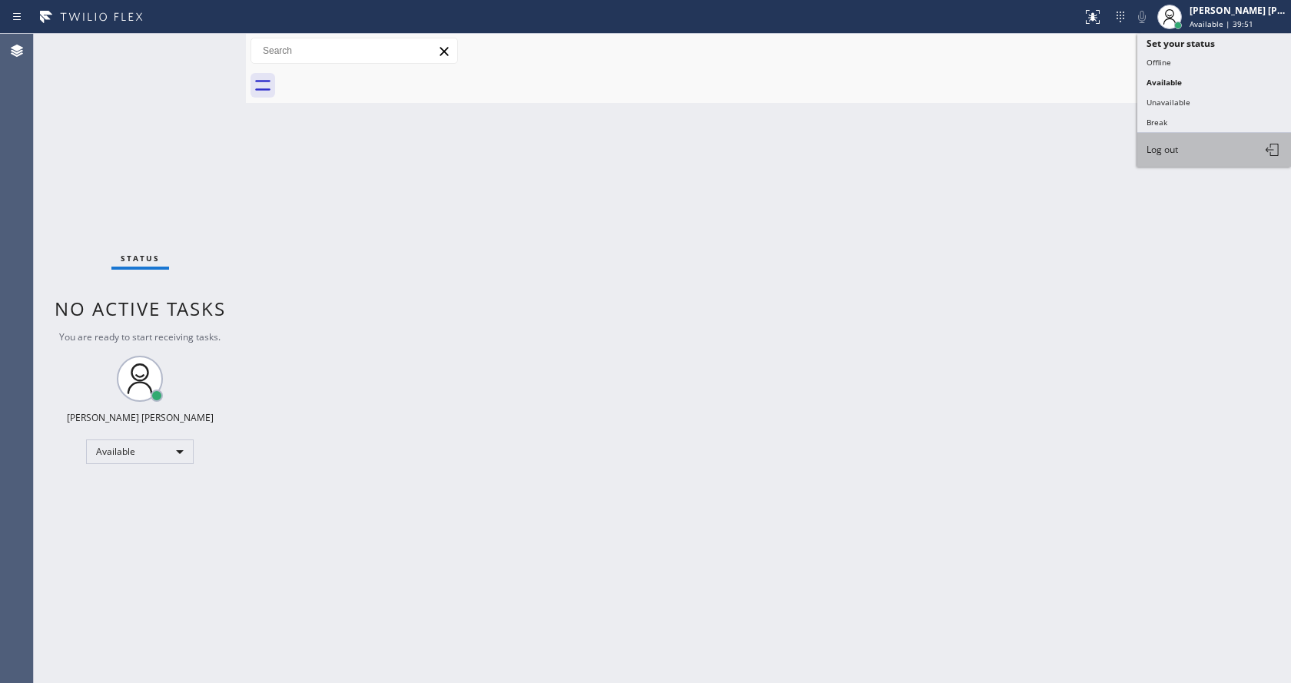
click at [1188, 148] on button "Log out" at bounding box center [1215, 150] width 154 height 34
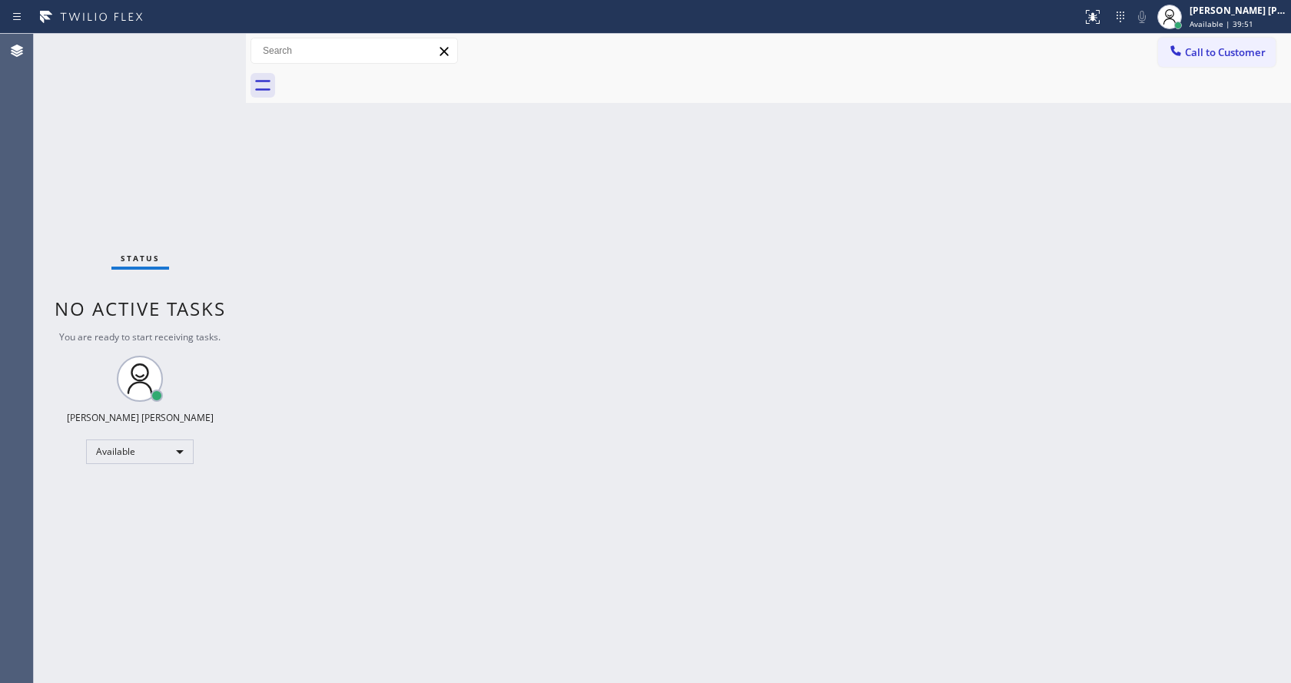
click at [640, 436] on div "Back to Dashboard Change Sender ID Customers Technicians Select a contact Outbo…" at bounding box center [768, 359] width 1045 height 650
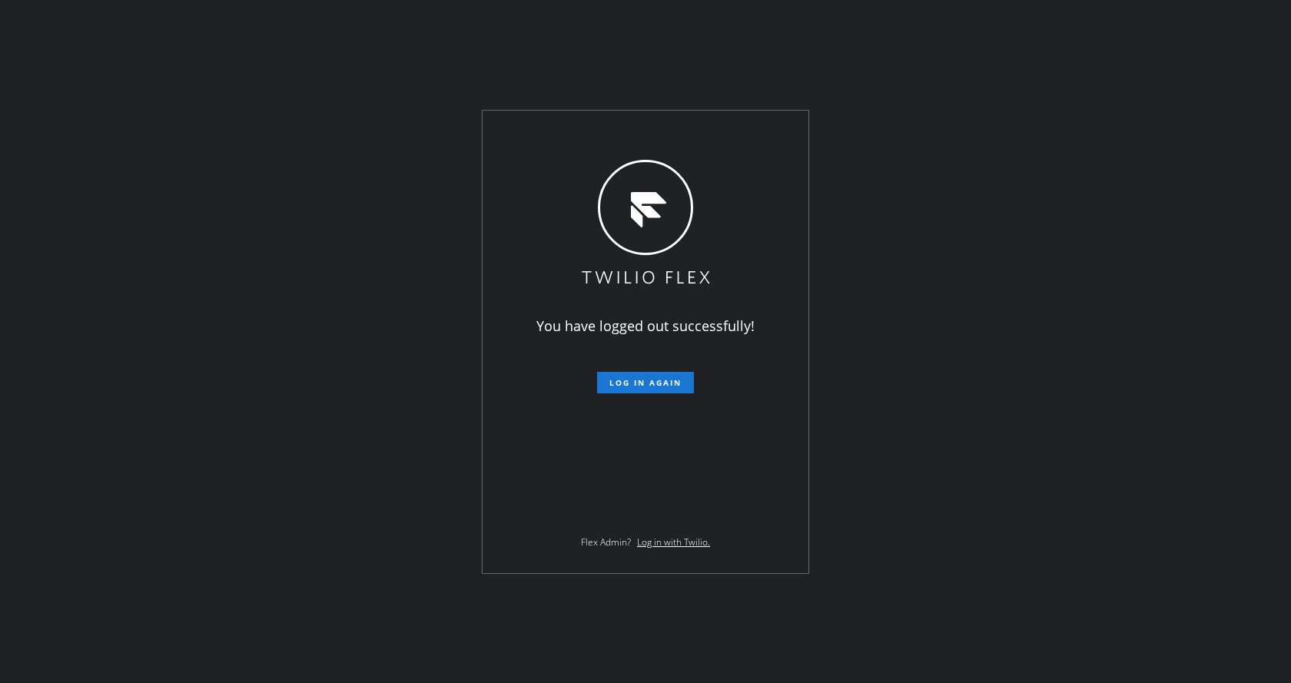
click at [288, 313] on div "You have logged out successfully! Log in again Flex Admin? Log in with Twilio." at bounding box center [645, 341] width 1291 height 683
